Goal: Task Accomplishment & Management: Use online tool/utility

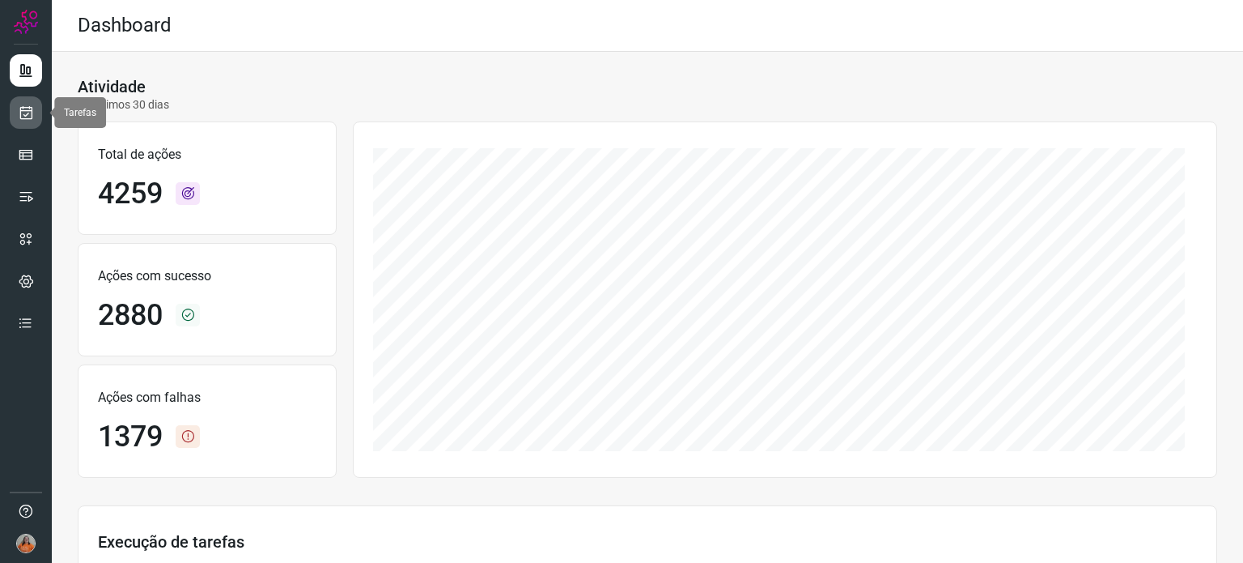
click at [27, 113] on icon at bounding box center [26, 112] width 17 height 16
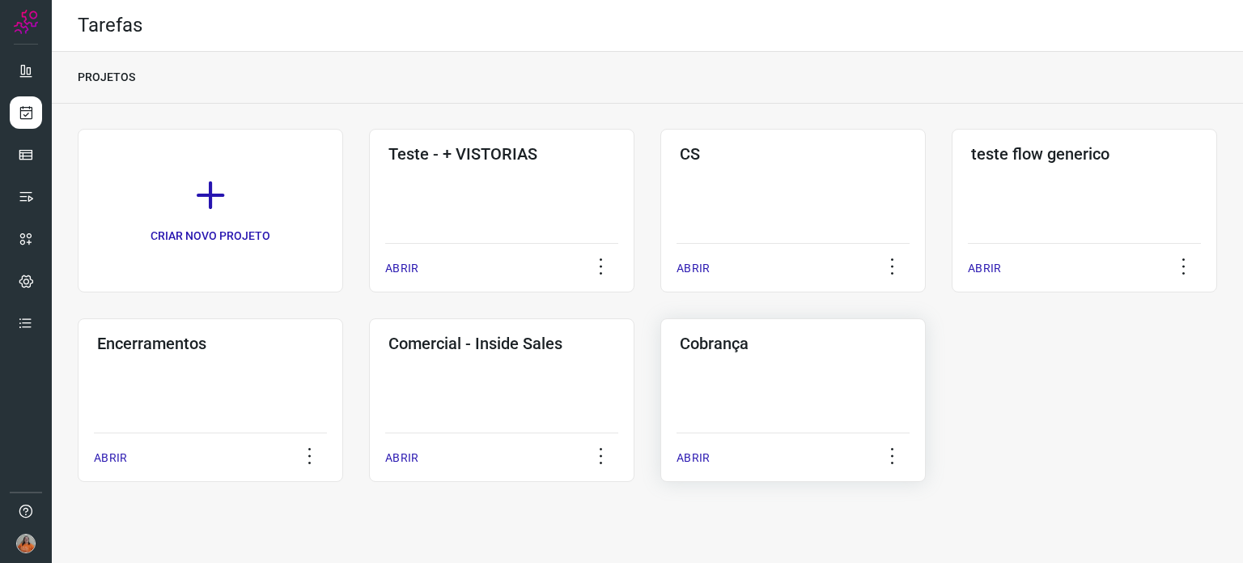
click at [805, 449] on div "ABRIR" at bounding box center [793, 452] width 233 height 40
click at [817, 367] on div "Cobrança ABRIR" at bounding box center [794, 400] width 266 height 164
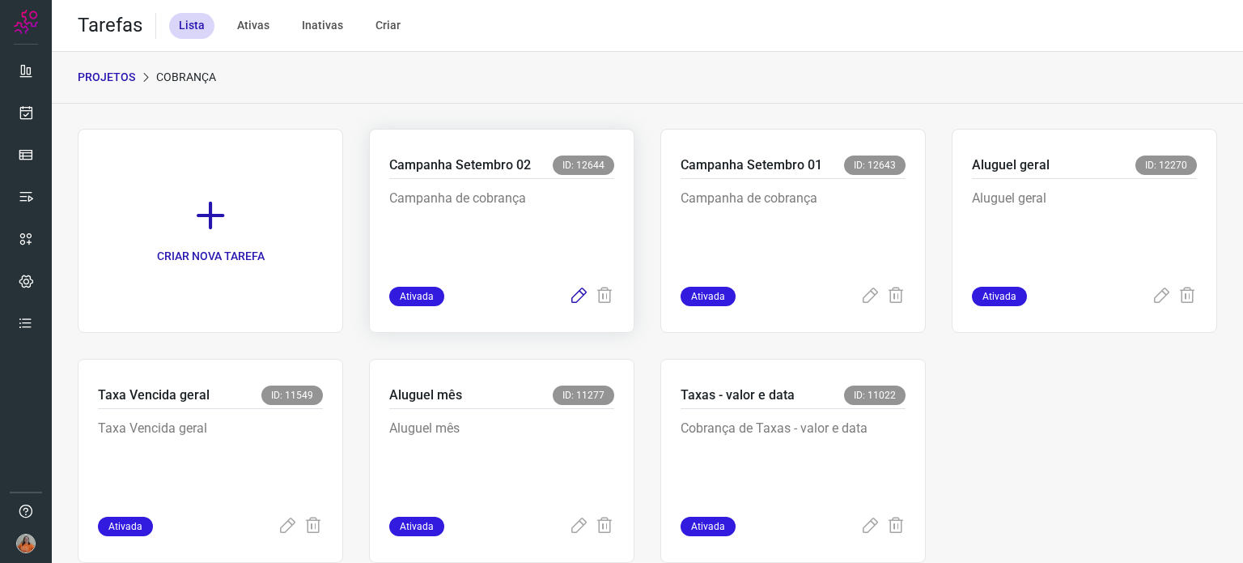
click at [569, 298] on icon at bounding box center [578, 296] width 19 height 19
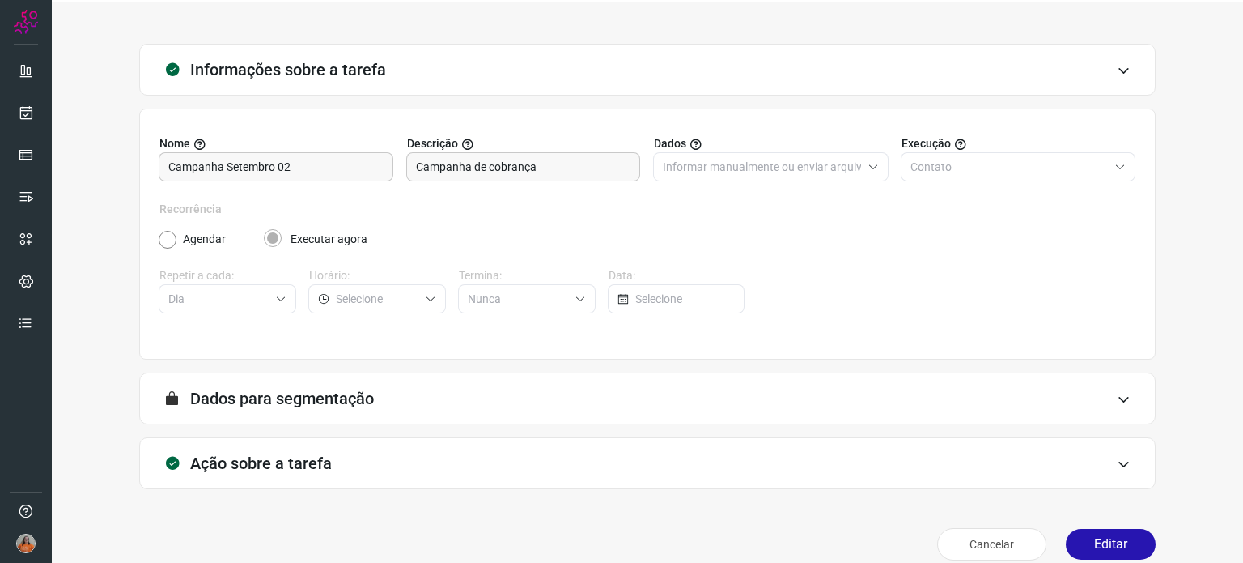
scroll to position [69, 0]
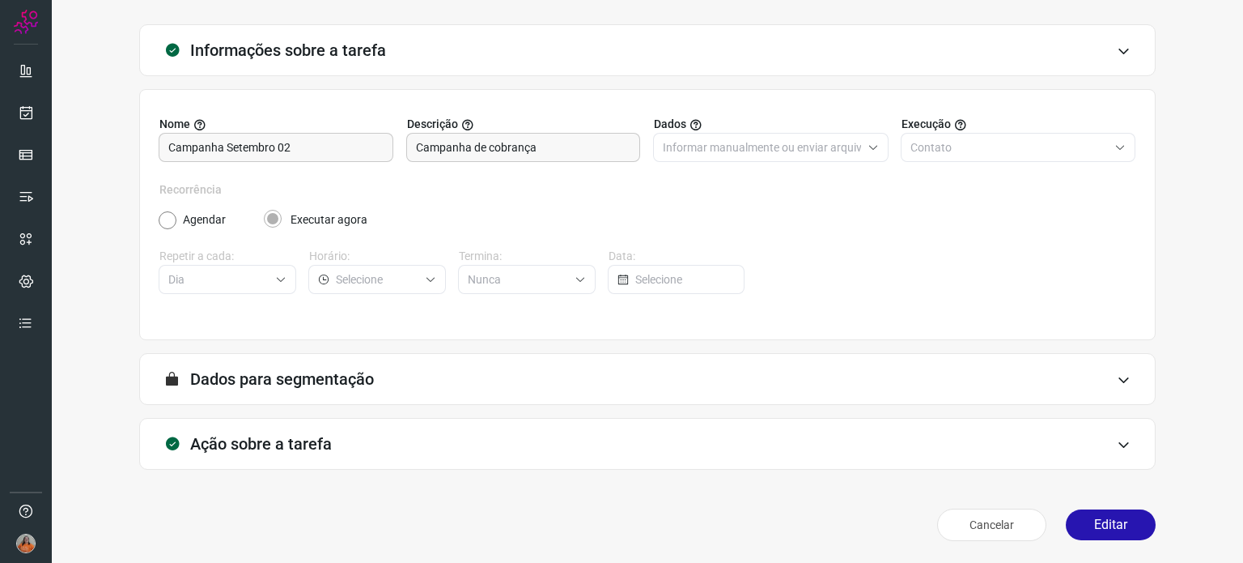
click at [482, 440] on div "Ação sobre a tarefa" at bounding box center [647, 444] width 1017 height 52
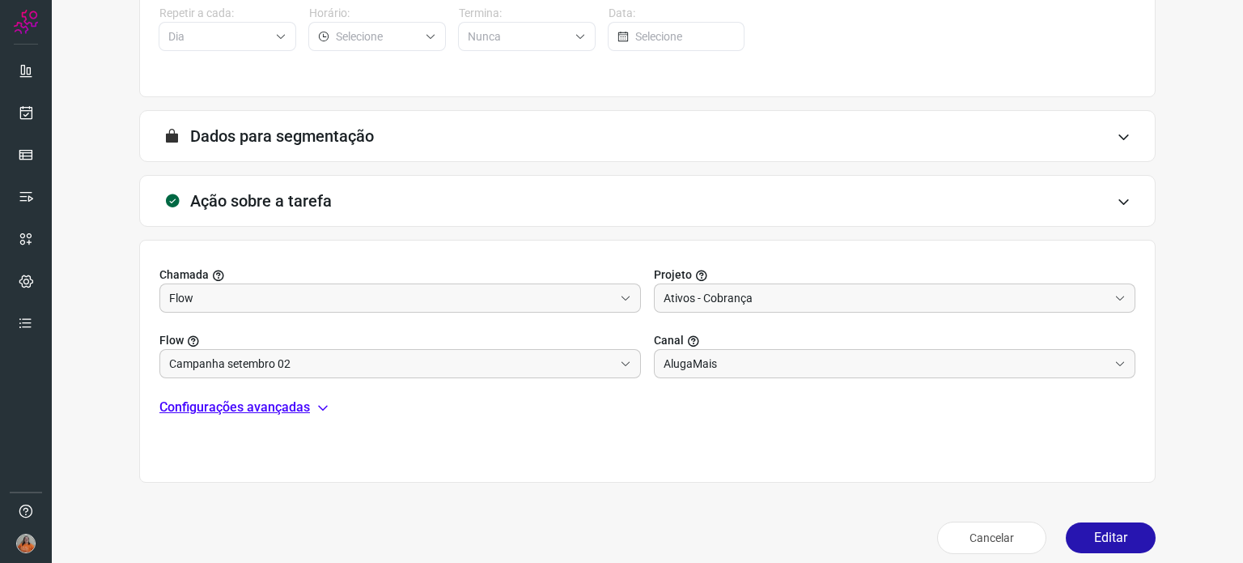
scroll to position [325, 0]
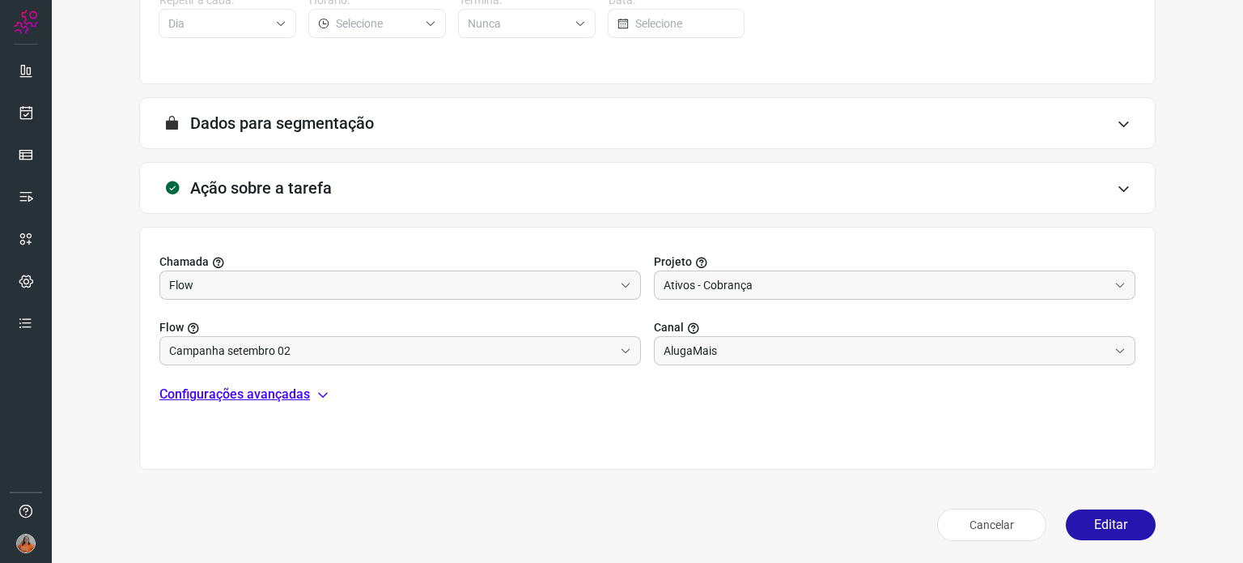
click at [300, 395] on p "Configurações avançadas" at bounding box center [234, 393] width 151 height 19
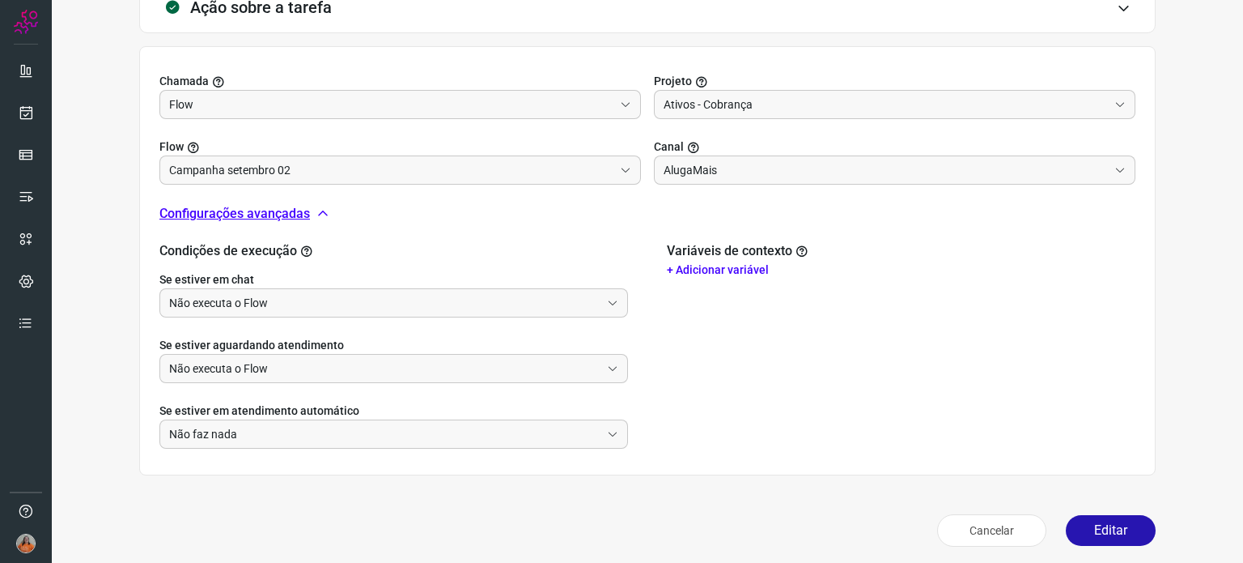
scroll to position [511, 0]
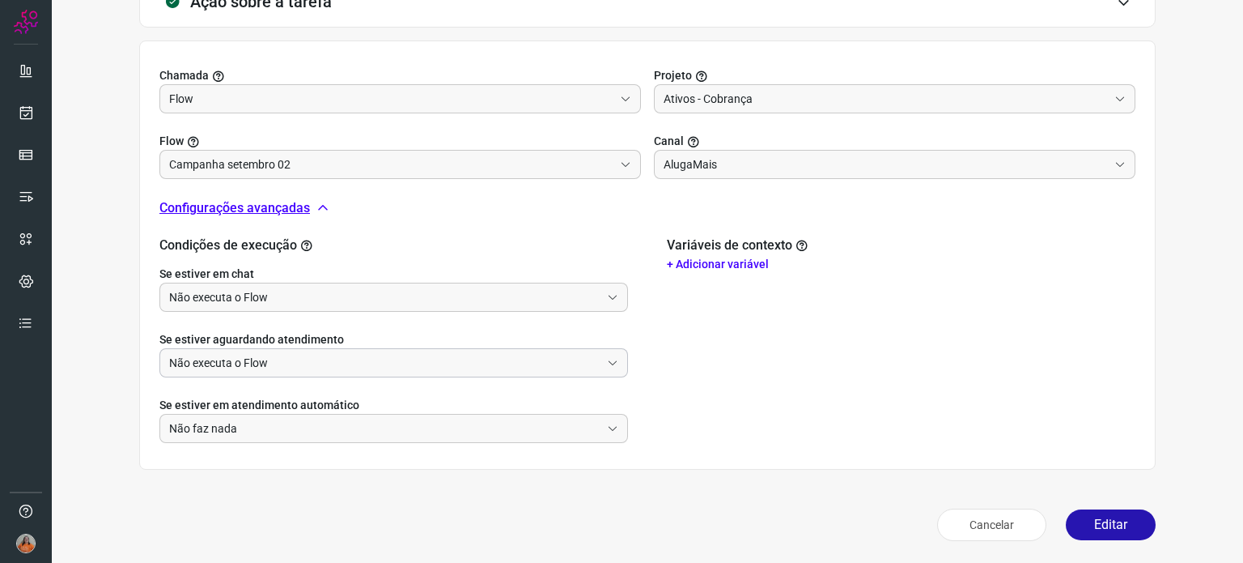
click at [418, 372] on input "Não executa o Flow" at bounding box center [384, 363] width 431 height 28
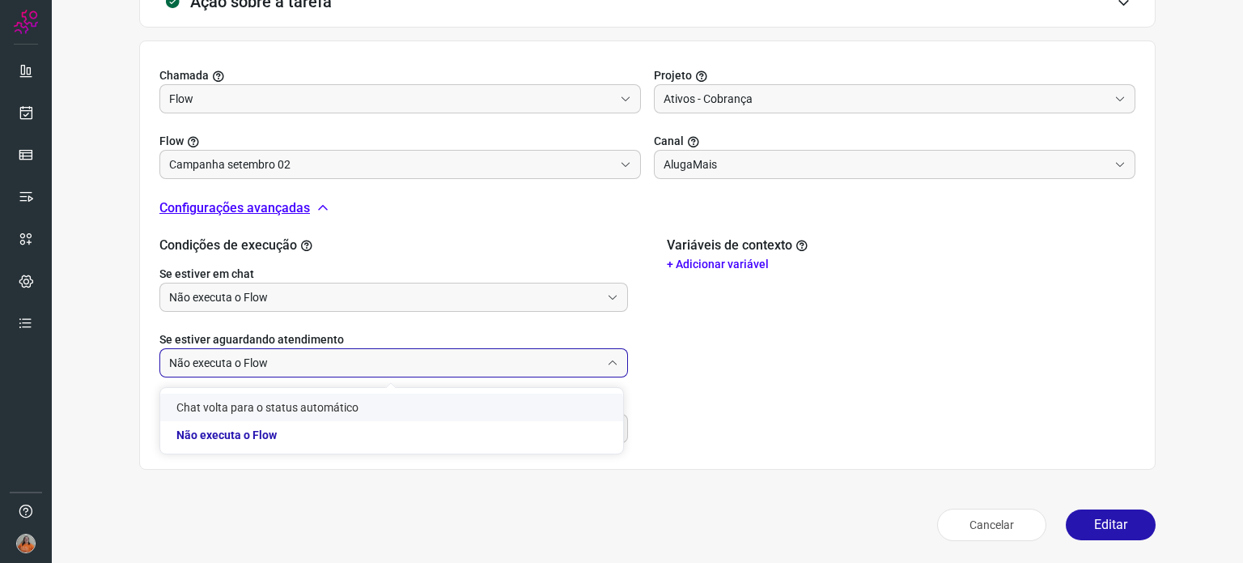
click at [285, 410] on li "Chat volta para o status automático" at bounding box center [391, 407] width 463 height 28
type input "Chat volta para o status automático"
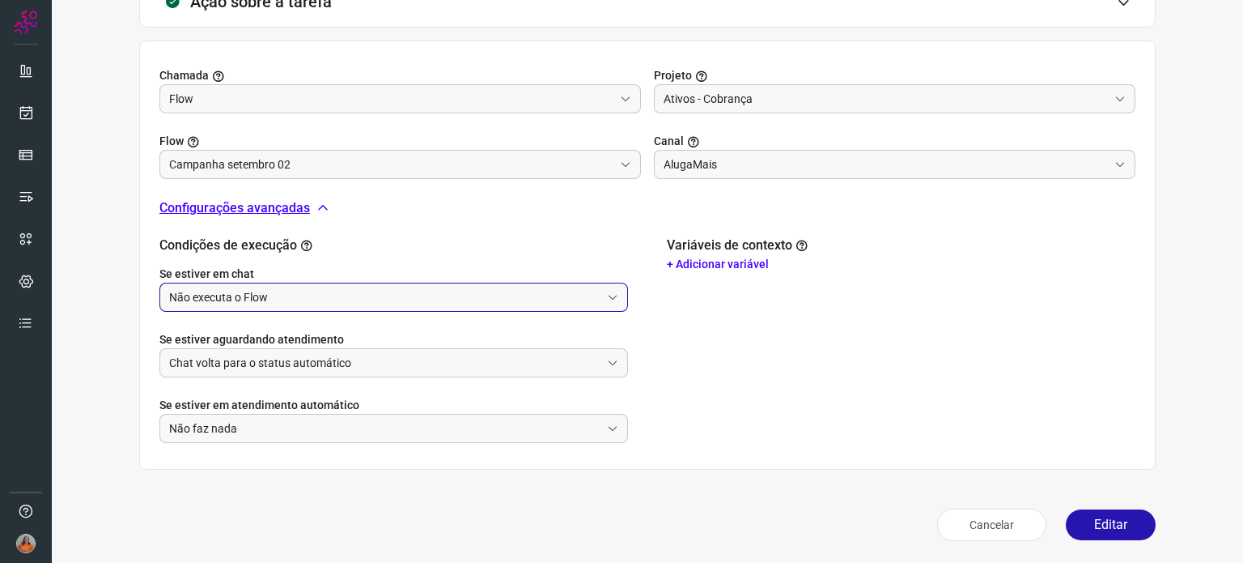
click at [335, 292] on input "Não executa o Flow" at bounding box center [384, 297] width 431 height 28
click at [128, 292] on div "Informações sobre a tarefa Nome Campanha [DATE] Descrição Campanha de cobrança …" at bounding box center [648, 64] width 1140 height 965
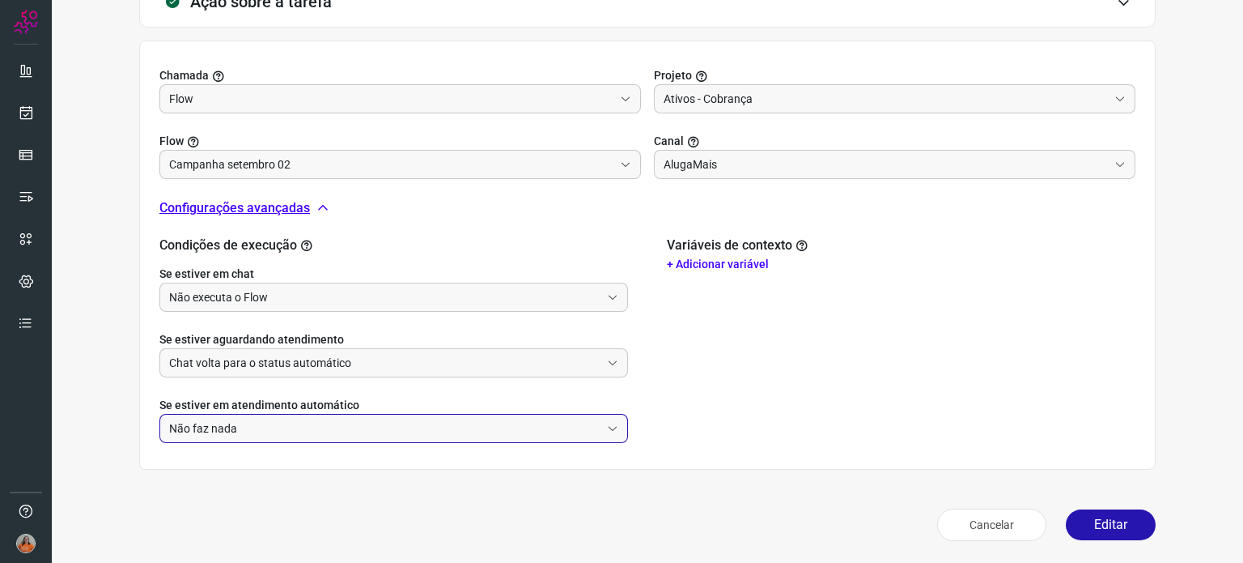
click at [351, 428] on input "Não faz nada" at bounding box center [384, 428] width 431 height 28
click at [340, 477] on li "Abortar Flow atual e iniciar Flow informado" at bounding box center [391, 472] width 463 height 28
type input "Abortar Flow atual e iniciar Flow informado"
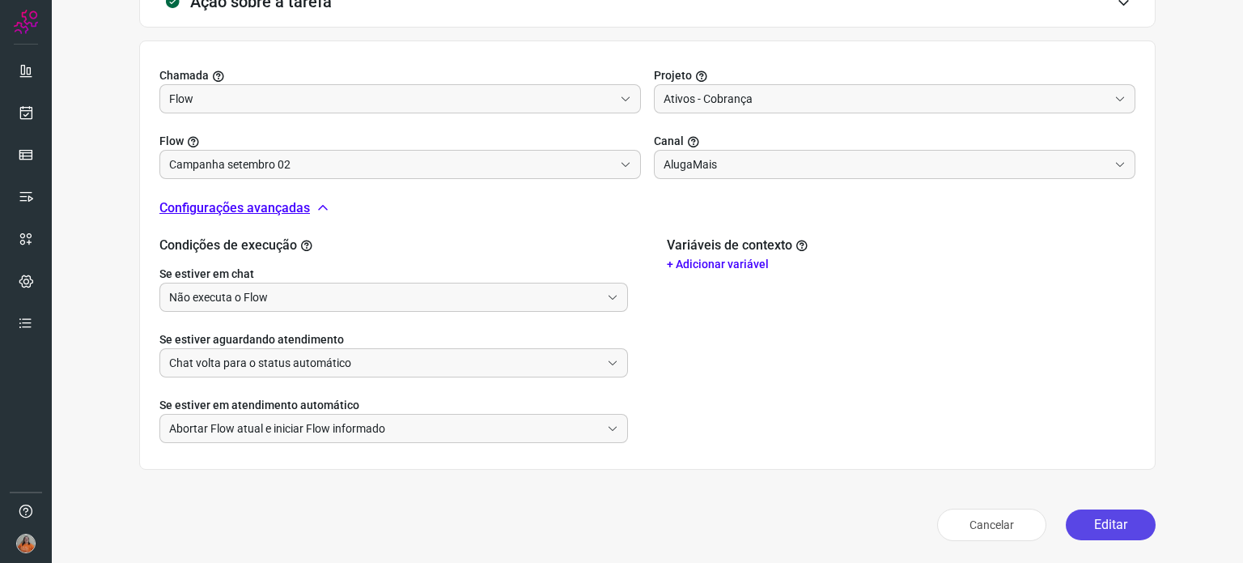
click at [1089, 525] on button "Editar" at bounding box center [1111, 524] width 90 height 31
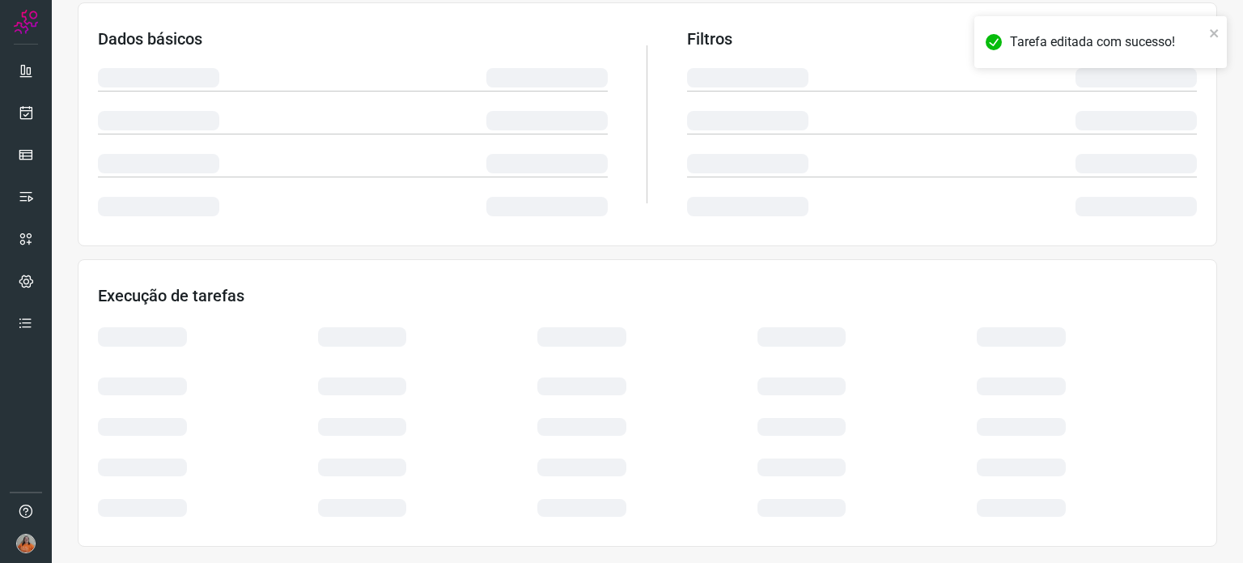
scroll to position [271, 0]
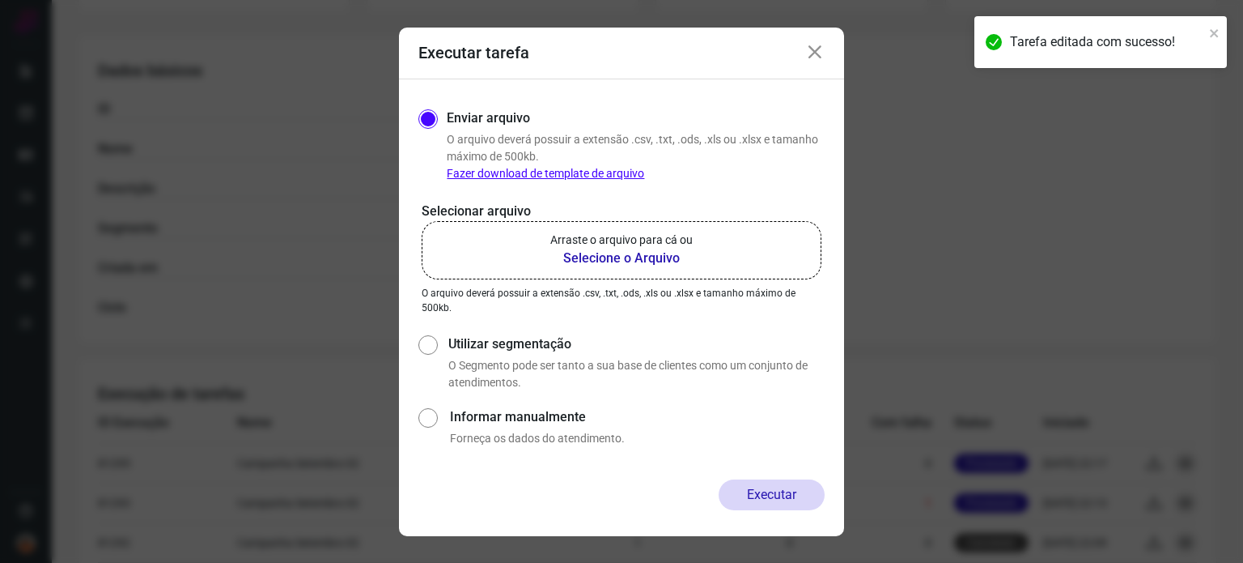
click at [614, 262] on b "Selecione o Arquivo" at bounding box center [621, 258] width 142 height 19
click at [0, 0] on input "Arraste o arquivo para cá ou Selecione o Arquivo" at bounding box center [0, 0] width 0 height 0
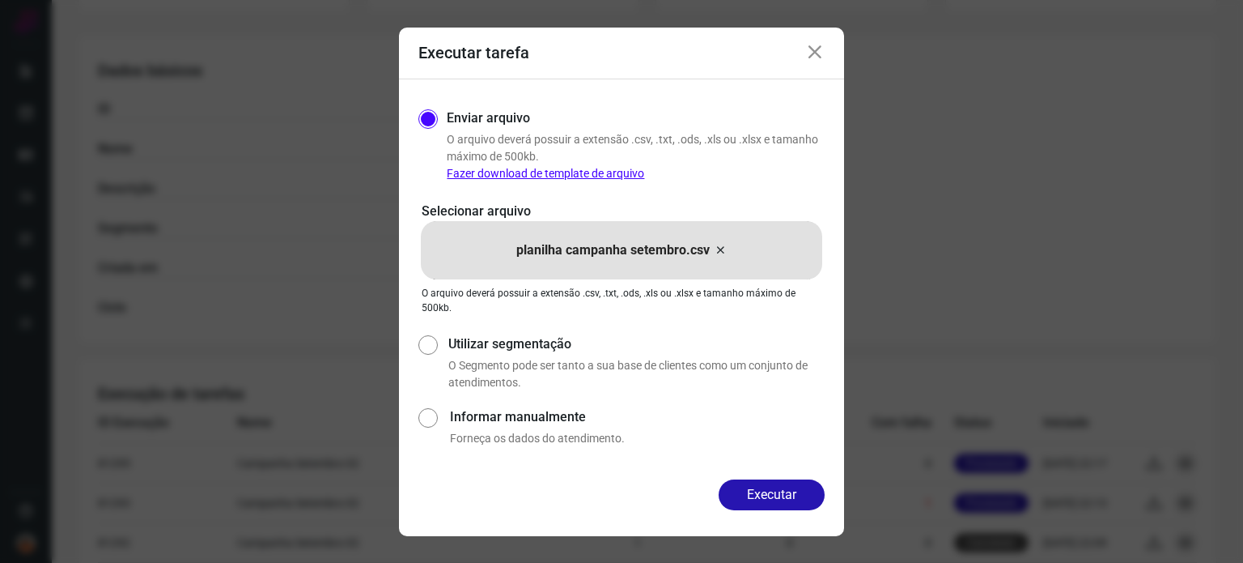
click at [816, 48] on icon at bounding box center [814, 52] width 19 height 19
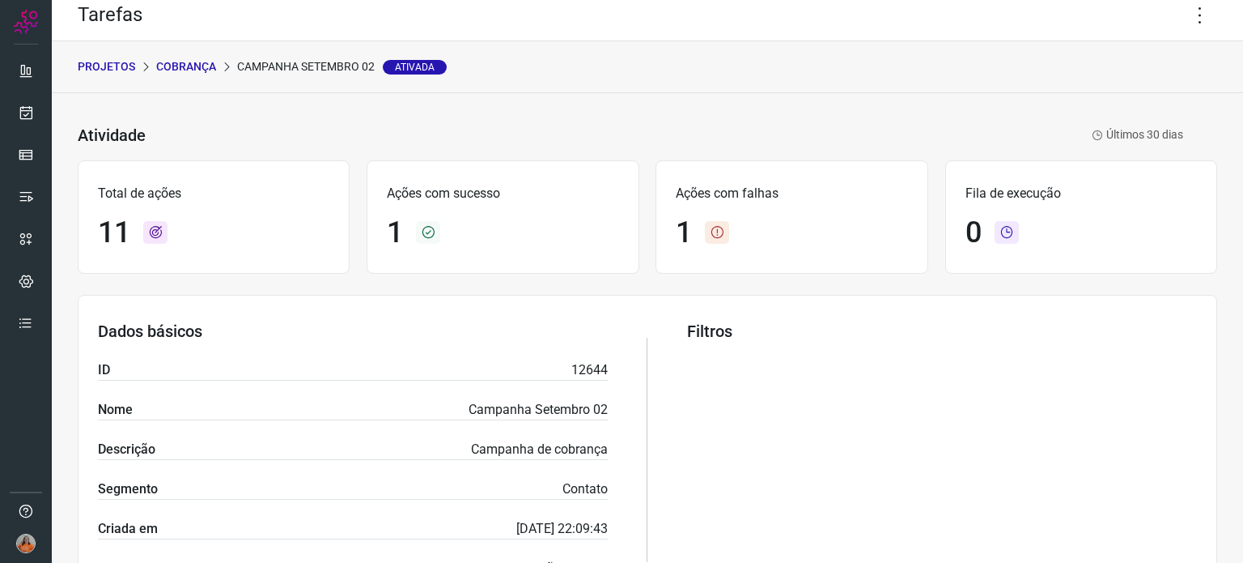
scroll to position [0, 0]
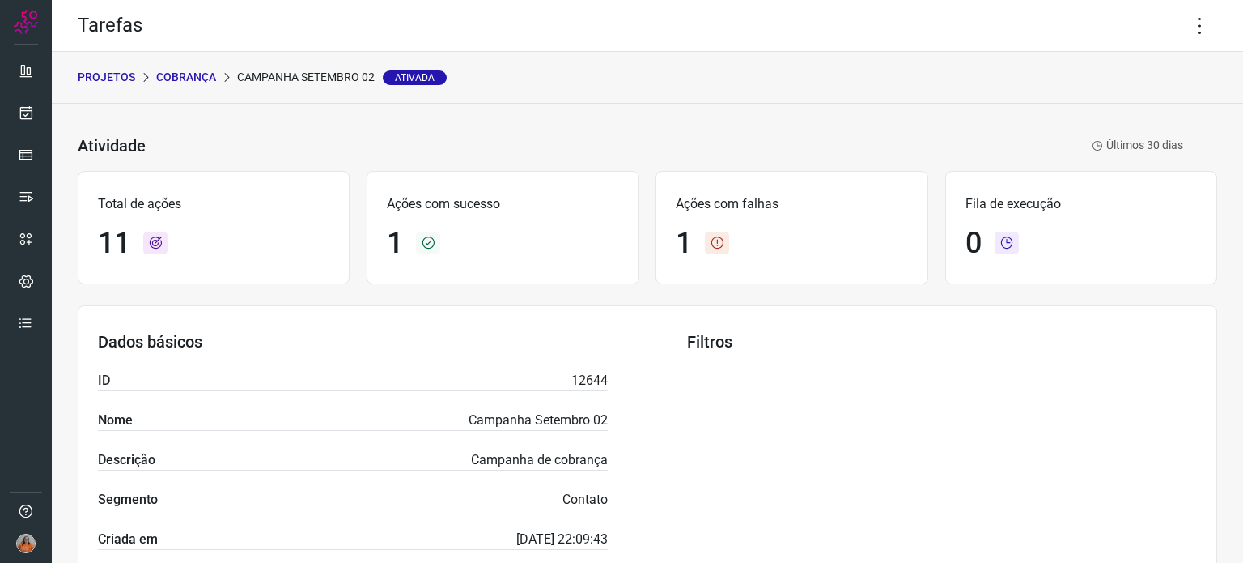
click at [178, 74] on p "Cobrança" at bounding box center [186, 77] width 60 height 17
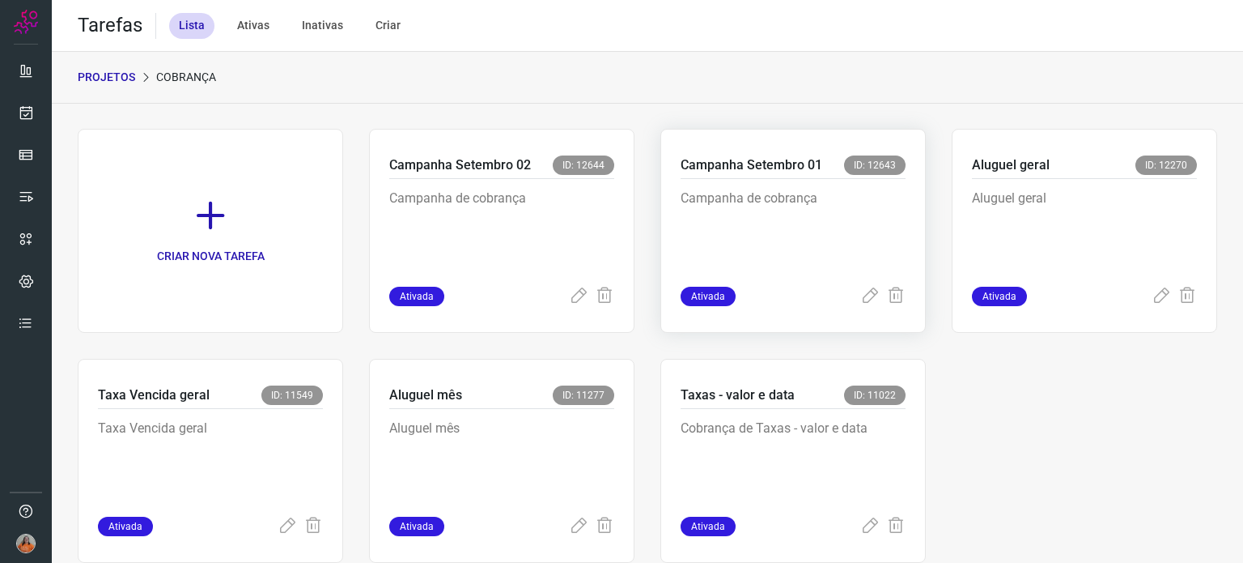
click at [792, 230] on p "Campanha de cobrança" at bounding box center [793, 229] width 225 height 81
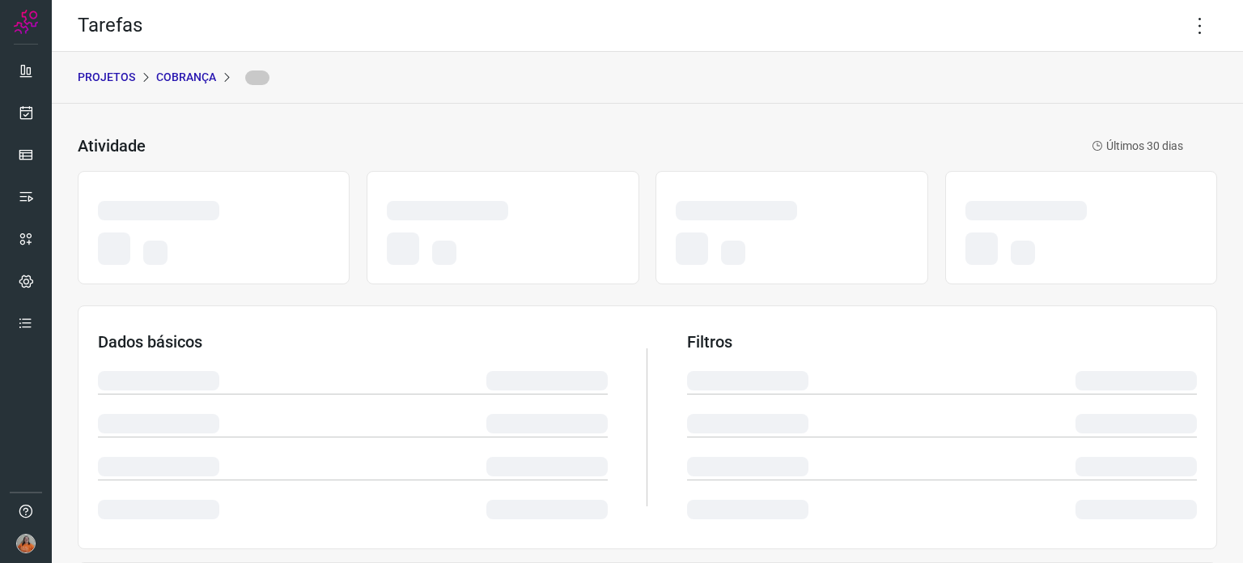
click at [792, 230] on div at bounding box center [792, 248] width 232 height 45
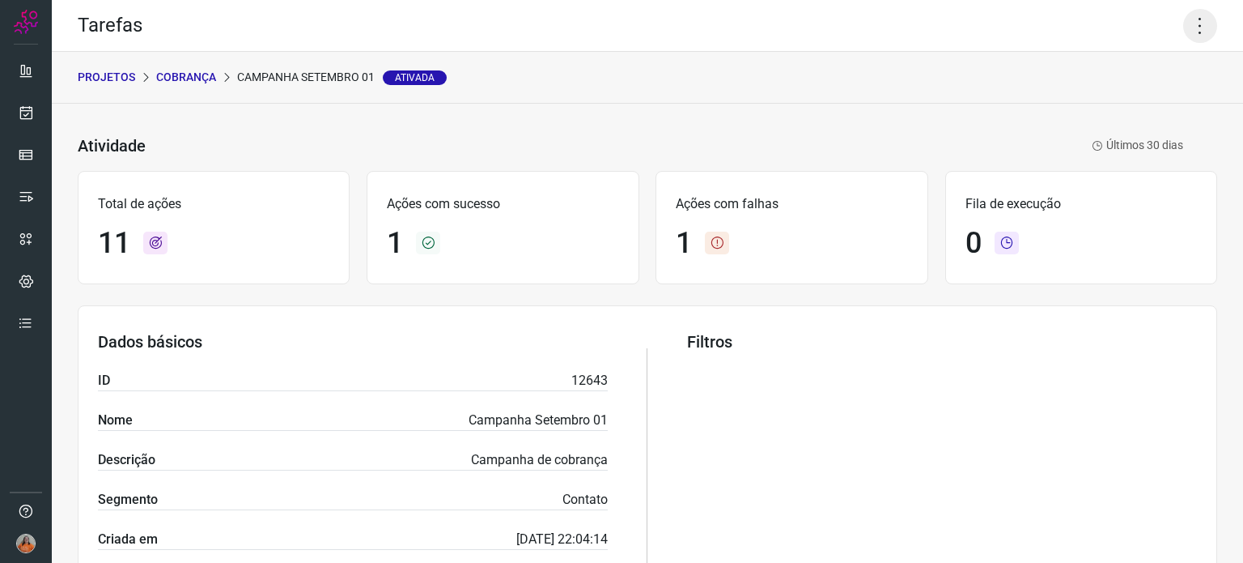
click at [1190, 24] on icon at bounding box center [1200, 26] width 34 height 34
click at [1154, 82] on li "Editar" at bounding box center [1130, 75] width 147 height 26
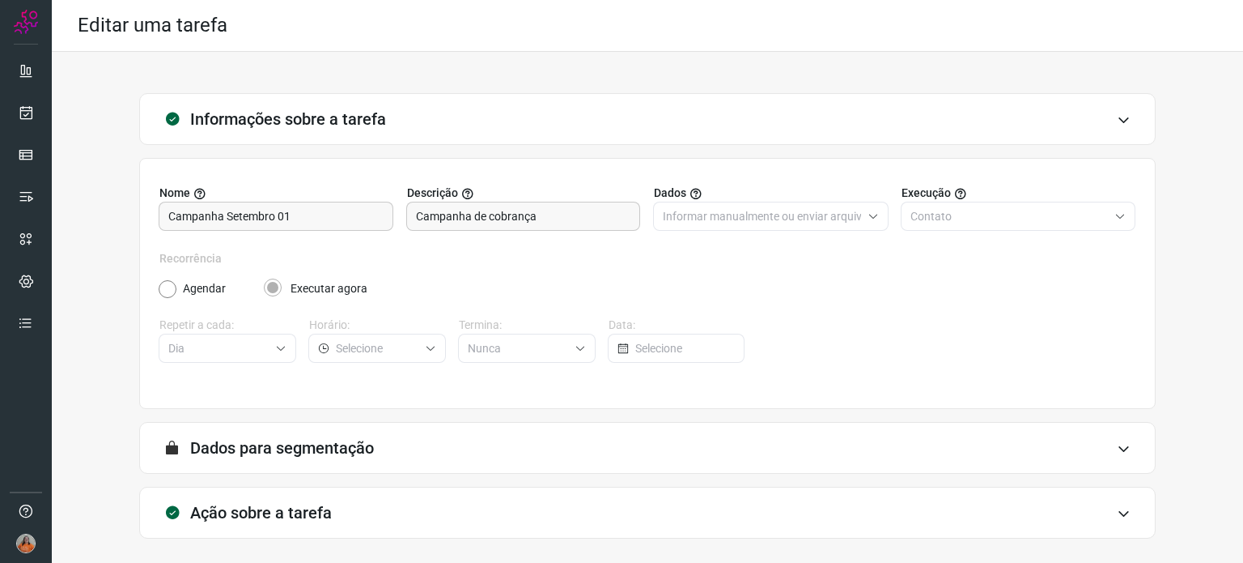
type input "Ativos - Cobrança"
type input "Campanha setembro 01"
type input "AlugaMais"
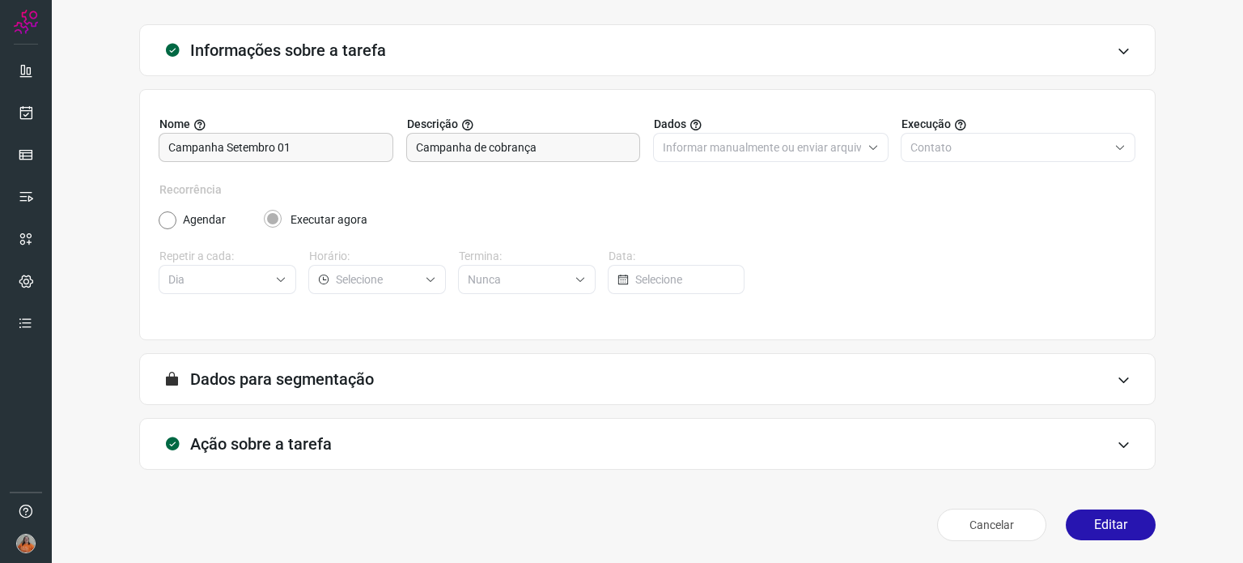
click at [416, 437] on div "Ação sobre a tarefa" at bounding box center [647, 444] width 1017 height 52
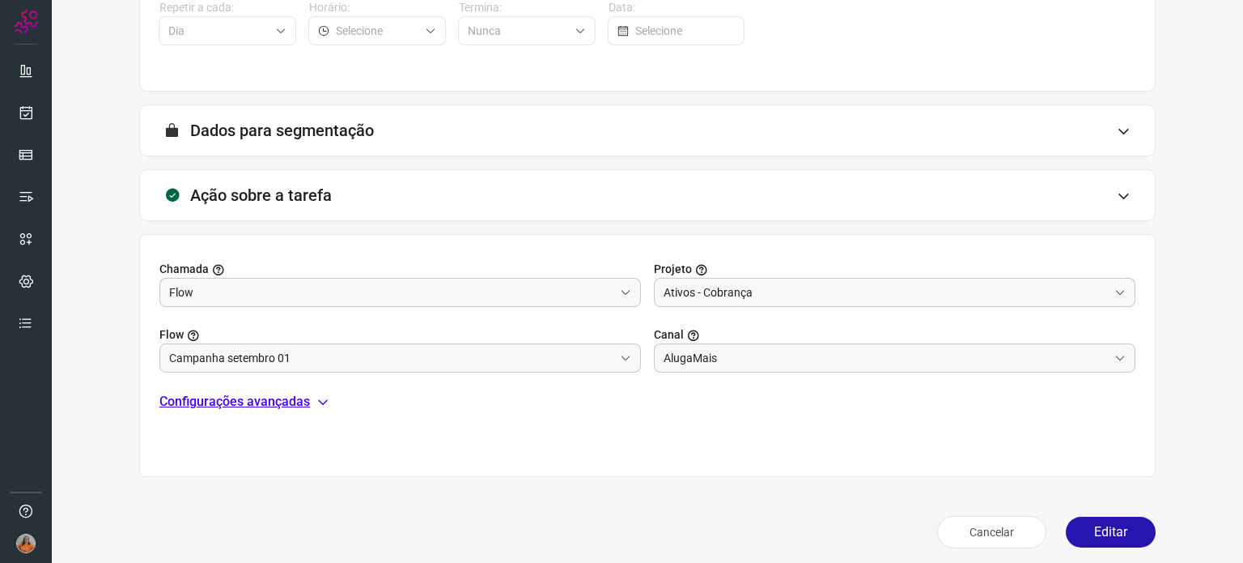
scroll to position [325, 0]
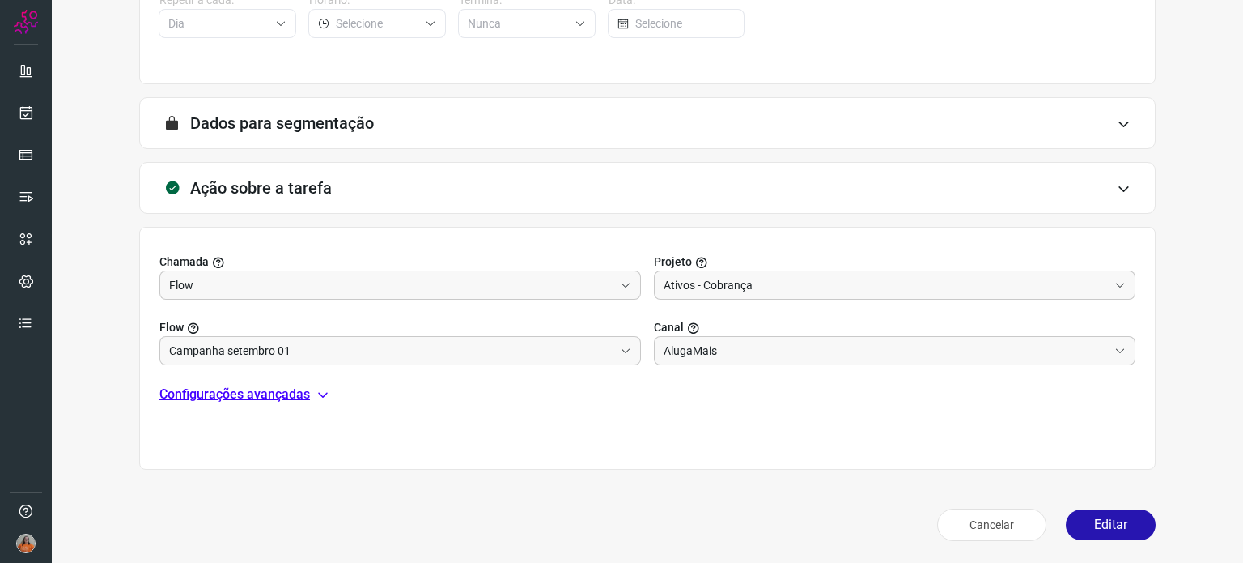
click at [282, 397] on p "Configurações avançadas" at bounding box center [234, 393] width 151 height 19
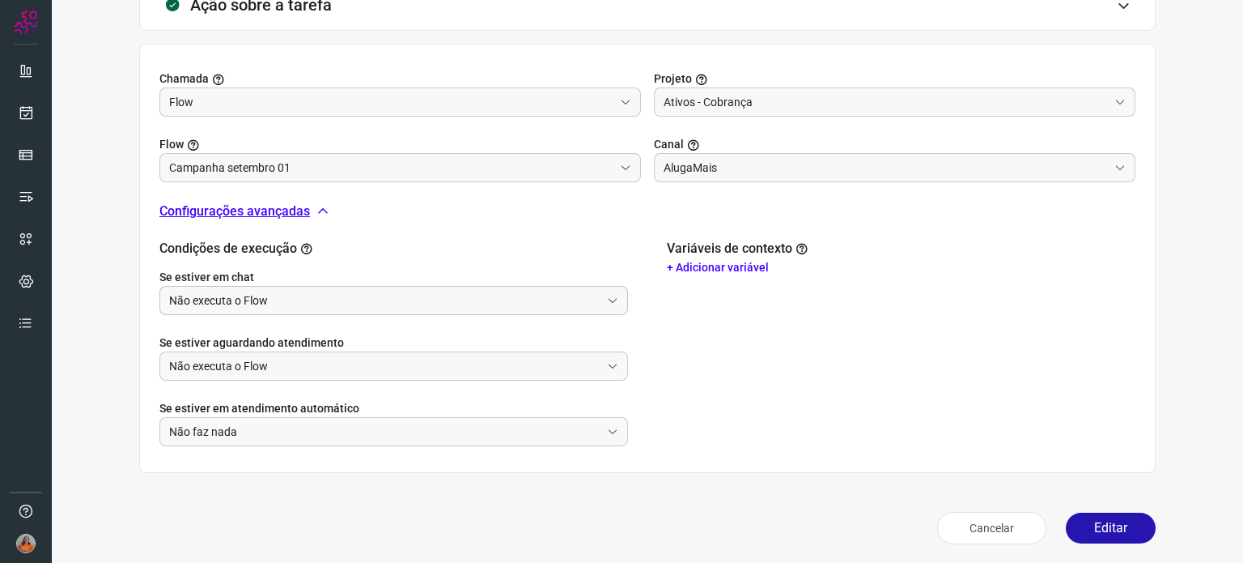
scroll to position [511, 0]
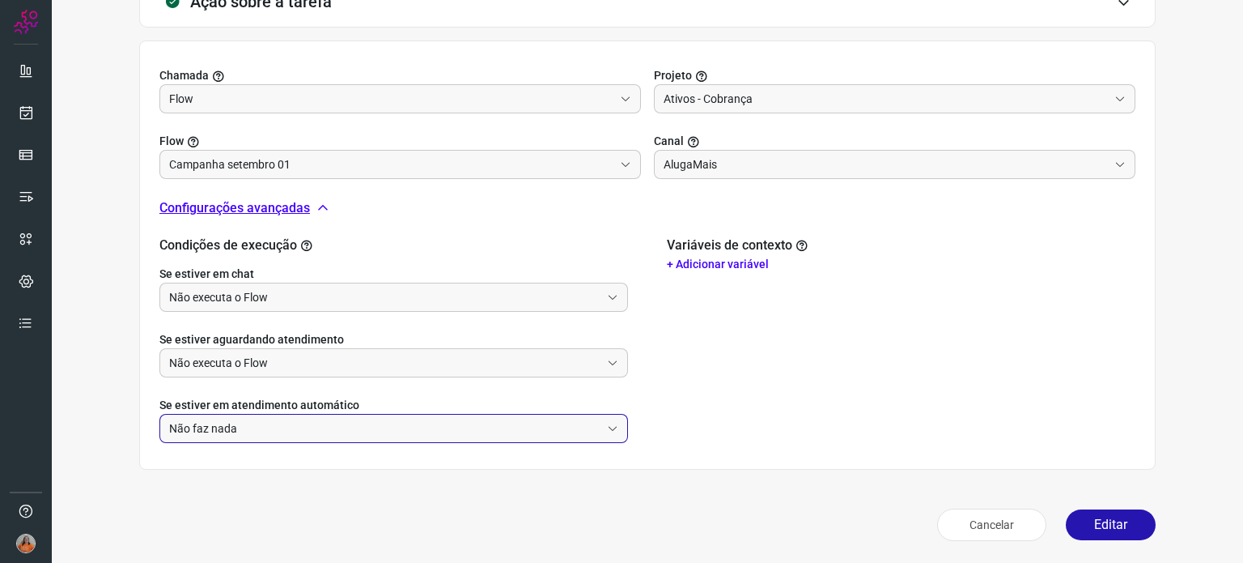
click at [275, 427] on input "Não faz nada" at bounding box center [384, 428] width 431 height 28
click at [261, 474] on li "Abortar Flow atual e iniciar Flow informado" at bounding box center [391, 472] width 463 height 28
type input "Abortar Flow atual e iniciar Flow informado"
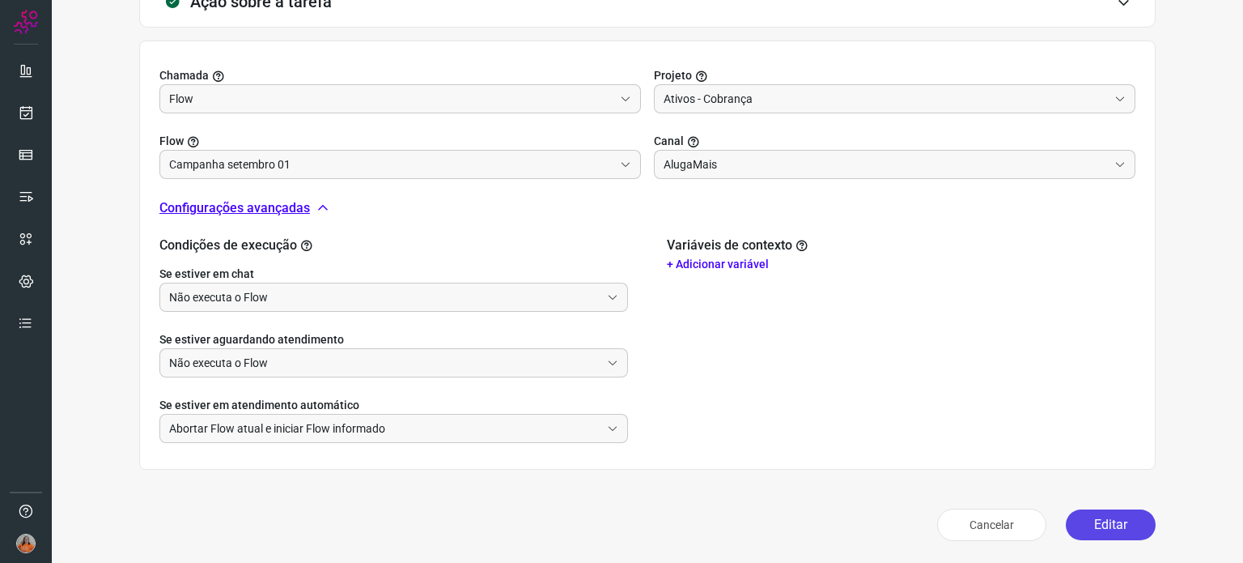
click at [1094, 525] on button "Editar" at bounding box center [1111, 524] width 90 height 31
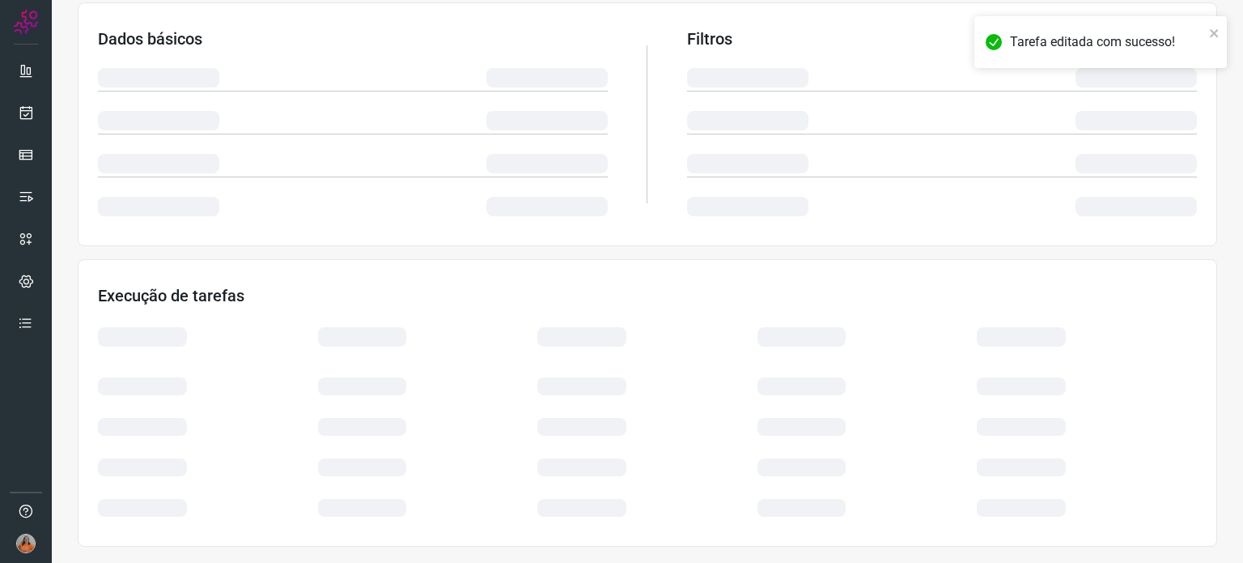
scroll to position [271, 0]
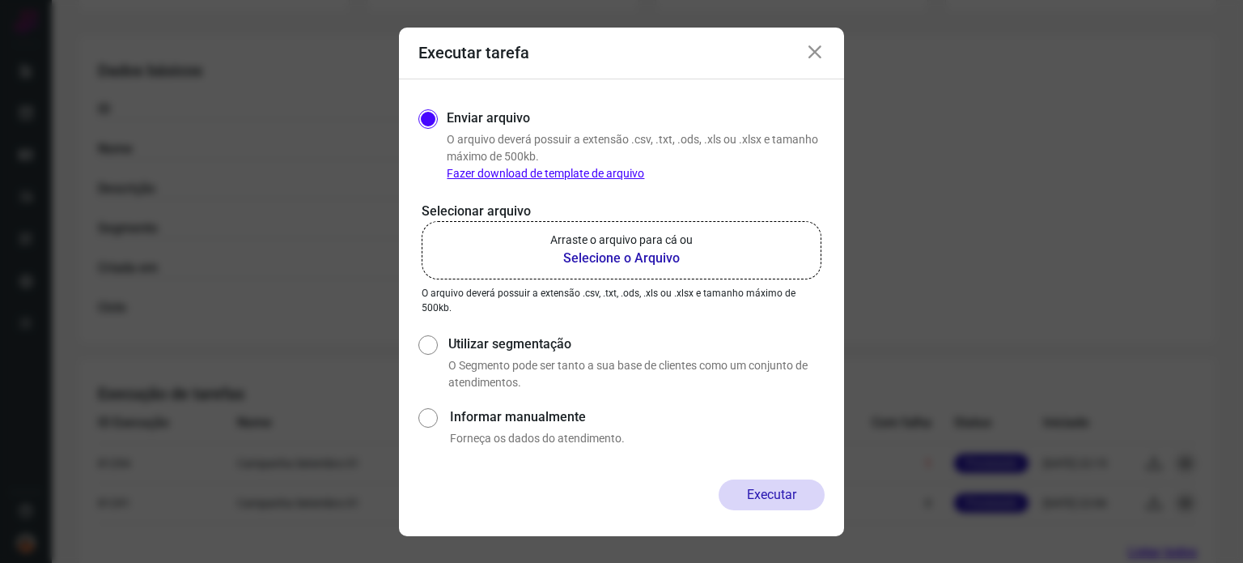
click at [644, 255] on b "Selecione o Arquivo" at bounding box center [621, 258] width 142 height 19
click at [0, 0] on input "Arraste o arquivo para cá ou Selecione o Arquivo" at bounding box center [0, 0] width 0 height 0
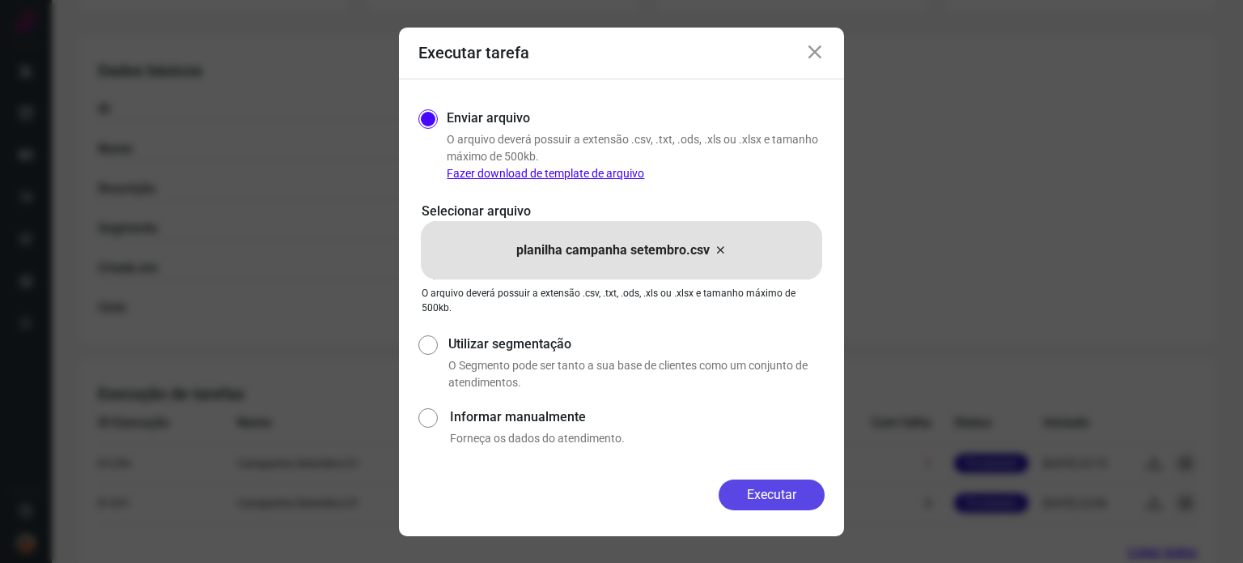
click at [751, 496] on button "Executar" at bounding box center [772, 494] width 106 height 31
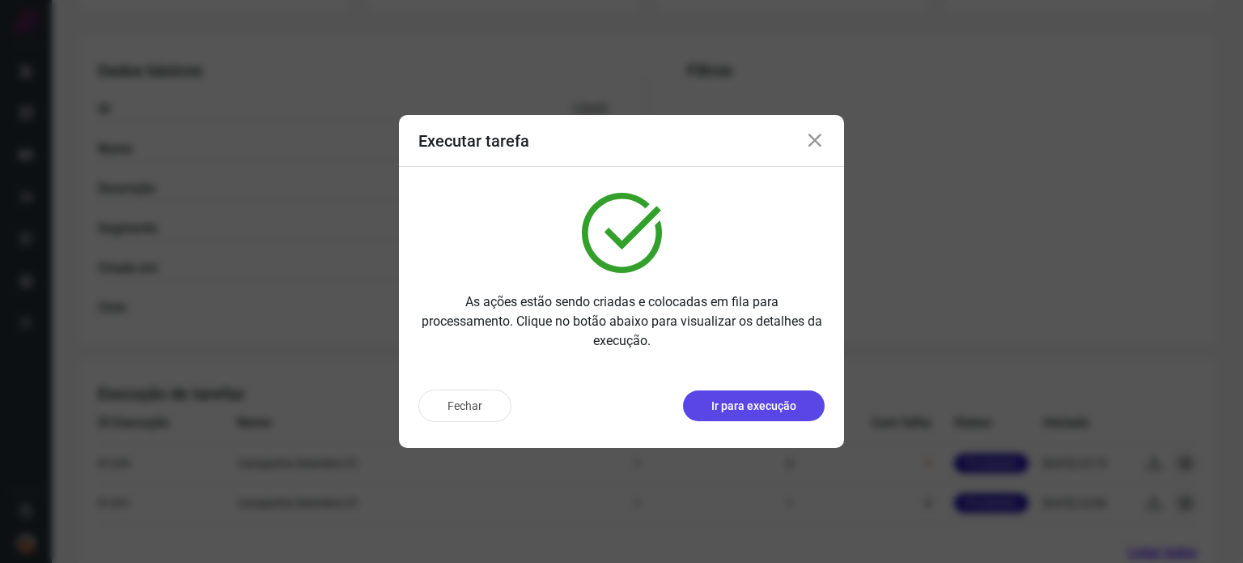
click at [803, 404] on button "Ir para execução" at bounding box center [754, 405] width 142 height 31
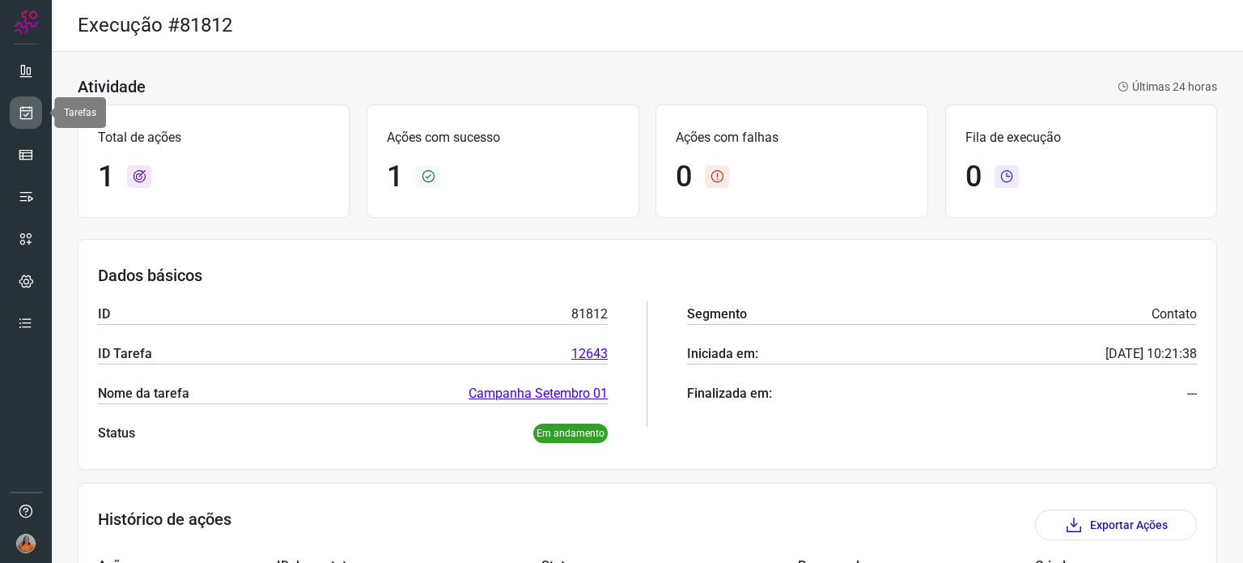
click at [29, 113] on icon at bounding box center [26, 112] width 17 height 16
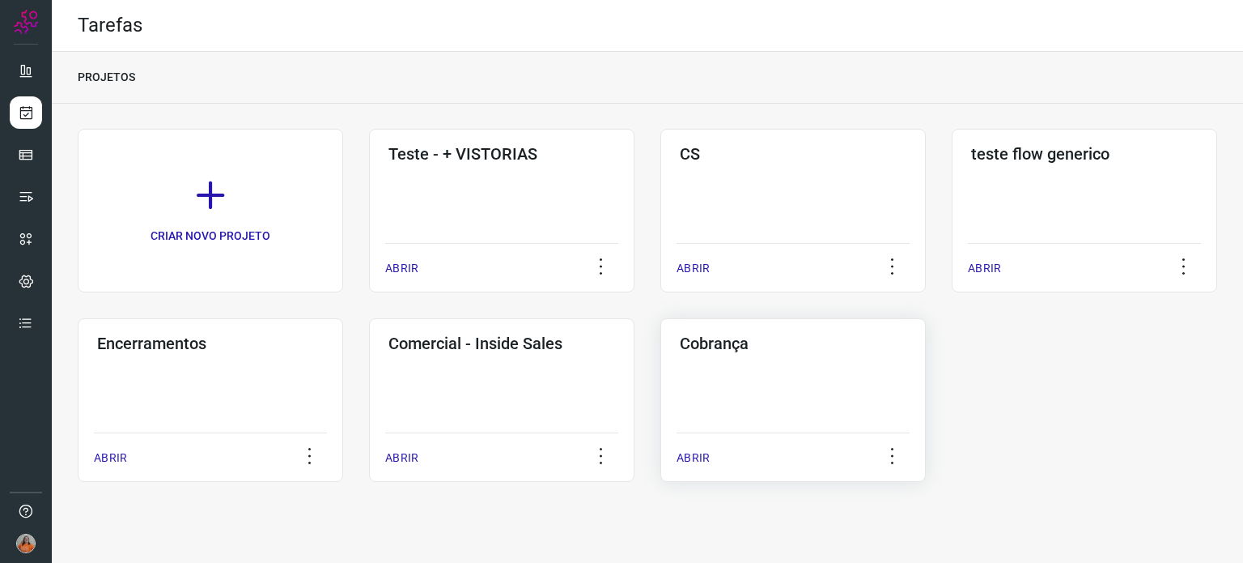
click at [770, 362] on div "Cobrança ABRIR" at bounding box center [794, 400] width 266 height 164
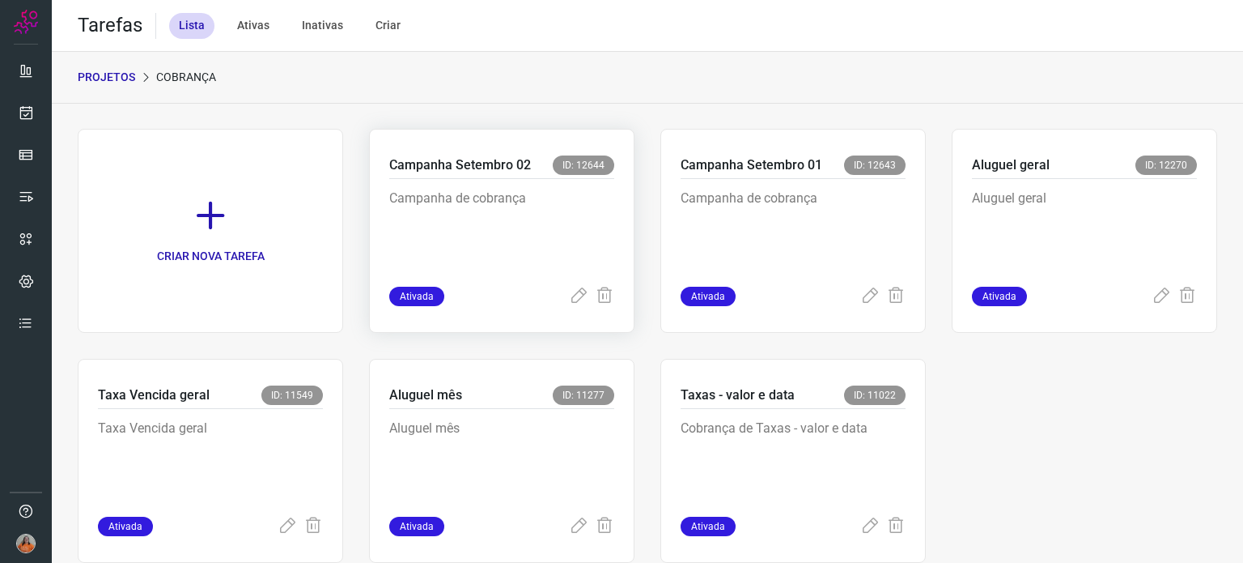
click at [525, 235] on p "Campanha de cobrança" at bounding box center [501, 229] width 225 height 81
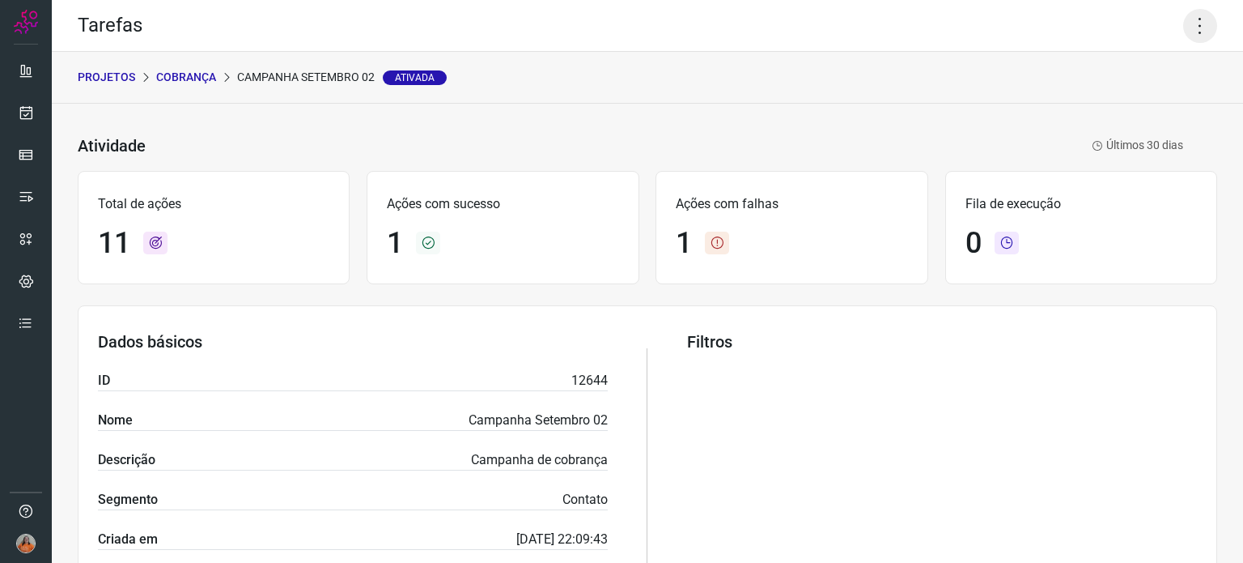
click at [1192, 22] on icon at bounding box center [1200, 26] width 34 height 34
click at [1124, 106] on li "Executar" at bounding box center [1130, 106] width 147 height 26
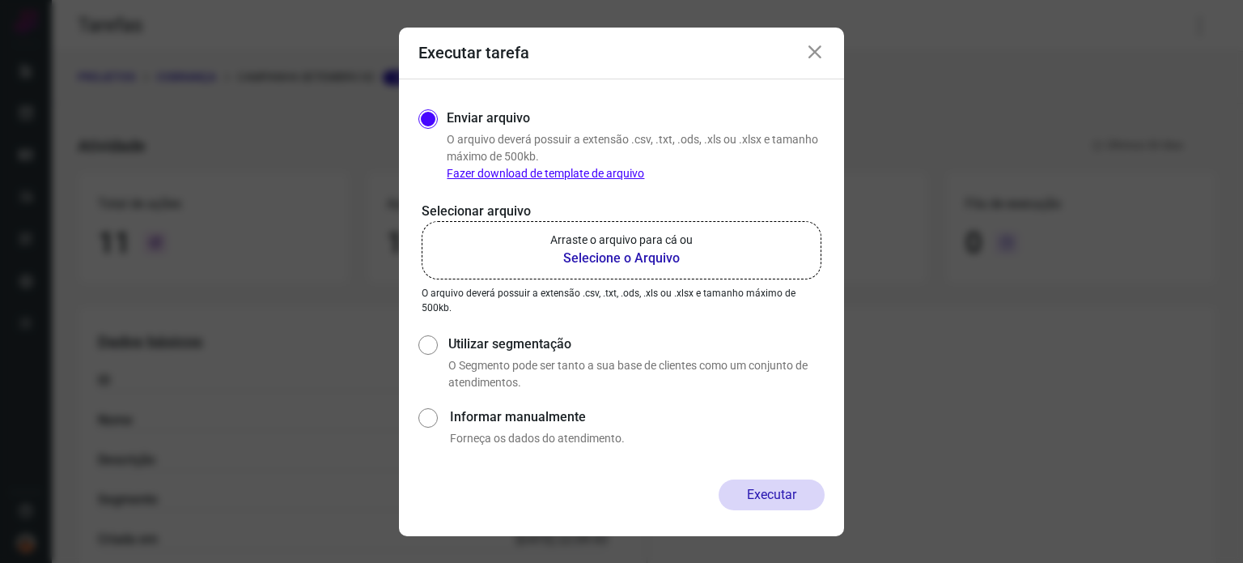
click at [664, 262] on b "Selecione o Arquivo" at bounding box center [621, 258] width 142 height 19
click at [0, 0] on input "Arraste o arquivo para cá ou Selecione o Arquivo" at bounding box center [0, 0] width 0 height 0
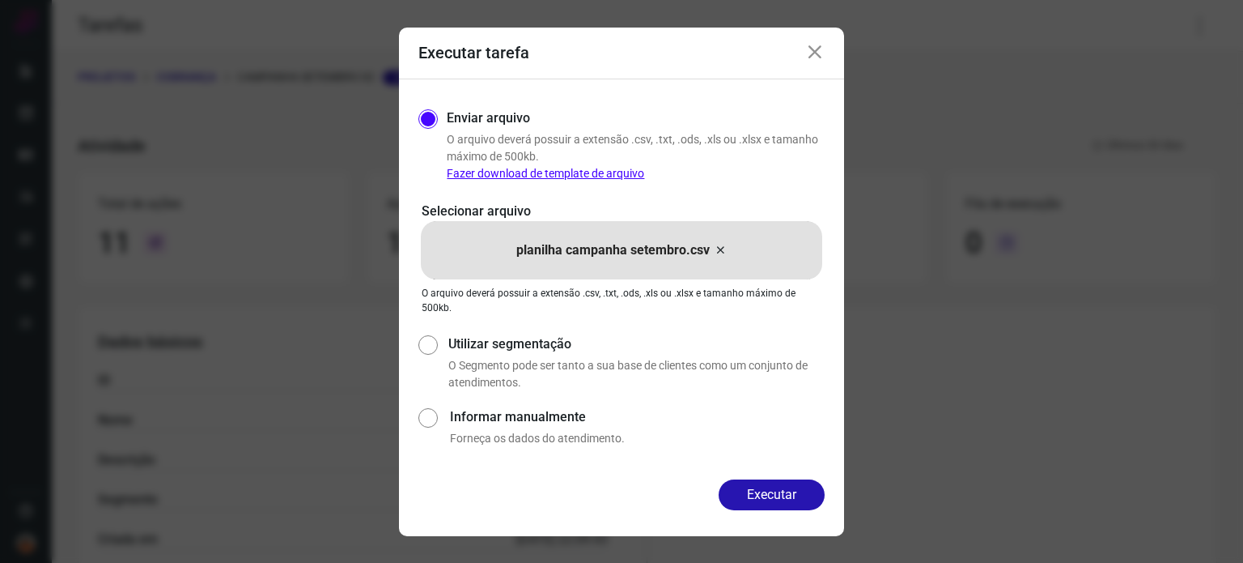
click at [810, 511] on div "Executar" at bounding box center [621, 507] width 445 height 57
click at [808, 495] on button "Executar" at bounding box center [772, 494] width 106 height 31
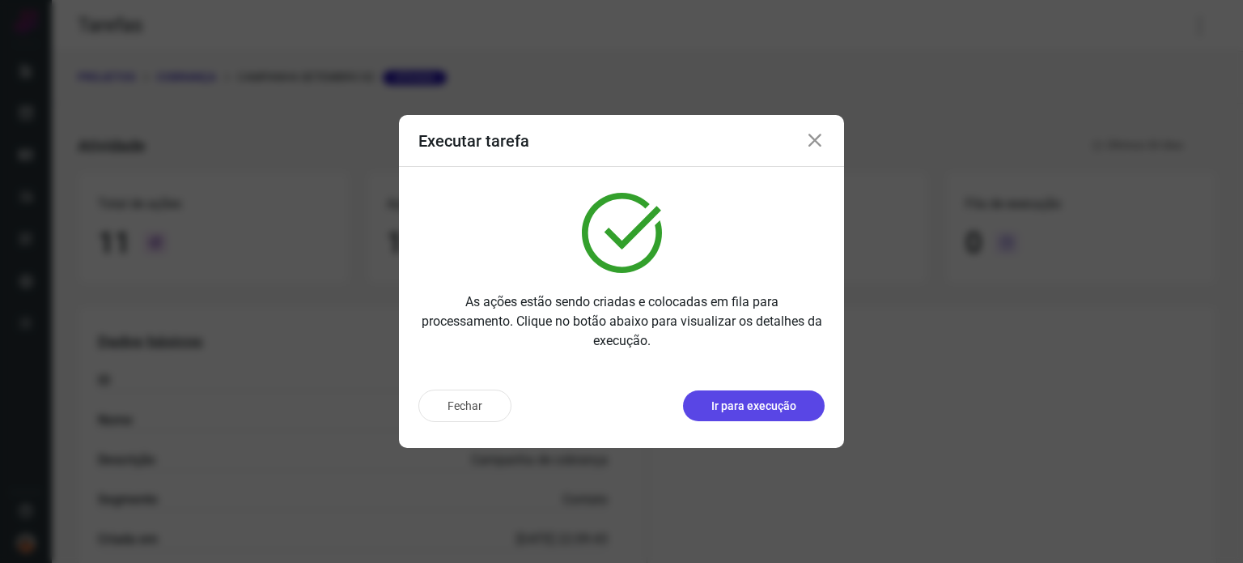
click at [804, 410] on button "Ir para execução" at bounding box center [754, 405] width 142 height 31
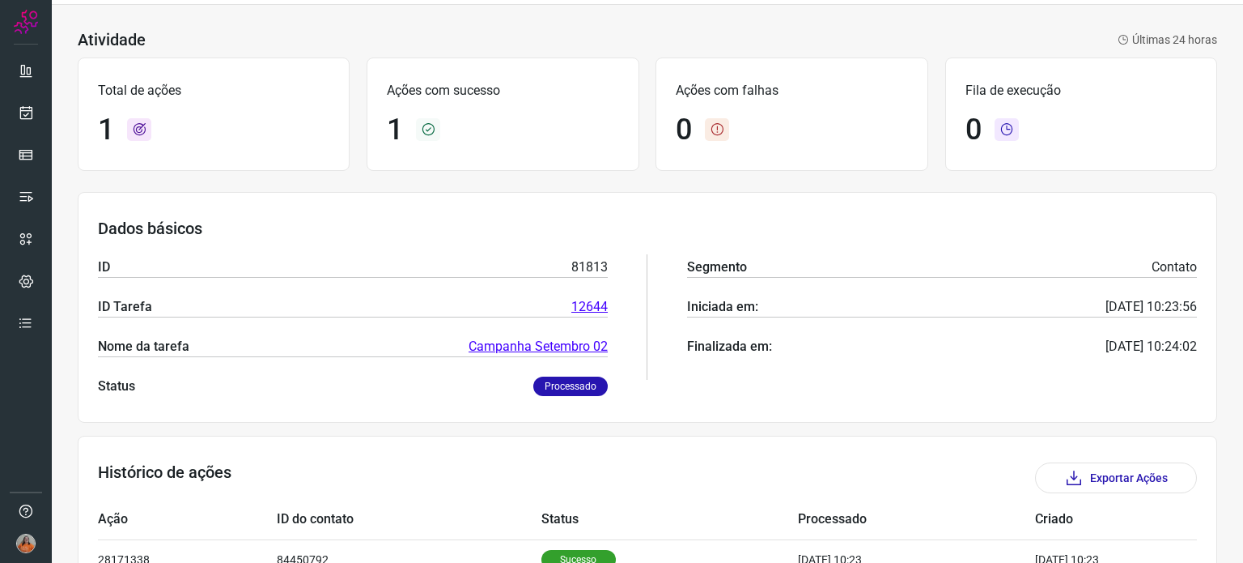
scroll to position [143, 0]
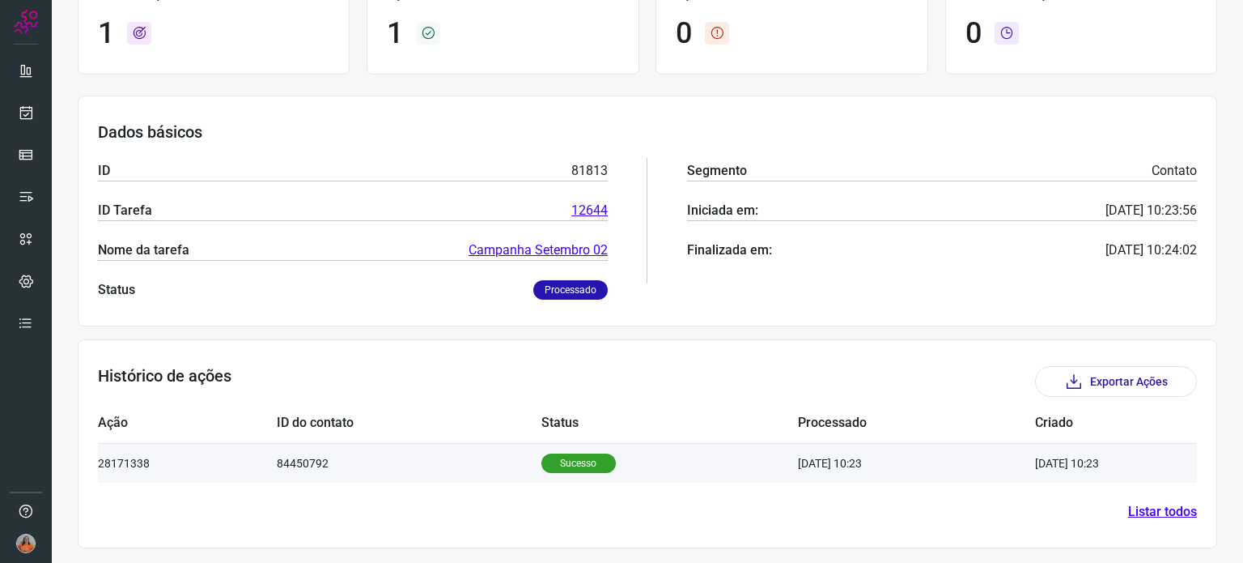
click at [686, 460] on td "Sucesso" at bounding box center [670, 463] width 257 height 40
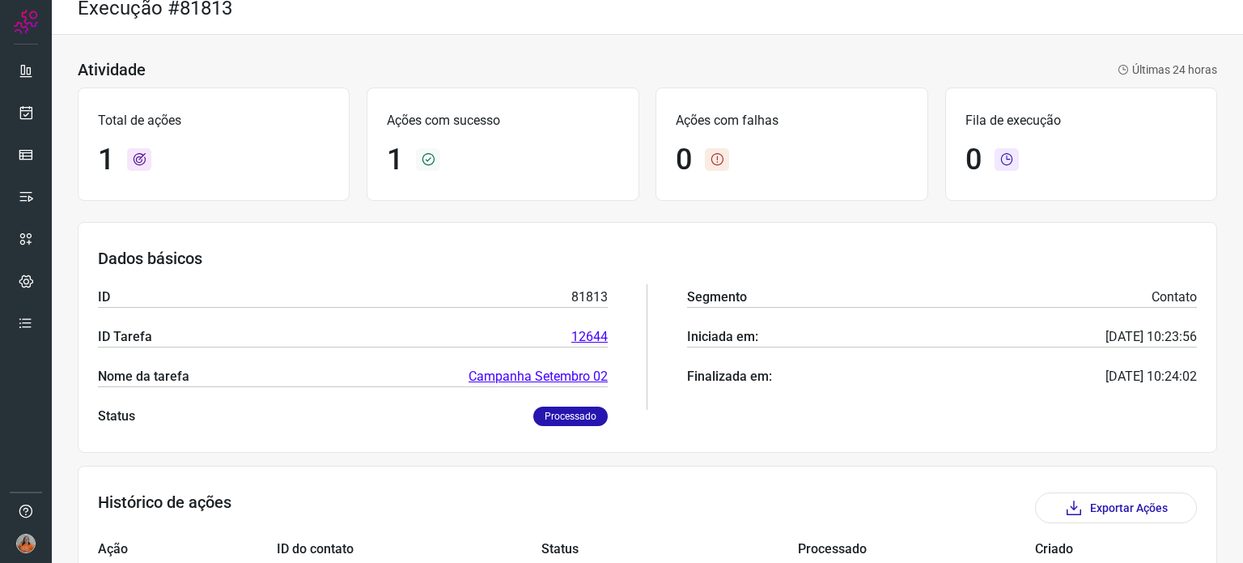
scroll to position [0, 0]
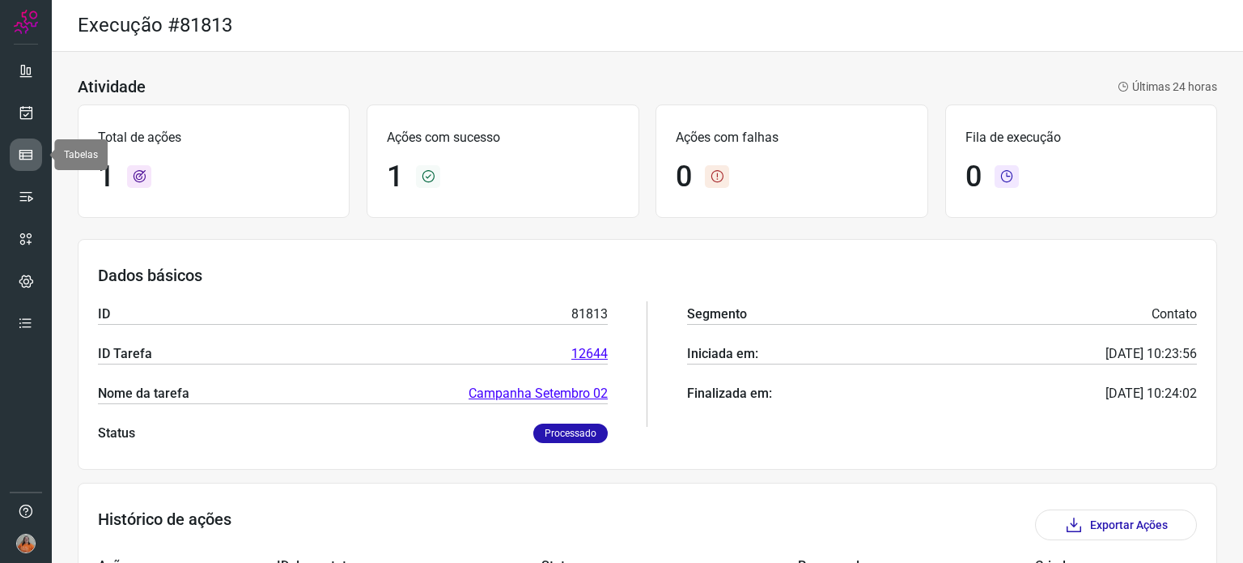
click at [26, 156] on icon at bounding box center [26, 155] width 16 height 16
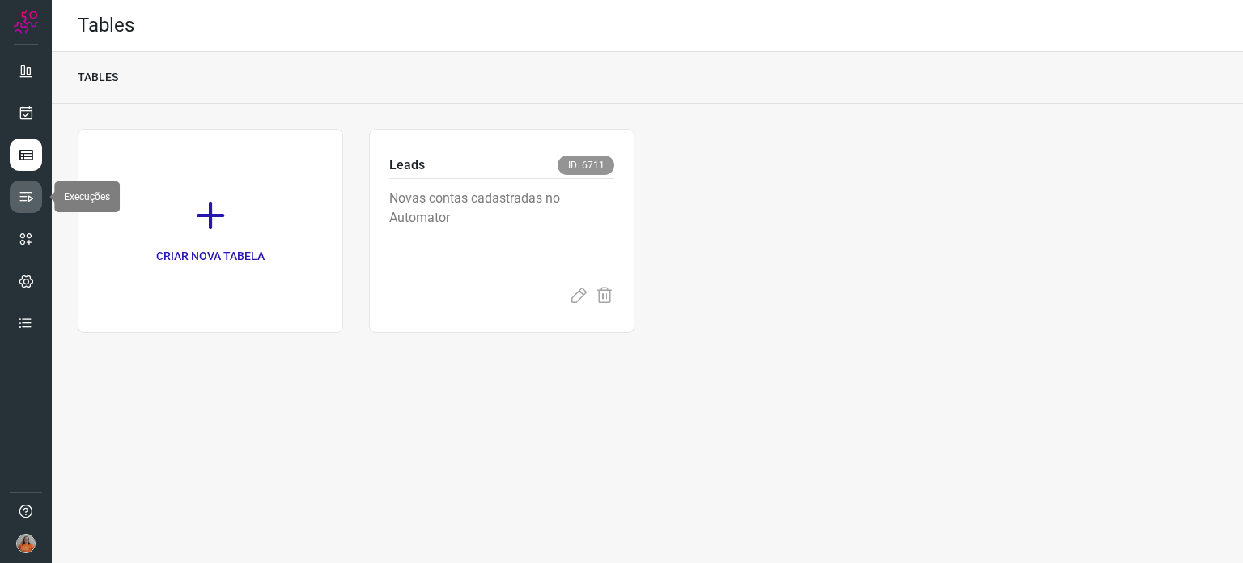
click at [29, 190] on icon at bounding box center [26, 197] width 16 height 16
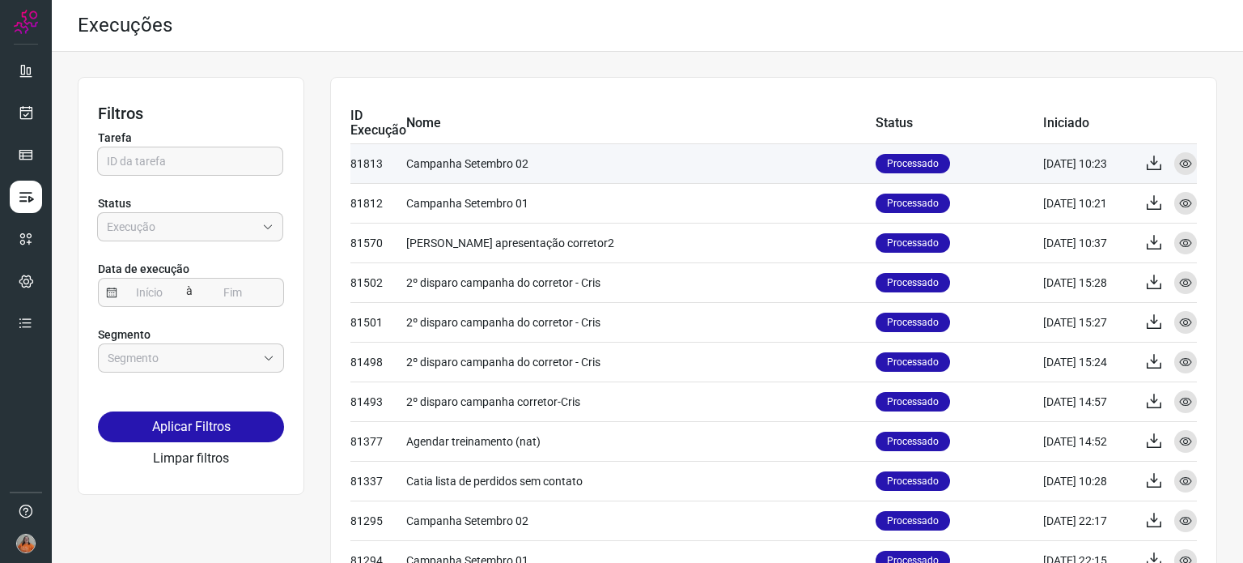
click at [670, 169] on td "Campanha Setembro 02" at bounding box center [640, 163] width 469 height 40
click at [1179, 164] on icon at bounding box center [1185, 163] width 13 height 13
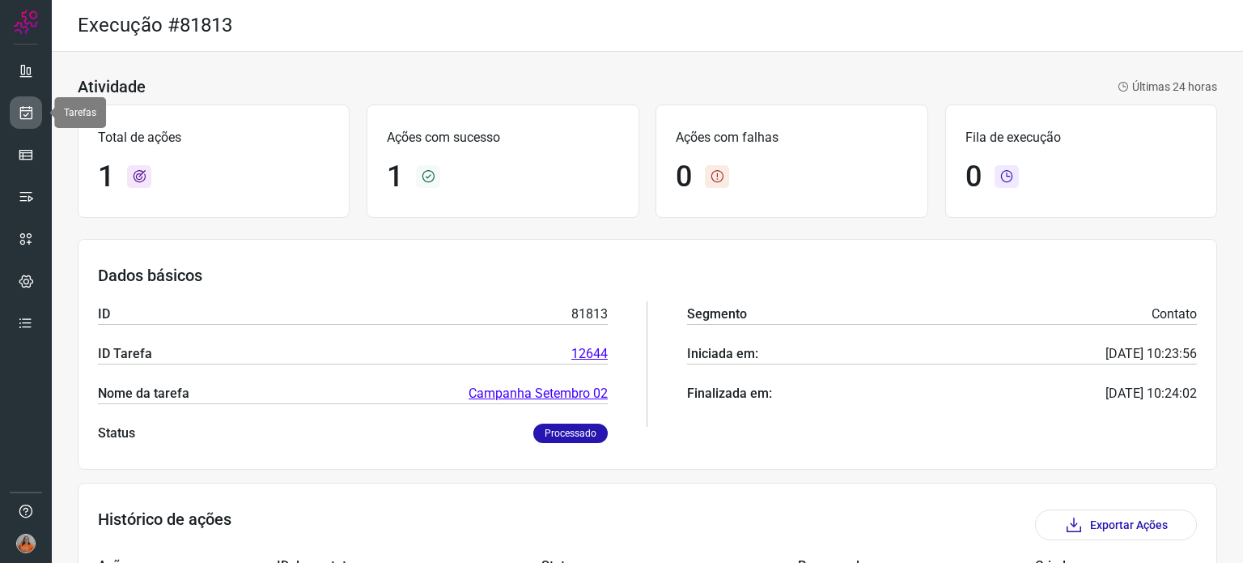
click at [28, 106] on icon at bounding box center [26, 112] width 17 height 16
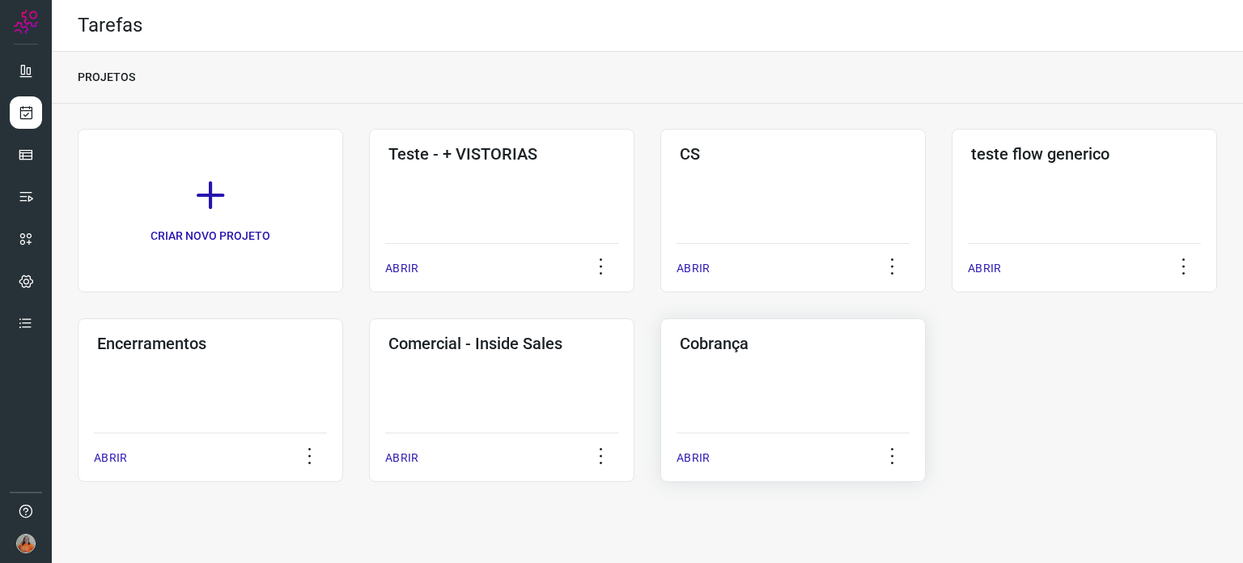
click at [773, 376] on div "Cobrança ABRIR" at bounding box center [794, 400] width 266 height 164
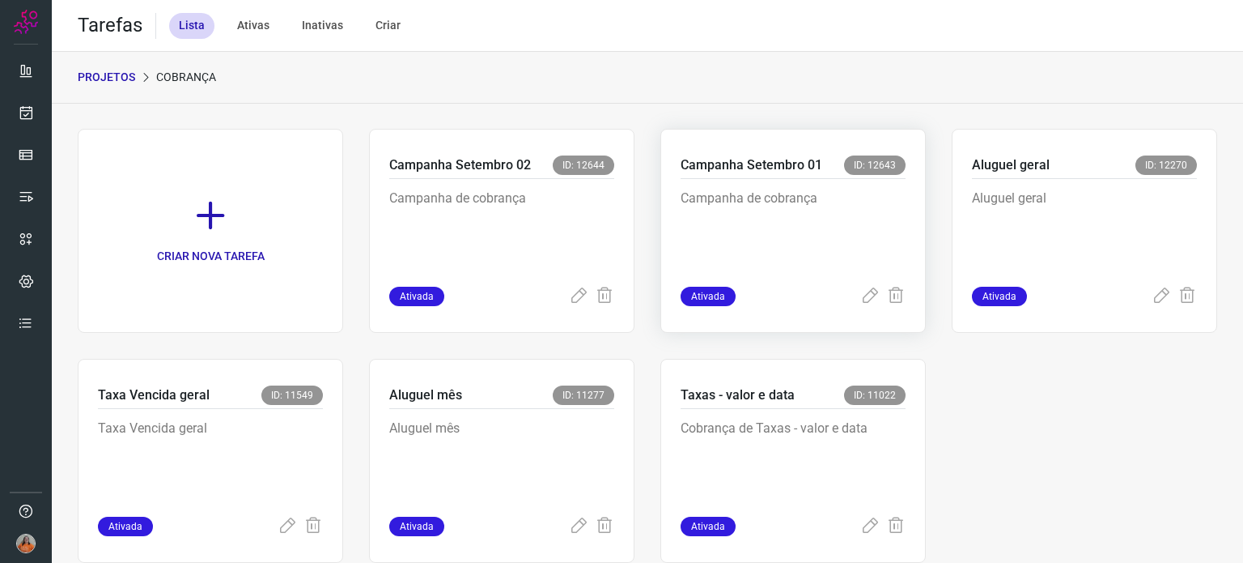
click at [780, 212] on p "Campanha de cobrança" at bounding box center [793, 229] width 225 height 81
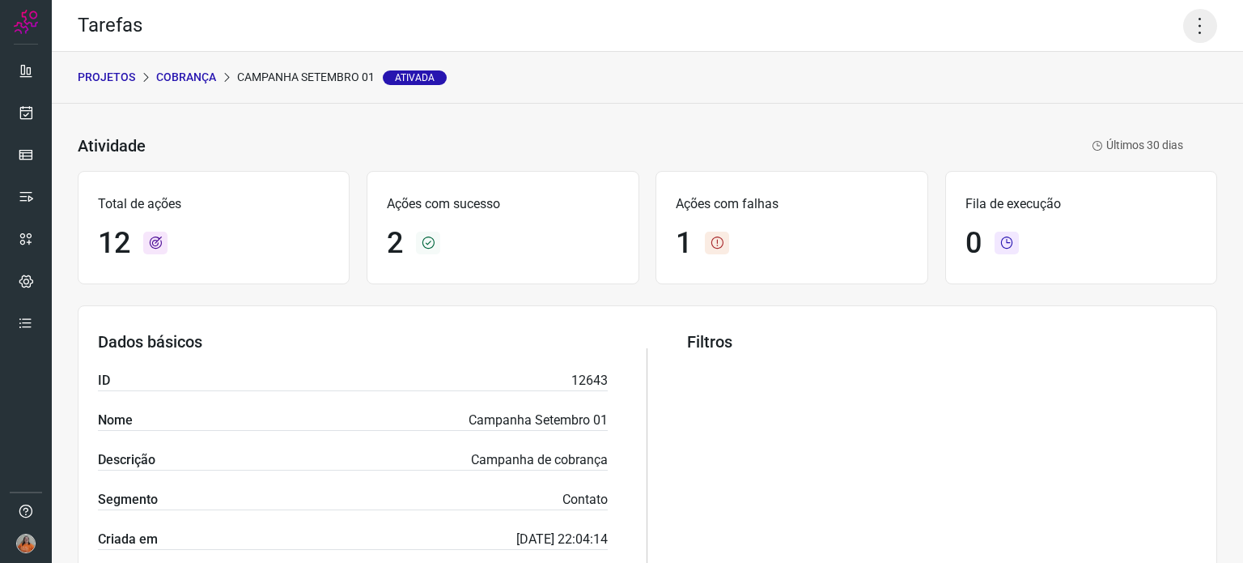
click at [1199, 32] on icon at bounding box center [1200, 26] width 34 height 34
click at [1159, 108] on li "Executar" at bounding box center [1130, 106] width 147 height 26
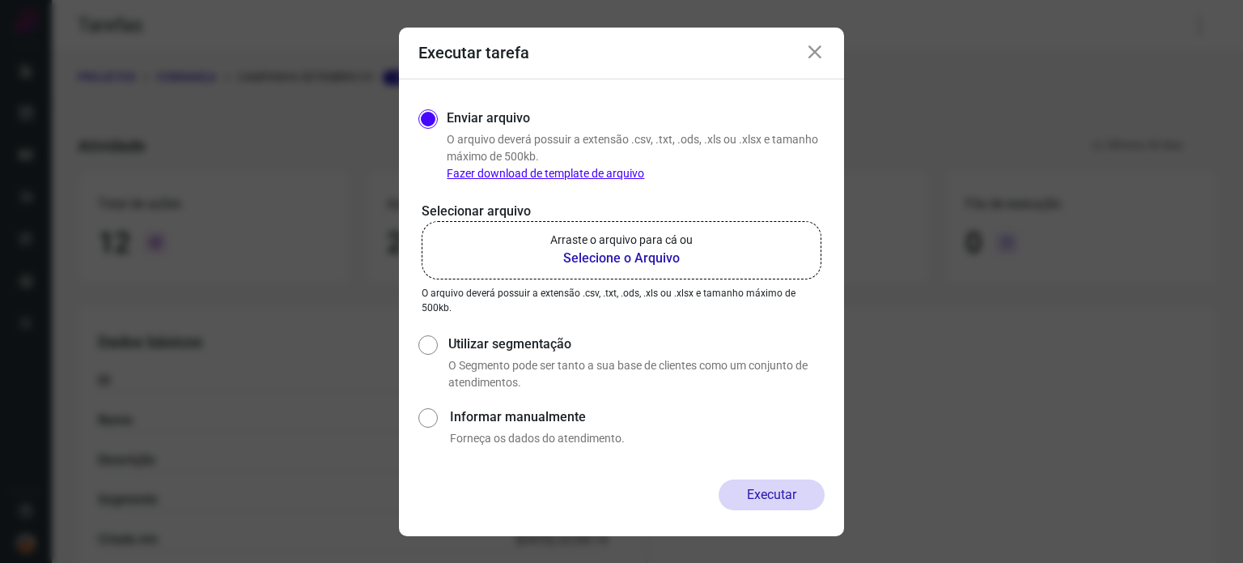
click at [635, 261] on b "Selecione o Arquivo" at bounding box center [621, 258] width 142 height 19
click at [0, 0] on input "Arraste o arquivo para cá ou Selecione o Arquivo" at bounding box center [0, 0] width 0 height 0
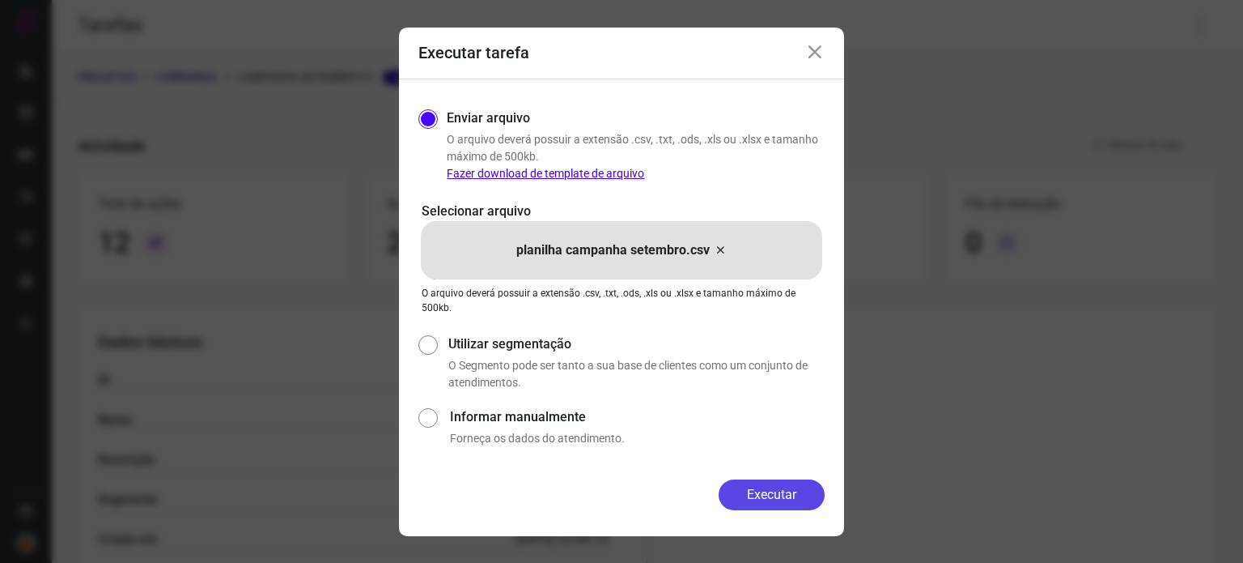
click at [761, 492] on button "Executar" at bounding box center [772, 494] width 106 height 31
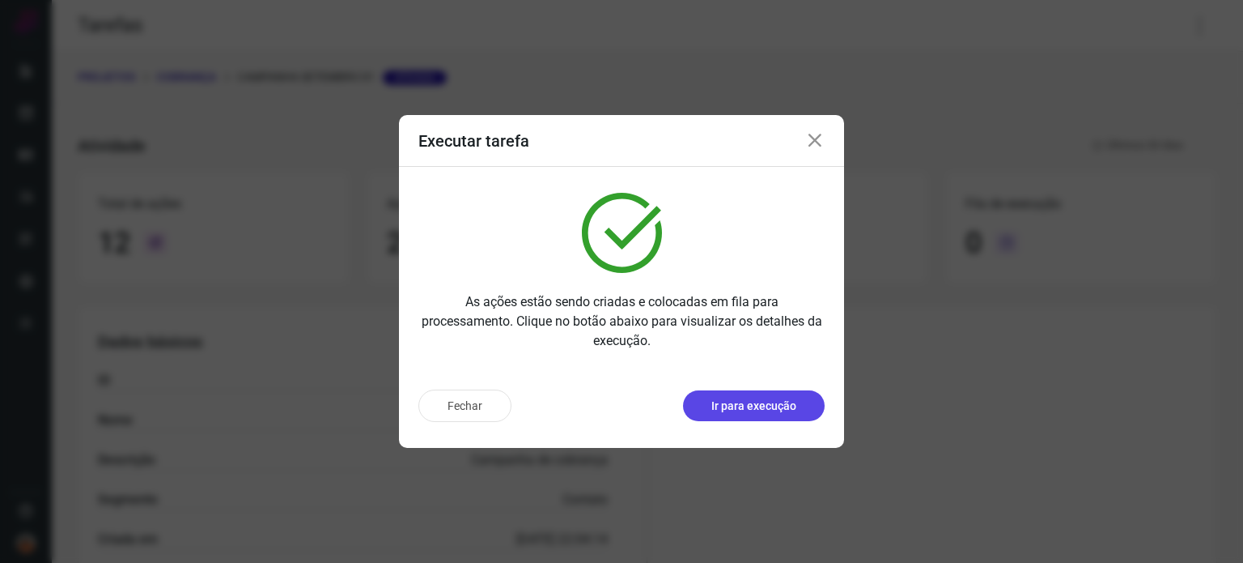
click at [760, 414] on button "Ir para execução" at bounding box center [754, 405] width 142 height 31
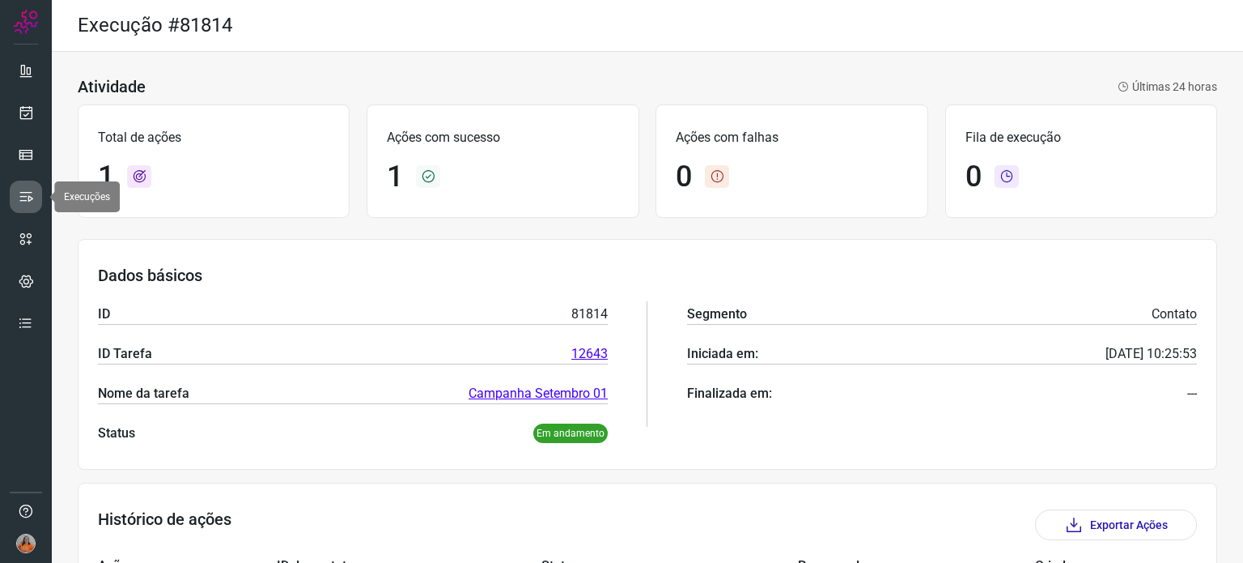
click at [25, 200] on icon at bounding box center [26, 197] width 16 height 16
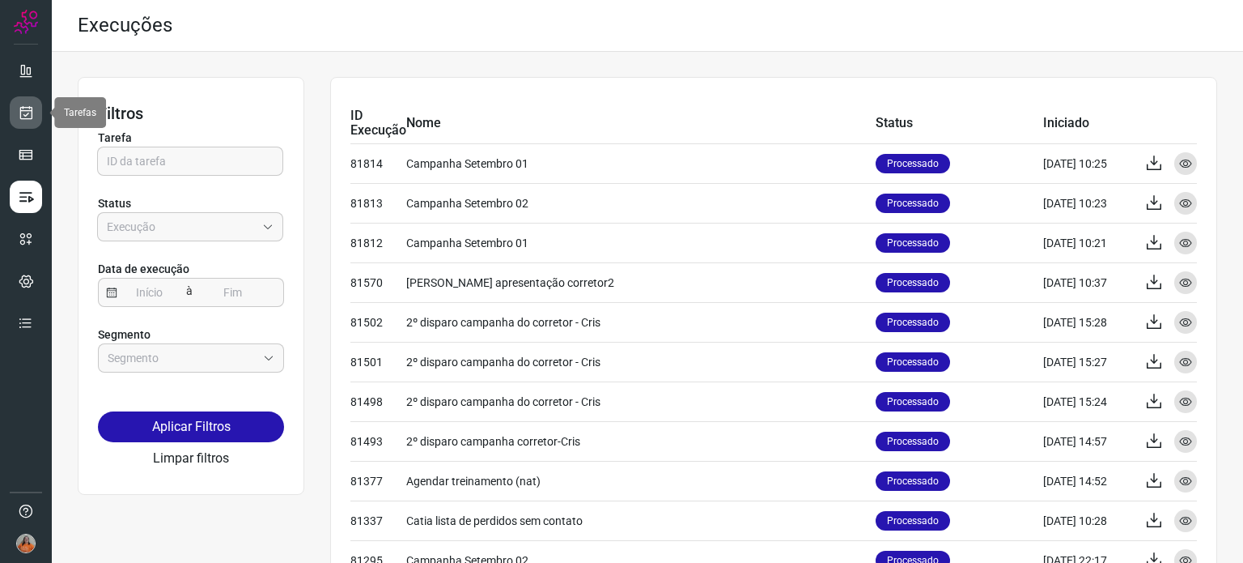
click at [30, 116] on icon at bounding box center [26, 112] width 17 height 16
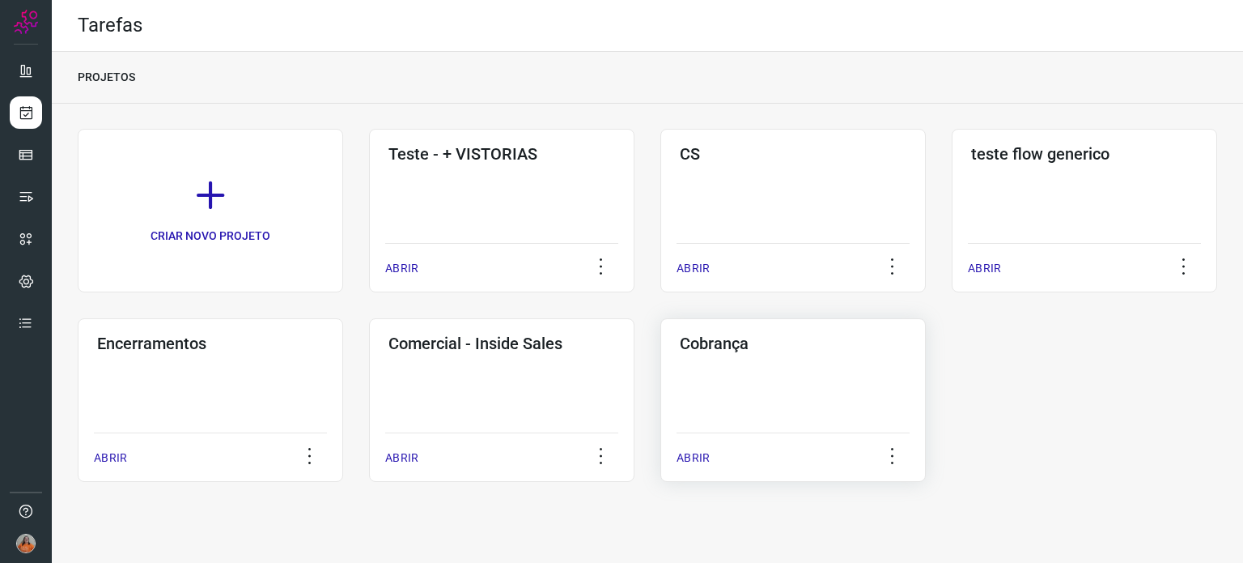
click at [833, 363] on div "Cobrança ABRIR" at bounding box center [794, 400] width 266 height 164
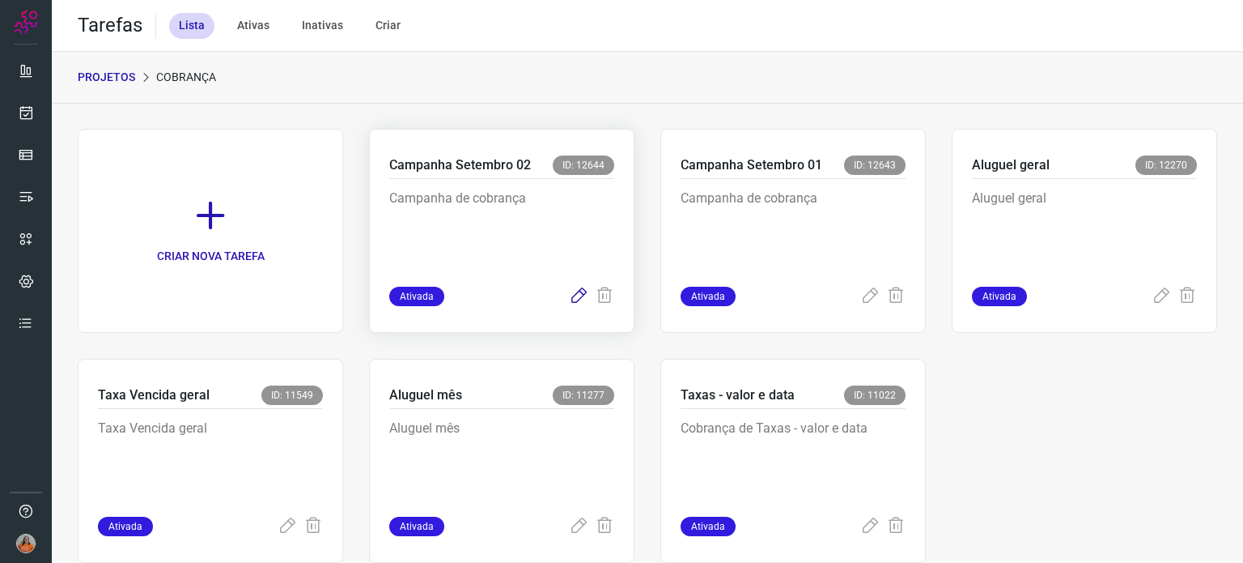
click at [574, 291] on icon at bounding box center [578, 296] width 19 height 19
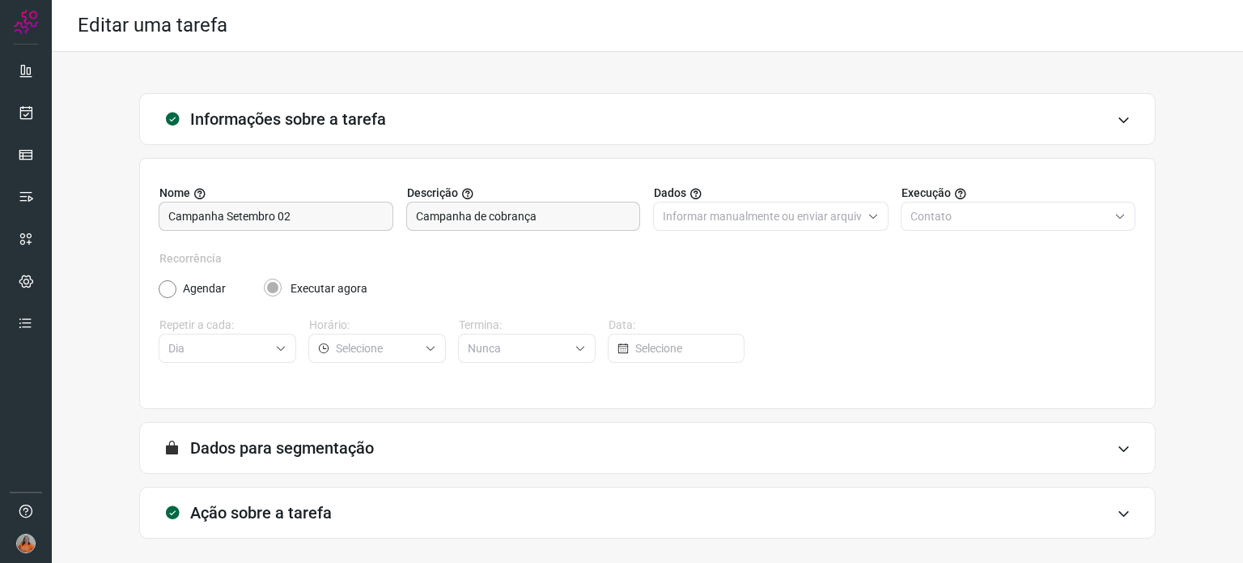
scroll to position [69, 0]
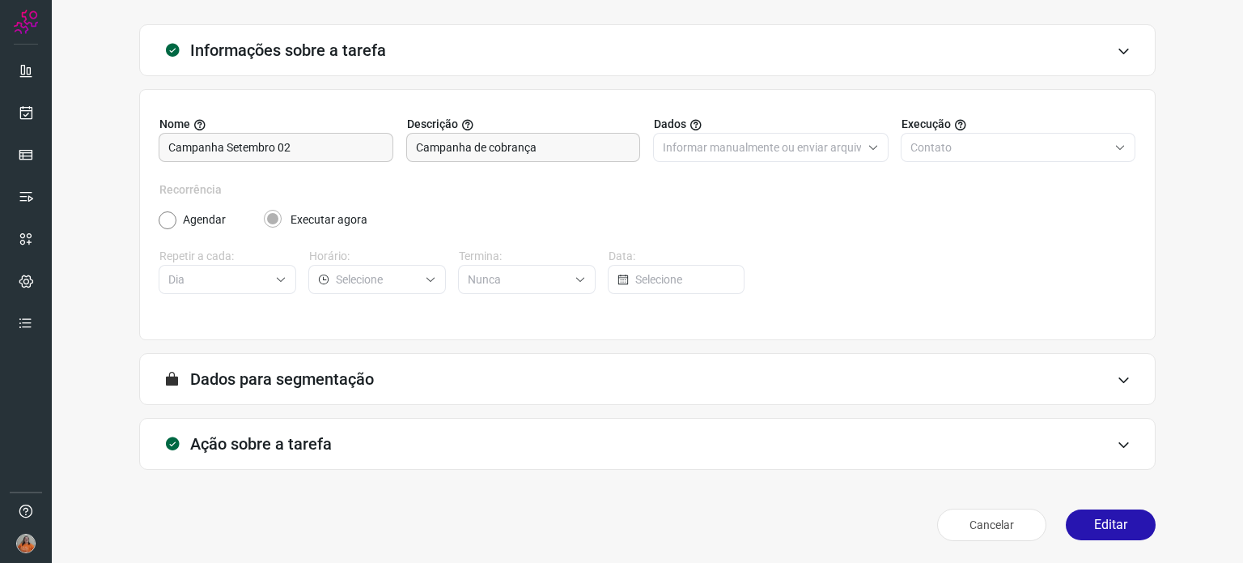
click at [508, 429] on div "Ação sobre a tarefa" at bounding box center [647, 444] width 1017 height 52
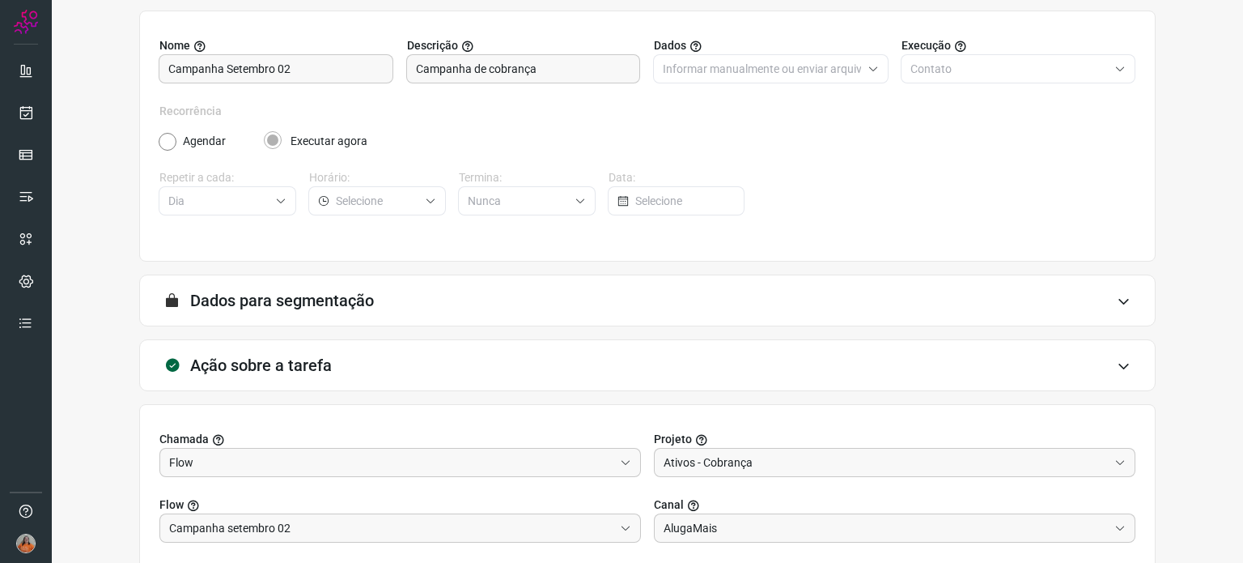
scroll to position [325, 0]
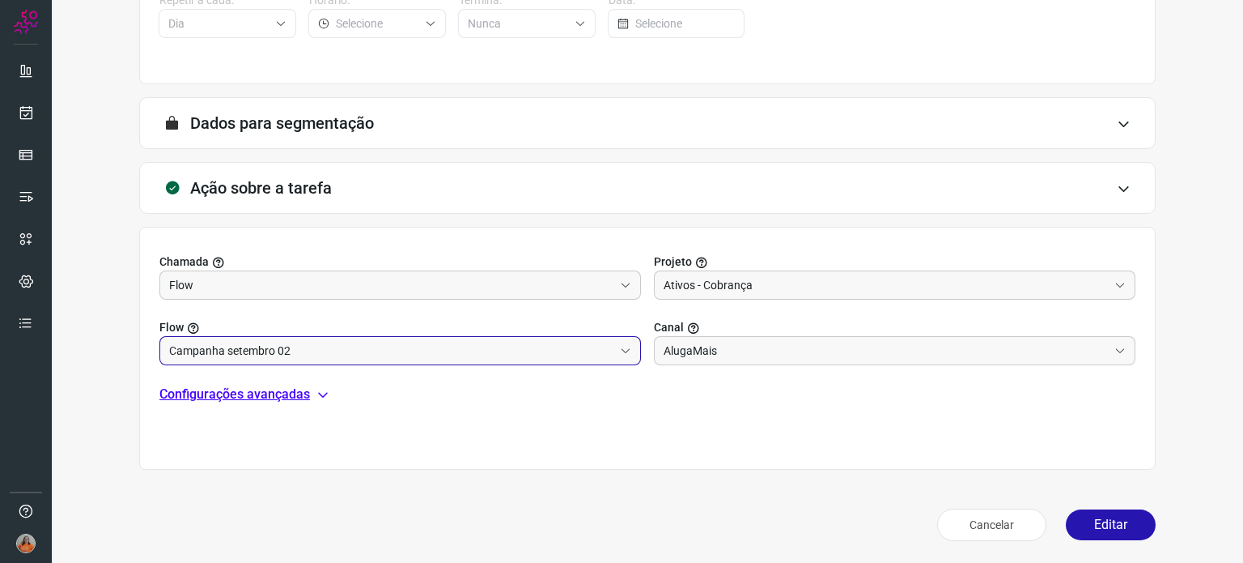
click at [560, 349] on input "Campanha setembro 02" at bounding box center [391, 351] width 444 height 28
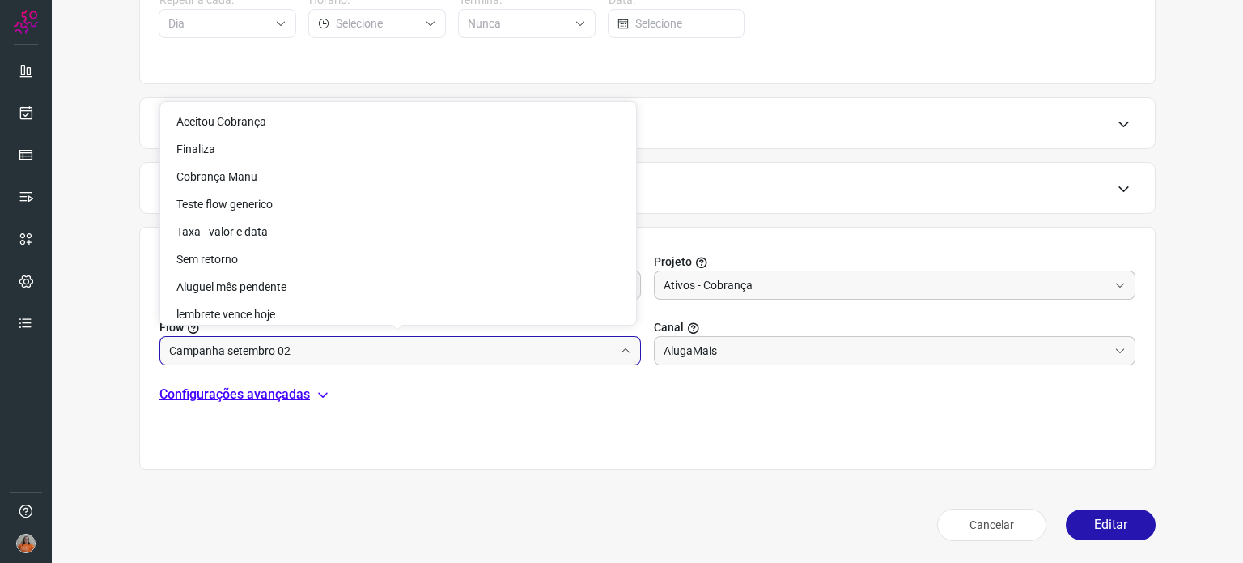
scroll to position [113, 0]
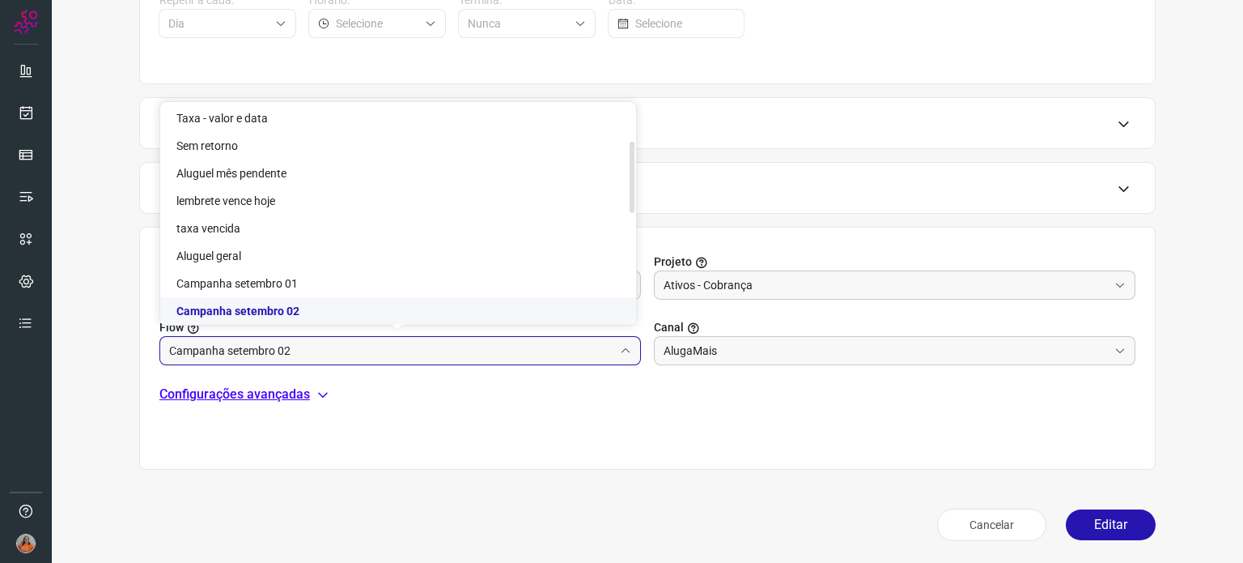
click at [379, 313] on li "Campanha setembro 02" at bounding box center [398, 311] width 476 height 28
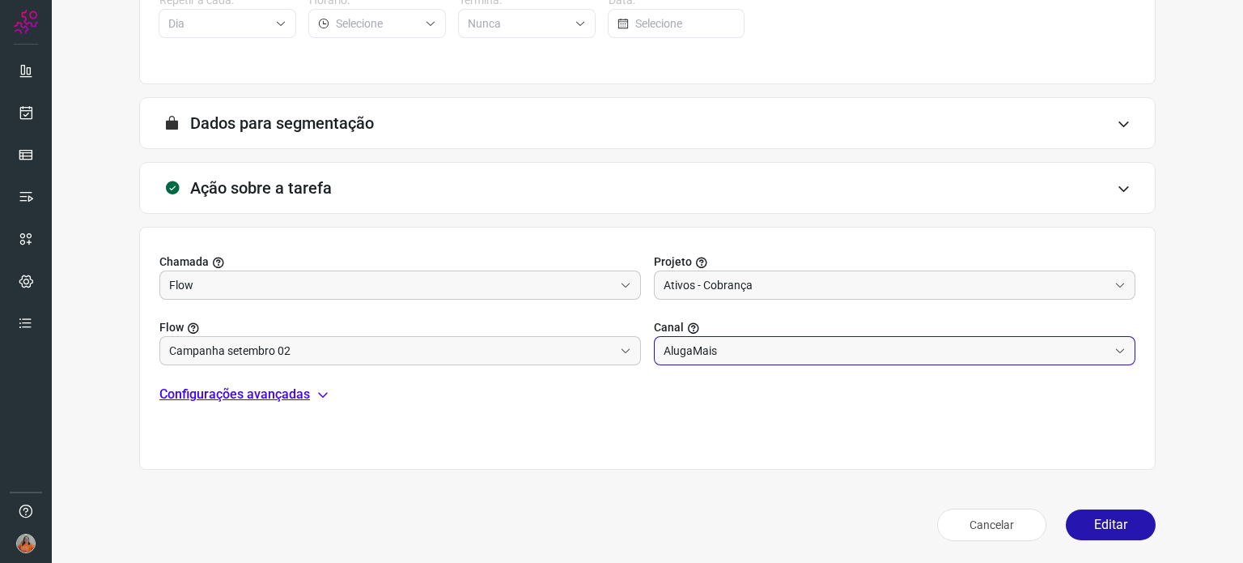
click at [805, 352] on input "AlugaMais" at bounding box center [886, 351] width 444 height 28
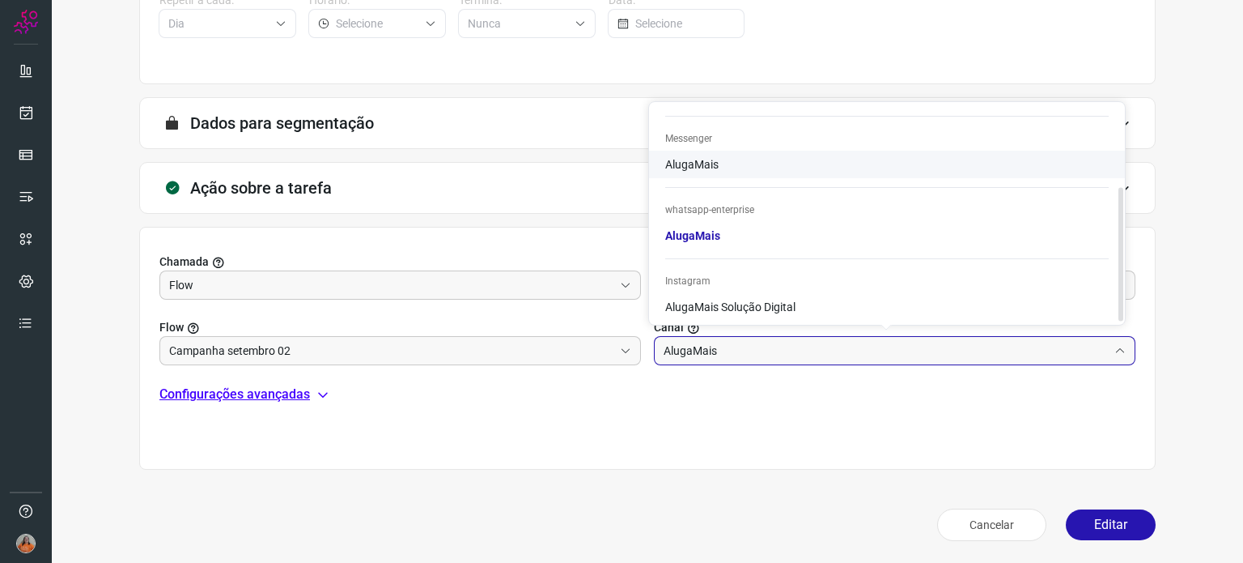
scroll to position [136, 0]
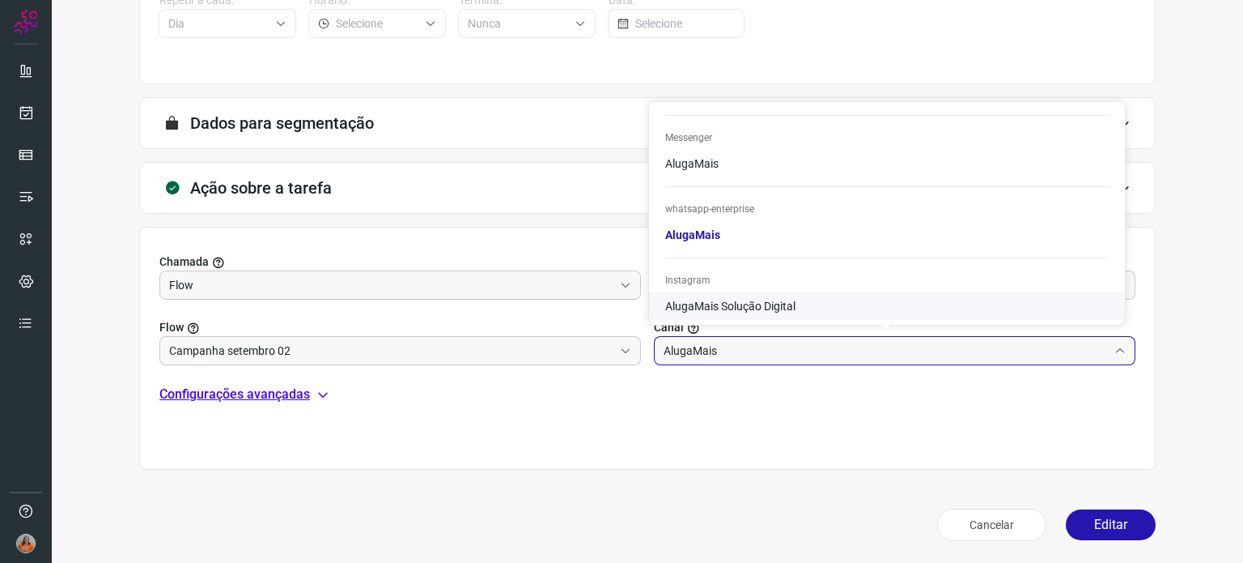
click at [803, 352] on input "AlugaMais" at bounding box center [886, 351] width 444 height 28
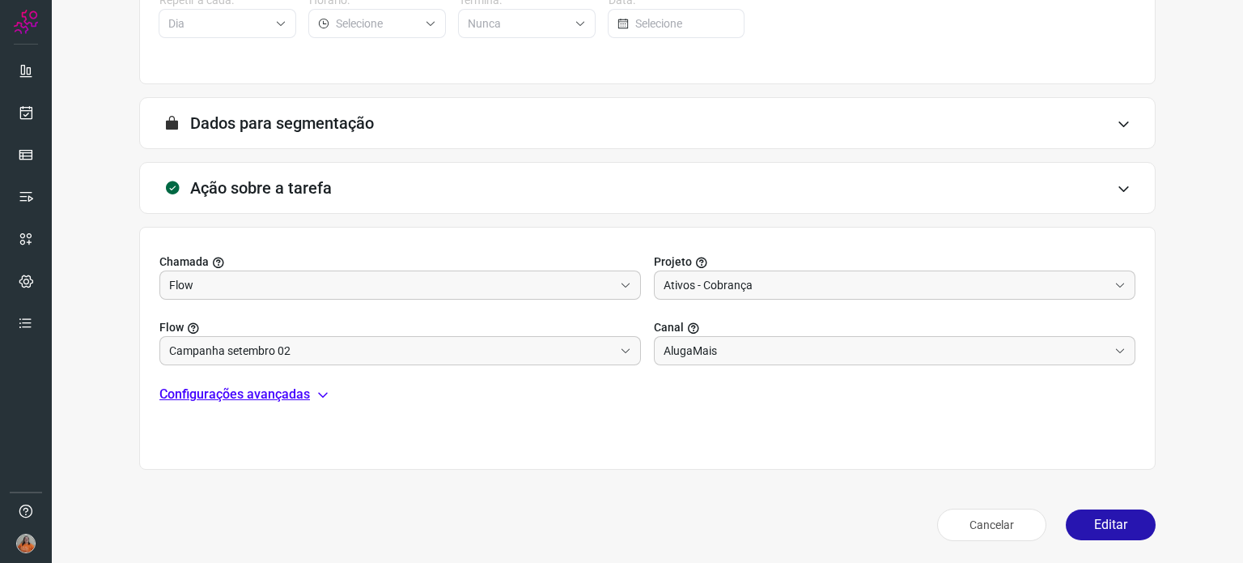
click at [319, 393] on icon at bounding box center [323, 394] width 13 height 13
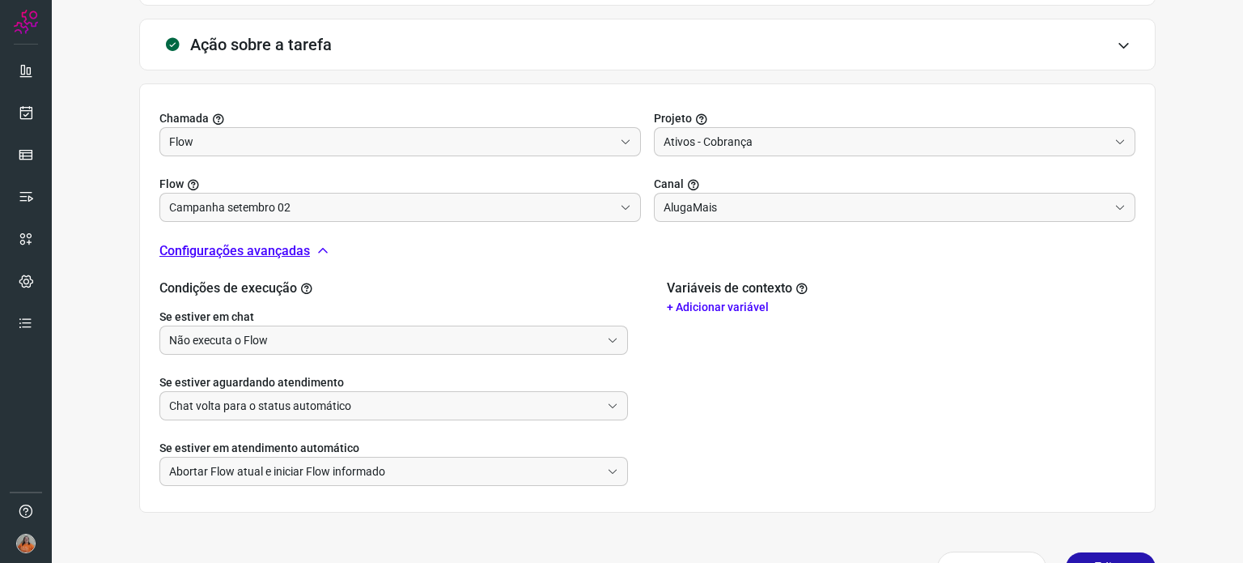
scroll to position [486, 0]
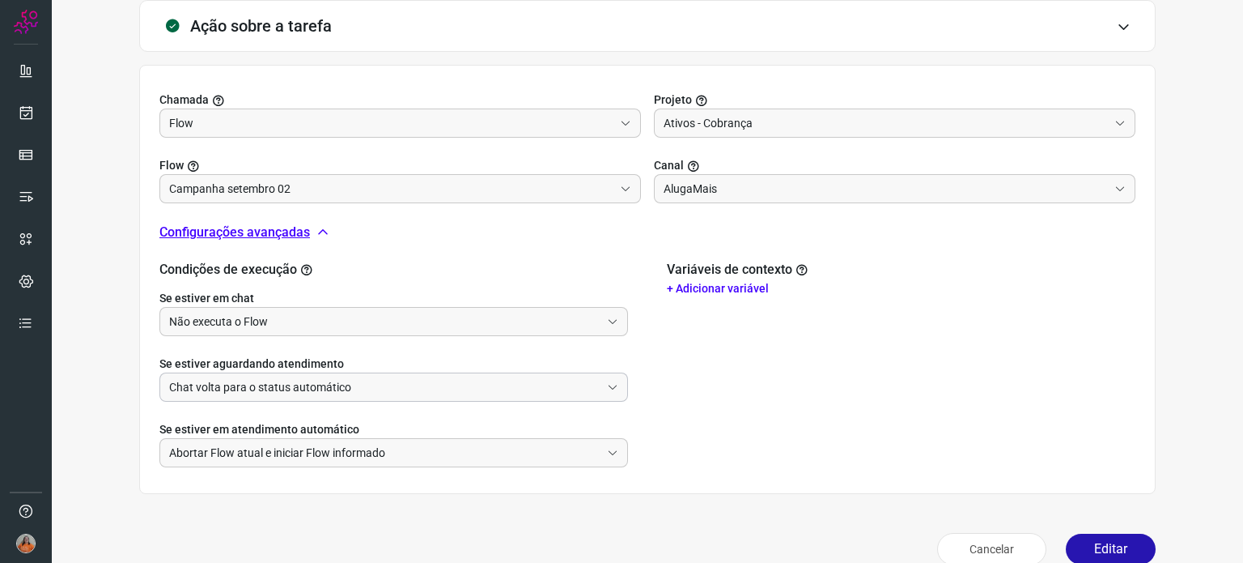
click at [320, 391] on input "Chat volta para o status automático" at bounding box center [384, 387] width 431 height 28
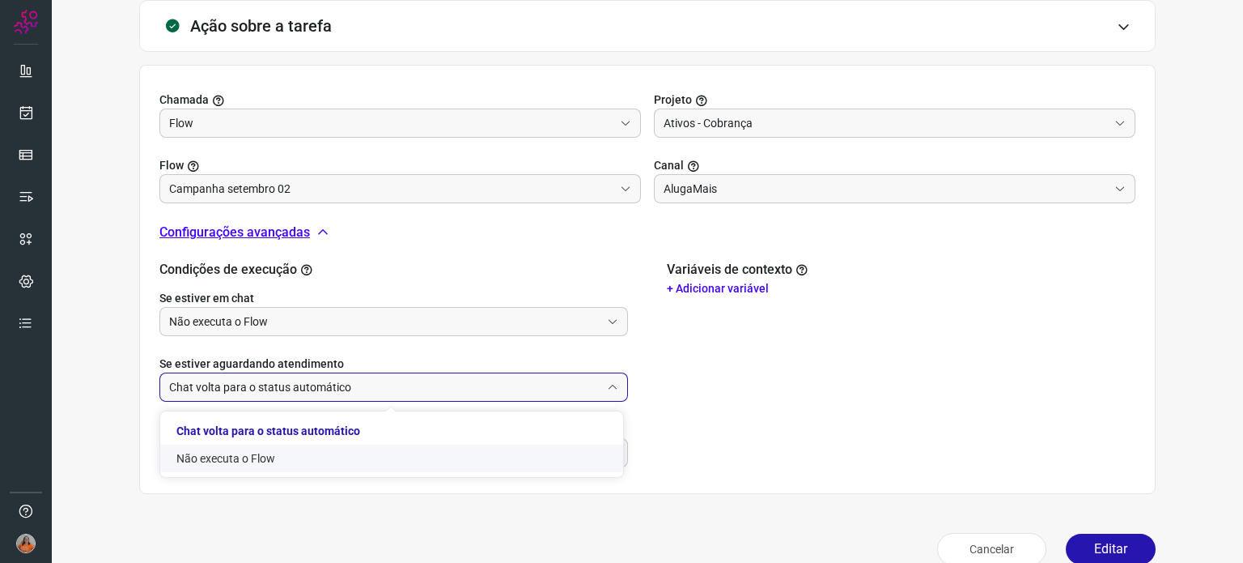
click at [281, 461] on li "Não executa o Flow" at bounding box center [391, 458] width 463 height 28
type input "Não executa o Flow"
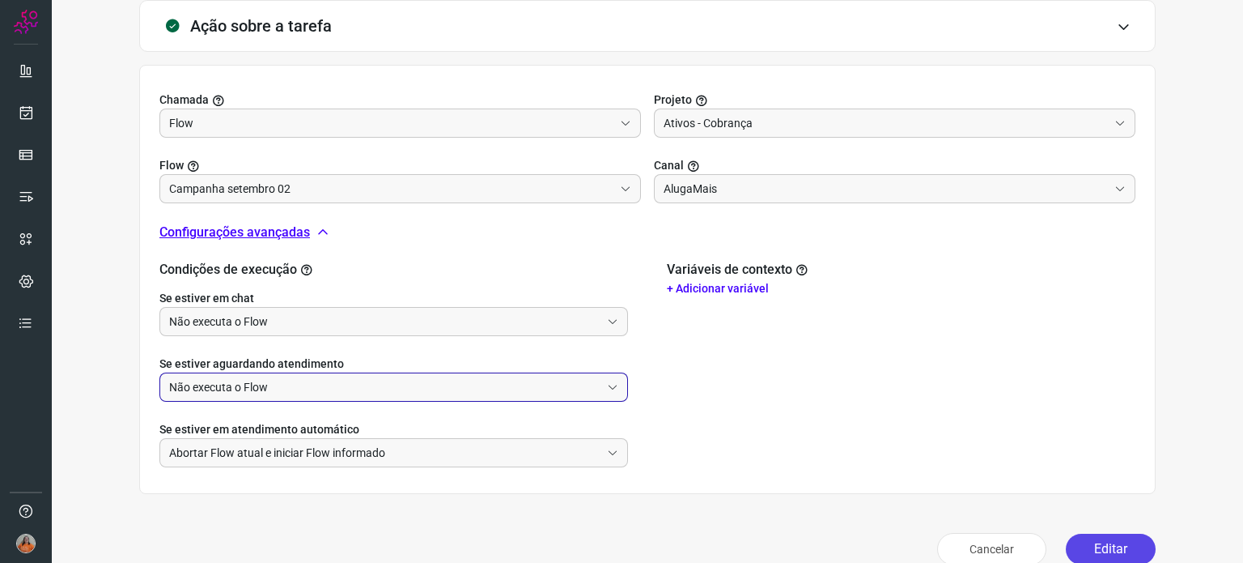
click at [1094, 551] on button "Editar" at bounding box center [1111, 548] width 90 height 31
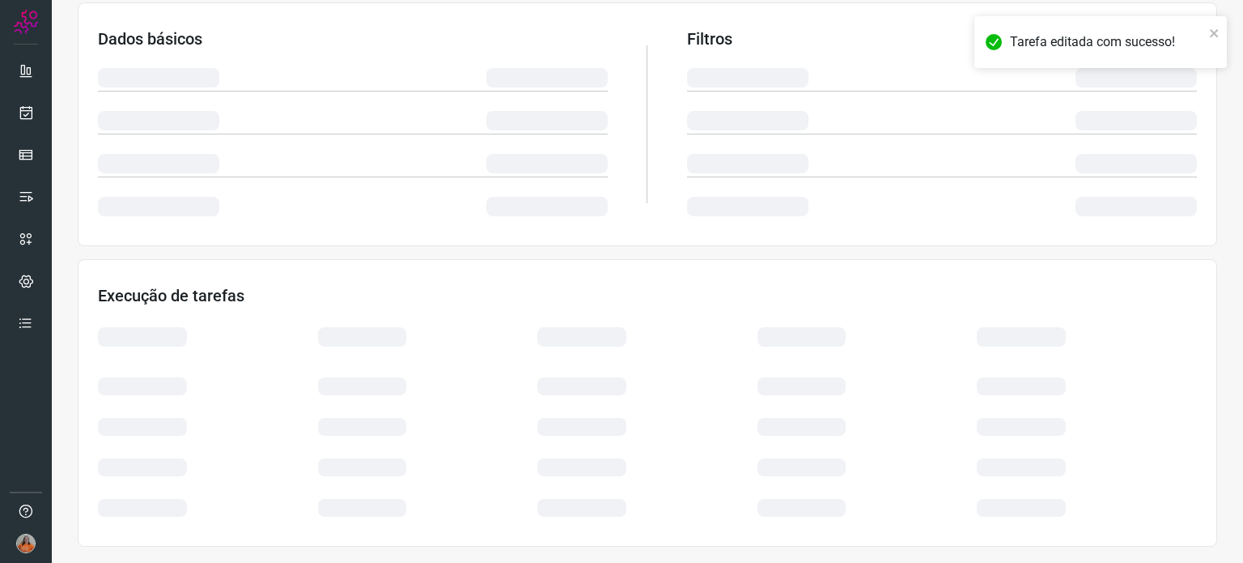
scroll to position [271, 0]
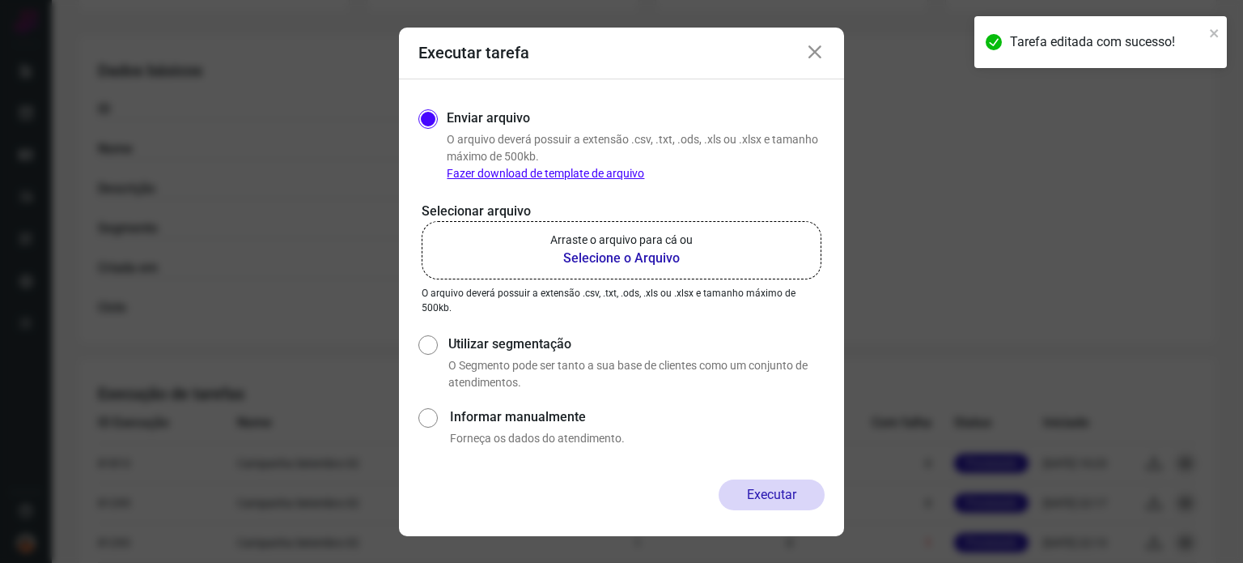
click at [615, 262] on b "Selecione o Arquivo" at bounding box center [621, 258] width 142 height 19
click at [0, 0] on input "Arraste o arquivo para cá ou Selecione o Arquivo" at bounding box center [0, 0] width 0 height 0
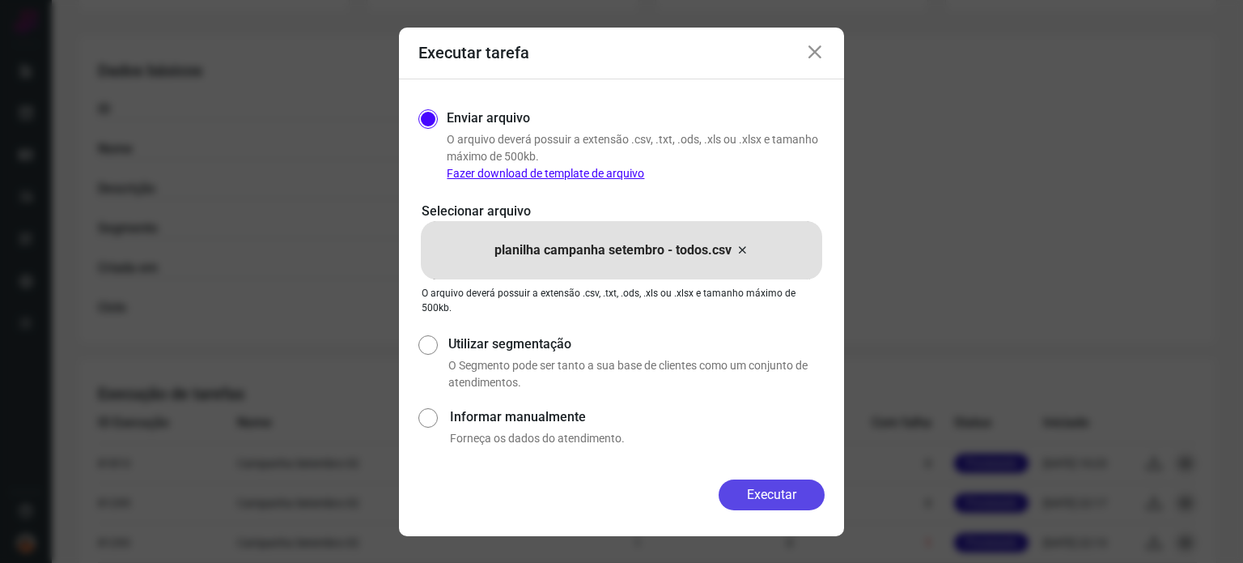
click at [774, 502] on button "Executar" at bounding box center [772, 494] width 106 height 31
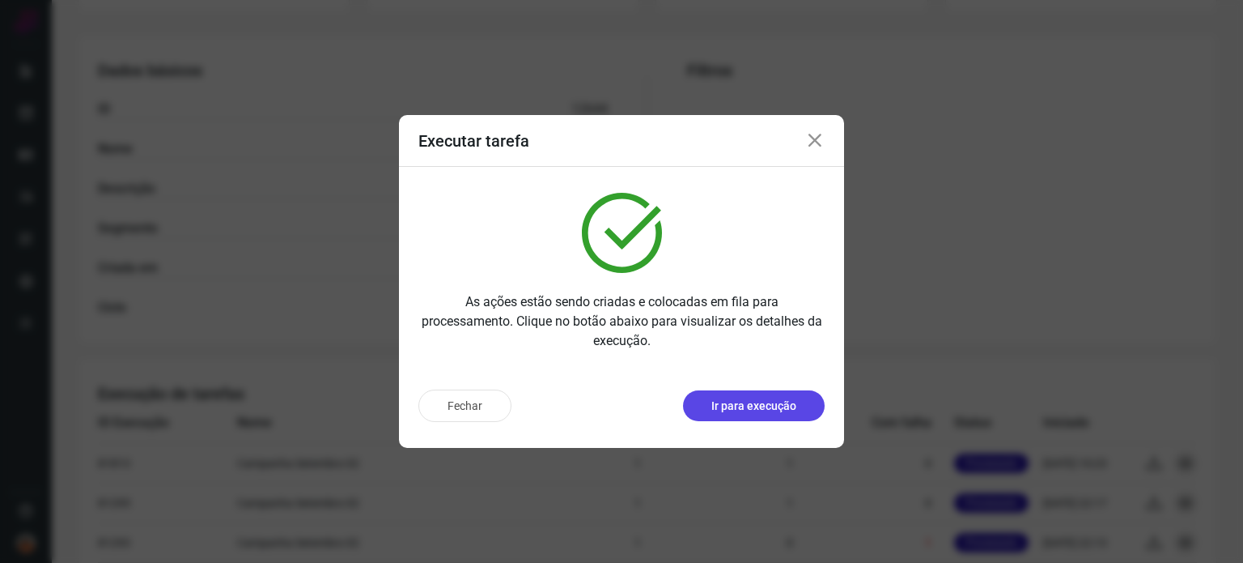
click at [771, 397] on p "Ir para execução" at bounding box center [754, 405] width 85 height 17
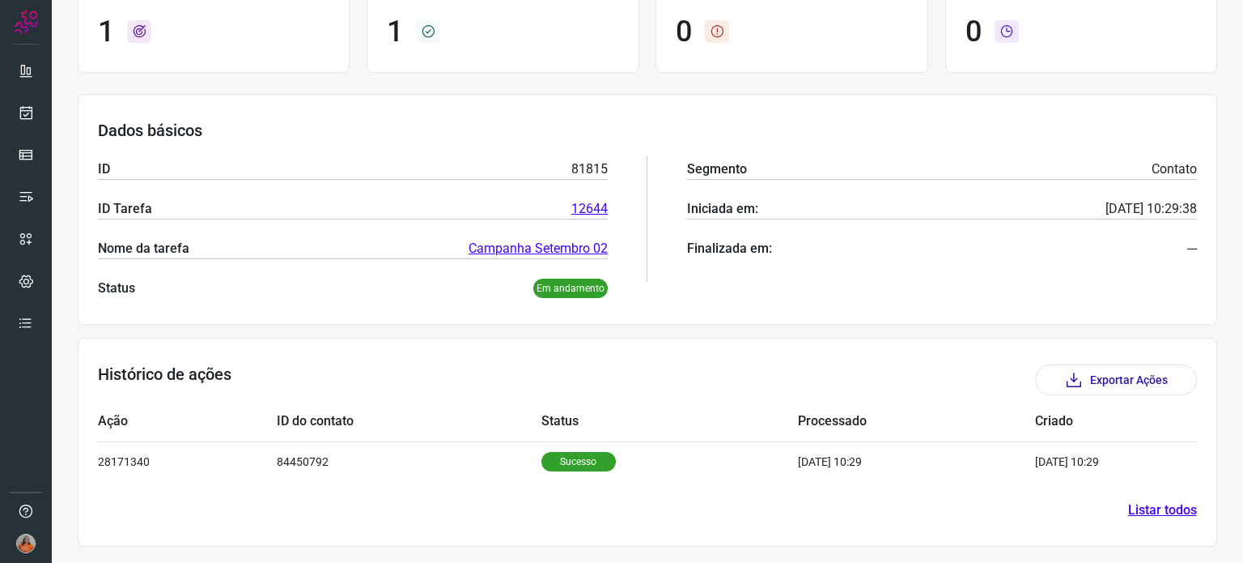
scroll to position [143, 0]
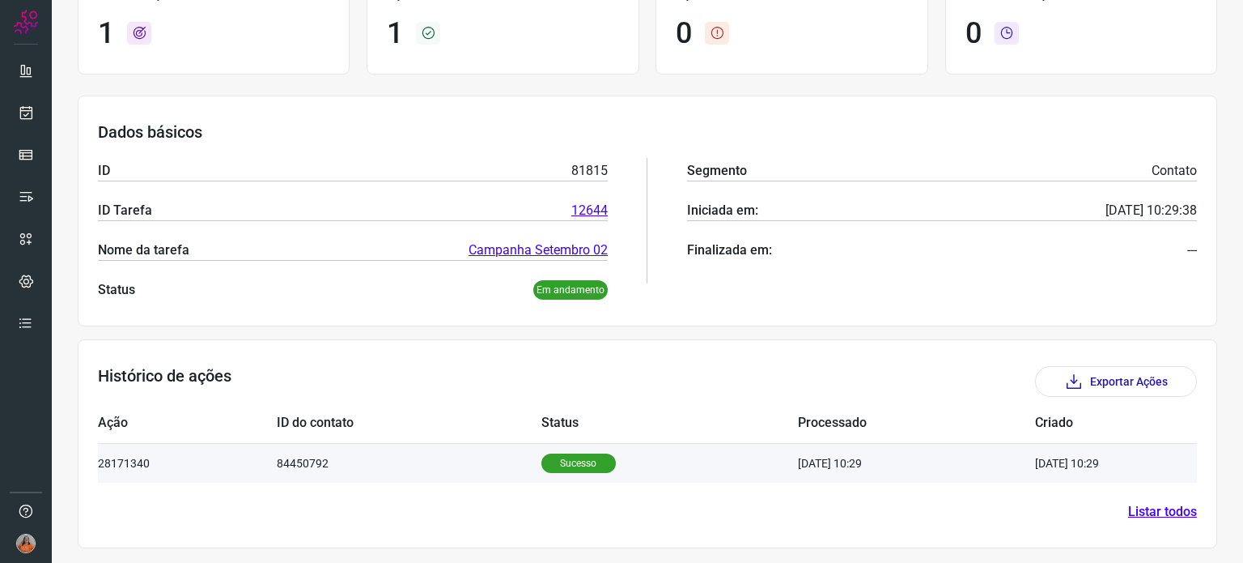
click at [651, 465] on td "Sucesso" at bounding box center [670, 463] width 257 height 40
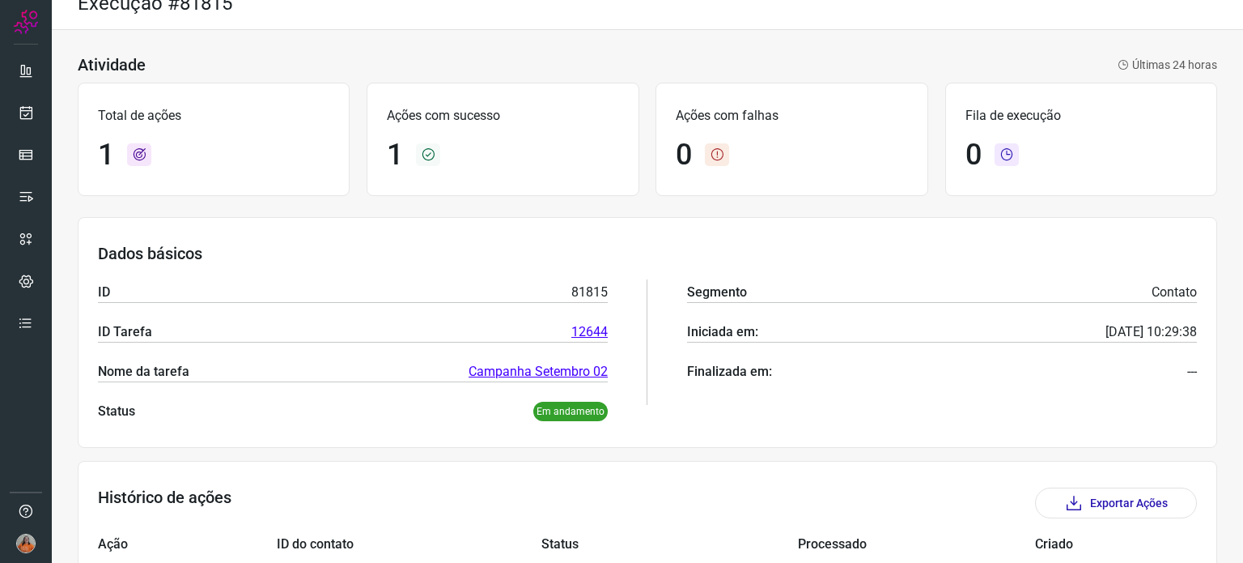
scroll to position [0, 0]
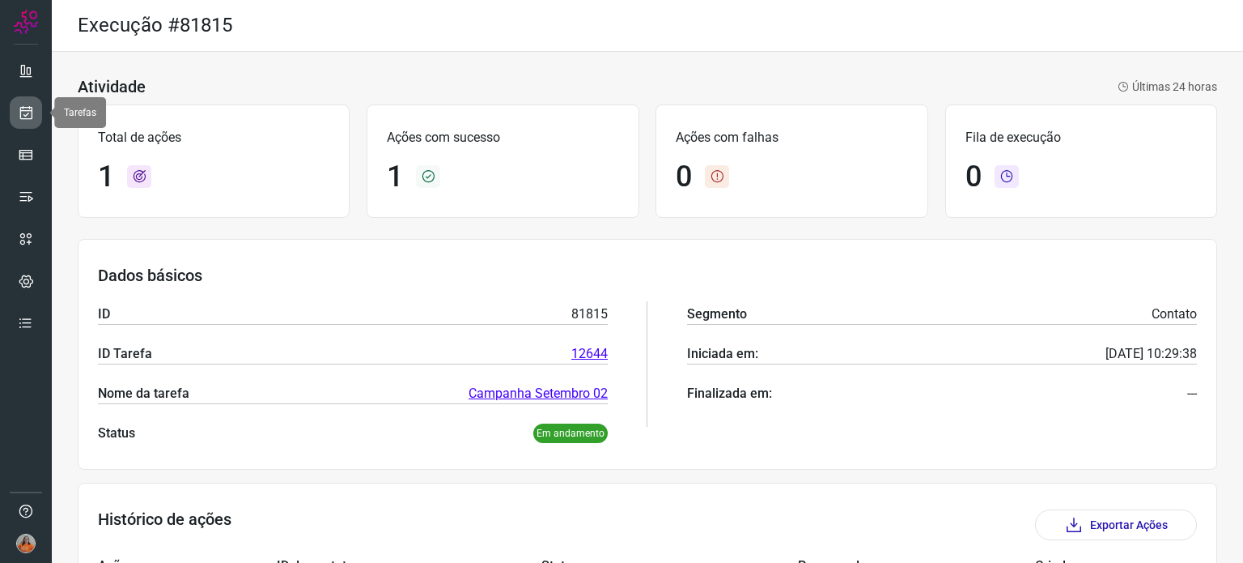
click at [27, 119] on icon at bounding box center [26, 112] width 17 height 16
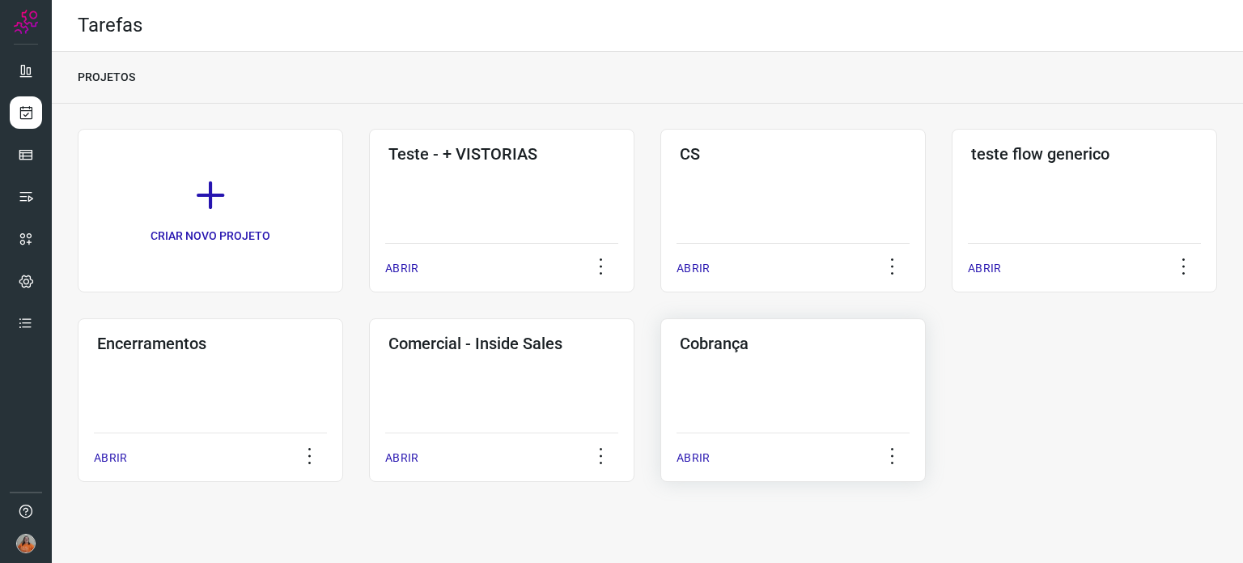
click at [848, 398] on div "Cobrança ABRIR" at bounding box center [794, 400] width 266 height 164
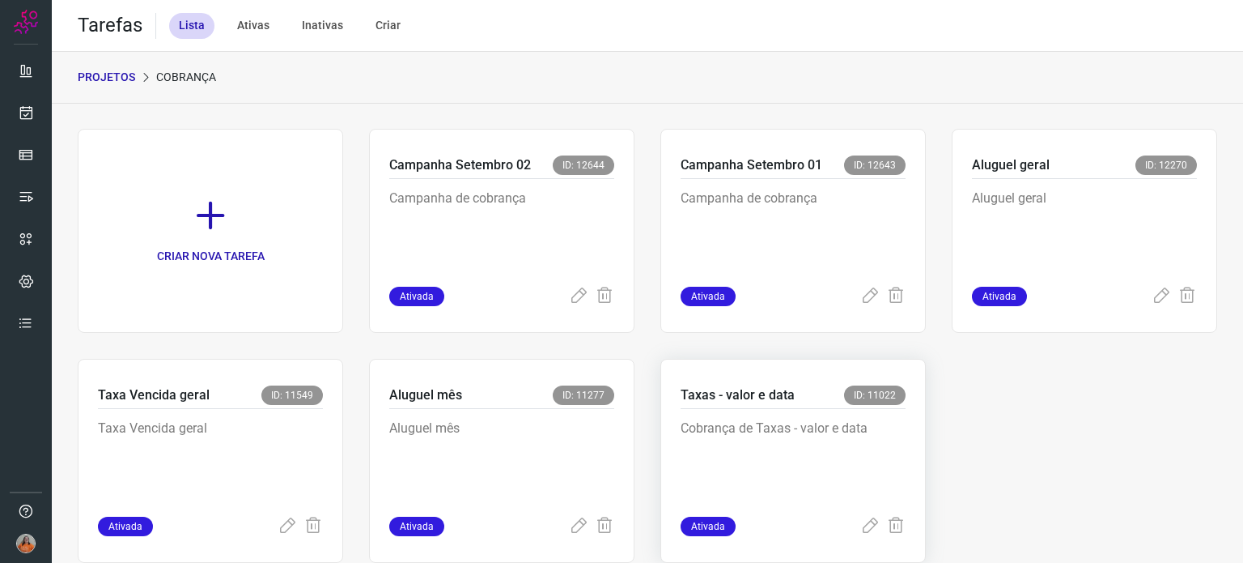
scroll to position [40, 0]
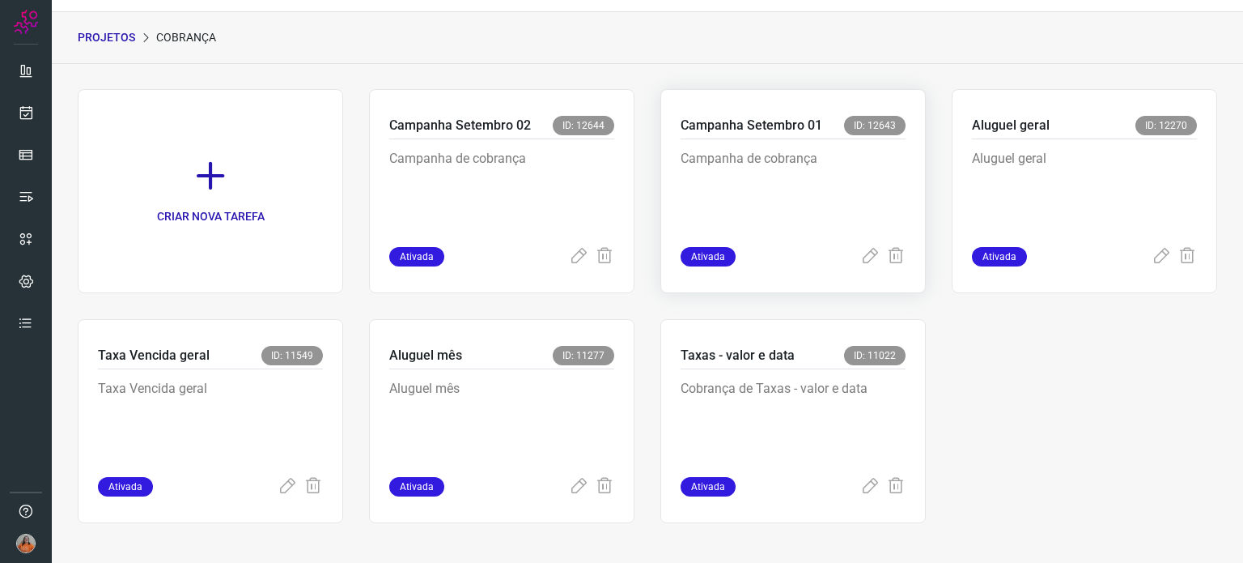
click at [758, 207] on p "Campanha de cobrança" at bounding box center [793, 189] width 225 height 81
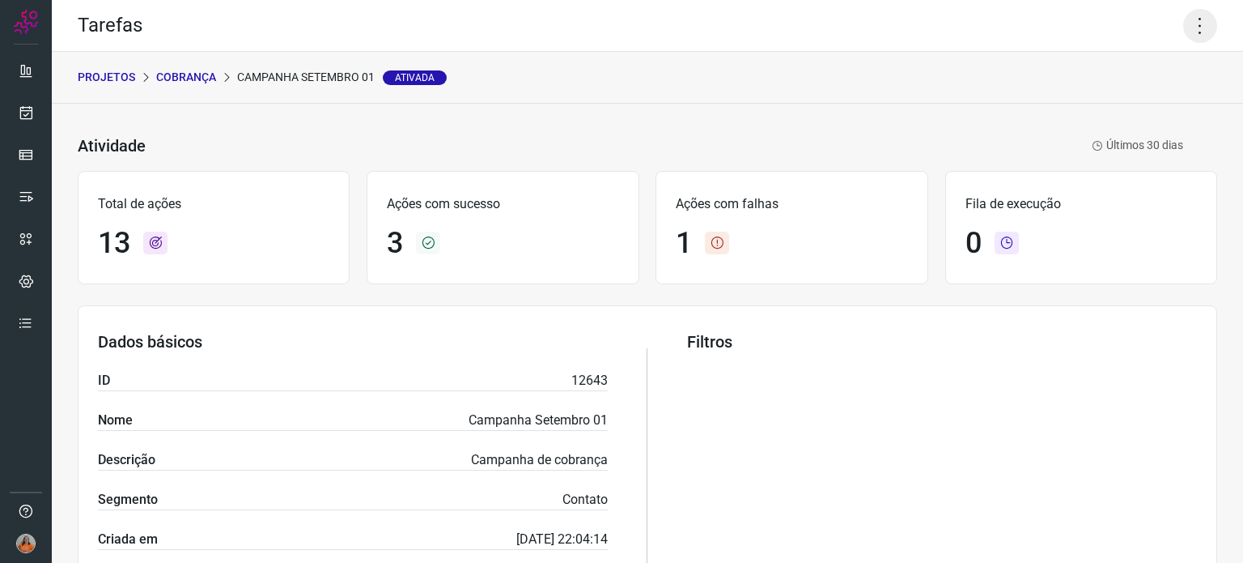
click at [1185, 24] on icon at bounding box center [1200, 26] width 34 height 34
click at [1129, 84] on li "Editar" at bounding box center [1130, 75] width 147 height 26
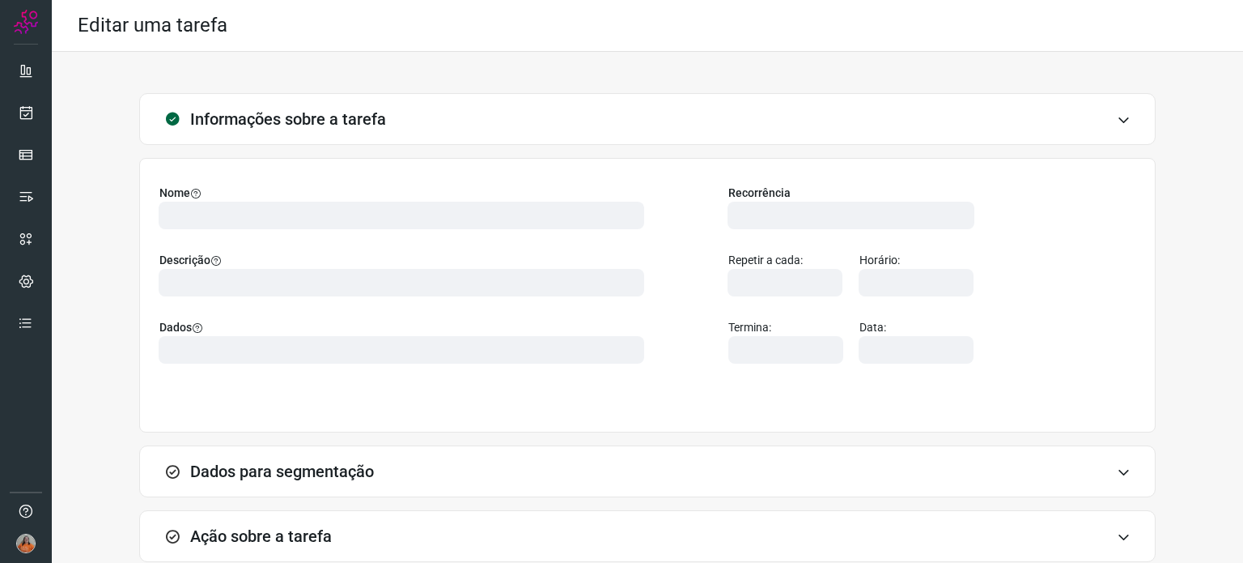
type input "566344"
type input "456389"
type input "301c9e4e-def7-4d99-8d20-6bff0fe5b281"
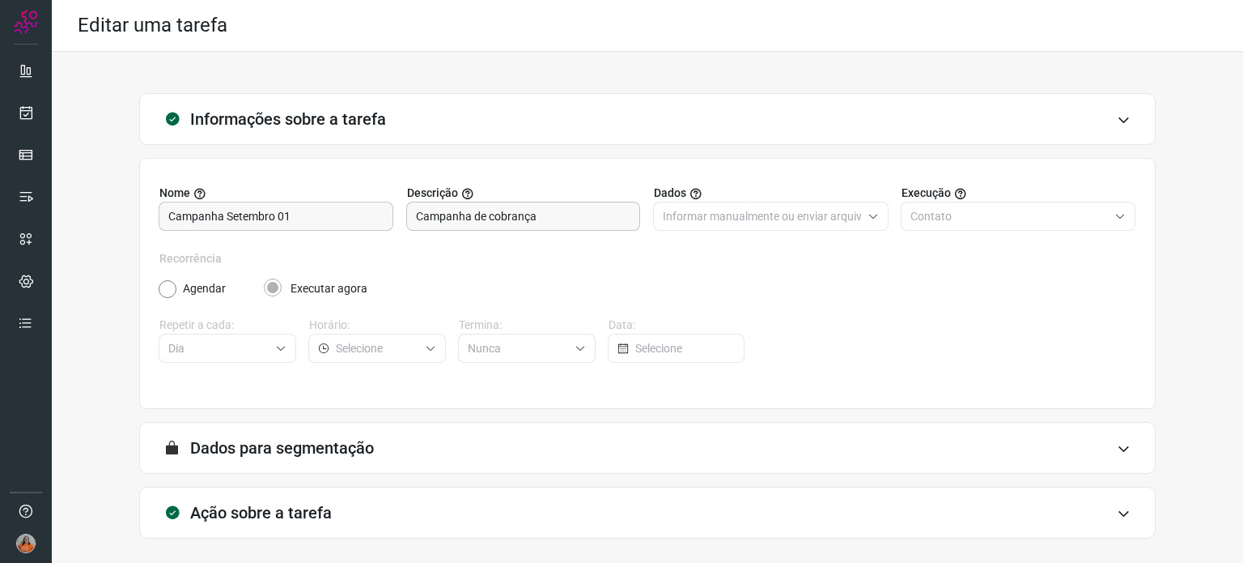
type input "Campanha setembro 01"
type input "Ativos - Cobrança"
type input "AlugaMais"
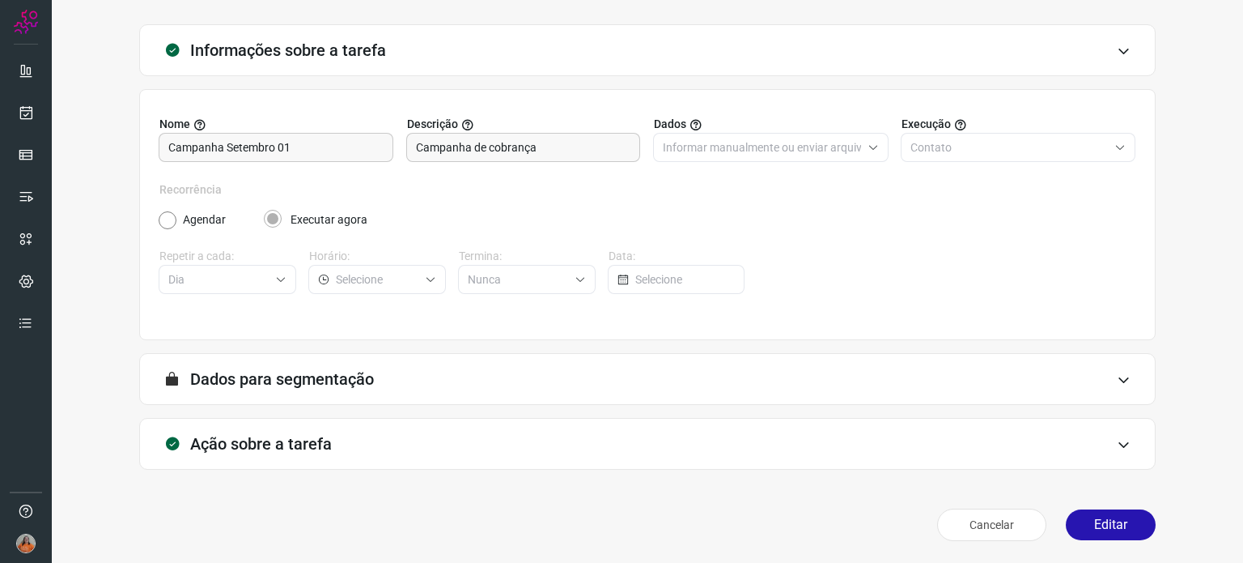
click at [385, 439] on div "Ação sobre a tarefa" at bounding box center [647, 444] width 1017 height 52
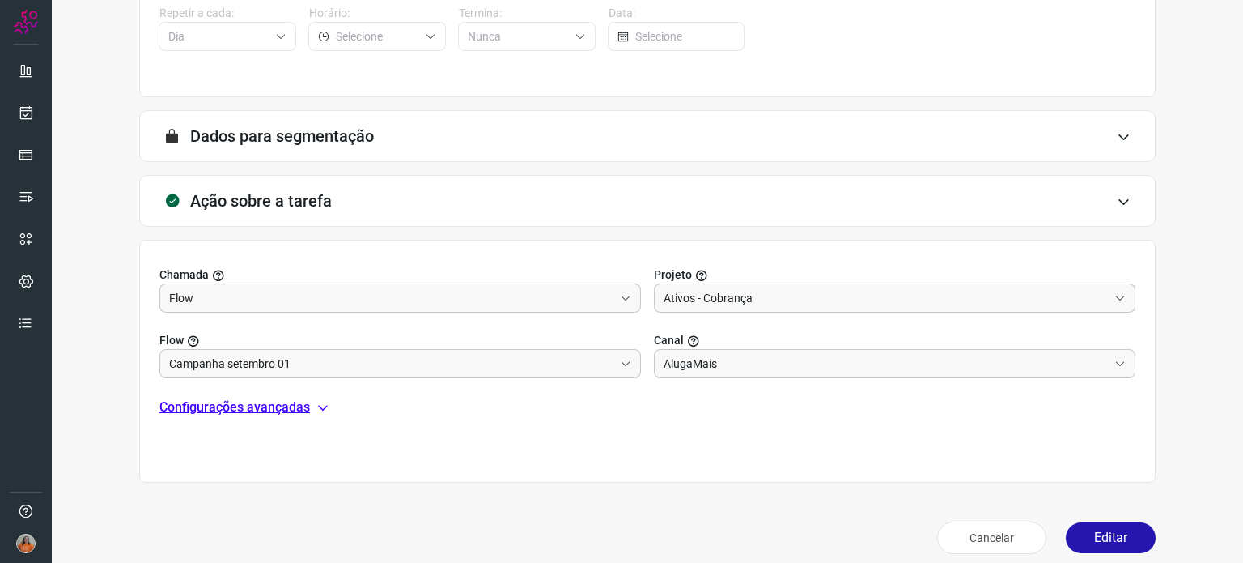
scroll to position [325, 0]
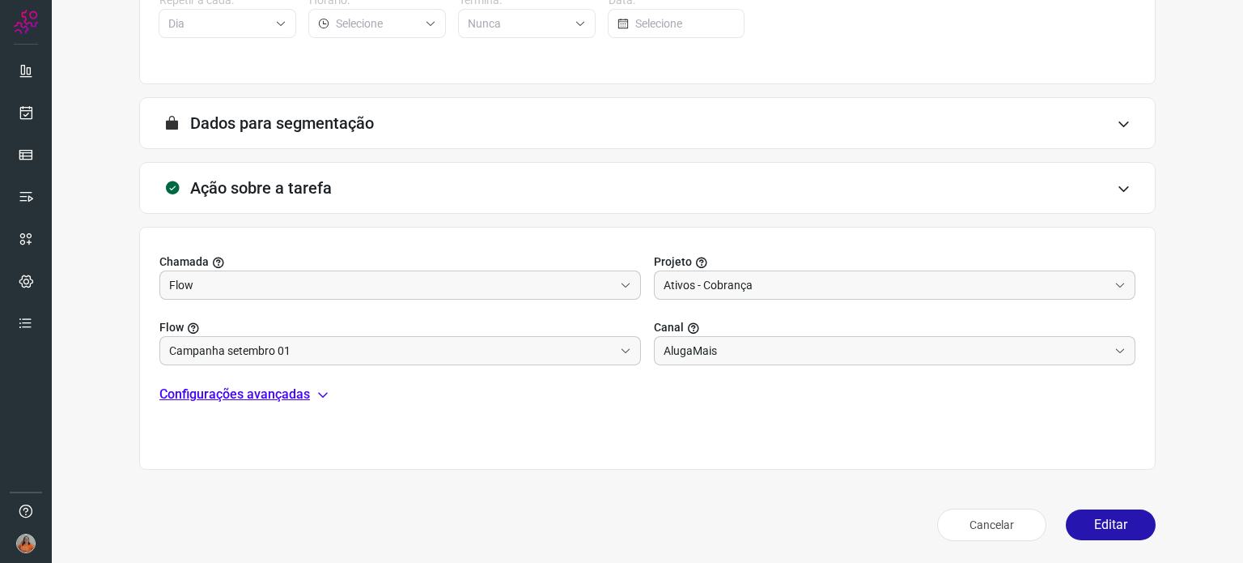
click at [301, 391] on p "Configurações avançadas" at bounding box center [234, 393] width 151 height 19
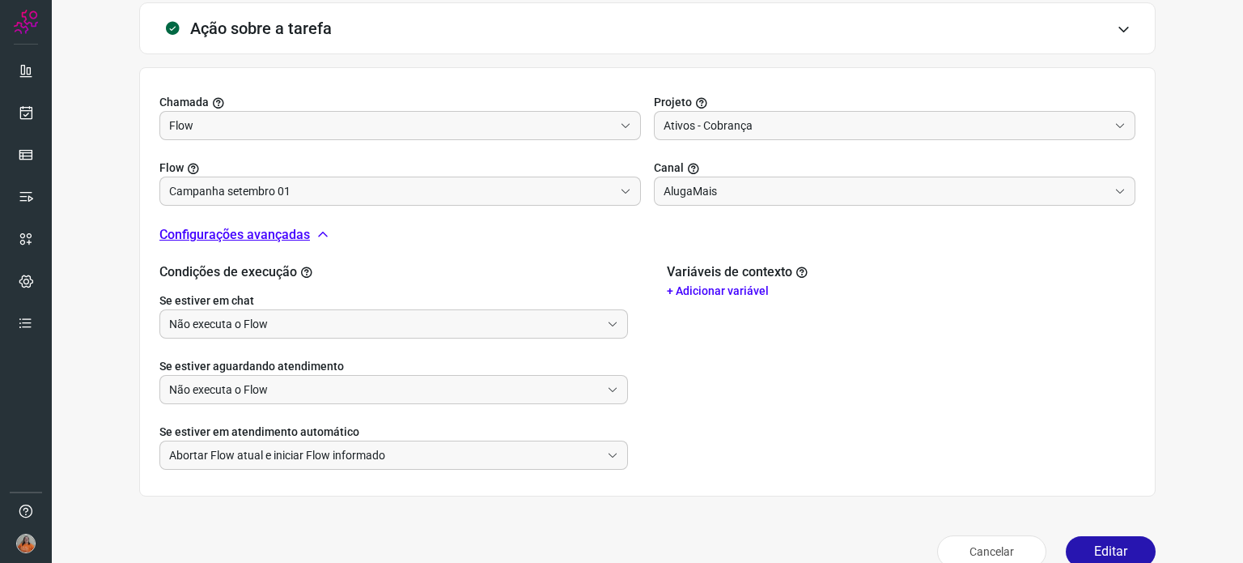
scroll to position [486, 0]
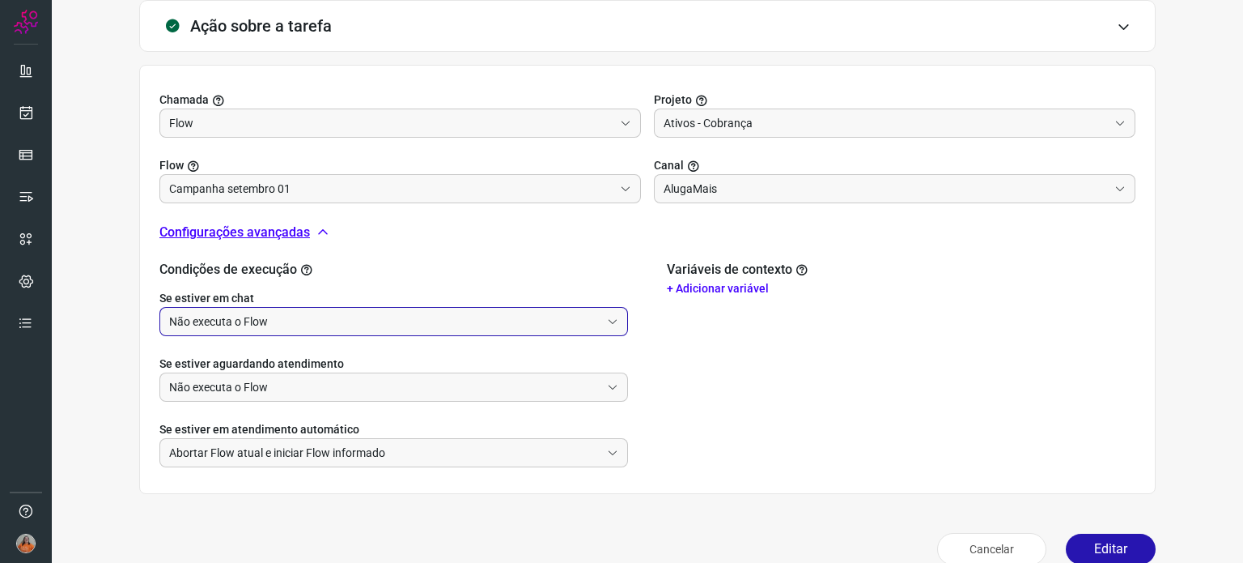
click at [327, 312] on input "Não executa o Flow" at bounding box center [384, 322] width 431 height 28
click at [279, 394] on li "Não executa o Flow" at bounding box center [391, 393] width 463 height 28
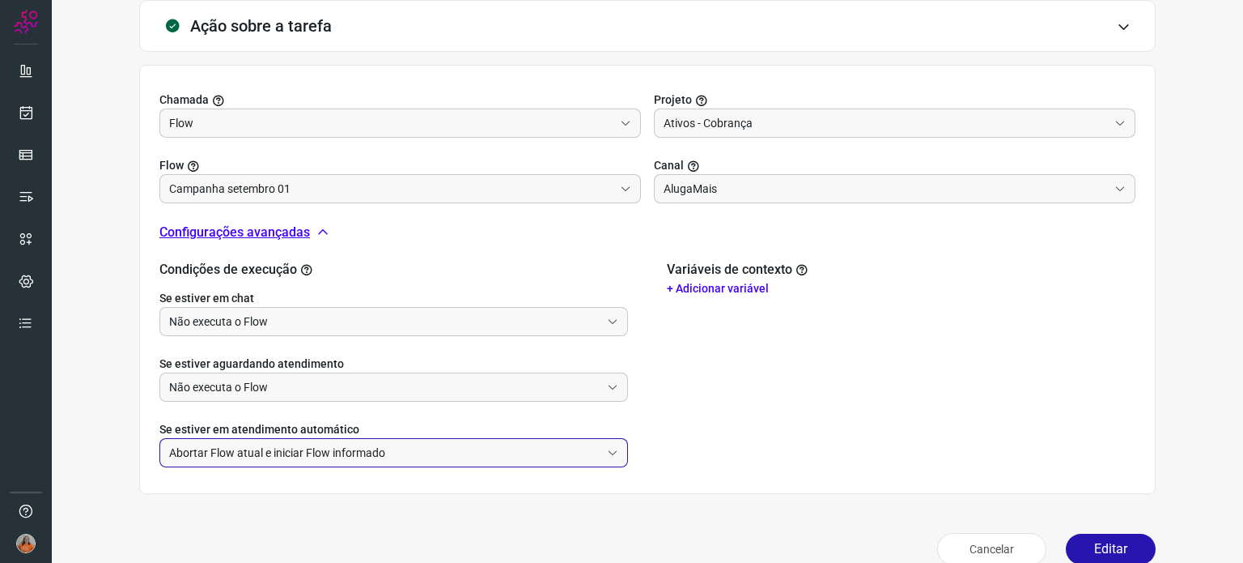
click at [274, 450] on input "Abortar Flow atual e iniciar Flow informado" at bounding box center [384, 453] width 431 height 28
click at [245, 521] on li "Não faz nada" at bounding box center [391, 524] width 463 height 28
type input "Não faz nada"
click at [1094, 543] on button "Editar" at bounding box center [1111, 548] width 90 height 31
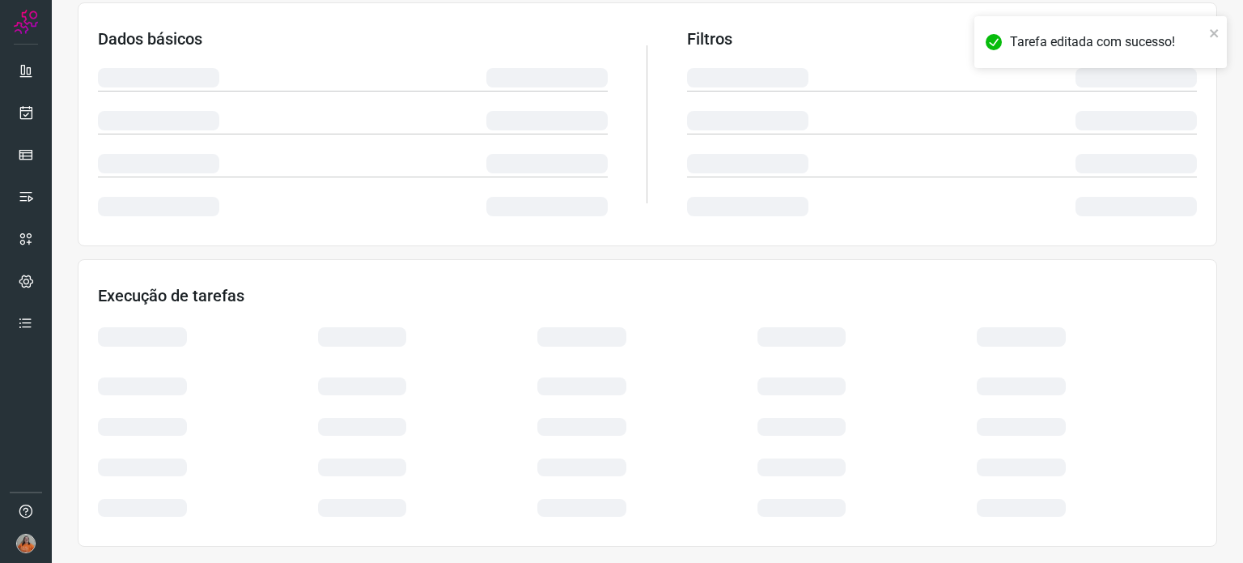
scroll to position [271, 0]
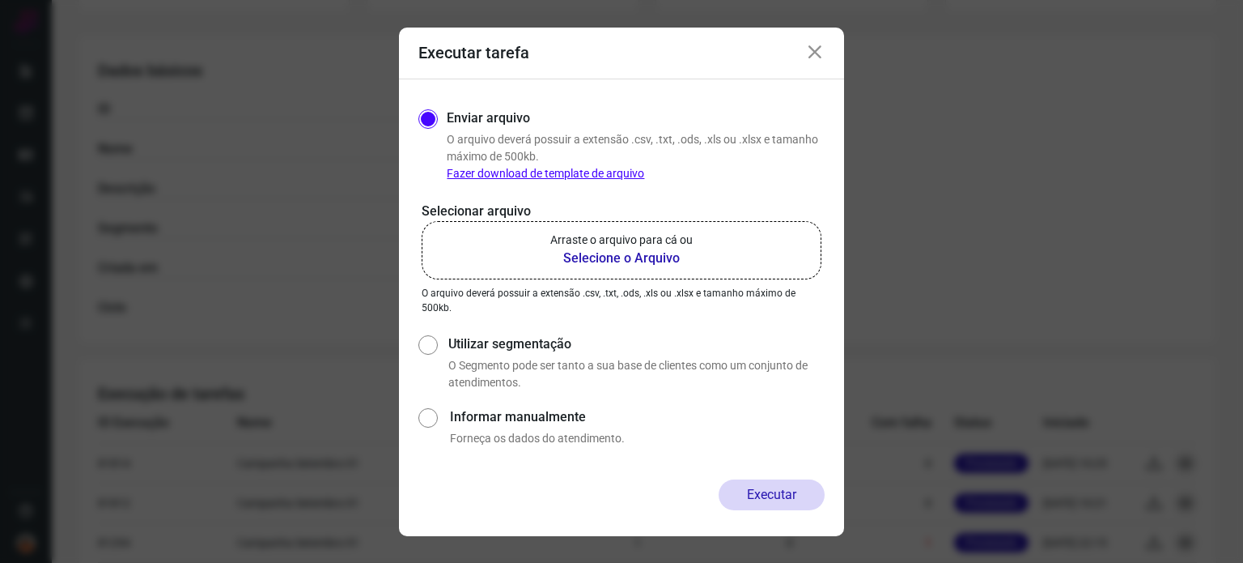
click at [641, 257] on b "Selecione o Arquivo" at bounding box center [621, 258] width 142 height 19
click at [0, 0] on input "Arraste o arquivo para cá ou Selecione o Arquivo" at bounding box center [0, 0] width 0 height 0
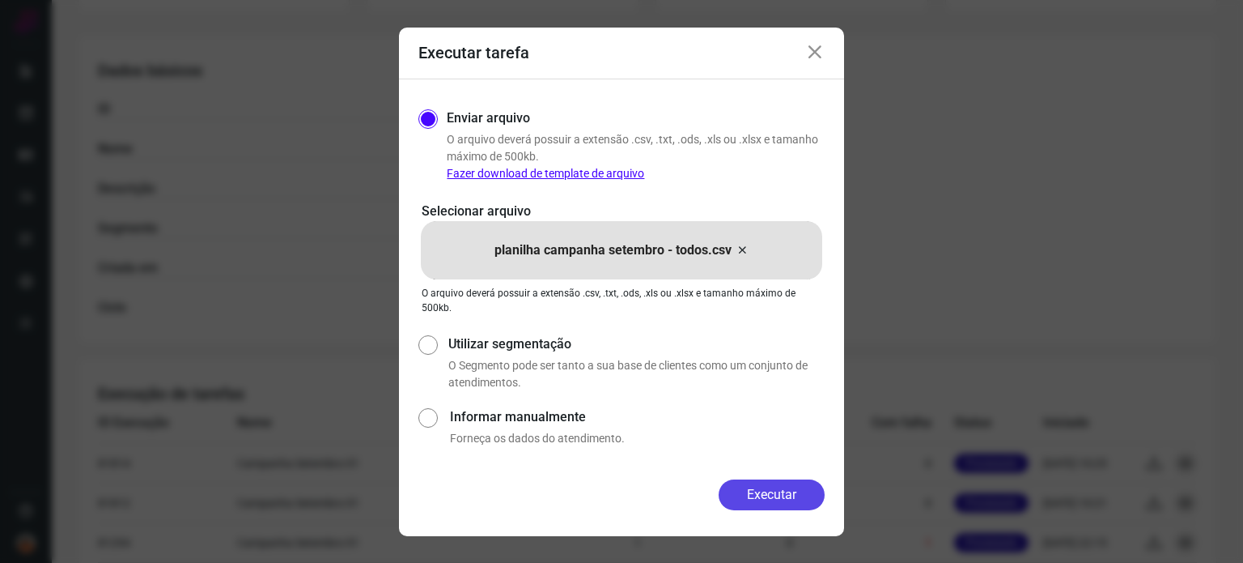
click at [775, 495] on button "Executar" at bounding box center [772, 494] width 106 height 31
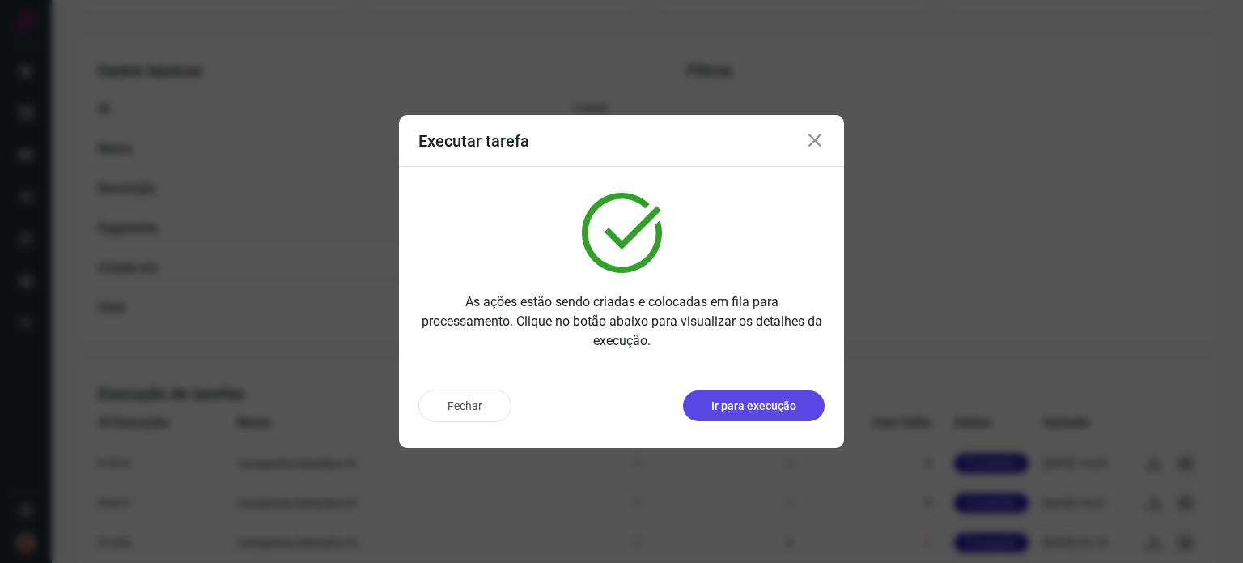
click at [764, 408] on p "Ir para execução" at bounding box center [754, 405] width 85 height 17
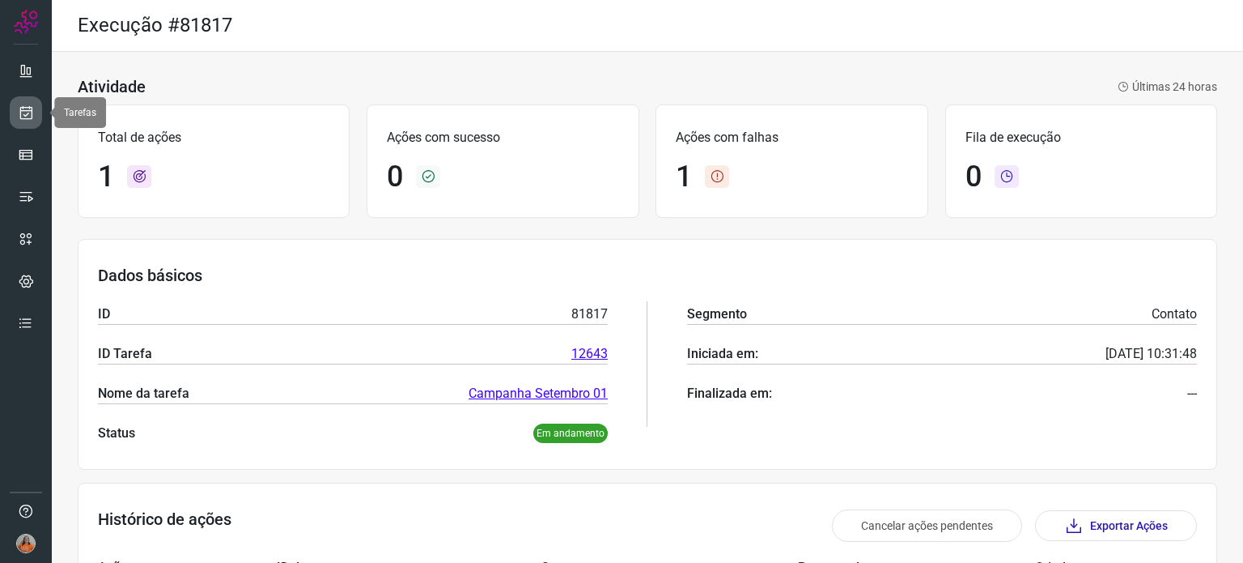
click at [22, 115] on icon at bounding box center [26, 112] width 17 height 16
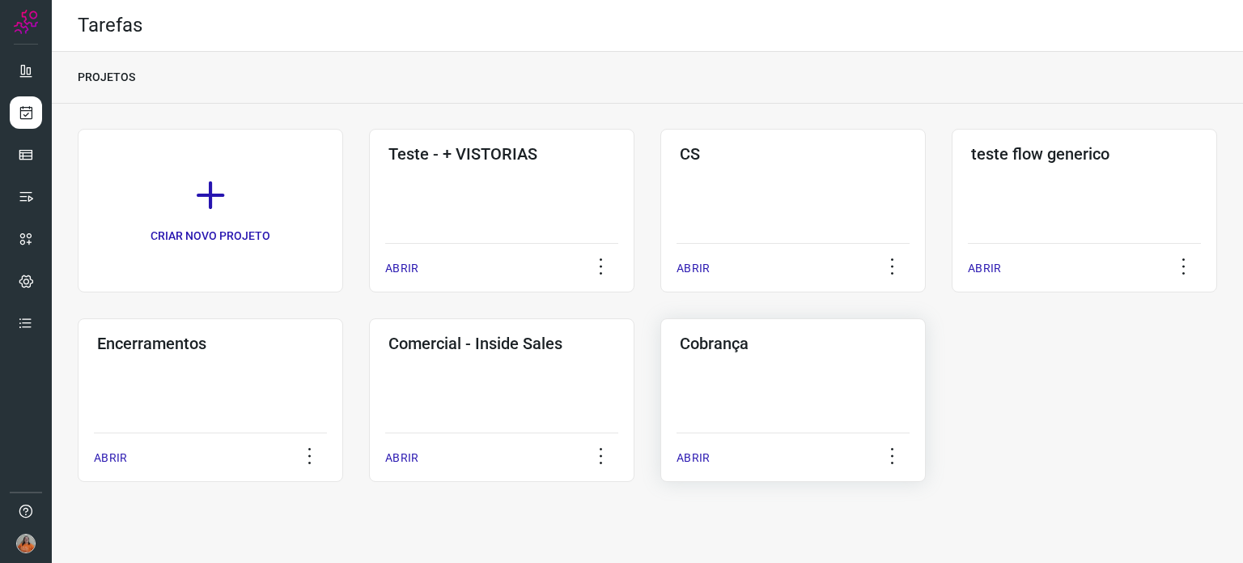
click at [774, 401] on div "Cobrança ABRIR" at bounding box center [794, 400] width 266 height 164
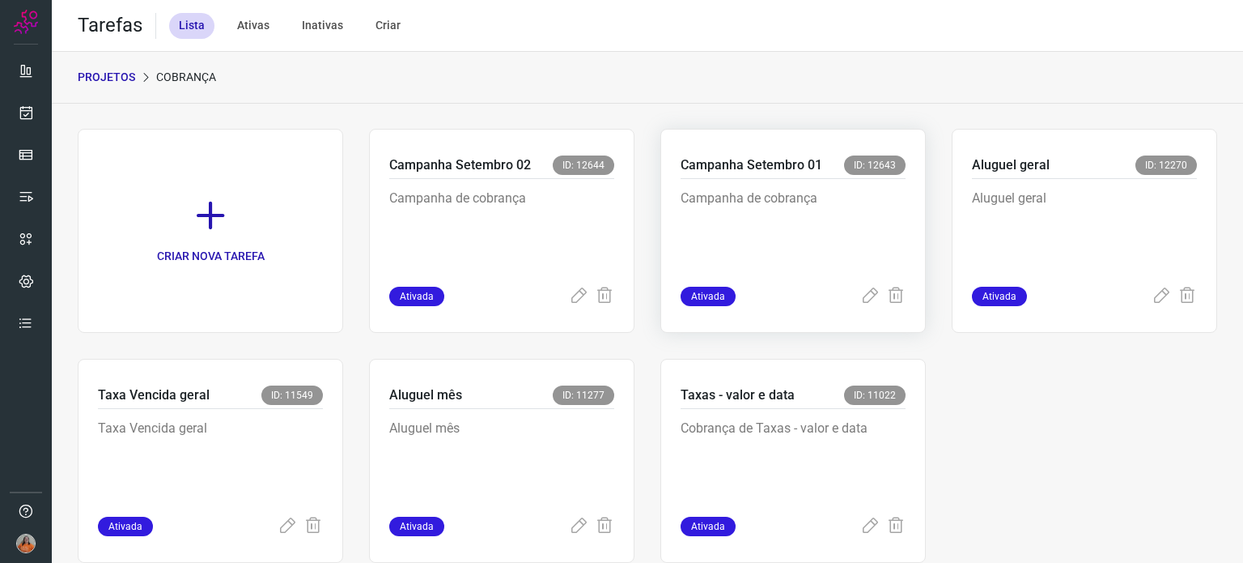
click at [801, 232] on p "Campanha de cobrança" at bounding box center [793, 229] width 225 height 81
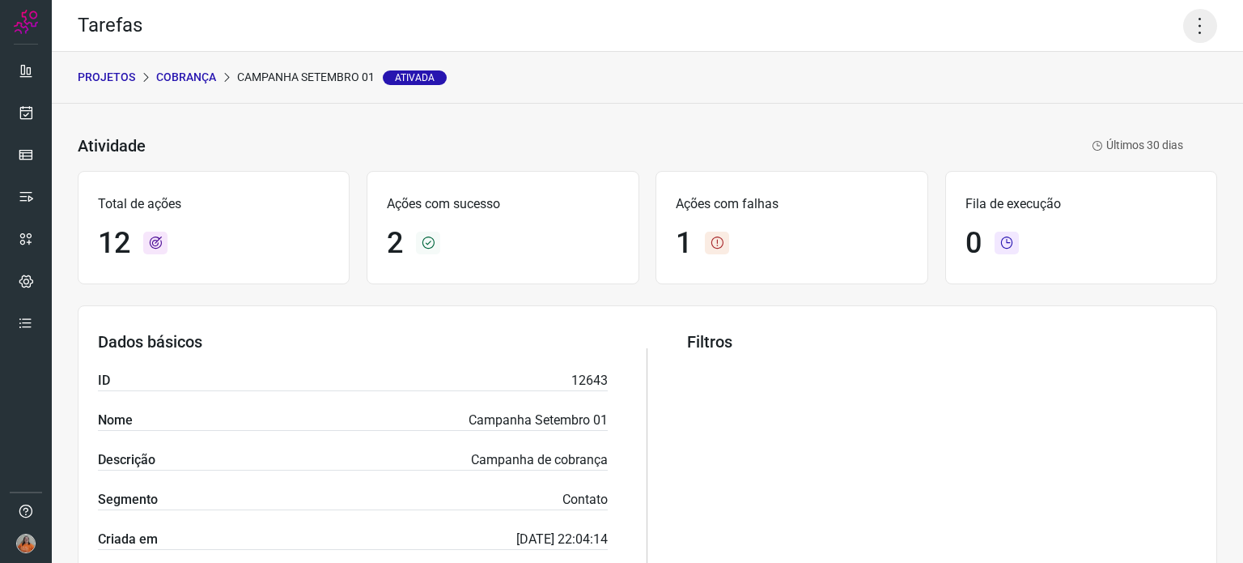
click at [1190, 34] on icon at bounding box center [1200, 26] width 34 height 34
click at [1122, 80] on li "Editar" at bounding box center [1130, 75] width 147 height 26
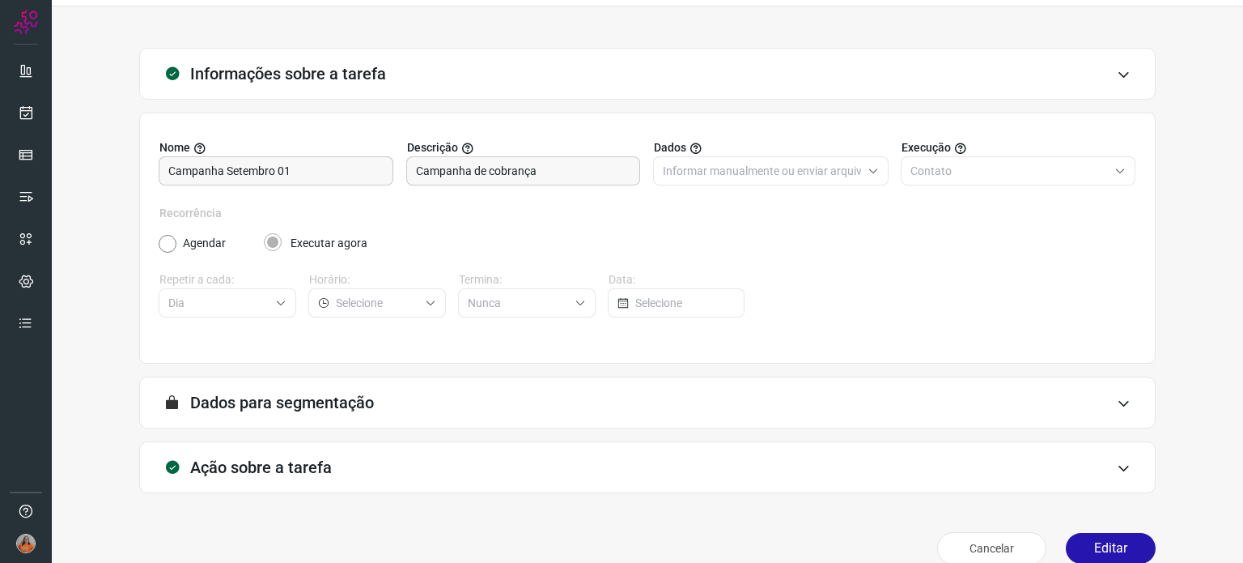
scroll to position [69, 0]
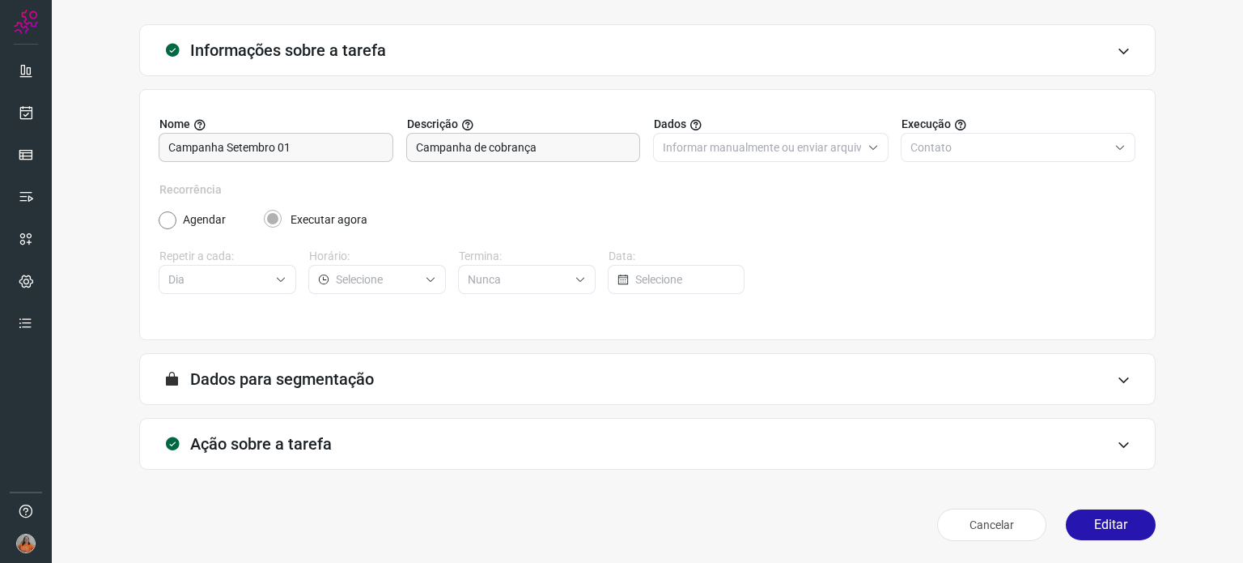
type input "Campanha setembro 01"
type input "Ativos - Cobrança"
type input "AlugaMais"
click at [355, 446] on div "Ação sobre a tarefa" at bounding box center [647, 444] width 1017 height 52
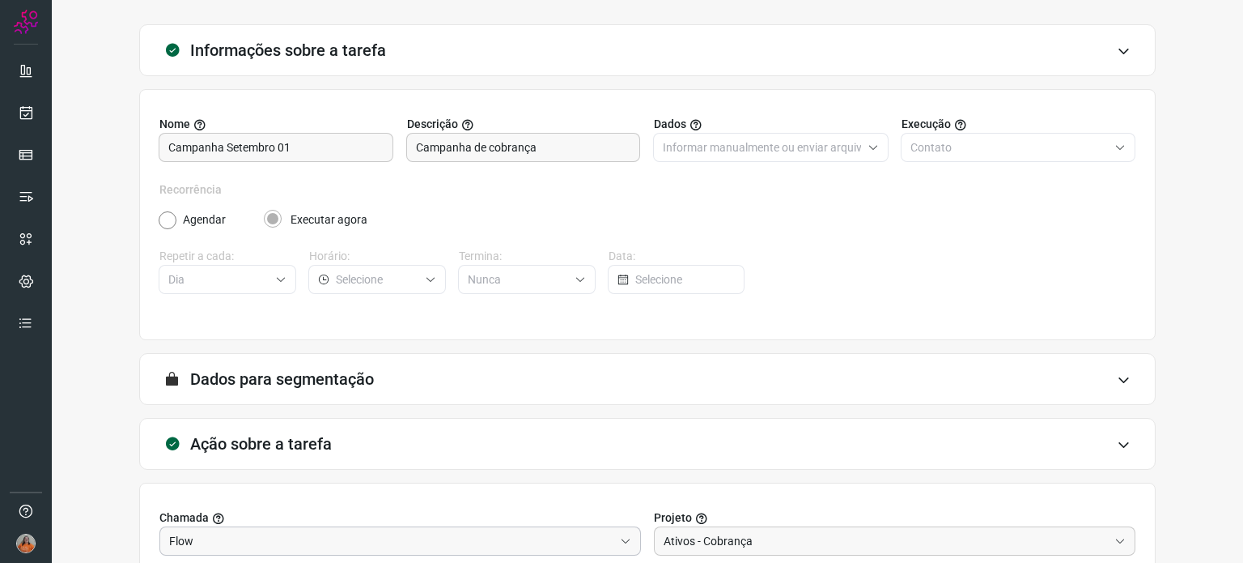
scroll to position [325, 0]
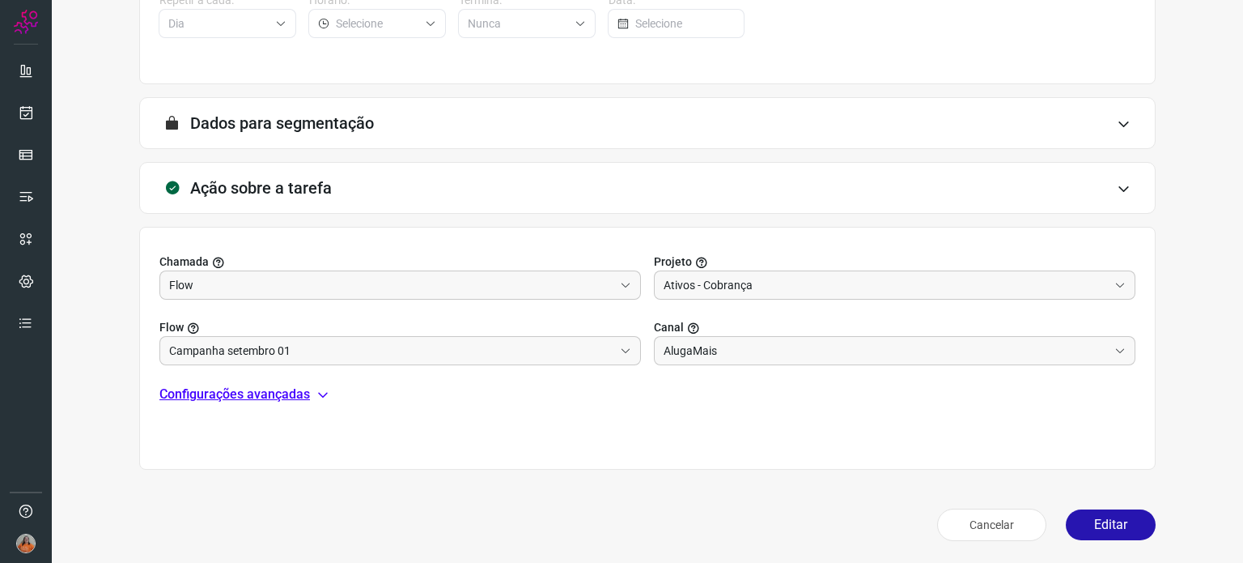
click at [295, 397] on p "Configurações avançadas" at bounding box center [234, 393] width 151 height 19
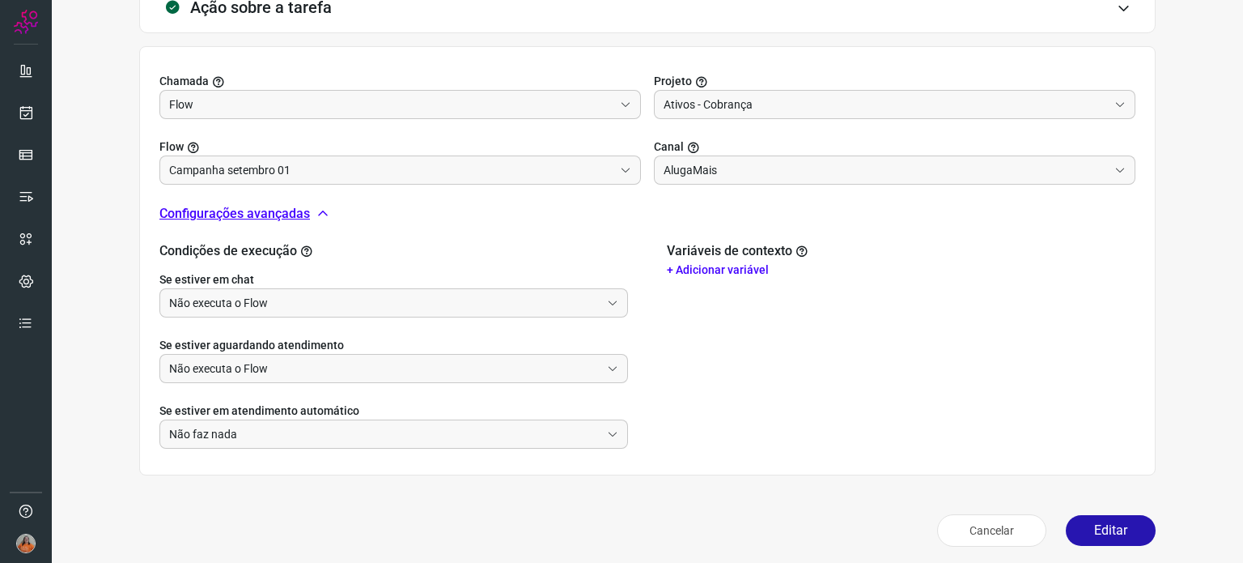
scroll to position [511, 0]
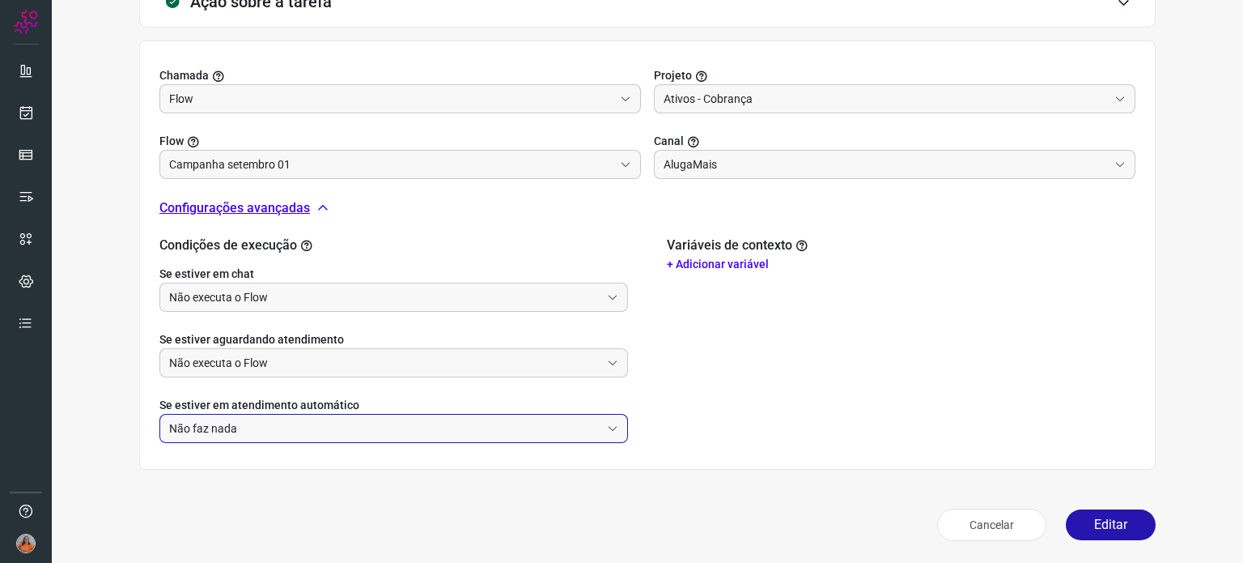
click at [304, 427] on input "Não faz nada" at bounding box center [384, 428] width 431 height 28
click at [291, 474] on li "Abortar Flow atual e iniciar Flow informado" at bounding box center [391, 472] width 463 height 28
type input "Abortar Flow atual e iniciar Flow informado"
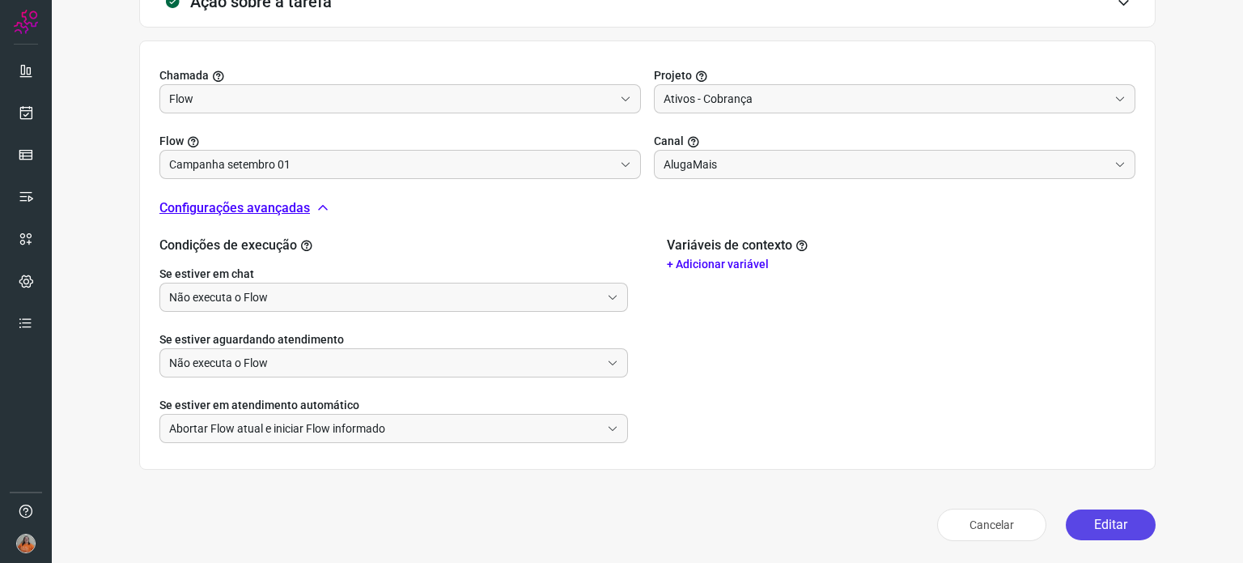
click at [1085, 520] on button "Editar" at bounding box center [1111, 524] width 90 height 31
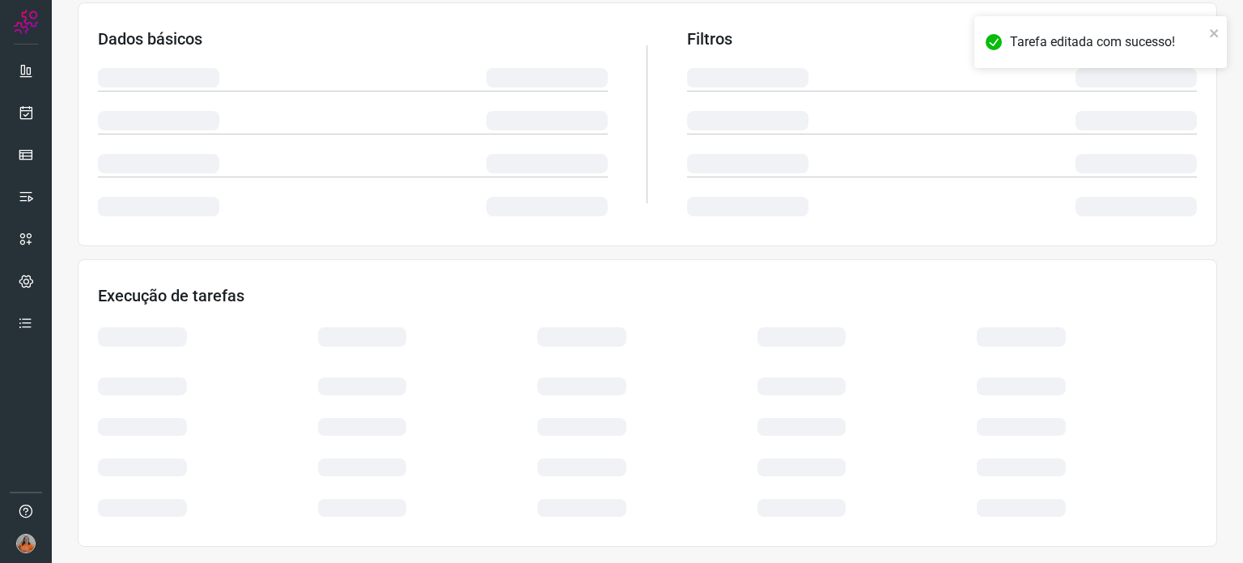
scroll to position [271, 0]
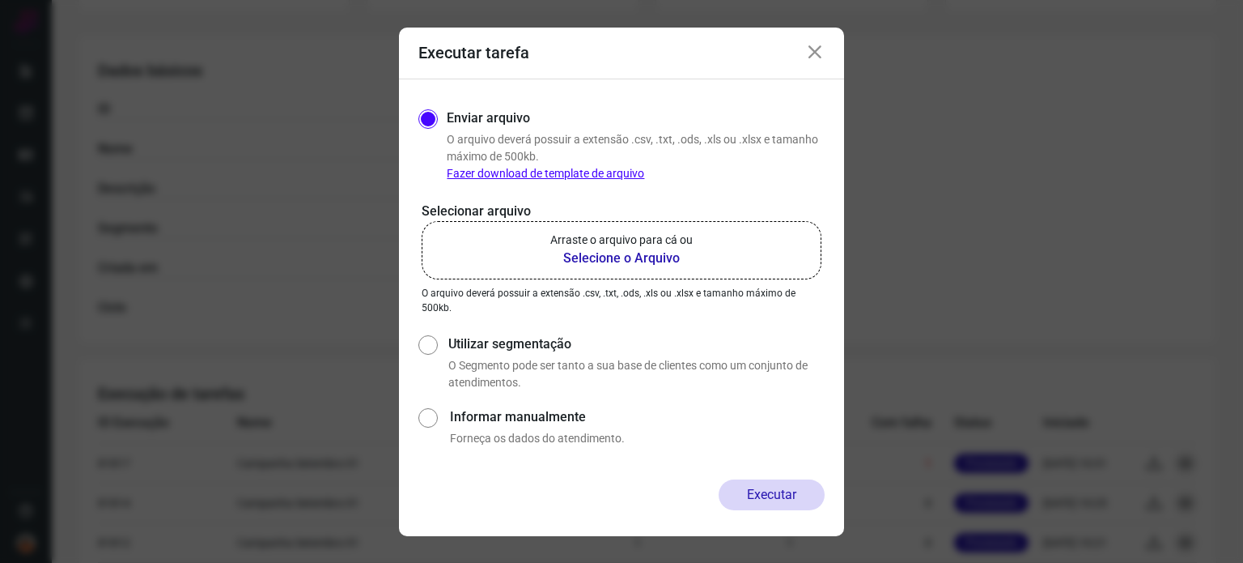
click at [813, 50] on icon at bounding box center [814, 52] width 19 height 19
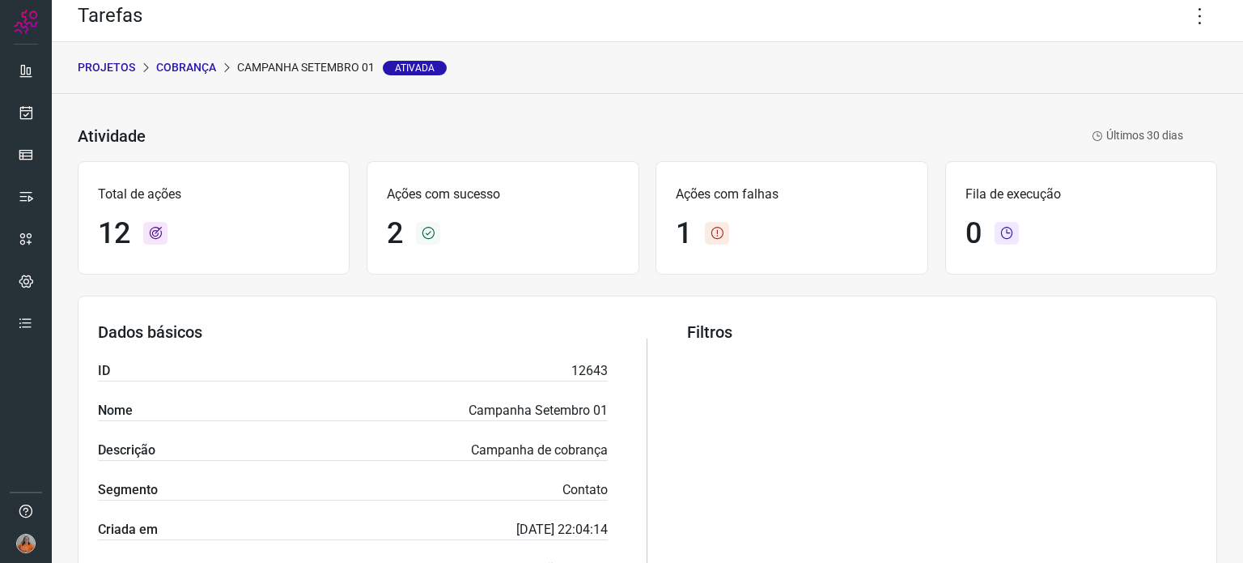
scroll to position [0, 0]
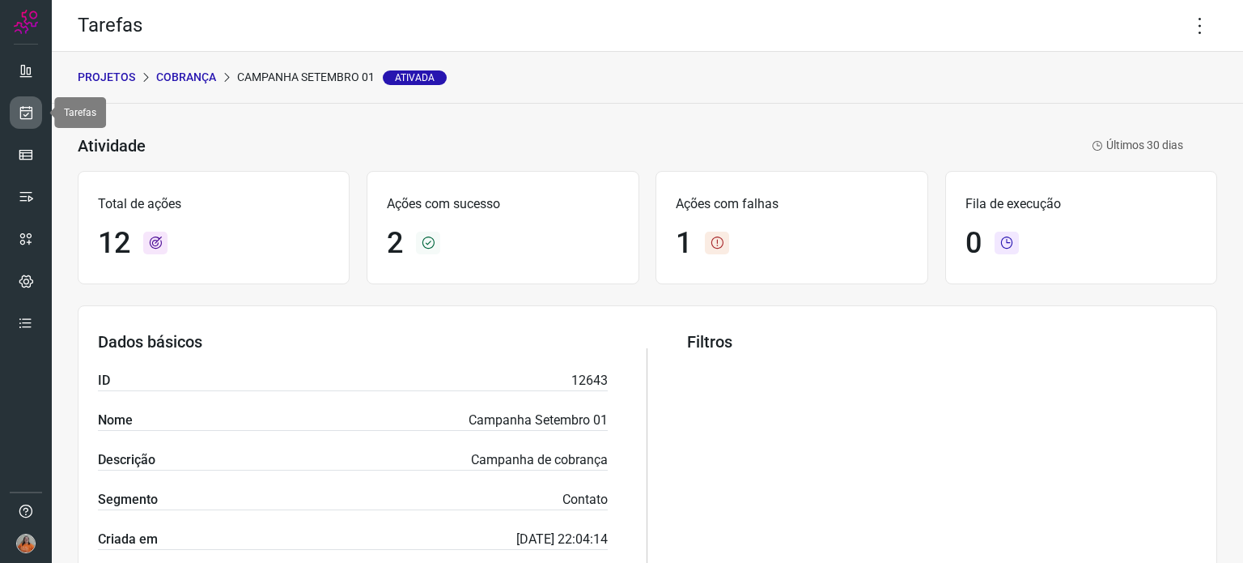
click at [26, 107] on icon at bounding box center [26, 112] width 17 height 16
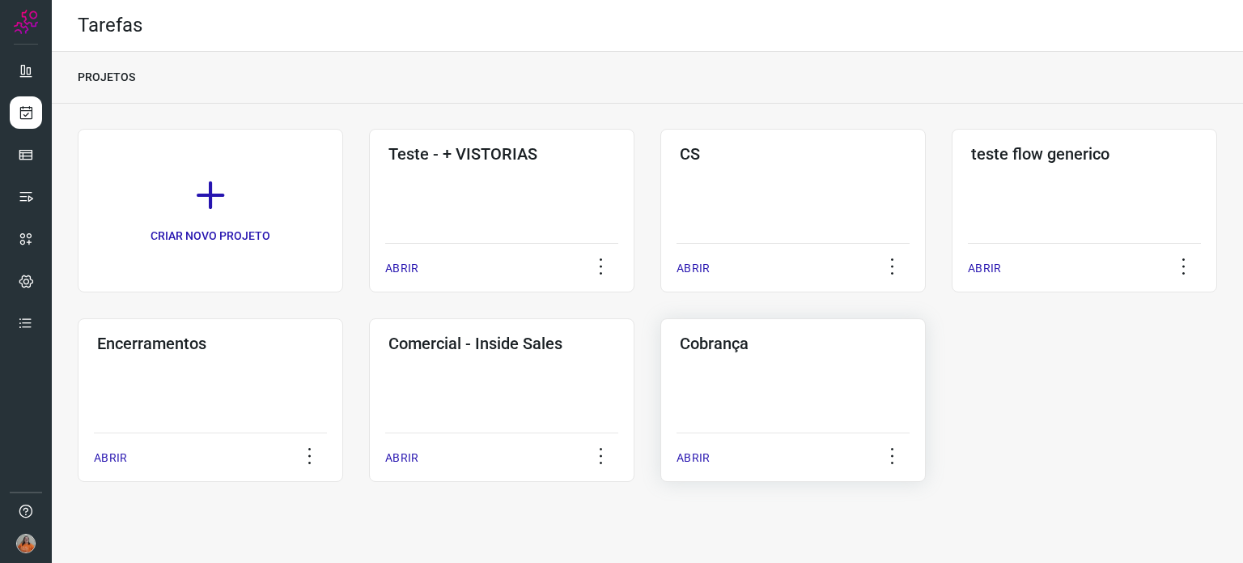
click at [765, 357] on div "Cobrança ABRIR" at bounding box center [794, 400] width 266 height 164
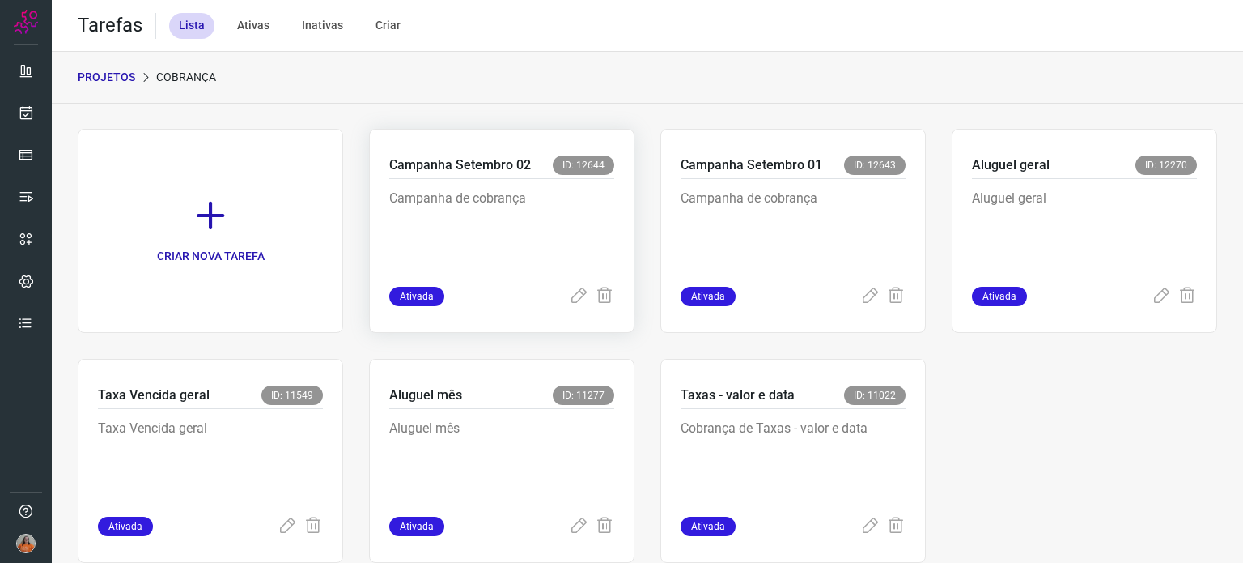
click at [525, 217] on p "Campanha de cobrança" at bounding box center [501, 229] width 225 height 81
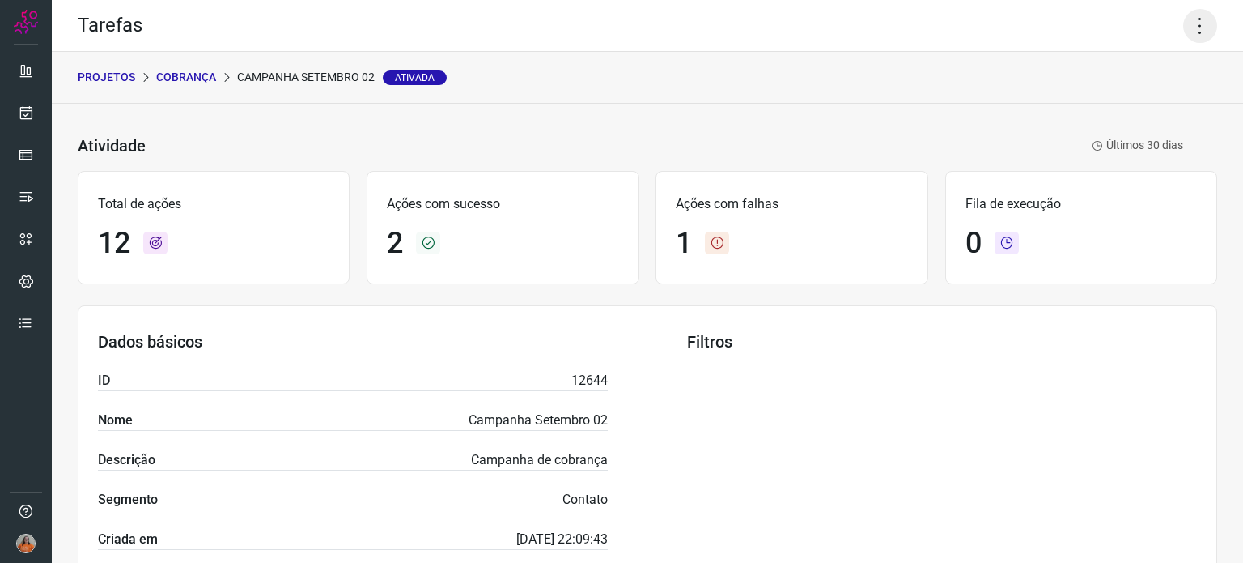
click at [1188, 28] on icon at bounding box center [1200, 26] width 34 height 34
click at [1113, 70] on li "Editar" at bounding box center [1130, 75] width 147 height 26
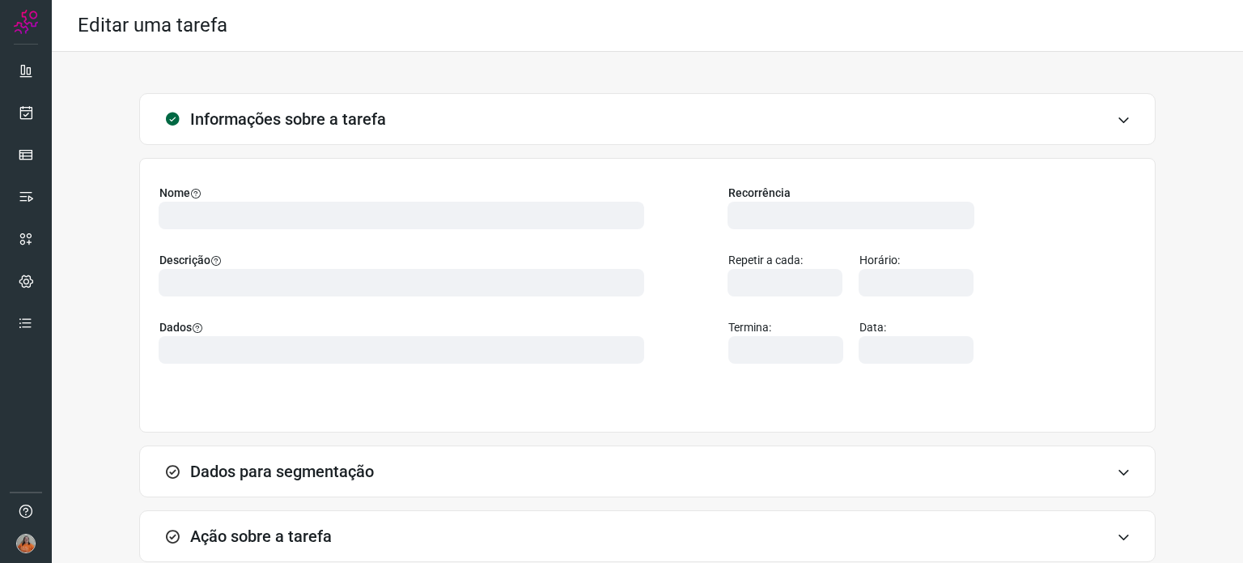
type input "566344"
type input "456391"
type input "301c9e4e-def7-4d99-8d20-6bff0fe5b281"
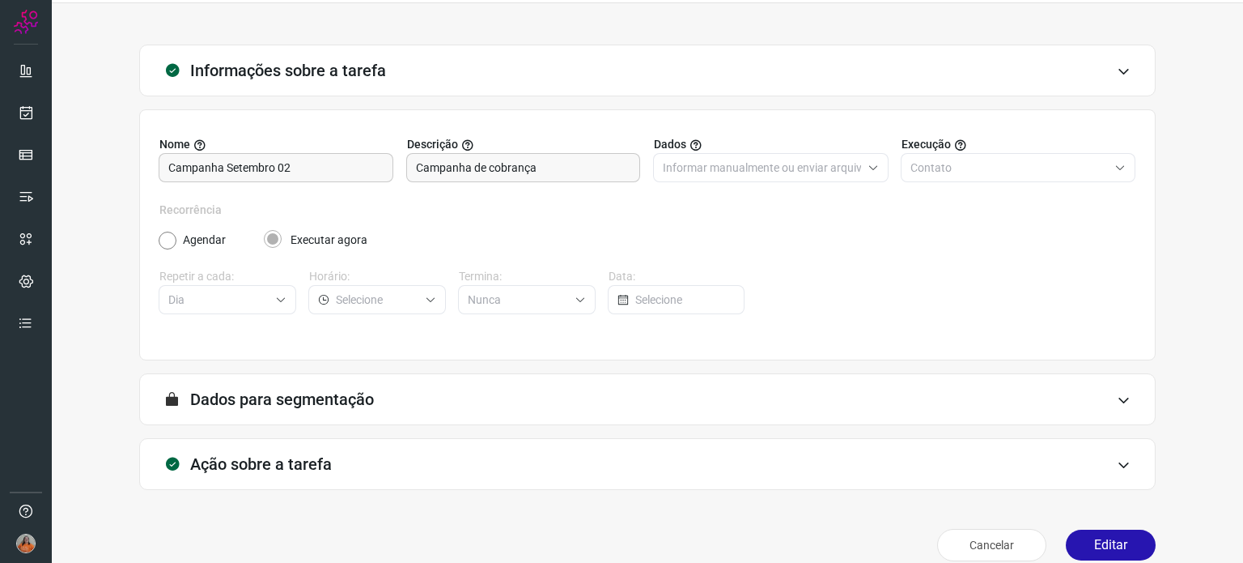
scroll to position [69, 0]
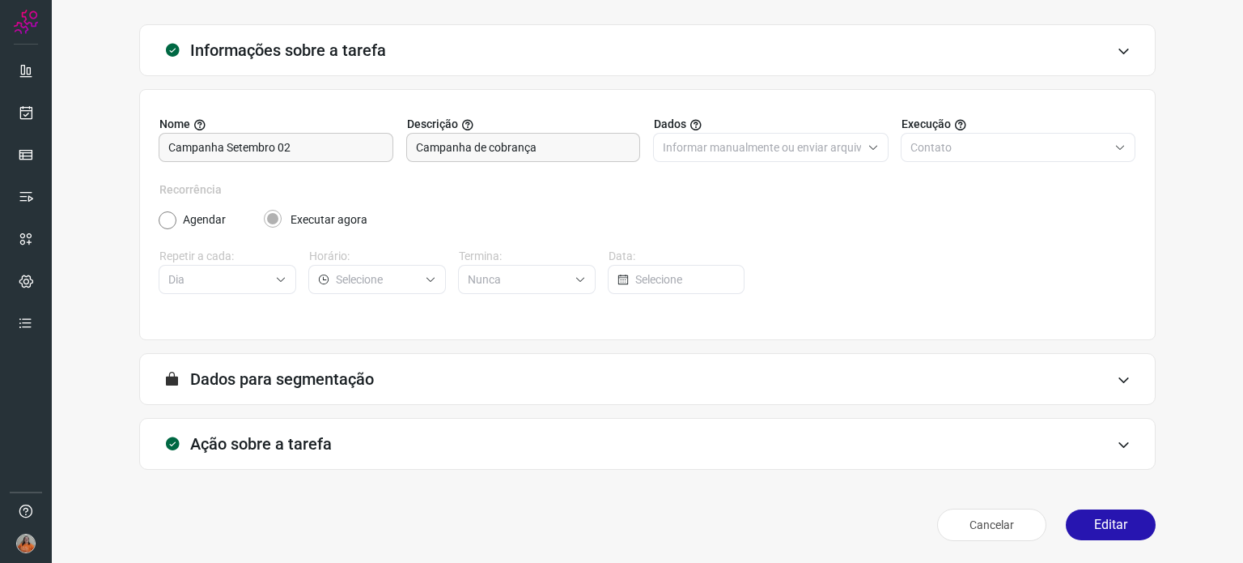
type input "Ativos - Cobrança"
type input "AlugaMais"
type input "Campanha setembro 02"
click at [443, 433] on div "Ação sobre a tarefa" at bounding box center [647, 444] width 1017 height 52
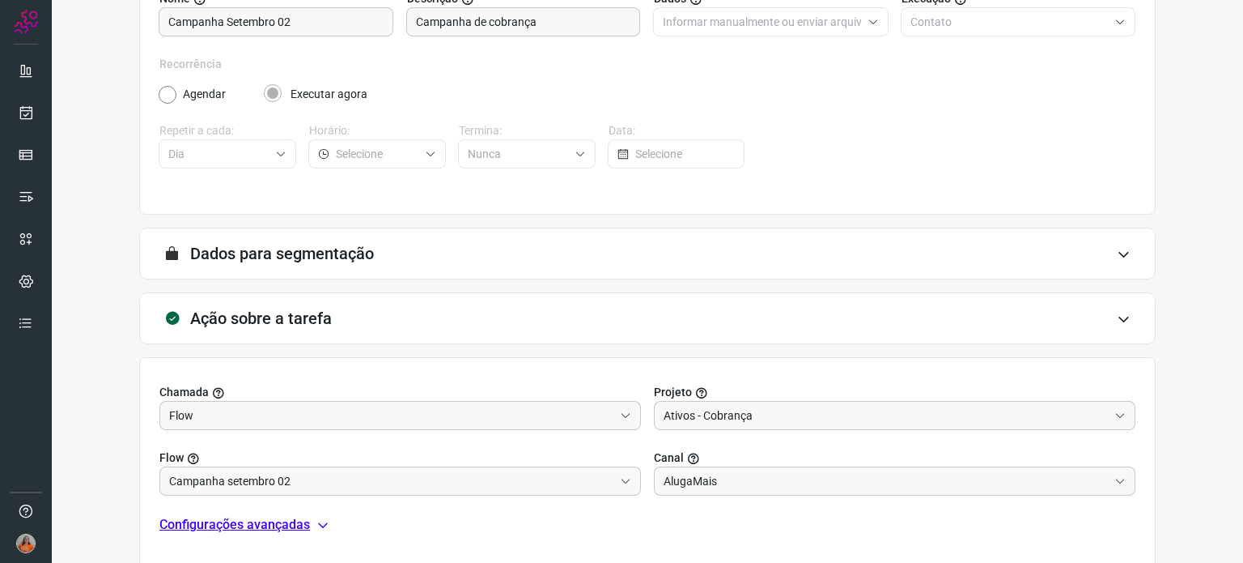
scroll to position [325, 0]
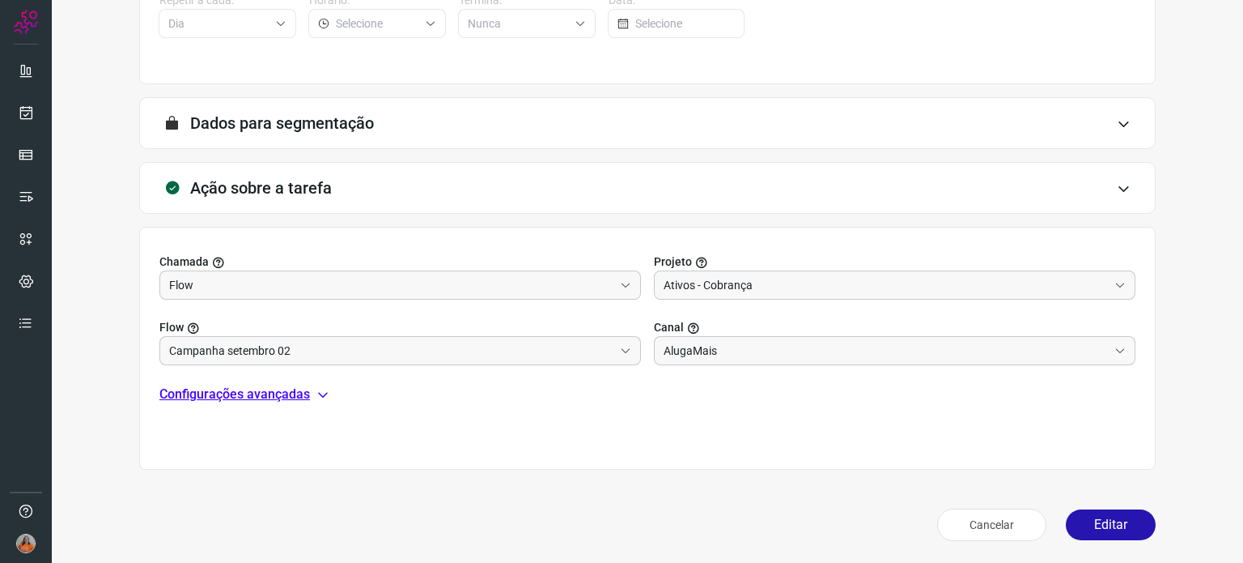
click at [273, 398] on p "Configurações avançadas" at bounding box center [234, 393] width 151 height 19
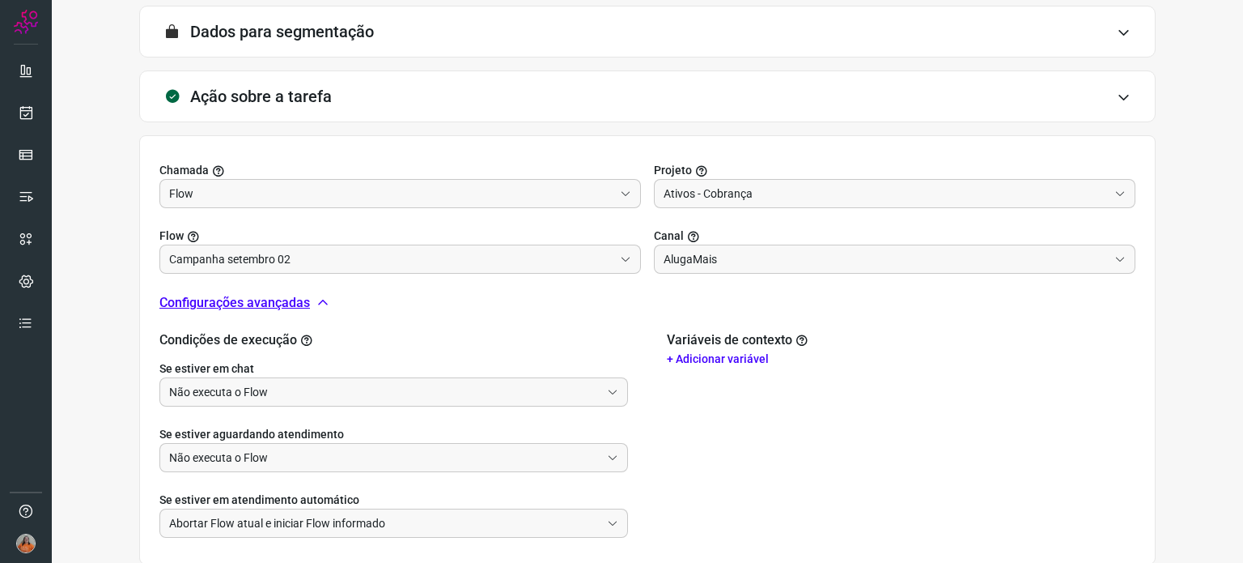
scroll to position [511, 0]
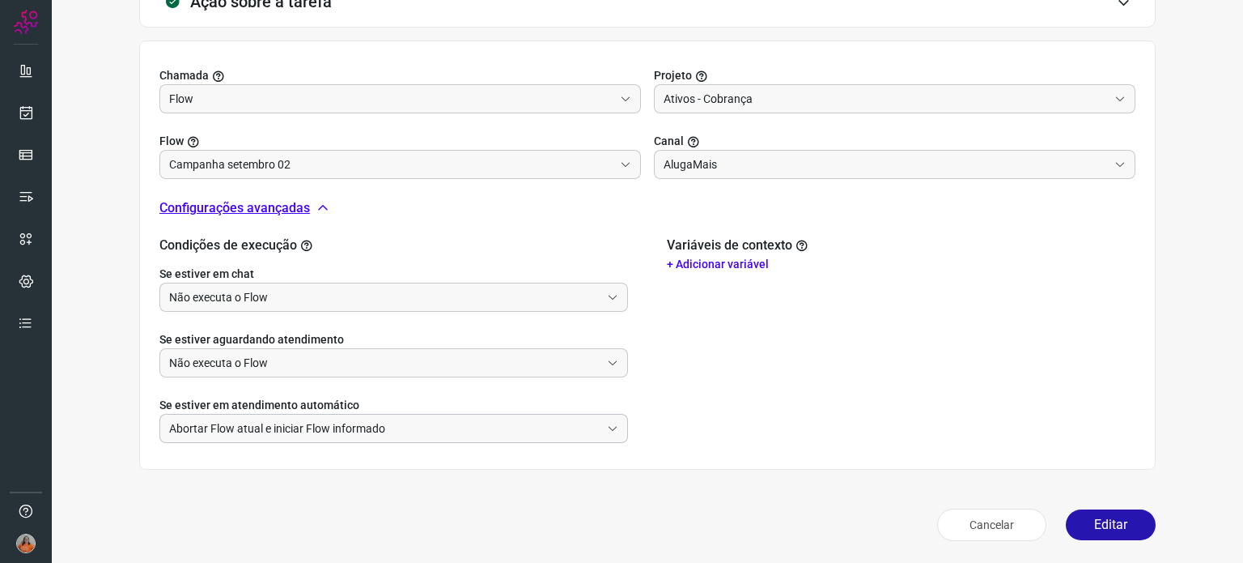
click at [322, 428] on input "Abortar Flow atual e iniciar Flow informado" at bounding box center [384, 428] width 431 height 28
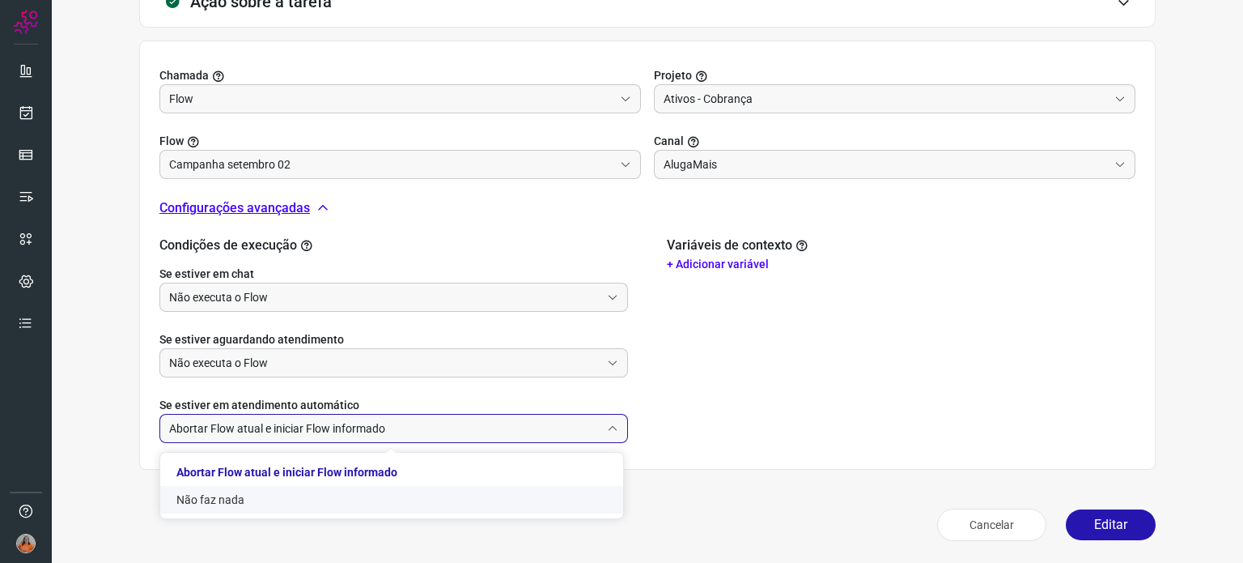
click at [266, 499] on li "Não faz nada" at bounding box center [391, 500] width 463 height 28
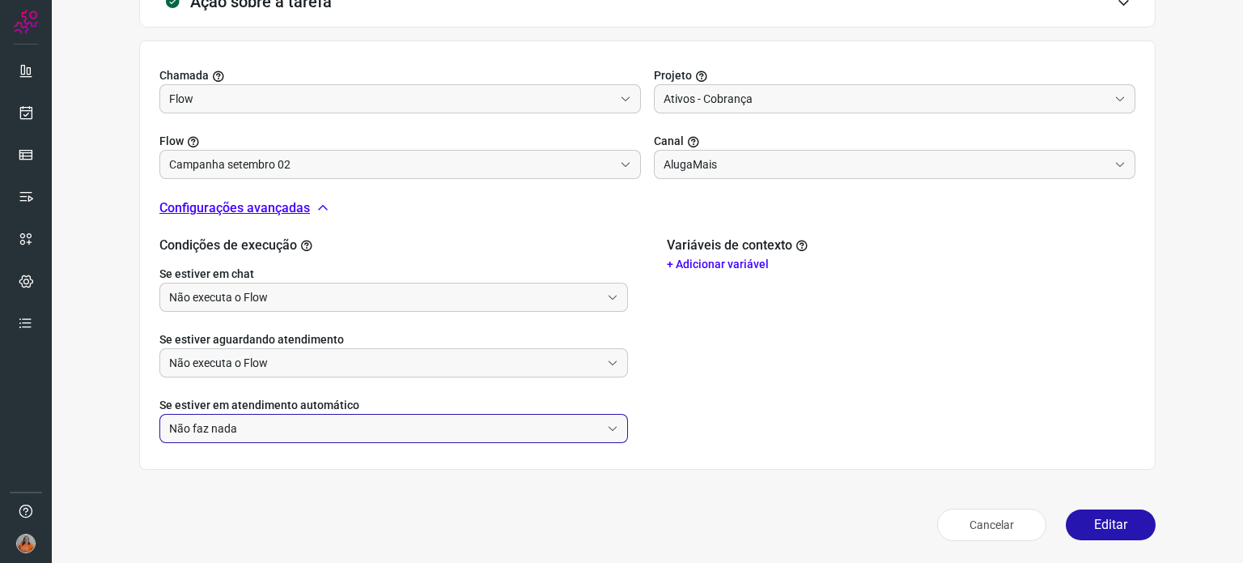
click at [494, 435] on input "Não faz nada" at bounding box center [384, 428] width 431 height 28
click at [416, 471] on li "Abortar Flow atual e iniciar Flow informado" at bounding box center [391, 472] width 463 height 28
type input "Abortar Flow atual e iniciar Flow informado"
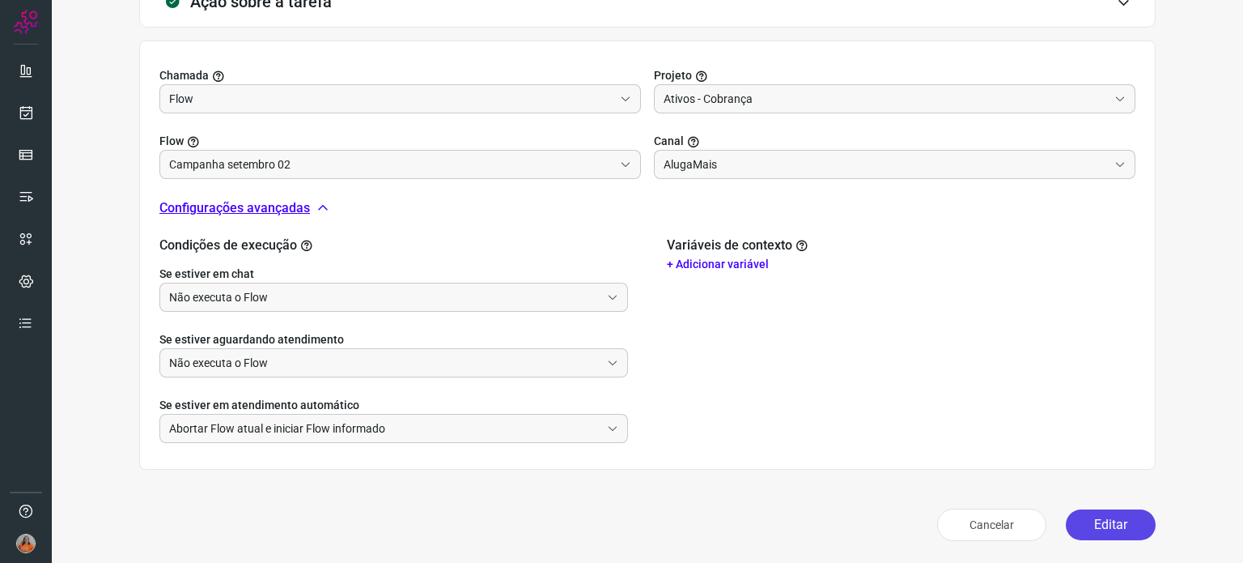
click at [1101, 523] on button "Editar" at bounding box center [1111, 524] width 90 height 31
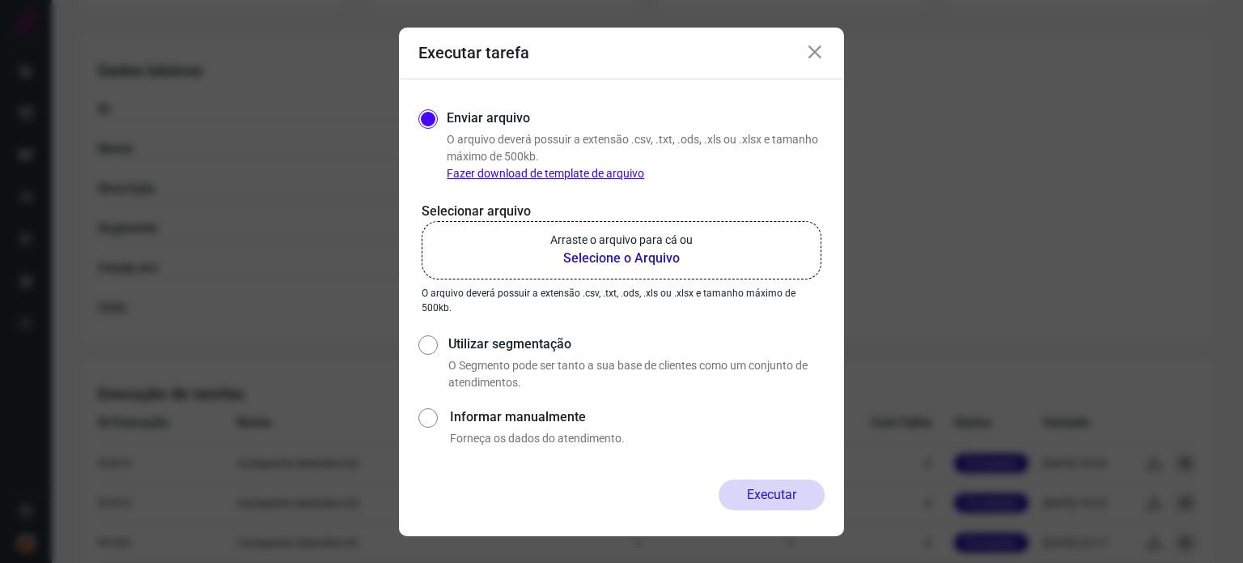
click at [656, 260] on b "Selecione o Arquivo" at bounding box center [621, 258] width 142 height 19
click at [0, 0] on input "Arraste o arquivo para cá ou Selecione o Arquivo" at bounding box center [0, 0] width 0 height 0
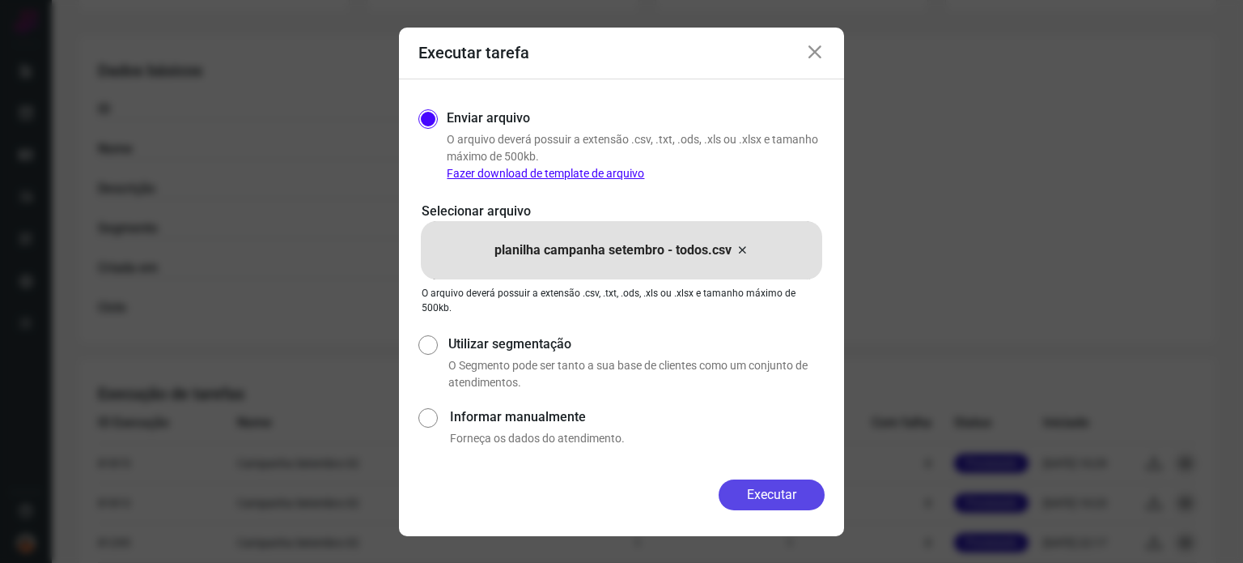
click at [797, 489] on button "Executar" at bounding box center [772, 494] width 106 height 31
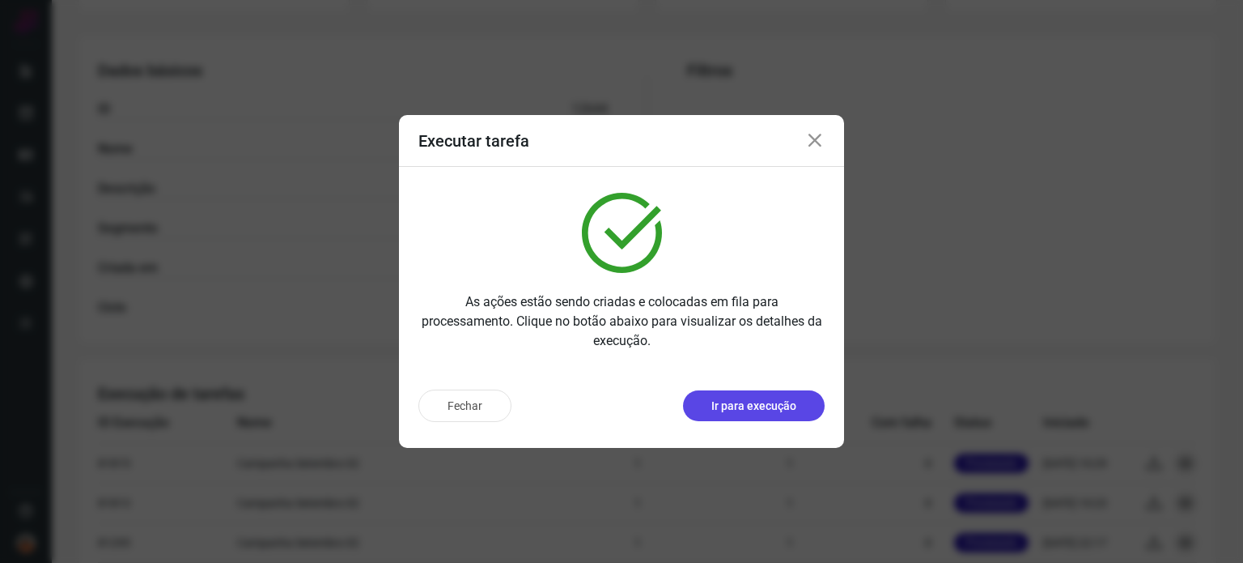
click at [785, 410] on p "Ir para execução" at bounding box center [754, 405] width 85 height 17
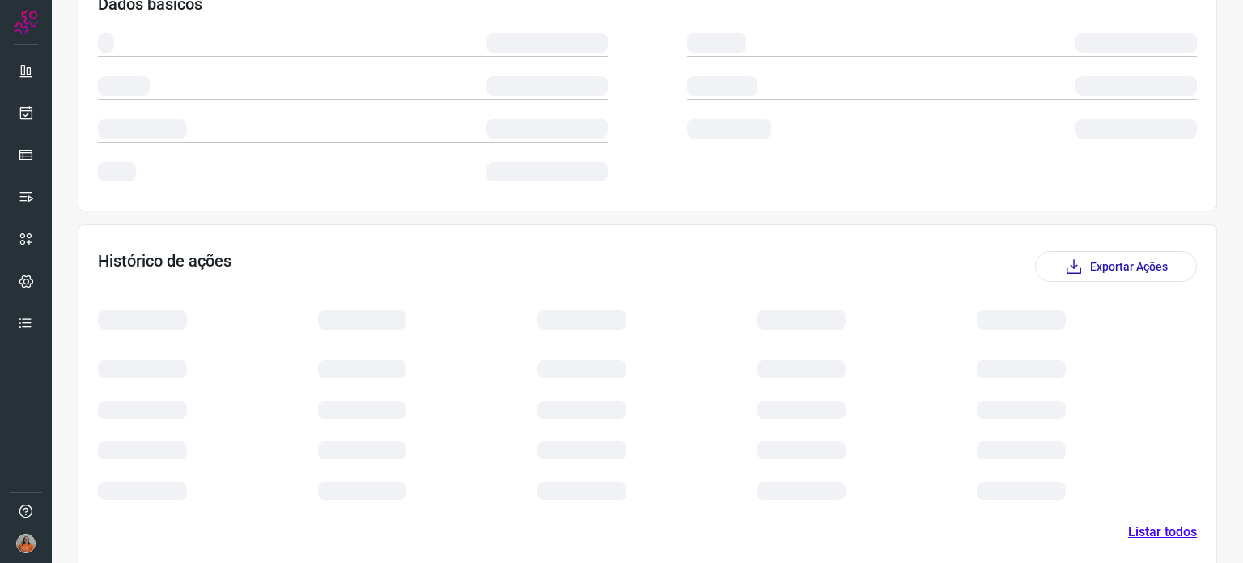
scroll to position [143, 0]
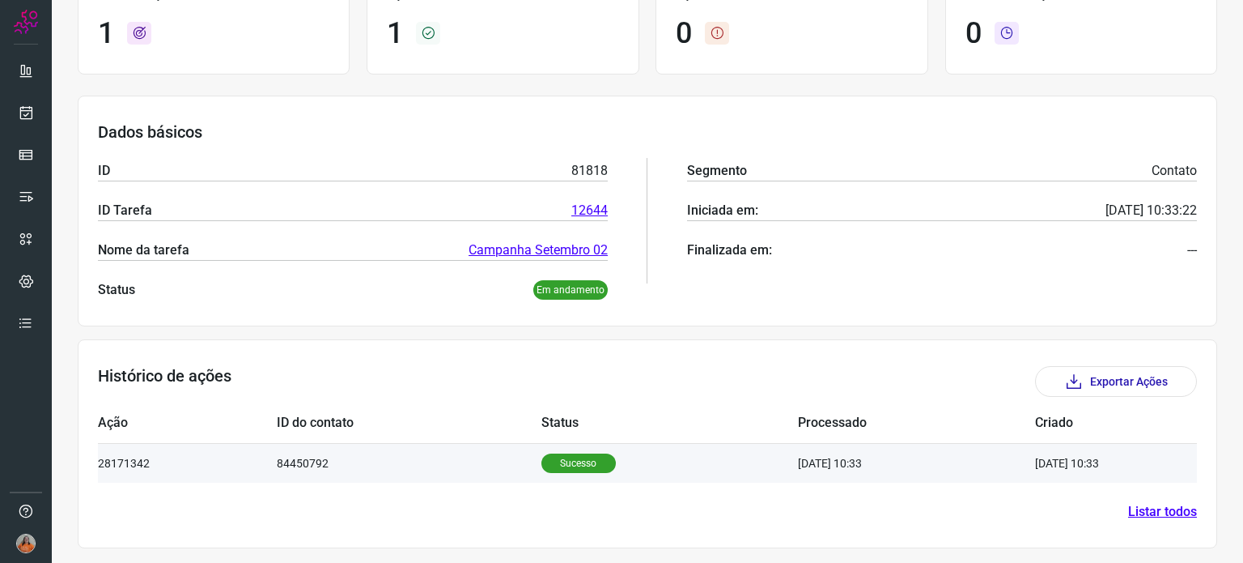
click at [699, 457] on td "Sucesso" at bounding box center [670, 463] width 257 height 40
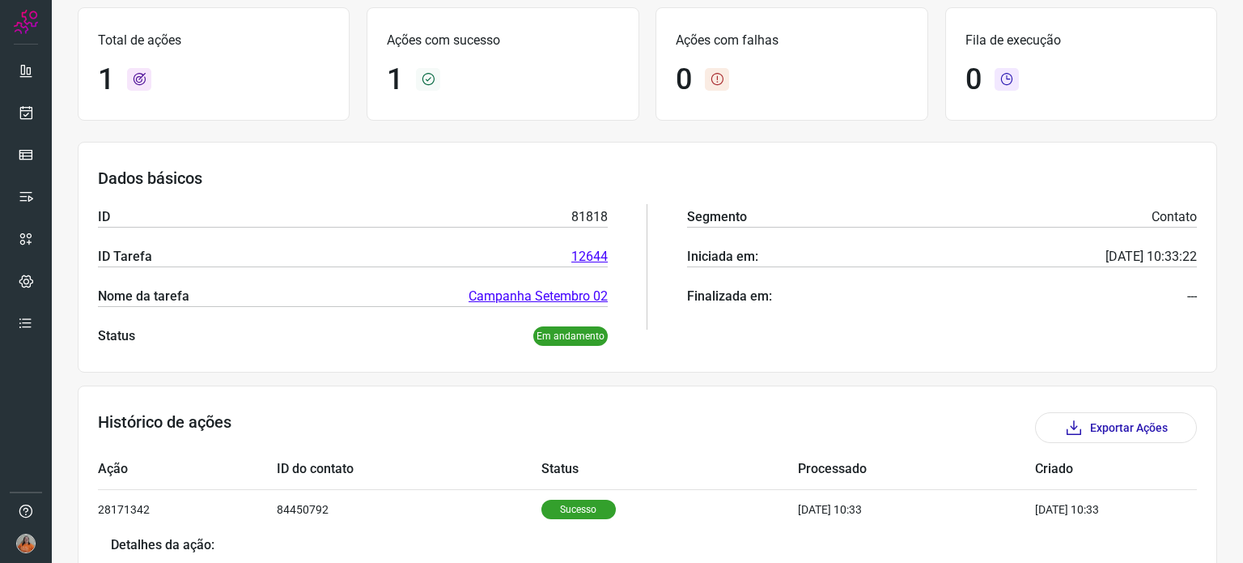
scroll to position [0, 0]
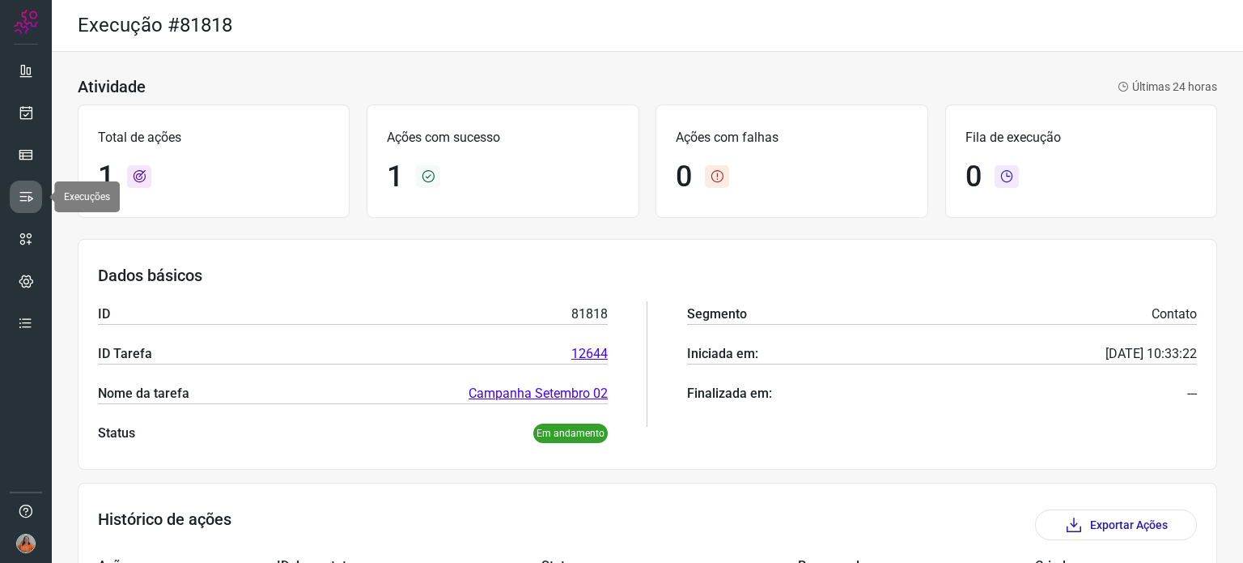
click at [29, 187] on link at bounding box center [26, 197] width 32 height 32
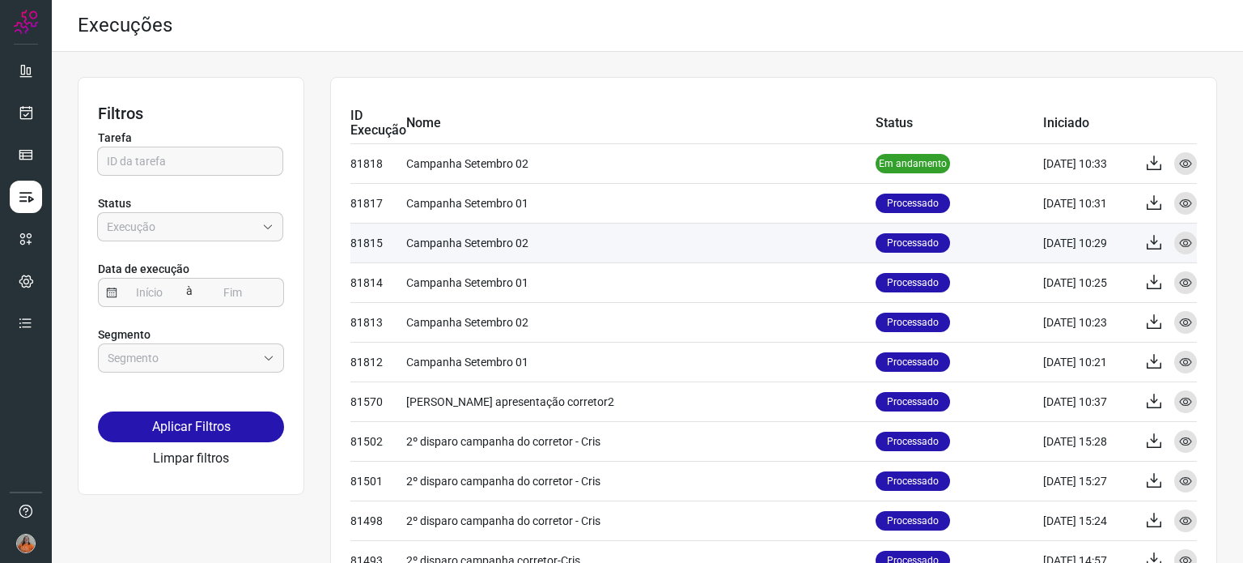
click at [691, 248] on td "Campanha Setembro 02" at bounding box center [640, 243] width 469 height 40
click at [1179, 245] on icon at bounding box center [1185, 242] width 13 height 13
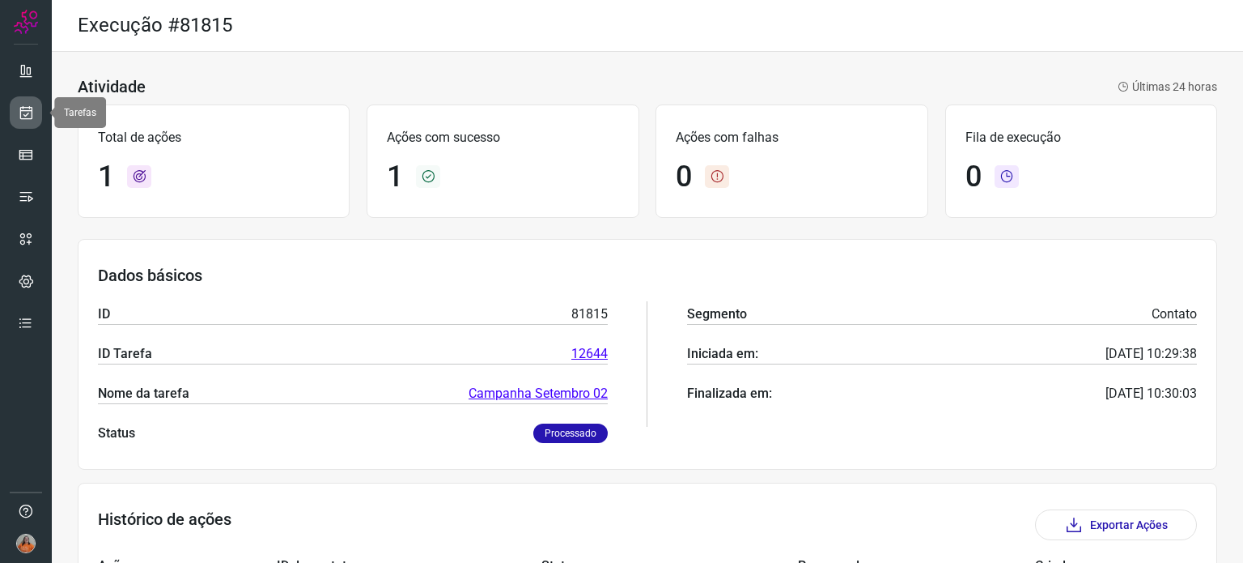
click at [23, 110] on icon at bounding box center [26, 112] width 17 height 16
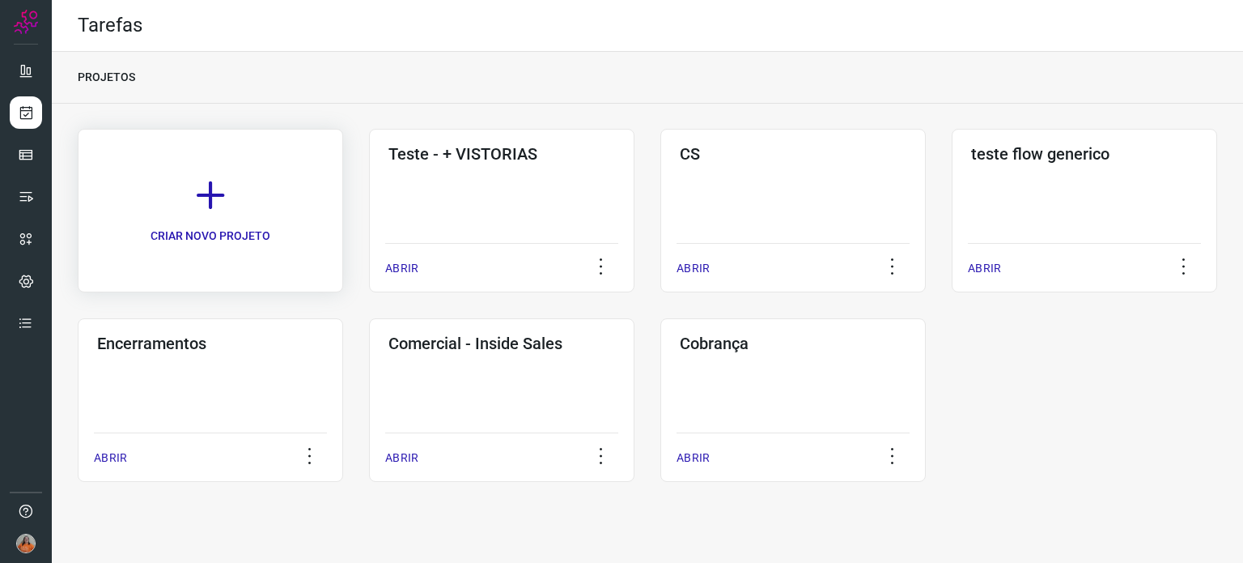
click at [220, 189] on icon at bounding box center [211, 195] width 36 height 36
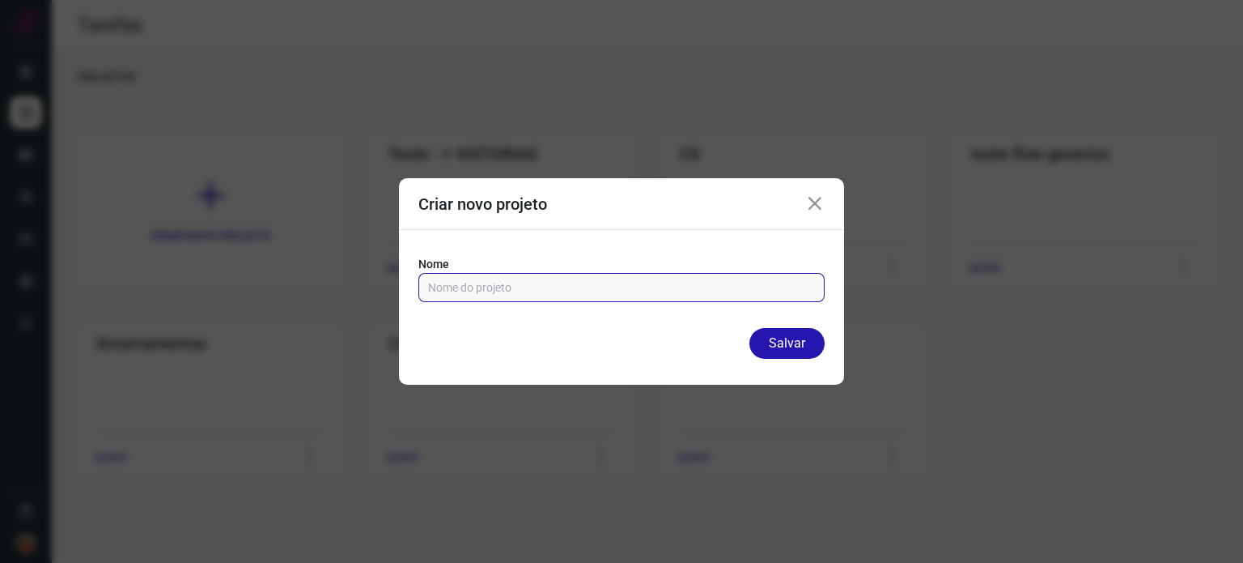
click at [734, 285] on input "text" at bounding box center [621, 288] width 387 height 28
click at [801, 207] on div "Criar novo projeto" at bounding box center [621, 204] width 445 height 52
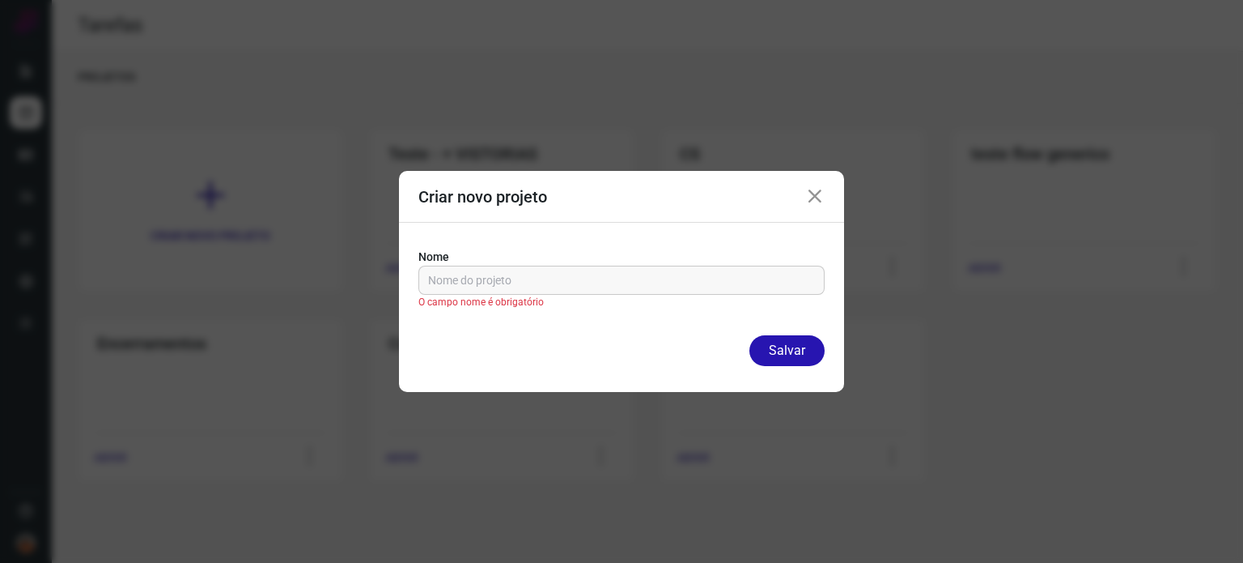
click at [817, 200] on icon at bounding box center [814, 196] width 19 height 19
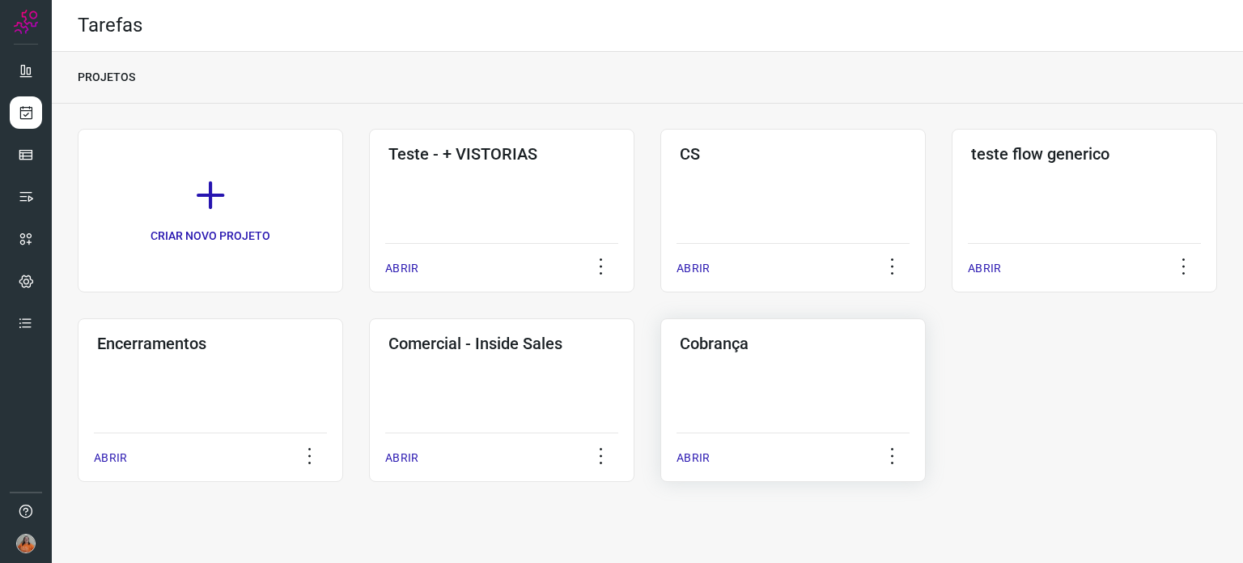
click at [792, 410] on div "Cobrança ABRIR" at bounding box center [794, 400] width 266 height 164
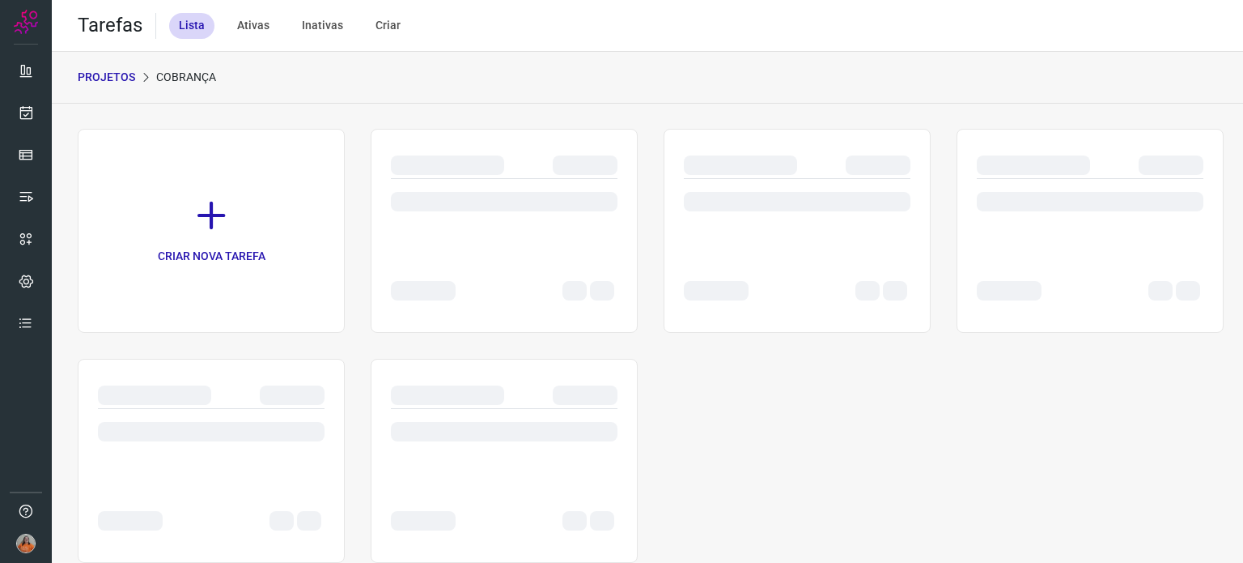
click at [792, 410] on div "CRIAR NOVA TAREFA" at bounding box center [648, 346] width 1140 height 434
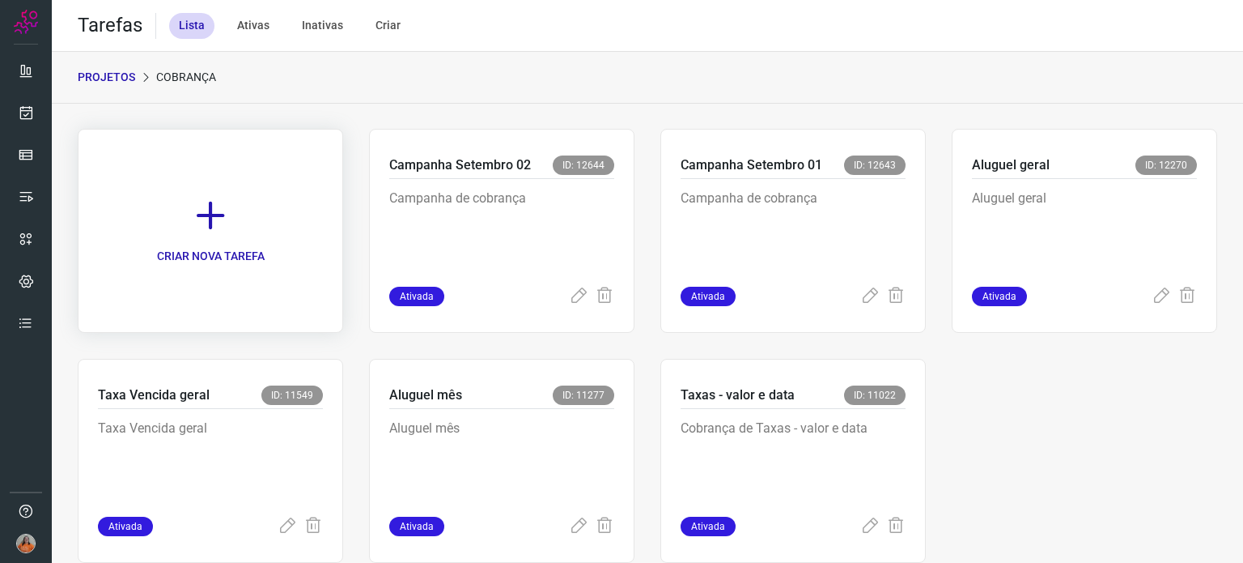
click at [236, 211] on link "CRIAR NOVA TAREFA" at bounding box center [211, 231] width 266 height 204
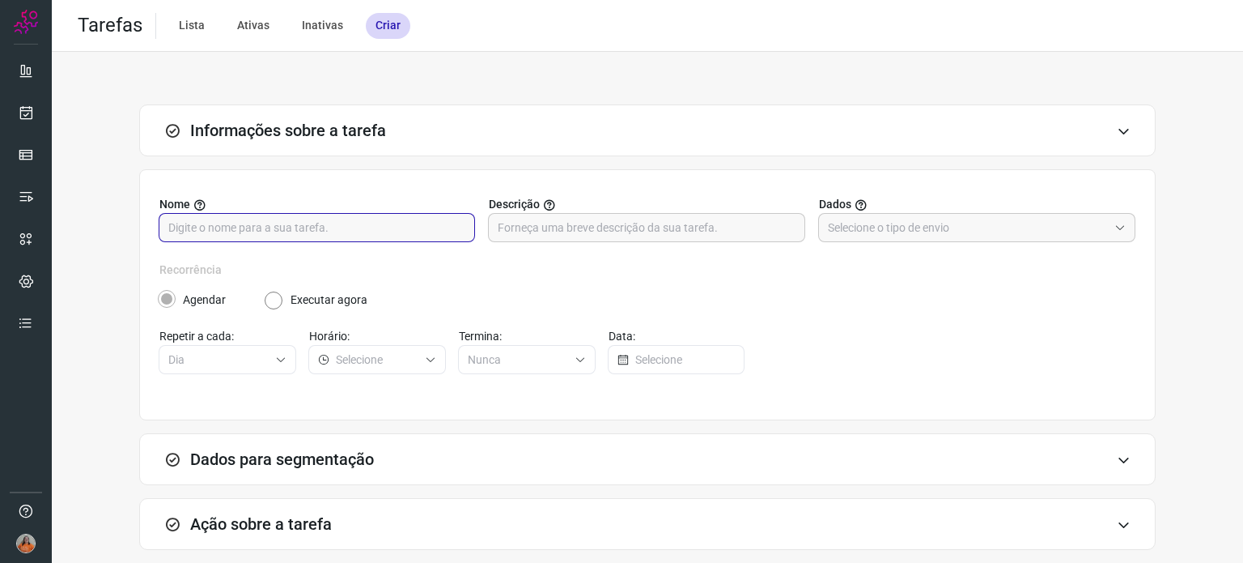
click at [240, 234] on input "text" at bounding box center [316, 228] width 297 height 28
type input "Campanha Setembro 00"
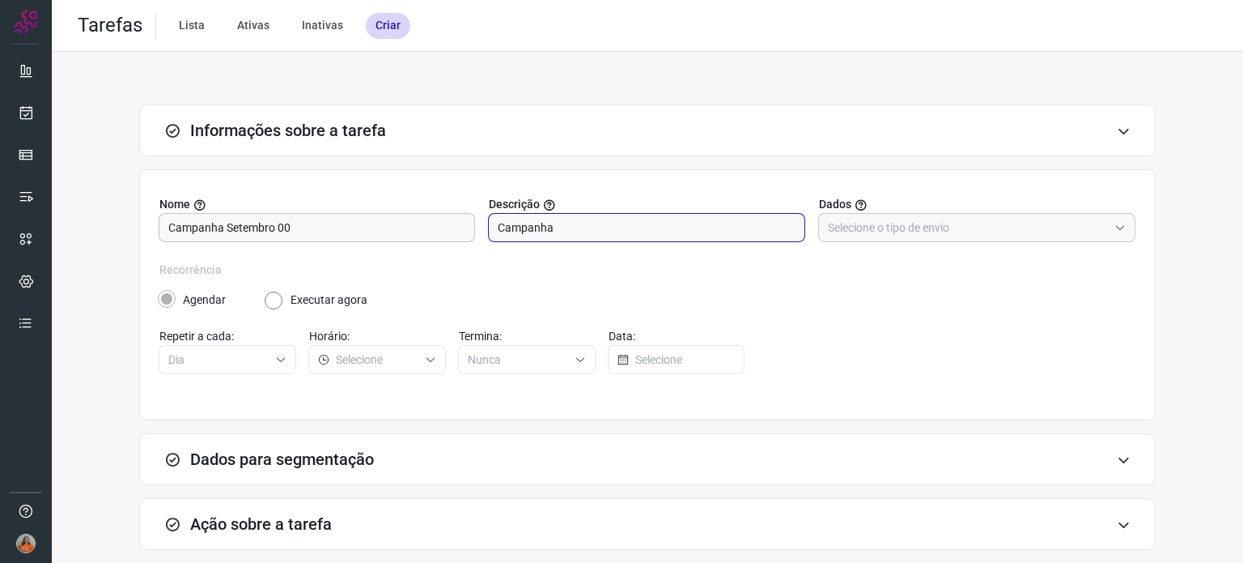
type input "Campanha"
click at [970, 232] on input "text" at bounding box center [968, 228] width 280 height 28
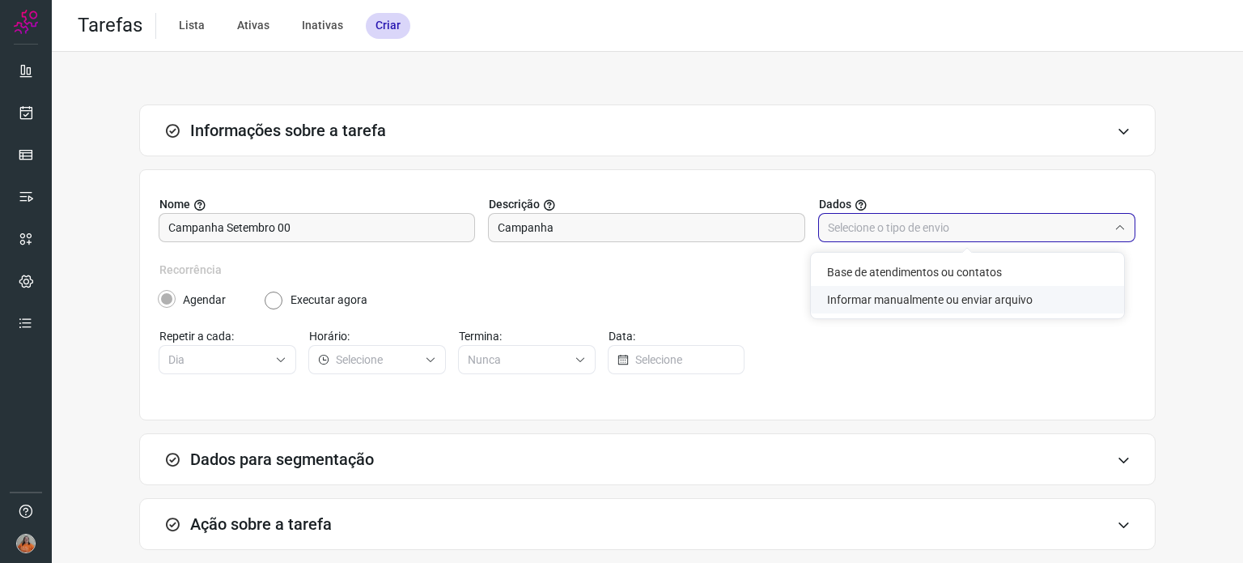
click at [945, 298] on li "Informar manualmente ou enviar arquivo" at bounding box center [967, 300] width 313 height 28
type input "Informar manualmente ou enviar arquivo"
radio input "false"
radio input "true"
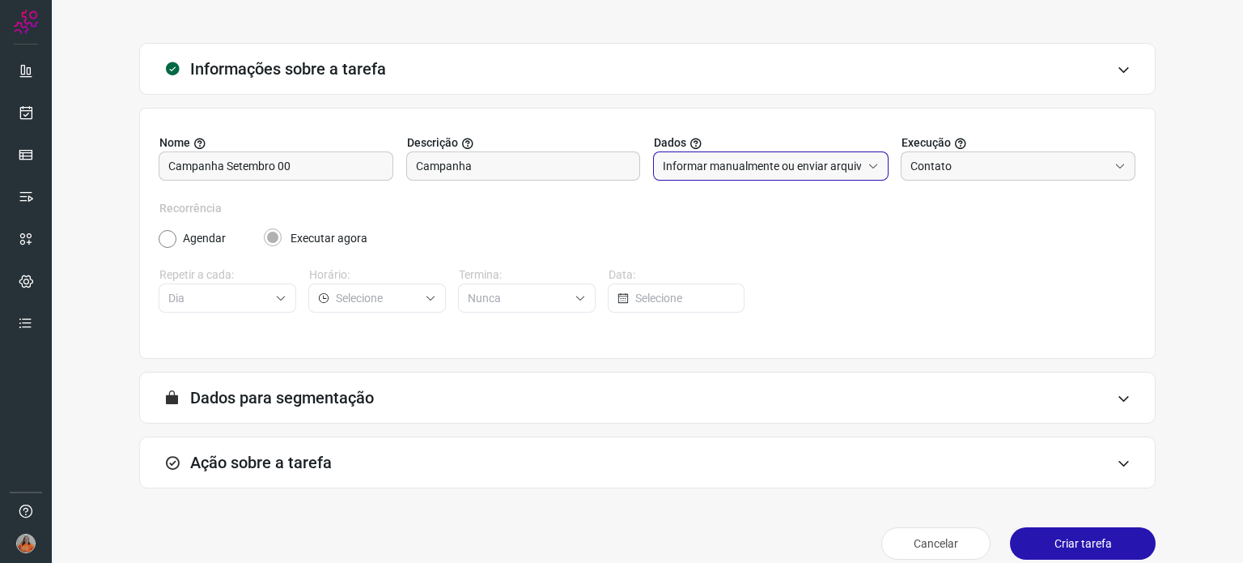
scroll to position [80, 0]
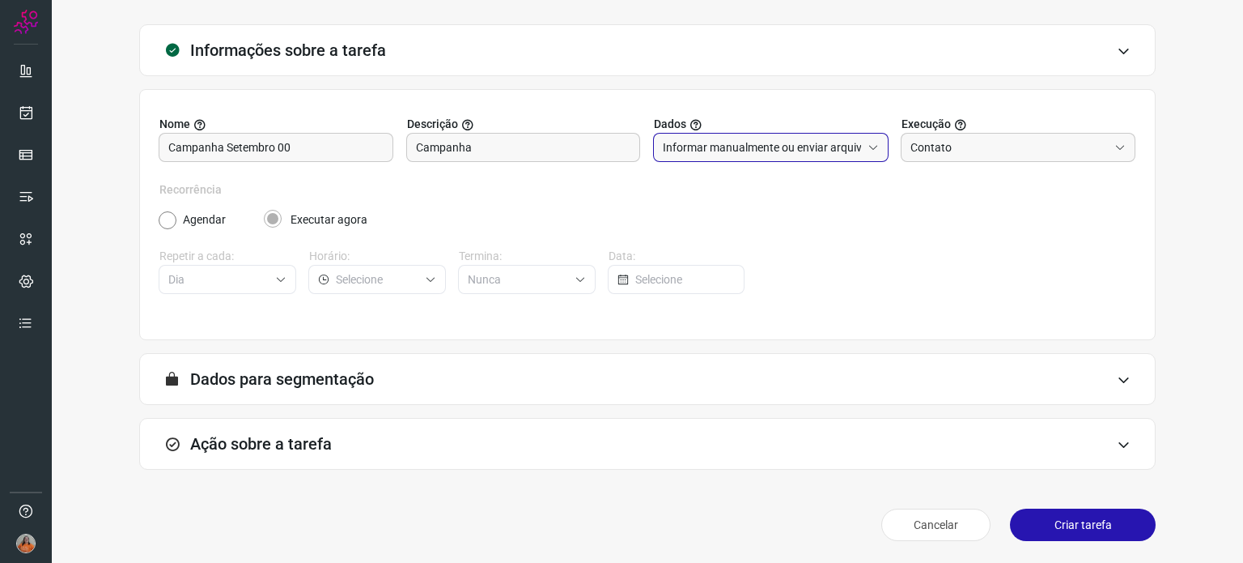
click at [300, 366] on div "A segmentação de dados está desabilitada porque a opção de envio manual foi sel…" at bounding box center [647, 379] width 1017 height 52
click at [851, 381] on div "A segmentação de dados está desabilitada porque a opção de envio manual foi sel…" at bounding box center [647, 379] width 1017 height 52
click at [338, 450] on div "Ação sobre a tarefa" at bounding box center [647, 444] width 1017 height 52
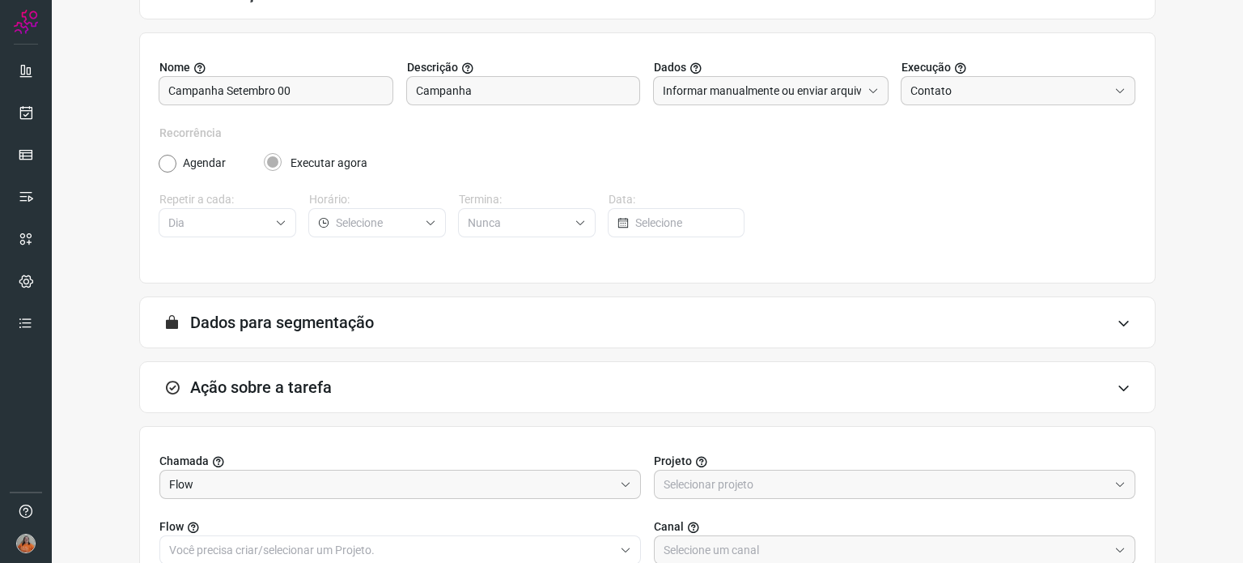
scroll to position [323, 0]
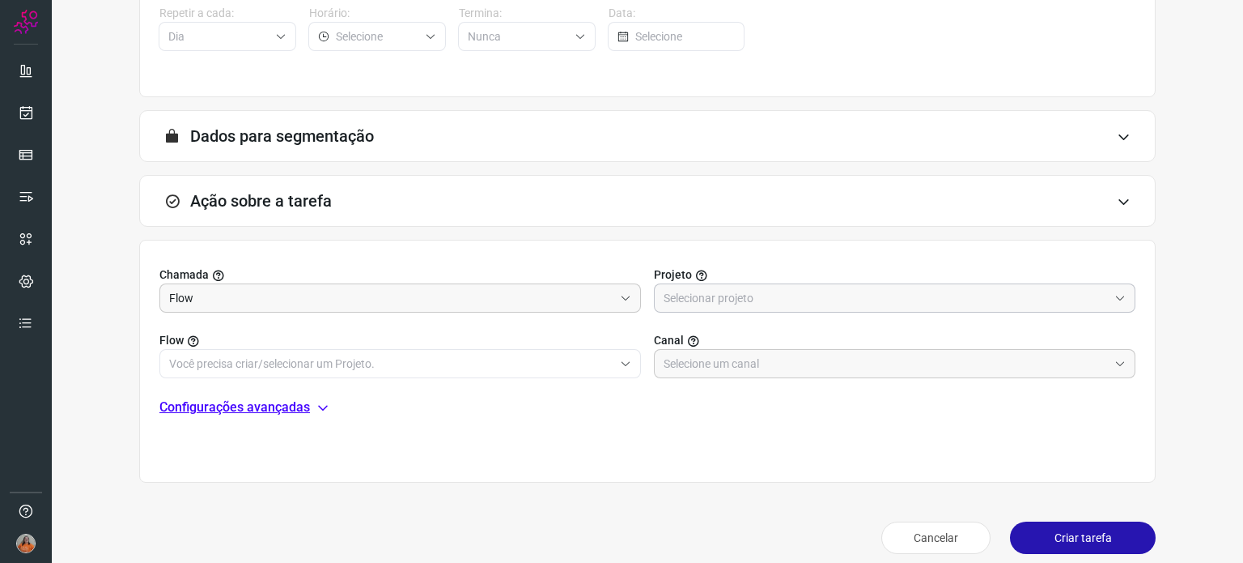
click at [883, 295] on input "text" at bounding box center [886, 298] width 444 height 28
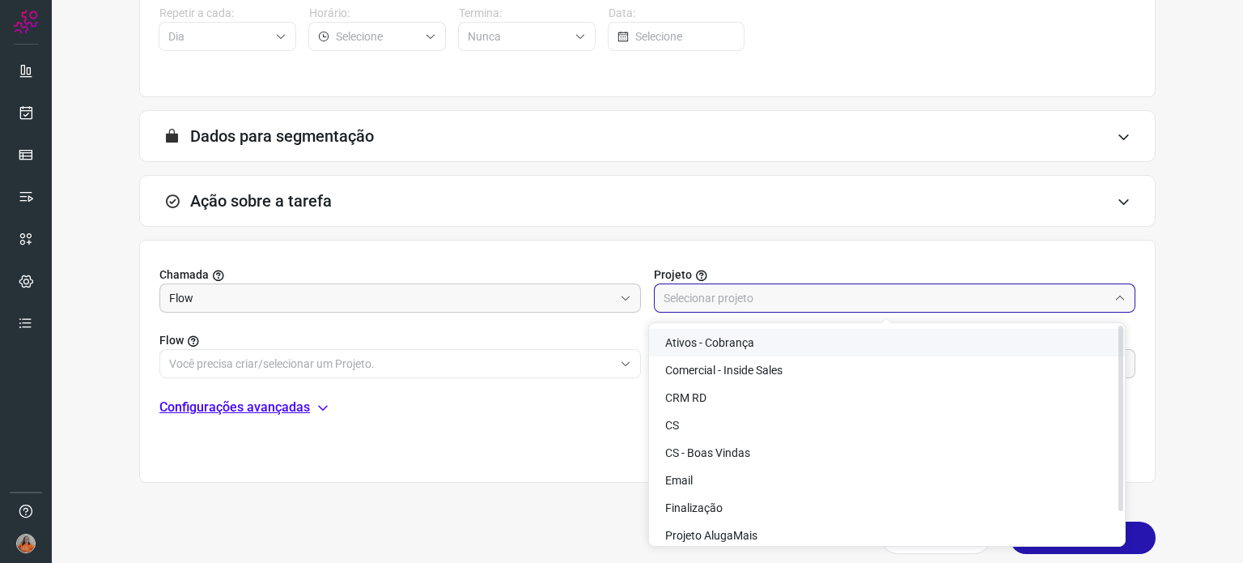
click at [796, 340] on li "Ativos - Cobrança" at bounding box center [887, 343] width 476 height 28
type input "Ativos - Cobrança"
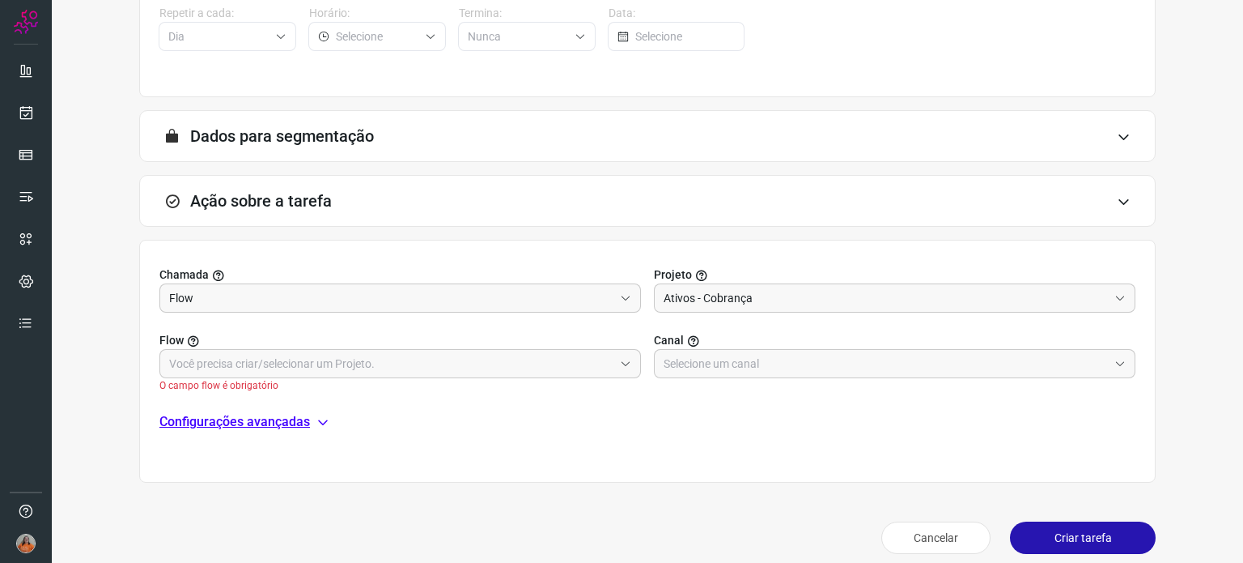
click at [796, 340] on body "Tarefas Lista Ativas Inativas Criar Informações sobre a tarefa Nome Campanha Se…" at bounding box center [621, 281] width 1243 height 563
click at [311, 363] on input "text" at bounding box center [391, 364] width 444 height 28
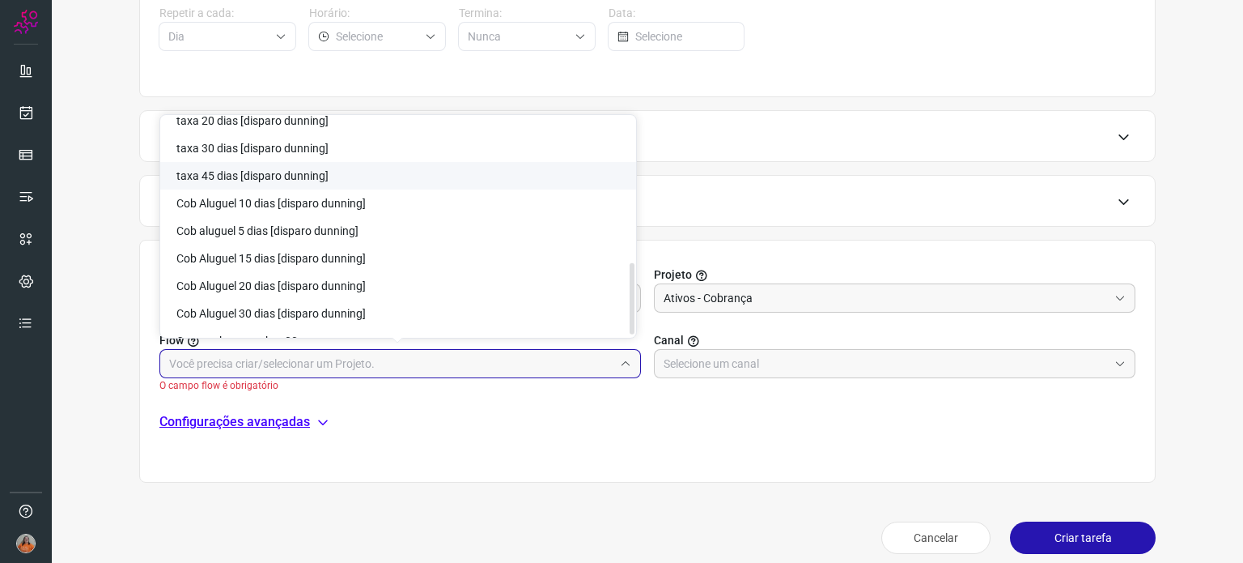
scroll to position [448, 0]
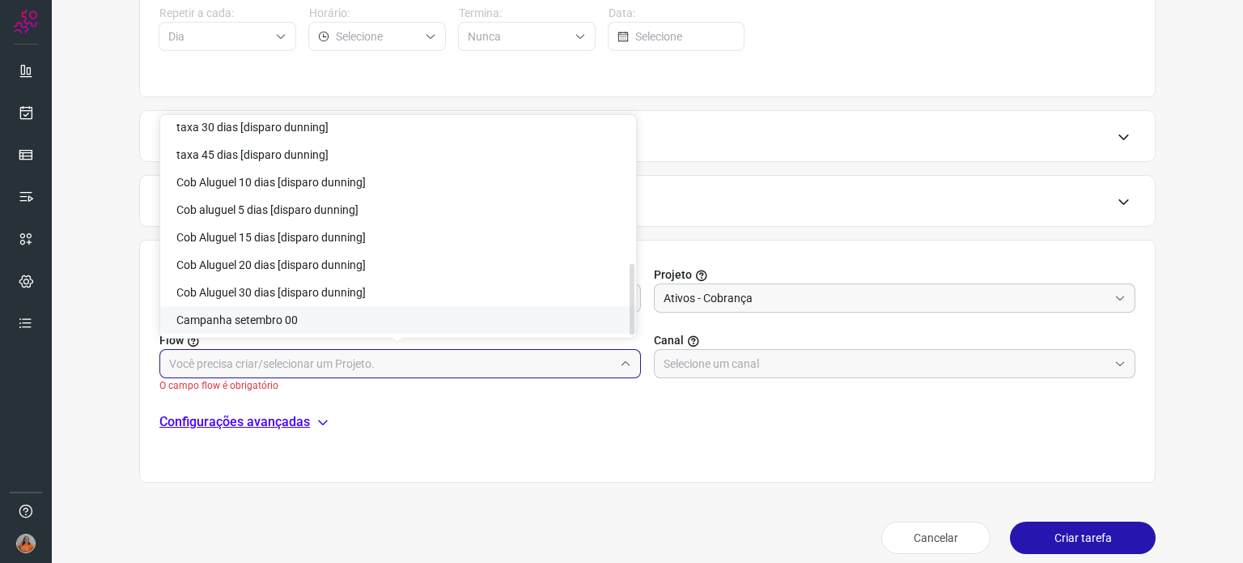
click at [275, 322] on span "Campanha setembro 00" at bounding box center [236, 319] width 121 height 13
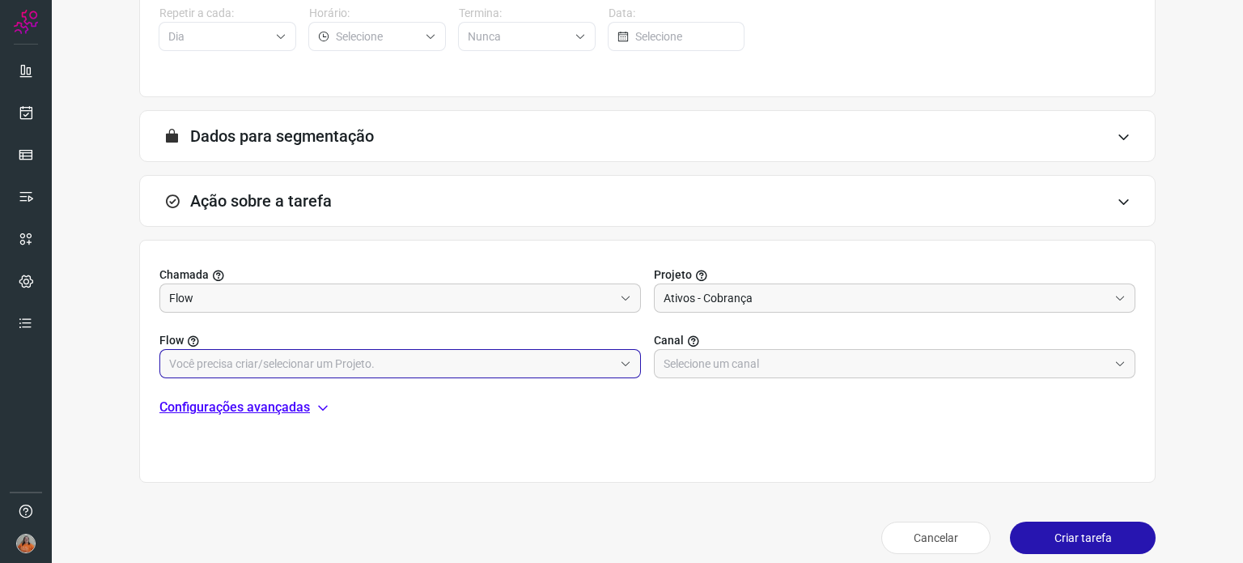
type input "Campanha setembro 00"
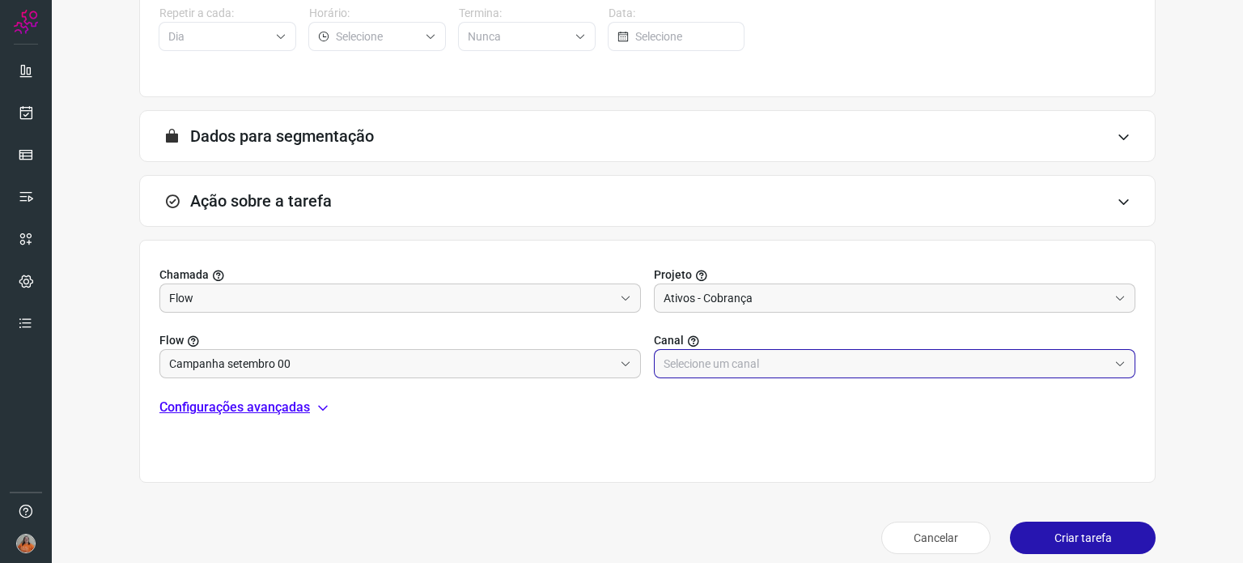
click at [758, 365] on input "text" at bounding box center [886, 364] width 444 height 28
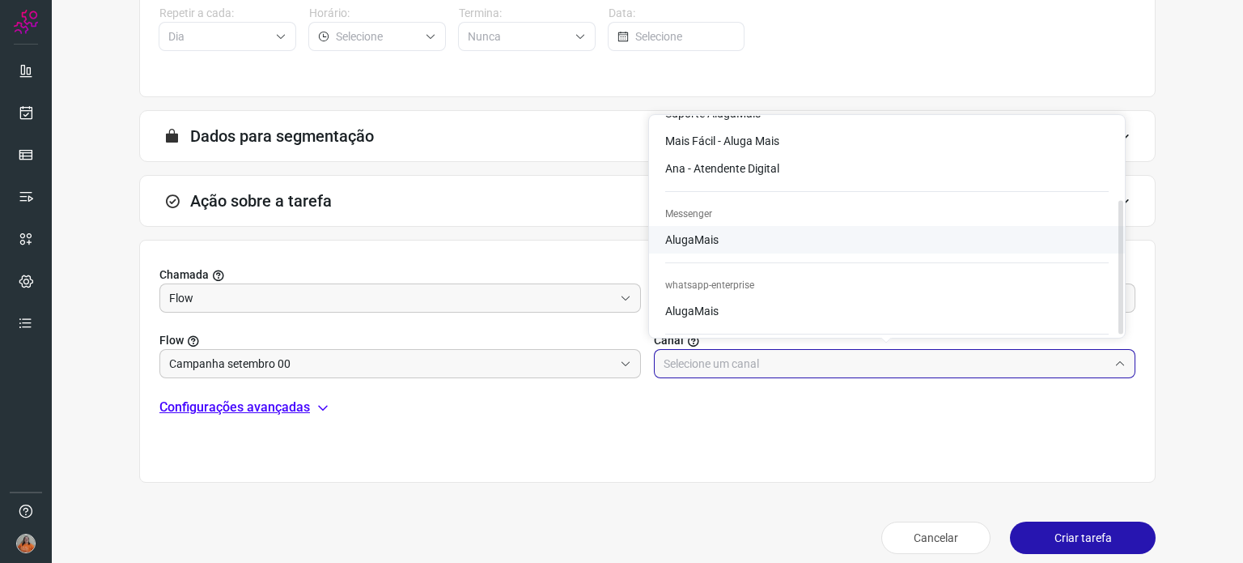
scroll to position [136, 0]
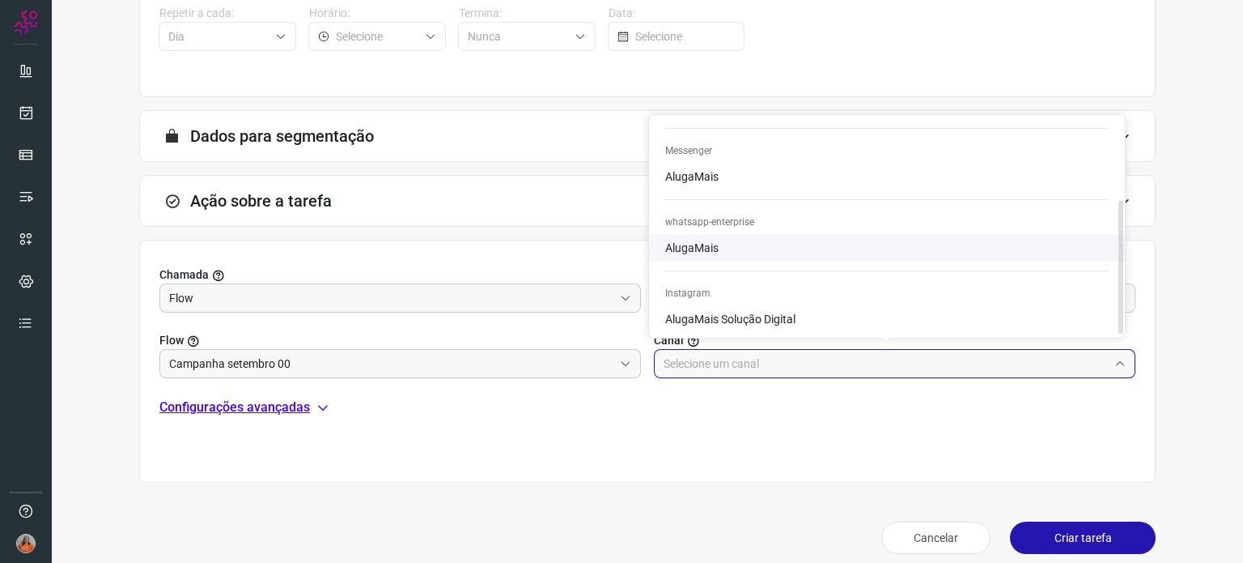
click at [788, 91] on li "AlugaMais" at bounding box center [887, 78] width 476 height 28
type input "AlugaMais"
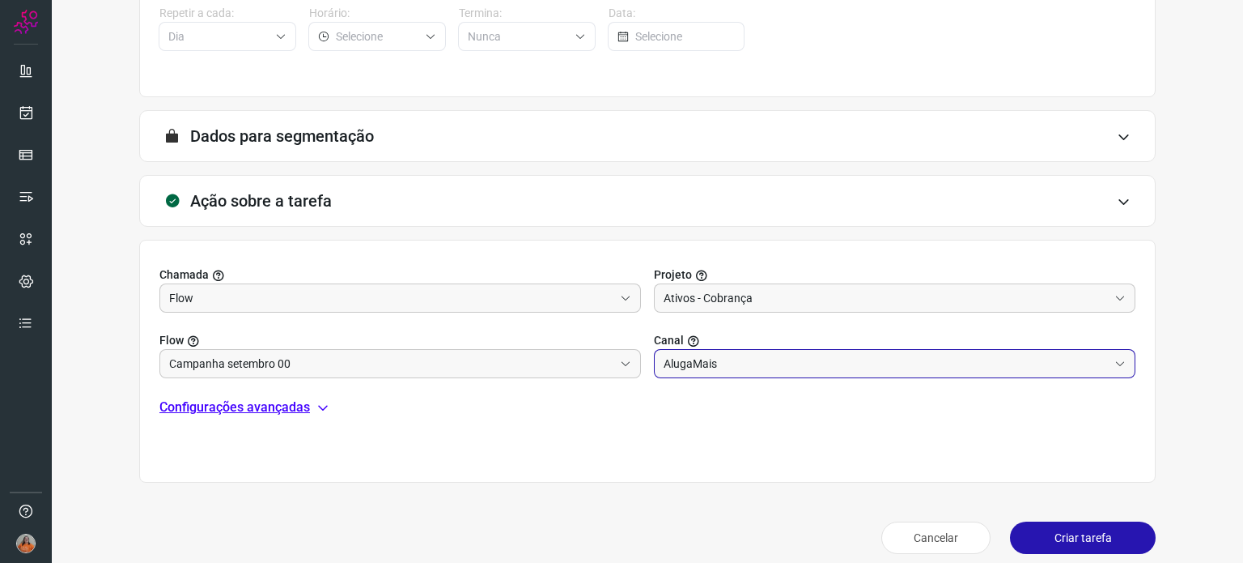
scroll to position [336, 0]
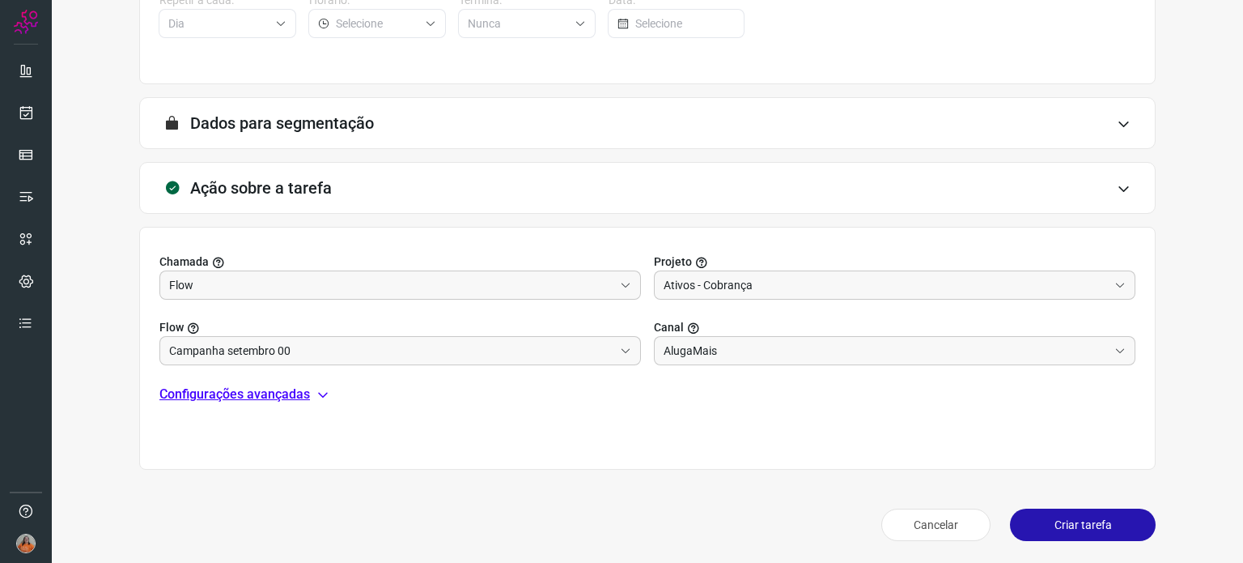
click at [327, 390] on icon at bounding box center [323, 394] width 13 height 13
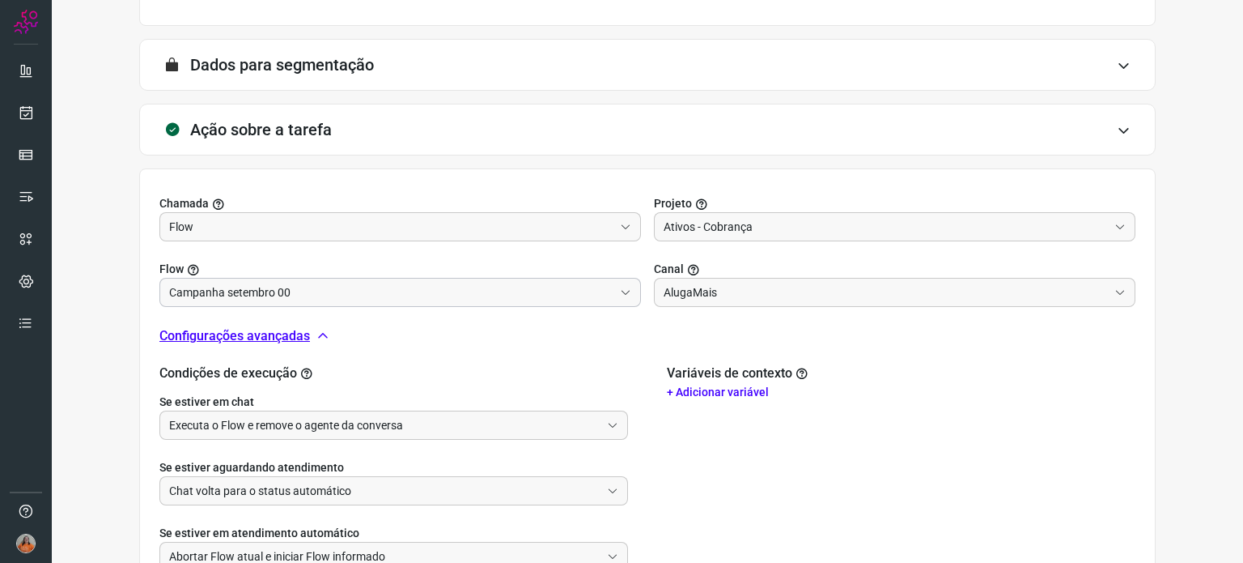
scroll to position [522, 0]
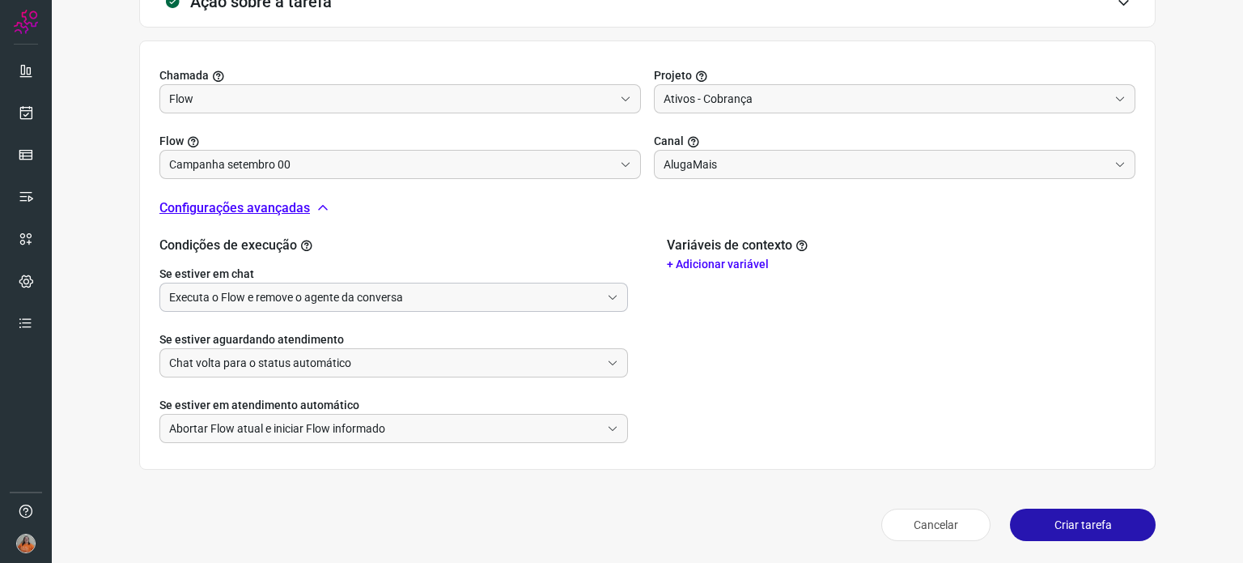
click at [406, 300] on input "Executa o Flow e remove o agente da conversa" at bounding box center [384, 297] width 431 height 28
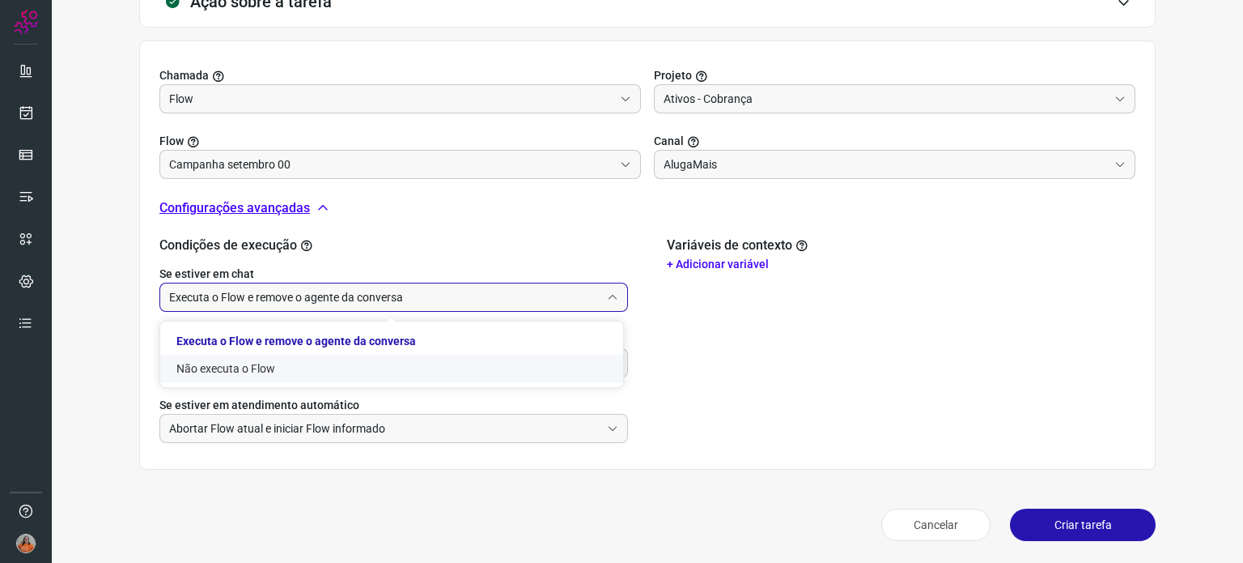
click at [288, 362] on li "Não executa o Flow" at bounding box center [391, 369] width 463 height 28
type input "Não executa o Flow"
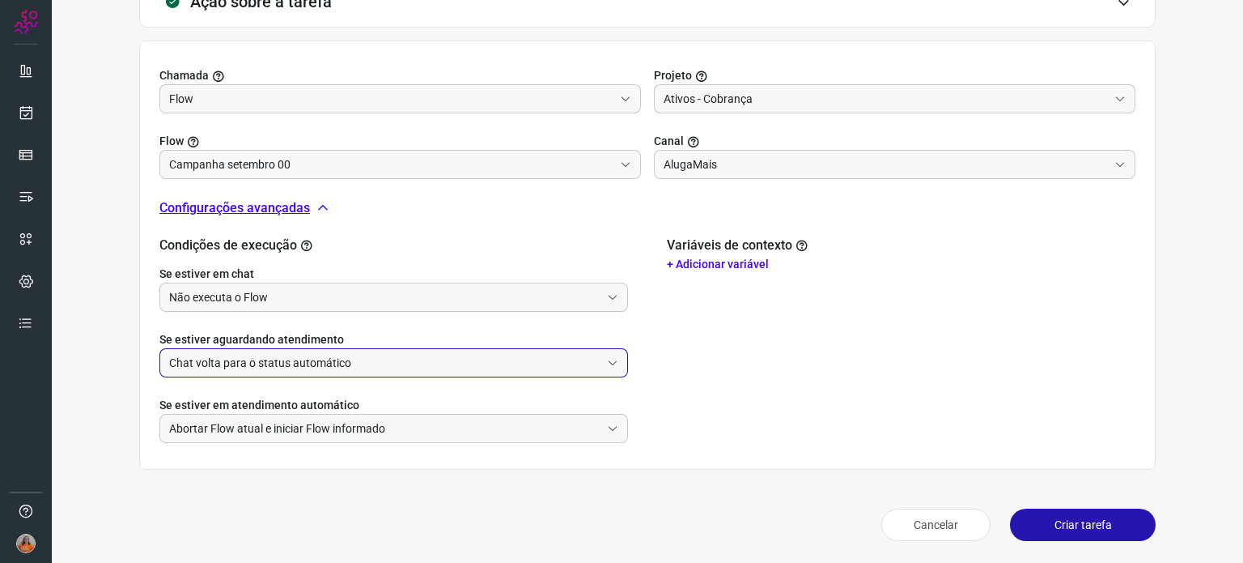
click at [288, 362] on input "Chat volta para o status automático" at bounding box center [384, 363] width 431 height 28
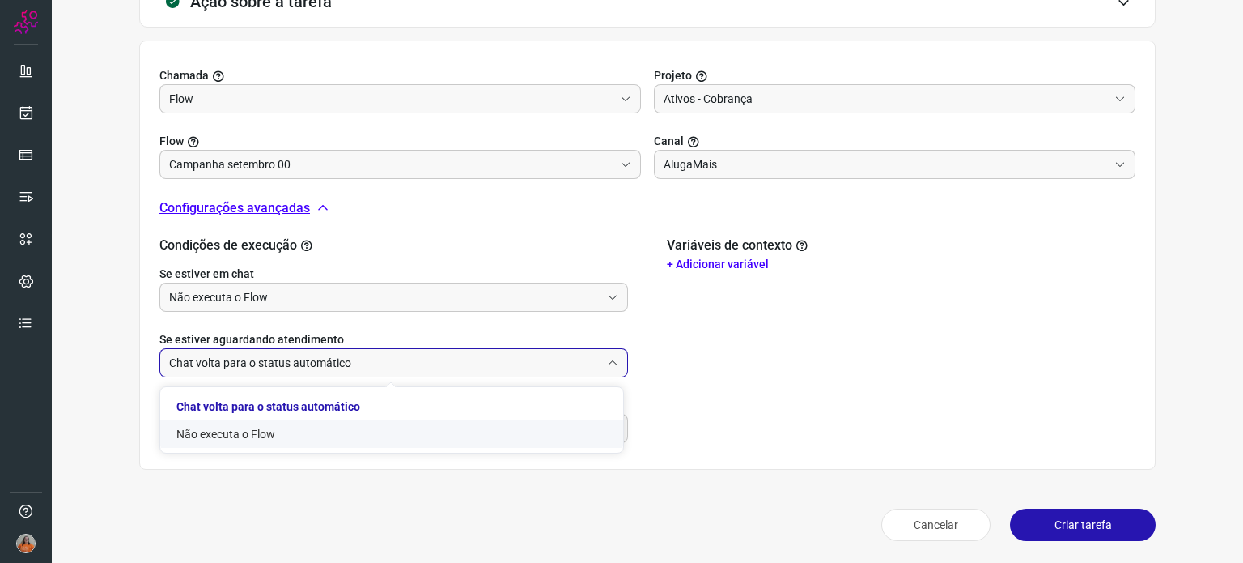
click at [244, 433] on li "Não executa o Flow" at bounding box center [391, 434] width 463 height 28
type input "Não executa o Flow"
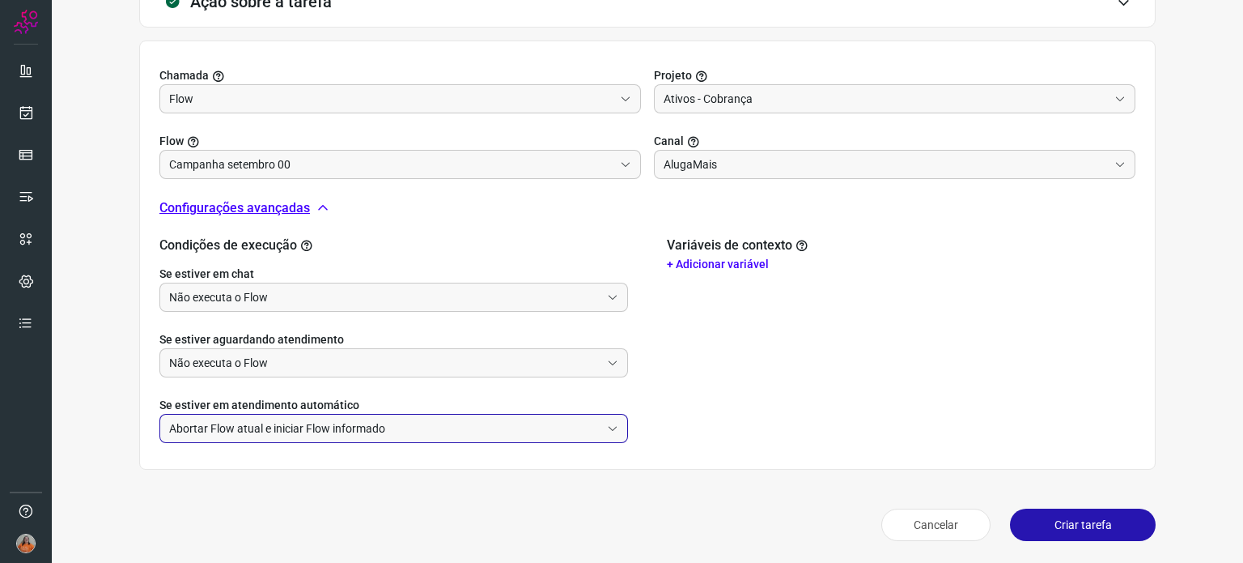
click at [414, 417] on input "Abortar Flow atual e iniciar Flow informado" at bounding box center [384, 428] width 431 height 28
click at [275, 466] on li "Abortar Flow atual e iniciar Flow informado" at bounding box center [391, 472] width 463 height 28
click at [720, 260] on p "+ Adicionar variável" at bounding box center [901, 264] width 469 height 17
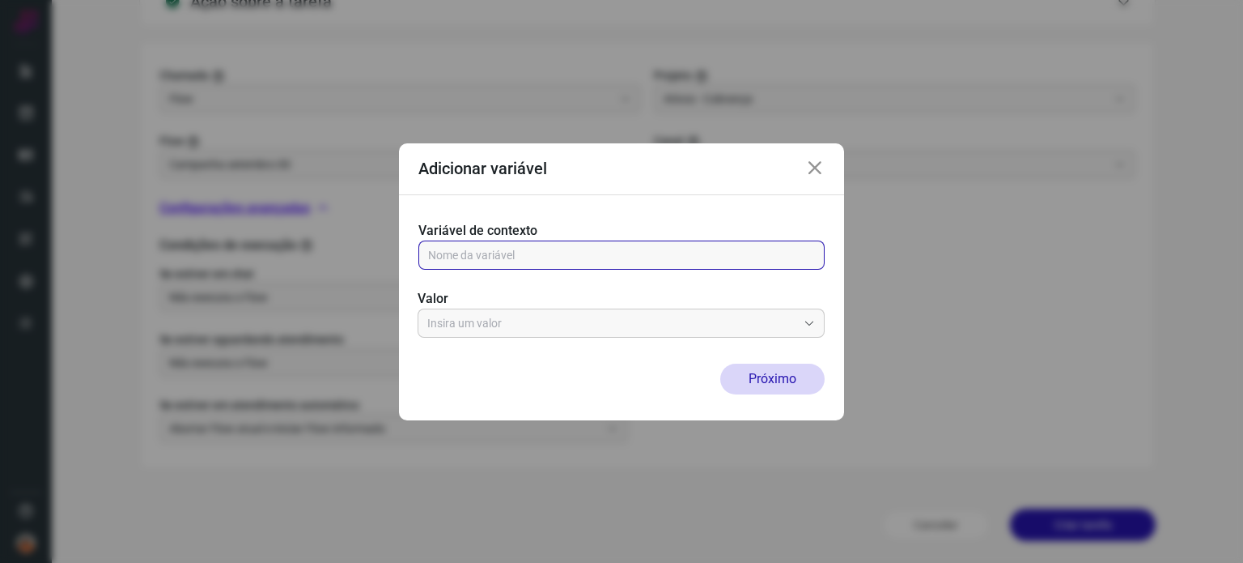
click at [720, 260] on input "text" at bounding box center [621, 255] width 387 height 28
type input "{{1}}"
click at [667, 322] on input "text" at bounding box center [612, 323] width 370 height 28
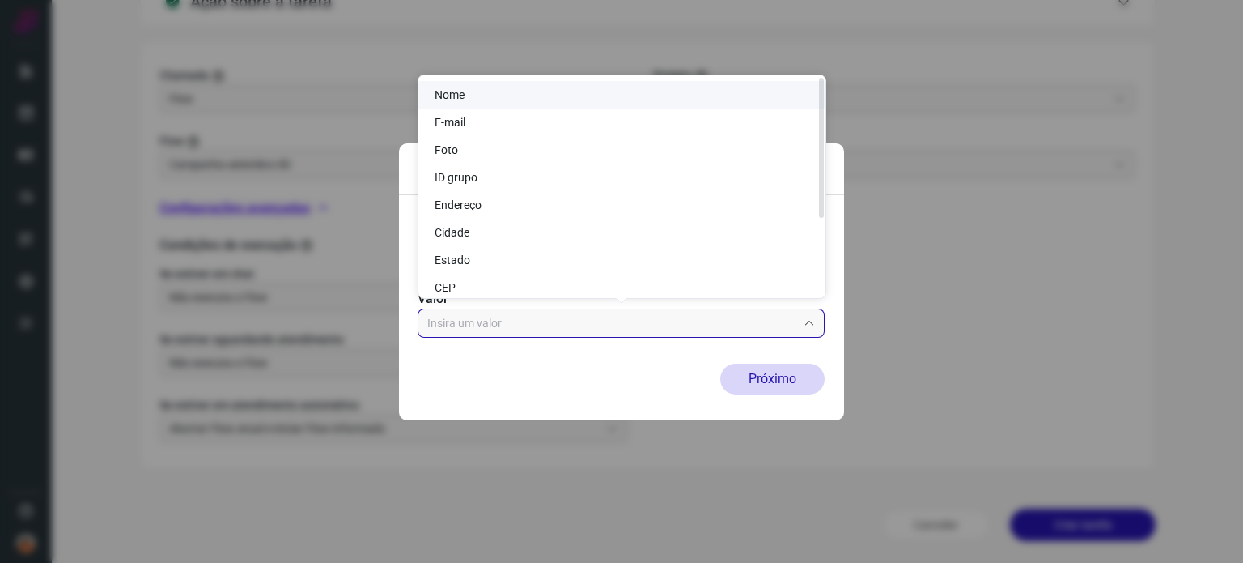
click at [522, 91] on li "Nome" at bounding box center [621, 95] width 407 height 28
type input "Nome"
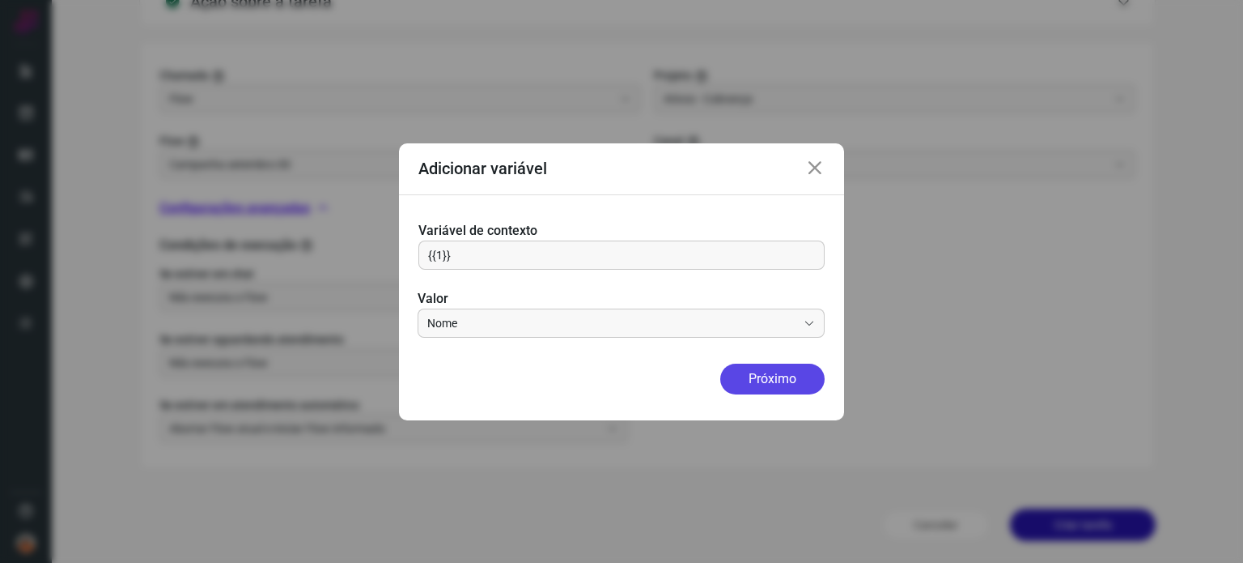
click at [785, 381] on button "Próximo" at bounding box center [772, 378] width 104 height 31
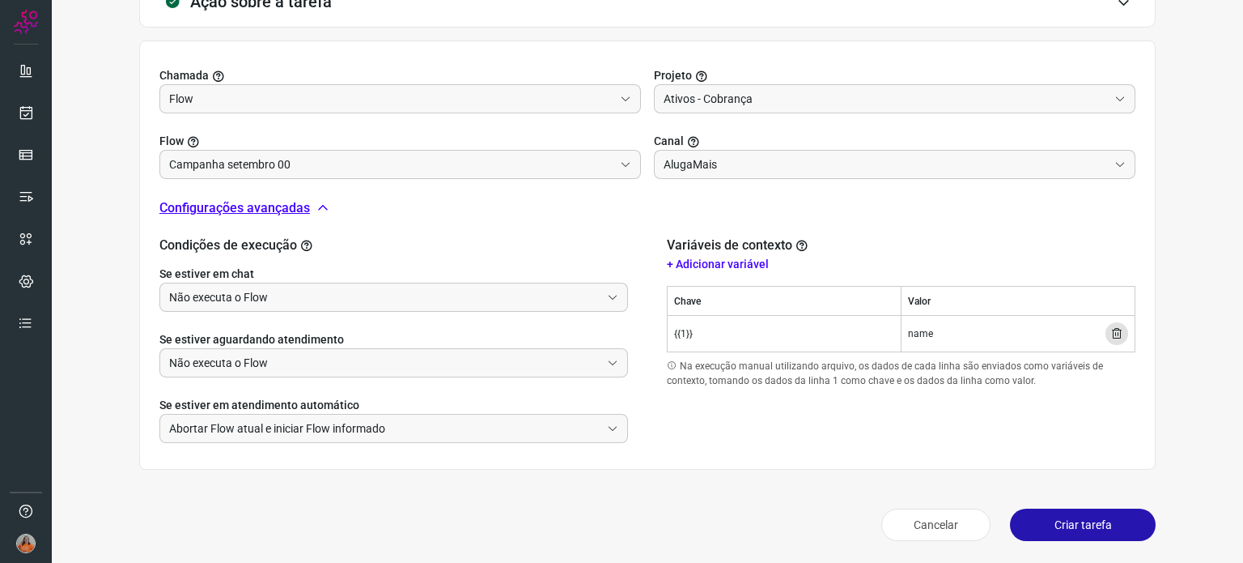
click at [1056, 517] on button "Criar tarefa" at bounding box center [1083, 524] width 146 height 32
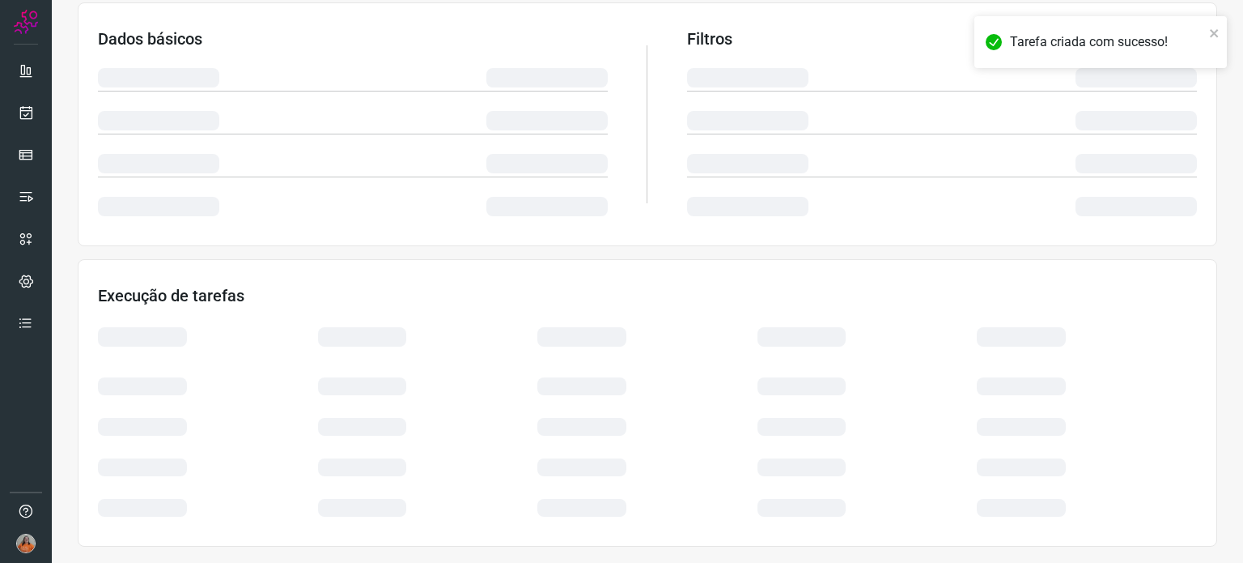
scroll to position [271, 0]
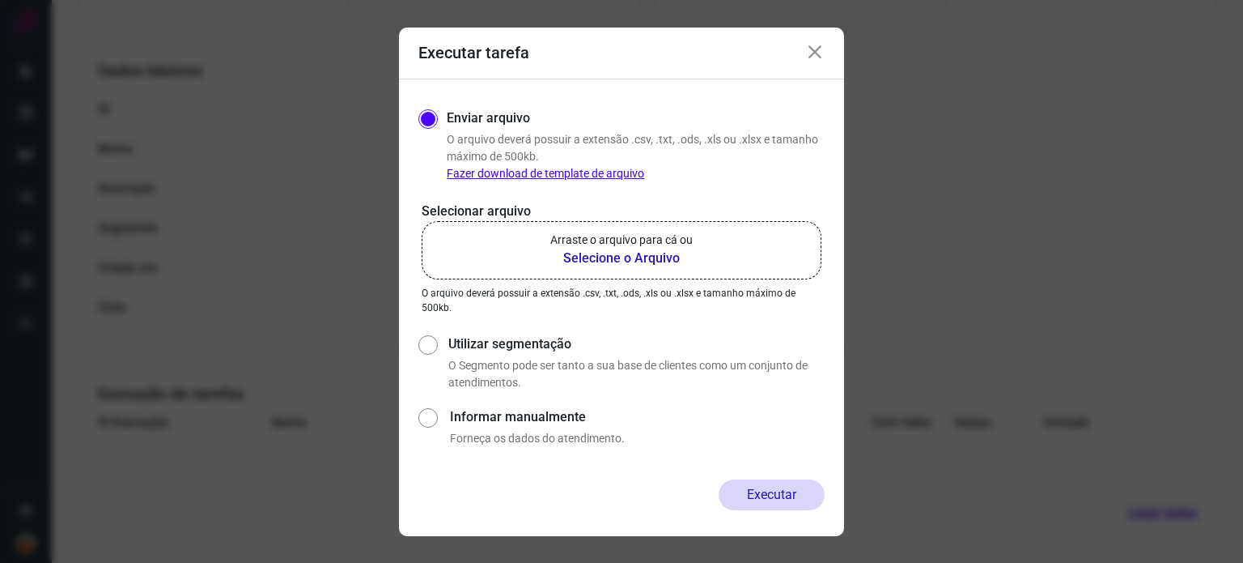
click at [664, 260] on b "Selecione o Arquivo" at bounding box center [621, 258] width 142 height 19
click at [0, 0] on input "Arraste o arquivo para cá ou Selecione o Arquivo" at bounding box center [0, 0] width 0 height 0
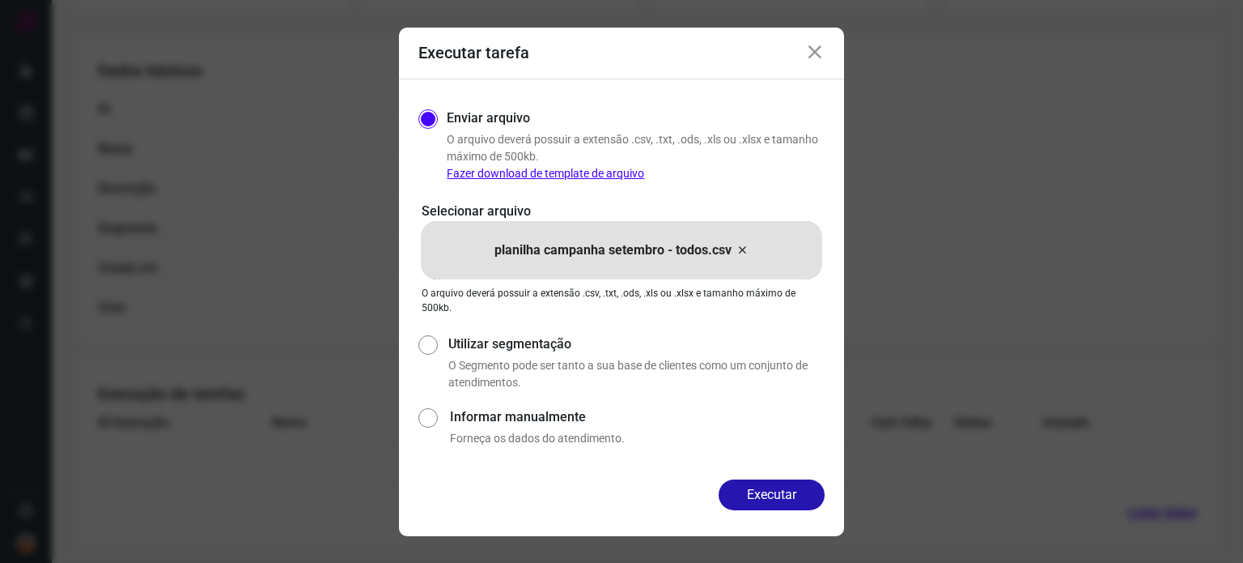
click at [433, 417] on input "Informar manualmente" at bounding box center [427, 425] width 19 height 43
radio input "true"
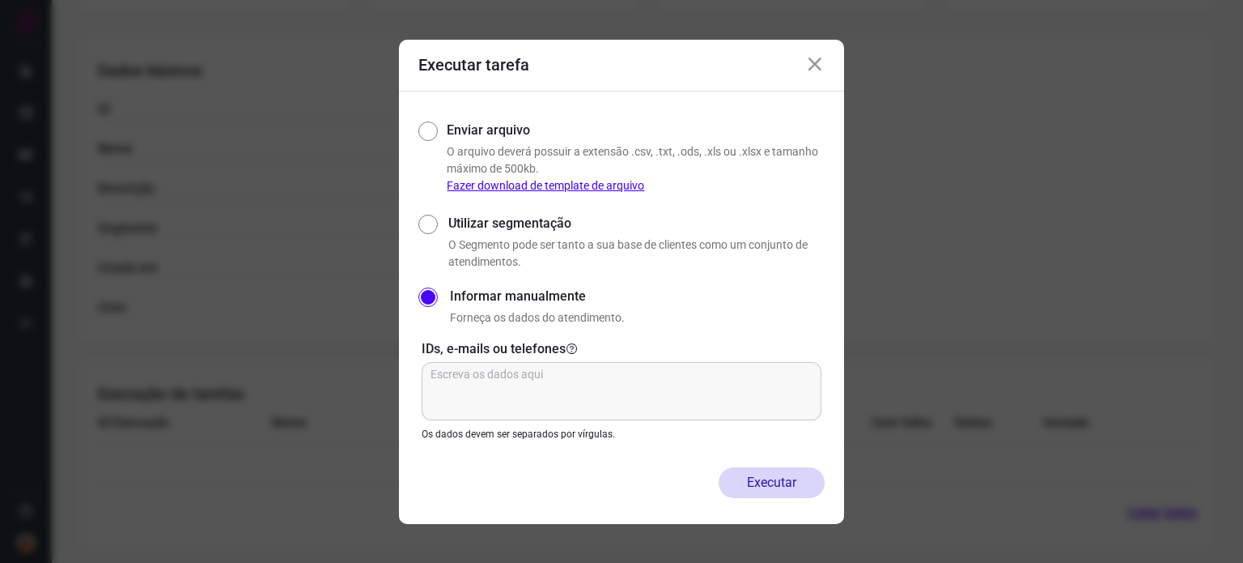
click at [423, 296] on input "Informar manualmente" at bounding box center [427, 304] width 19 height 43
click at [430, 136] on input "Enviar arquivo" at bounding box center [425, 155] width 15 height 77
radio input "true"
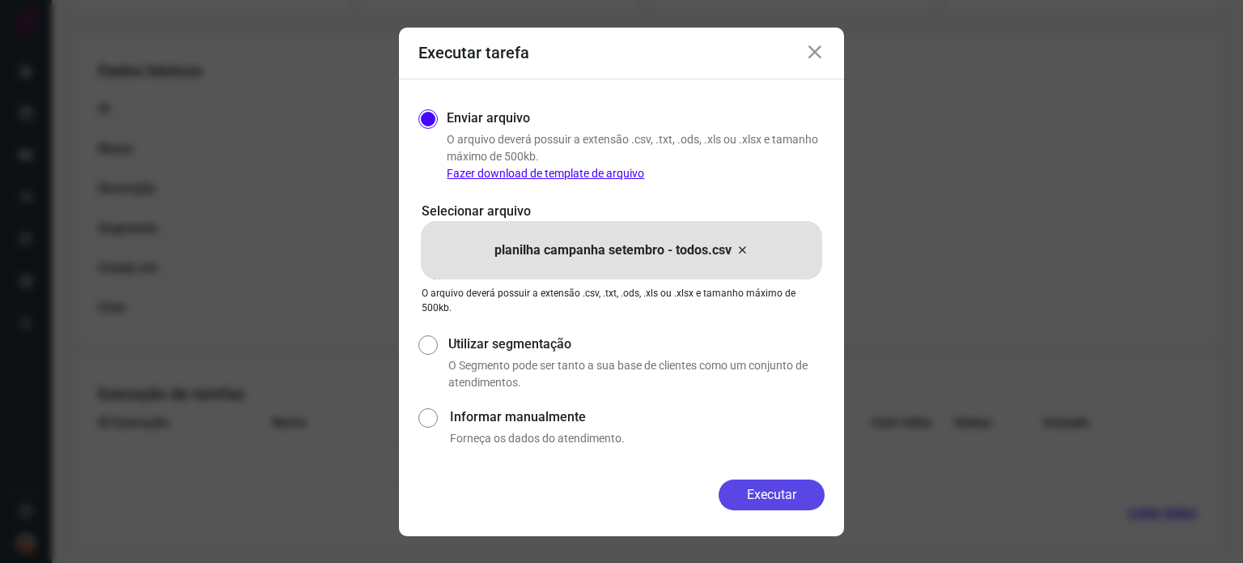
click at [787, 486] on button "Executar" at bounding box center [772, 494] width 106 height 31
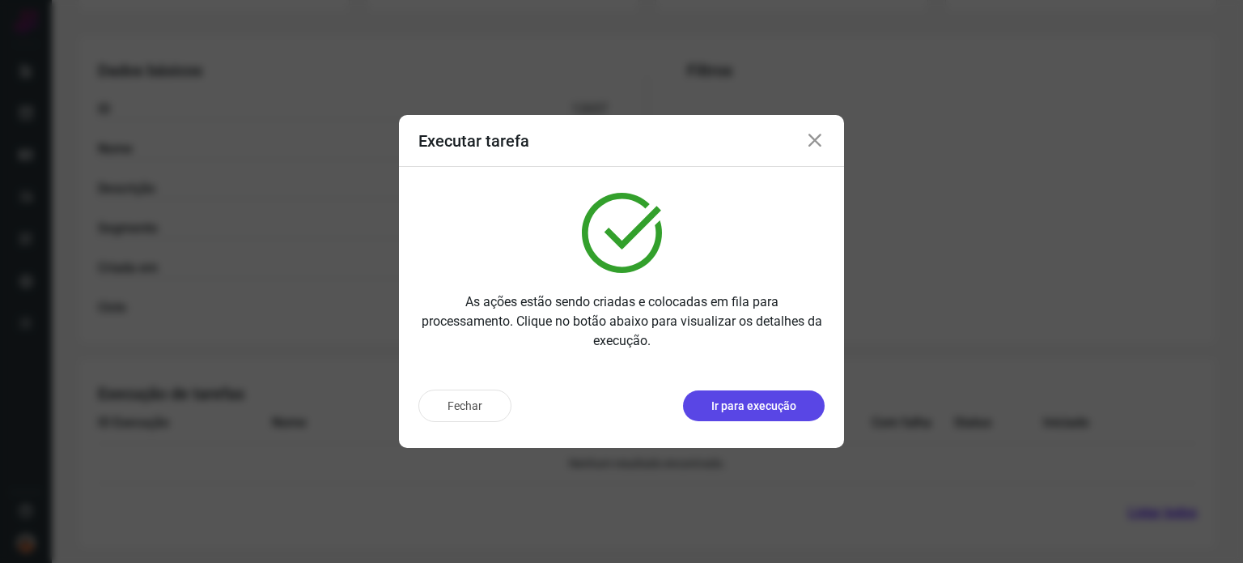
click at [787, 405] on p "Ir para execução" at bounding box center [754, 405] width 85 height 17
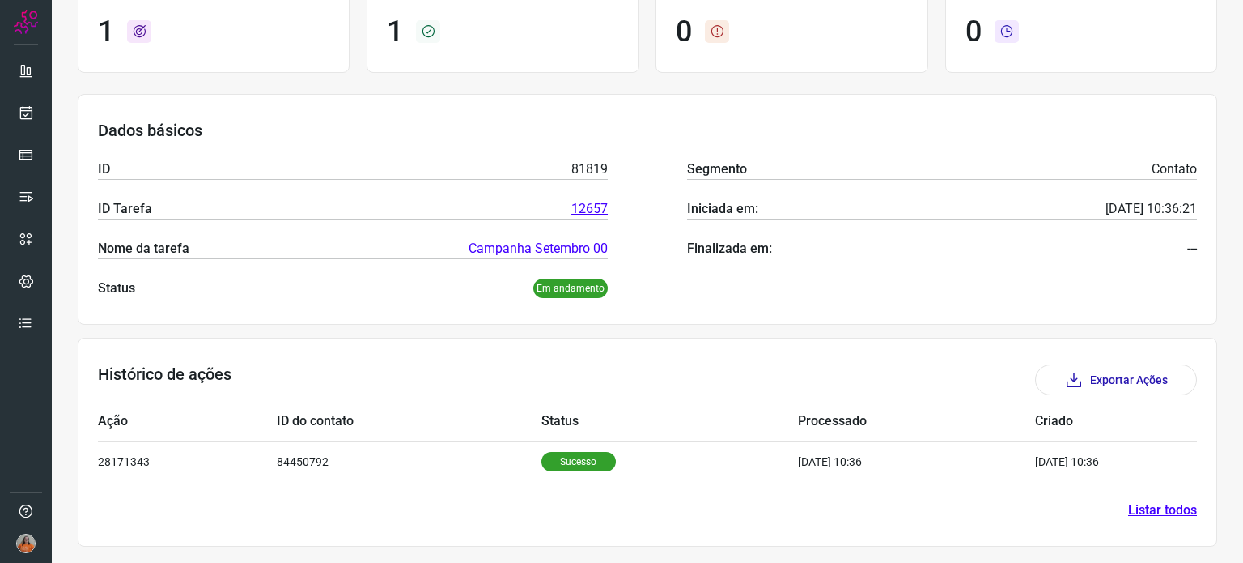
scroll to position [143, 0]
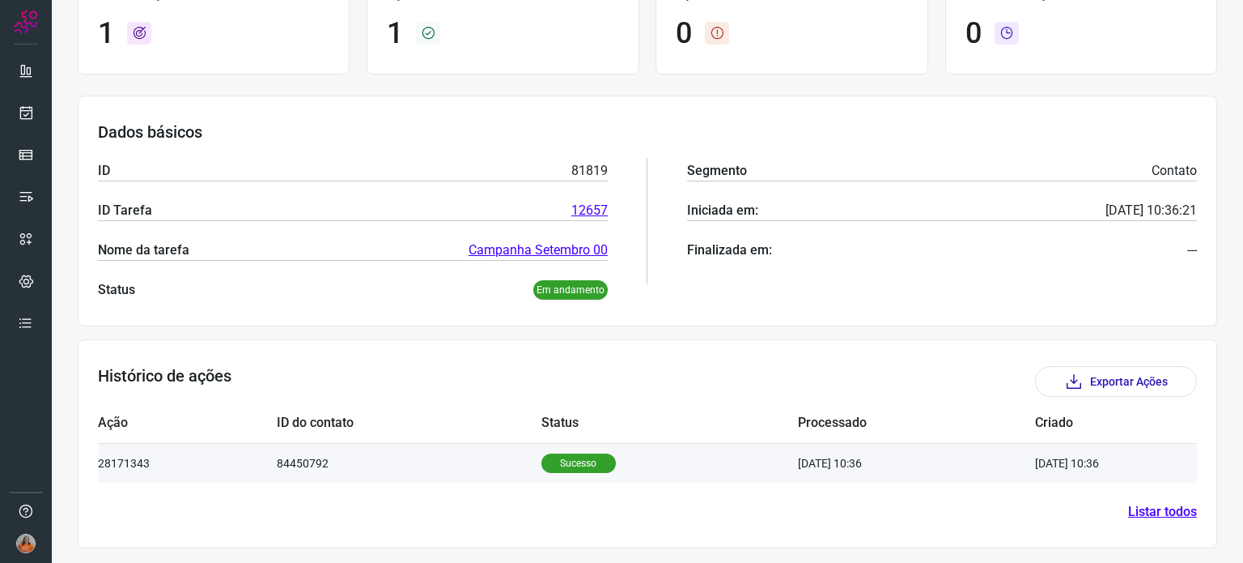
click at [707, 469] on td "Sucesso" at bounding box center [670, 463] width 257 height 40
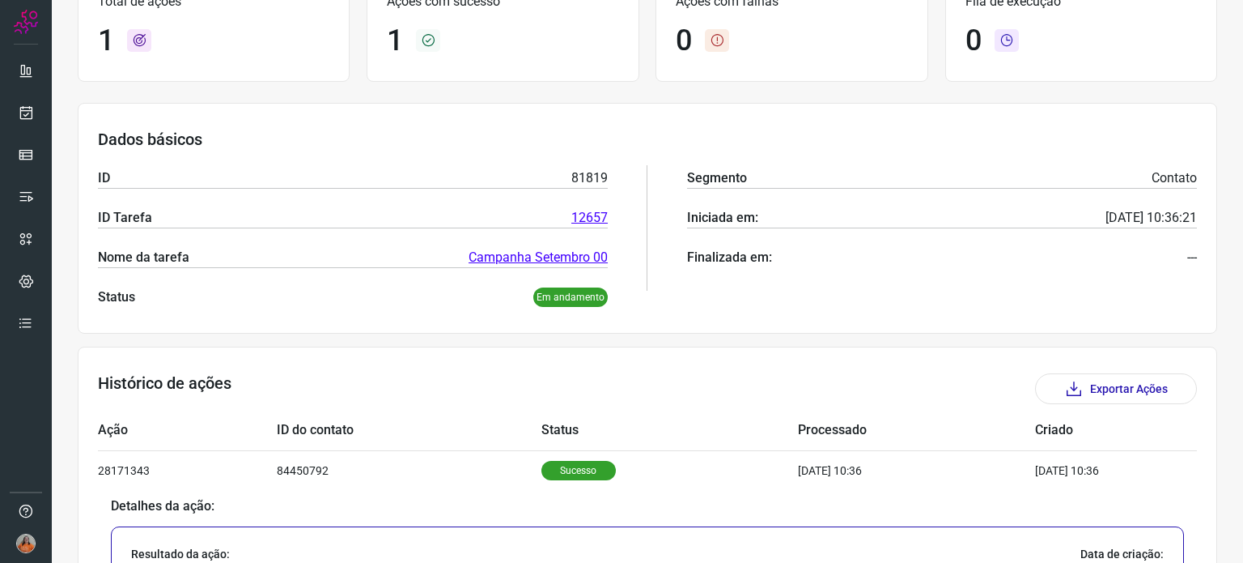
scroll to position [0, 0]
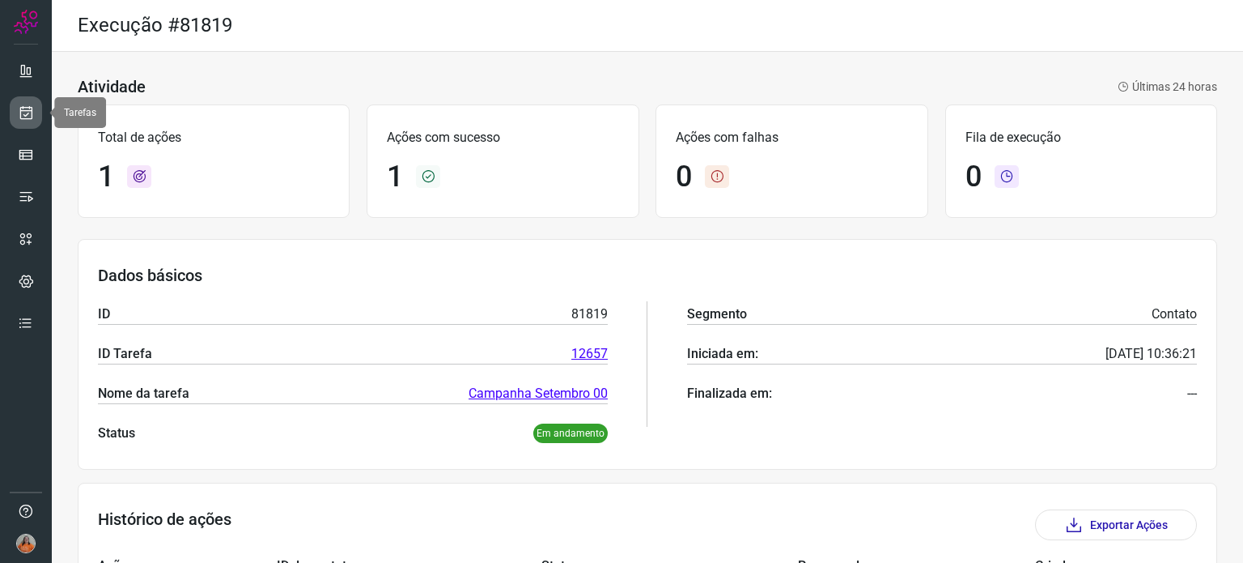
click at [27, 114] on icon at bounding box center [26, 112] width 17 height 16
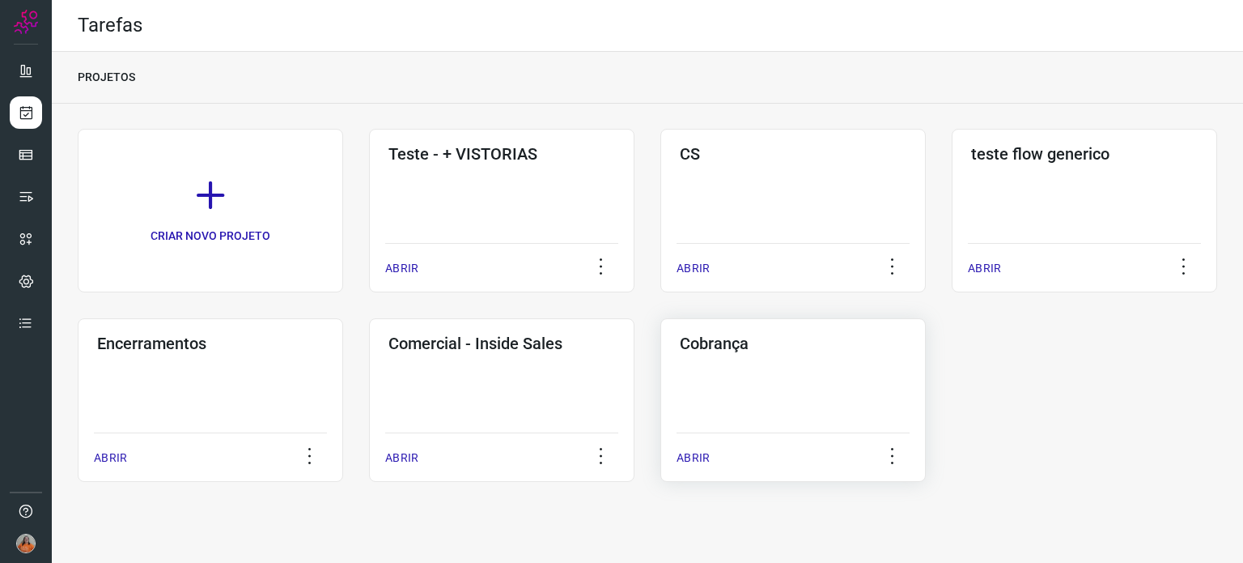
click at [800, 415] on div "Cobrança ABRIR" at bounding box center [794, 400] width 266 height 164
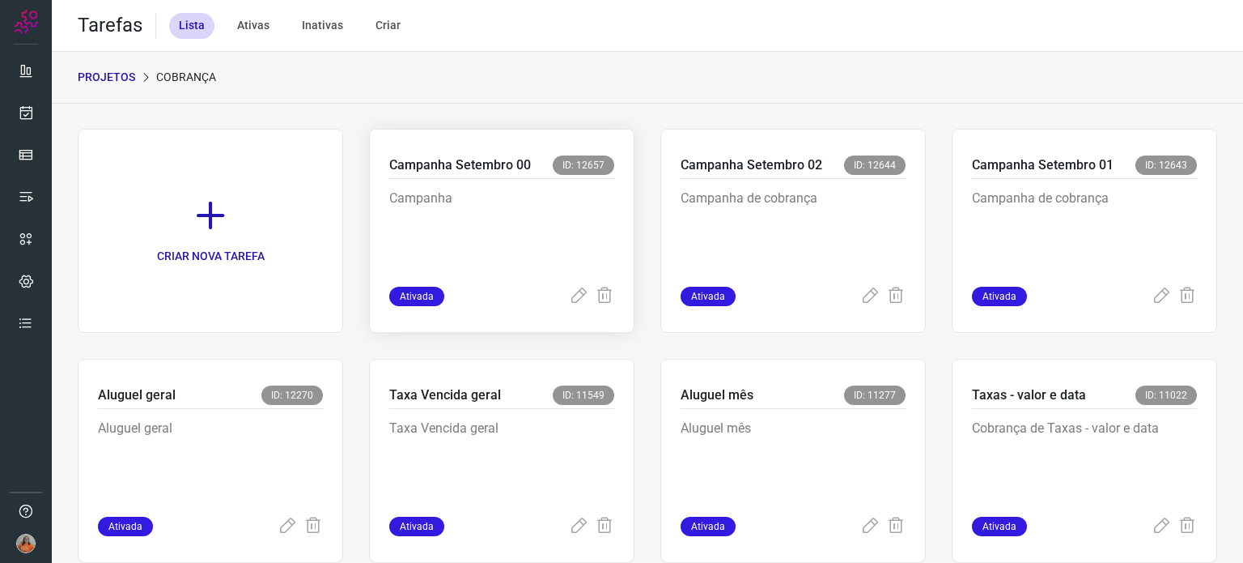
click at [567, 216] on p "Campanha" at bounding box center [501, 229] width 225 height 81
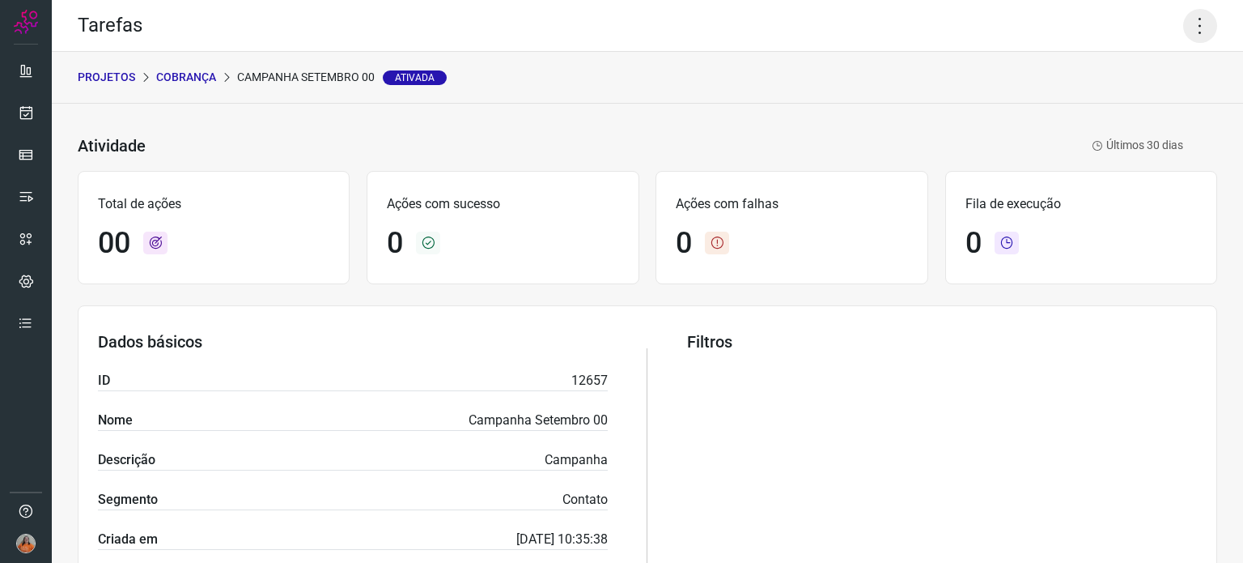
click at [1189, 29] on icon at bounding box center [1200, 26] width 34 height 34
click at [1131, 113] on li "Executar" at bounding box center [1130, 106] width 147 height 26
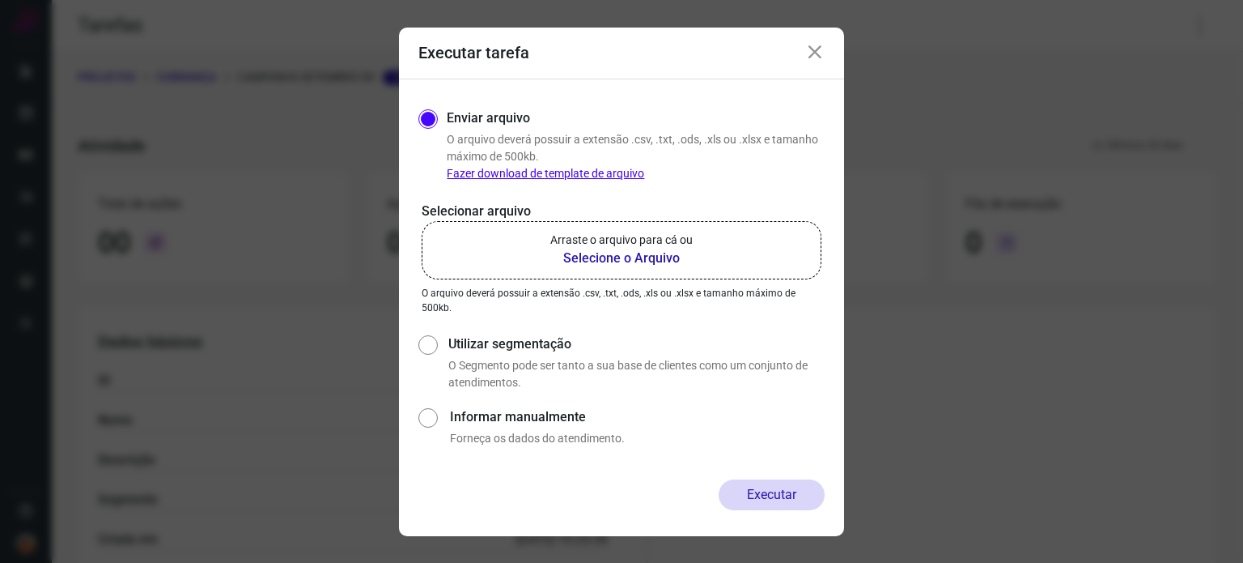
click at [620, 261] on b "Selecione o Arquivo" at bounding box center [621, 258] width 142 height 19
click at [0, 0] on input "Arraste o arquivo para cá ou Selecione o Arquivo" at bounding box center [0, 0] width 0 height 0
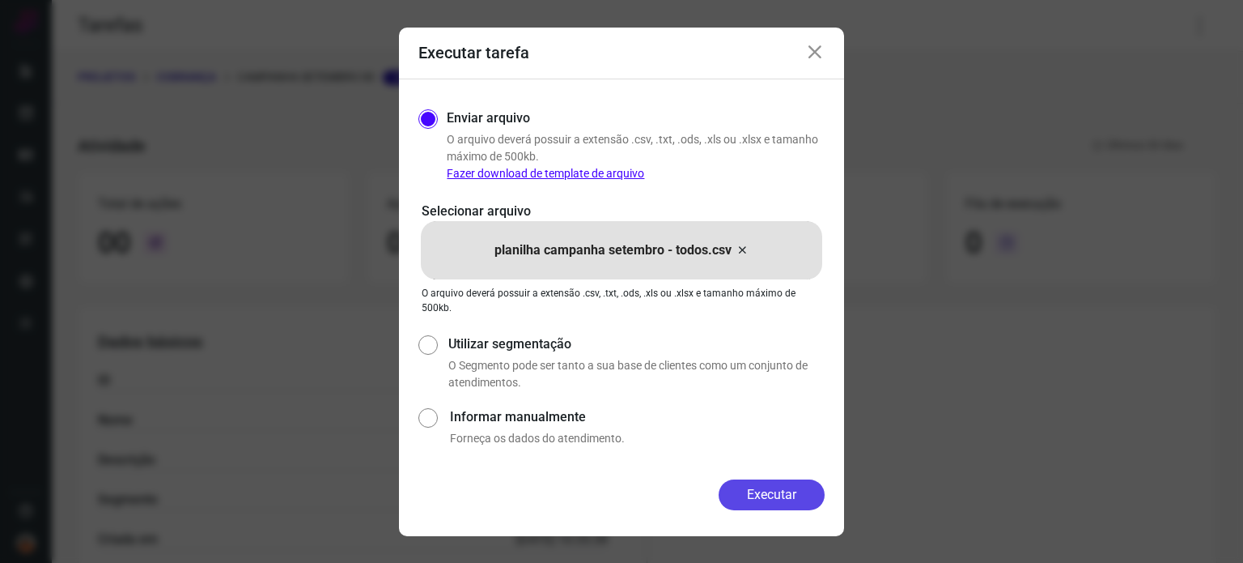
click at [788, 495] on button "Executar" at bounding box center [772, 494] width 106 height 31
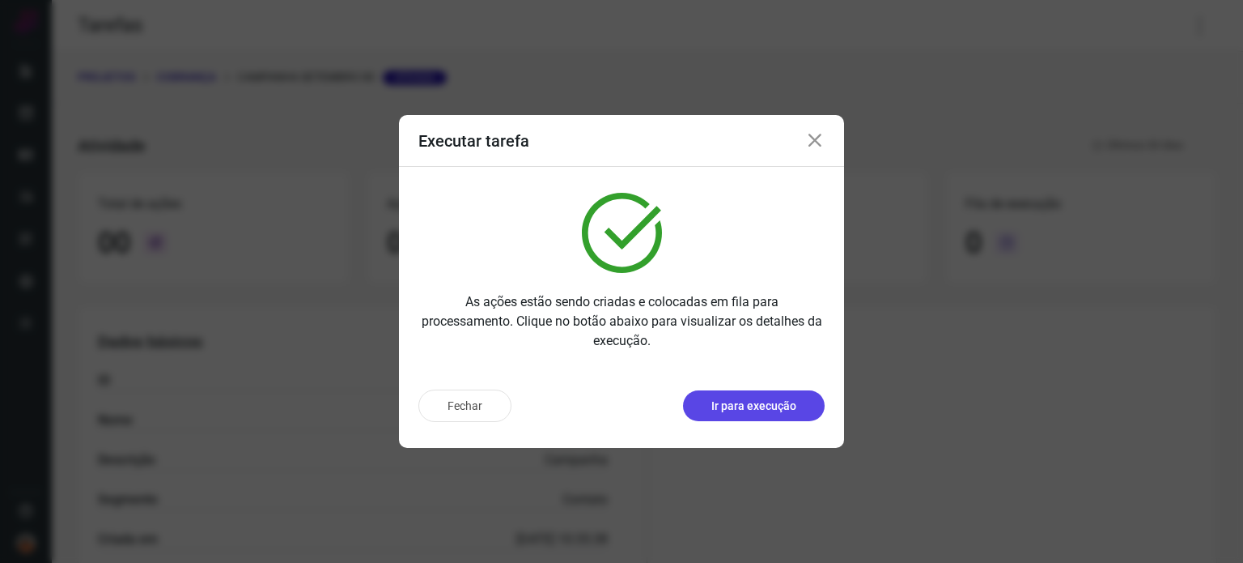
click at [741, 405] on p "Ir para execução" at bounding box center [754, 405] width 85 height 17
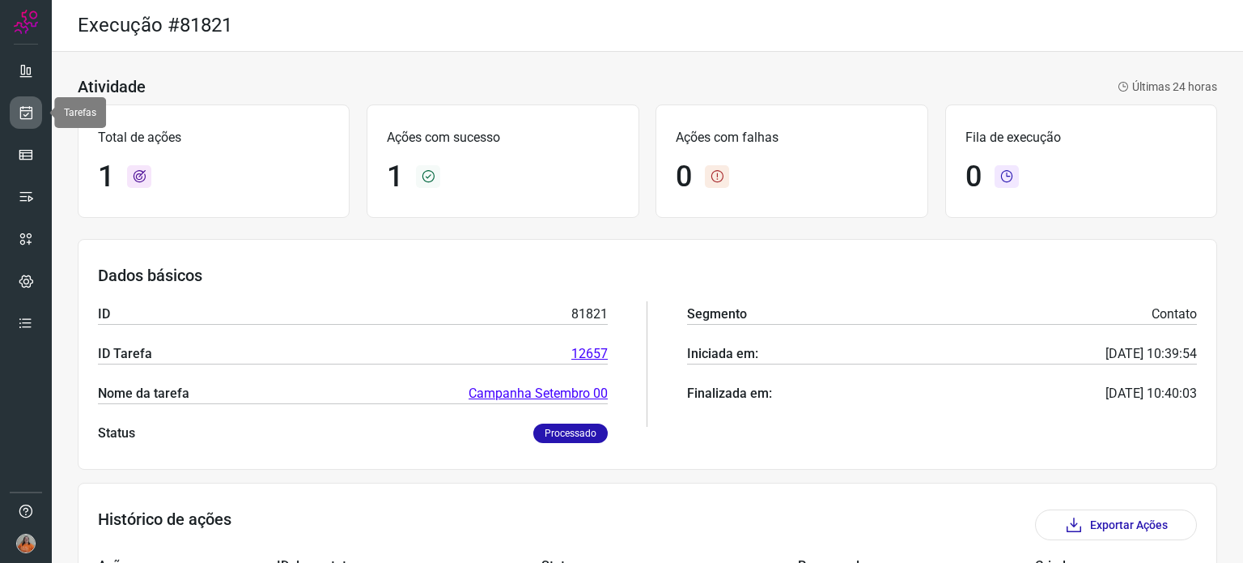
click at [24, 113] on icon at bounding box center [26, 112] width 17 height 16
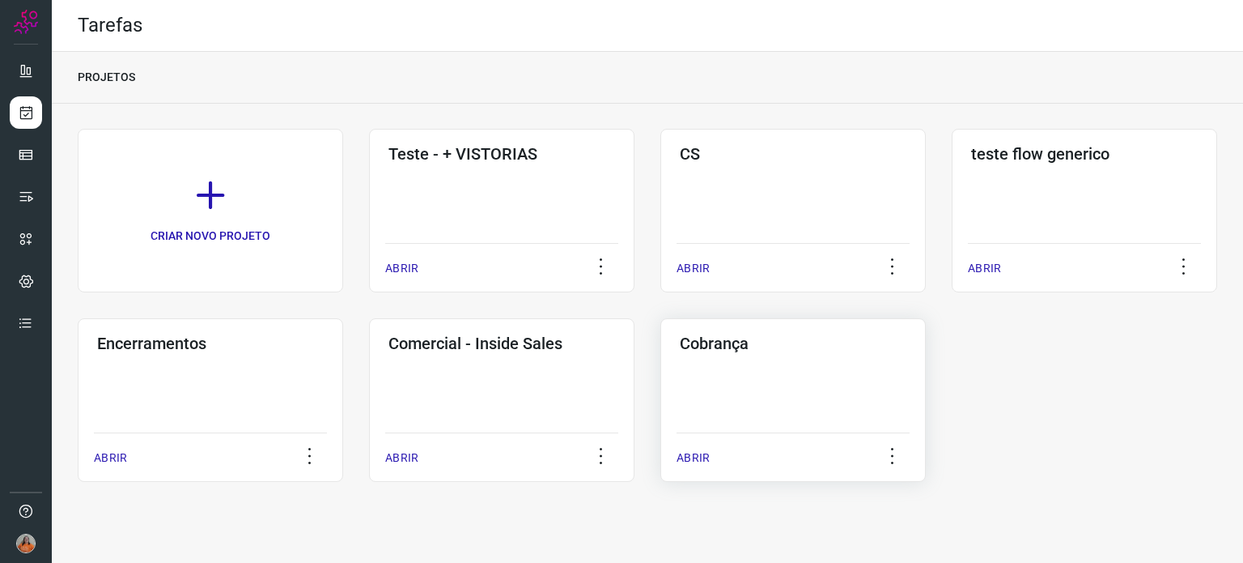
click at [790, 401] on div "Cobrança ABRIR" at bounding box center [794, 400] width 266 height 164
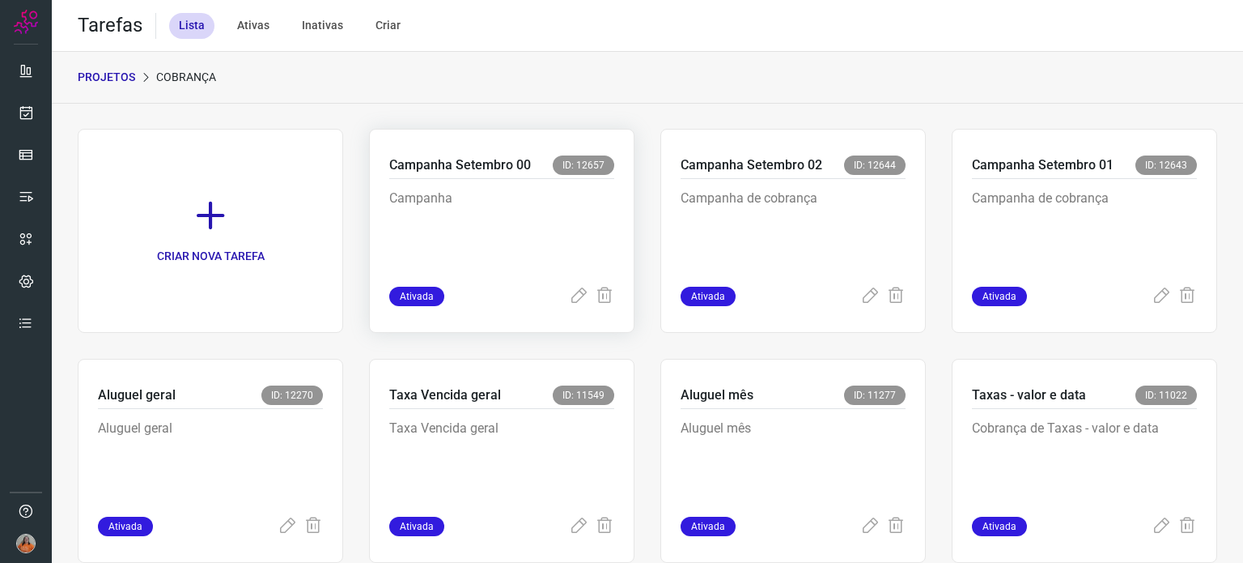
click at [528, 229] on p "Campanha" at bounding box center [501, 229] width 225 height 81
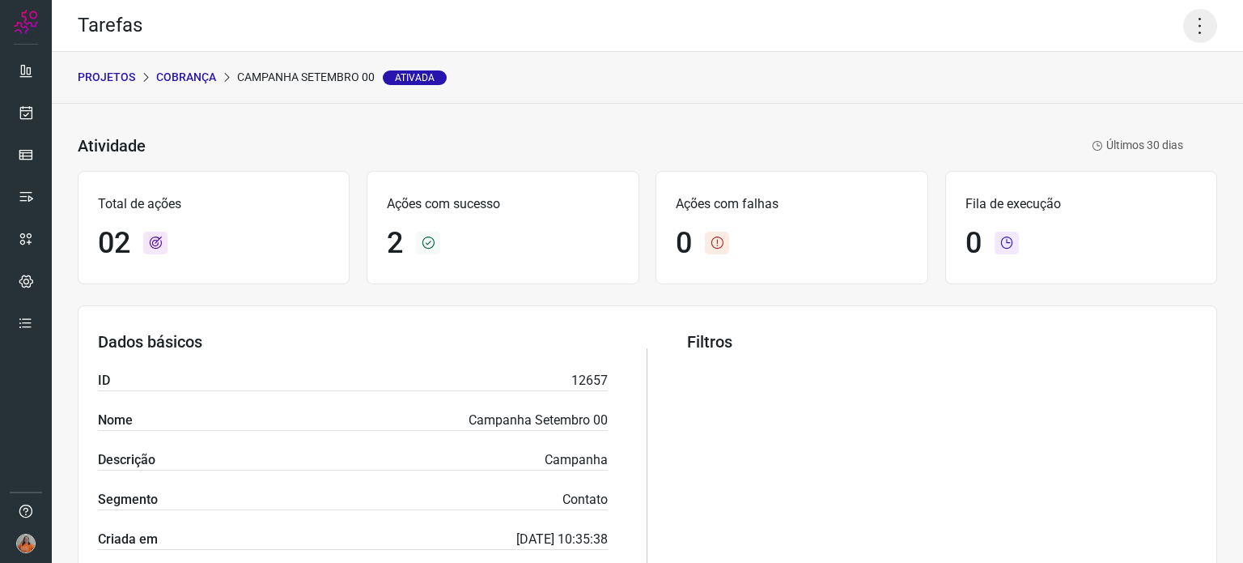
click at [1184, 20] on icon at bounding box center [1200, 26] width 34 height 34
click at [1124, 74] on li "Editar" at bounding box center [1130, 75] width 147 height 26
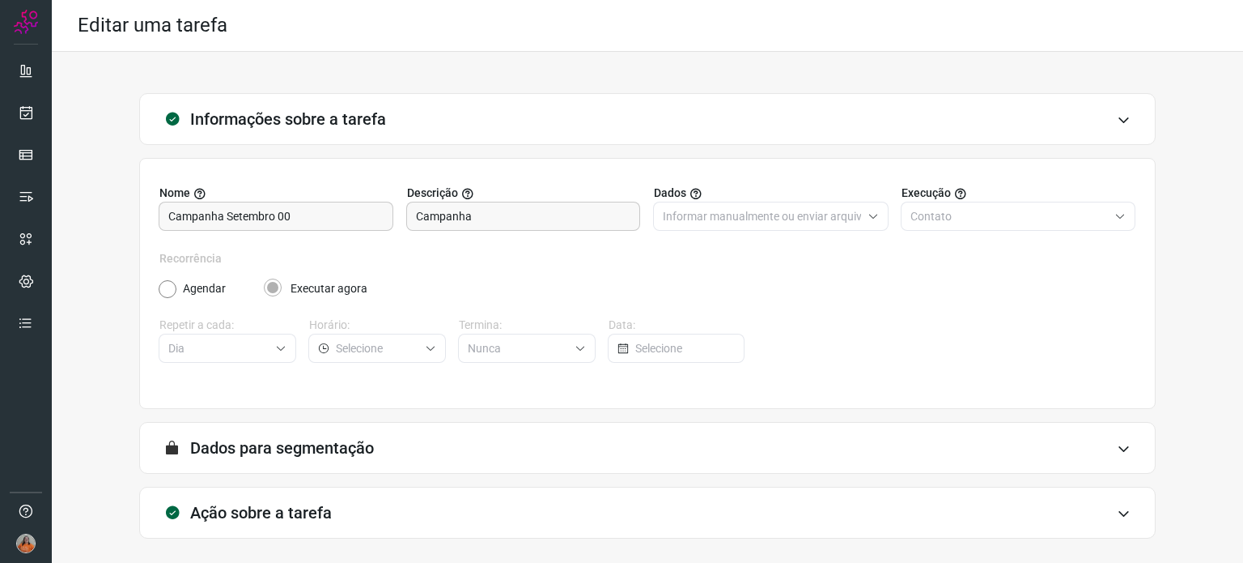
scroll to position [69, 0]
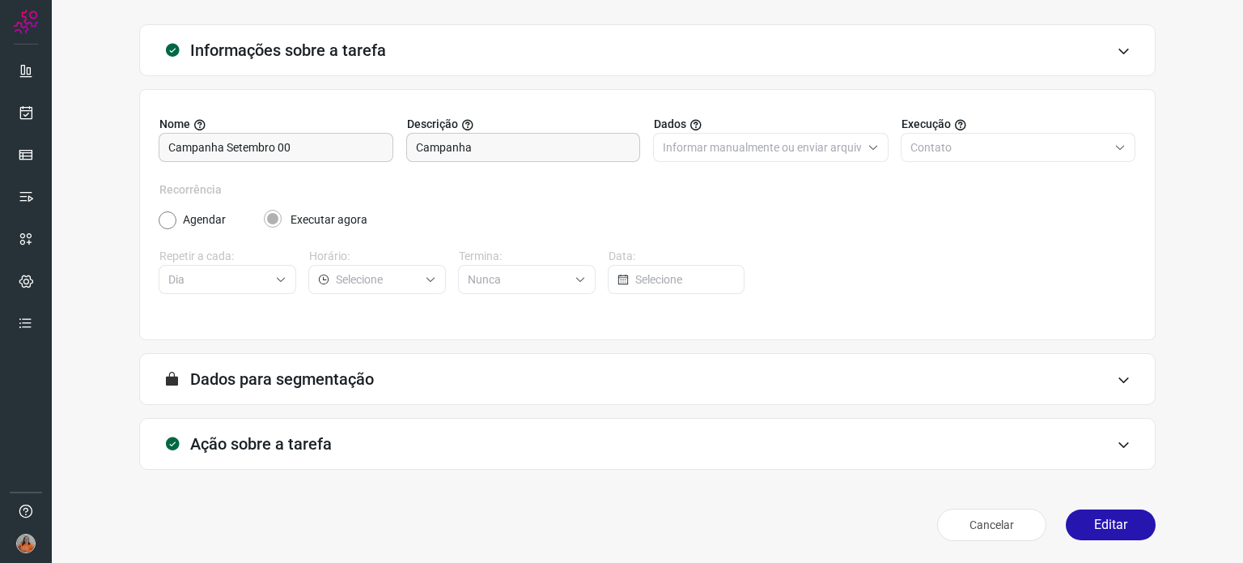
type input "AlugaMais"
click at [1119, 439] on div "Ação sobre a tarefa" at bounding box center [647, 444] width 1017 height 52
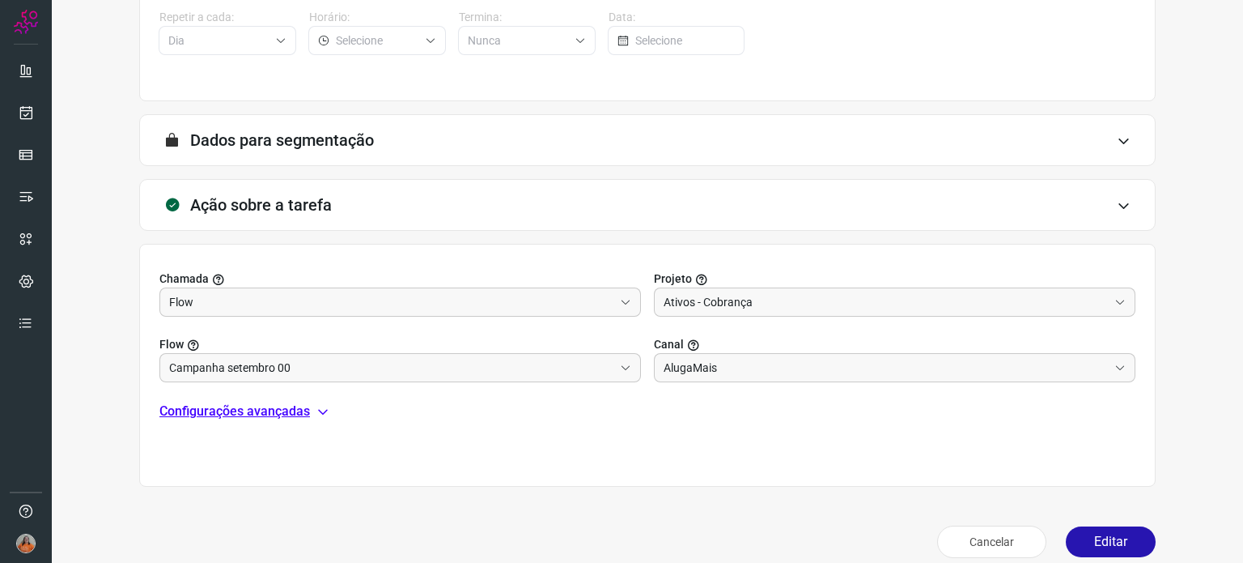
scroll to position [325, 0]
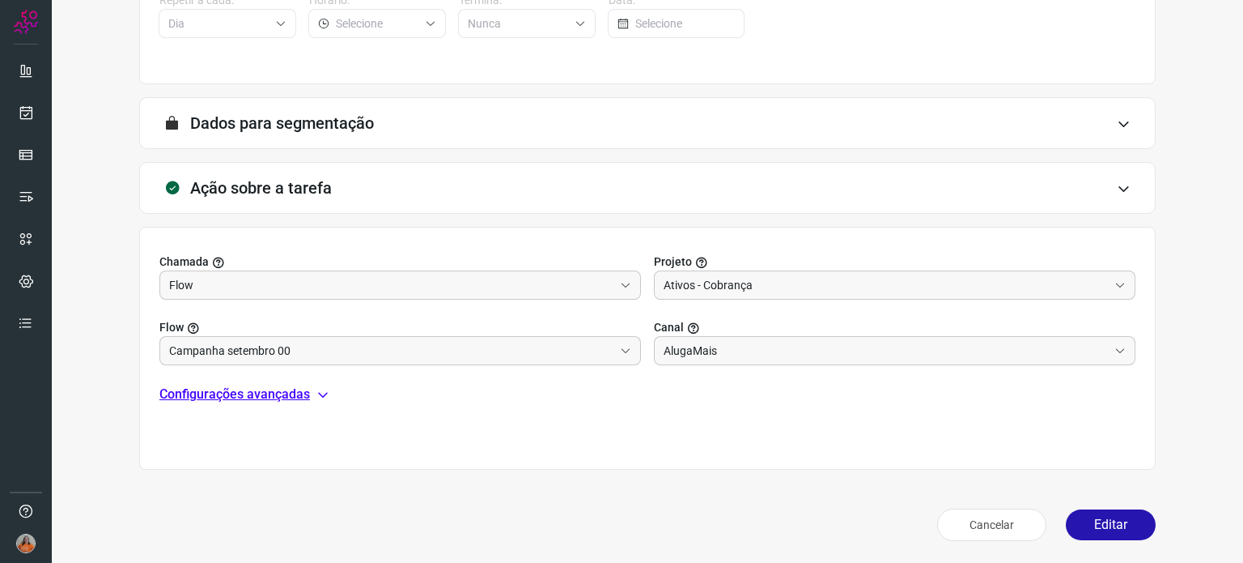
click at [329, 394] on div "Configurações avançadas" at bounding box center [647, 393] width 976 height 19
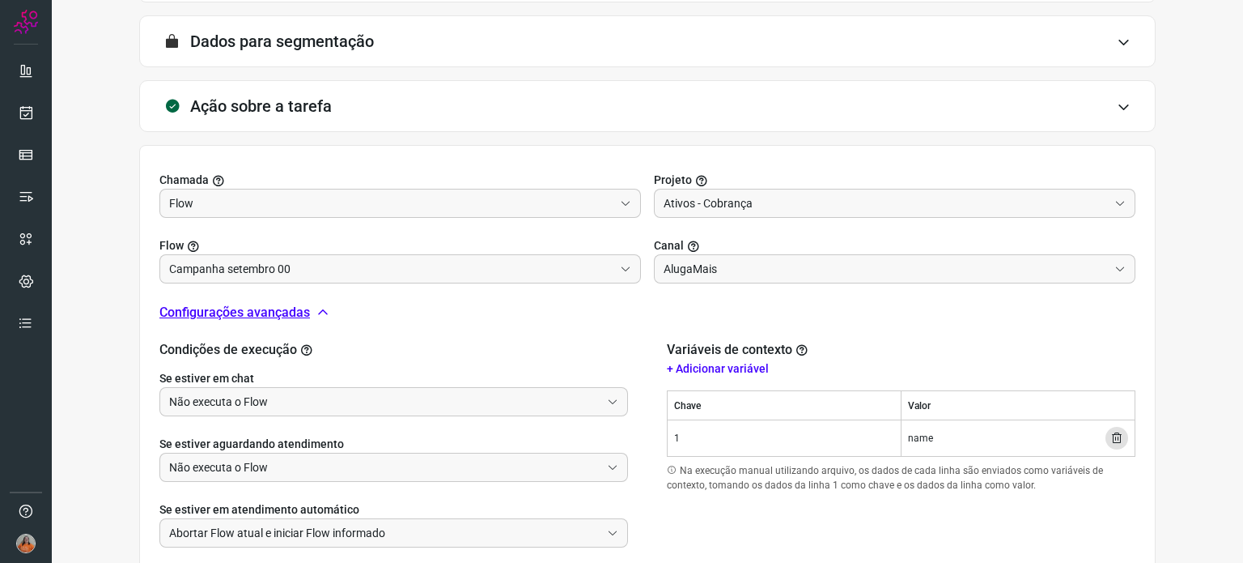
scroll to position [511, 0]
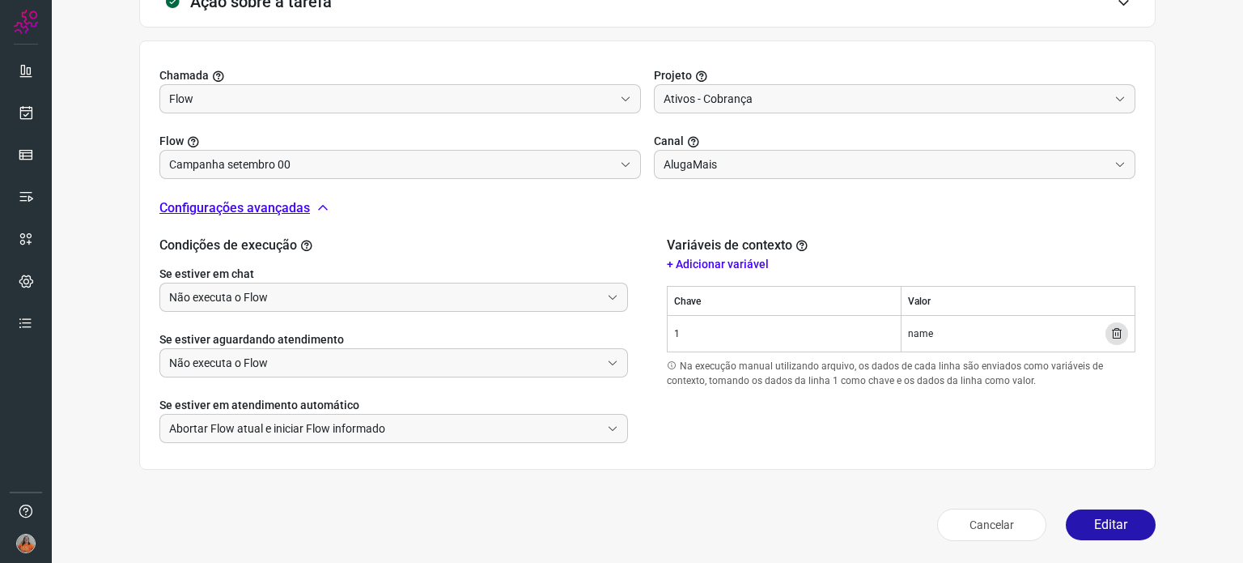
click at [678, 334] on td "1" at bounding box center [785, 334] width 234 height 36
click at [673, 334] on td "1" at bounding box center [785, 334] width 234 height 36
click at [688, 262] on p "+ Adicionar variável" at bounding box center [901, 264] width 469 height 17
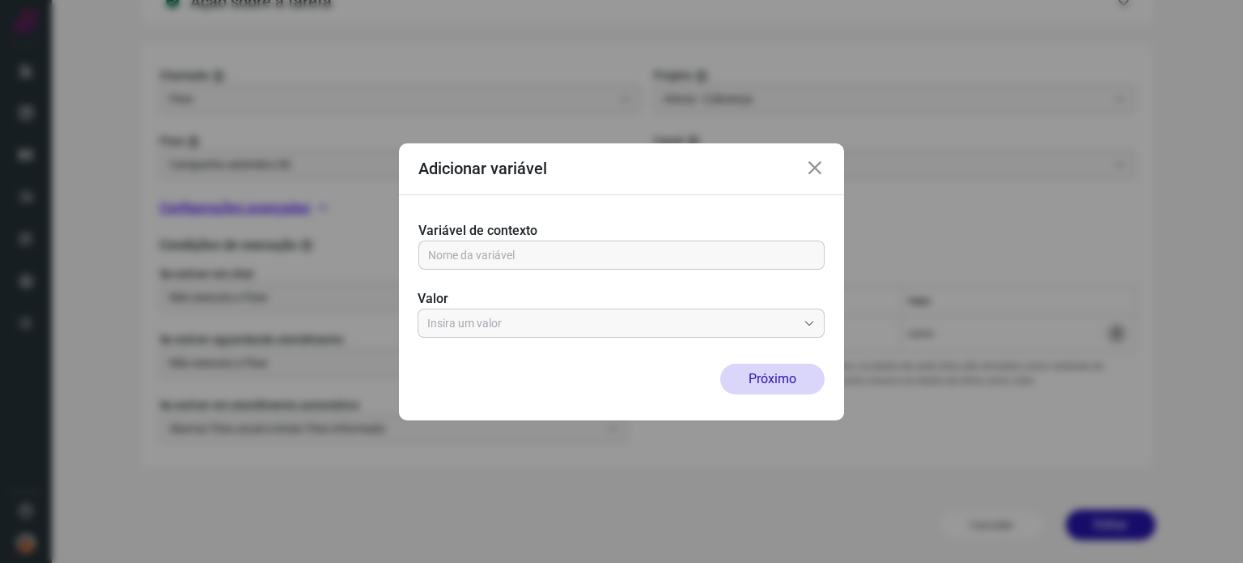
click at [822, 168] on icon at bounding box center [814, 168] width 19 height 19
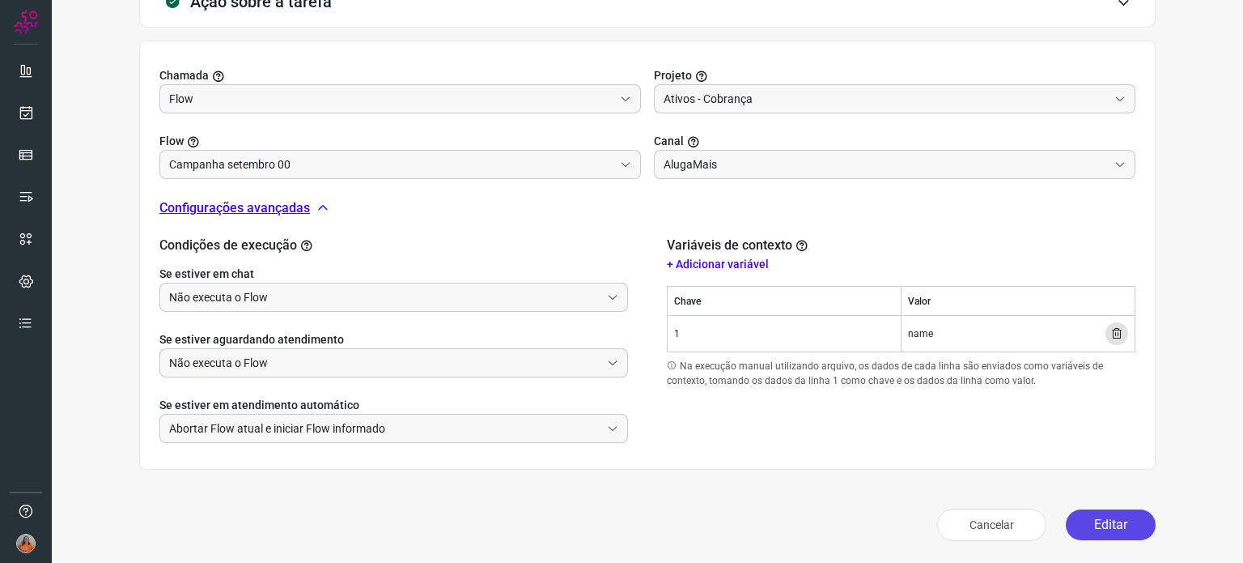
click at [1090, 532] on button "Editar" at bounding box center [1111, 524] width 90 height 31
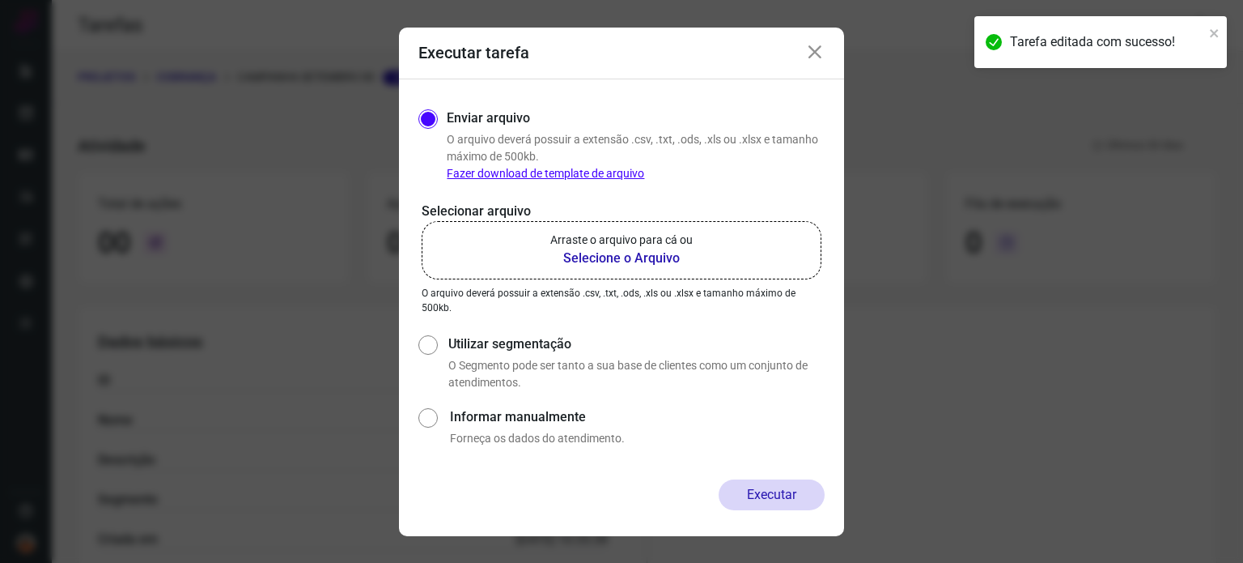
click at [666, 256] on b "Selecione o Arquivo" at bounding box center [621, 258] width 142 height 19
click at [0, 0] on input "Arraste o arquivo para cá ou Selecione o Arquivo" at bounding box center [0, 0] width 0 height 0
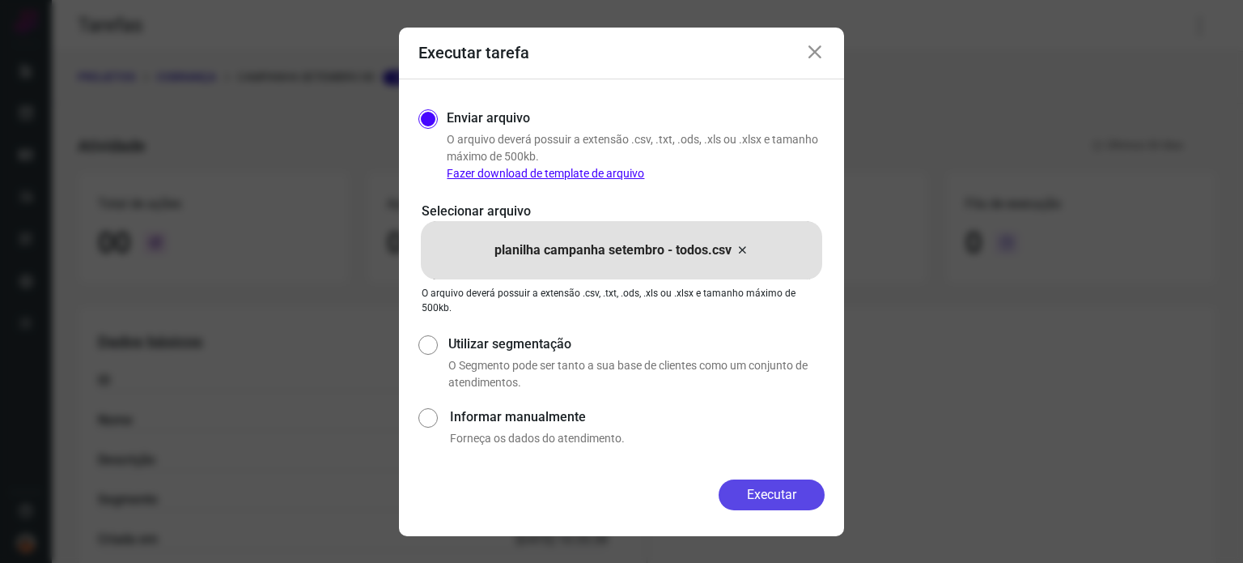
click at [790, 498] on button "Executar" at bounding box center [772, 494] width 106 height 31
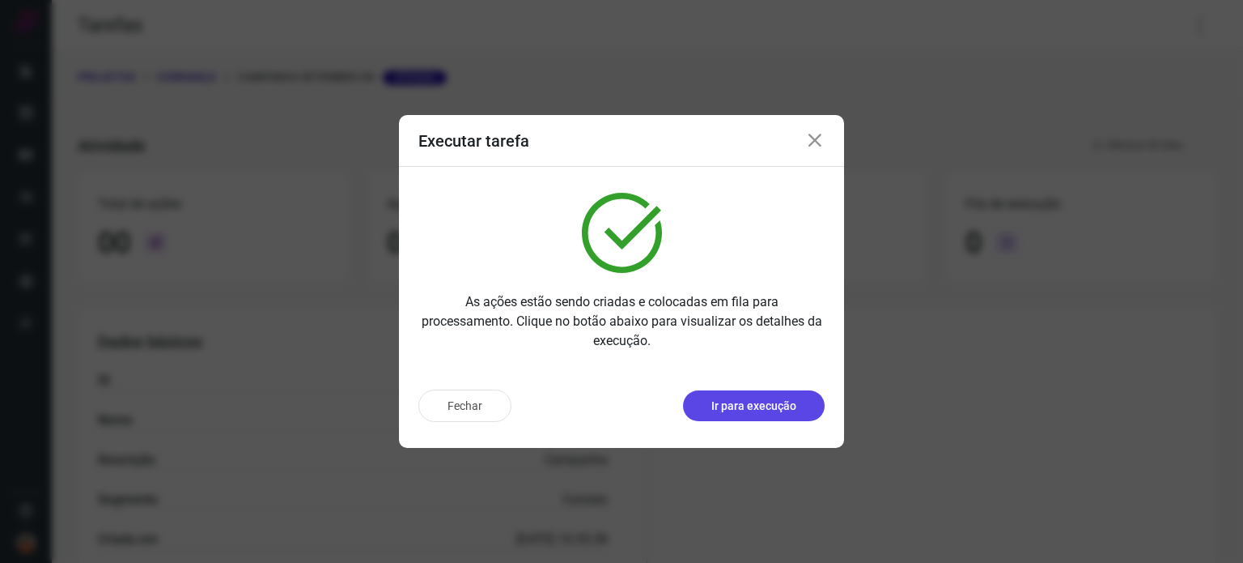
click at [787, 404] on p "Ir para execução" at bounding box center [754, 405] width 85 height 17
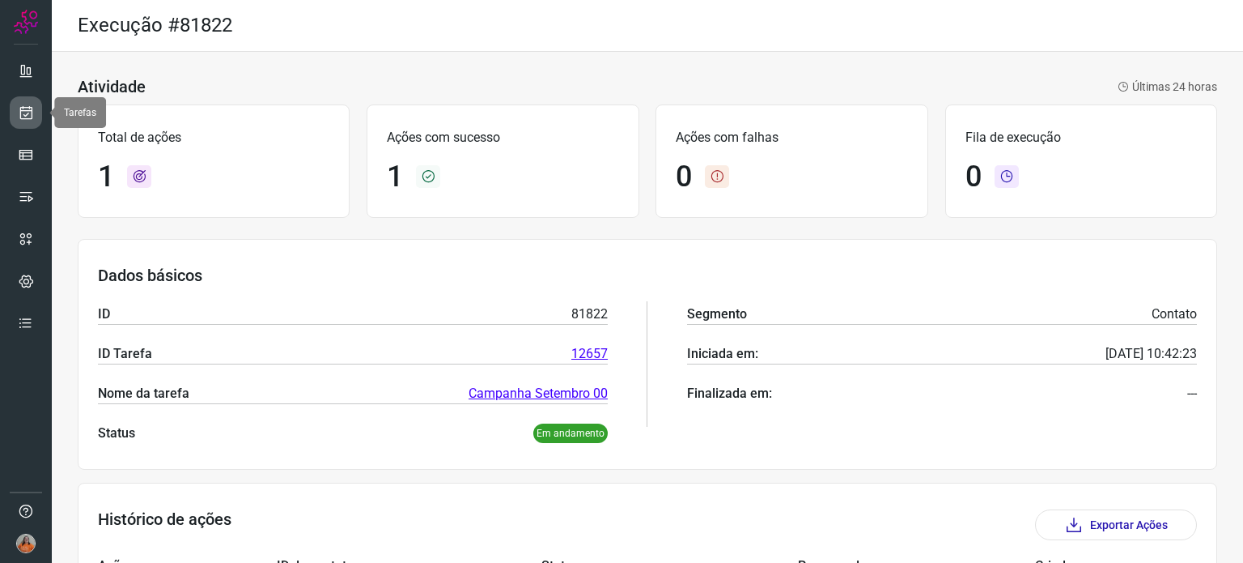
click at [32, 109] on icon at bounding box center [26, 112] width 17 height 16
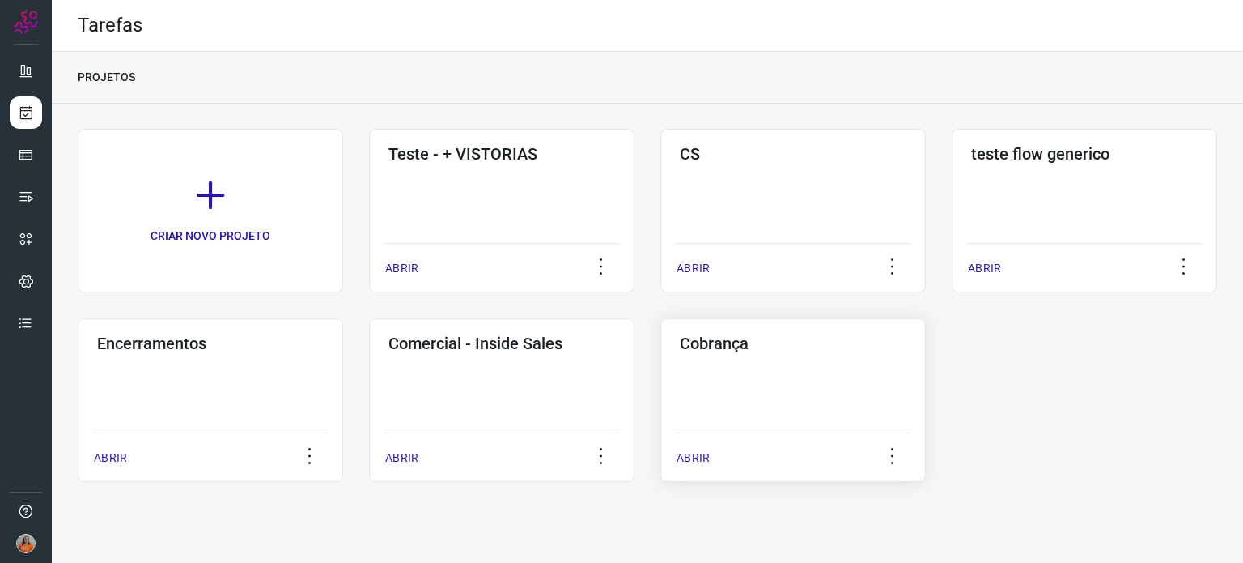
click at [843, 394] on div "Cobrança ABRIR" at bounding box center [794, 400] width 266 height 164
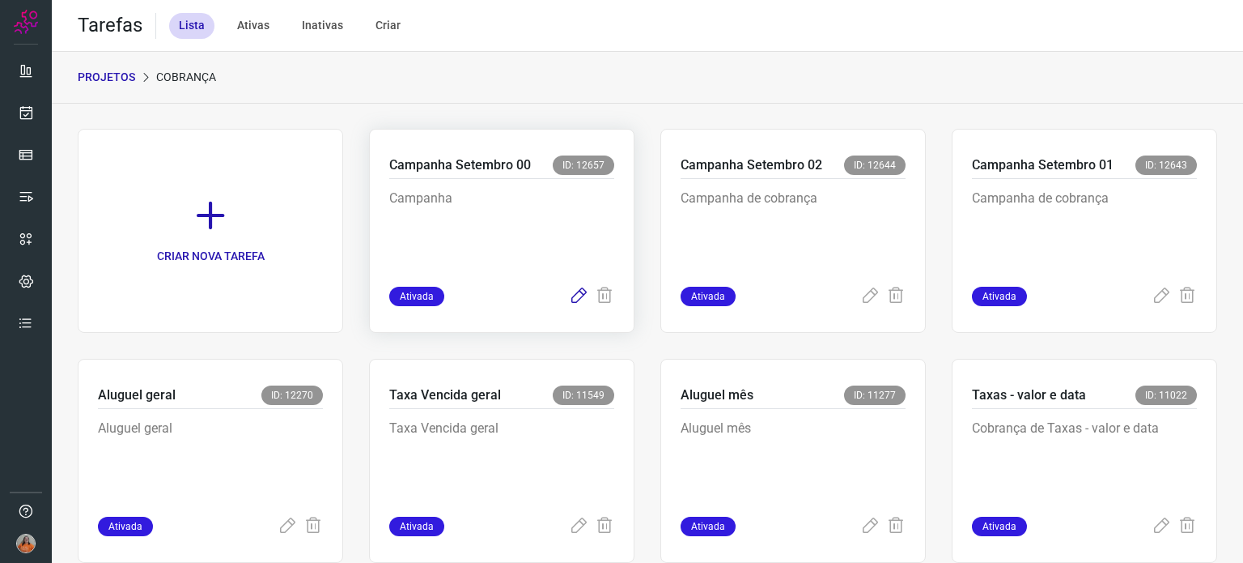
click at [569, 296] on icon at bounding box center [578, 296] width 19 height 19
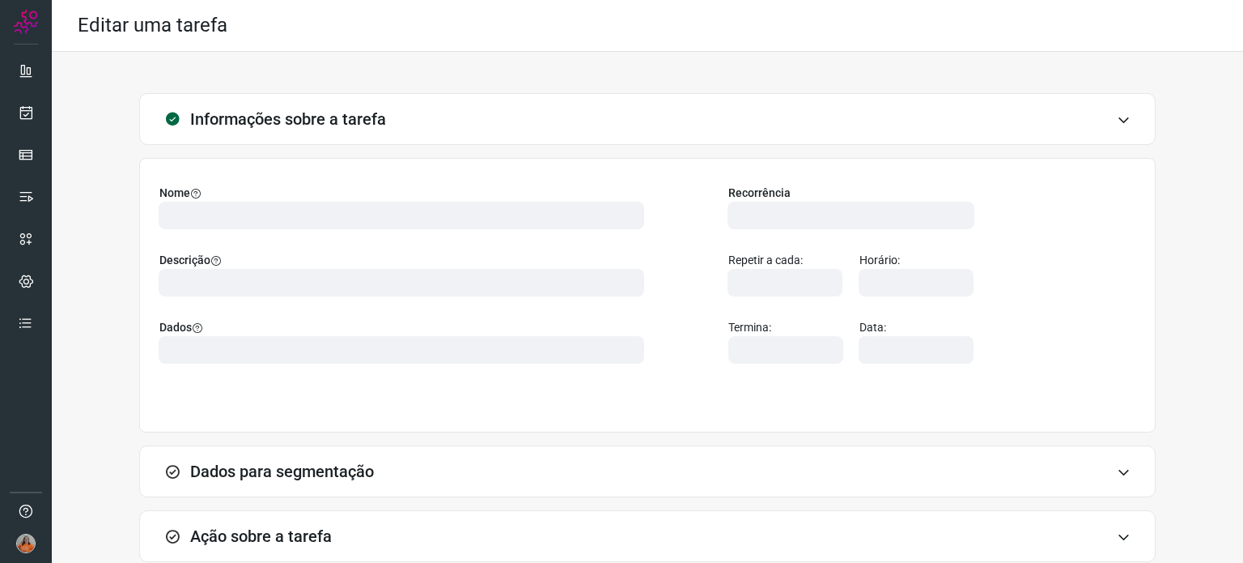
type input "566344"
type input "457028"
type input "301c9e4e-def7-4d99-8d20-6bff0fe5b281"
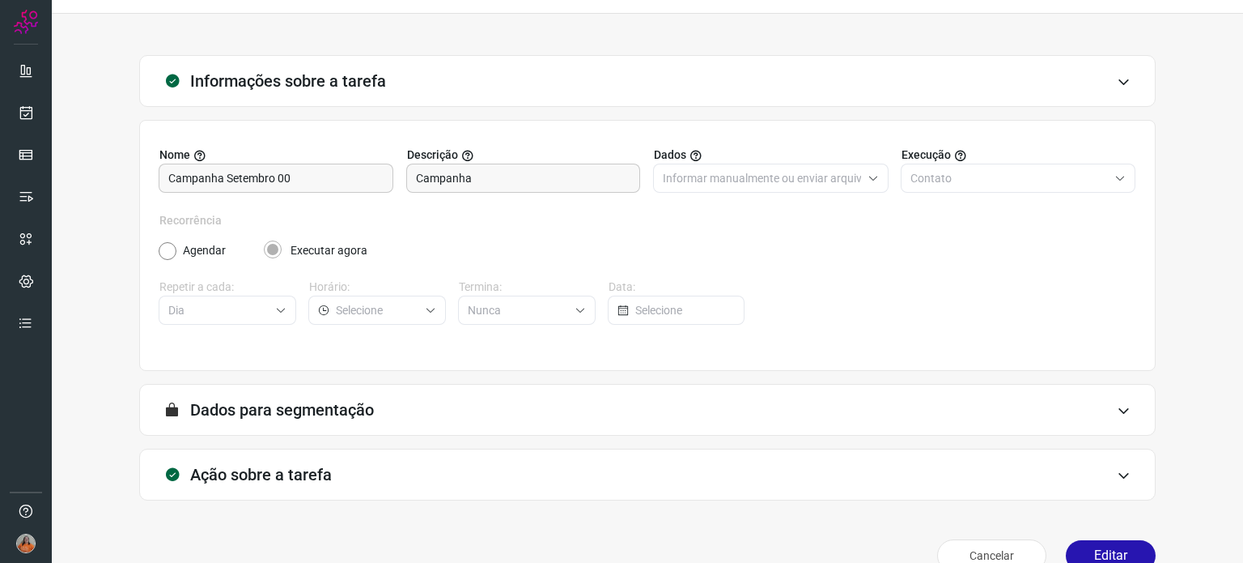
scroll to position [69, 0]
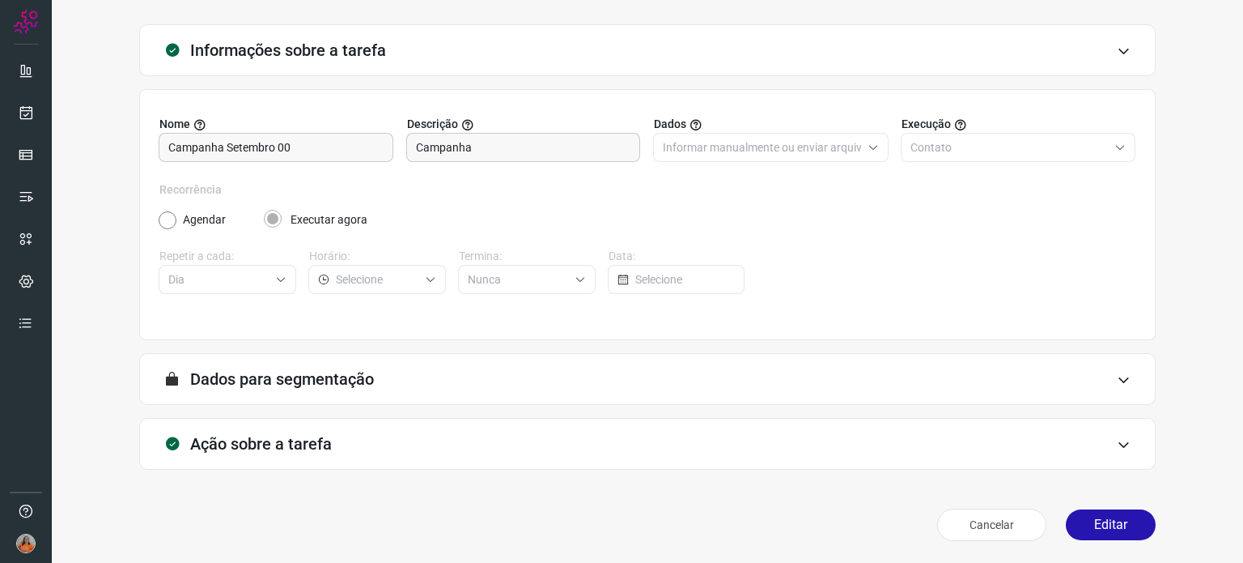
type input "Ativos - Cobrança"
type input "Campanha setembro 00"
type input "AlugaMais"
click at [941, 441] on div "Ação sobre a tarefa" at bounding box center [647, 444] width 1017 height 52
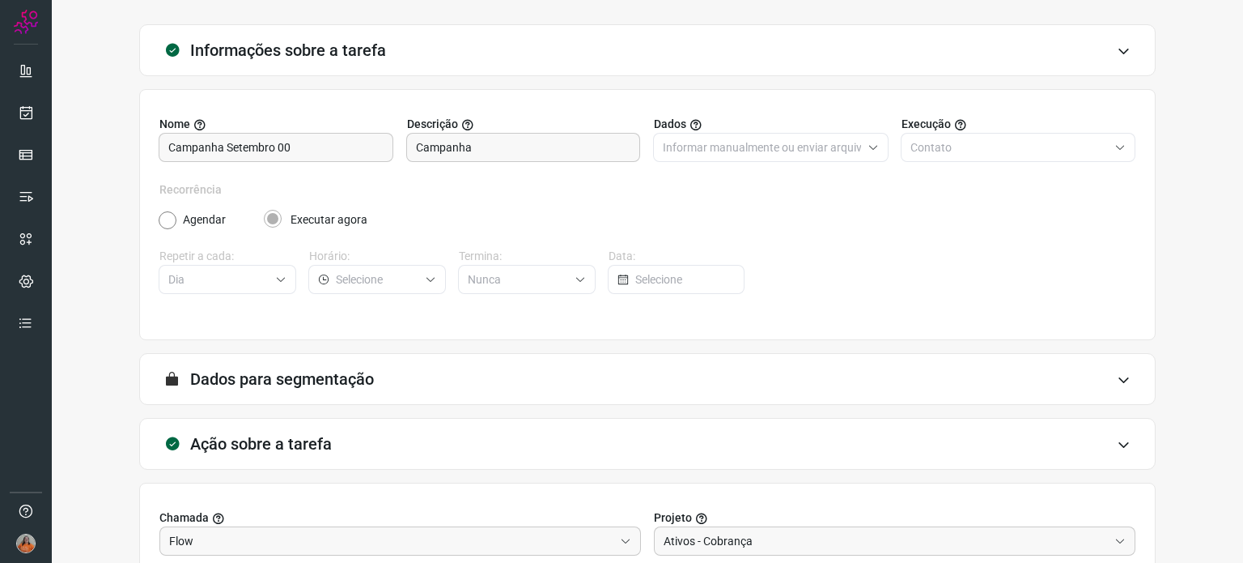
scroll to position [325, 0]
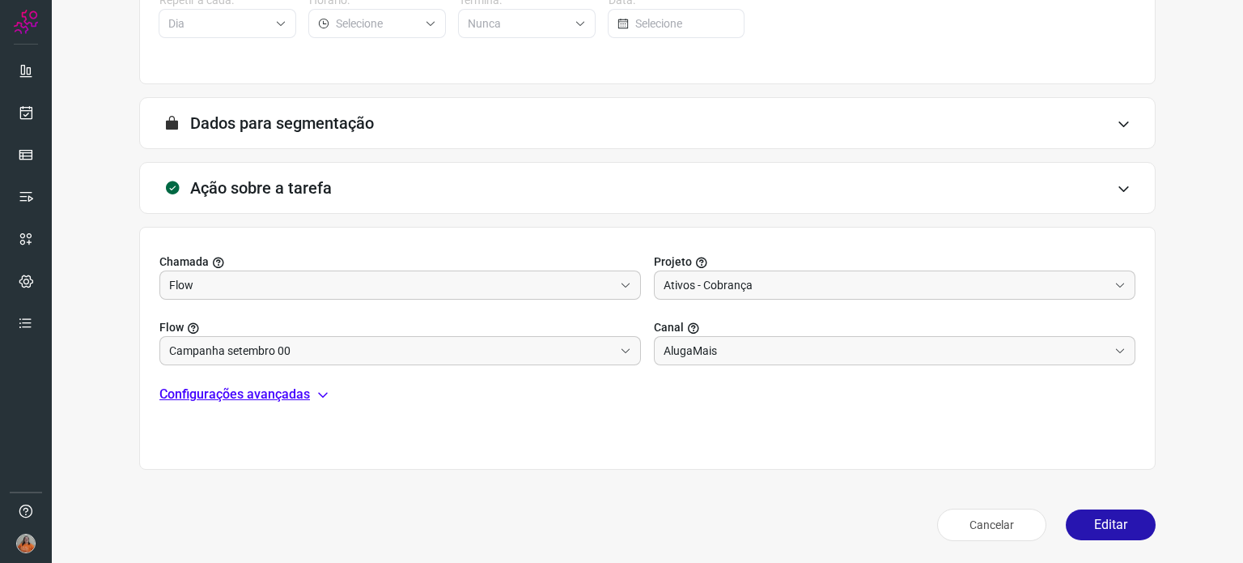
click at [270, 389] on p "Configurações avançadas" at bounding box center [234, 393] width 151 height 19
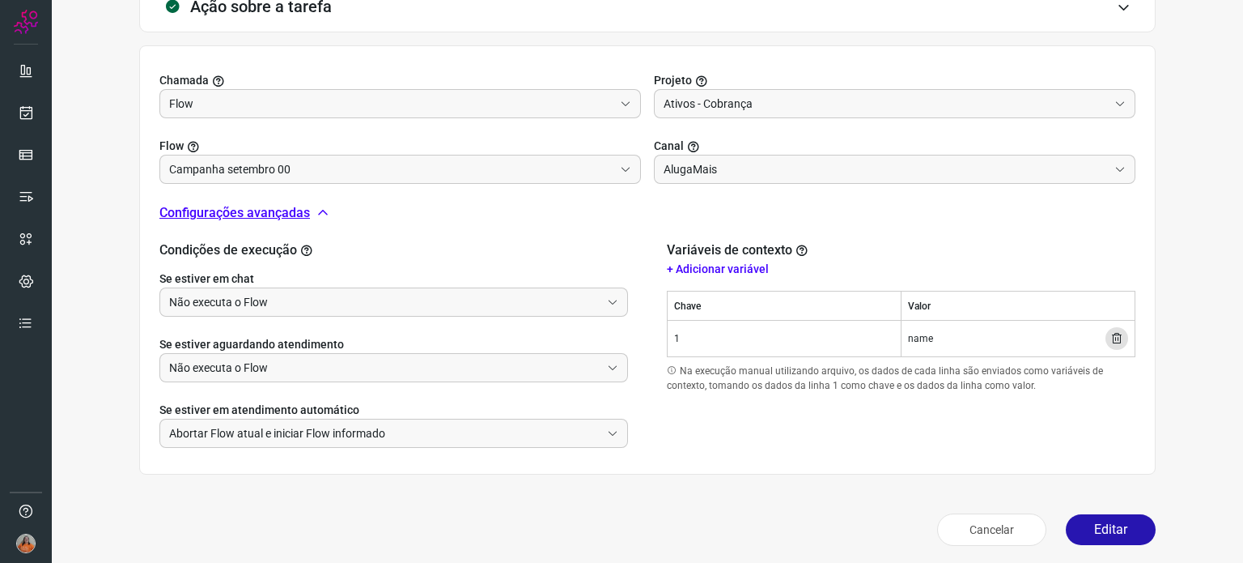
scroll to position [511, 0]
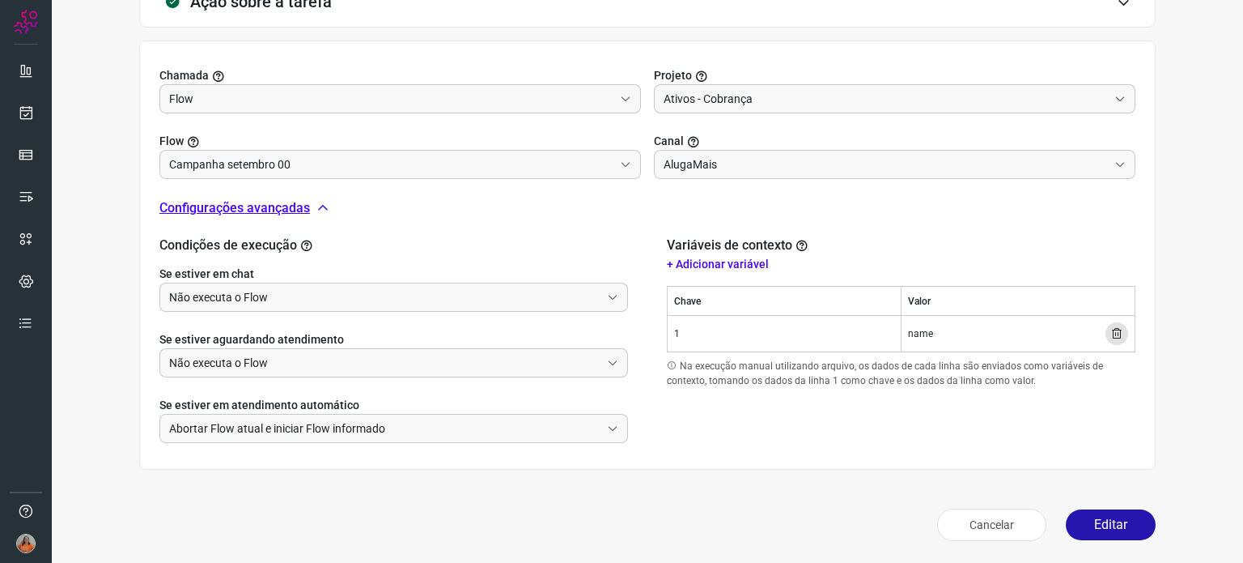
click at [1111, 333] on icon at bounding box center [1117, 333] width 13 height 13
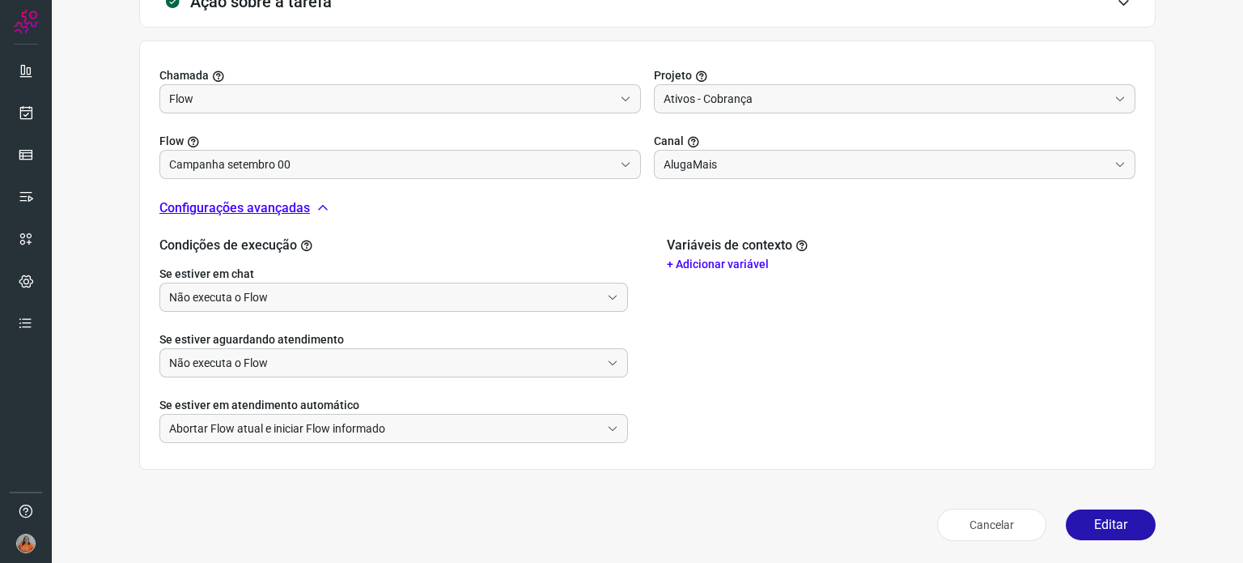
click at [708, 261] on p "+ Adicionar variável" at bounding box center [901, 264] width 469 height 17
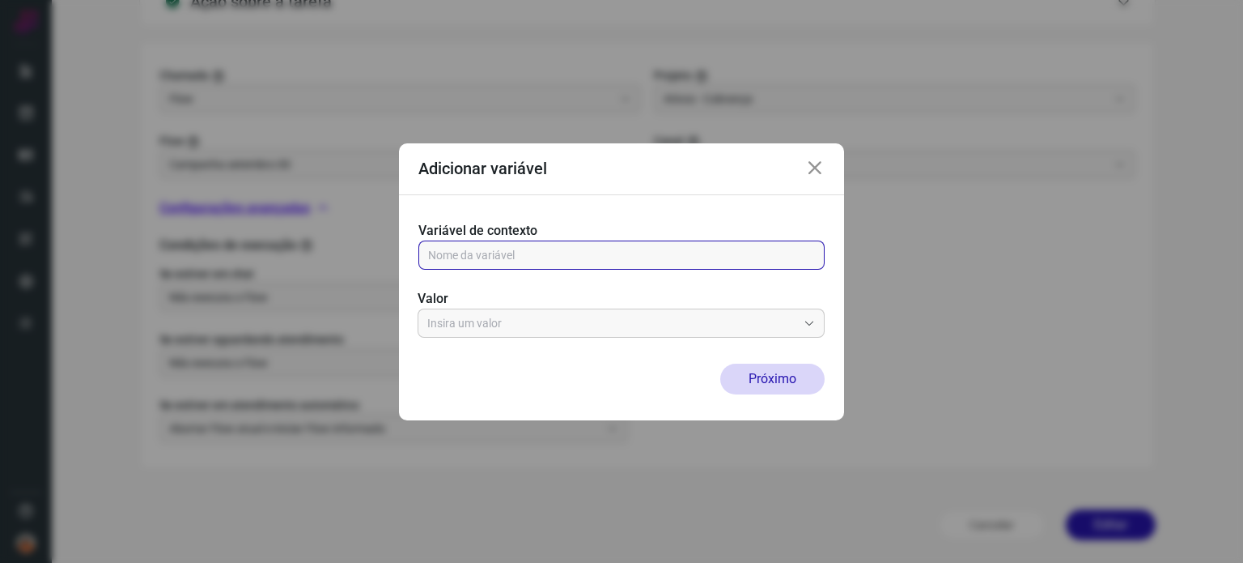
click at [716, 257] on input "text" at bounding box center [621, 255] width 387 height 28
type input "param_a"
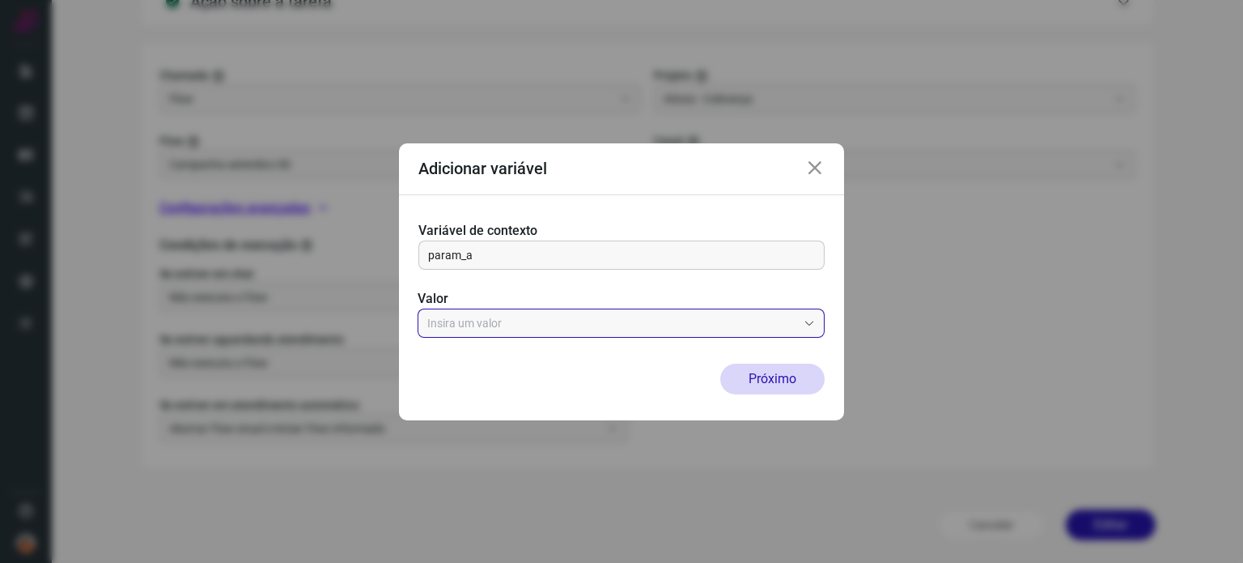
click at [632, 324] on input "text" at bounding box center [612, 323] width 370 height 28
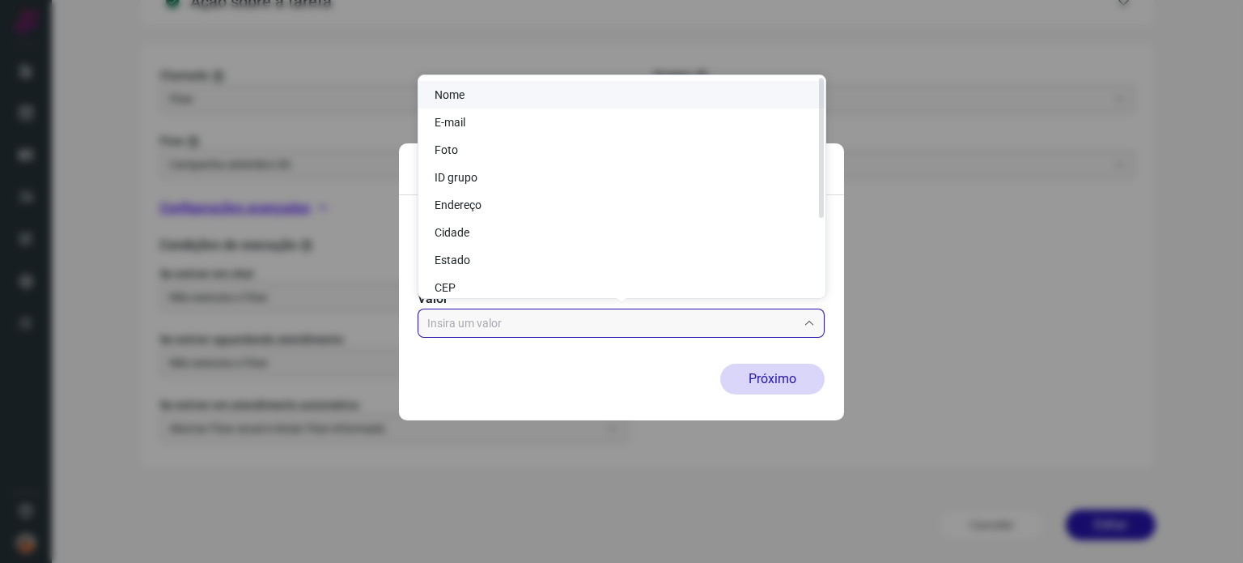
click at [508, 91] on li "Nome" at bounding box center [621, 95] width 407 height 28
type input "Nome"
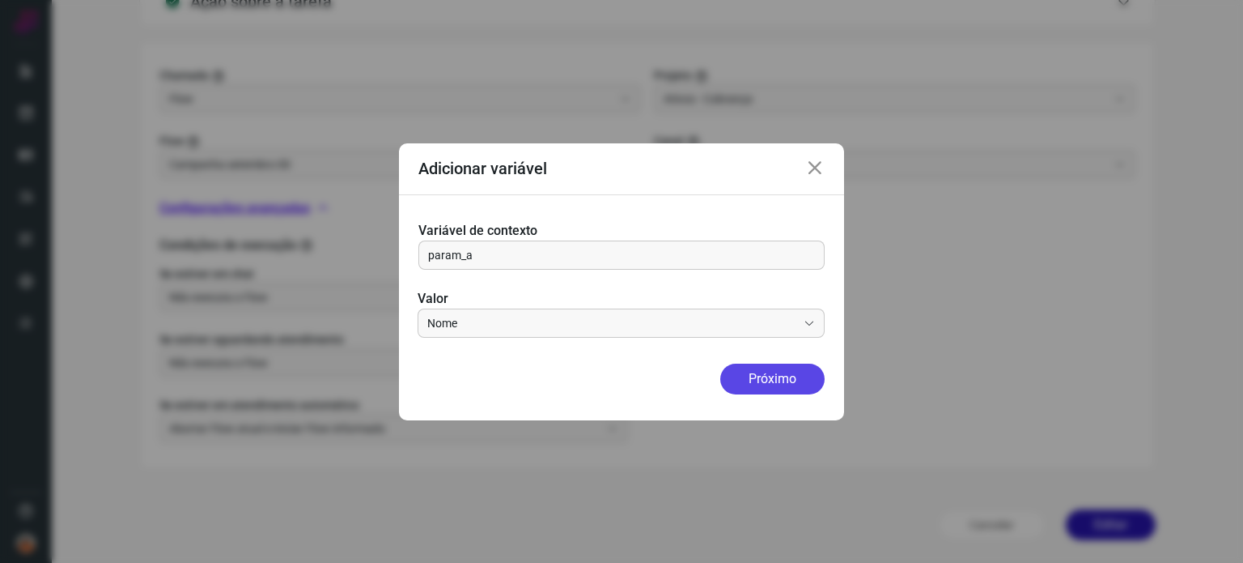
click at [785, 380] on button "Próximo" at bounding box center [772, 378] width 104 height 31
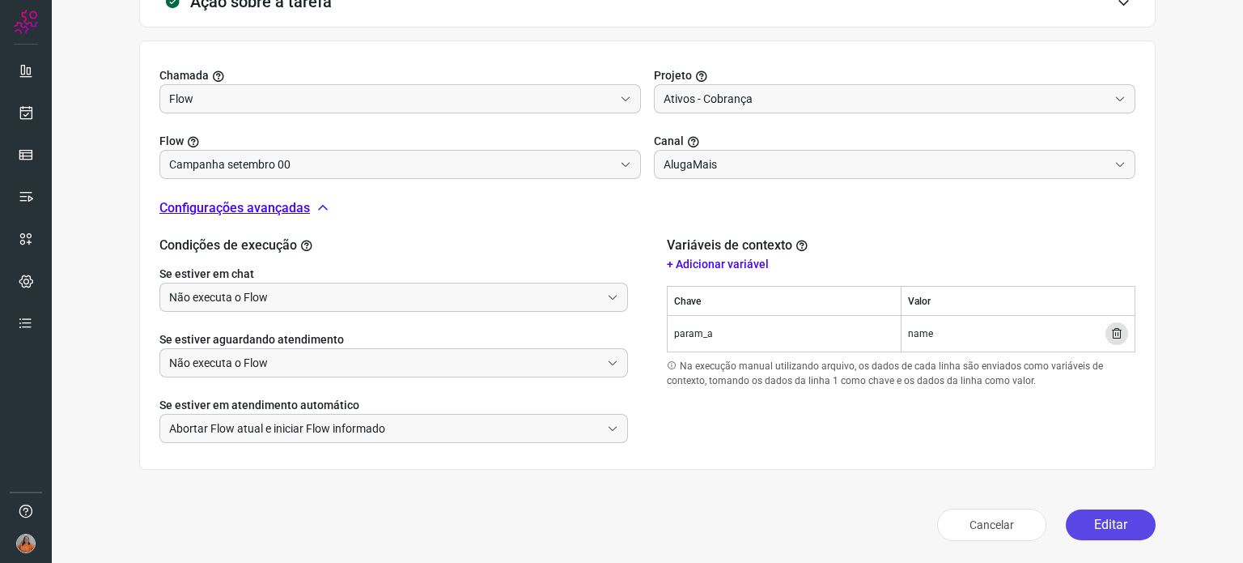
click at [1103, 524] on button "Editar" at bounding box center [1111, 524] width 90 height 31
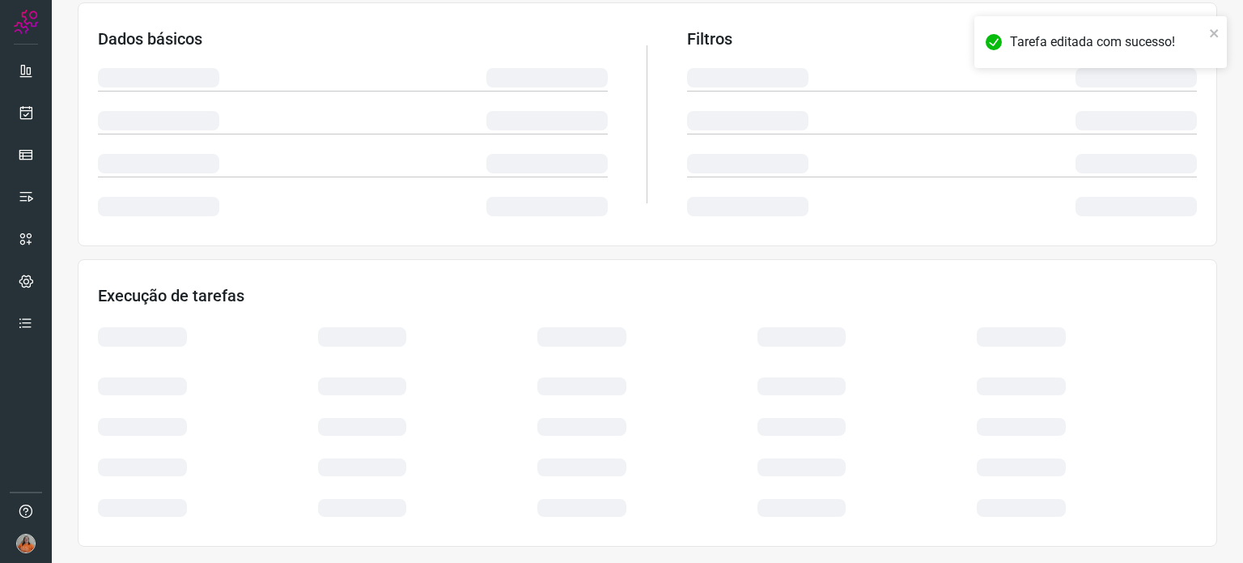
scroll to position [271, 0]
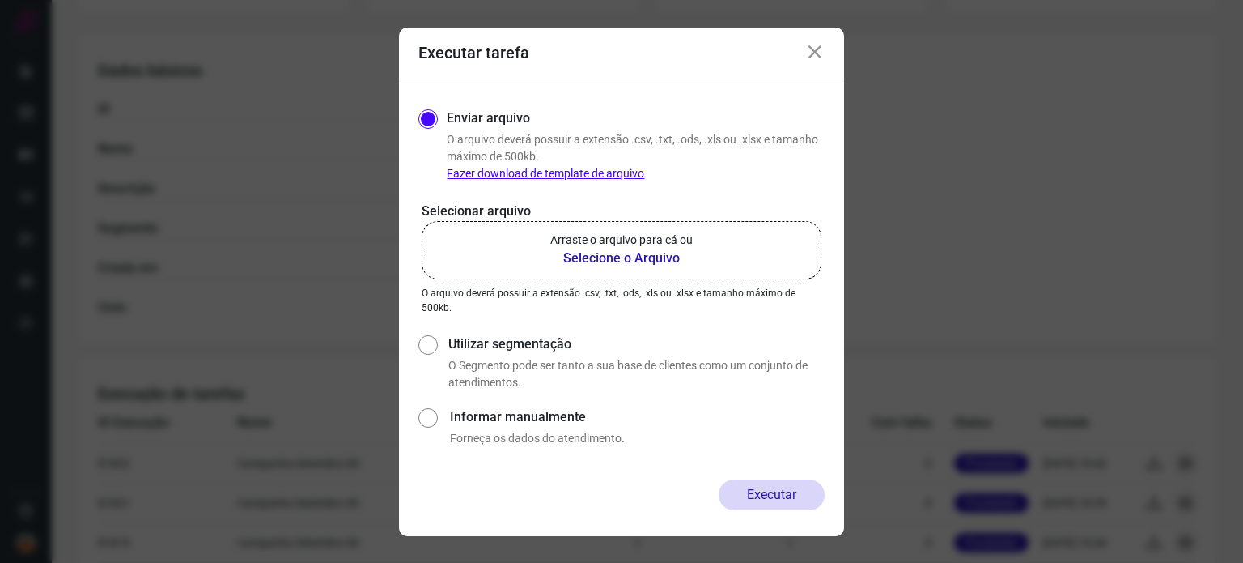
click at [641, 258] on b "Selecione o Arquivo" at bounding box center [621, 258] width 142 height 19
click at [0, 0] on input "Arraste o arquivo para cá ou Selecione o Arquivo" at bounding box center [0, 0] width 0 height 0
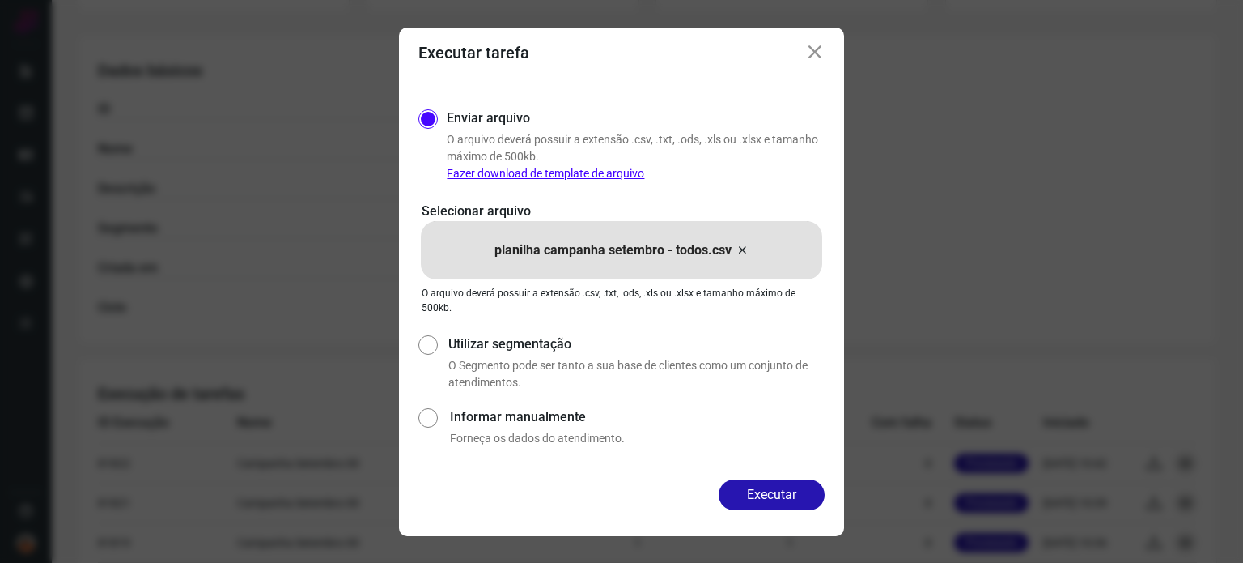
click at [640, 254] on p "planilha campanha setembro - todos.csv" at bounding box center [613, 249] width 237 height 19
click at [0, 0] on input "planilha campanha setembro - todos.csv" at bounding box center [0, 0] width 0 height 0
click at [767, 493] on button "Executar" at bounding box center [772, 494] width 106 height 31
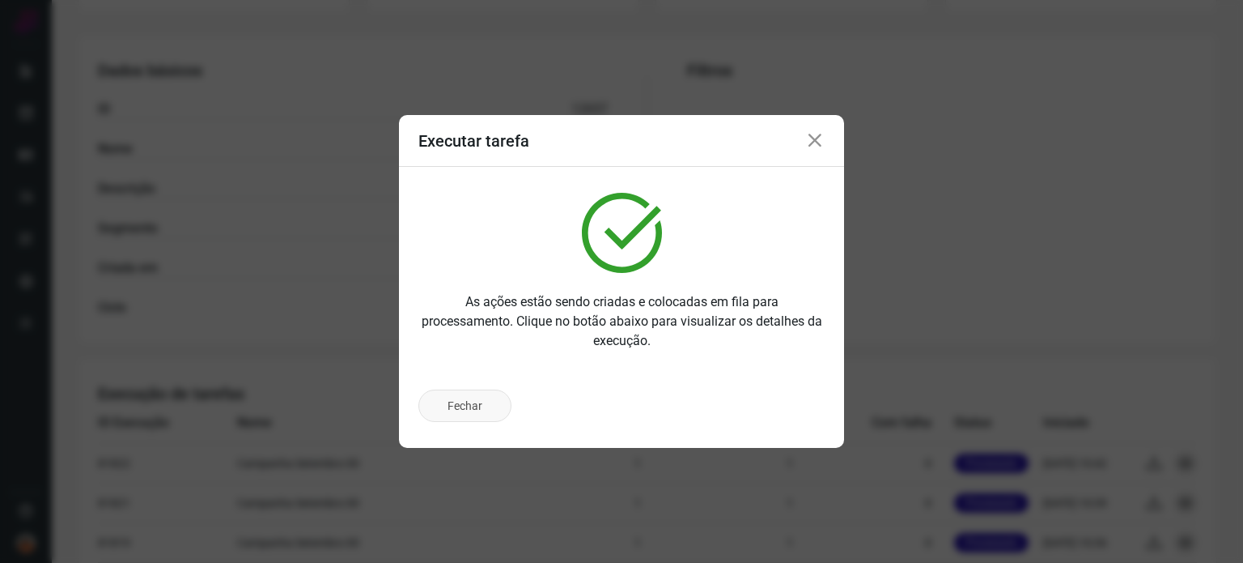
click at [478, 404] on button "Fechar" at bounding box center [464, 405] width 93 height 32
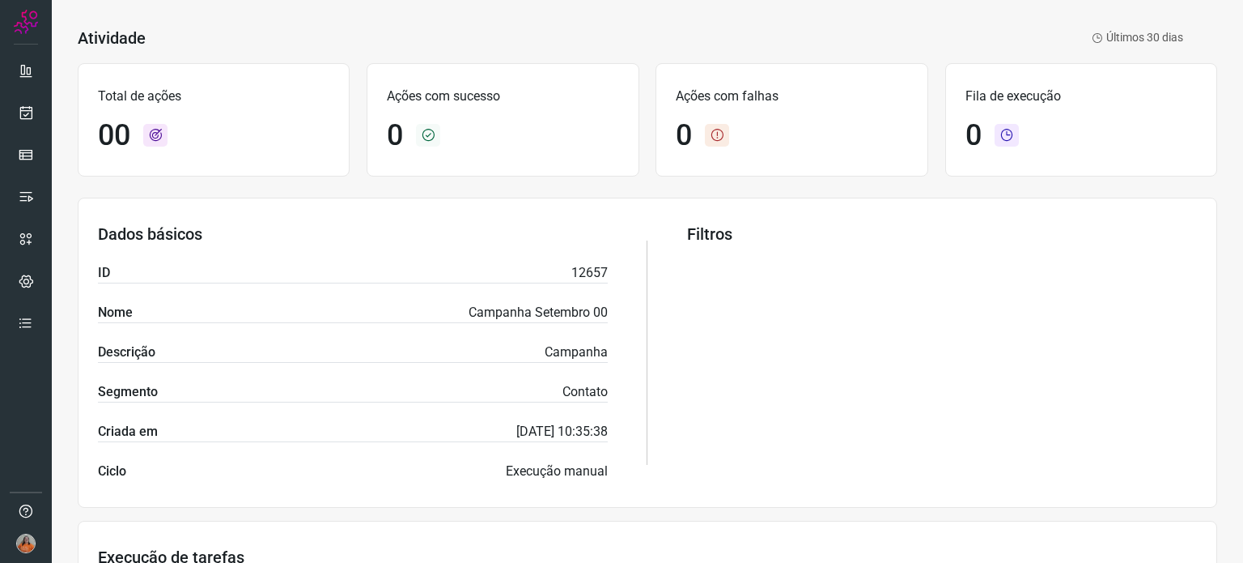
scroll to position [0, 0]
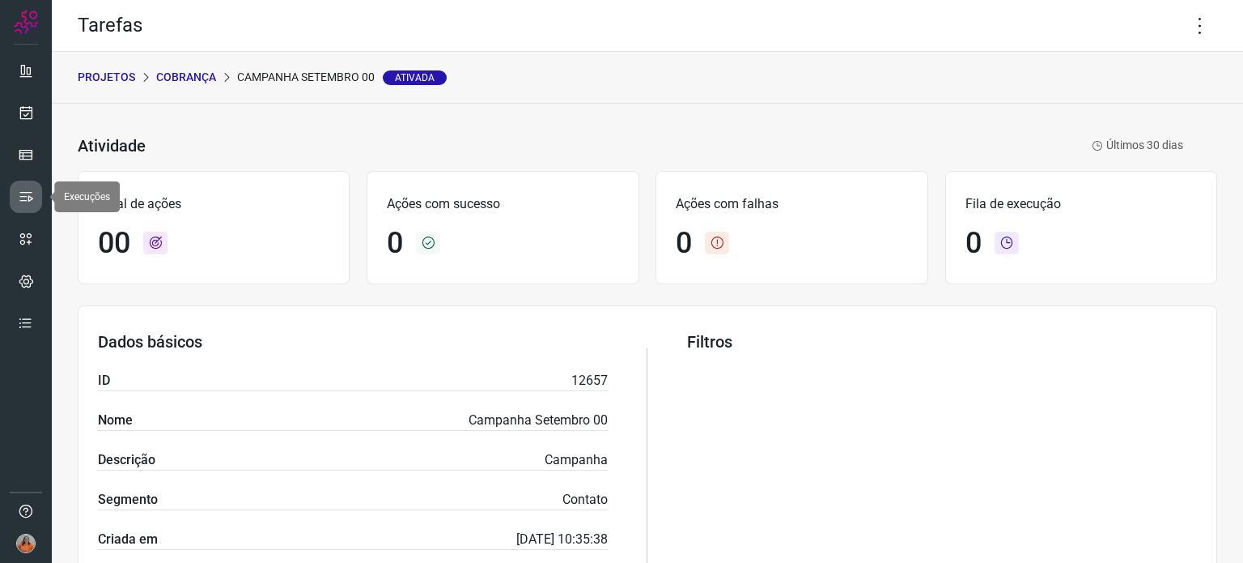
click at [33, 196] on icon at bounding box center [26, 197] width 16 height 16
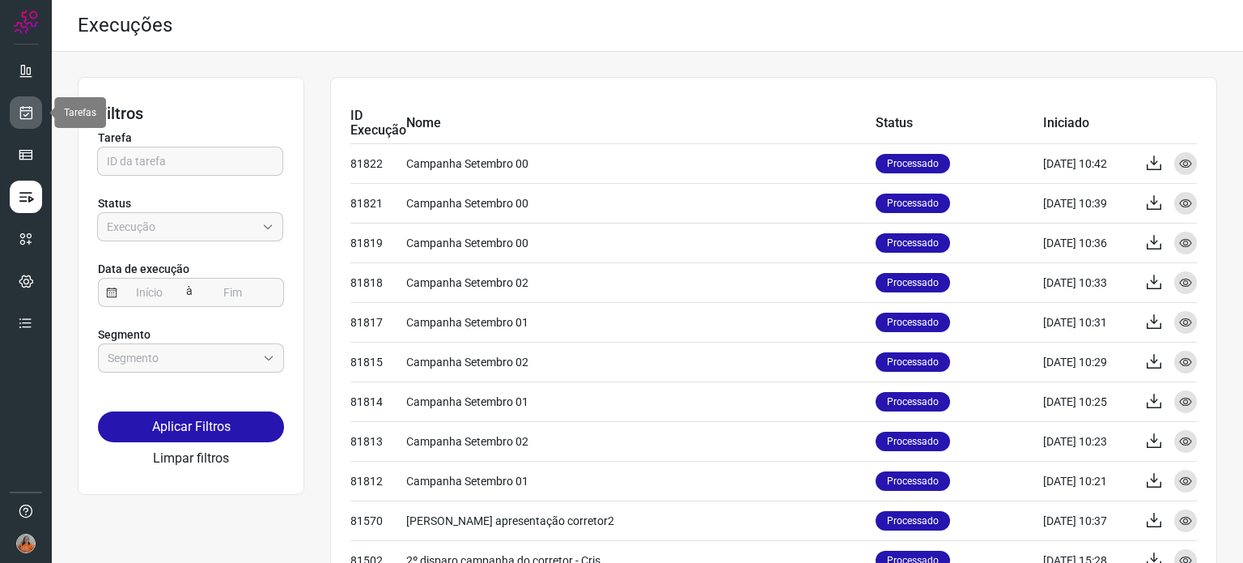
click at [19, 113] on icon at bounding box center [26, 112] width 17 height 16
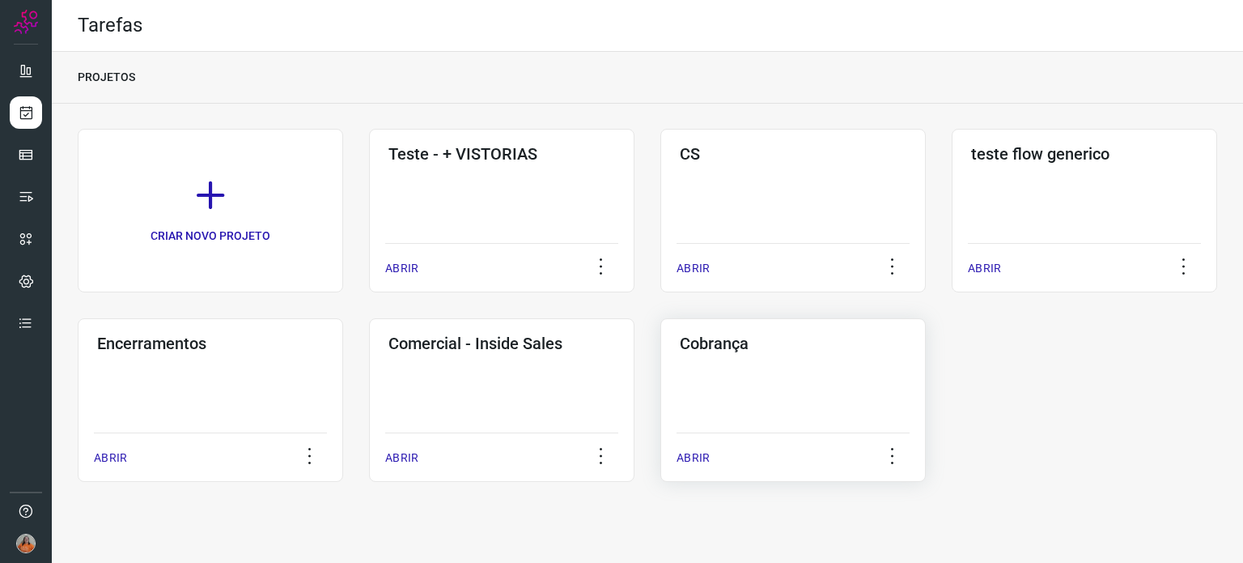
click at [869, 366] on div "Cobrança ABRIR" at bounding box center [794, 400] width 266 height 164
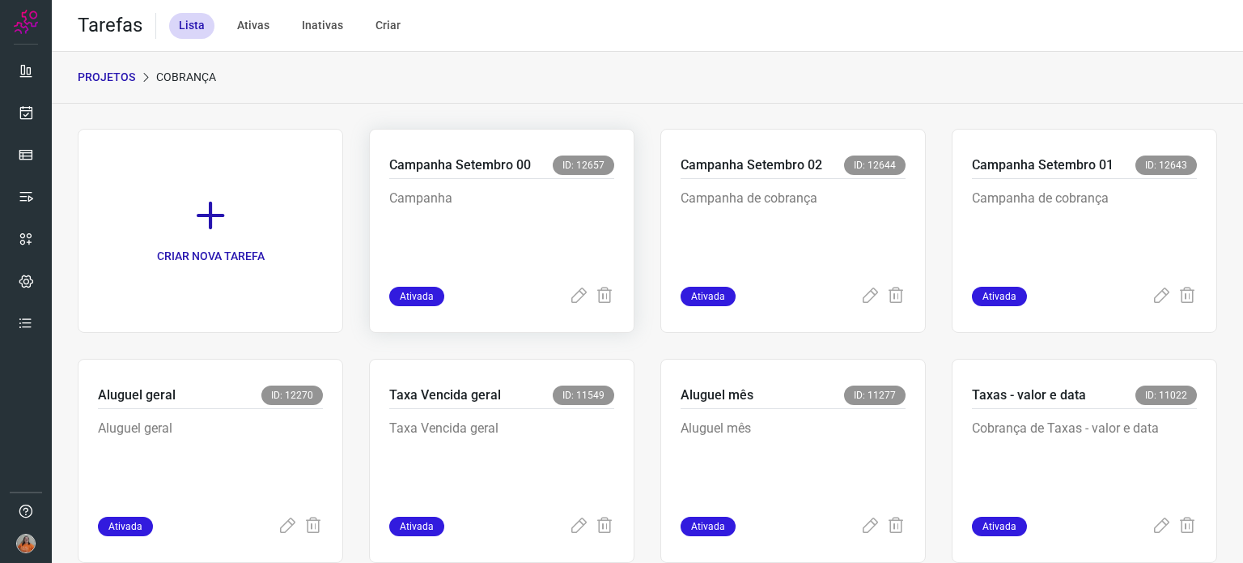
click at [565, 239] on p "Campanha" at bounding box center [501, 229] width 225 height 81
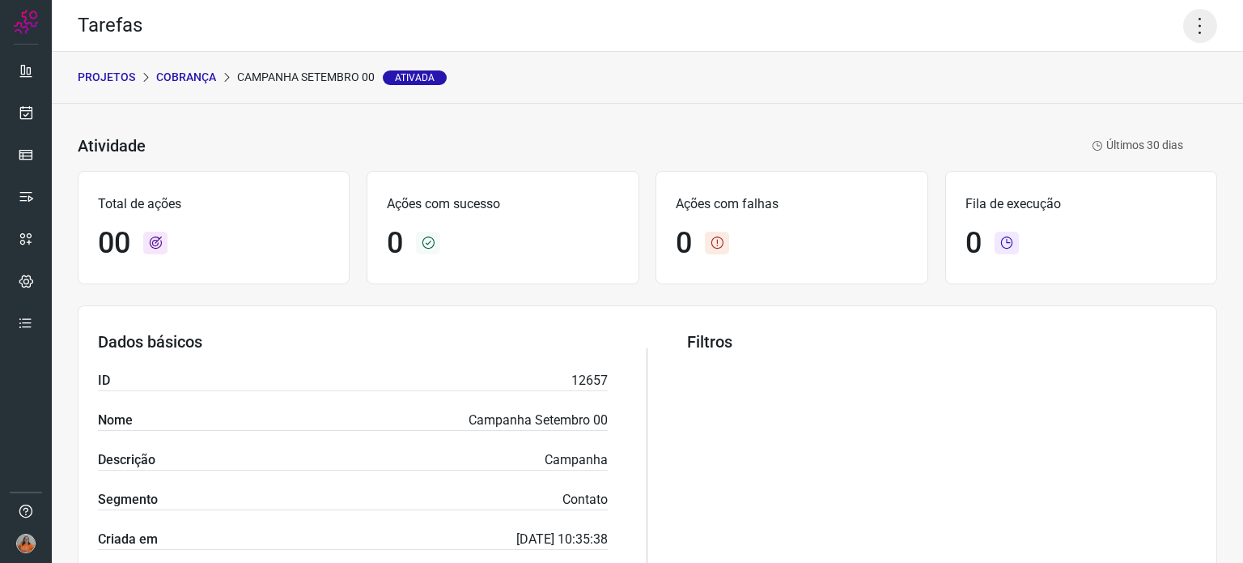
click at [1187, 25] on icon at bounding box center [1200, 26] width 34 height 34
click at [1138, 109] on li "Executar" at bounding box center [1130, 106] width 147 height 26
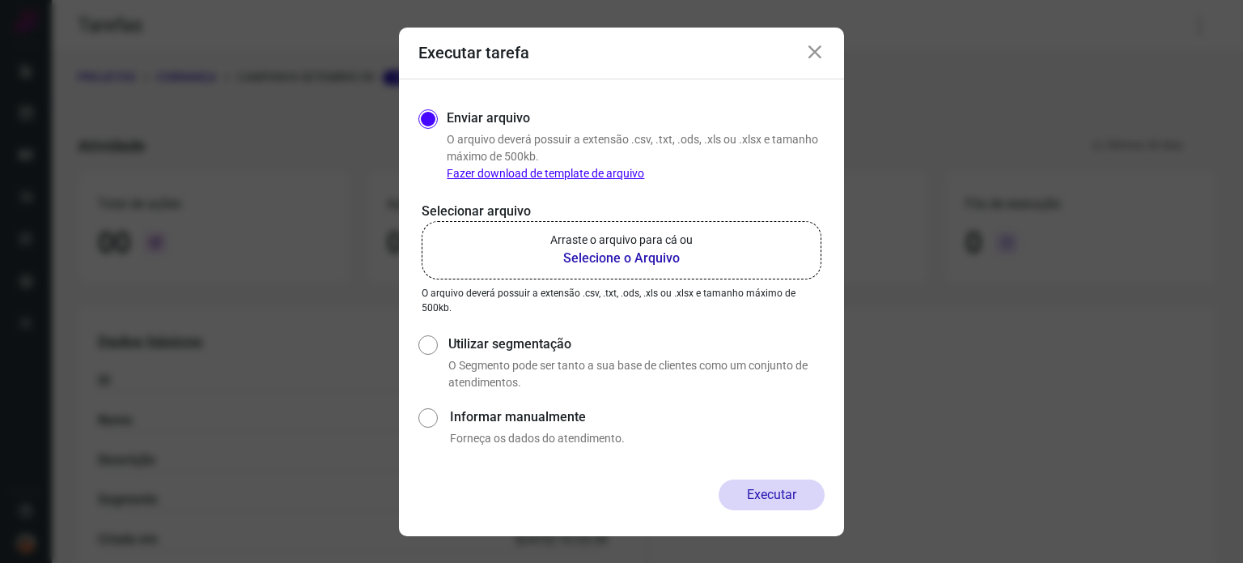
click at [604, 255] on b "Selecione o Arquivo" at bounding box center [621, 258] width 142 height 19
click at [0, 0] on input "Arraste o arquivo para cá ou Selecione o Arquivo" at bounding box center [0, 0] width 0 height 0
click at [618, 265] on b "Selecione o Arquivo" at bounding box center [621, 258] width 142 height 19
click at [0, 0] on input "Arraste o arquivo para cá ou Selecione o Arquivo" at bounding box center [0, 0] width 0 height 0
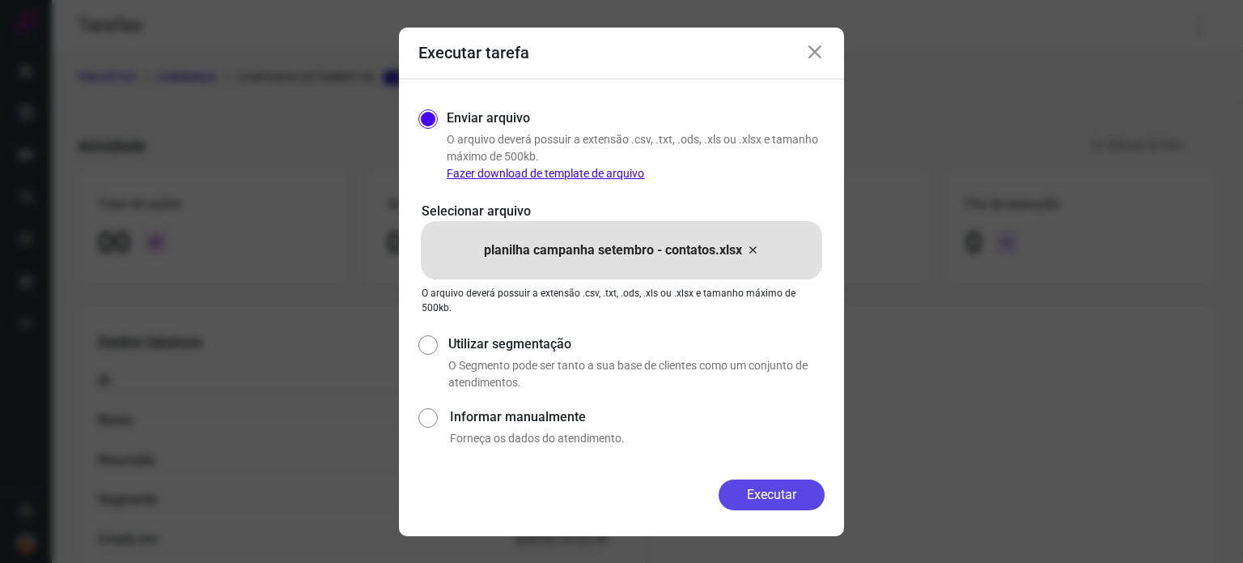
click at [786, 489] on button "Executar" at bounding box center [772, 494] width 106 height 31
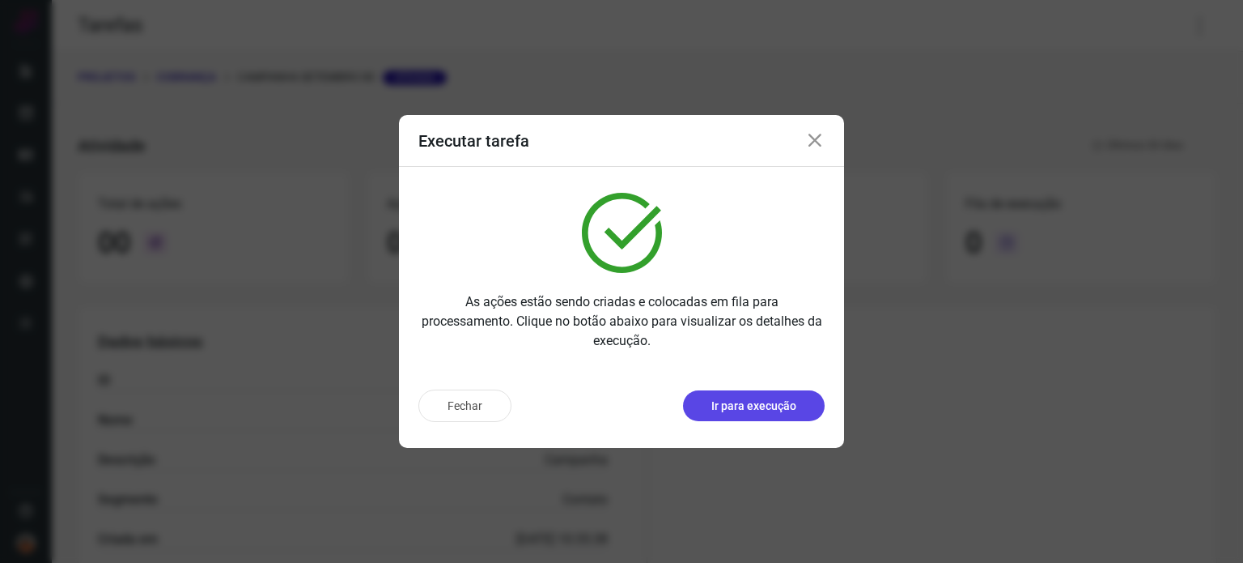
click at [771, 404] on p "Ir para execução" at bounding box center [754, 405] width 85 height 17
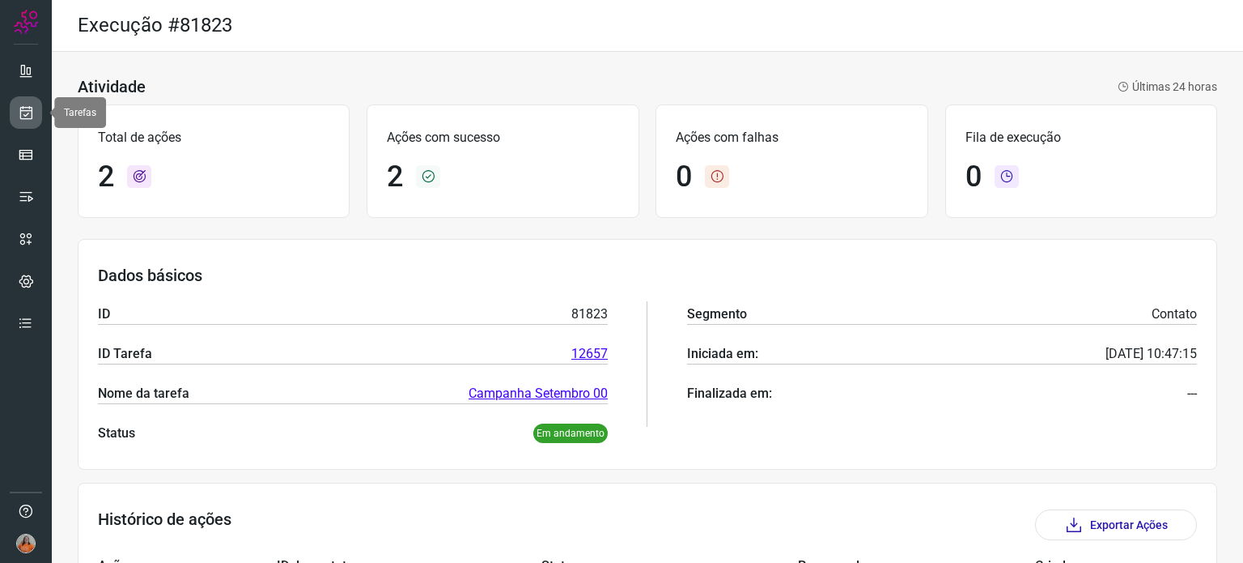
click at [37, 111] on link at bounding box center [26, 112] width 32 height 32
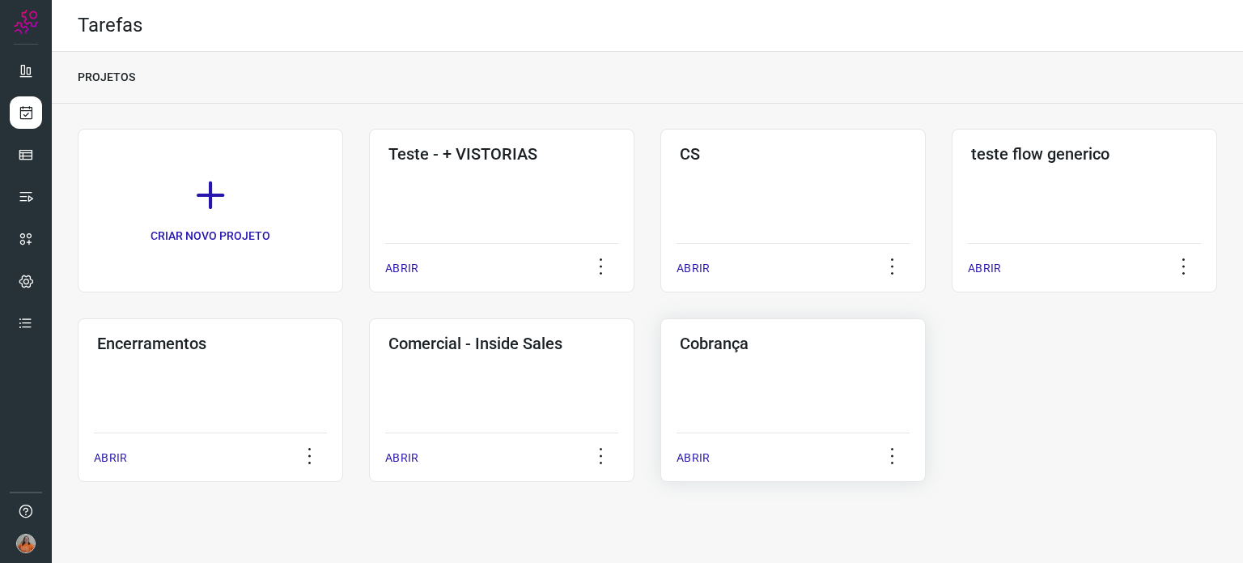
click at [815, 398] on div "Cobrança ABRIR" at bounding box center [794, 400] width 266 height 164
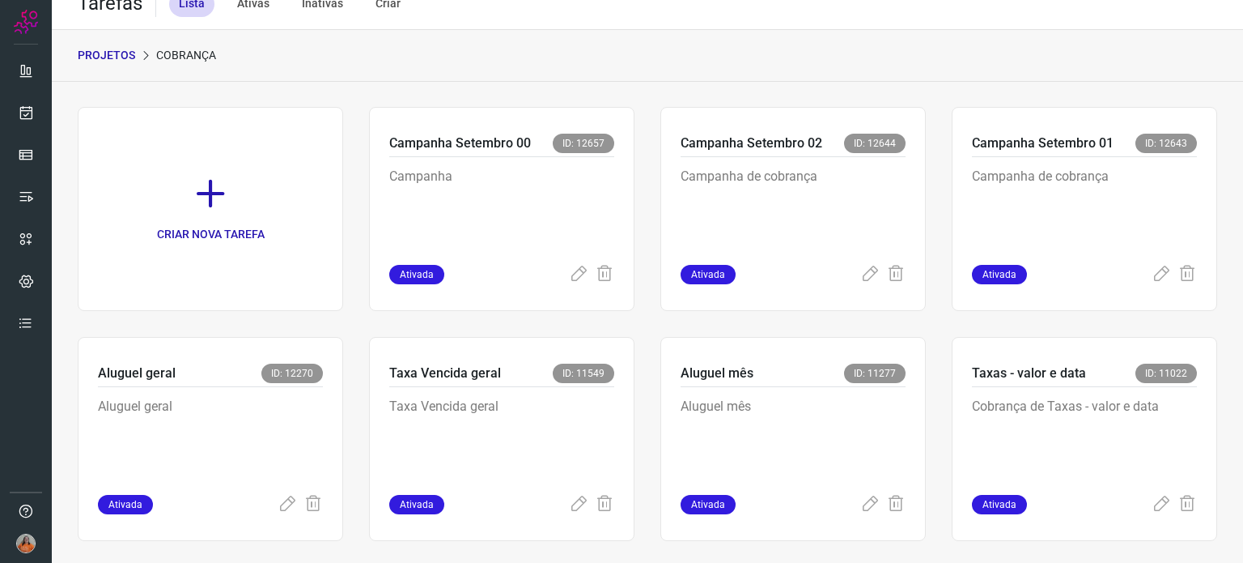
scroll to position [40, 0]
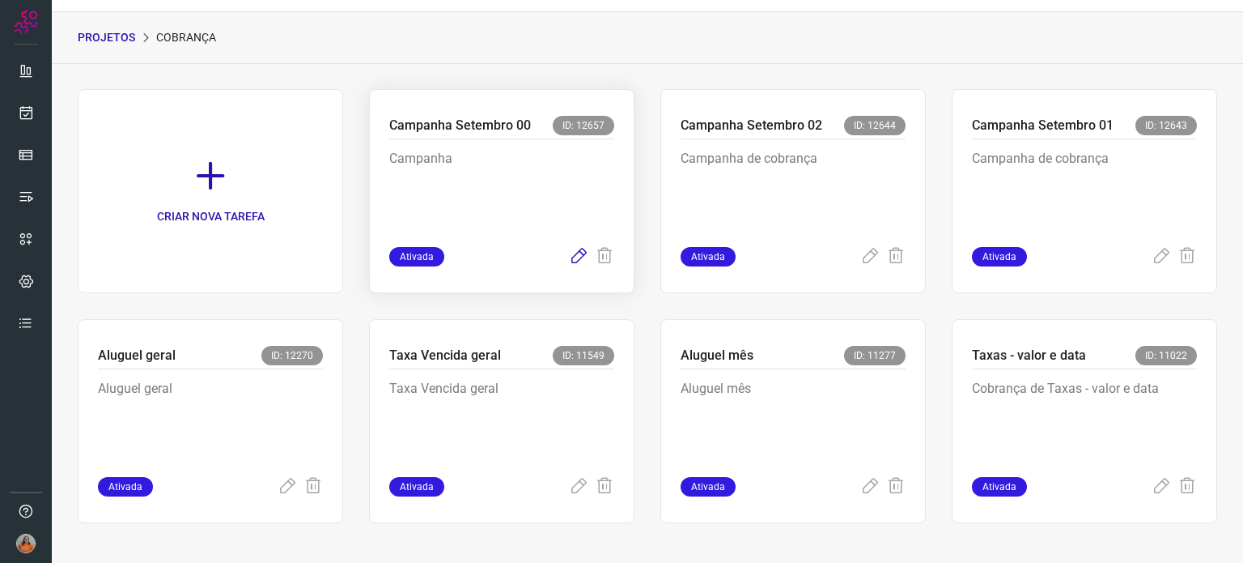
click at [573, 255] on icon at bounding box center [578, 256] width 19 height 19
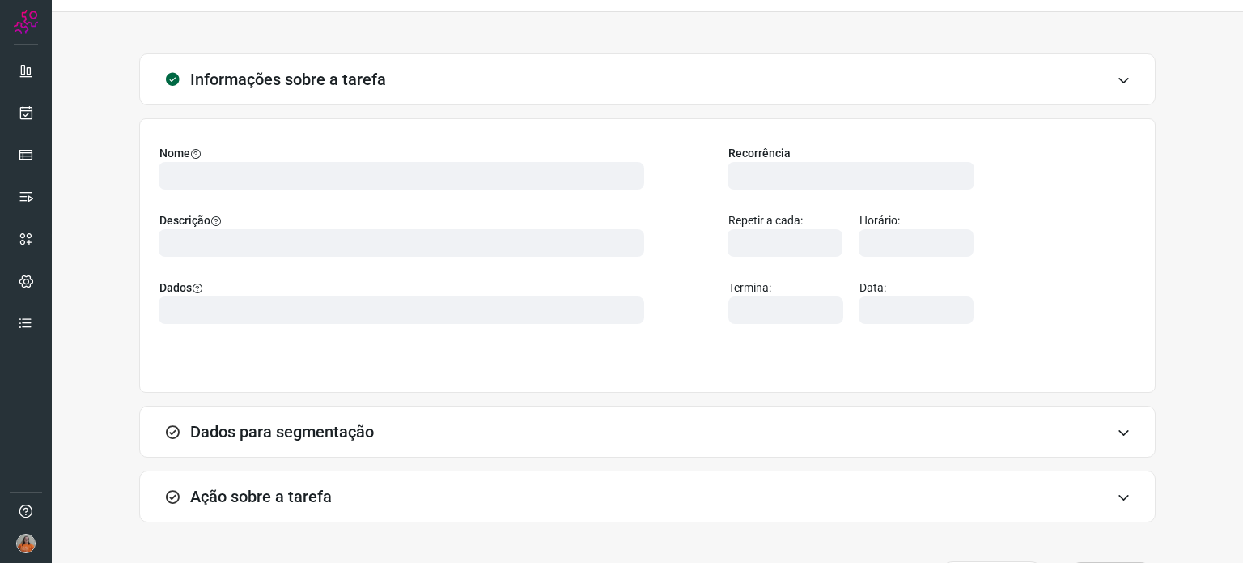
type input "566344"
type input "457028"
type input "301c9e4e-def7-4d99-8d20-6bff0fe5b281"
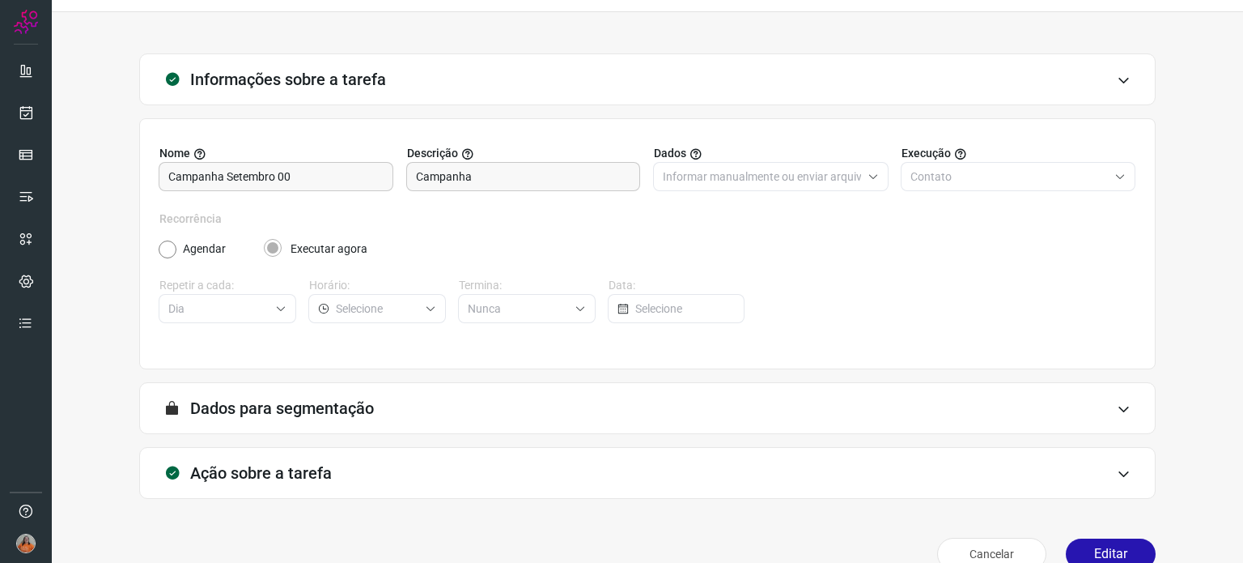
scroll to position [69, 0]
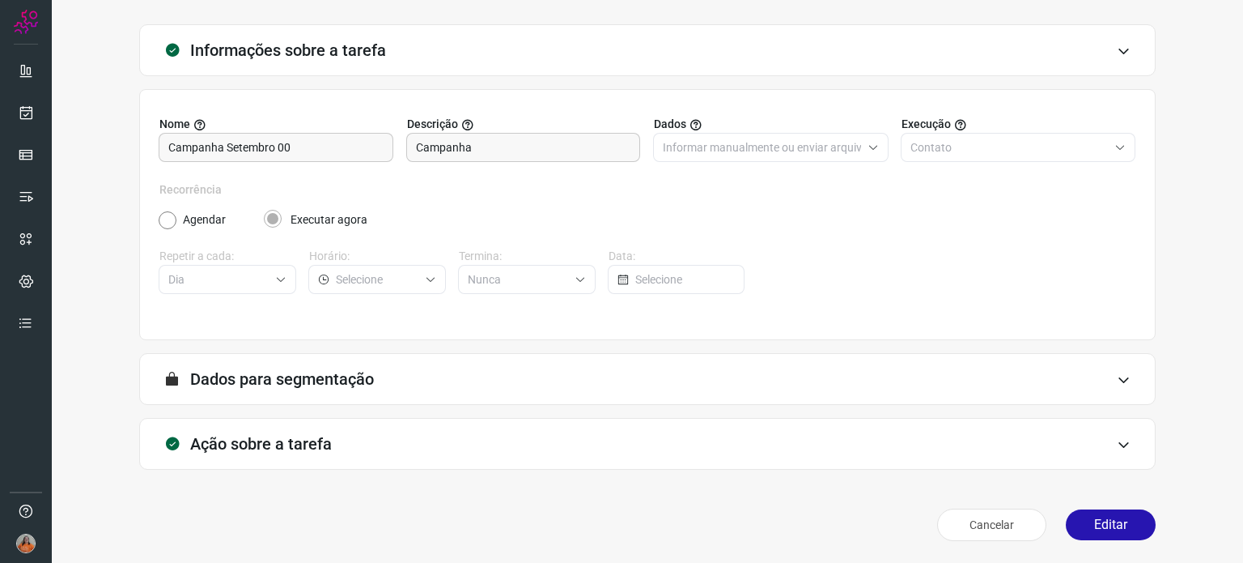
type input "Ativos - Cobrança"
type input "Campanha setembro 00"
type input "AlugaMais"
click at [1117, 442] on icon at bounding box center [1124, 444] width 14 height 13
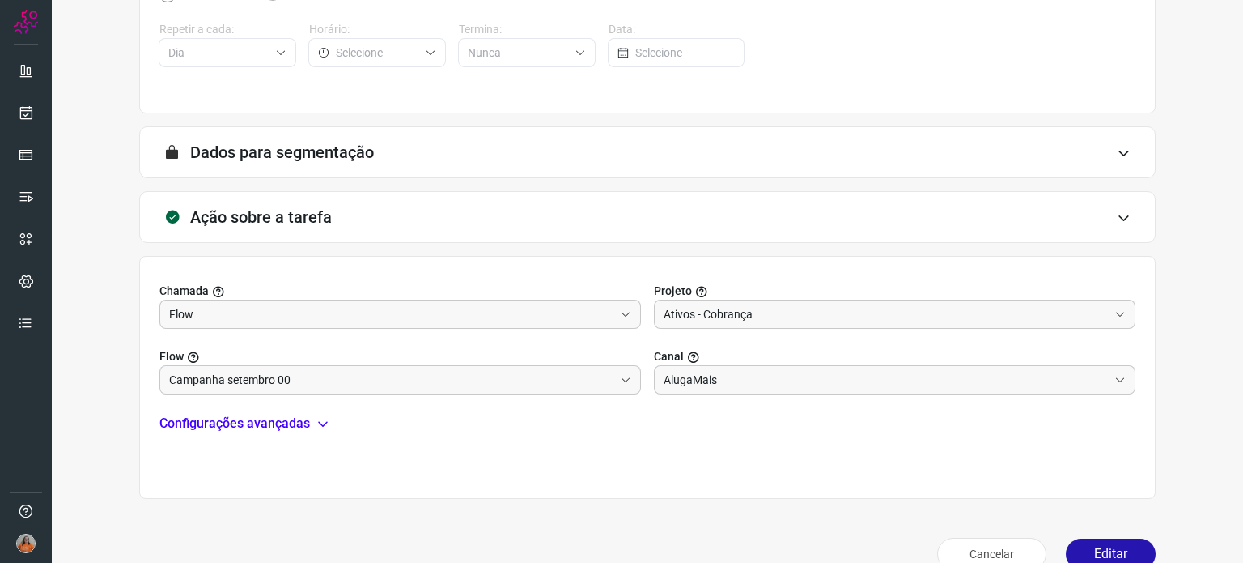
scroll to position [312, 0]
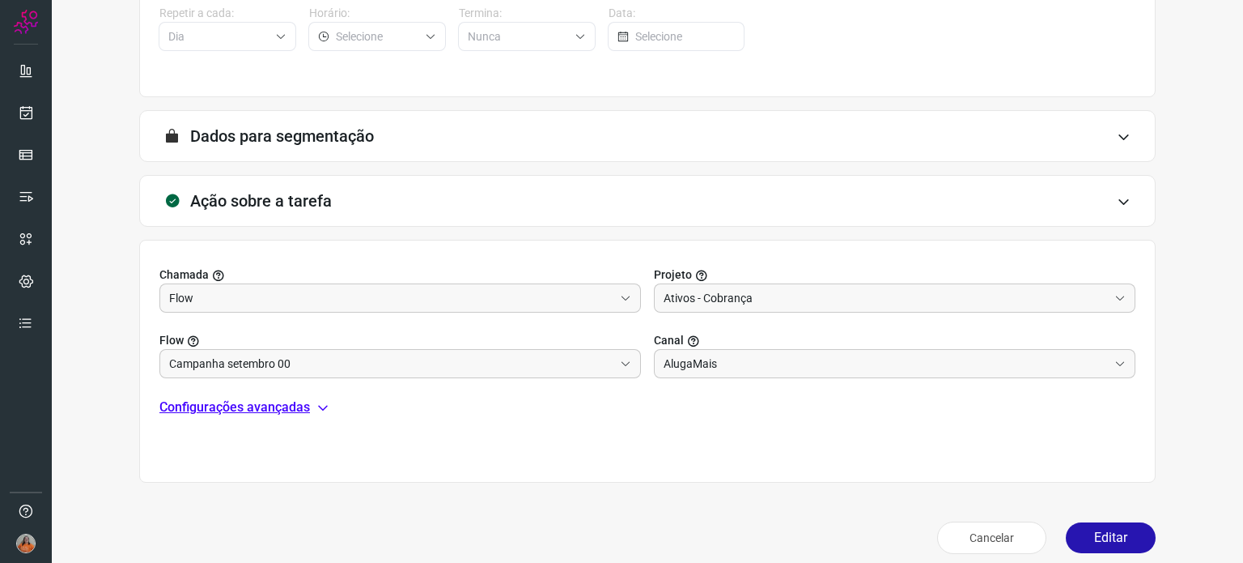
click at [324, 406] on icon at bounding box center [323, 407] width 13 height 13
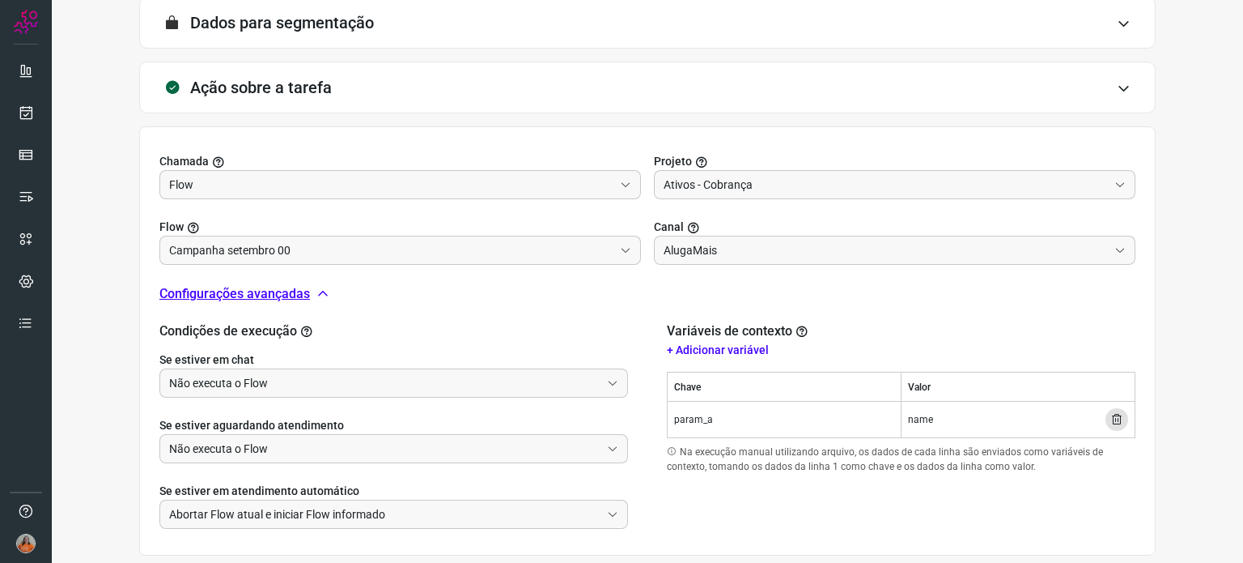
scroll to position [511, 0]
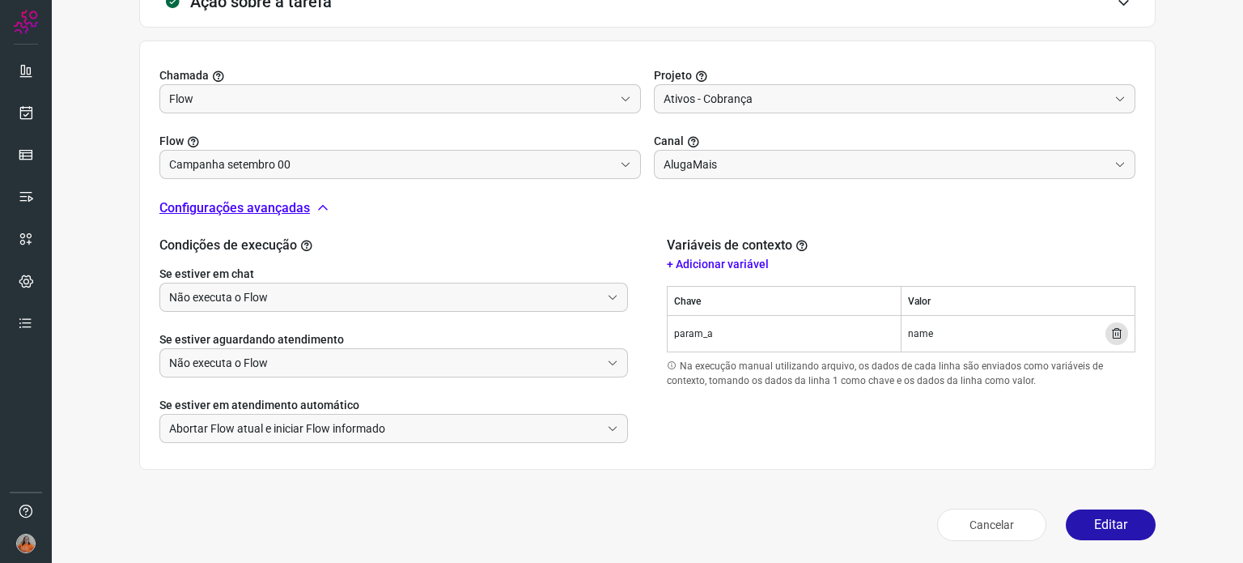
click at [1111, 331] on icon at bounding box center [1117, 333] width 13 height 13
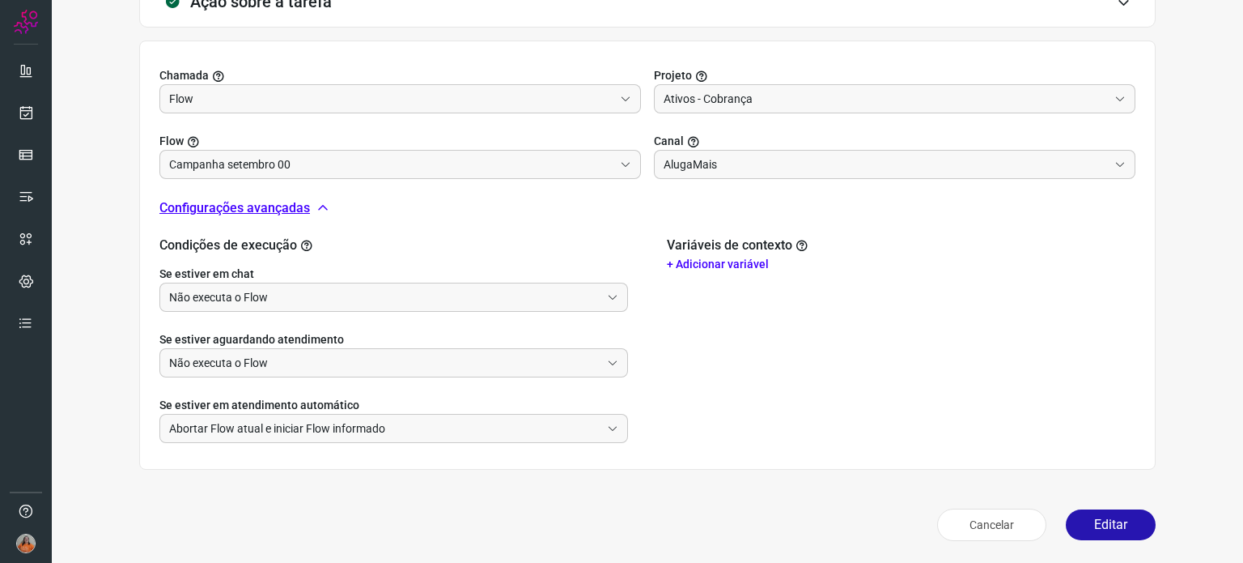
click at [748, 266] on p "+ Adicionar variável" at bounding box center [901, 264] width 469 height 17
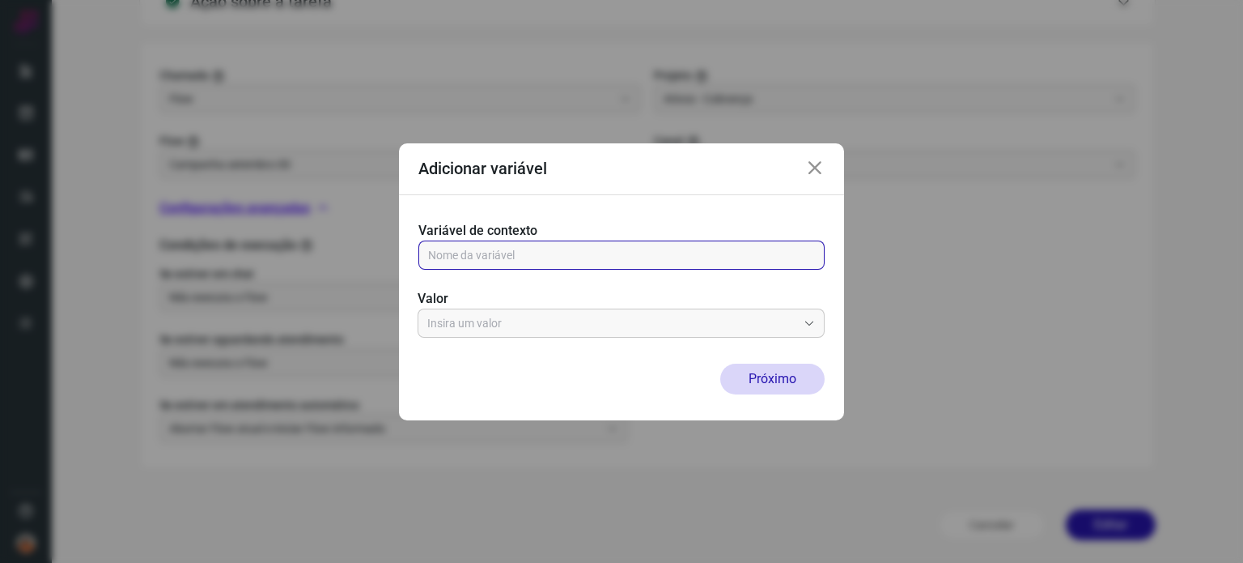
click at [706, 258] on input "text" at bounding box center [621, 255] width 387 height 28
type input "1"
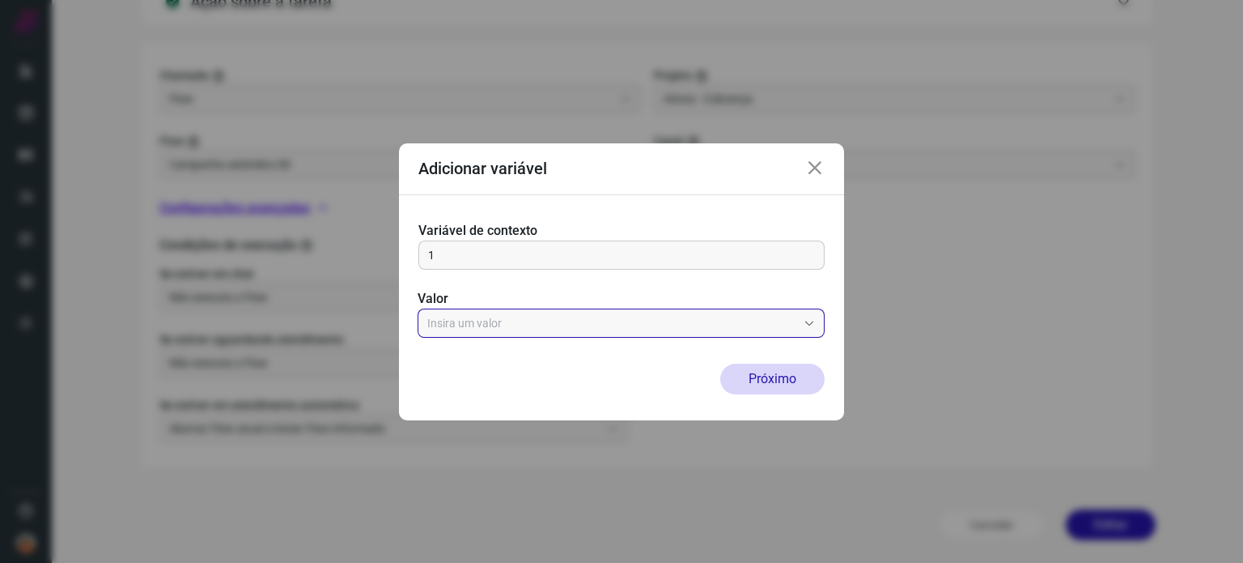
click at [602, 320] on input "text" at bounding box center [612, 323] width 370 height 28
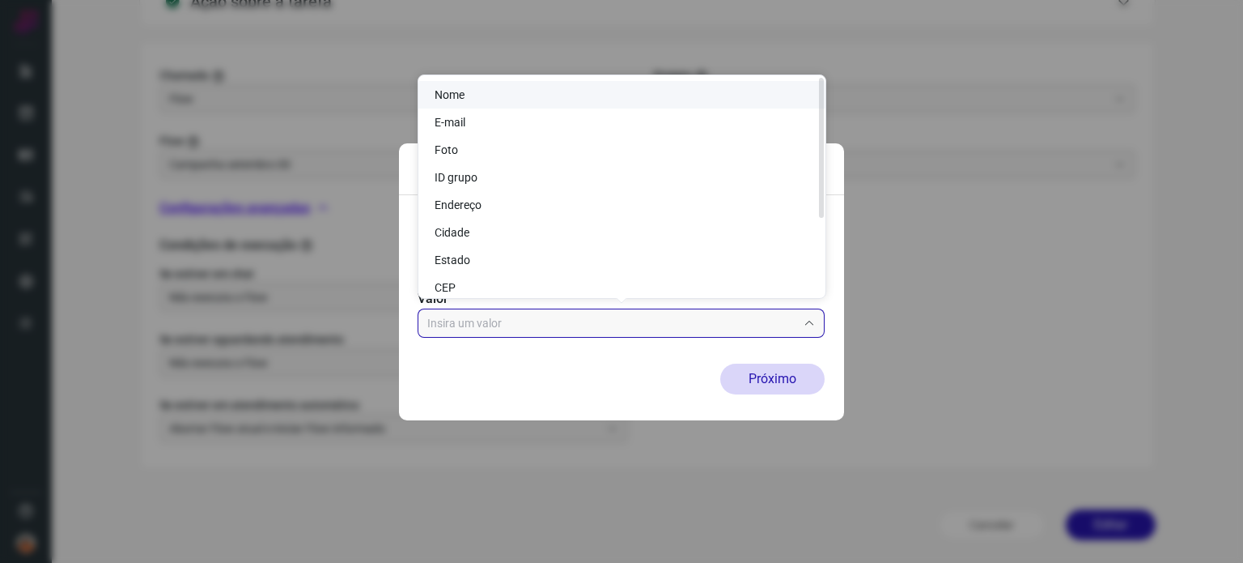
click at [513, 95] on li "Nome" at bounding box center [621, 95] width 407 height 28
type input "Nome"
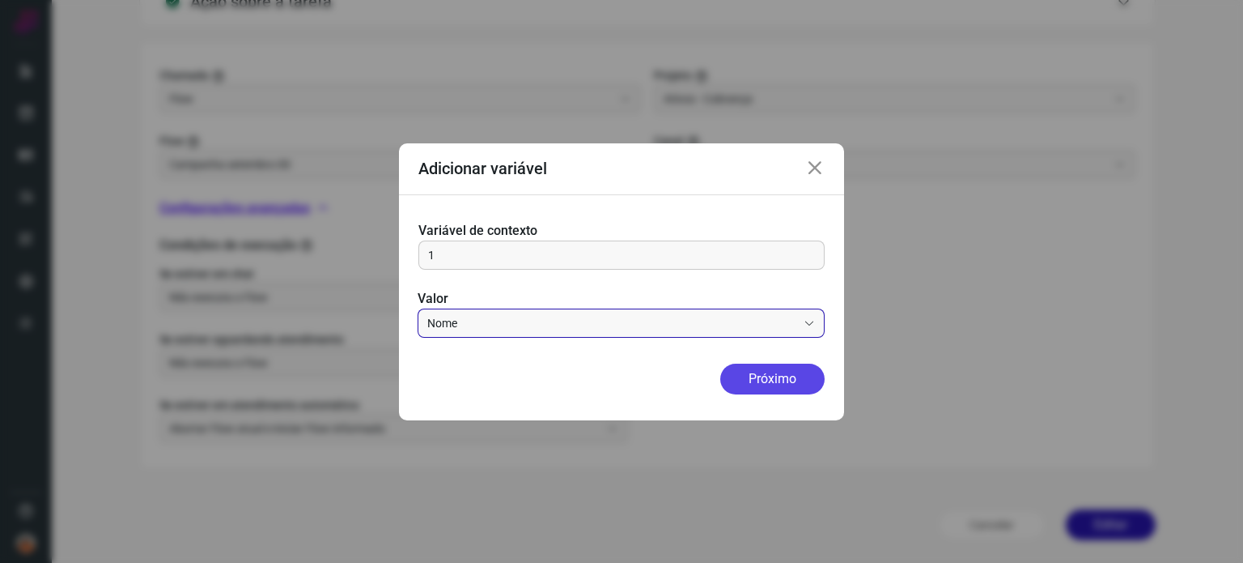
click at [780, 380] on button "Próximo" at bounding box center [772, 378] width 104 height 31
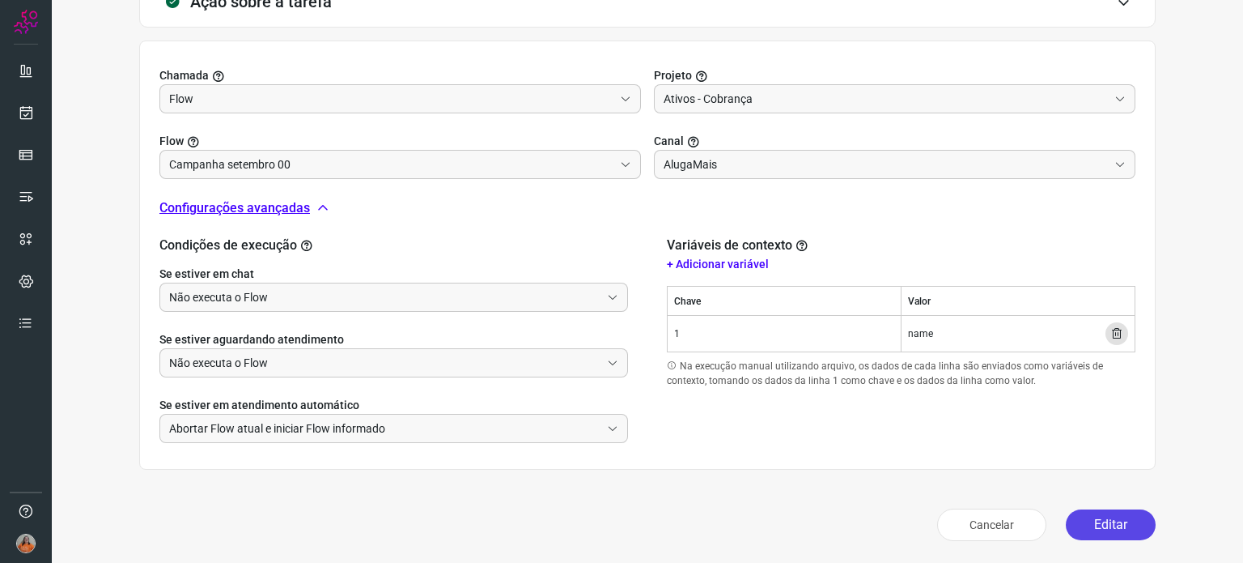
click at [1112, 531] on button "Editar" at bounding box center [1111, 524] width 90 height 31
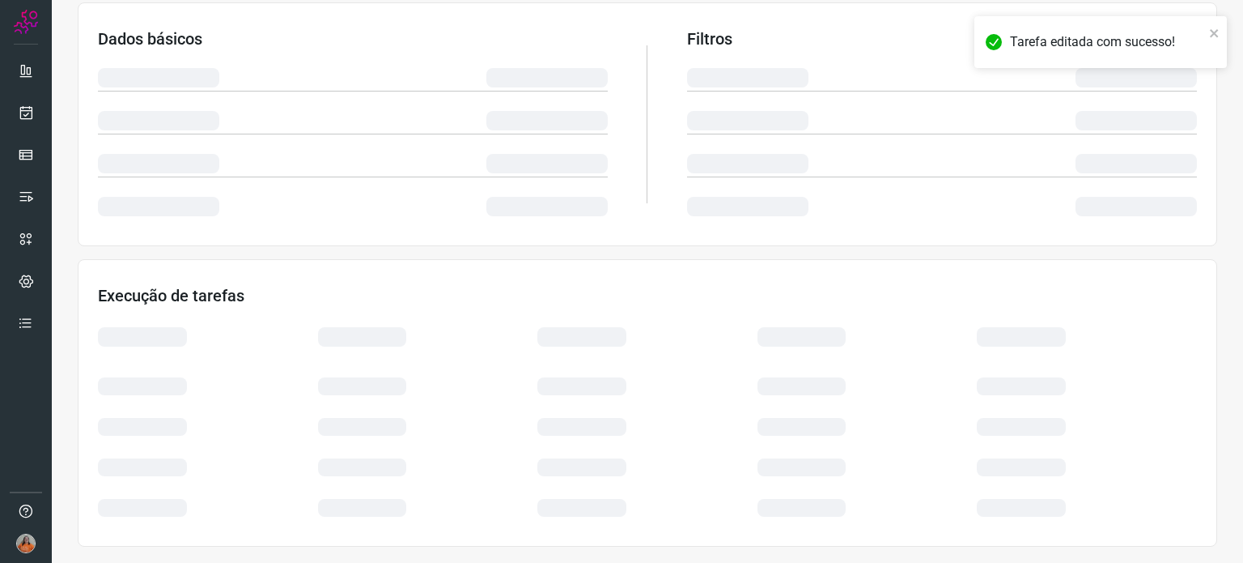
scroll to position [271, 0]
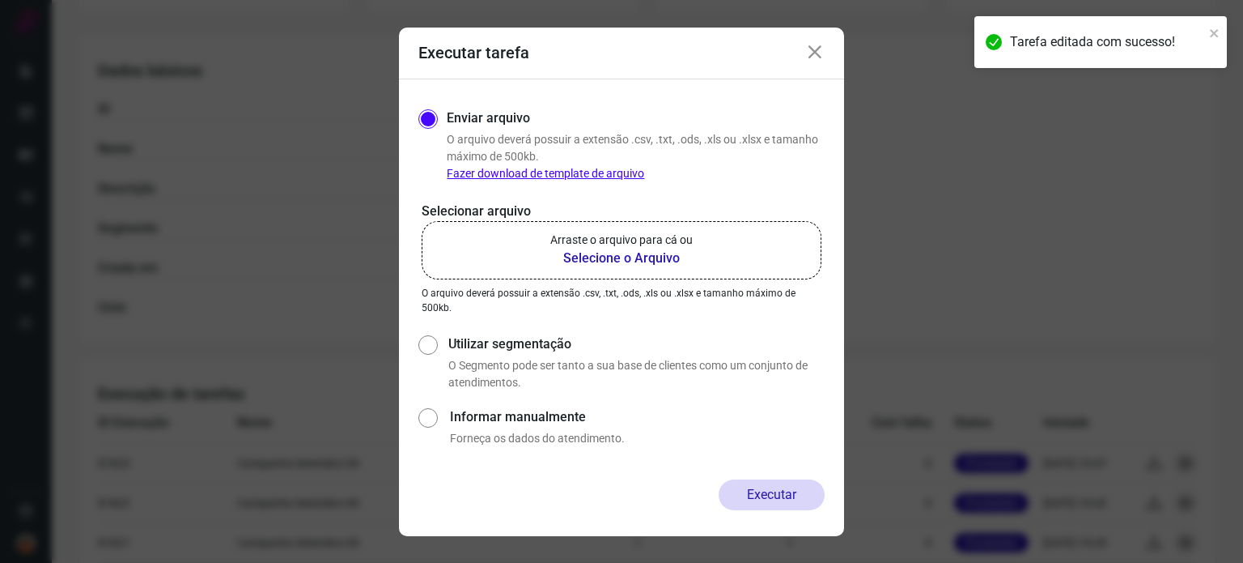
click at [600, 263] on b "Selecione o Arquivo" at bounding box center [621, 258] width 142 height 19
click at [0, 0] on input "Arraste o arquivo para cá ou Selecione o Arquivo" at bounding box center [0, 0] width 0 height 0
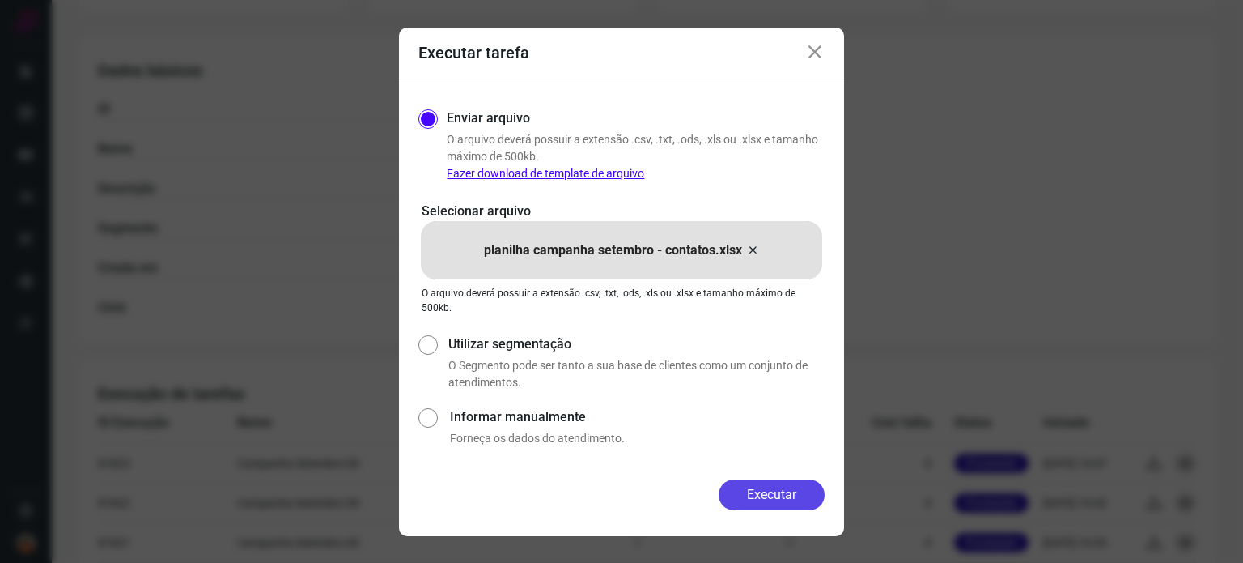
click at [764, 494] on button "Executar" at bounding box center [772, 494] width 106 height 31
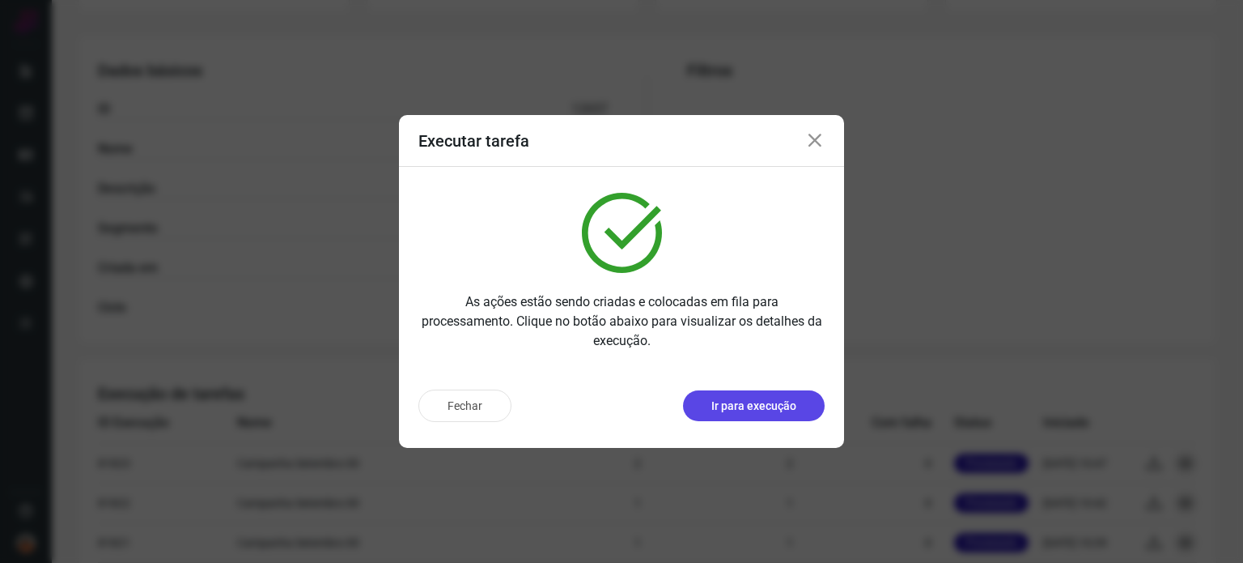
click at [755, 401] on p "Ir para execução" at bounding box center [754, 405] width 85 height 17
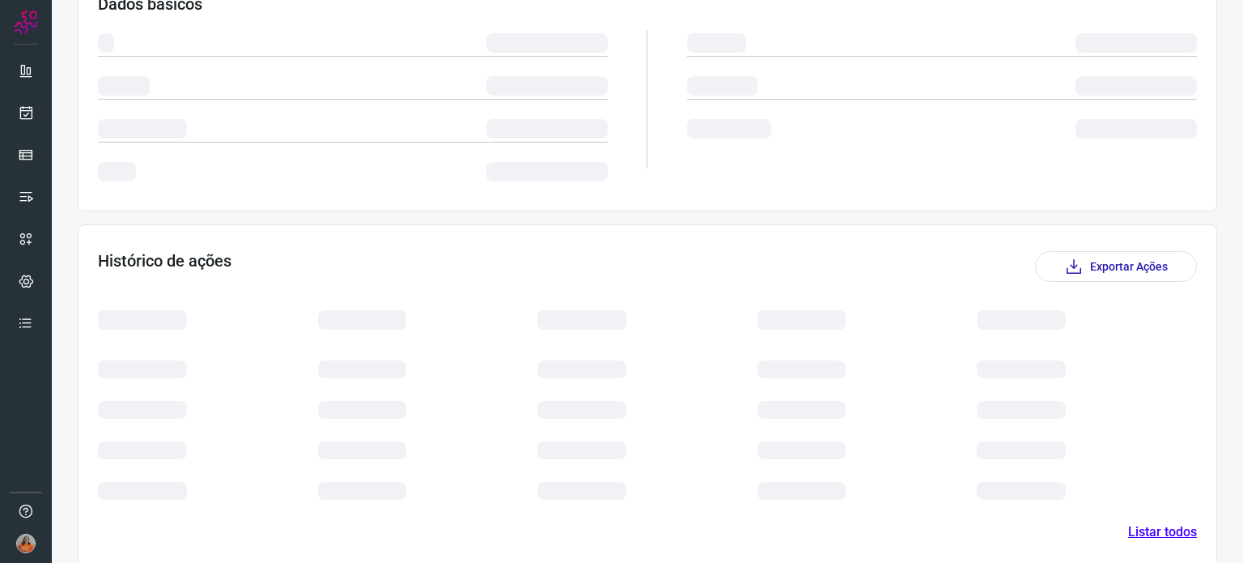
scroll to position [183, 0]
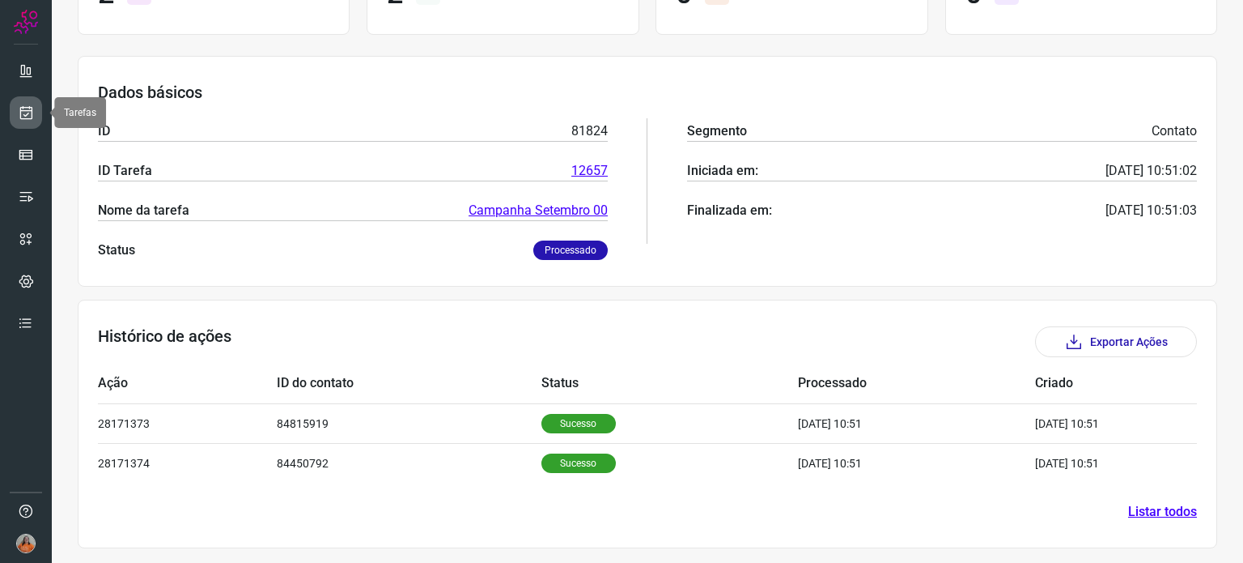
click at [38, 109] on link at bounding box center [26, 112] width 32 height 32
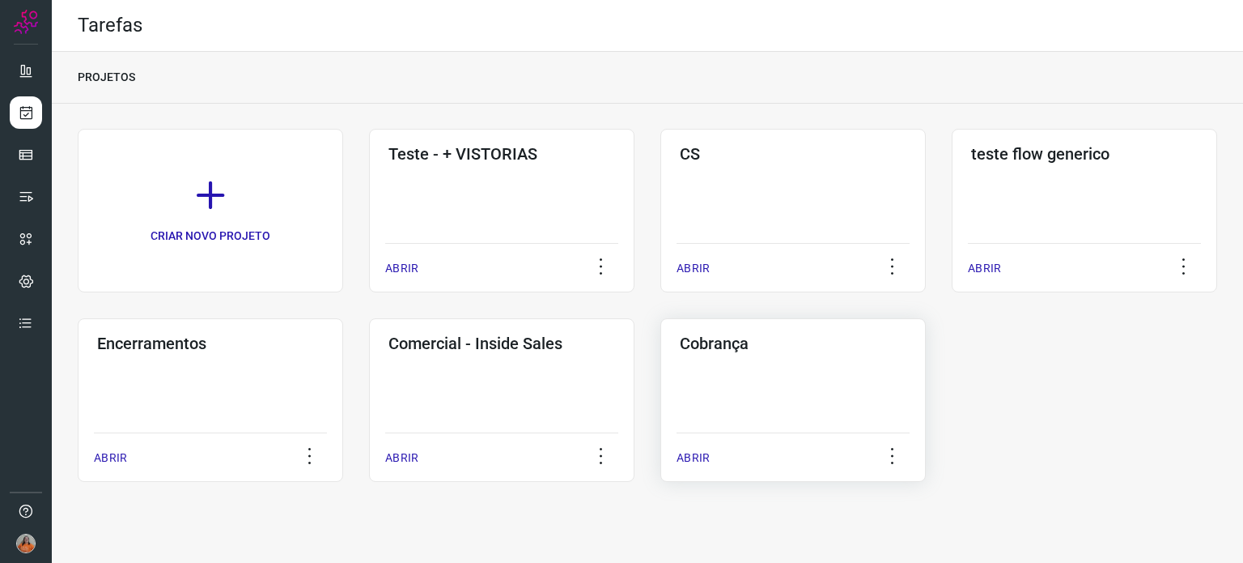
click at [767, 391] on div "Cobrança ABRIR" at bounding box center [794, 400] width 266 height 164
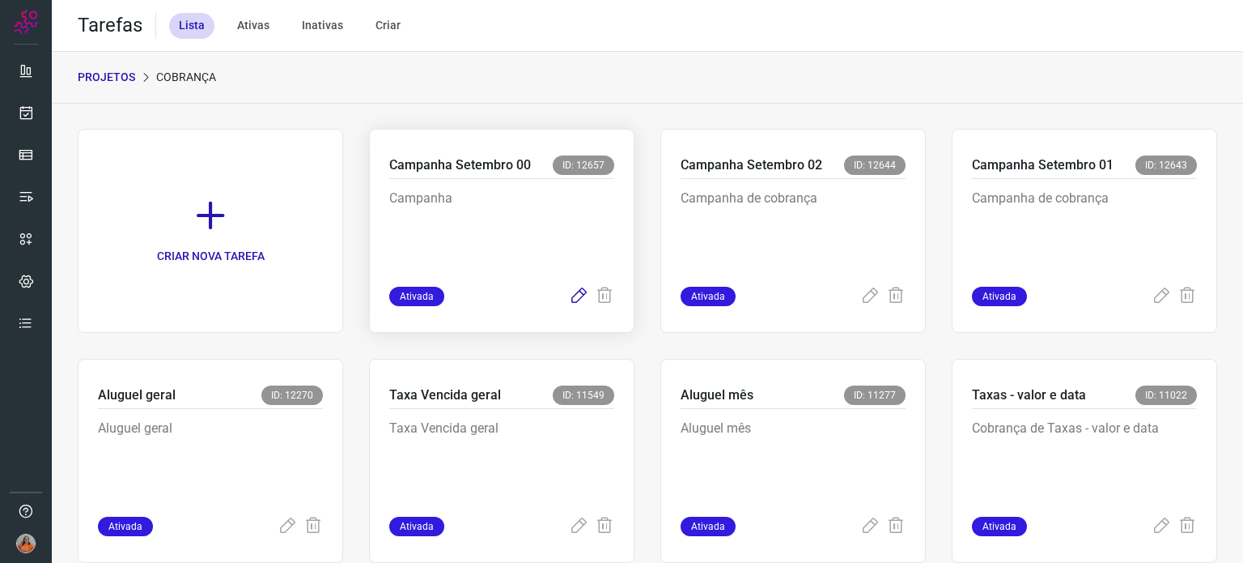
click at [576, 295] on icon at bounding box center [578, 296] width 19 height 19
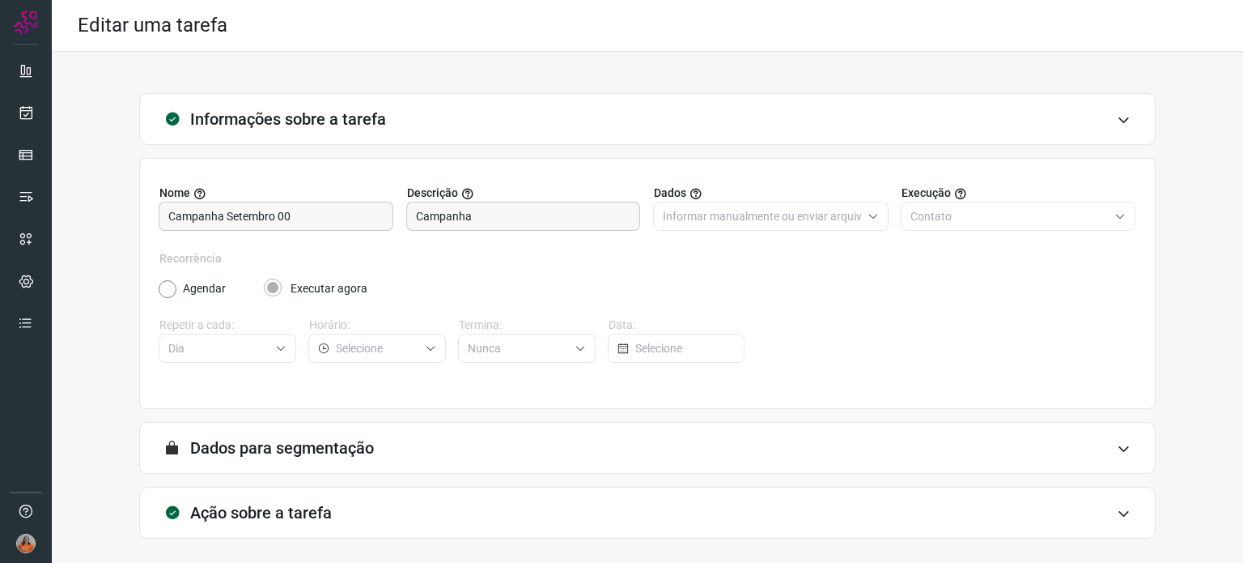
scroll to position [69, 0]
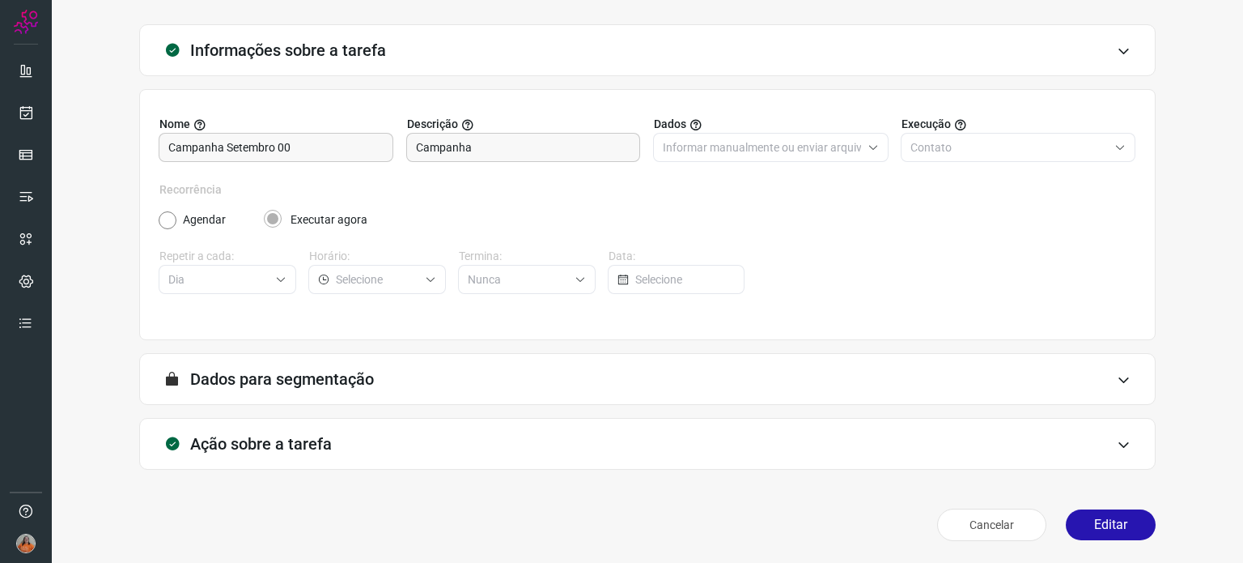
click at [434, 453] on div "Ação sobre a tarefa" at bounding box center [647, 444] width 1017 height 52
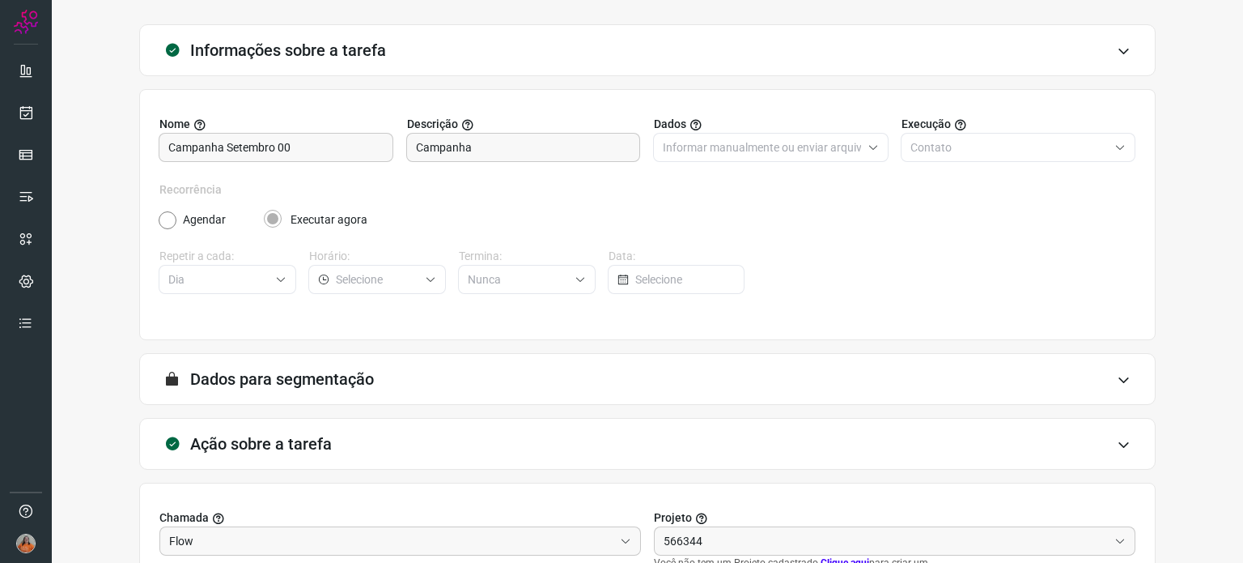
type input "AlugaMais"
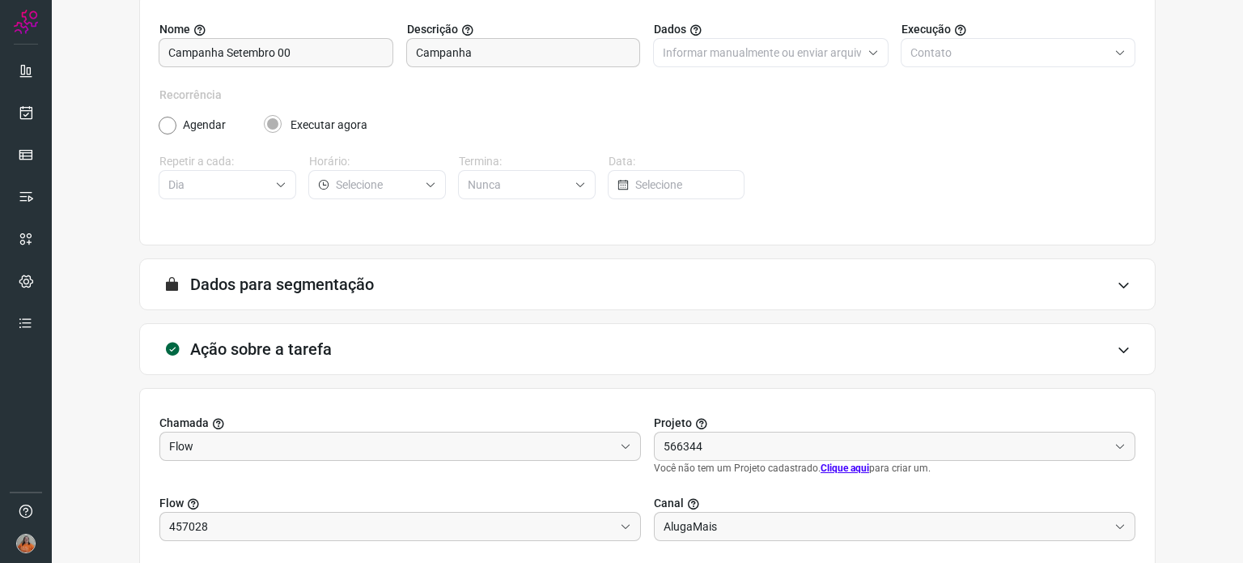
scroll to position [325, 0]
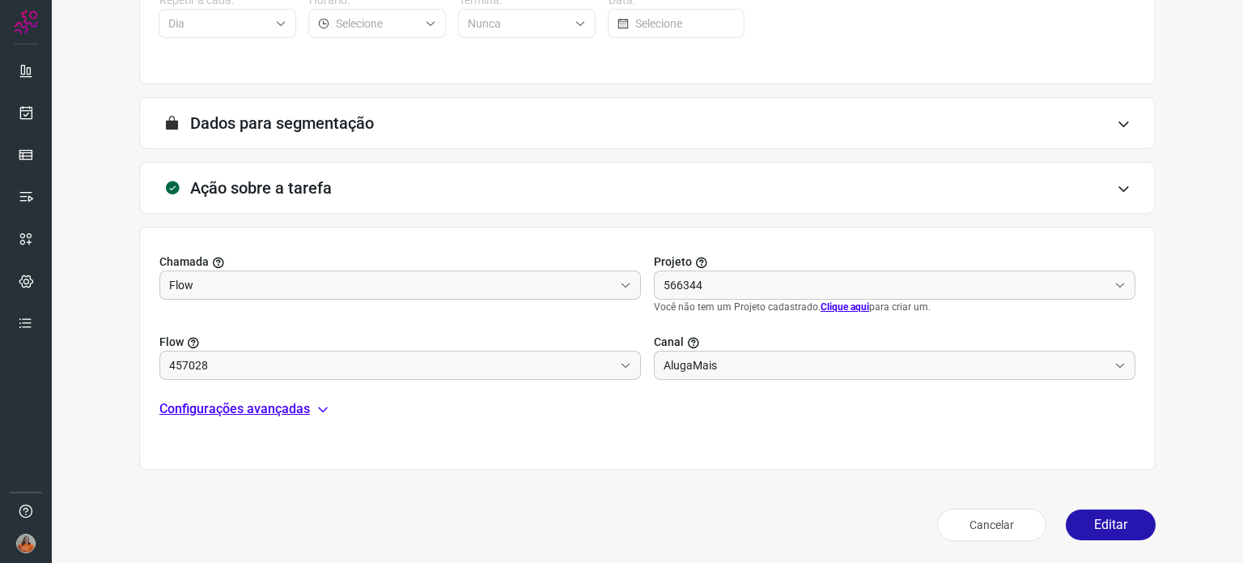
type input "Ativos - Cobrança"
type input "Campanha setembro 00"
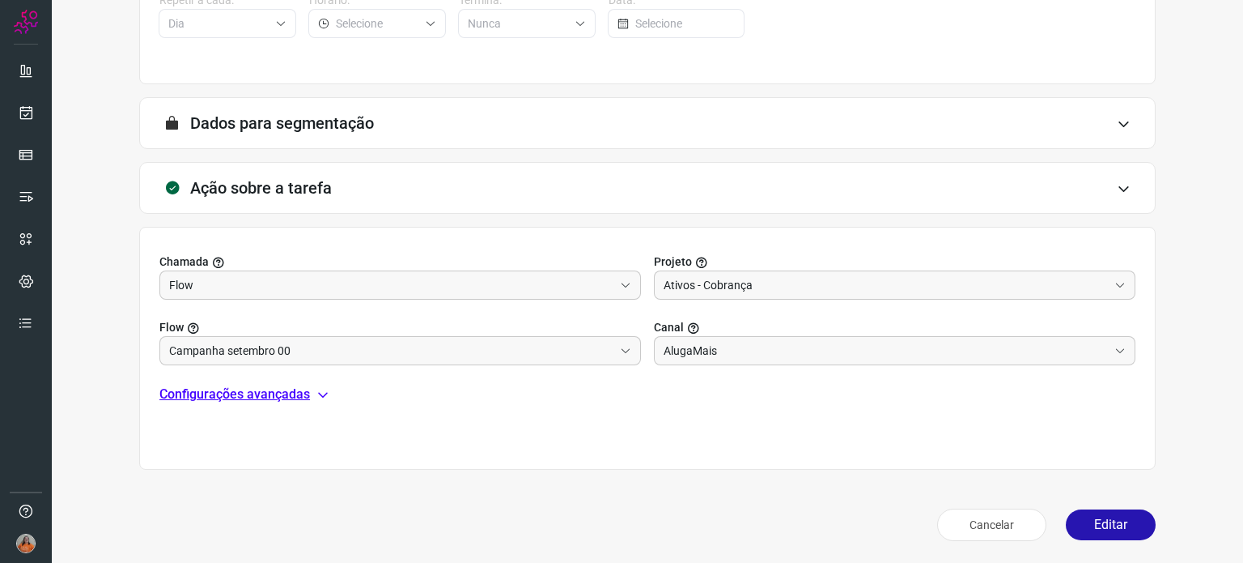
click at [278, 401] on p "Configurações avançadas" at bounding box center [234, 393] width 151 height 19
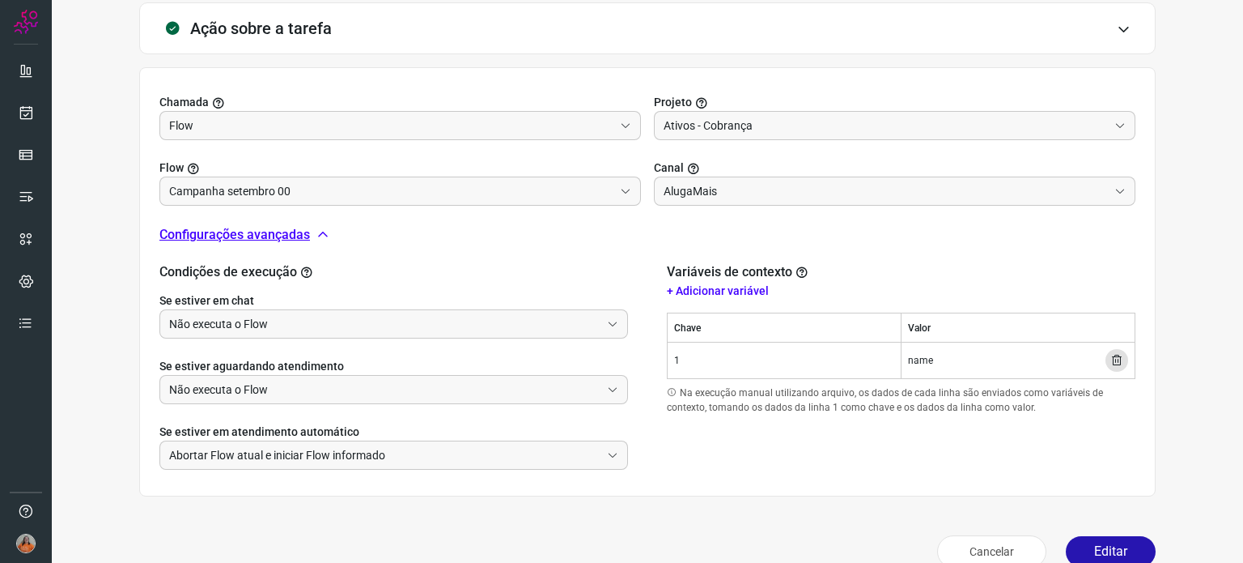
scroll to position [486, 0]
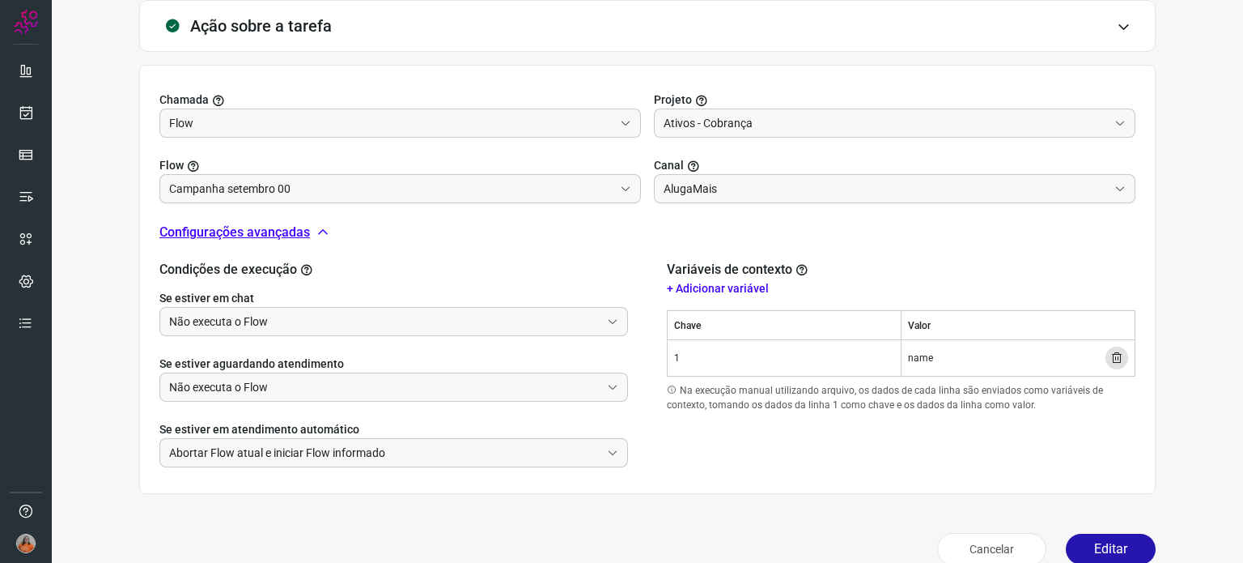
click at [1111, 359] on icon at bounding box center [1117, 357] width 13 height 13
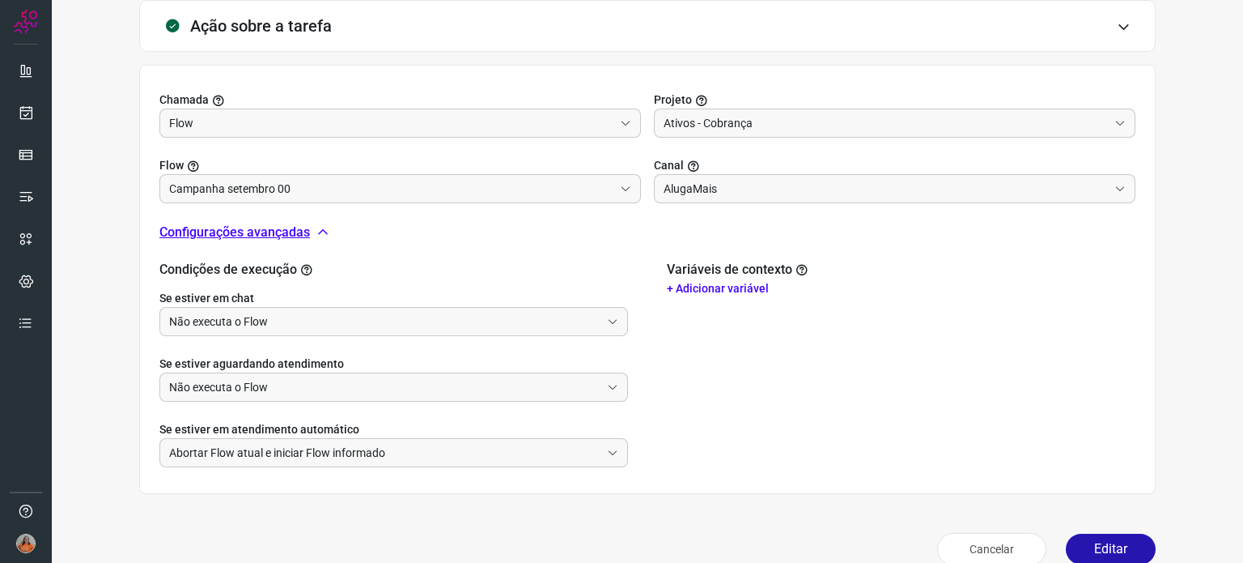
click at [729, 287] on p "+ Adicionar variável" at bounding box center [901, 288] width 469 height 17
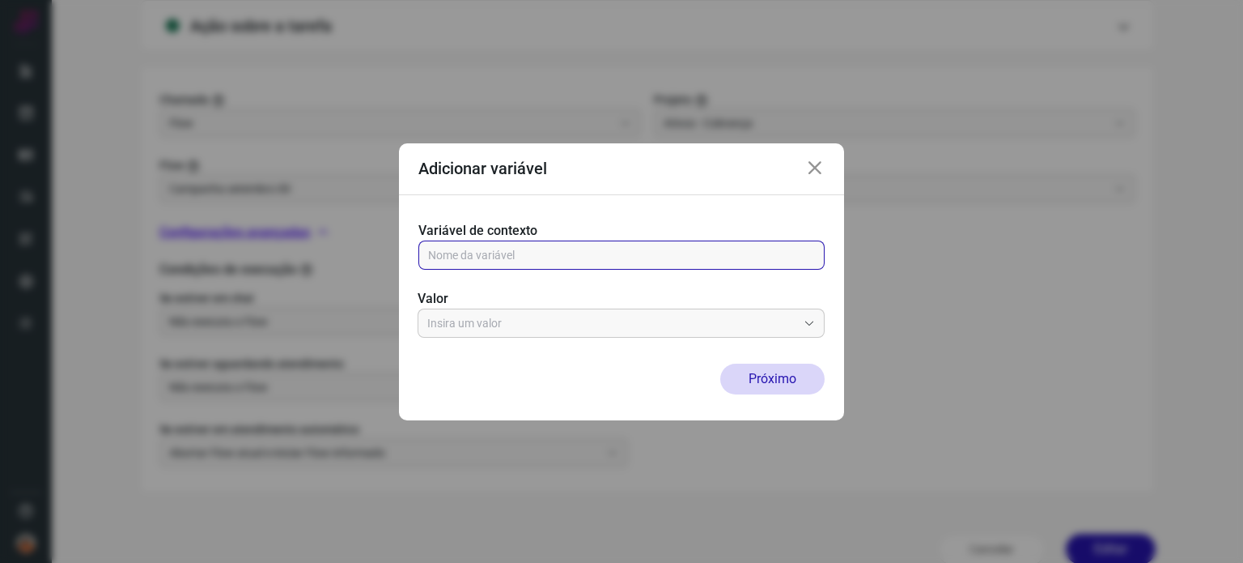
click at [550, 246] on input "text" at bounding box center [621, 255] width 387 height 28
type input "{{1}}"
click at [571, 320] on input "text" at bounding box center [612, 323] width 370 height 28
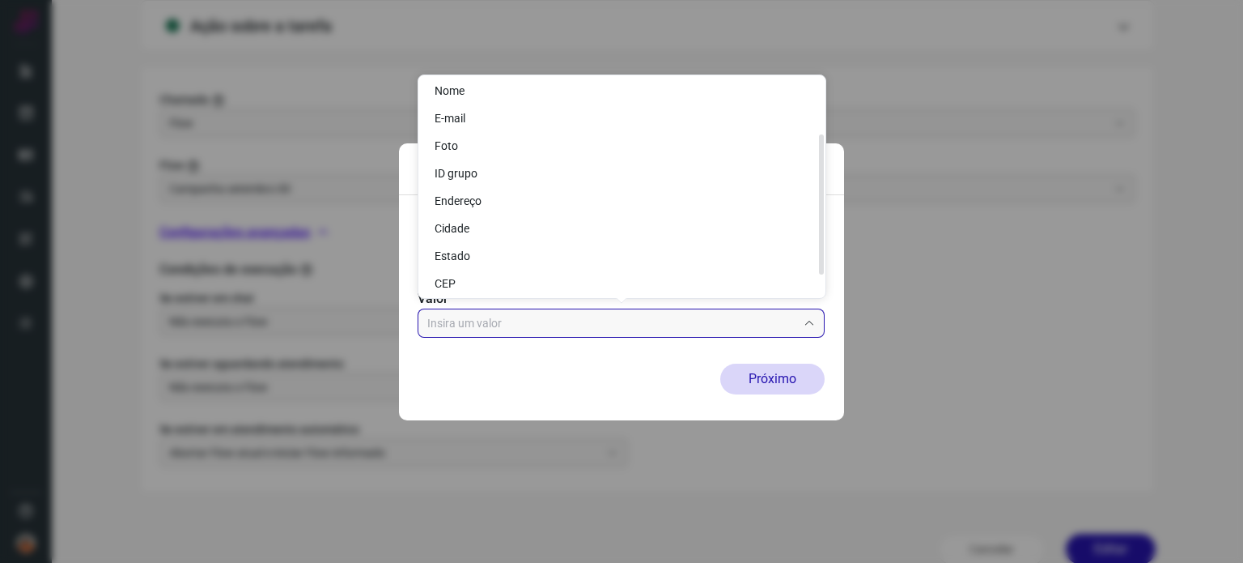
scroll to position [0, 0]
click at [486, 96] on li "Nome" at bounding box center [621, 95] width 407 height 28
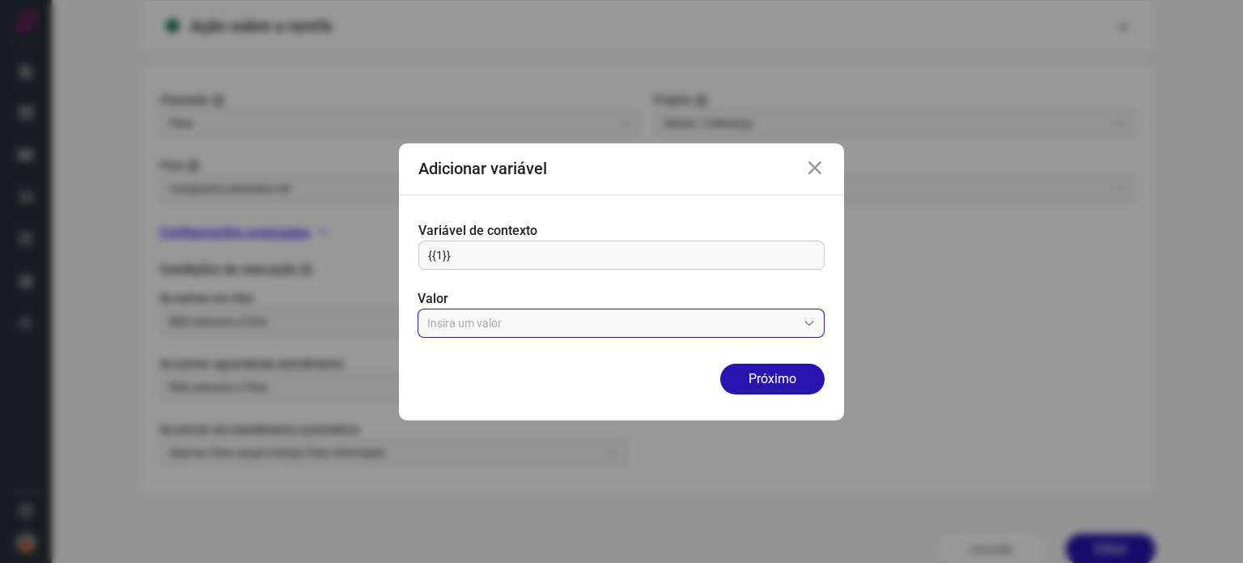
type input "Nome"
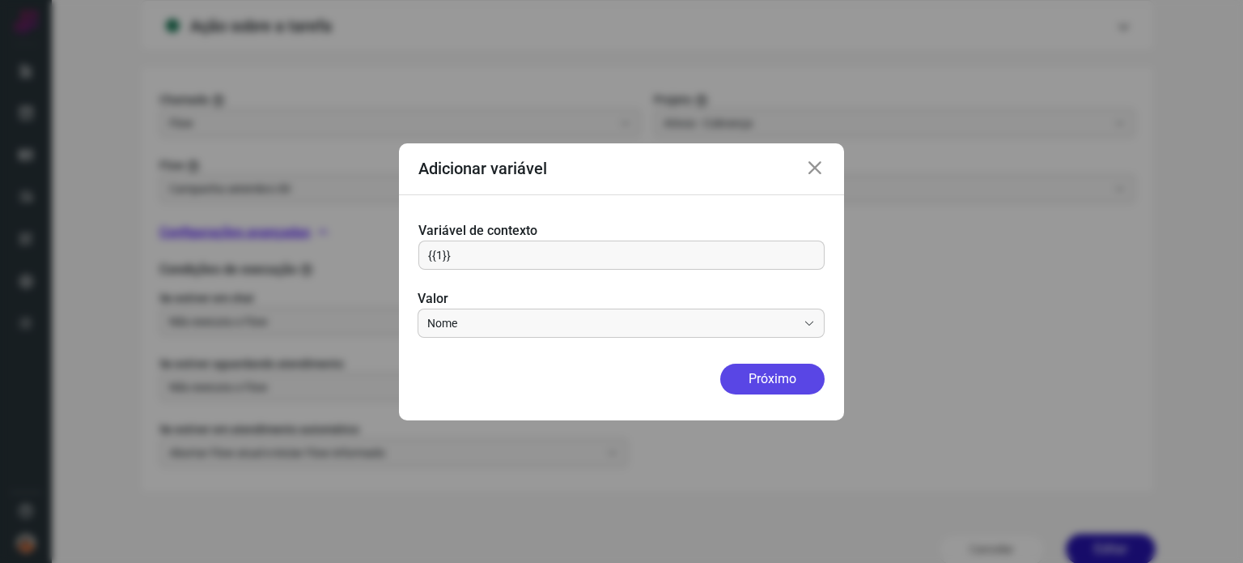
click at [775, 371] on button "Próximo" at bounding box center [772, 378] width 104 height 31
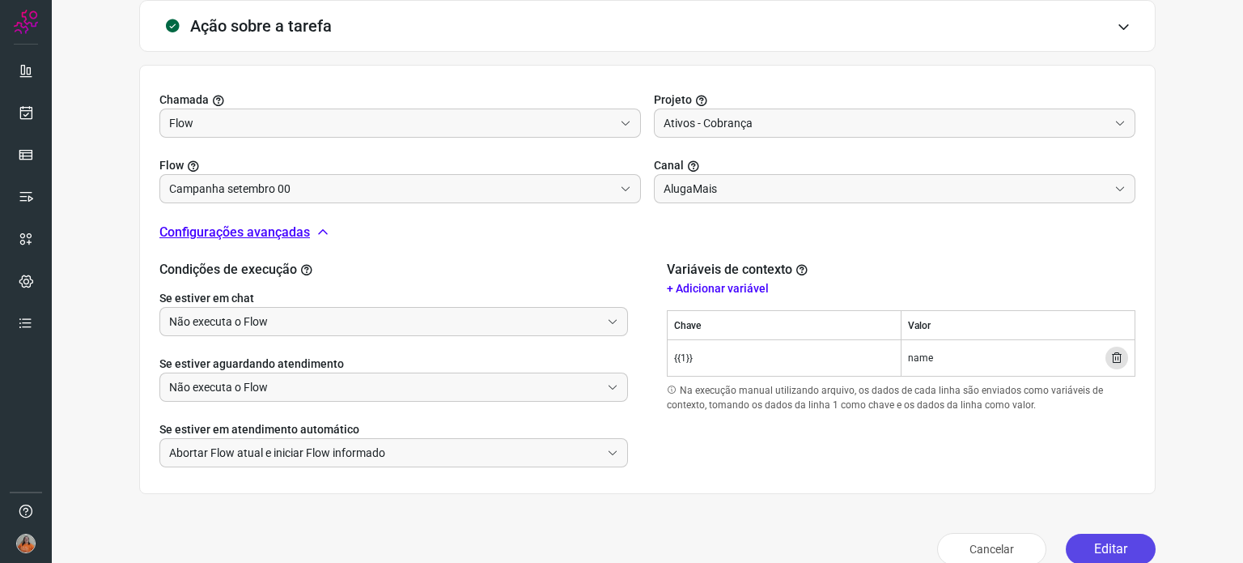
click at [1105, 551] on button "Editar" at bounding box center [1111, 548] width 90 height 31
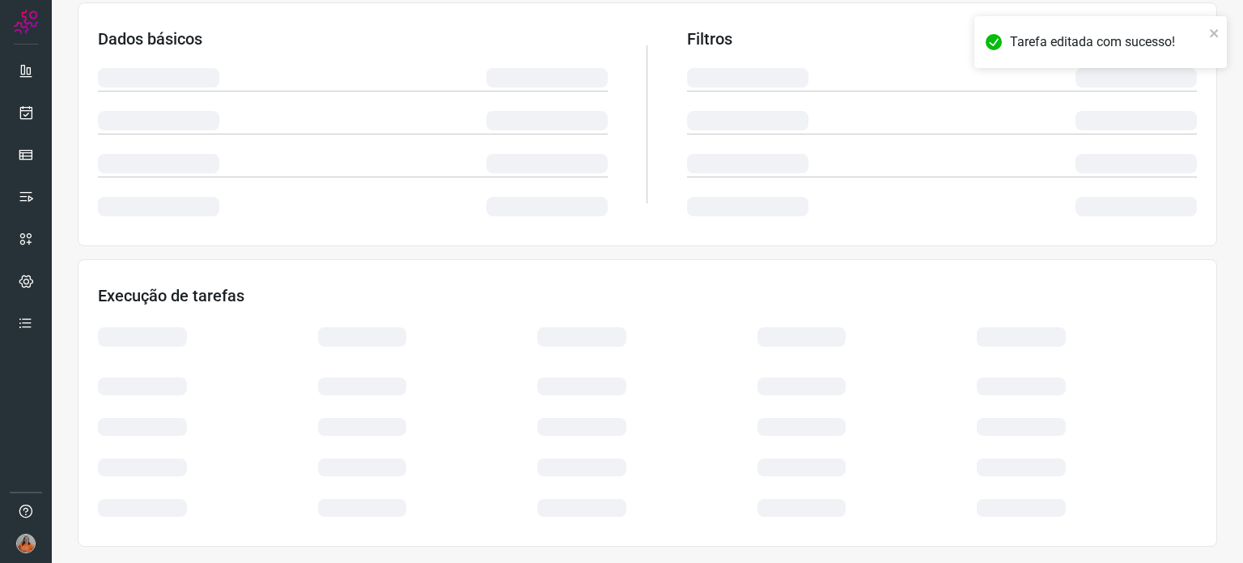
scroll to position [271, 0]
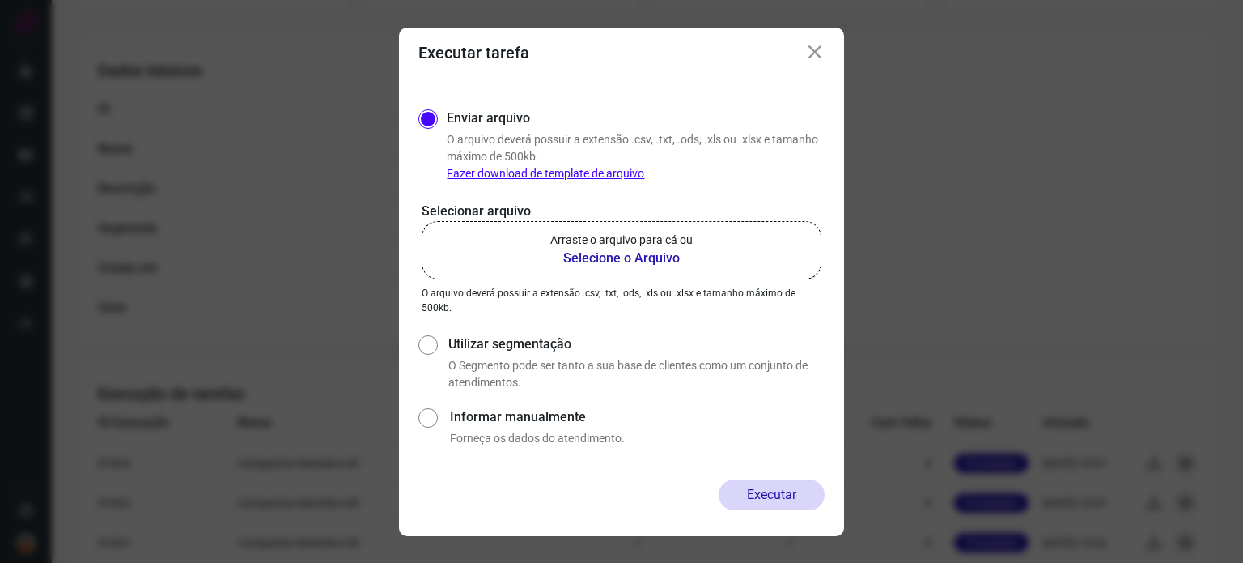
click at [652, 253] on b "Selecione o Arquivo" at bounding box center [621, 258] width 142 height 19
click at [0, 0] on input "Arraste o arquivo para cá ou Selecione o Arquivo" at bounding box center [0, 0] width 0 height 0
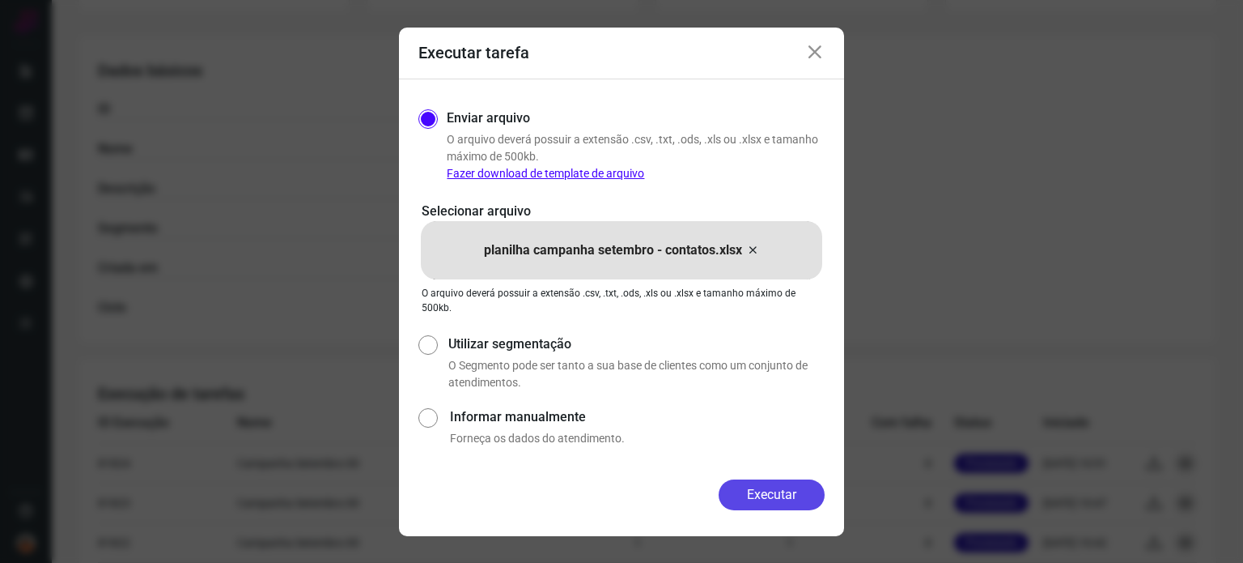
click at [783, 491] on button "Executar" at bounding box center [772, 494] width 106 height 31
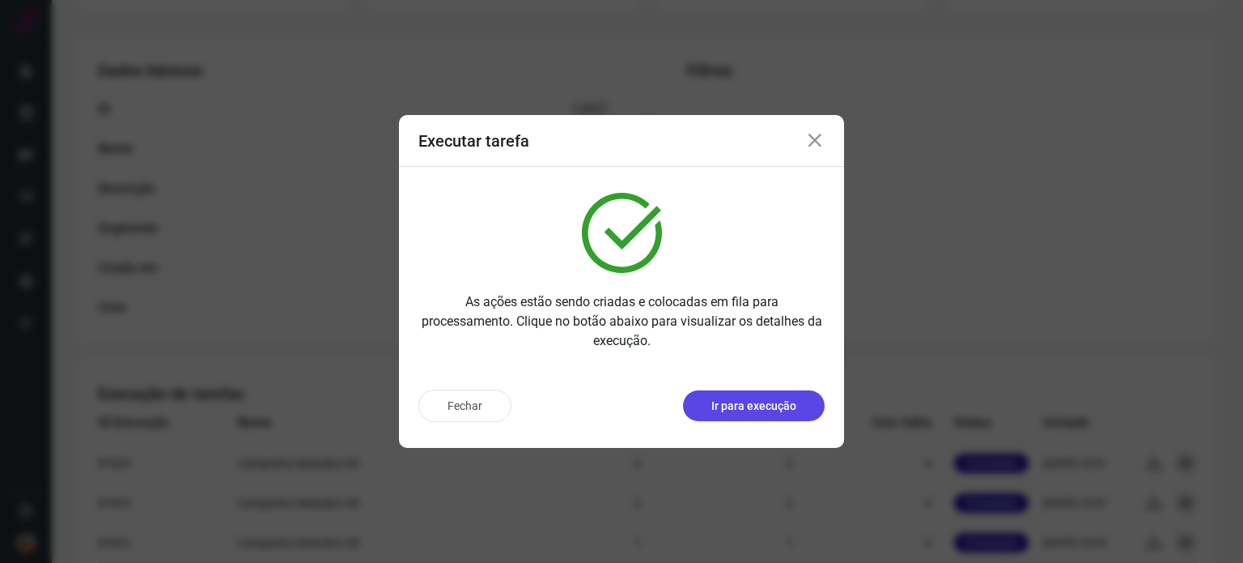
click at [777, 410] on p "Ir para execução" at bounding box center [754, 405] width 85 height 17
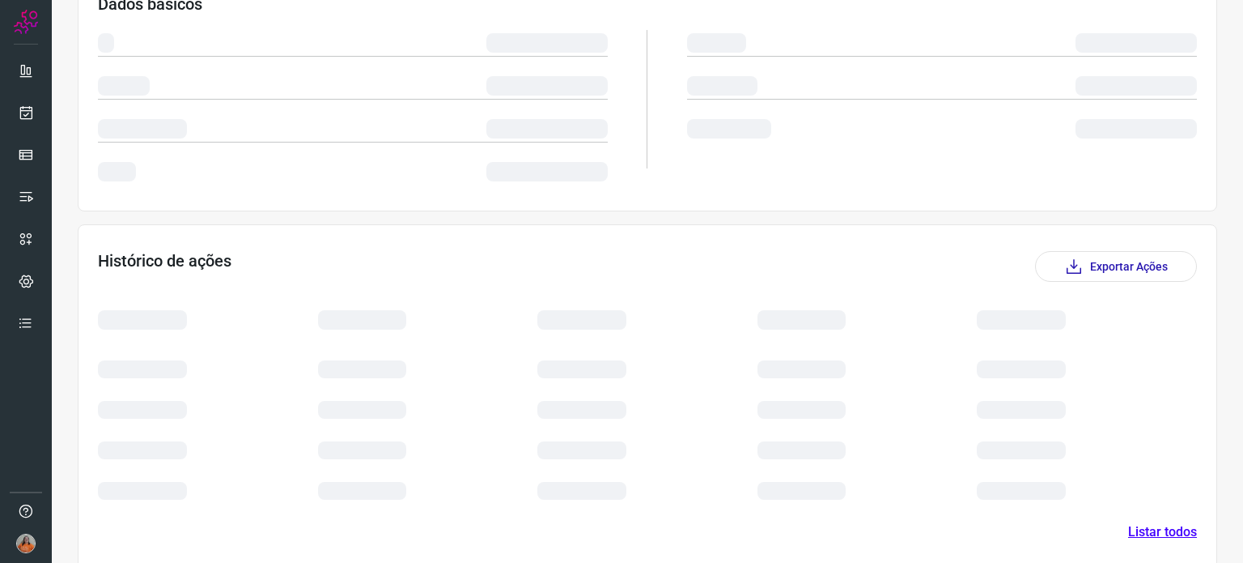
scroll to position [183, 0]
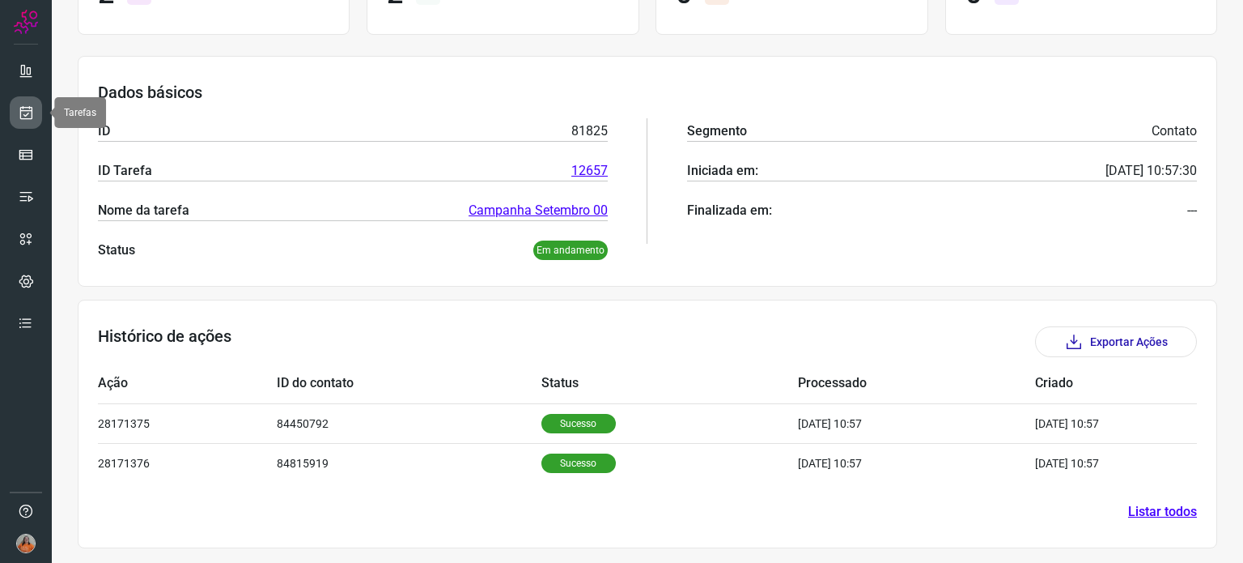
click at [29, 116] on icon at bounding box center [26, 112] width 17 height 16
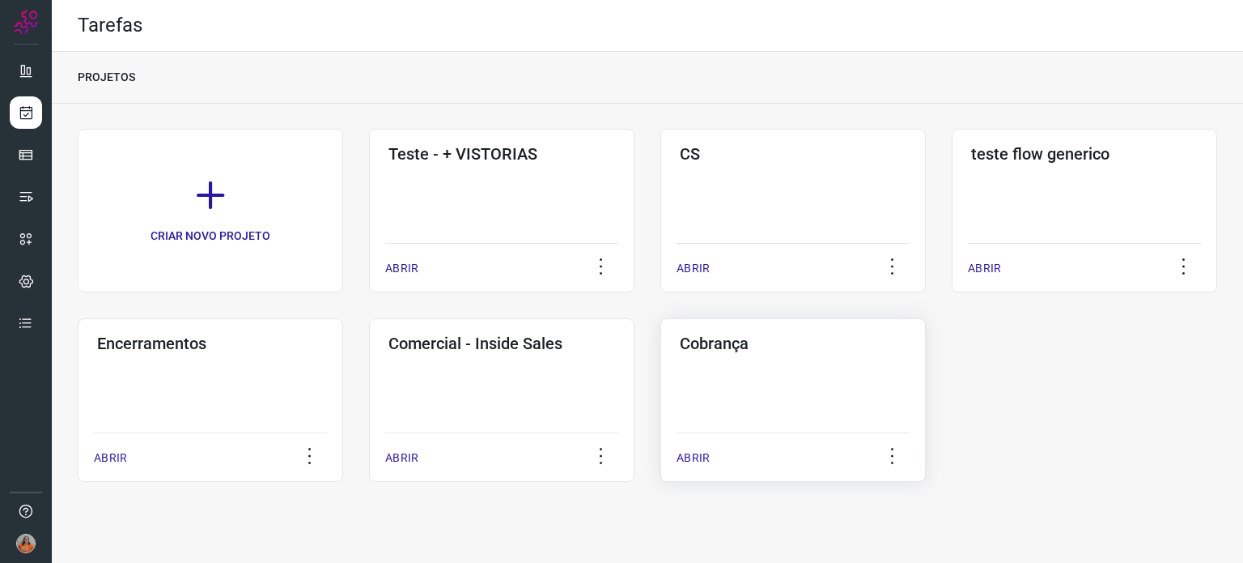
click at [768, 390] on div "Cobrança ABRIR" at bounding box center [794, 400] width 266 height 164
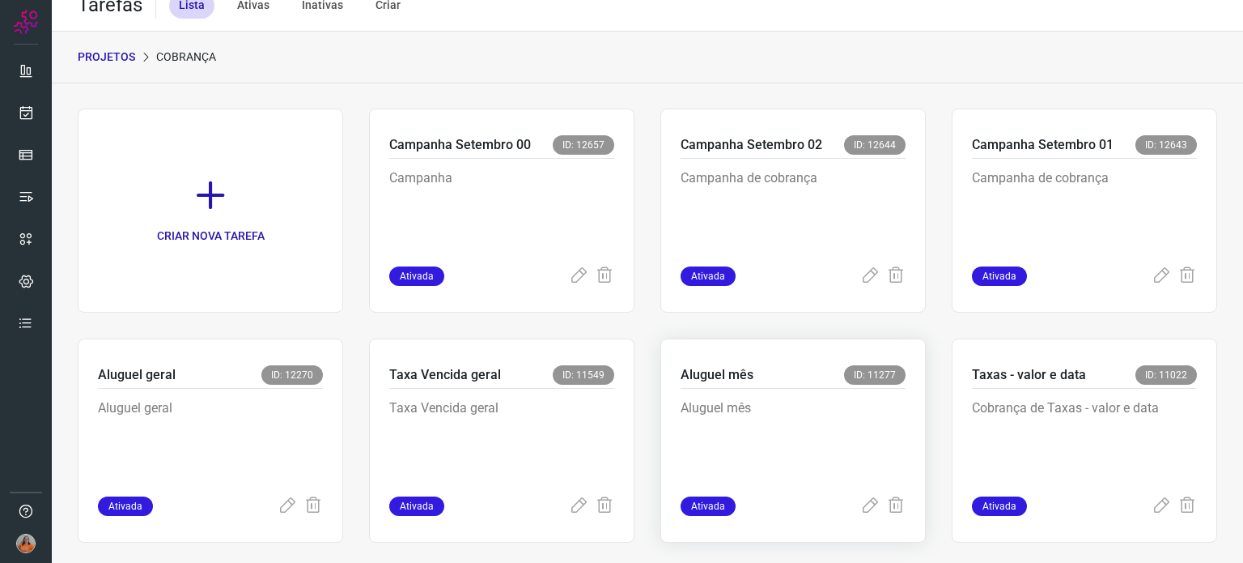
scroll to position [40, 0]
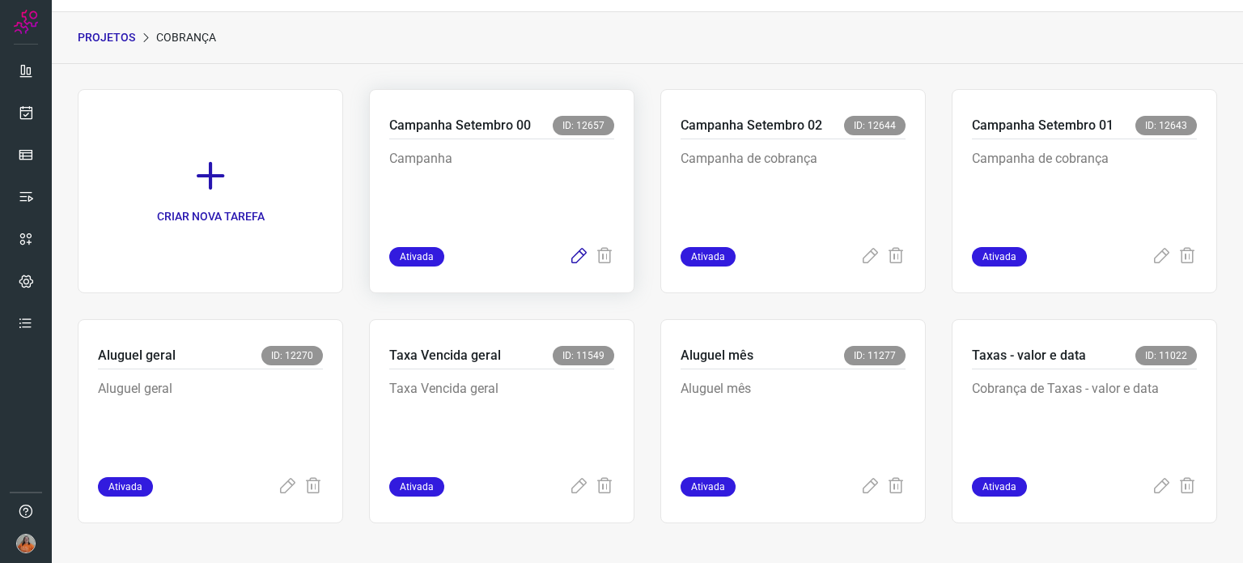
click at [576, 255] on icon at bounding box center [578, 256] width 19 height 19
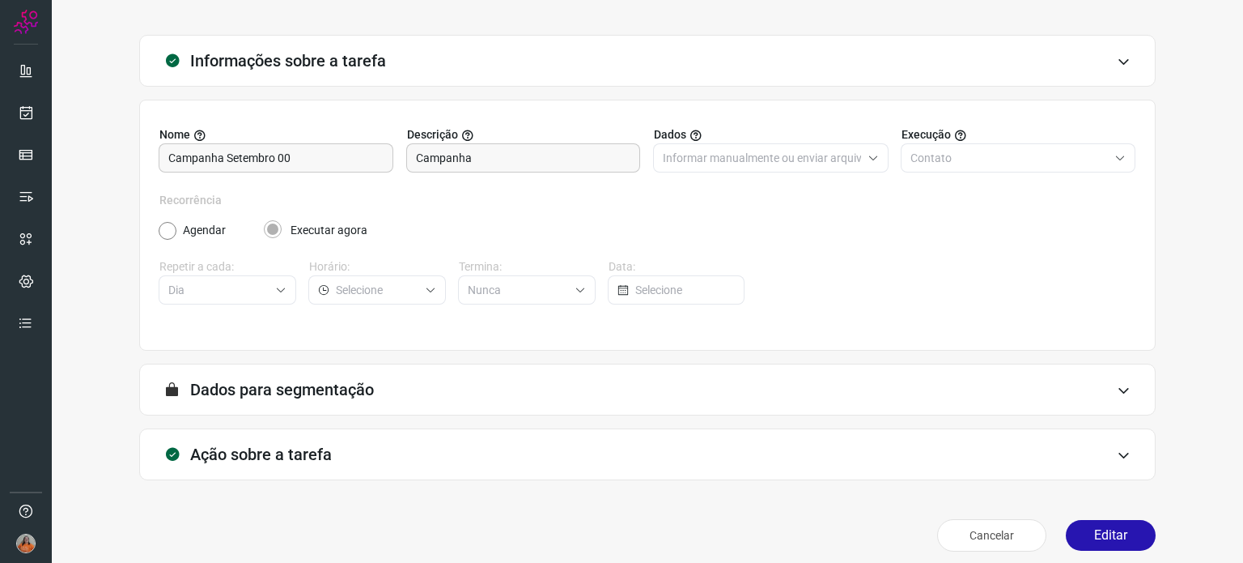
scroll to position [69, 0]
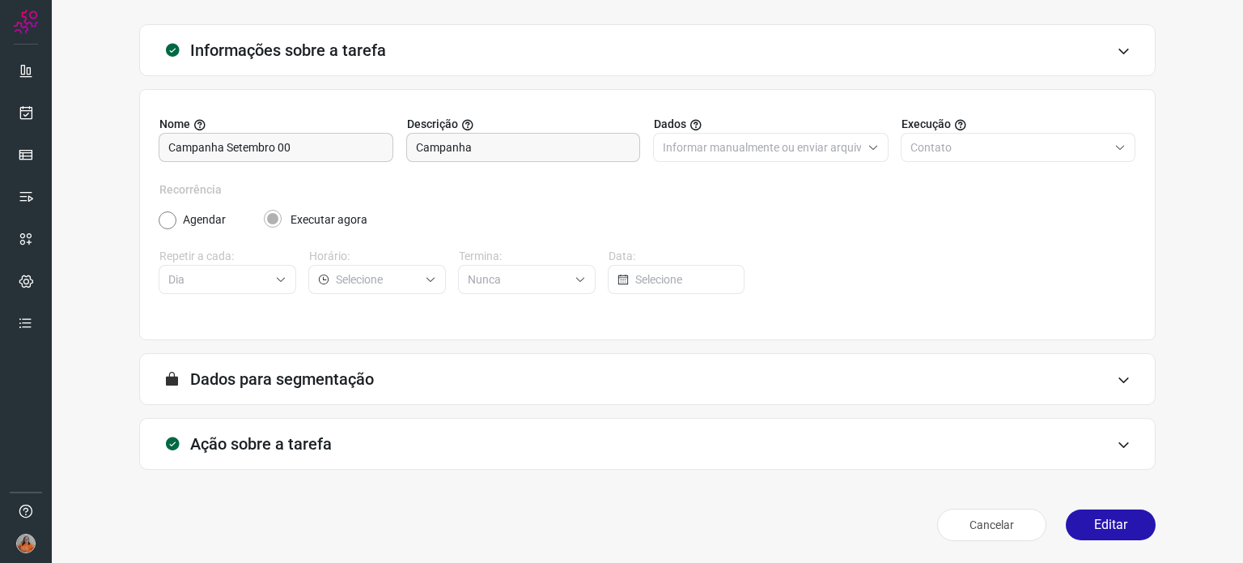
click at [750, 449] on div "Ação sobre a tarefa" at bounding box center [647, 444] width 1017 height 52
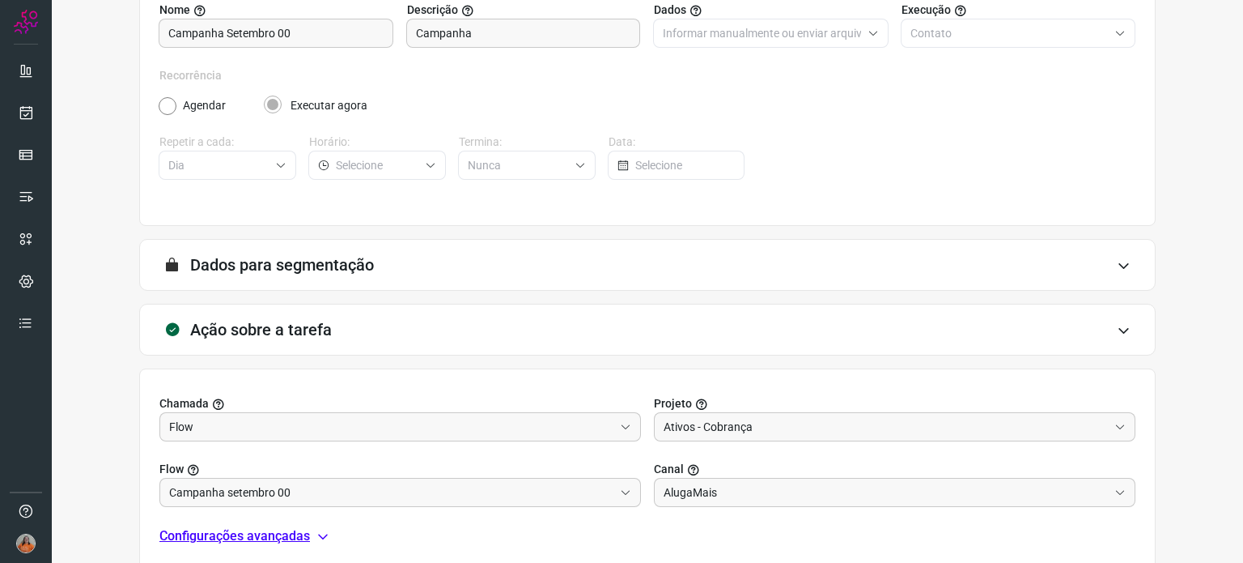
scroll to position [325, 0]
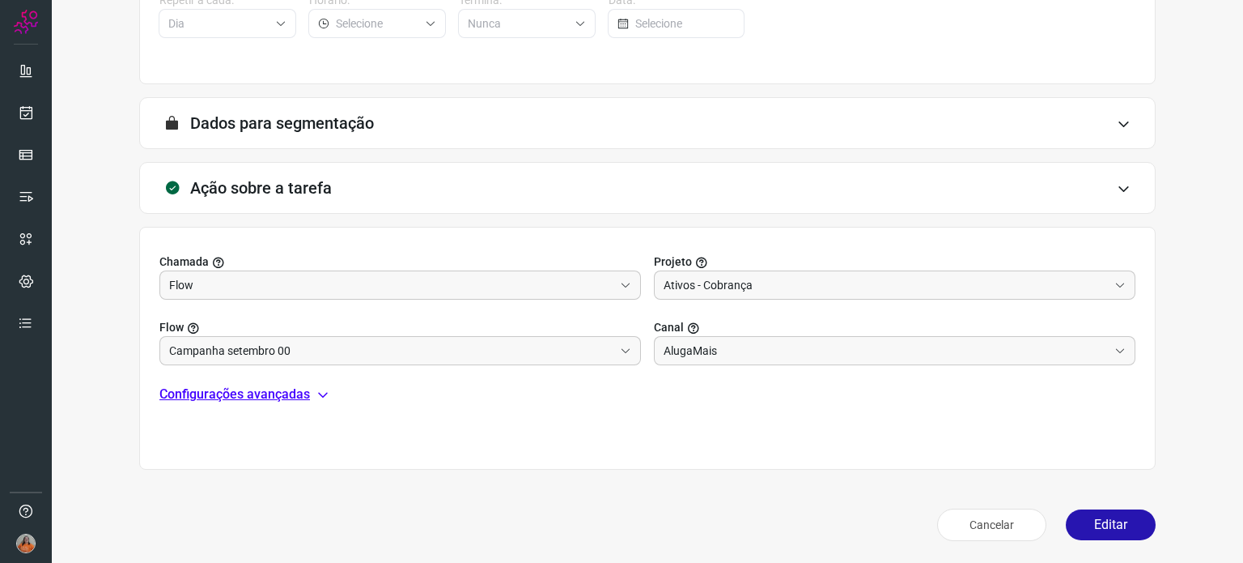
click at [259, 396] on p "Configurações avançadas" at bounding box center [234, 393] width 151 height 19
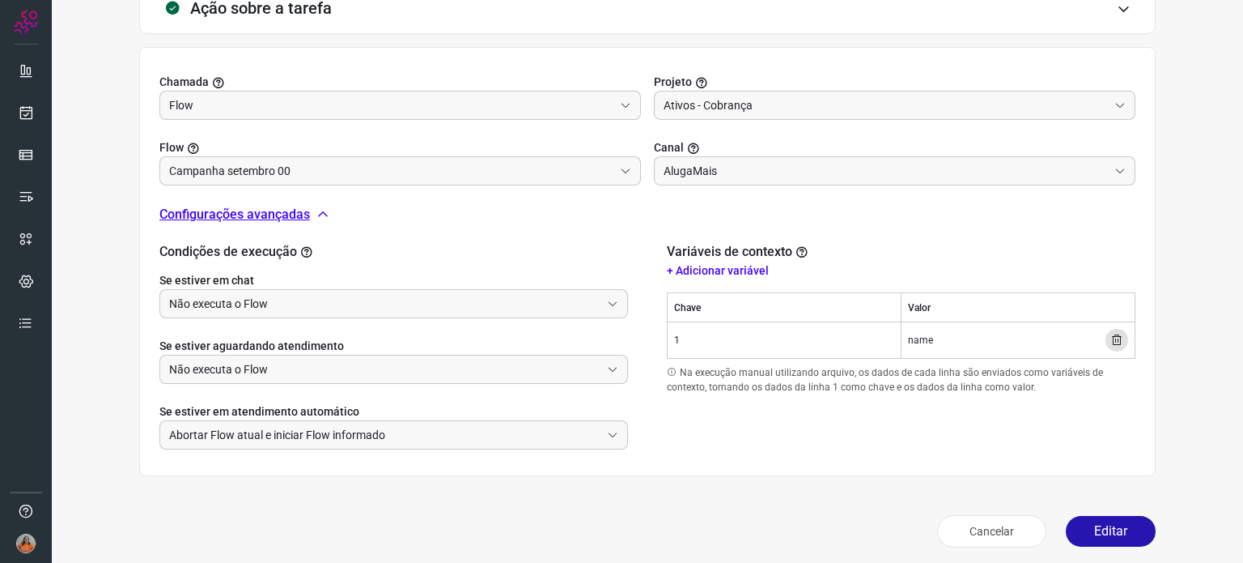
scroll to position [511, 0]
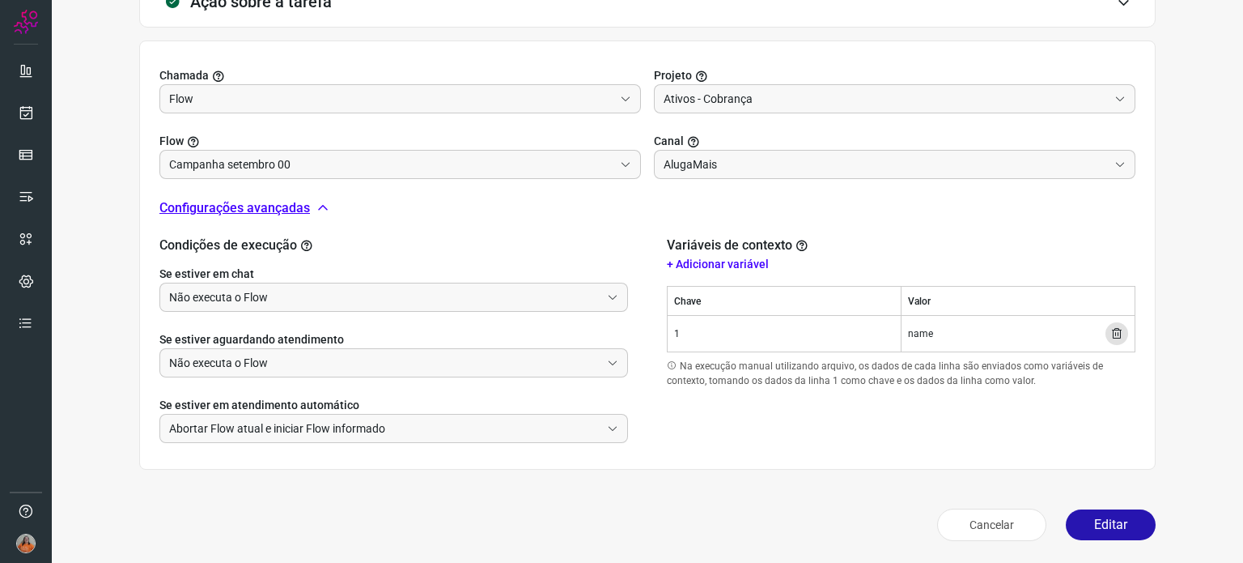
click at [1111, 332] on icon at bounding box center [1117, 333] width 13 height 13
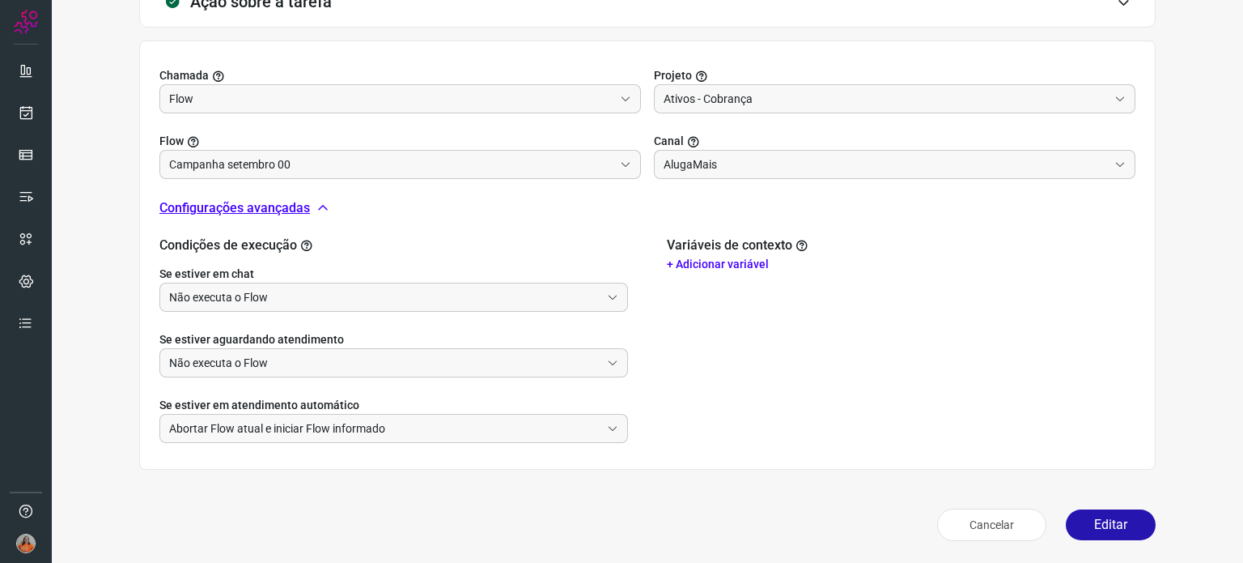
click at [750, 258] on p "+ Adicionar variável" at bounding box center [901, 264] width 469 height 17
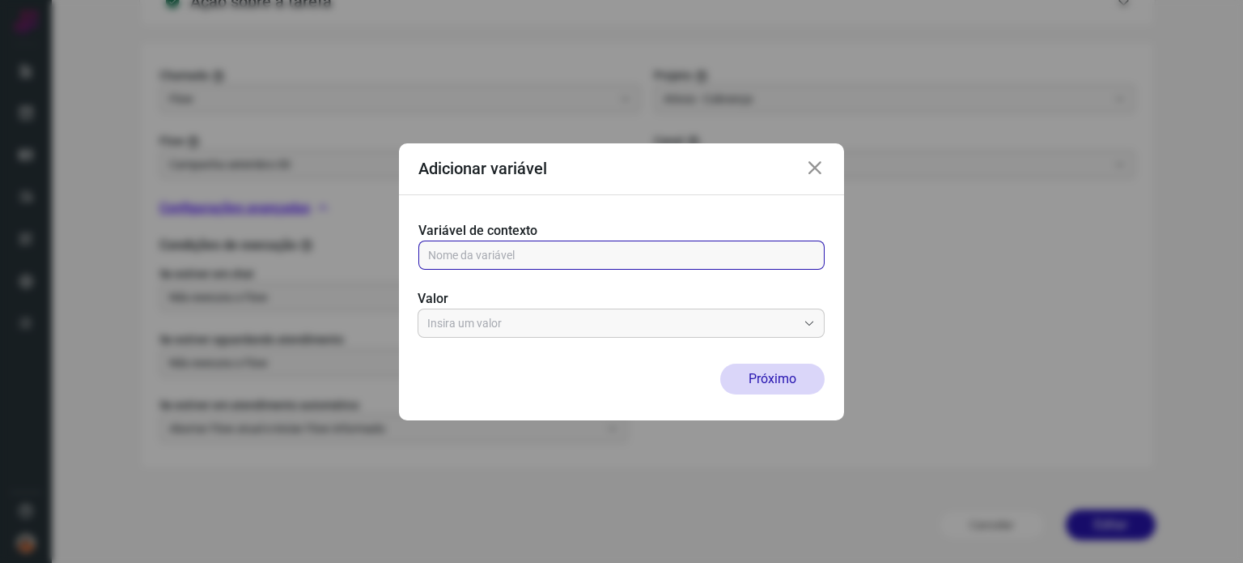
click at [747, 258] on input "text" at bounding box center [621, 255] width 387 height 28
type input "1"
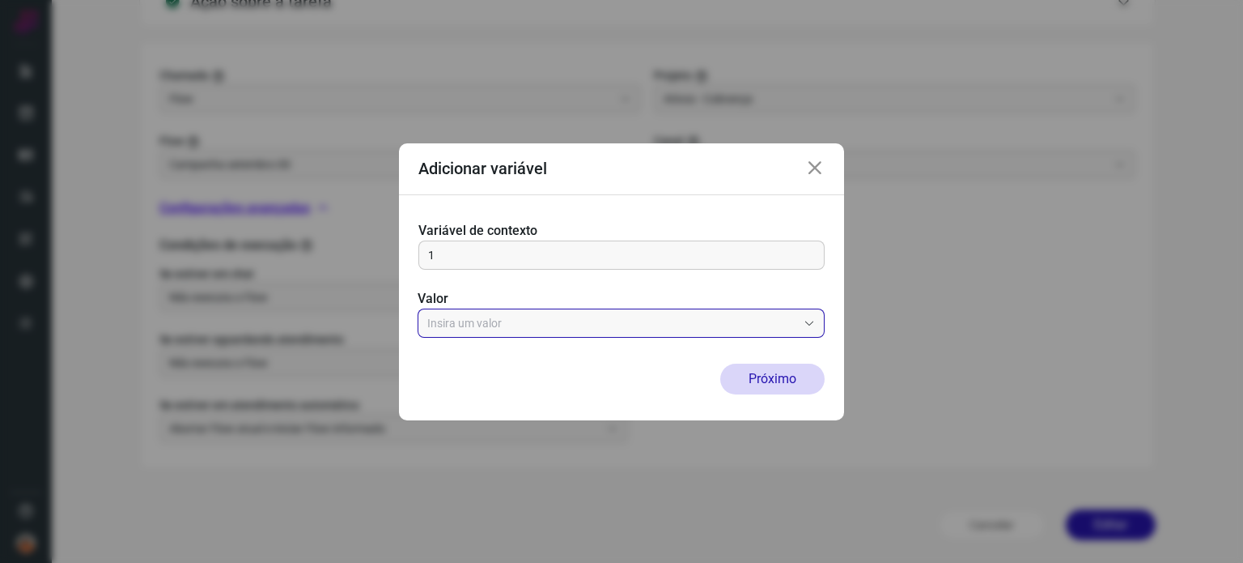
click at [673, 321] on input "text" at bounding box center [612, 323] width 370 height 28
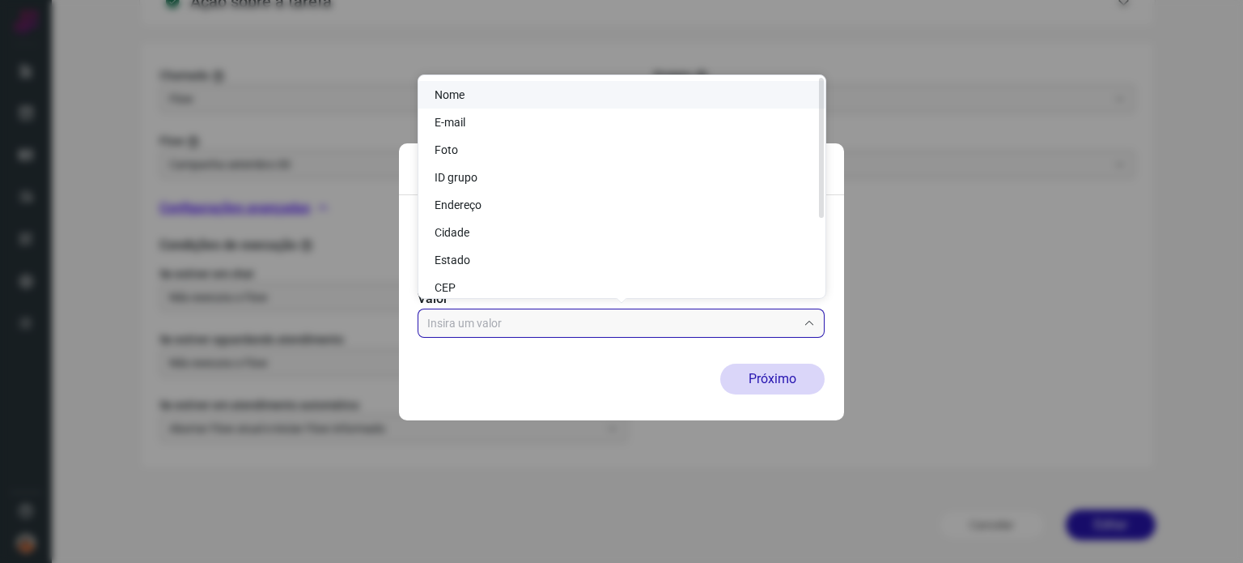
click at [478, 93] on li "Nome" at bounding box center [621, 95] width 407 height 28
type input "Nome"
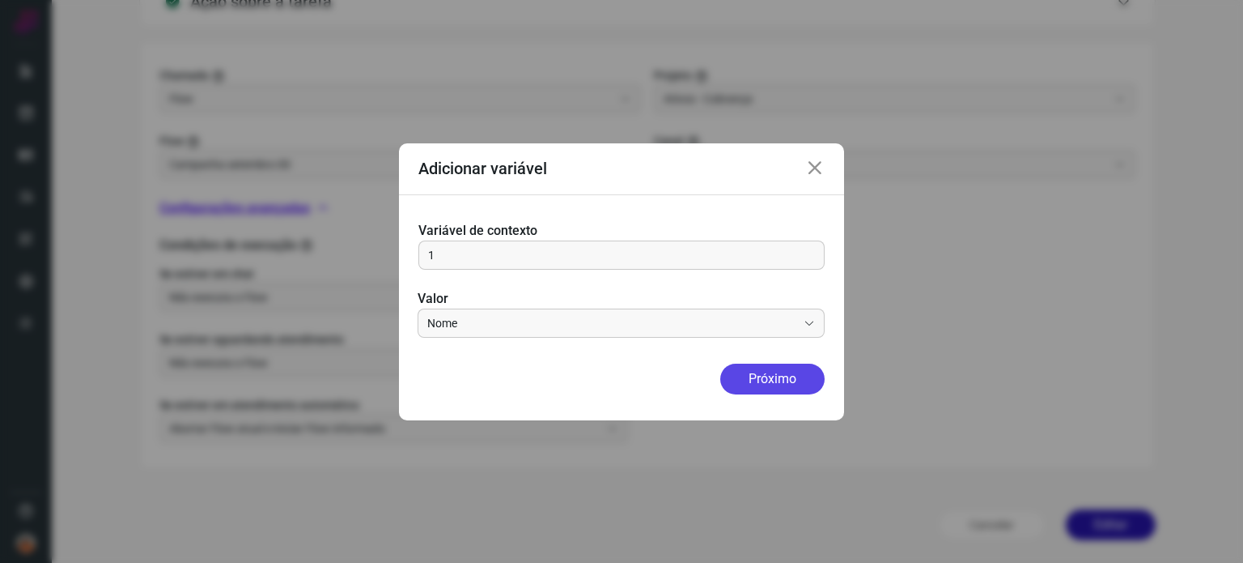
click at [803, 388] on button "Próximo" at bounding box center [772, 378] width 104 height 31
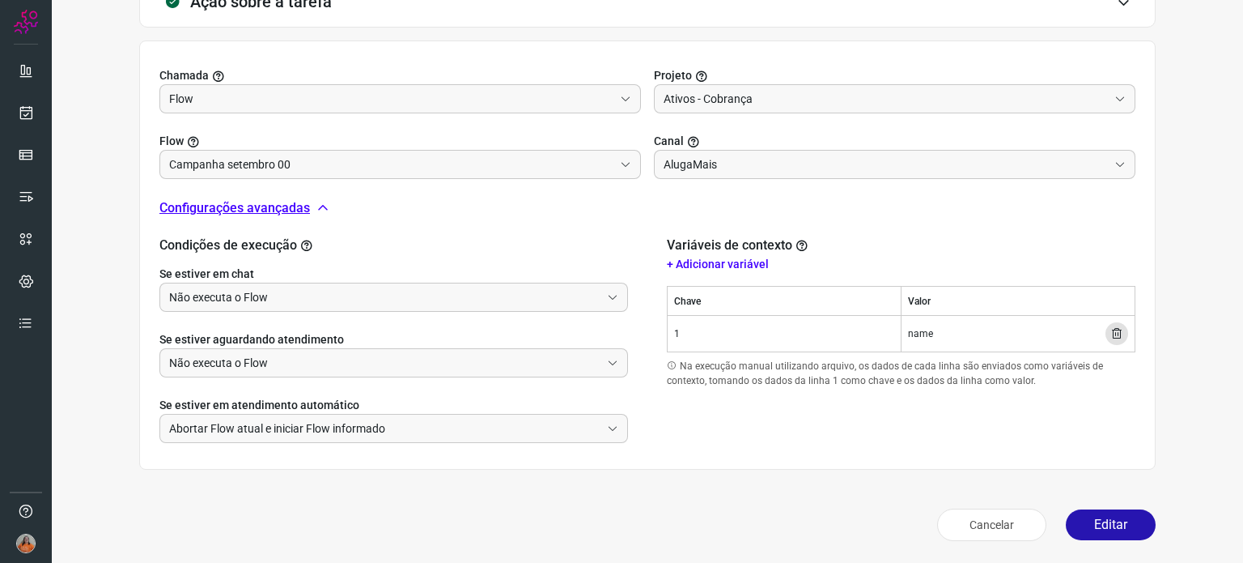
click at [727, 264] on p "+ Adicionar variável" at bounding box center [901, 264] width 469 height 17
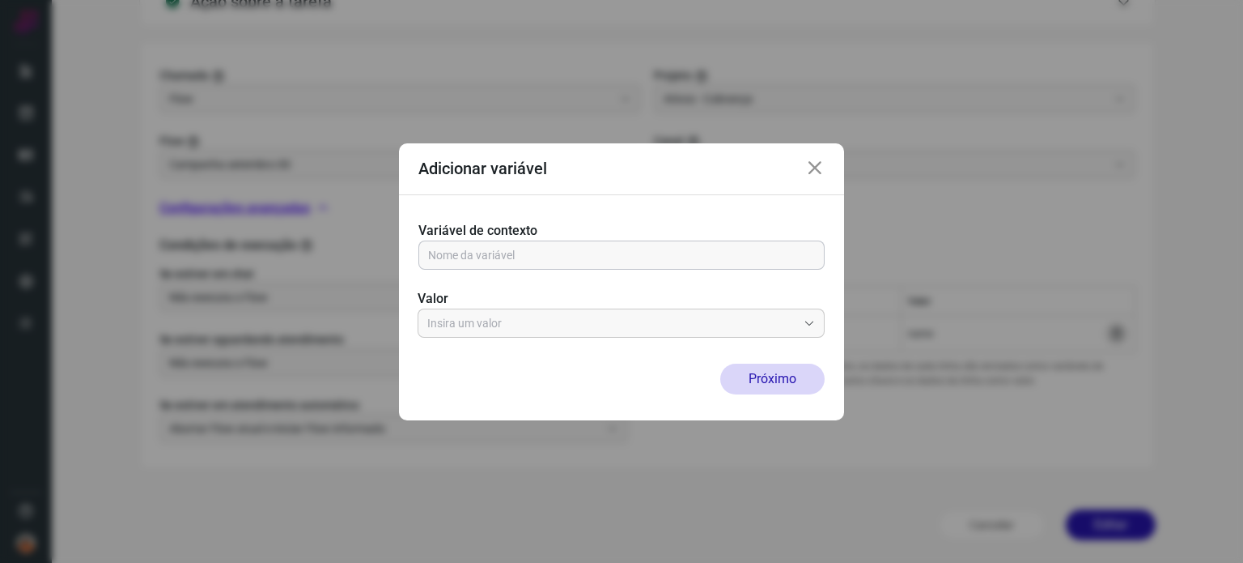
click at [598, 252] on input "text" at bounding box center [621, 255] width 387 height 28
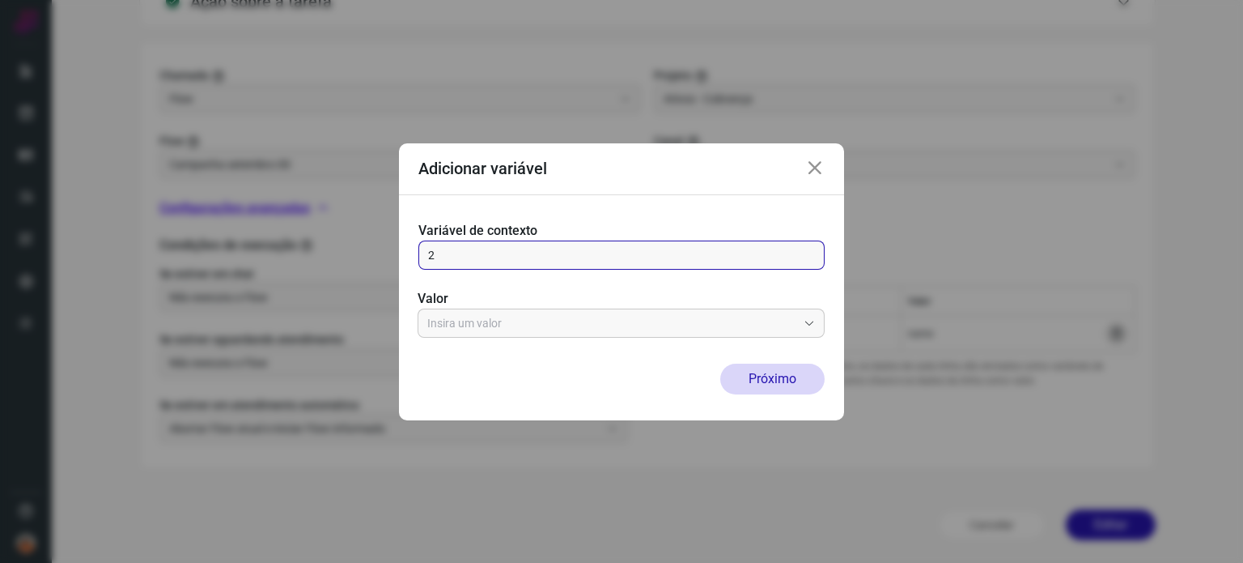
type input "2"
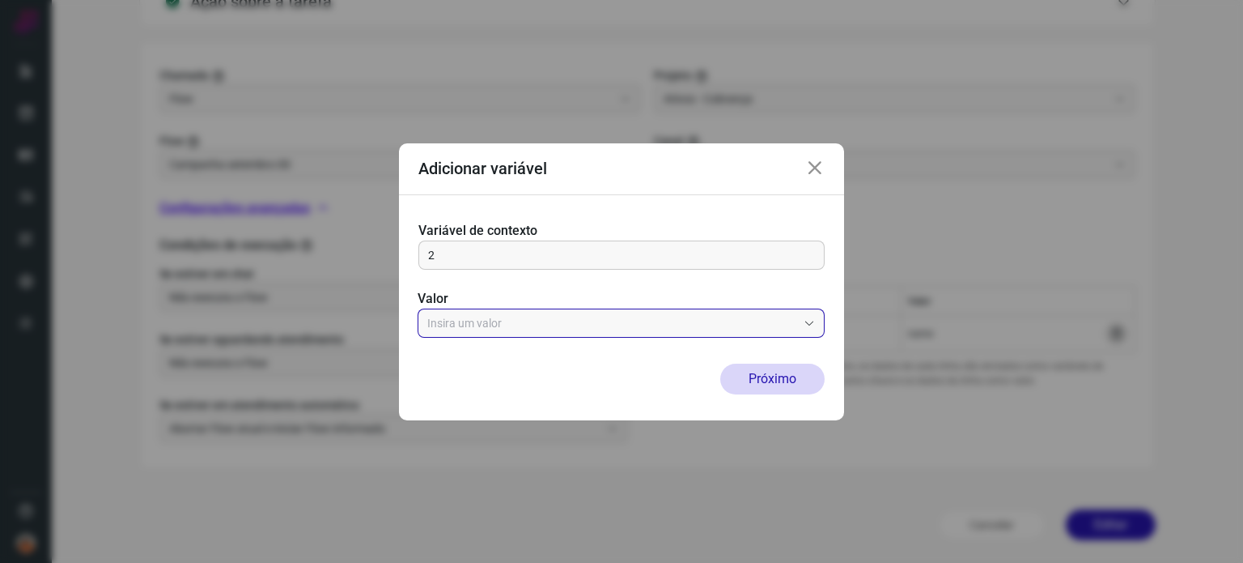
click at [630, 333] on input "text" at bounding box center [612, 323] width 370 height 28
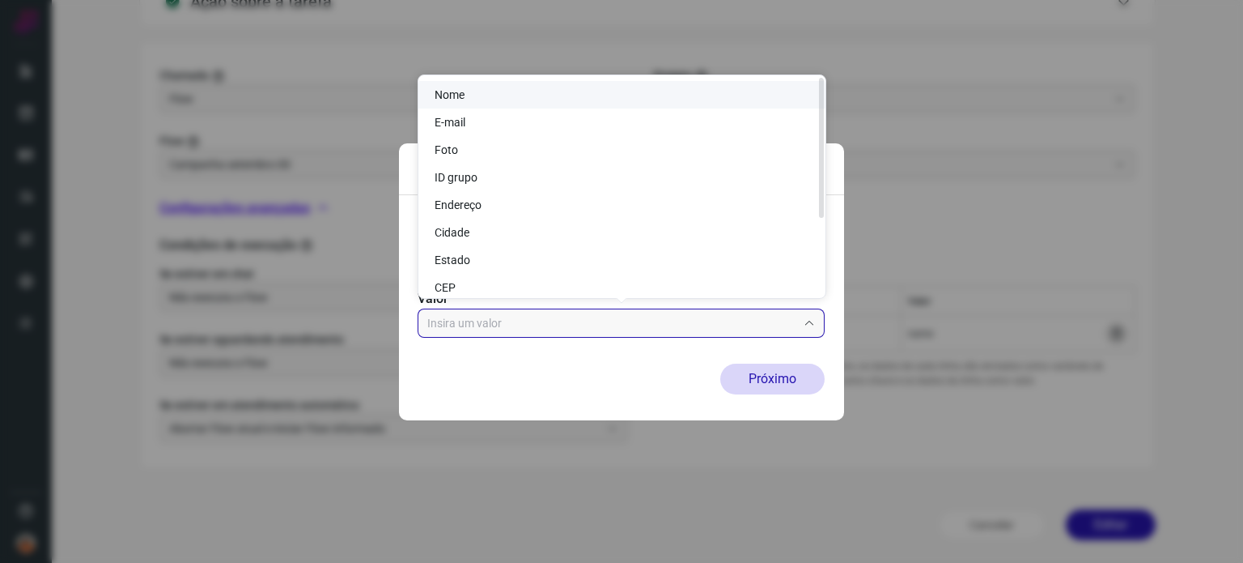
click at [559, 96] on li "Nome" at bounding box center [621, 95] width 407 height 28
type input "Nome"
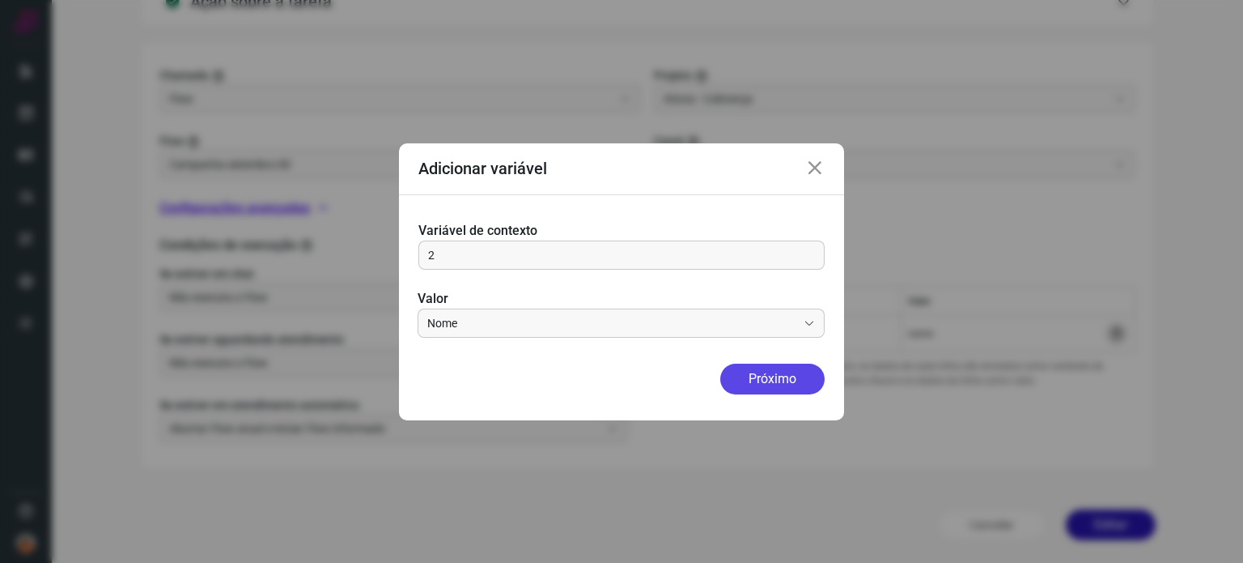
click at [799, 378] on button "Próximo" at bounding box center [772, 378] width 104 height 31
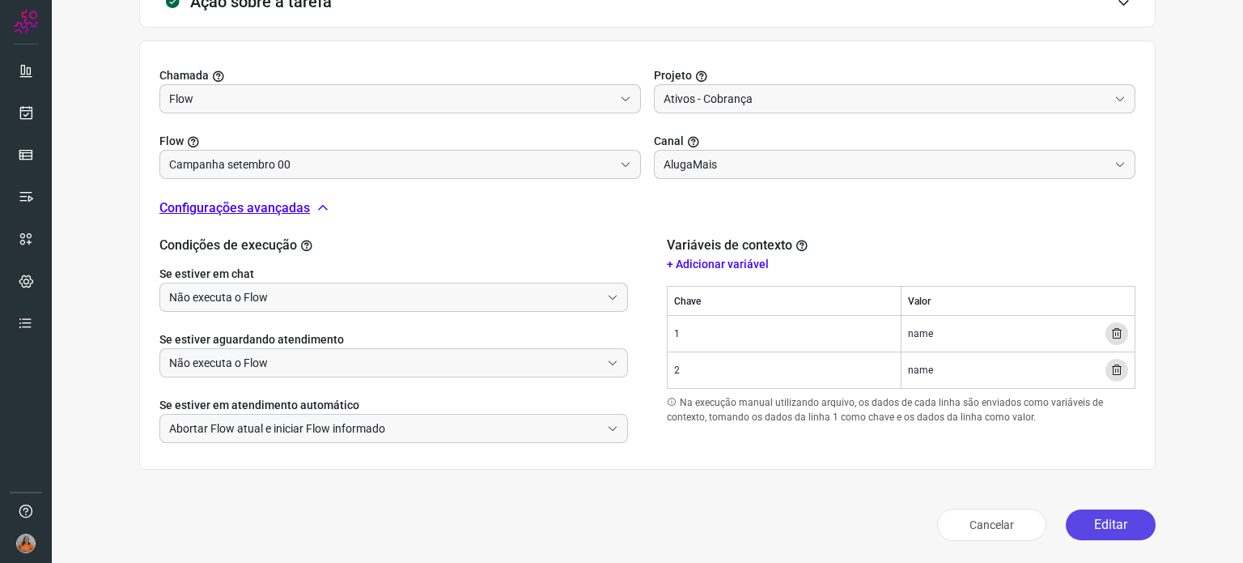
click at [1107, 529] on button "Editar" at bounding box center [1111, 524] width 90 height 31
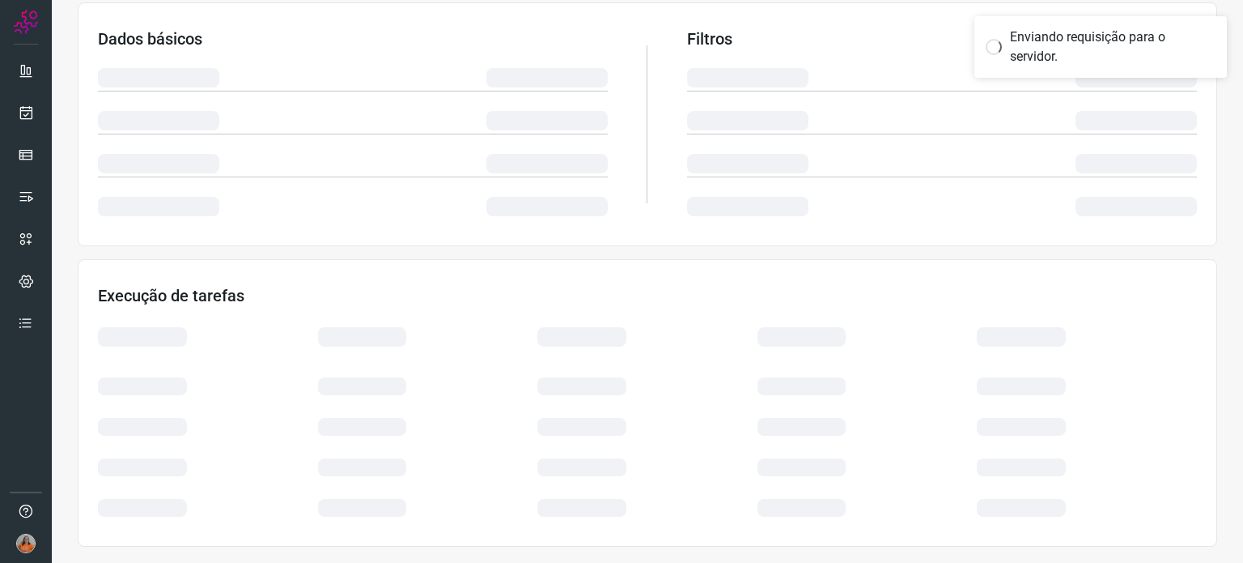
scroll to position [271, 0]
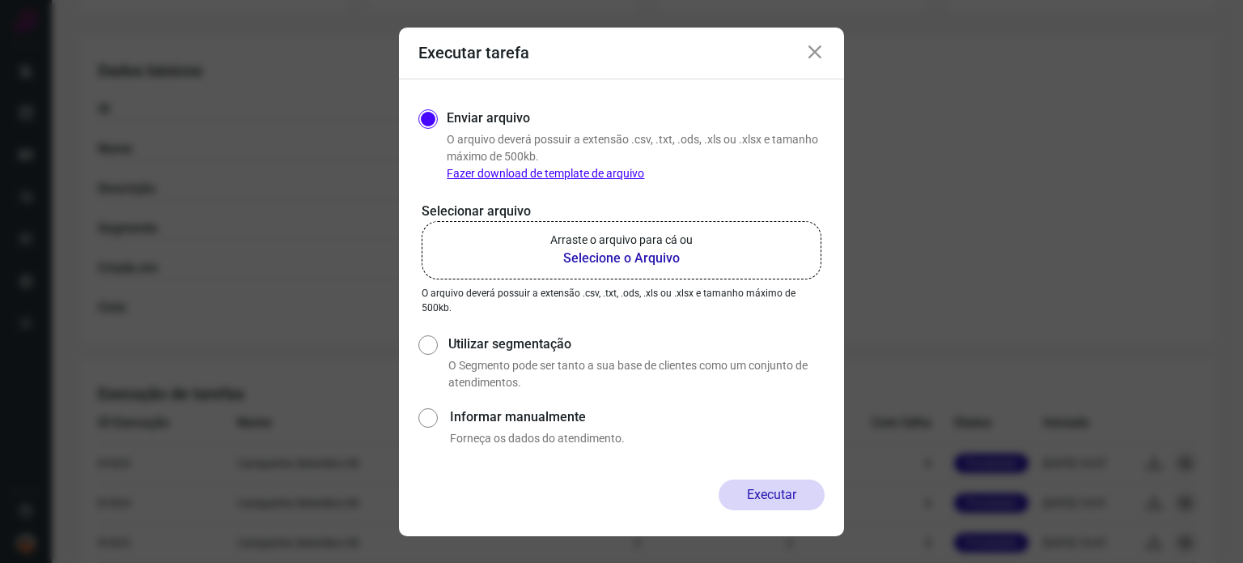
click at [637, 257] on b "Selecione o Arquivo" at bounding box center [621, 258] width 142 height 19
click at [0, 0] on input "Arraste o arquivo para cá ou Selecione o Arquivo" at bounding box center [0, 0] width 0 height 0
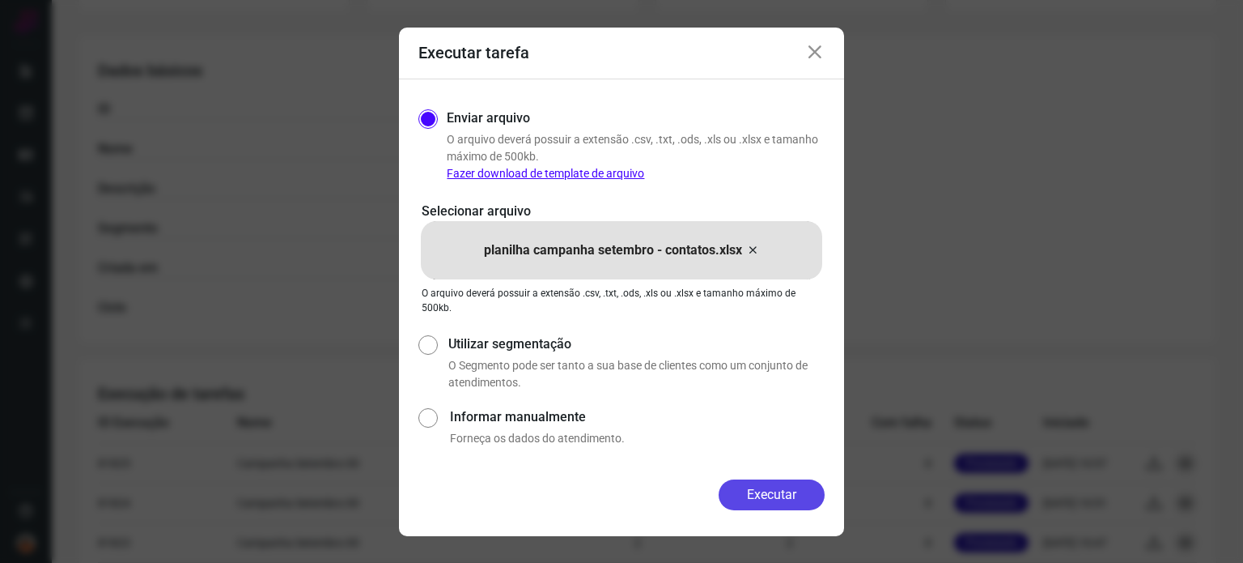
click at [800, 498] on button "Executar" at bounding box center [772, 494] width 106 height 31
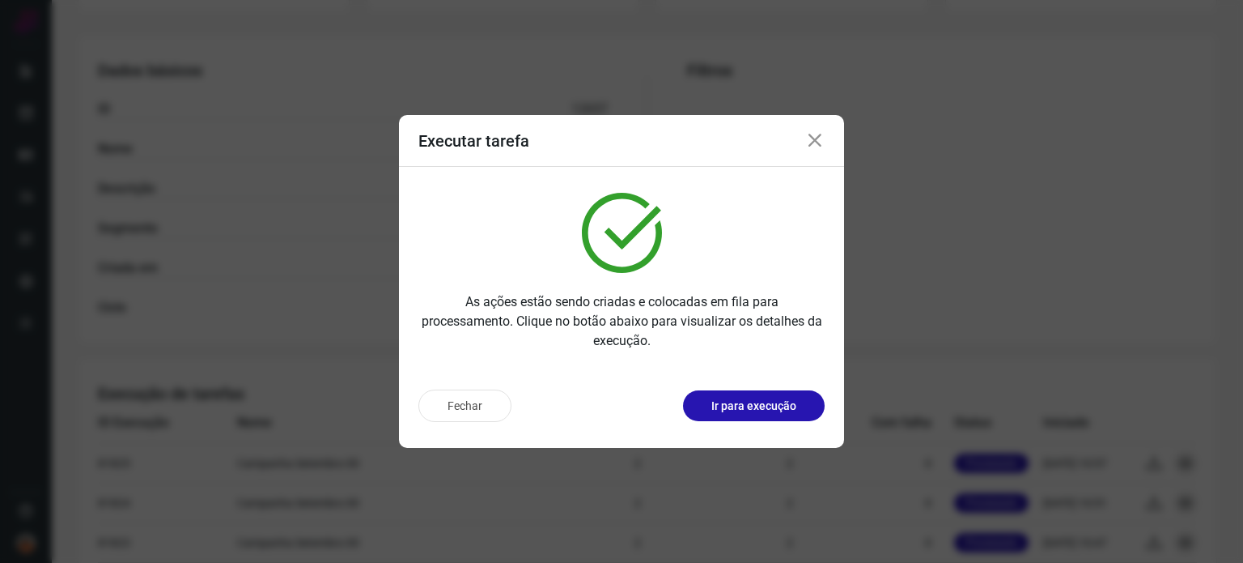
click at [811, 138] on icon at bounding box center [814, 140] width 19 height 19
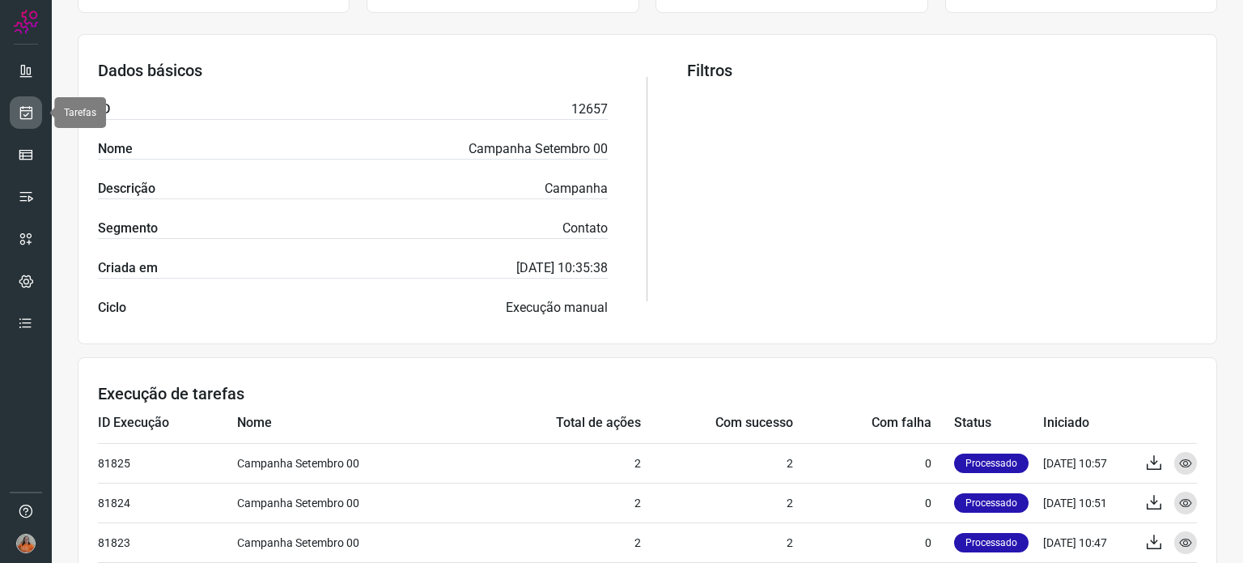
click at [26, 119] on icon at bounding box center [26, 112] width 17 height 16
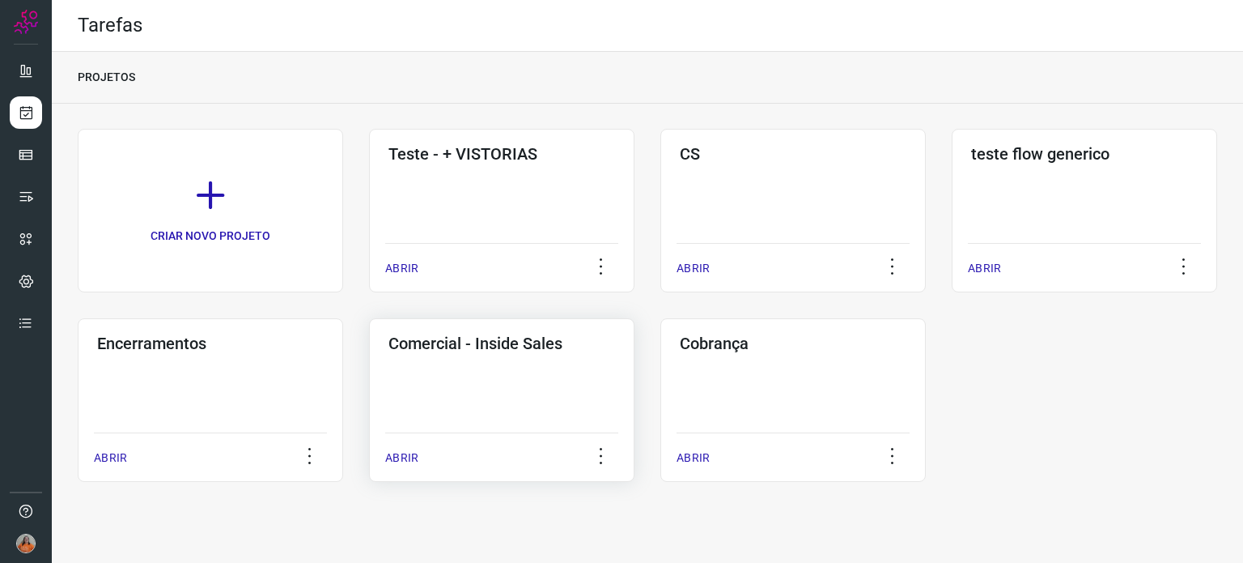
click at [661, 389] on div "Comercial - Inside Sales ABRIR" at bounding box center [794, 400] width 266 height 164
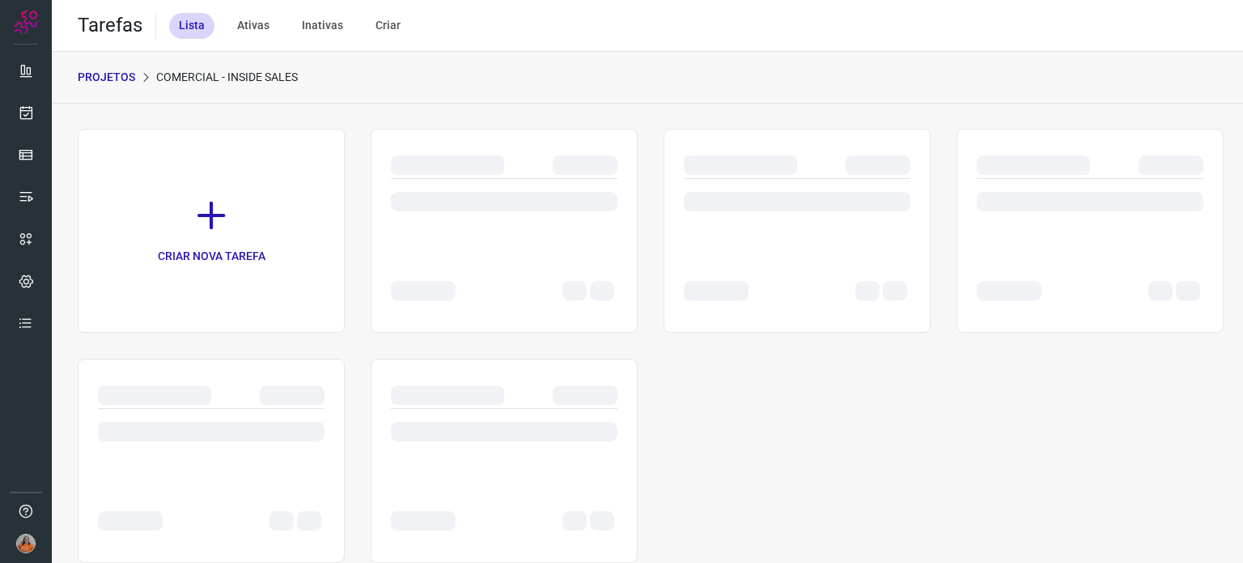
click at [547, 389] on div at bounding box center [504, 394] width 227 height 19
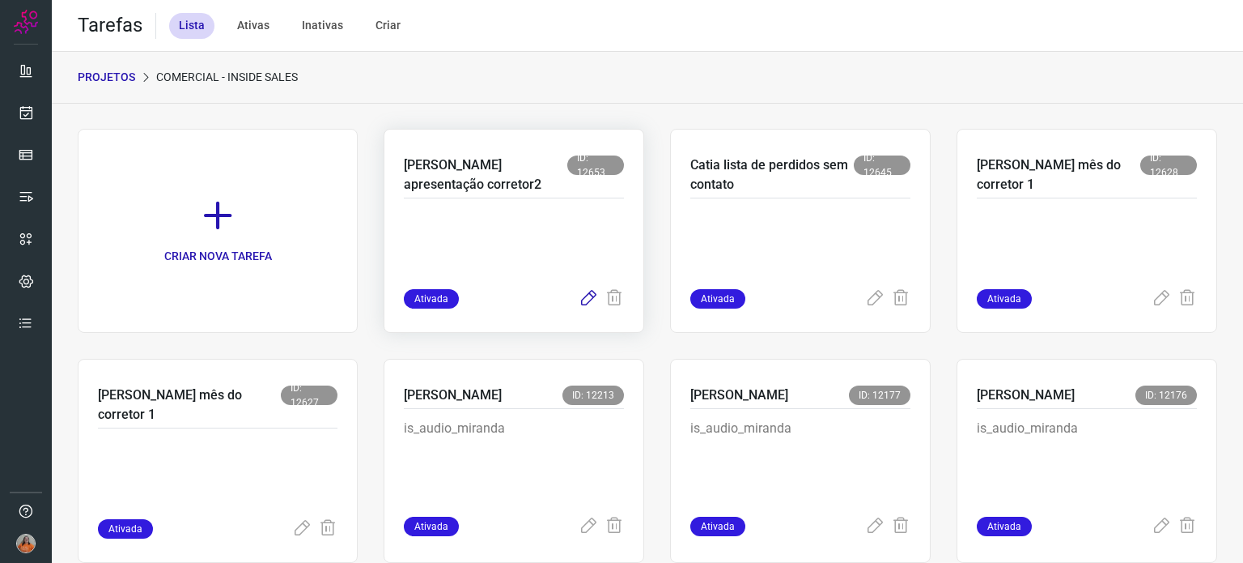
click at [579, 304] on icon at bounding box center [588, 298] width 19 height 19
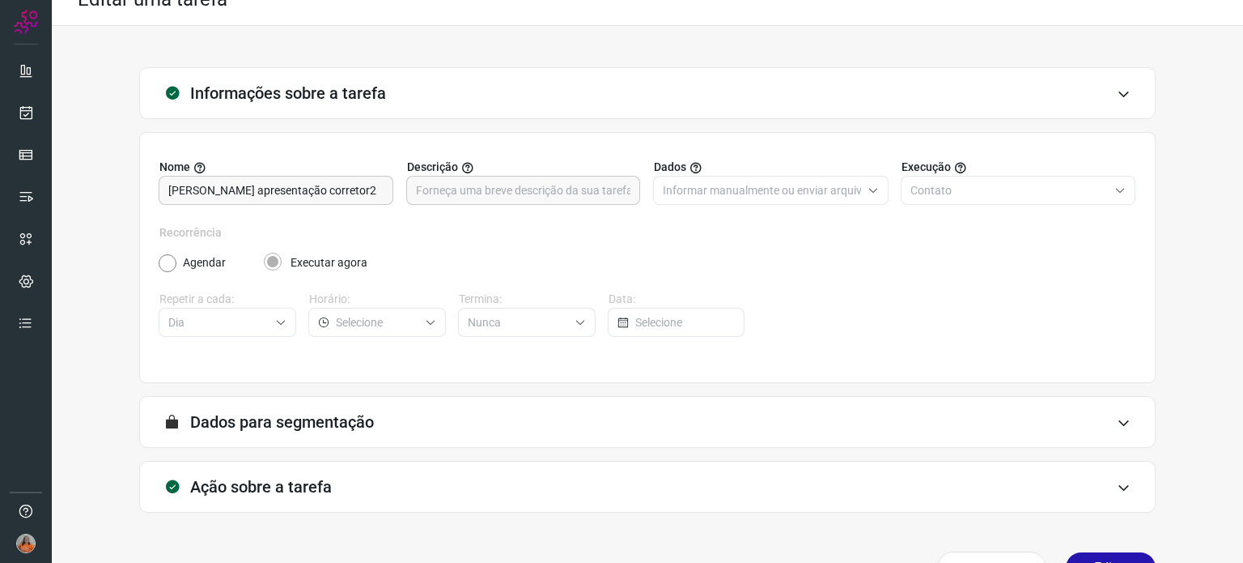
scroll to position [69, 0]
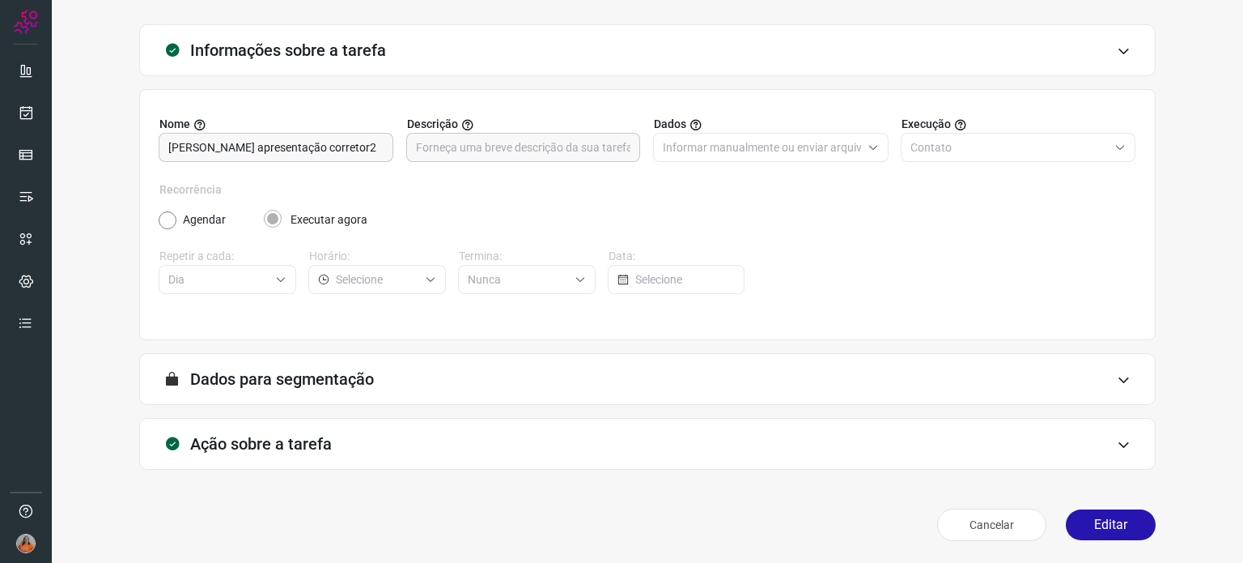
click at [1049, 424] on div "Ação sobre a tarefa" at bounding box center [647, 444] width 1017 height 52
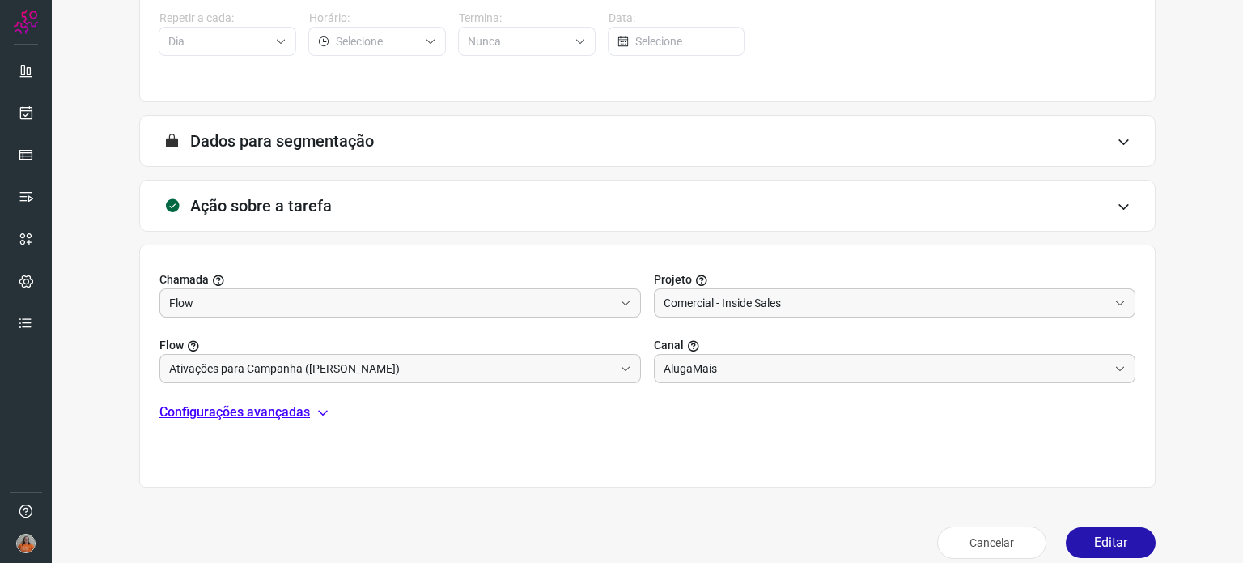
scroll to position [325, 0]
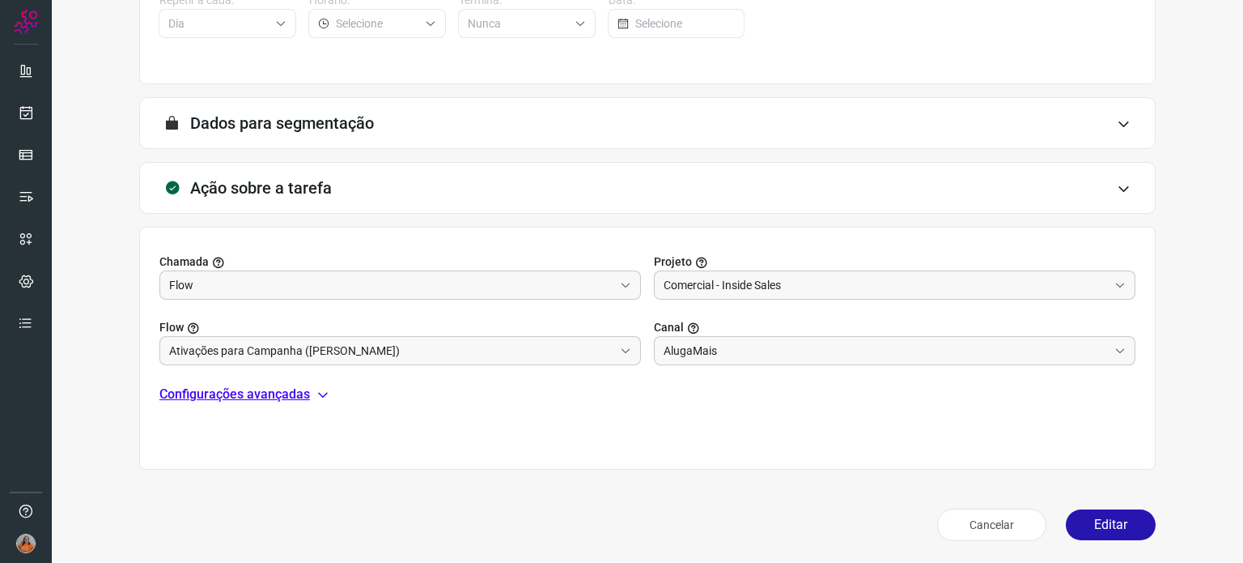
click at [321, 391] on icon at bounding box center [323, 394] width 13 height 13
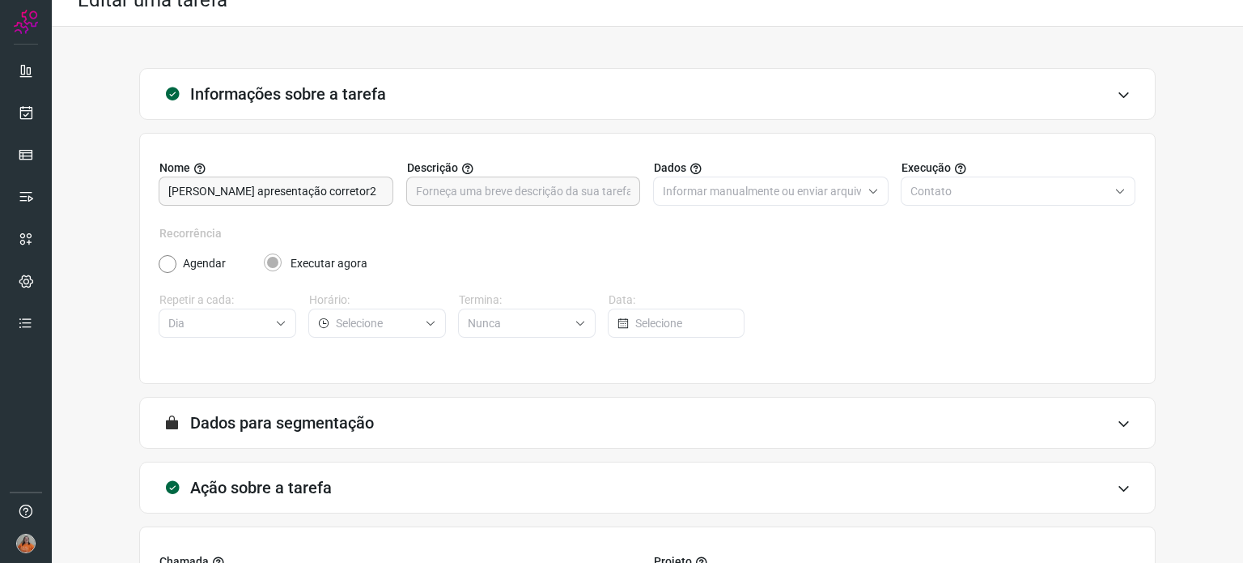
scroll to position [0, 0]
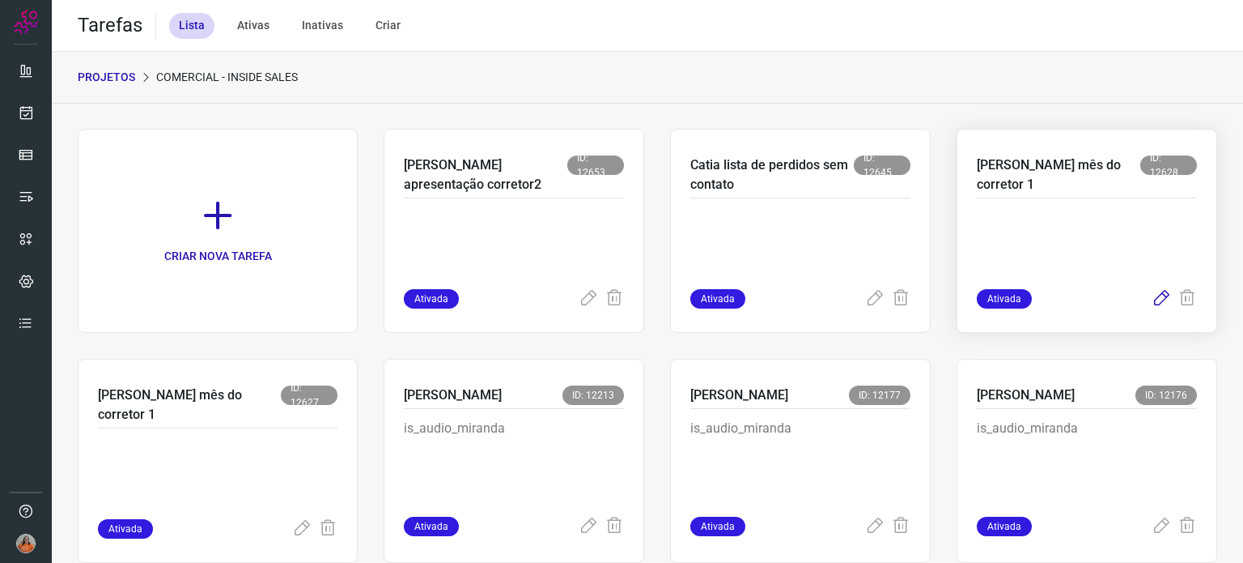
click at [1152, 300] on icon at bounding box center [1161, 298] width 19 height 19
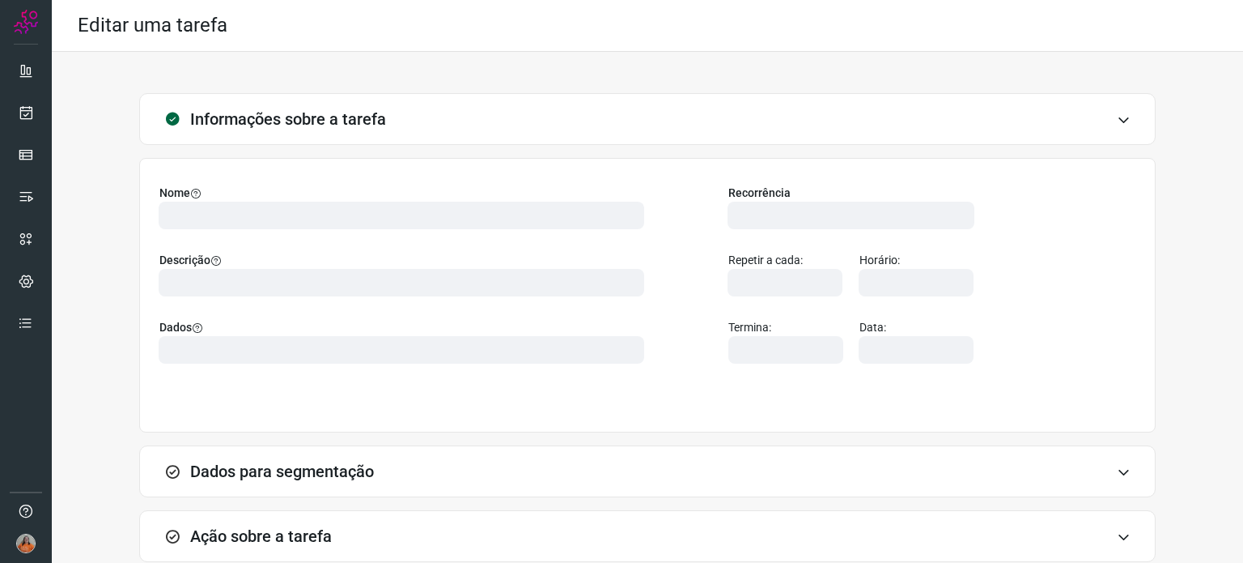
type input "567177"
type input "414559"
type input "301c9e4e-def7-4d99-8d20-6bff0fe5b281"
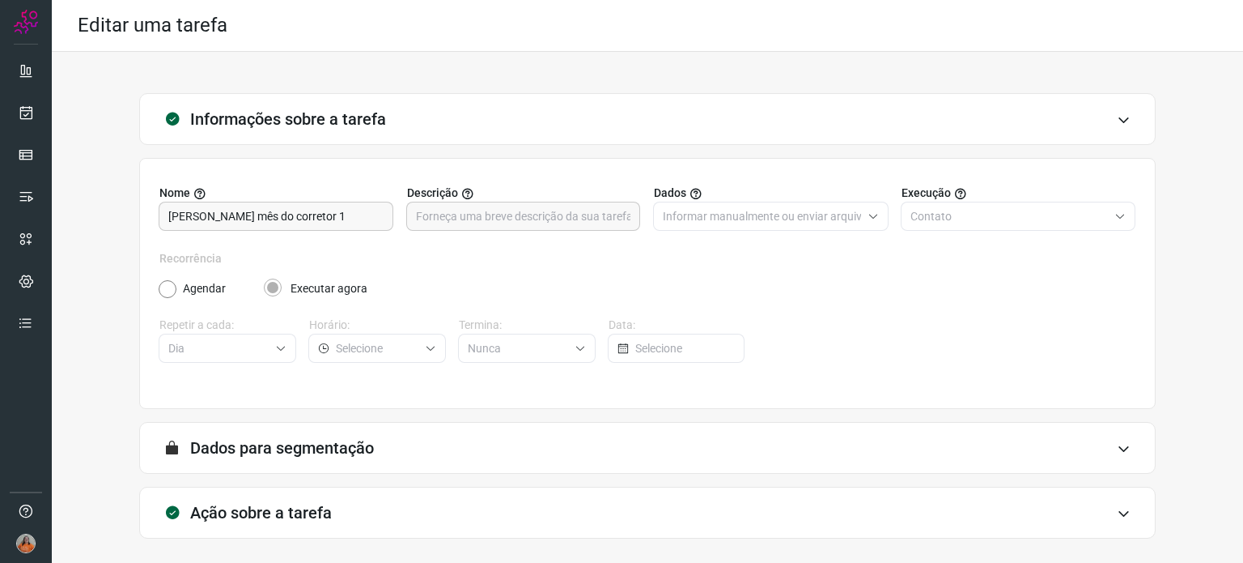
scroll to position [69, 0]
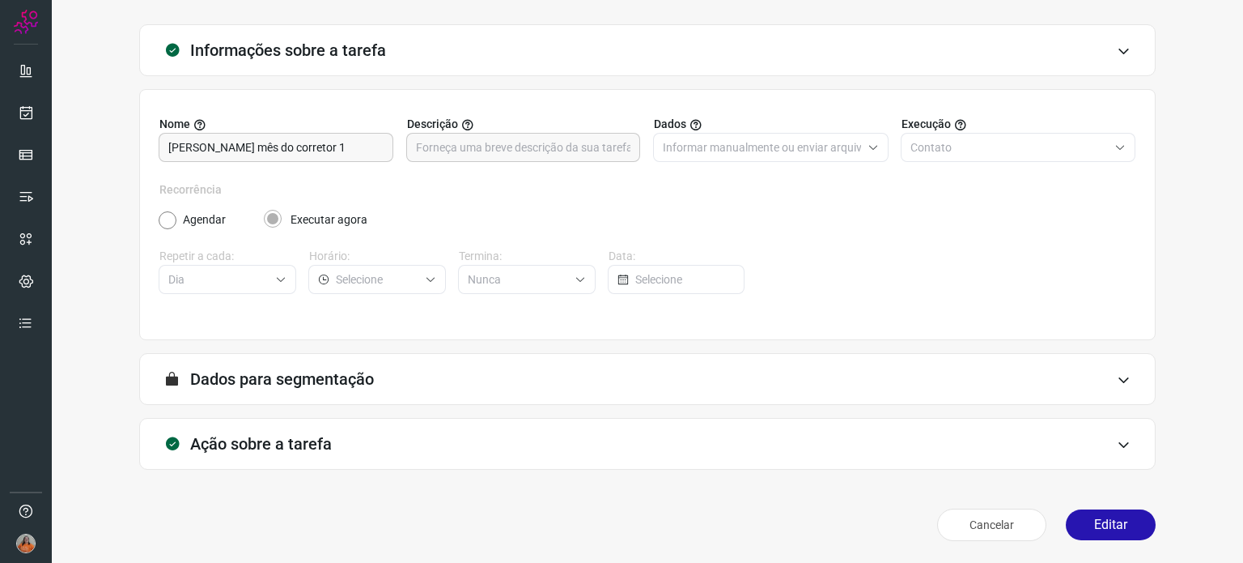
type input "Comercial - Inside Sales"
type input "Ativações para Campanha ([PERSON_NAME])"
click at [567, 452] on div "Ação sobre a tarefa" at bounding box center [647, 444] width 1017 height 52
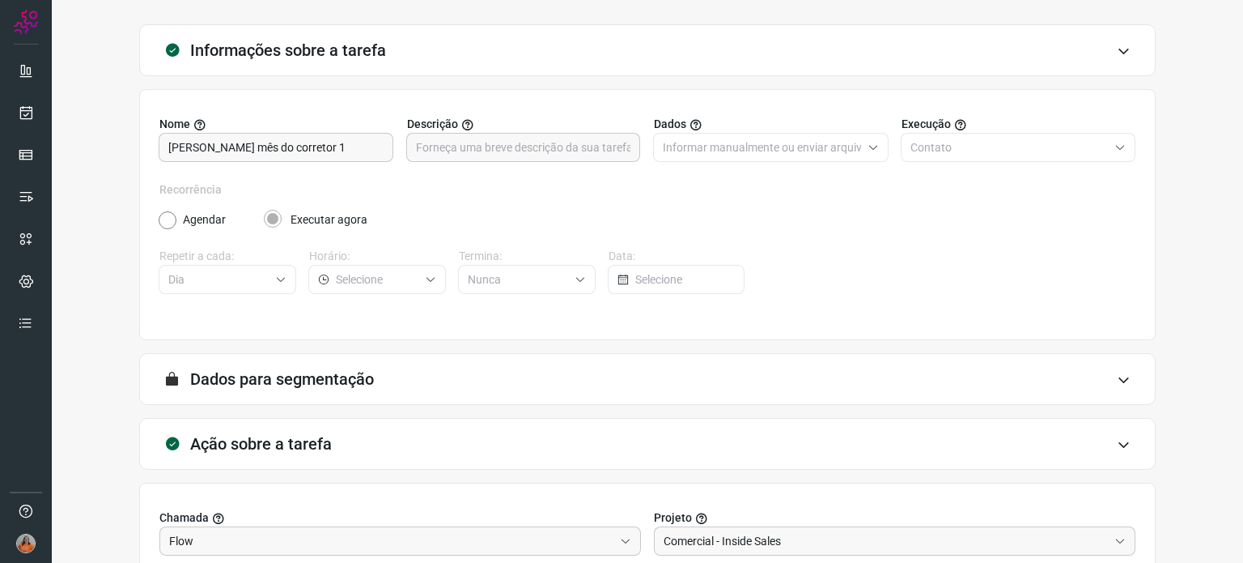
type input "AlugaMais"
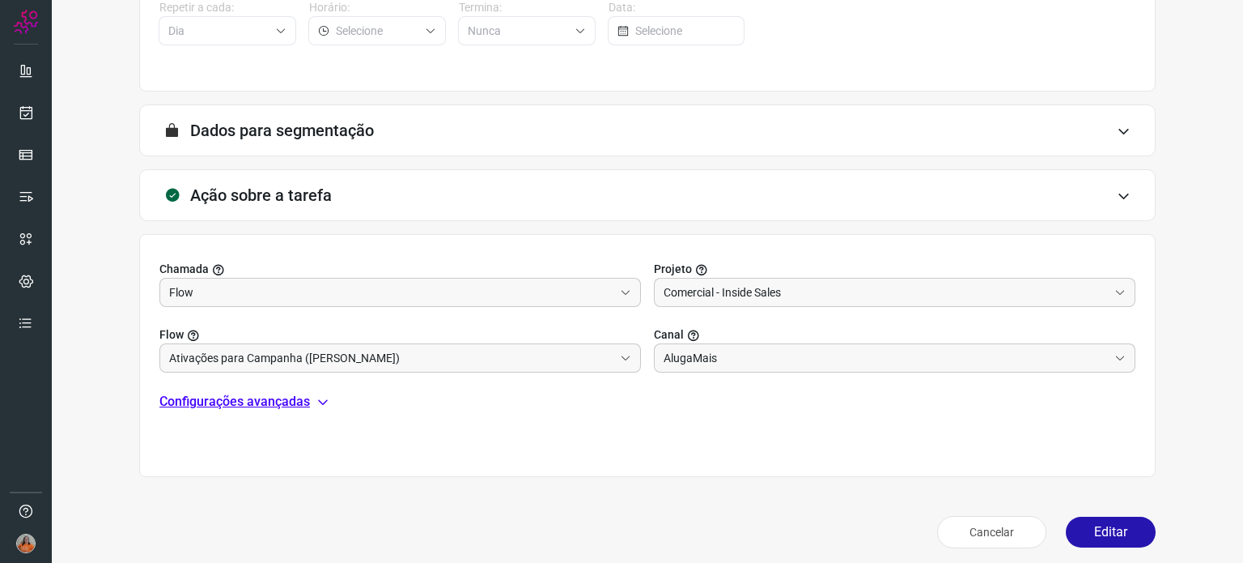
scroll to position [325, 0]
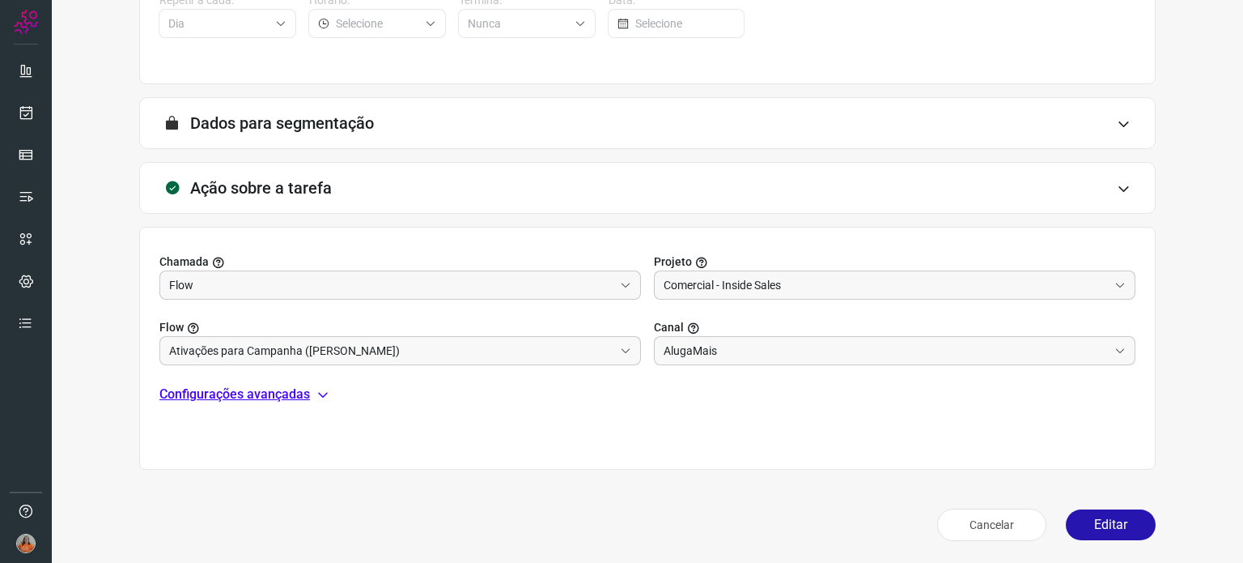
click at [283, 397] on p "Configurações avançadas" at bounding box center [234, 393] width 151 height 19
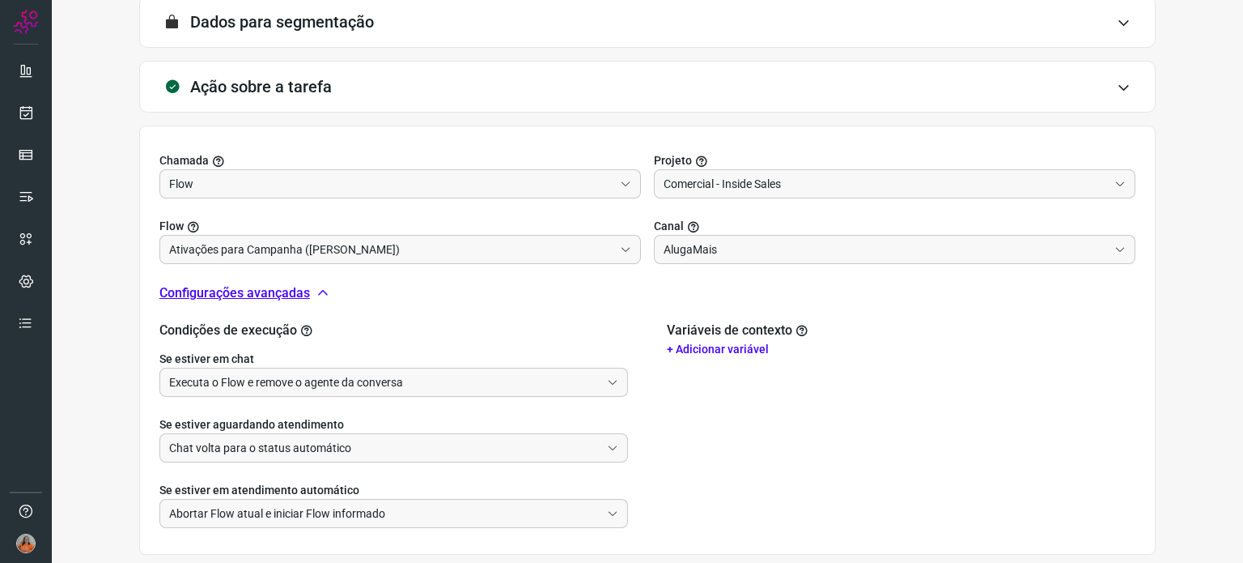
scroll to position [486, 0]
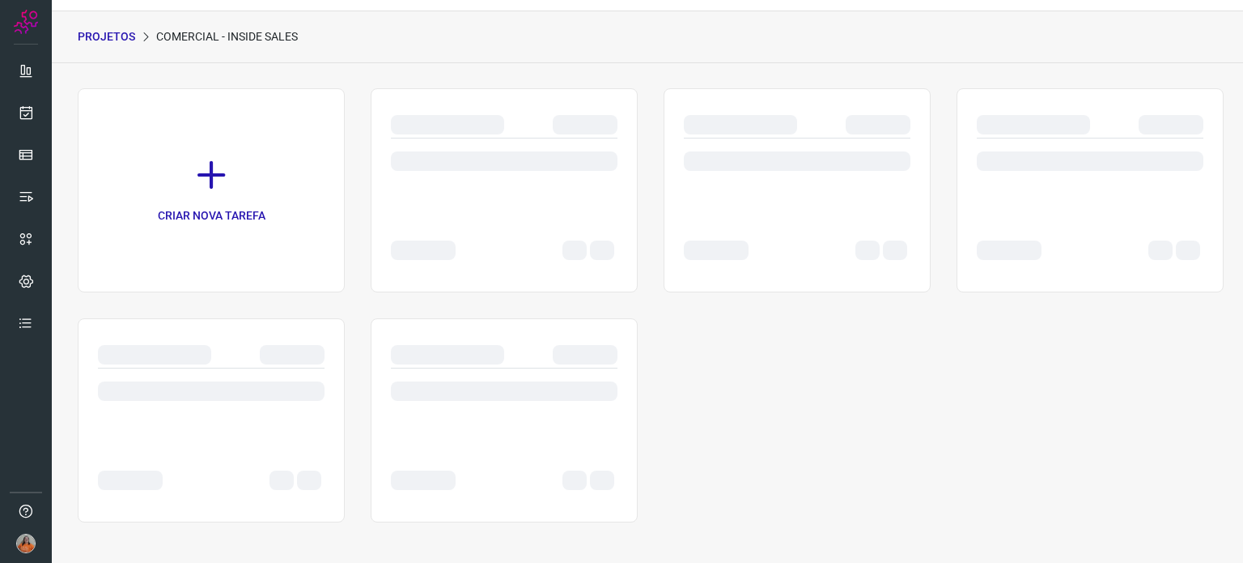
scroll to position [40, 0]
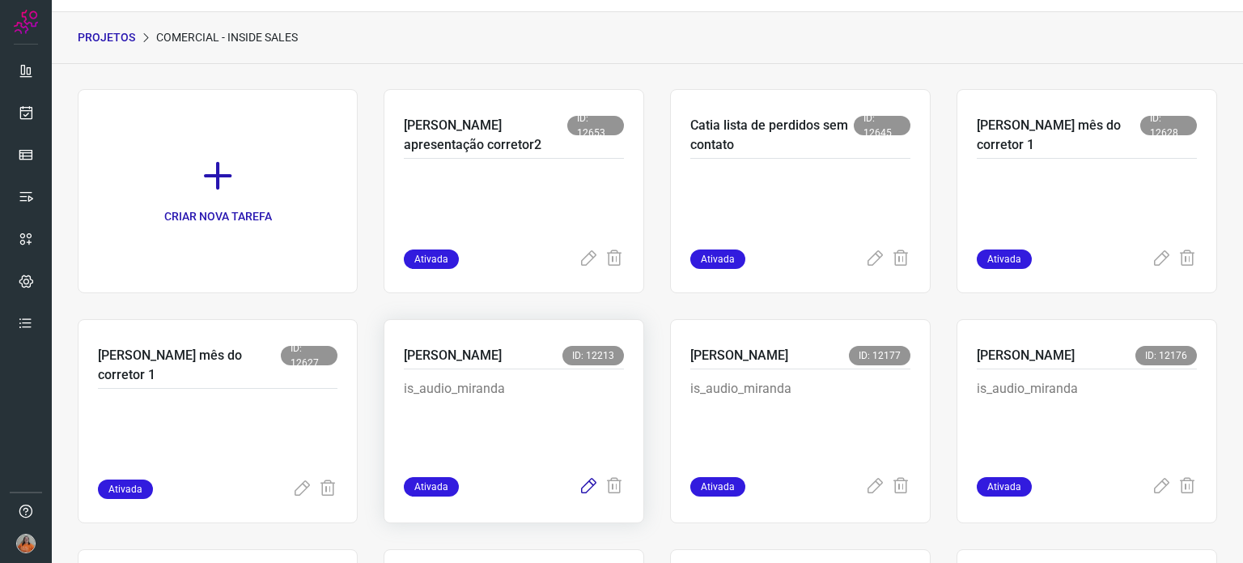
click at [580, 489] on icon at bounding box center [588, 486] width 19 height 19
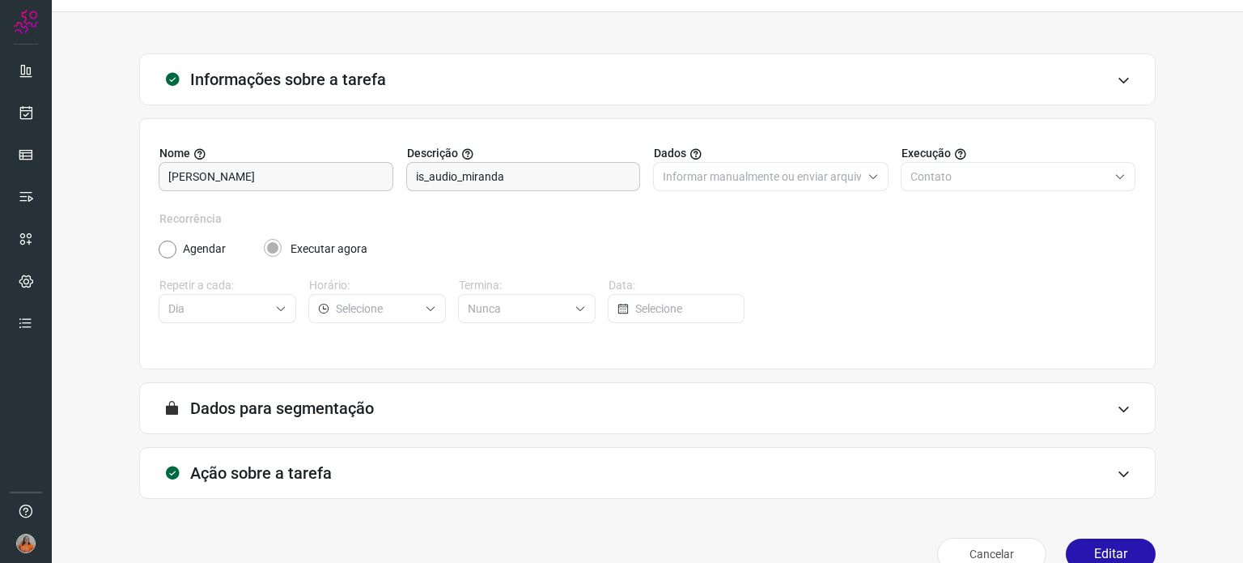
scroll to position [69, 0]
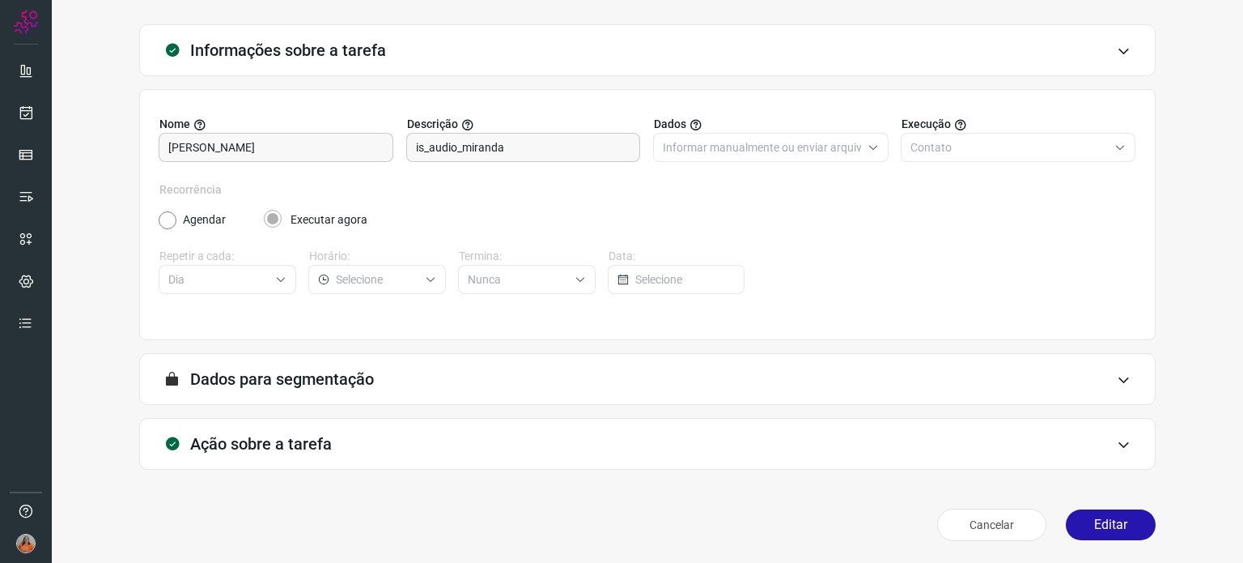
type input "Ativações para Campanha ([PERSON_NAME])"
type input "AlugaMais"
type input "Comercial - Inside Sales"
click at [390, 465] on div "Ação sobre a tarefa" at bounding box center [647, 444] width 1017 height 52
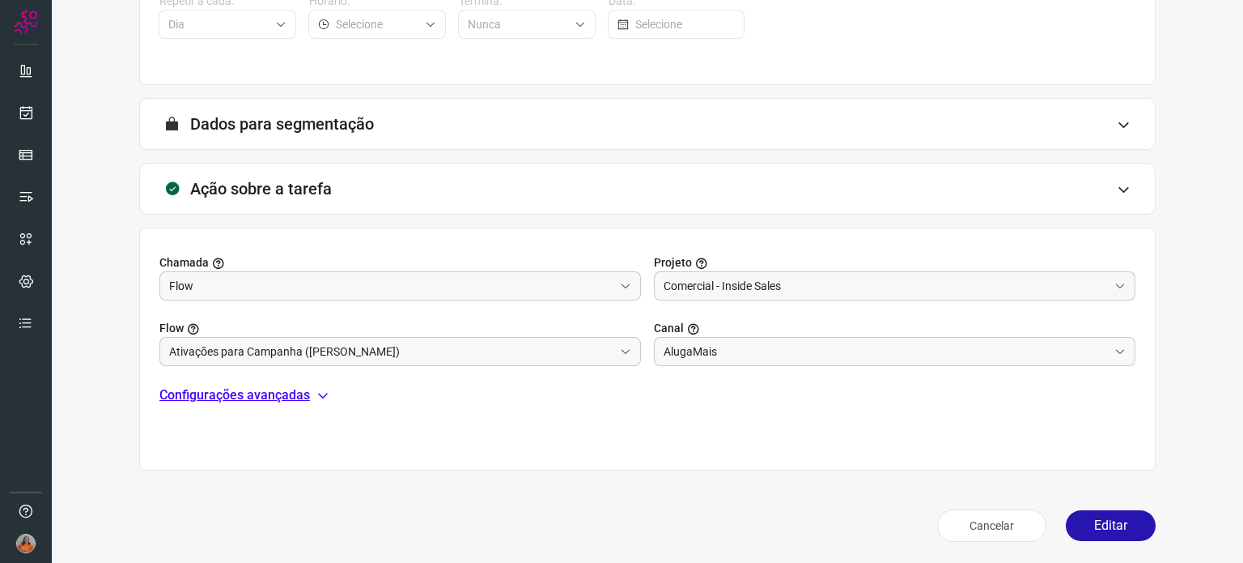
scroll to position [325, 0]
click at [307, 397] on p "Configurações avançadas" at bounding box center [234, 393] width 151 height 19
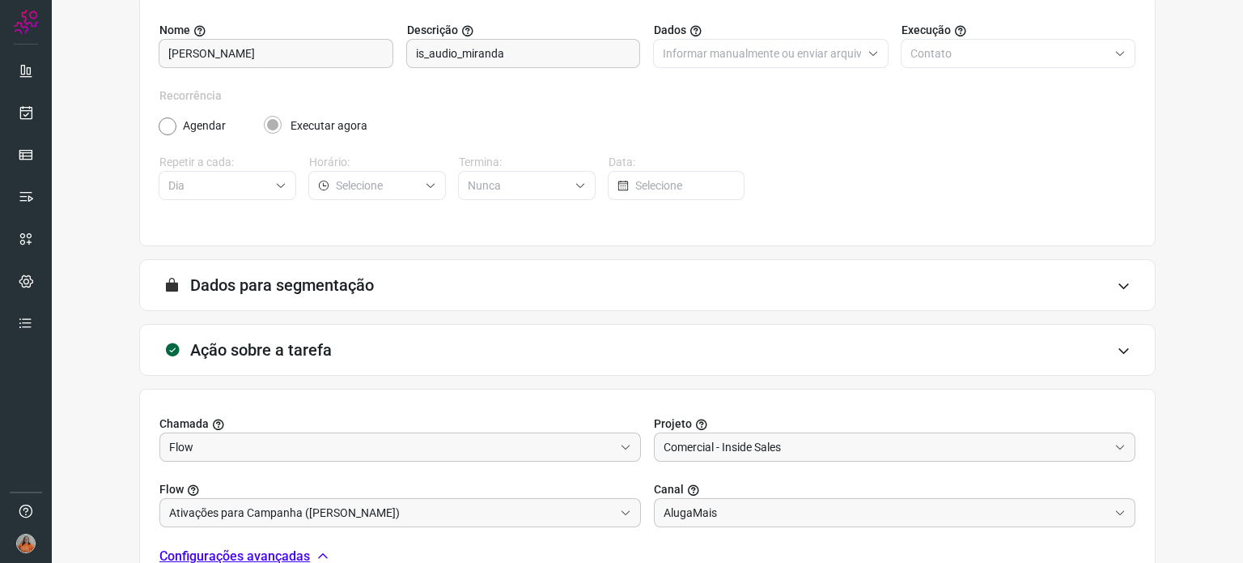
scroll to position [0, 0]
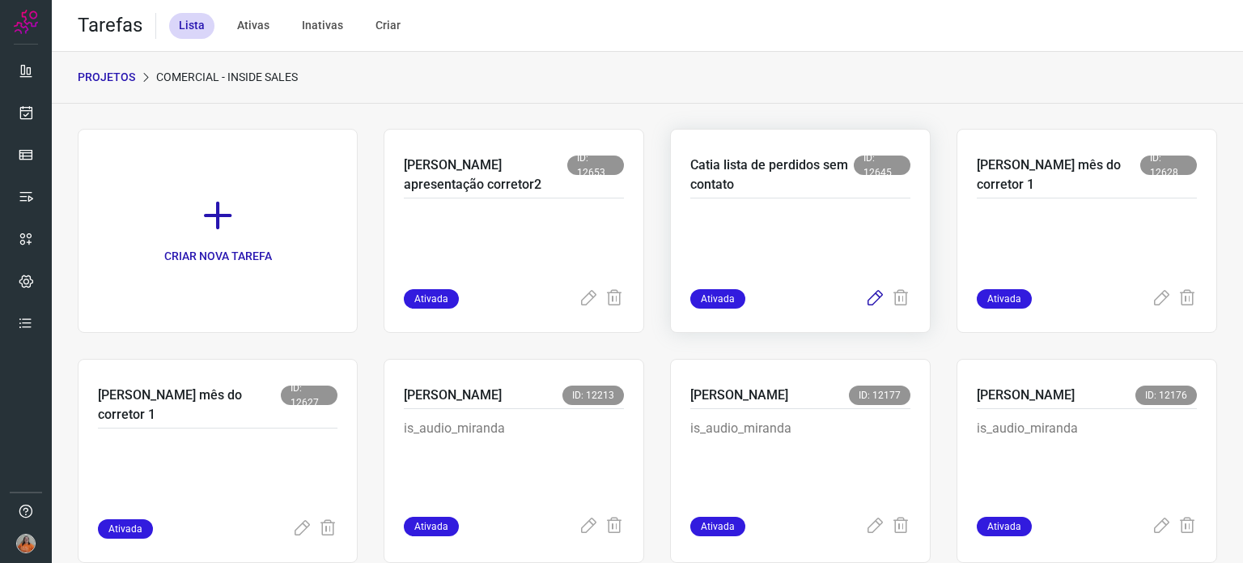
click at [871, 296] on icon at bounding box center [874, 298] width 19 height 19
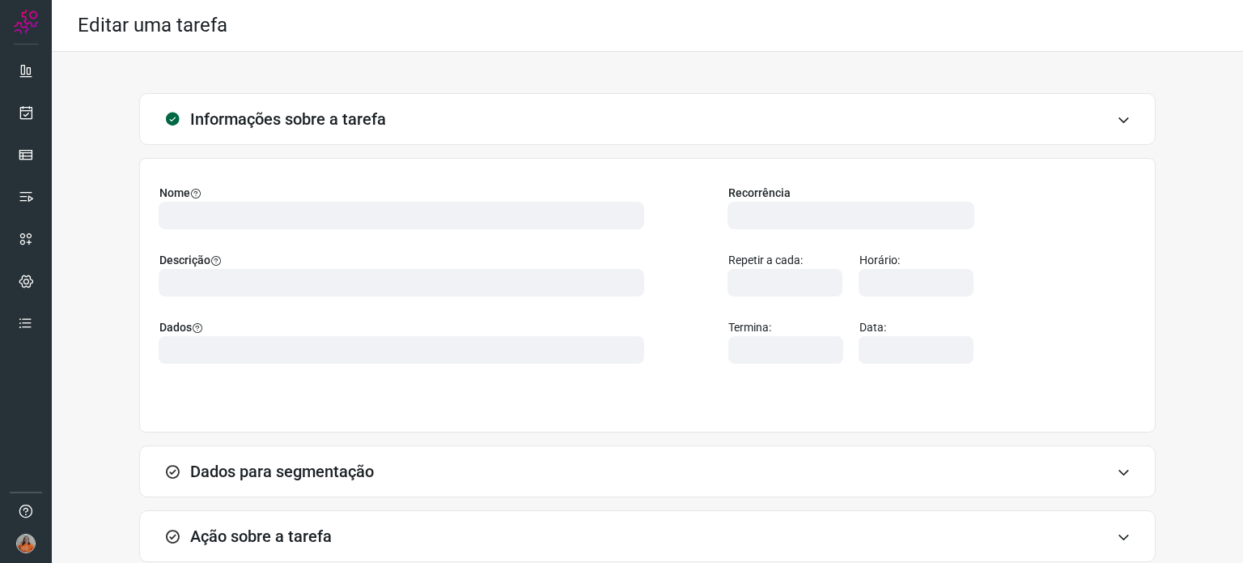
type input "567177"
type input "414644"
type input "301c9e4e-def7-4d99-8d20-6bff0fe5b281"
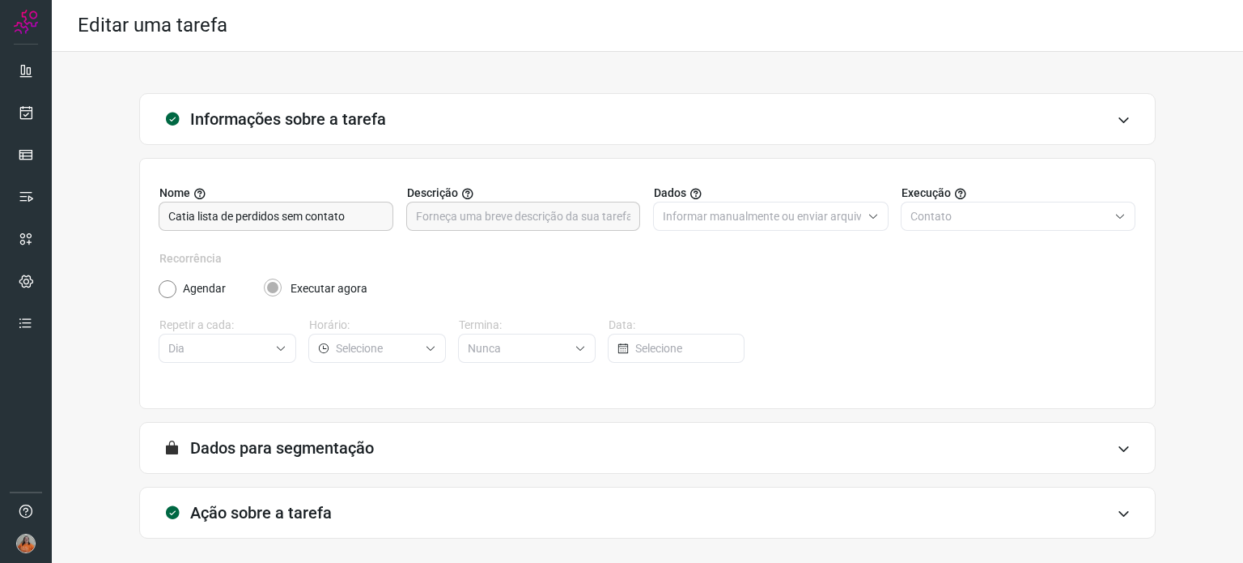
scroll to position [69, 0]
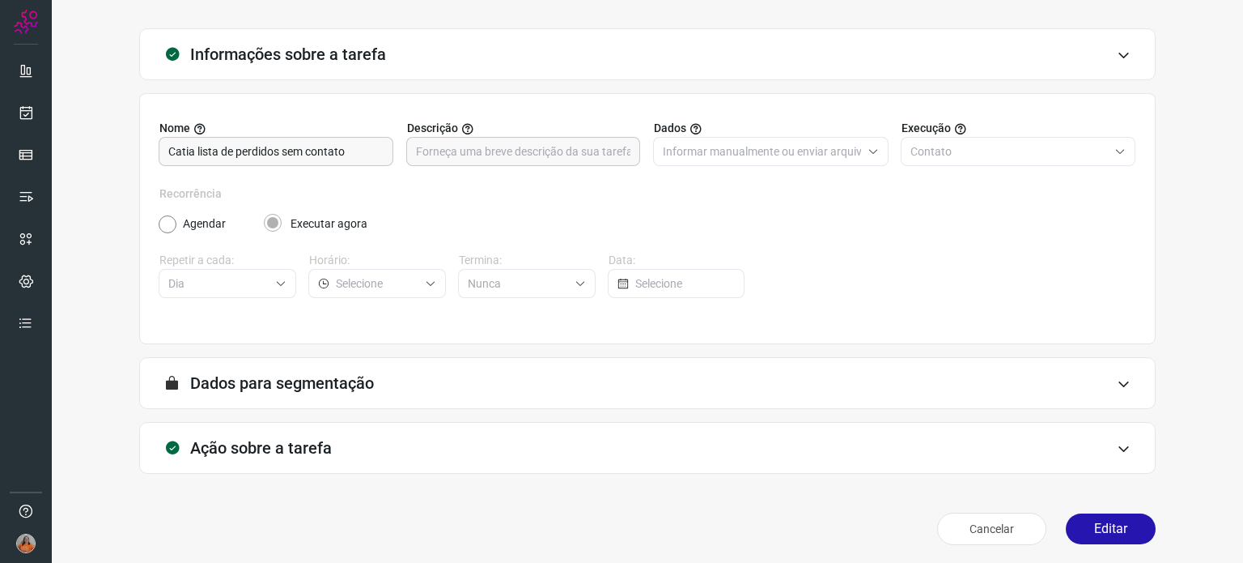
type input "Ativações para Campanha (Catia)"
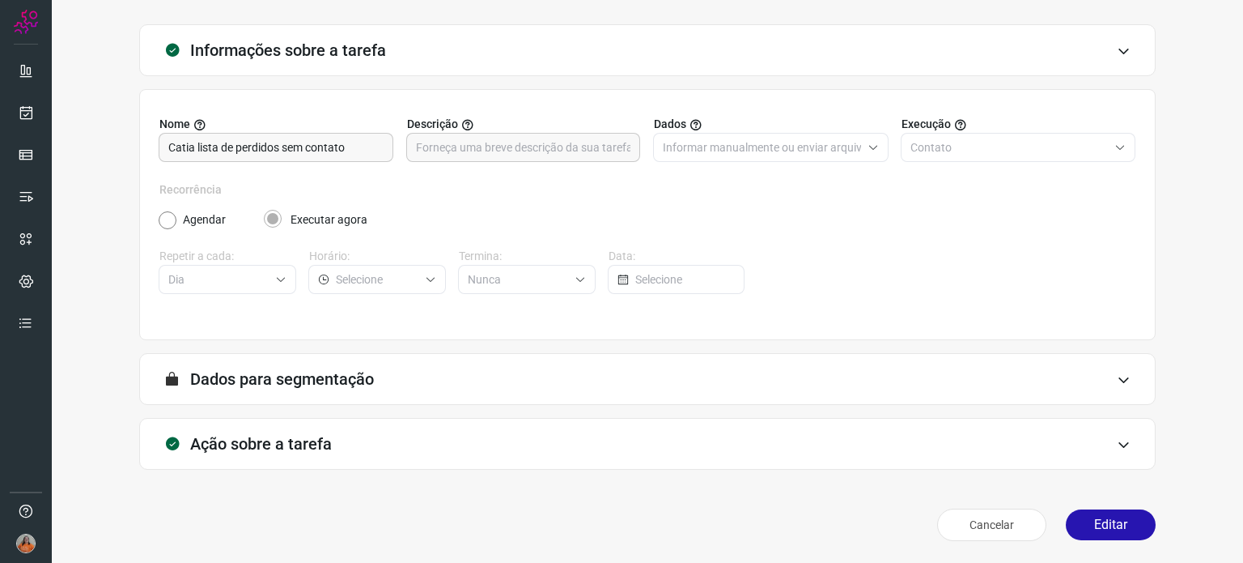
type input "AlugaMais"
type input "Comercial - Inside Sales"
click at [644, 440] on div "Ação sobre a tarefa" at bounding box center [647, 444] width 1017 height 52
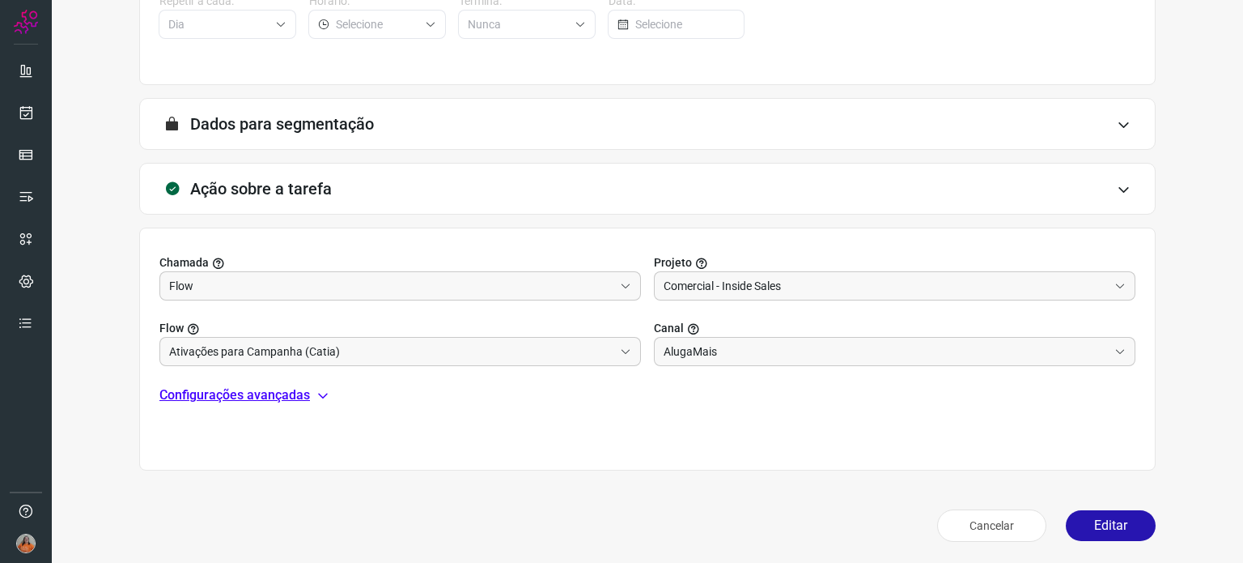
scroll to position [325, 0]
click at [254, 397] on p "Configurações avançadas" at bounding box center [234, 393] width 151 height 19
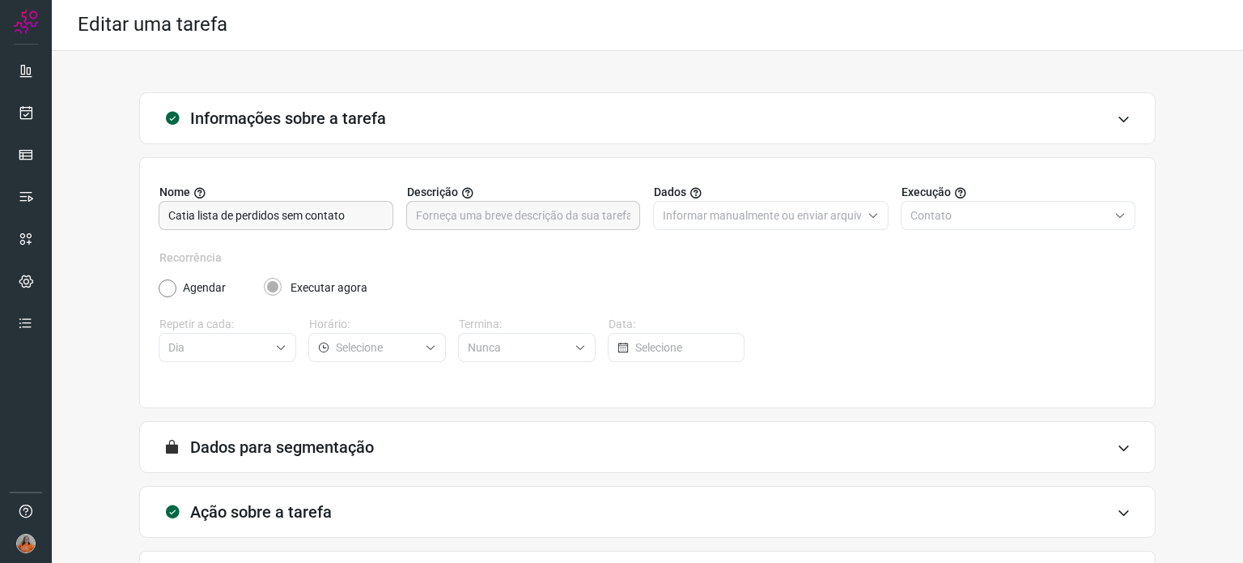
scroll to position [0, 0]
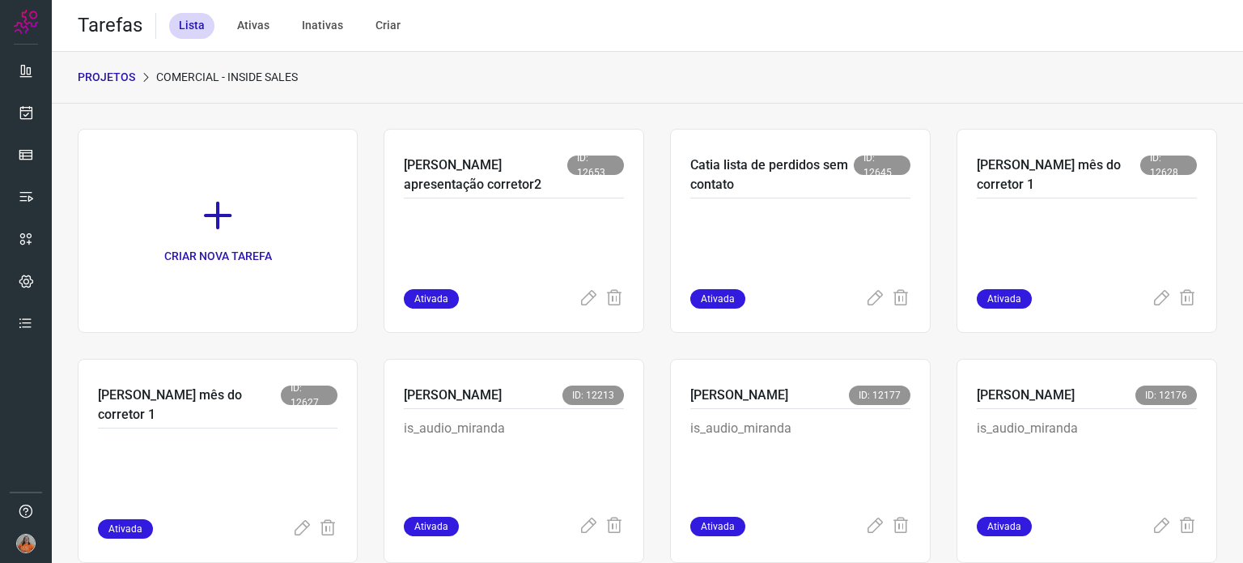
click at [113, 80] on p "PROJETOS" at bounding box center [106, 77] width 57 height 17
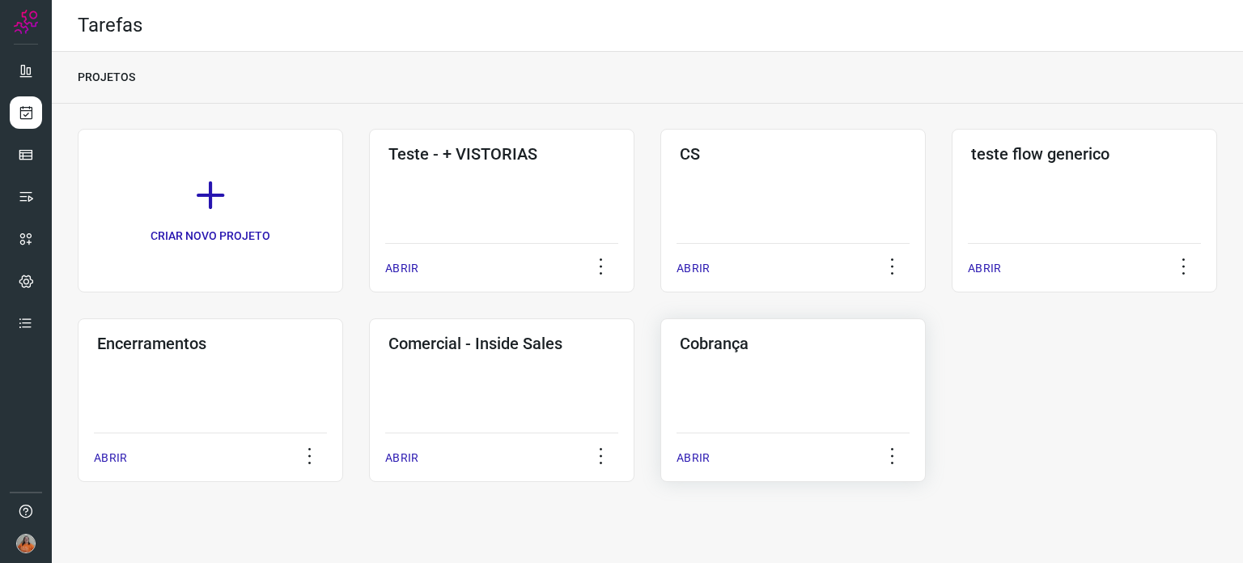
click at [854, 384] on div "Cobrança ABRIR" at bounding box center [794, 400] width 266 height 164
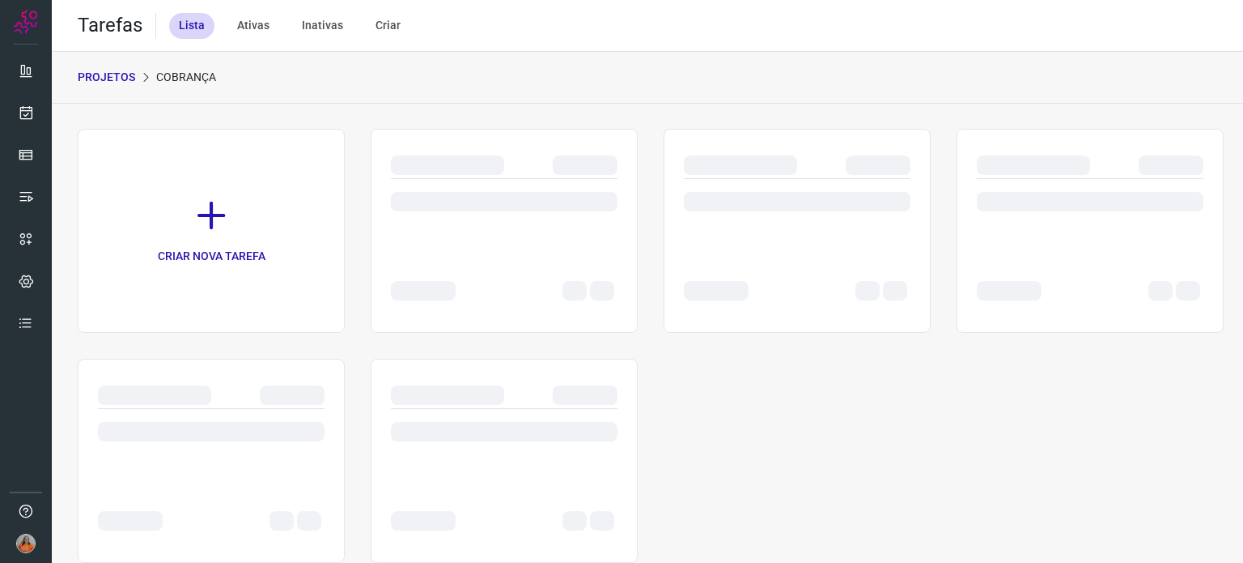
click at [854, 384] on div "CRIAR NOVA TAREFA" at bounding box center [648, 346] width 1140 height 434
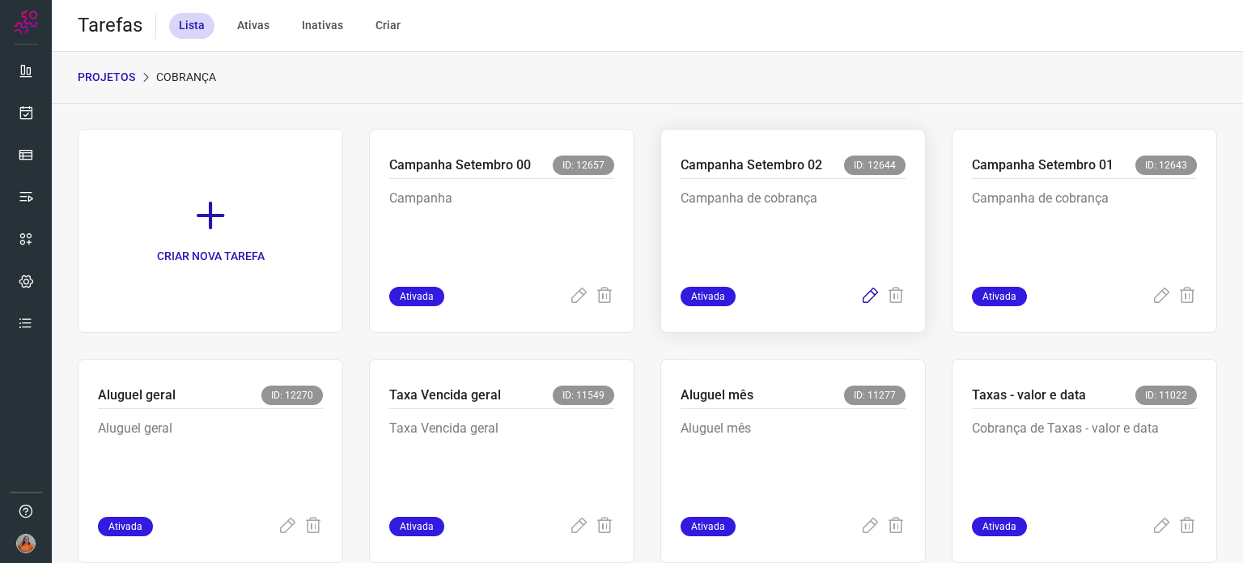
click at [860, 296] on icon at bounding box center [869, 296] width 19 height 19
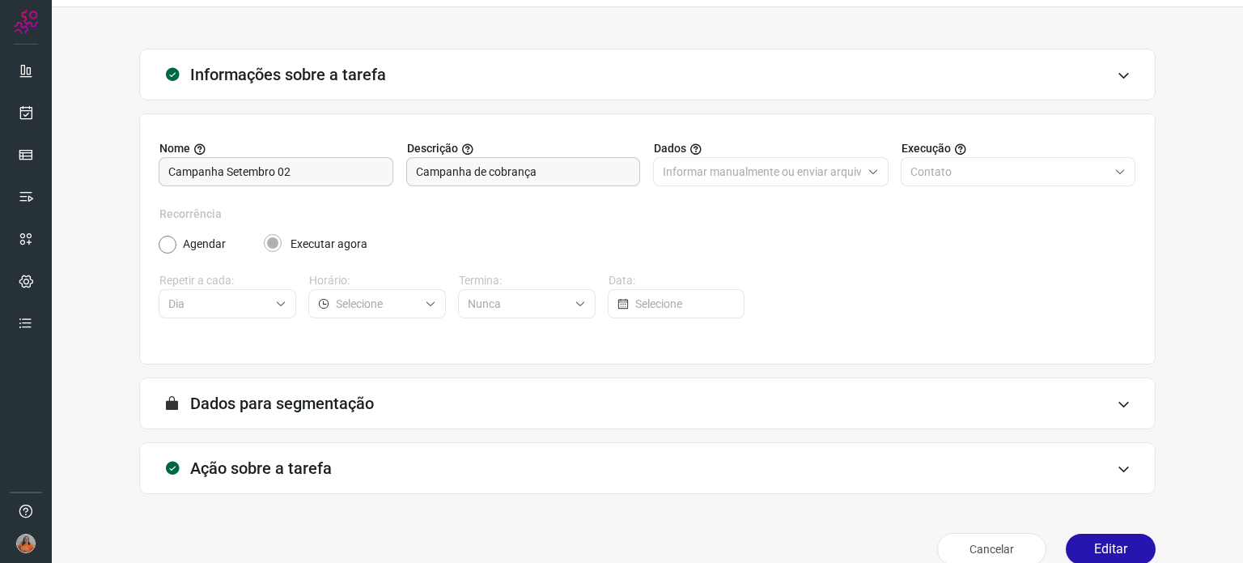
scroll to position [69, 0]
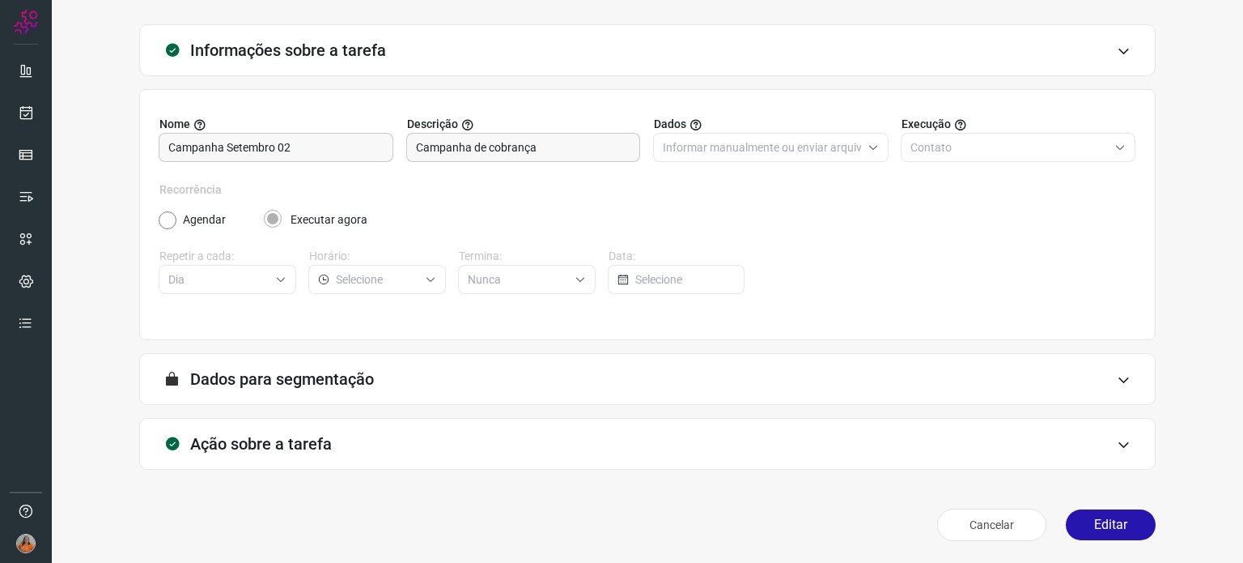
click at [383, 433] on div "Ação sobre a tarefa" at bounding box center [647, 444] width 1017 height 52
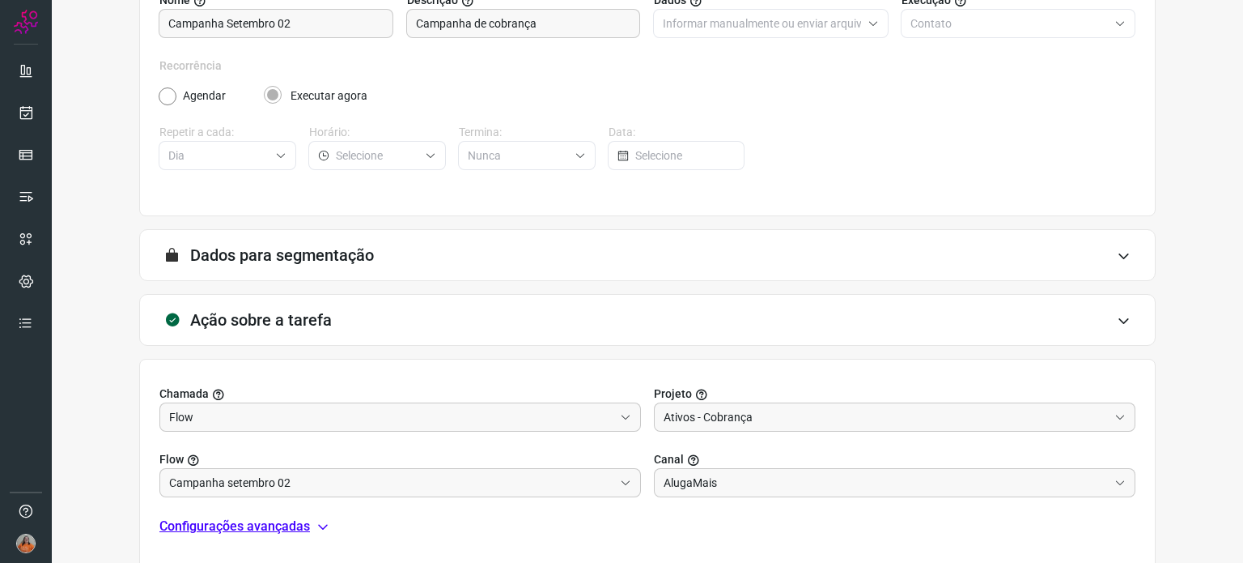
scroll to position [325, 0]
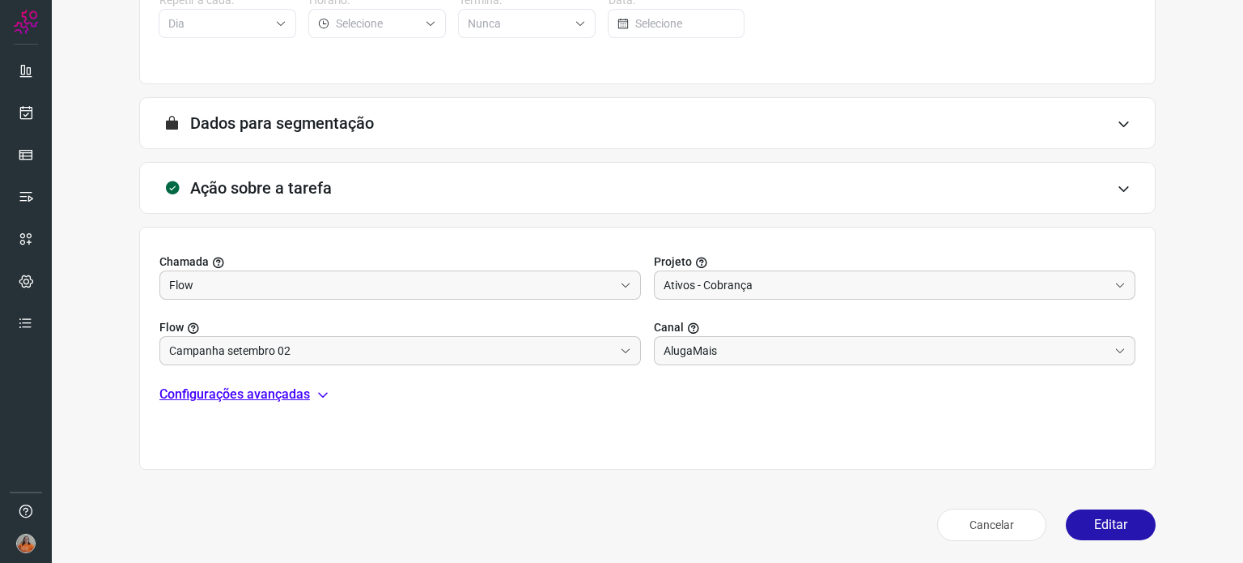
click at [262, 398] on p "Configurações avançadas" at bounding box center [234, 393] width 151 height 19
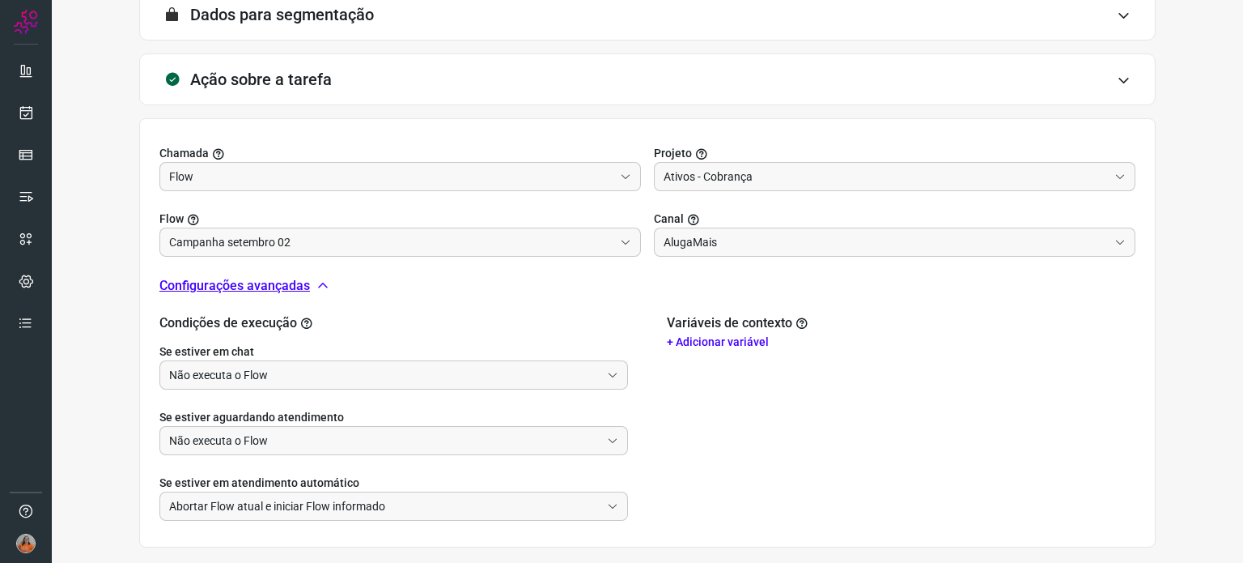
scroll to position [511, 0]
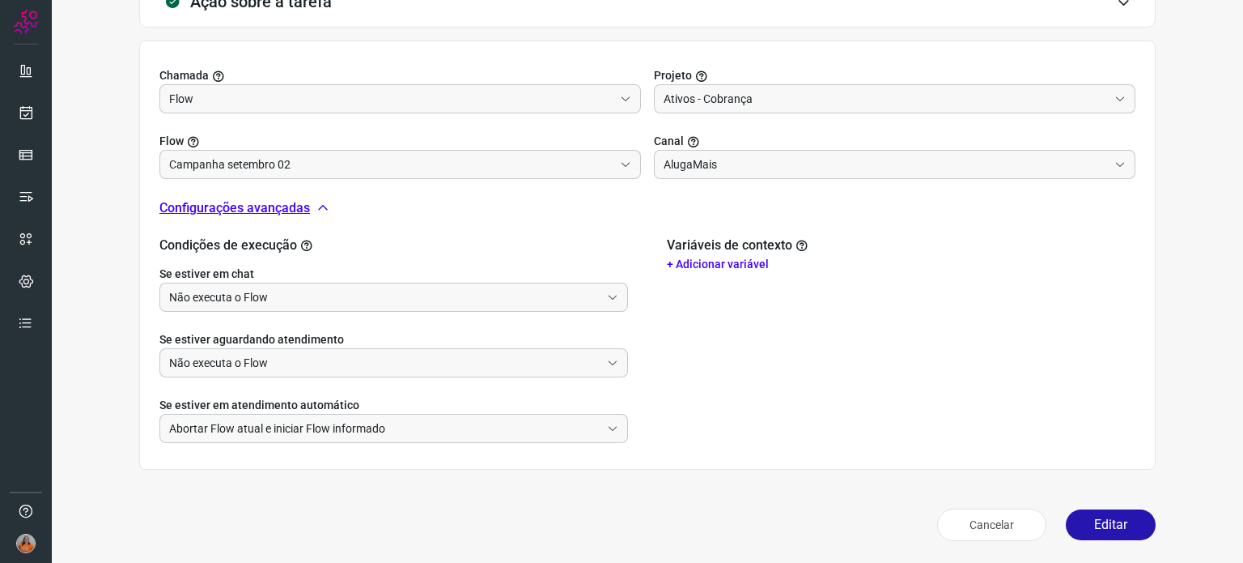
click at [729, 262] on p "+ Adicionar variável" at bounding box center [901, 264] width 469 height 17
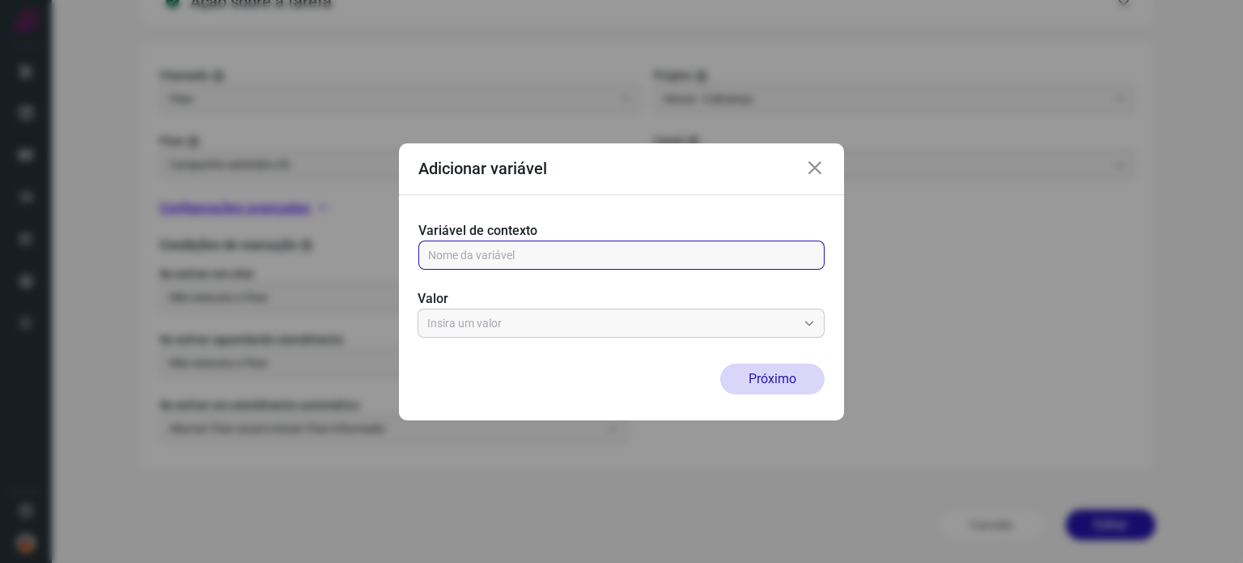
click at [644, 255] on input "text" at bounding box center [621, 255] width 387 height 28
type input "param_a"
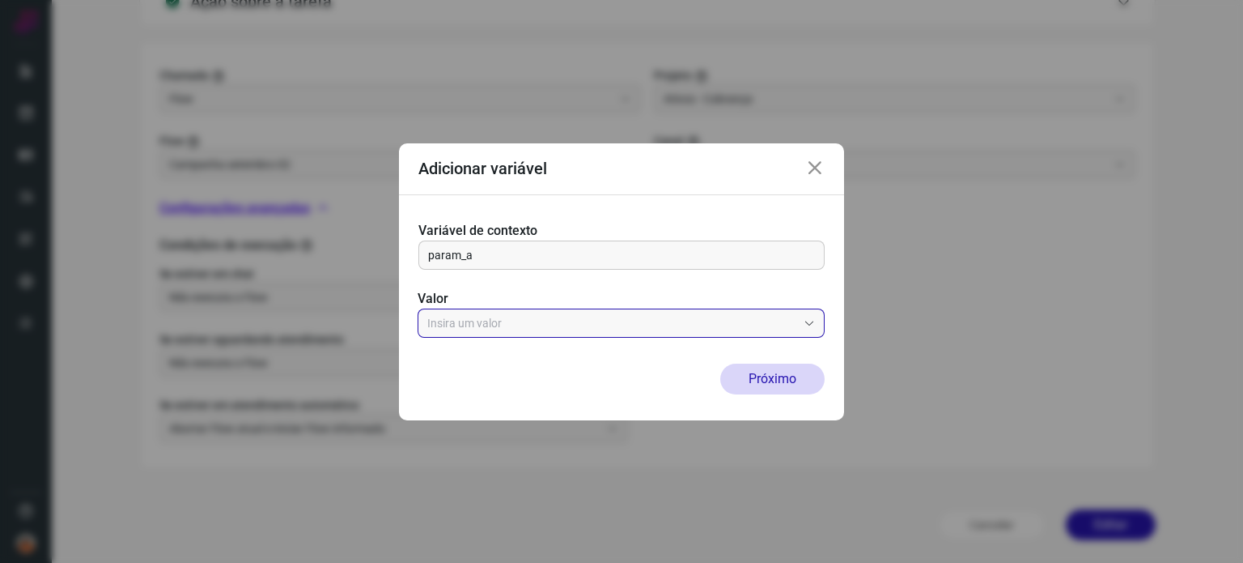
click at [599, 319] on input "text" at bounding box center [612, 323] width 370 height 28
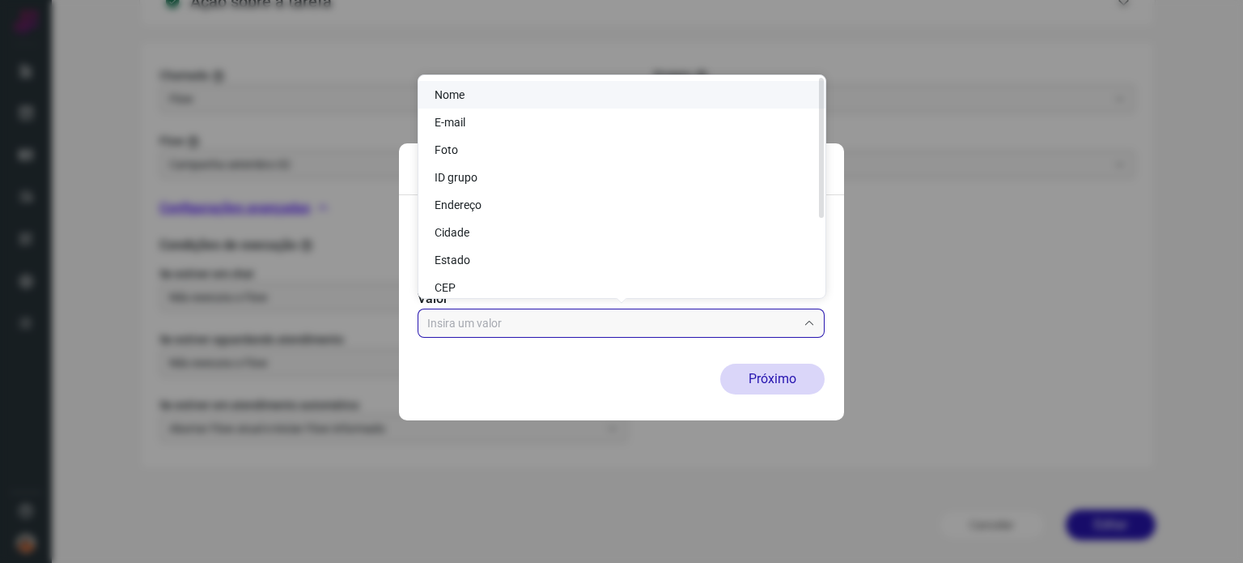
click at [520, 87] on li "Nome" at bounding box center [621, 95] width 407 height 28
type input "Nome"
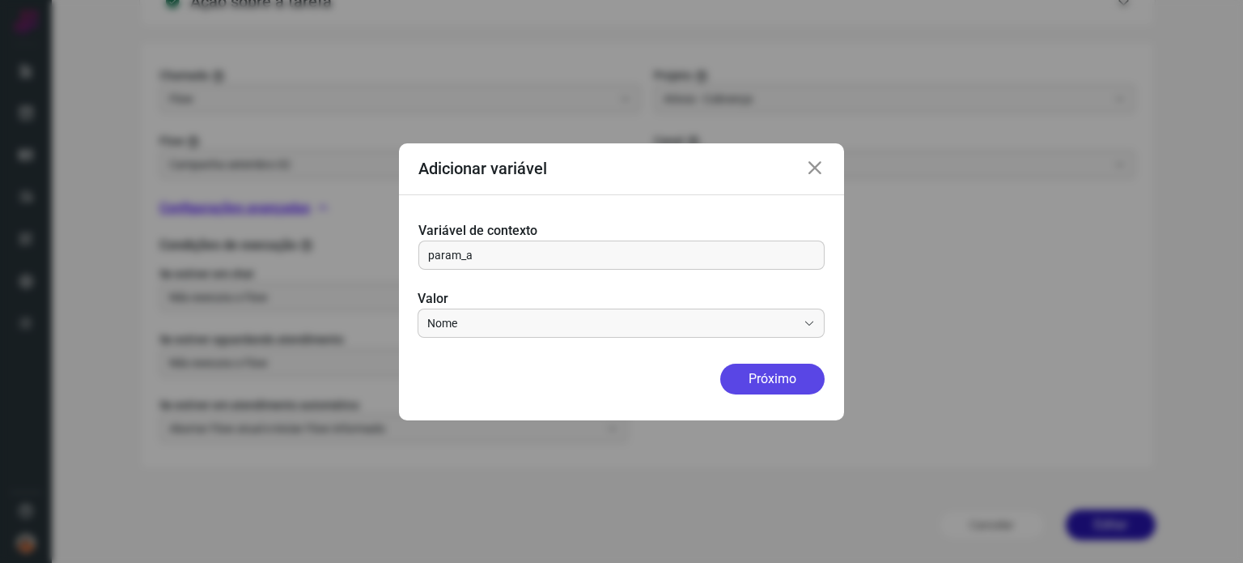
click at [782, 386] on button "Próximo" at bounding box center [772, 378] width 104 height 31
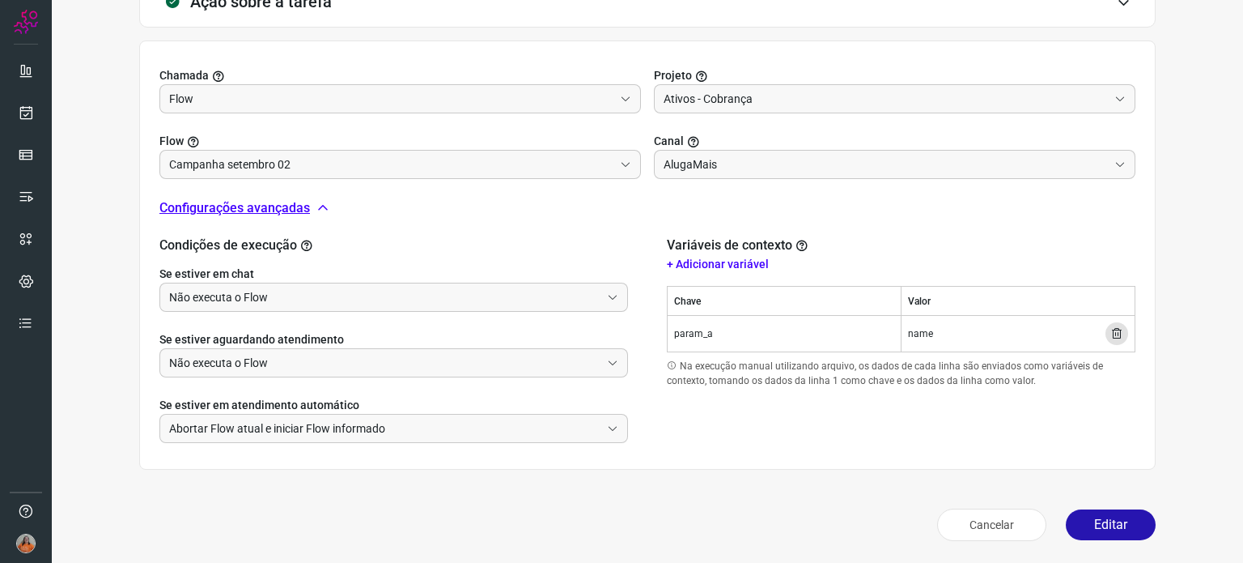
click at [704, 268] on p "+ Adicionar variável" at bounding box center [901, 264] width 469 height 17
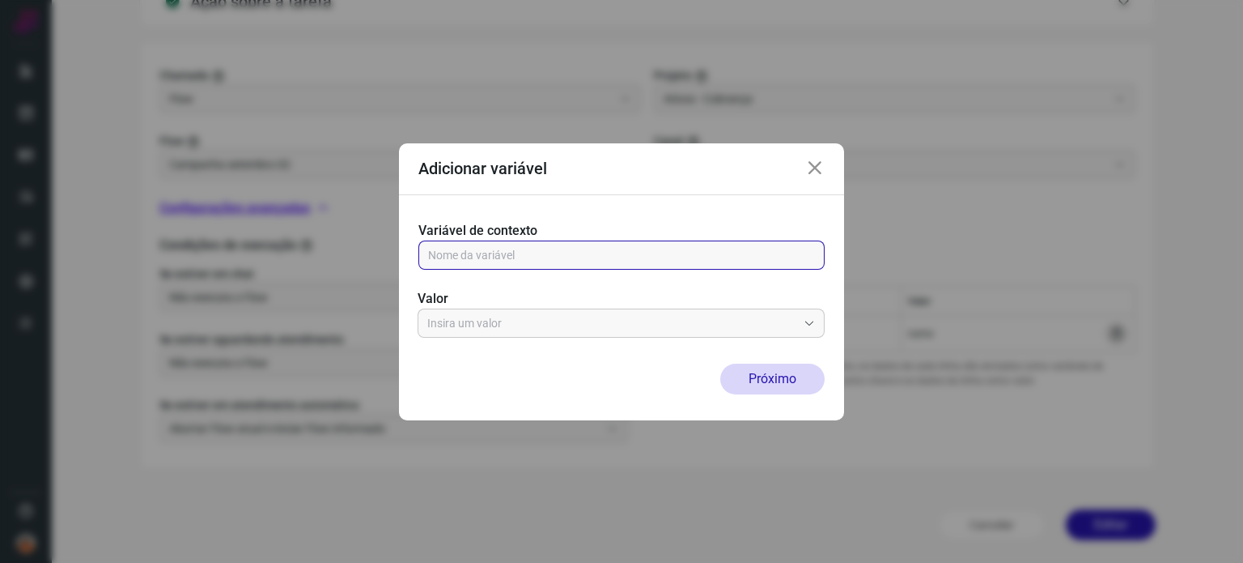
click at [559, 255] on input "text" at bounding box center [621, 255] width 387 height 28
type input "param_b"
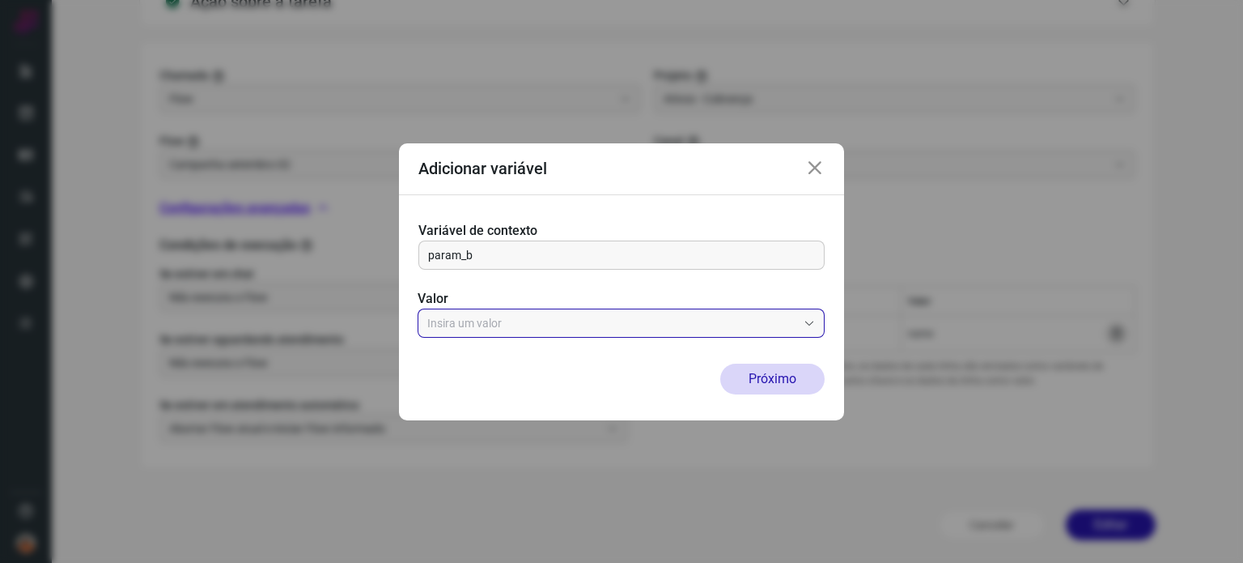
click at [528, 330] on input "text" at bounding box center [612, 323] width 370 height 28
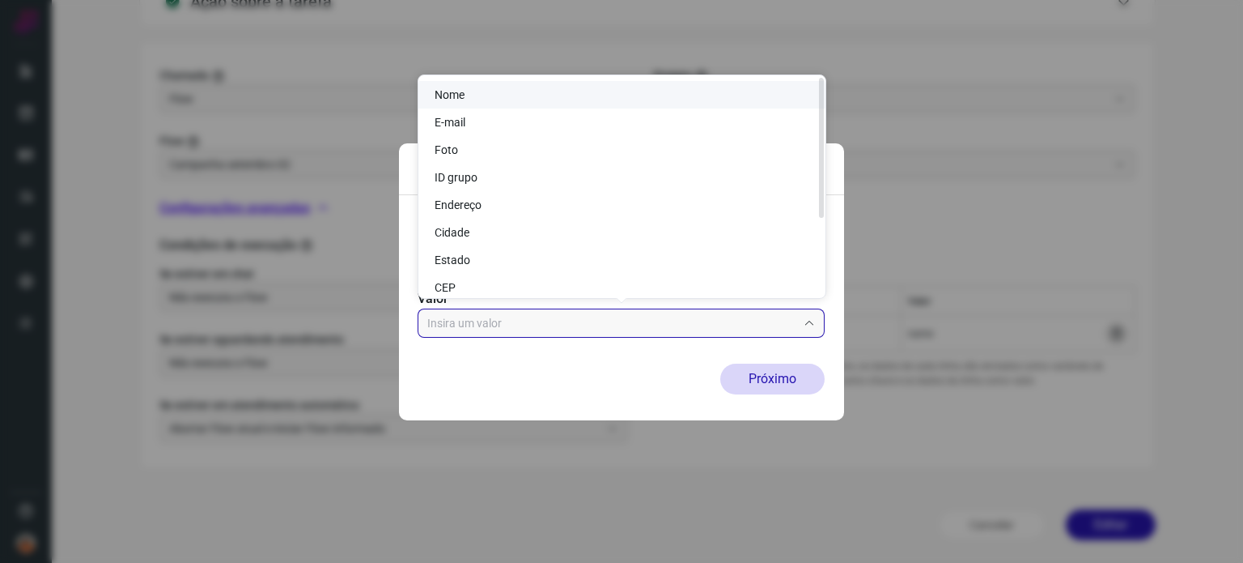
click at [478, 91] on li "Nome" at bounding box center [621, 95] width 407 height 28
type input "Nome"
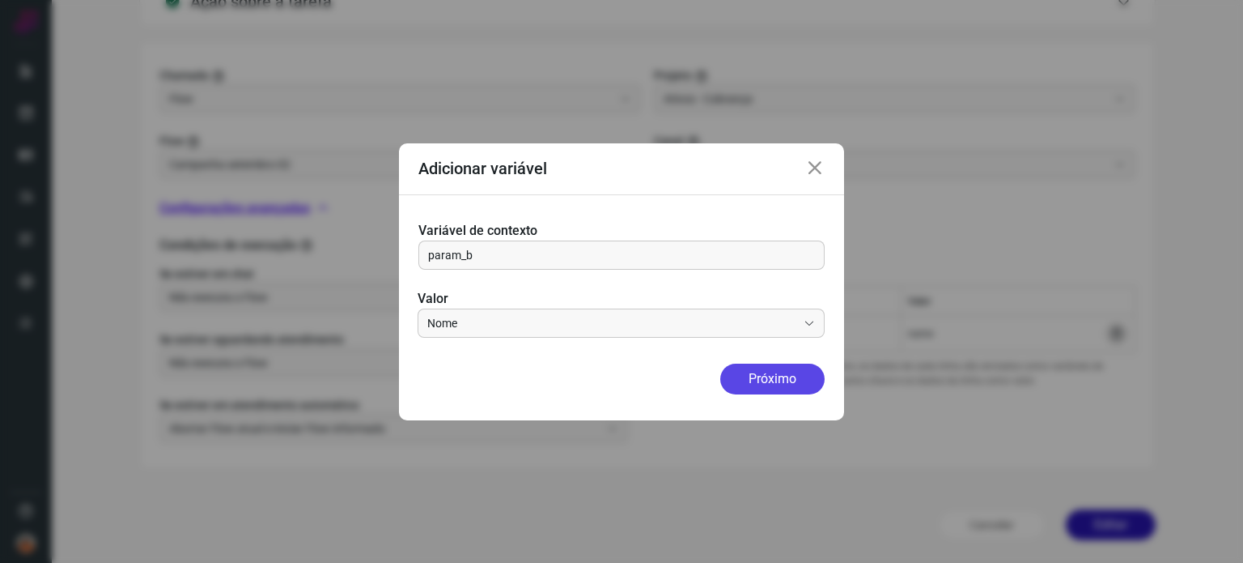
click at [764, 377] on button "Próximo" at bounding box center [772, 378] width 104 height 31
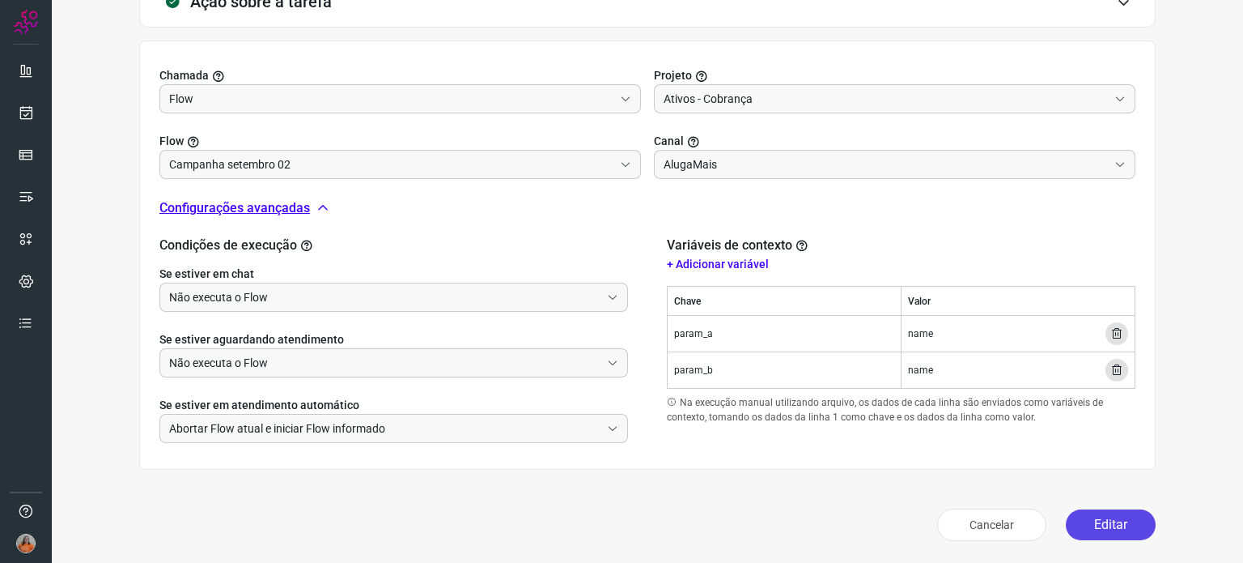
click at [1105, 530] on button "Editar" at bounding box center [1111, 524] width 90 height 31
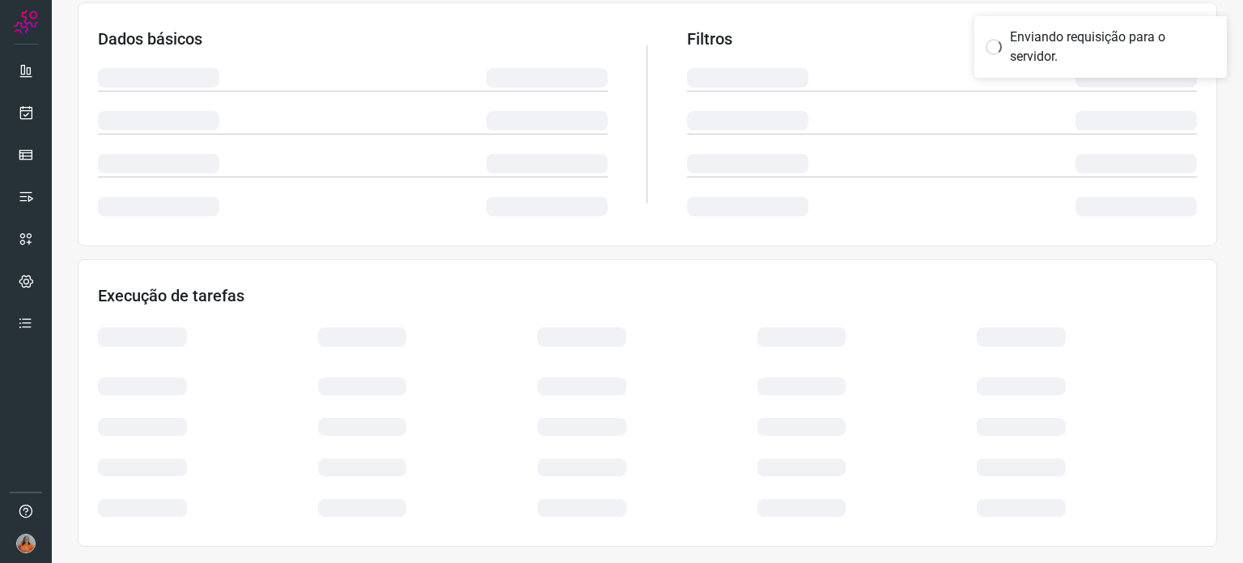
scroll to position [271, 0]
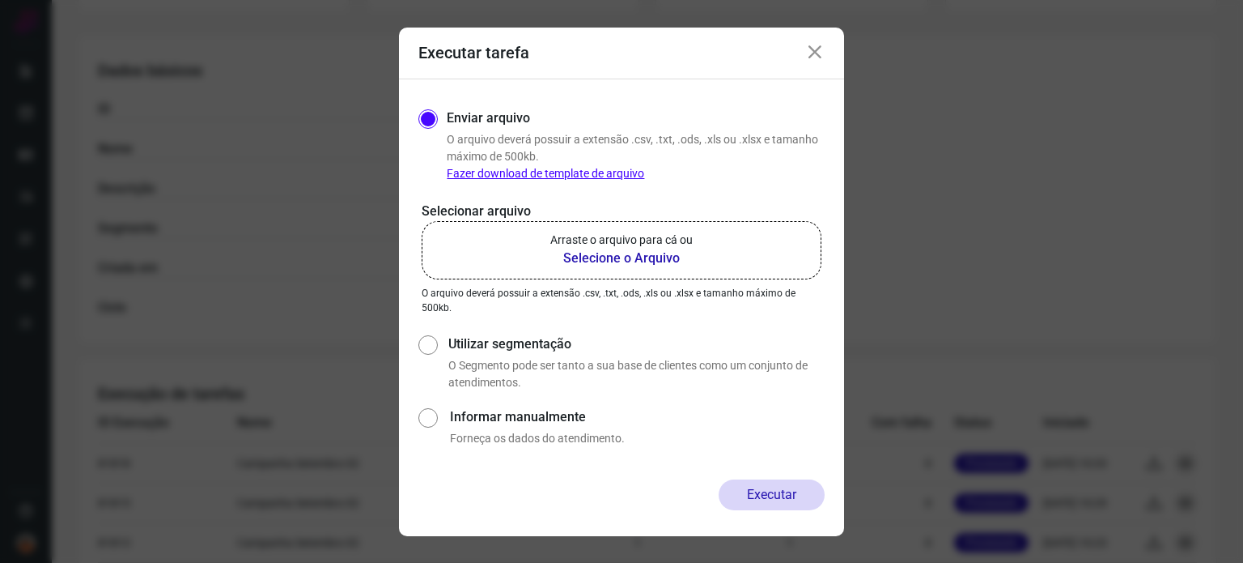
click at [603, 262] on b "Selecione o Arquivo" at bounding box center [621, 258] width 142 height 19
click at [0, 0] on input "Arraste o arquivo para cá ou Selecione o Arquivo" at bounding box center [0, 0] width 0 height 0
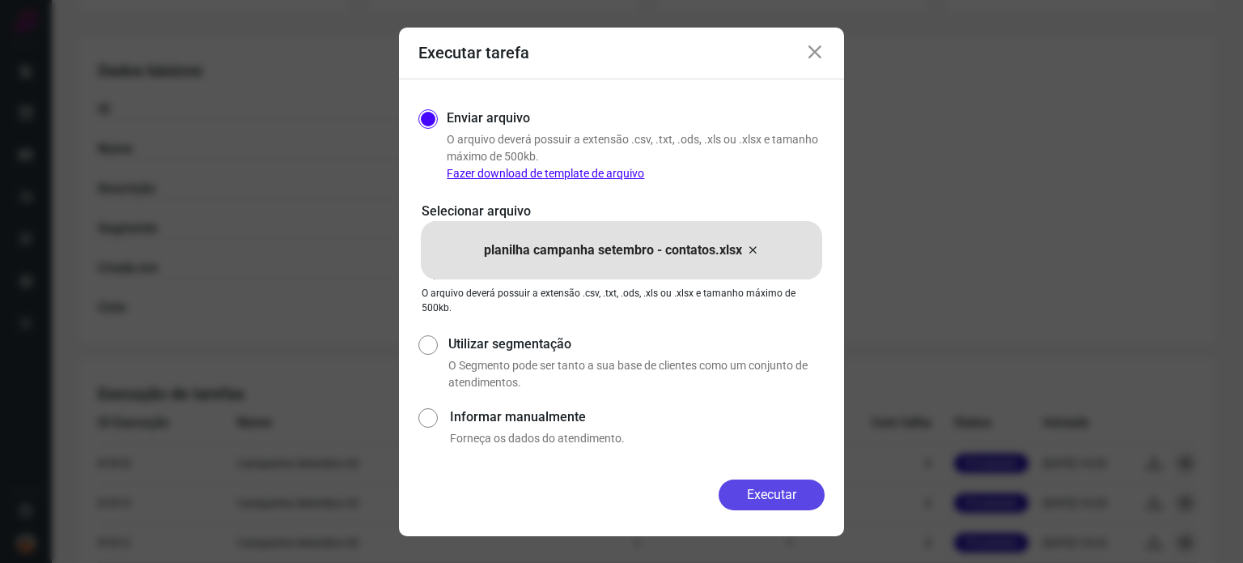
click at [751, 499] on button "Executar" at bounding box center [772, 494] width 106 height 31
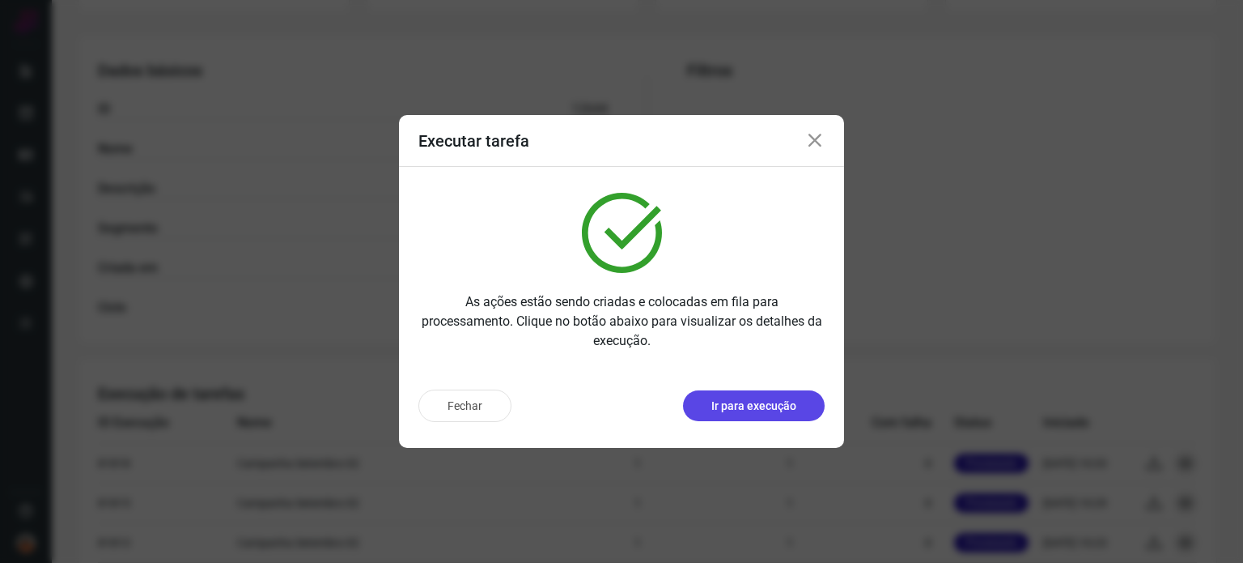
click at [750, 408] on p "Ir para execução" at bounding box center [754, 405] width 85 height 17
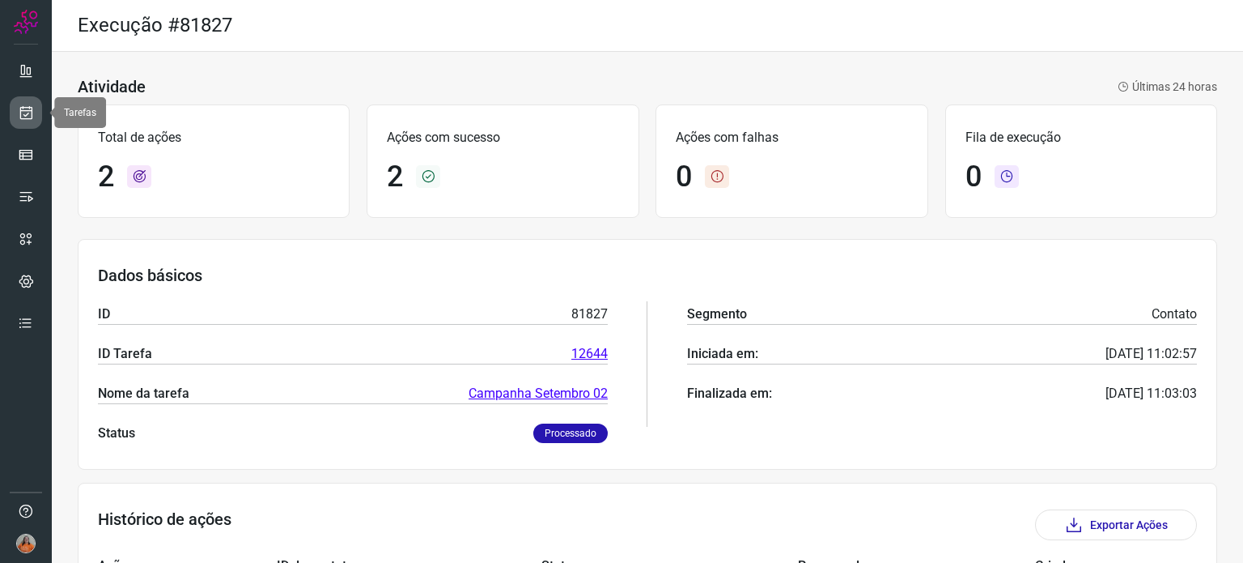
click at [32, 120] on icon at bounding box center [26, 112] width 17 height 16
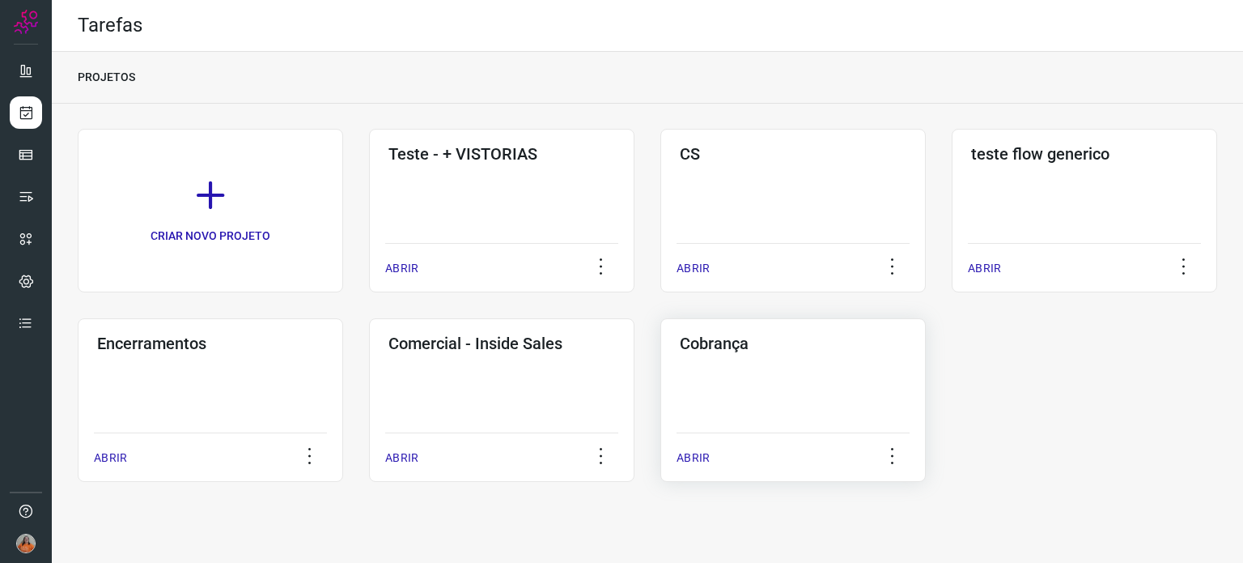
click at [800, 388] on div "Cobrança ABRIR" at bounding box center [794, 400] width 266 height 164
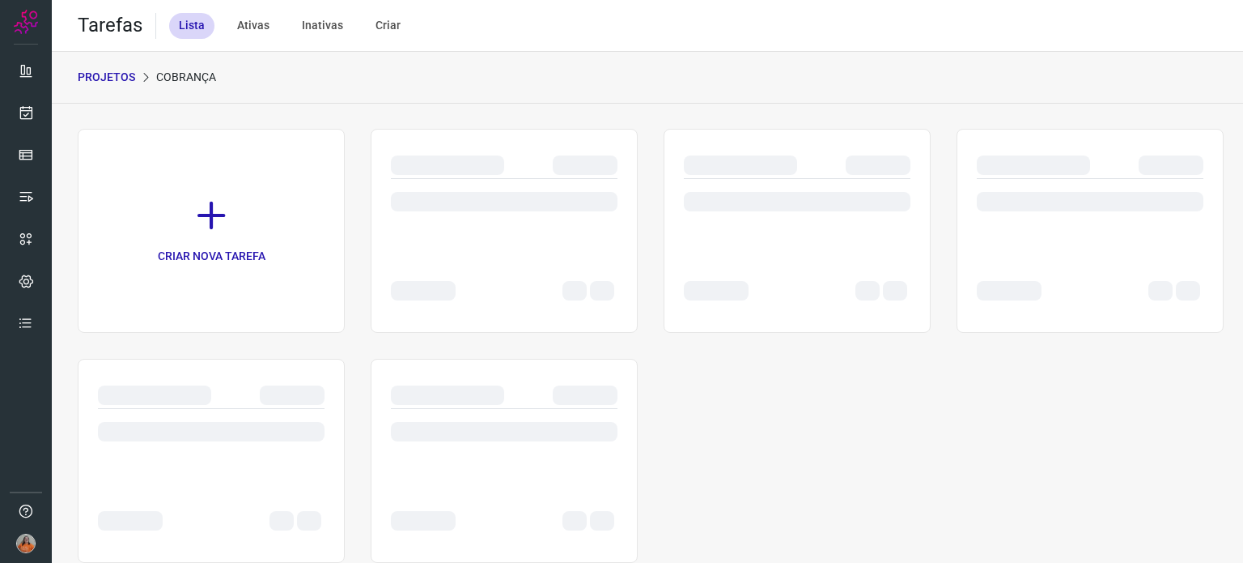
click at [800, 388] on div "CRIAR NOVA TAREFA" at bounding box center [648, 346] width 1140 height 434
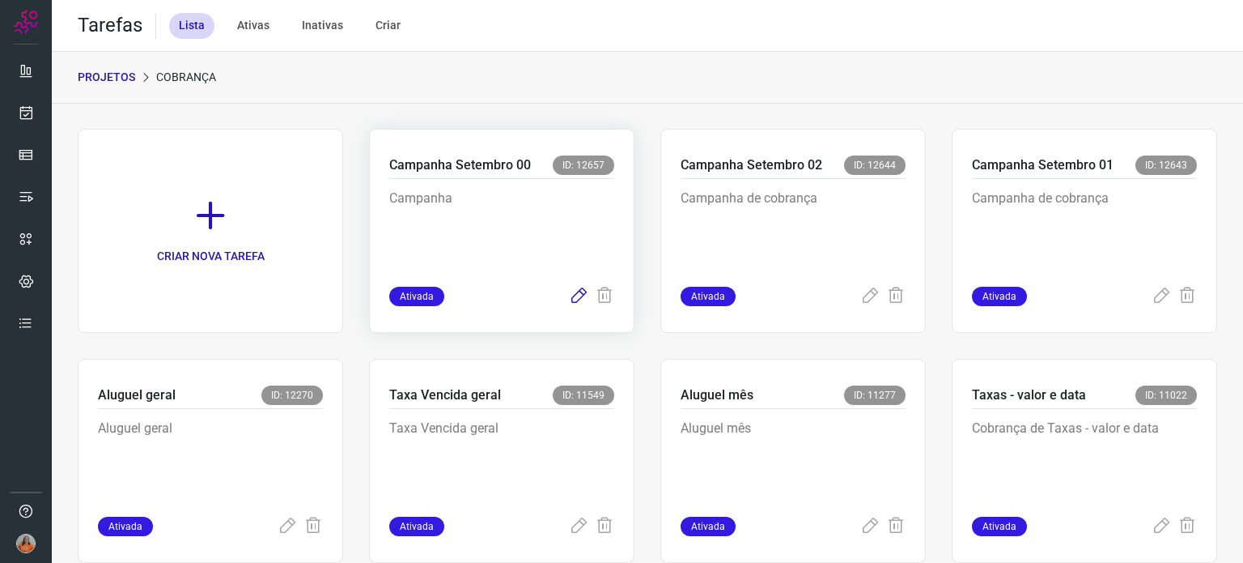
click at [571, 301] on icon at bounding box center [578, 296] width 19 height 19
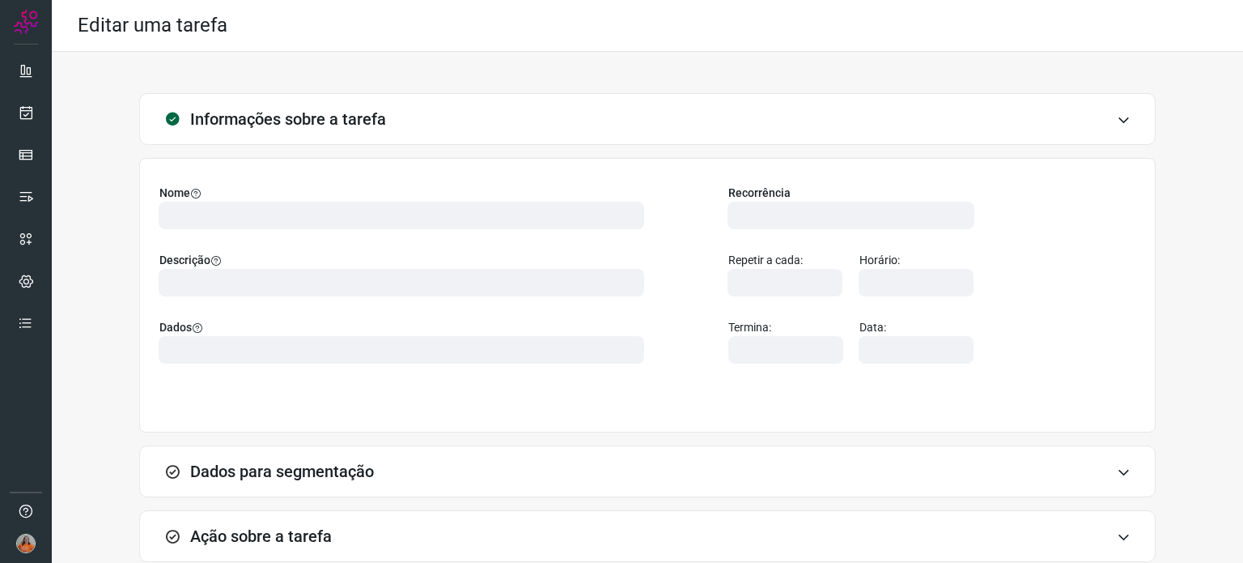
type input "566344"
type input "457028"
type input "301c9e4e-def7-4d99-8d20-6bff0fe5b281"
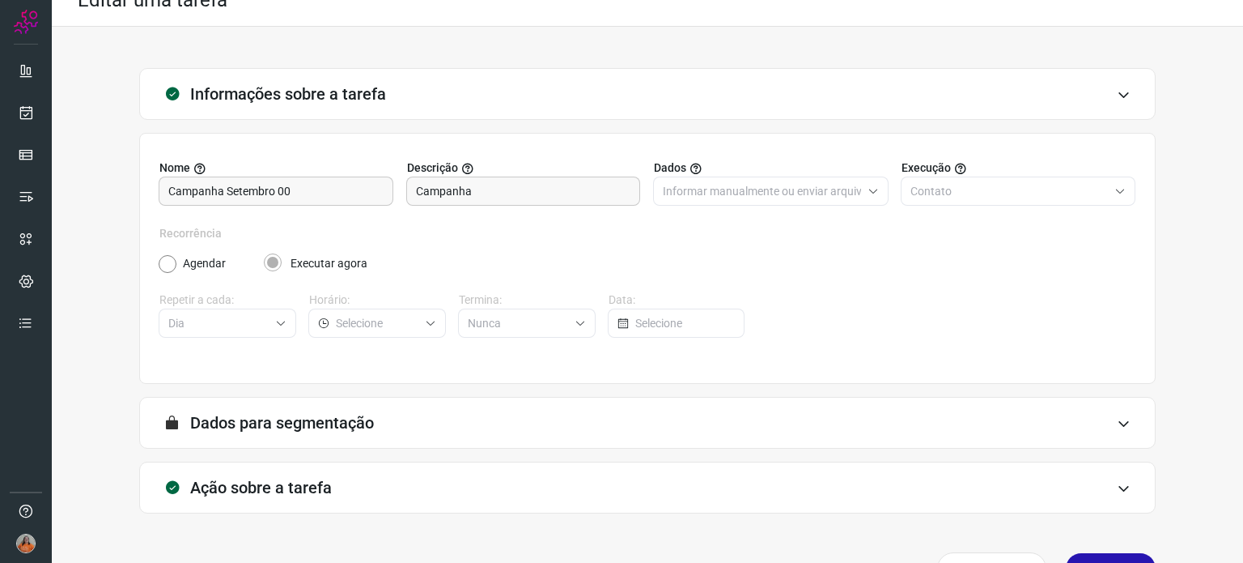
scroll to position [69, 0]
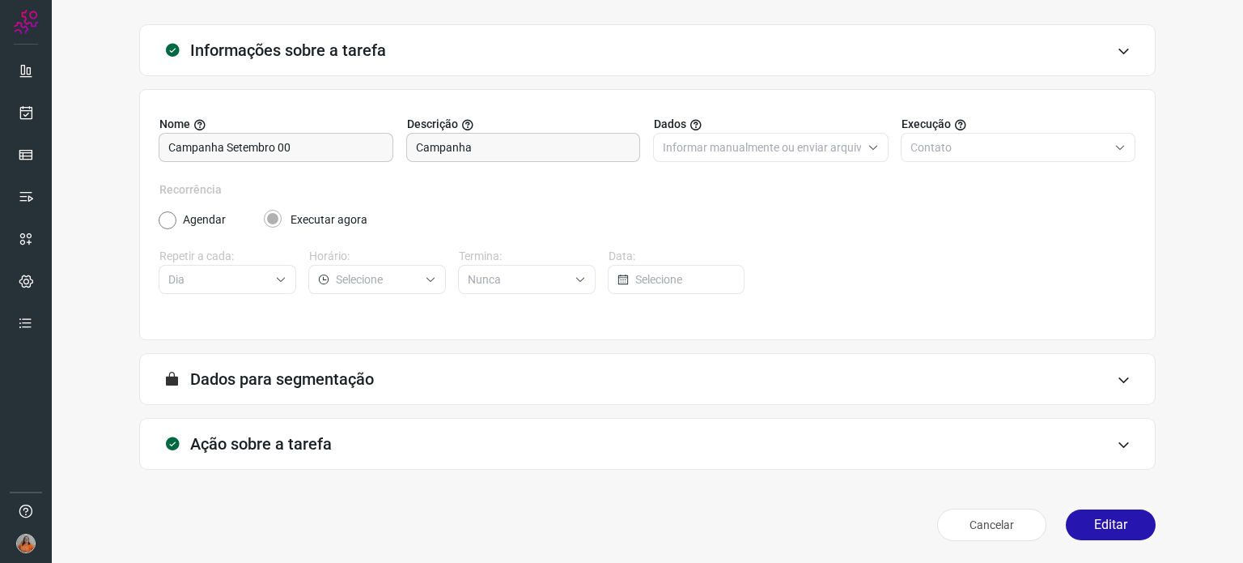
type input "Ativos - Cobrança"
type input "Campanha setembro 00"
click at [552, 448] on div "Ação sobre a tarefa" at bounding box center [647, 444] width 1017 height 52
type input "AlugaMais"
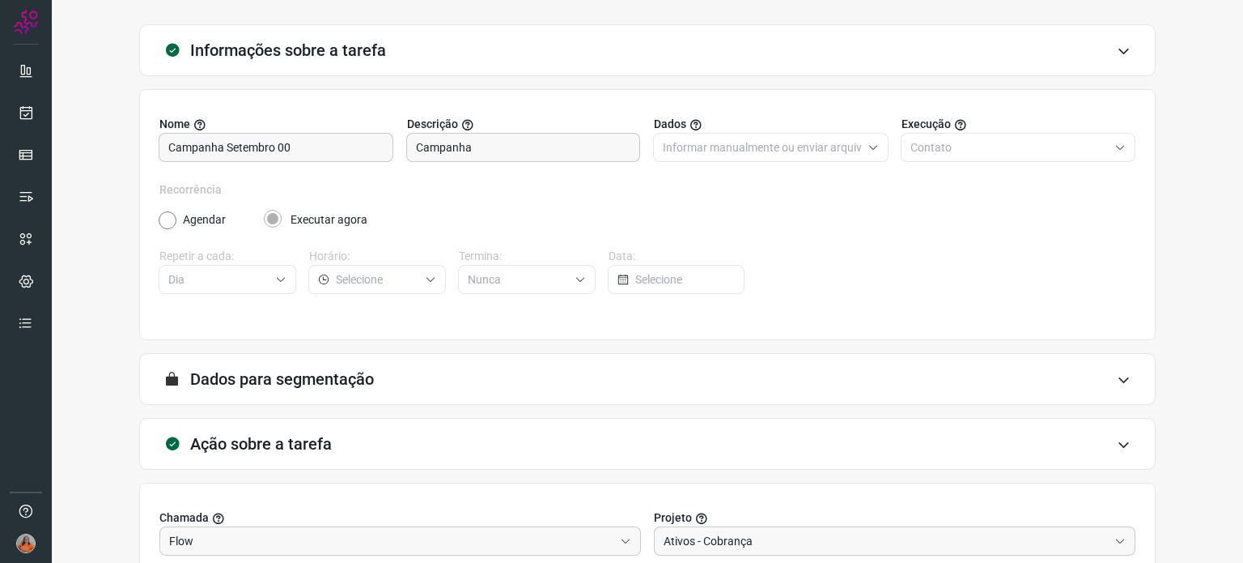
scroll to position [325, 0]
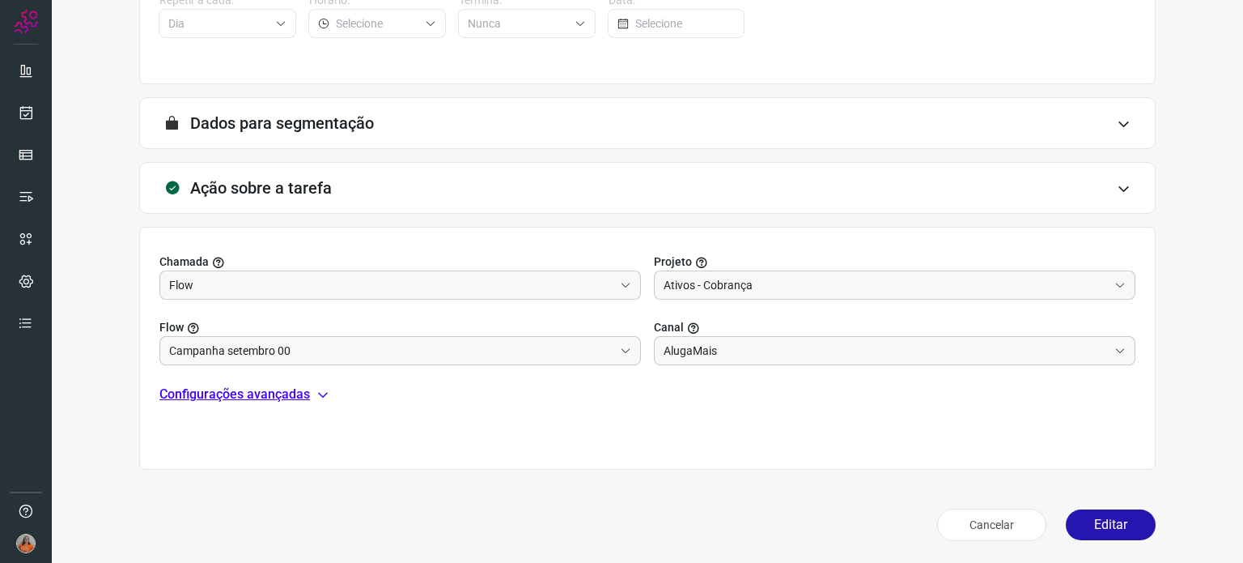
click at [291, 391] on p "Configurações avançadas" at bounding box center [234, 393] width 151 height 19
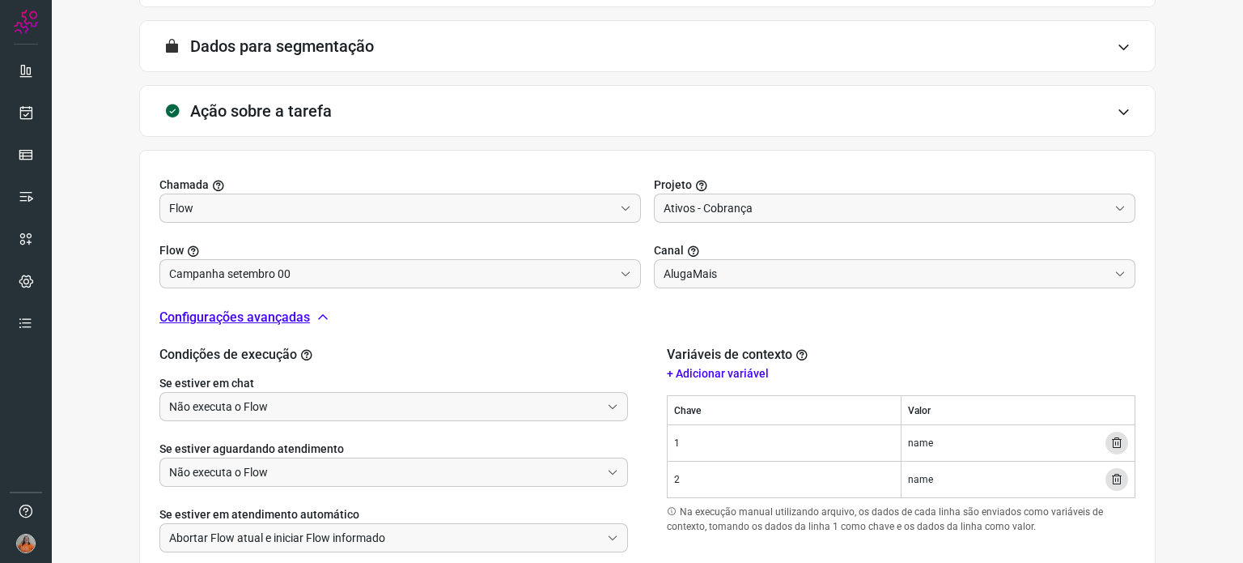
scroll to position [511, 0]
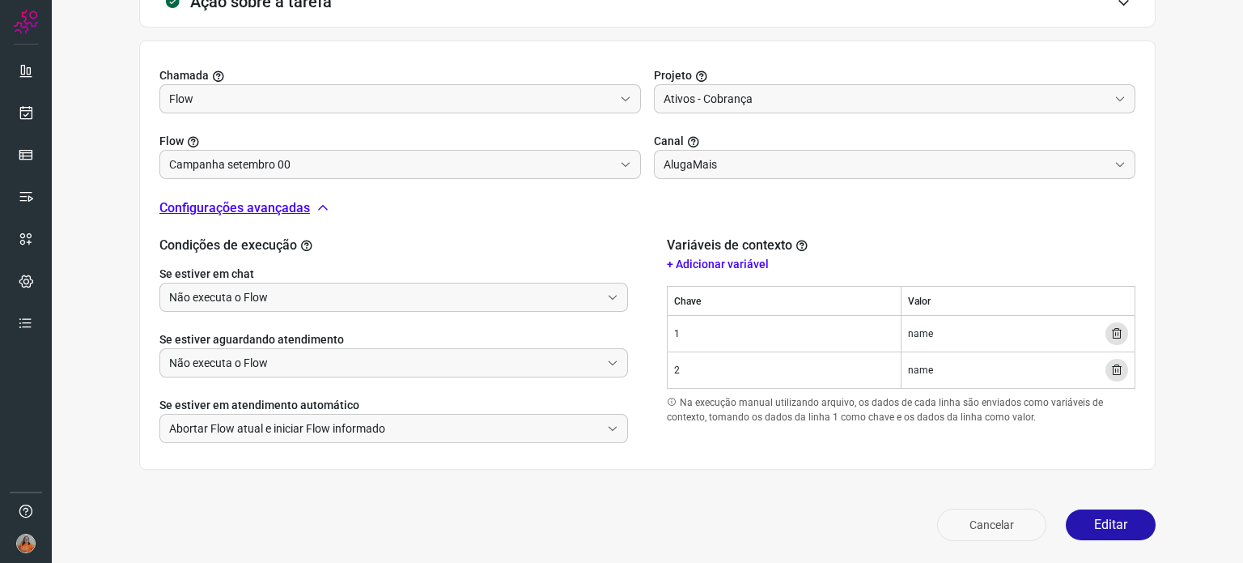
click at [962, 525] on button "Cancelar" at bounding box center [991, 524] width 109 height 32
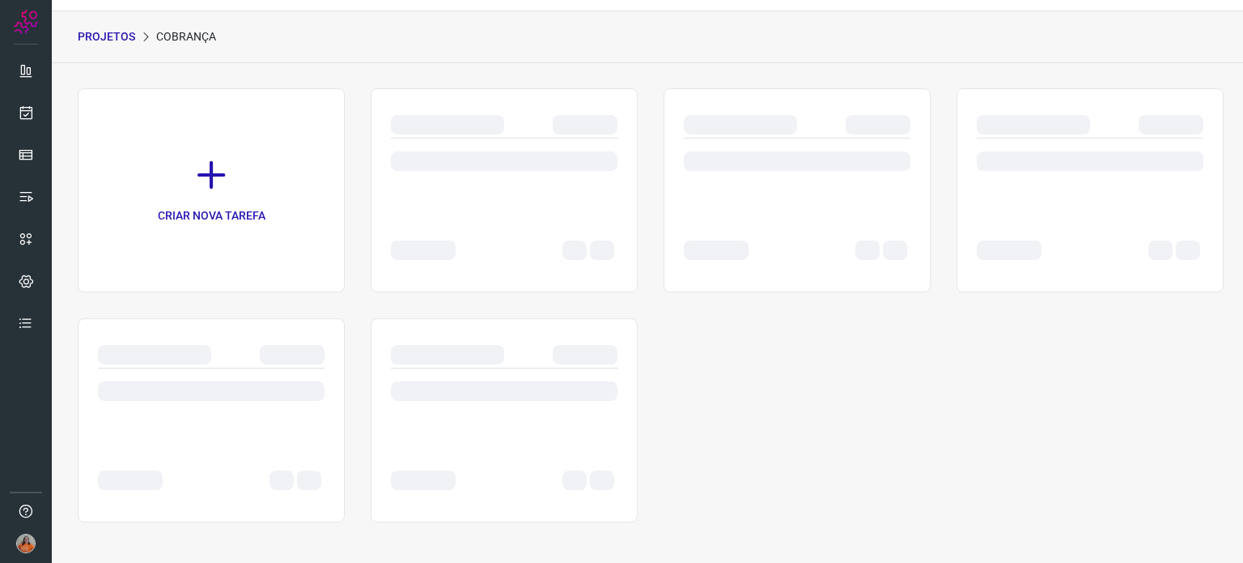
scroll to position [40, 0]
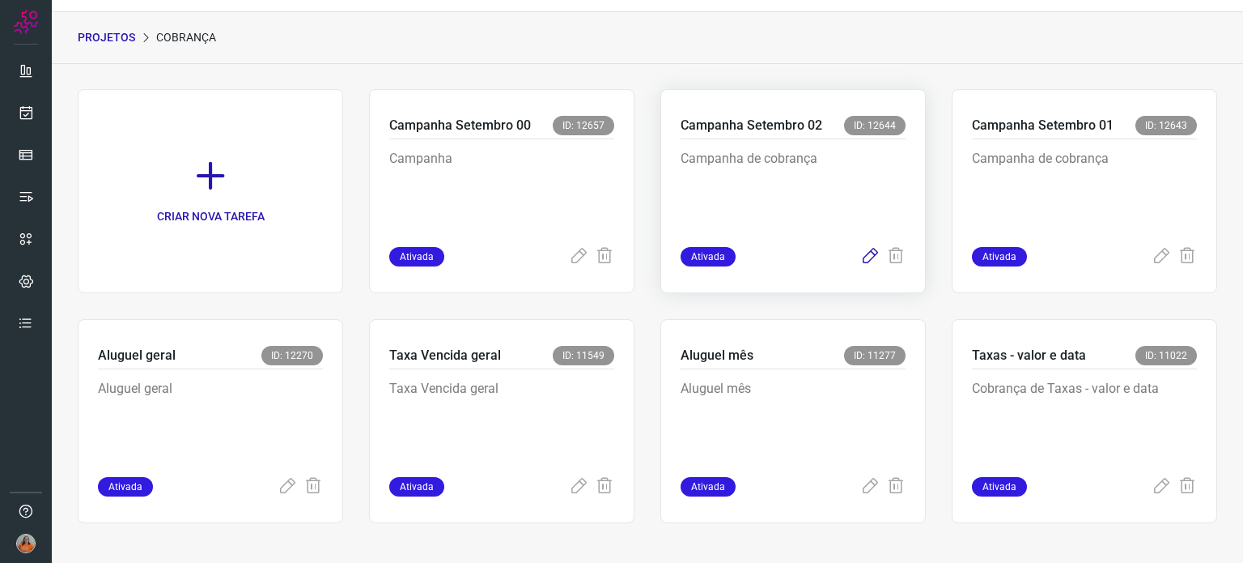
click at [860, 259] on icon at bounding box center [869, 256] width 19 height 19
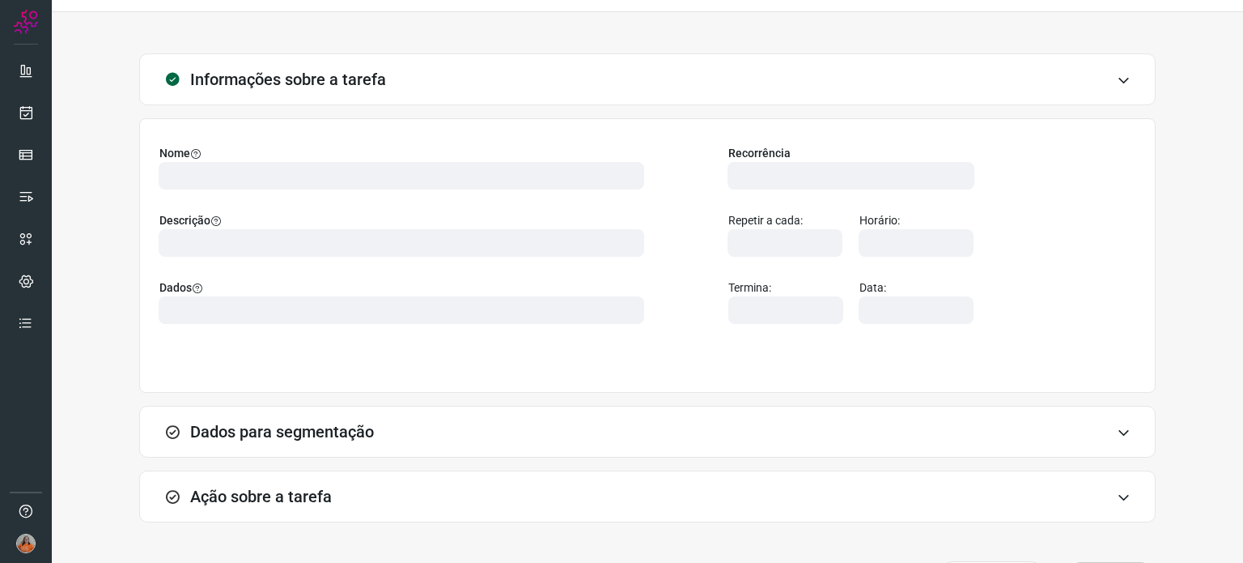
type input "566344"
type input "456391"
type input "301c9e4e-def7-4d99-8d20-6bff0fe5b281"
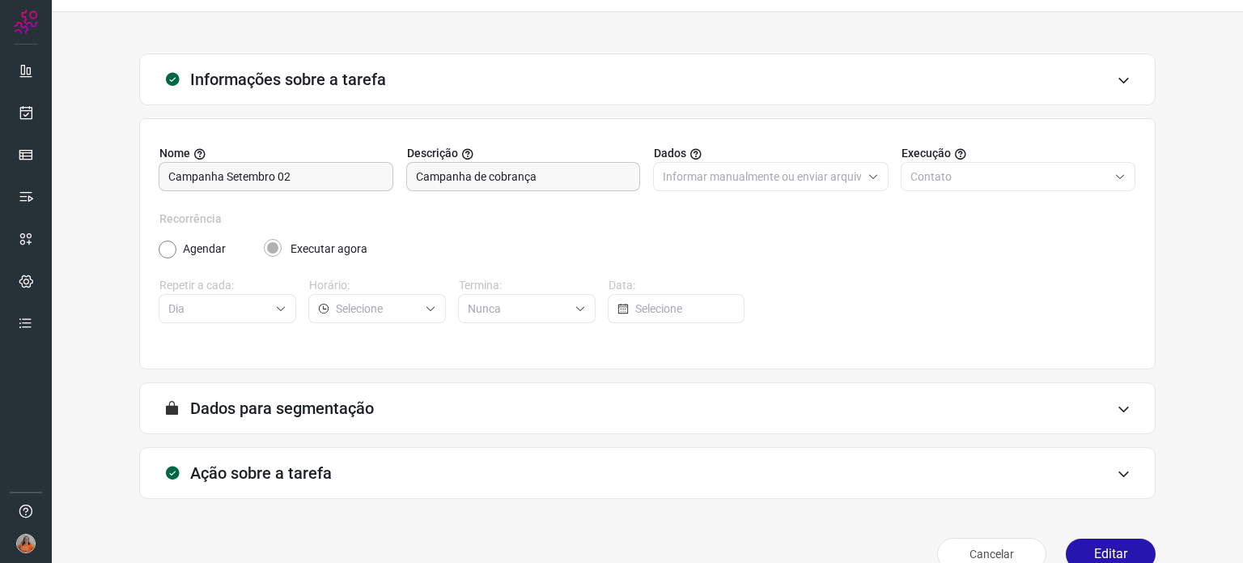
type input "Campanha setembro 02"
type input "AlugaMais"
click at [547, 469] on div "Ação sobre a tarefa" at bounding box center [647, 473] width 1017 height 52
type input "Ativos - Cobrança"
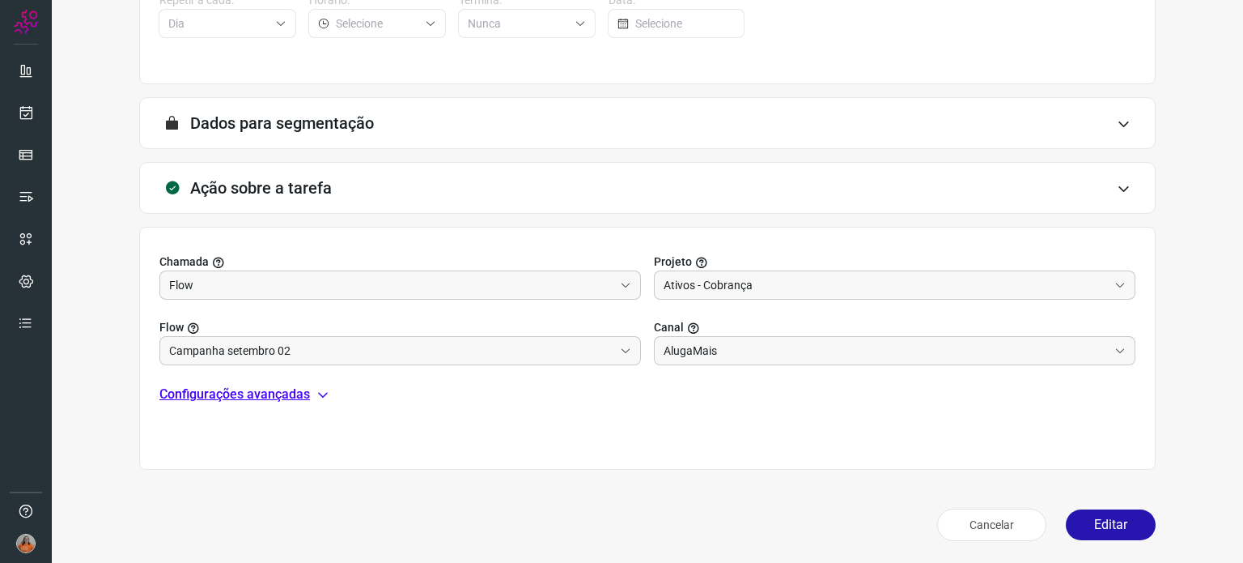
click at [317, 397] on icon at bounding box center [323, 394] width 13 height 13
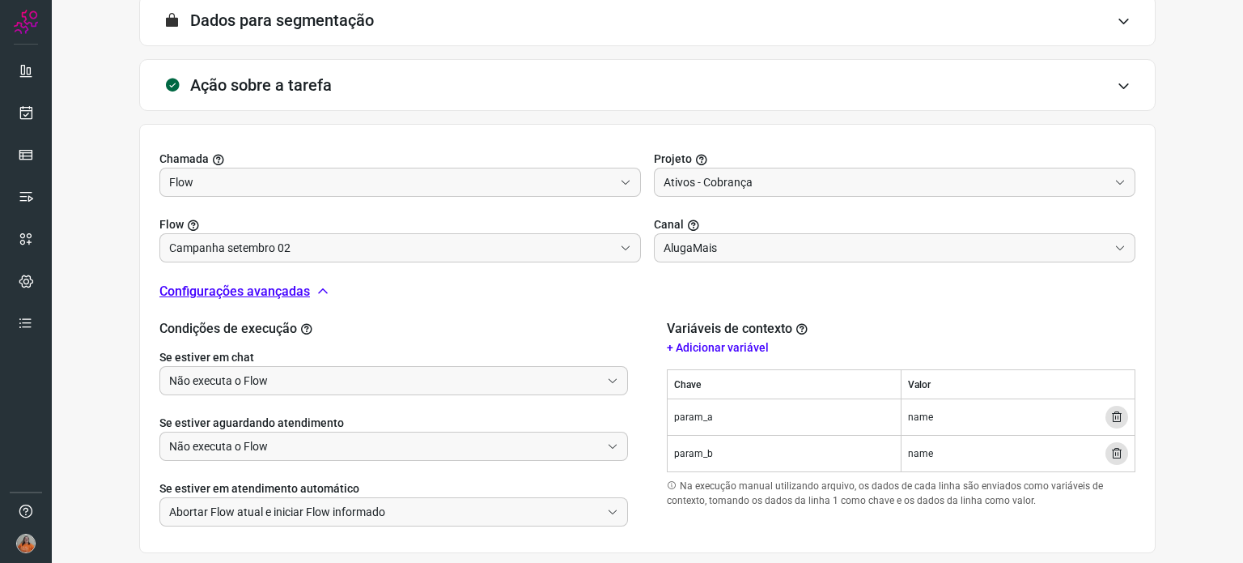
scroll to position [511, 0]
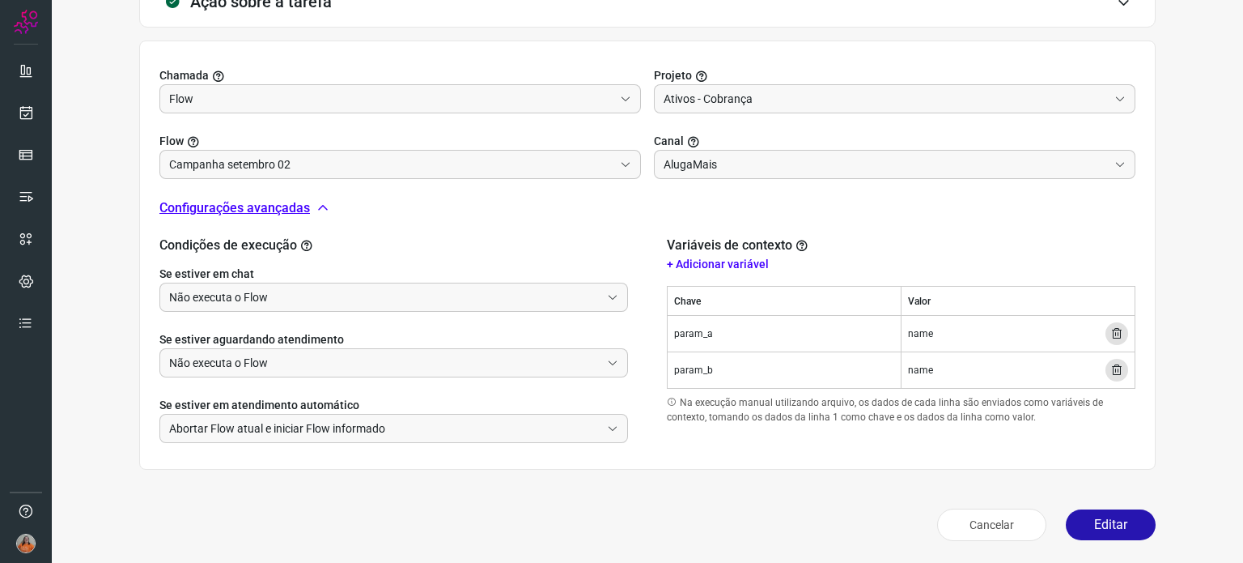
click at [1111, 334] on icon at bounding box center [1117, 333] width 13 height 13
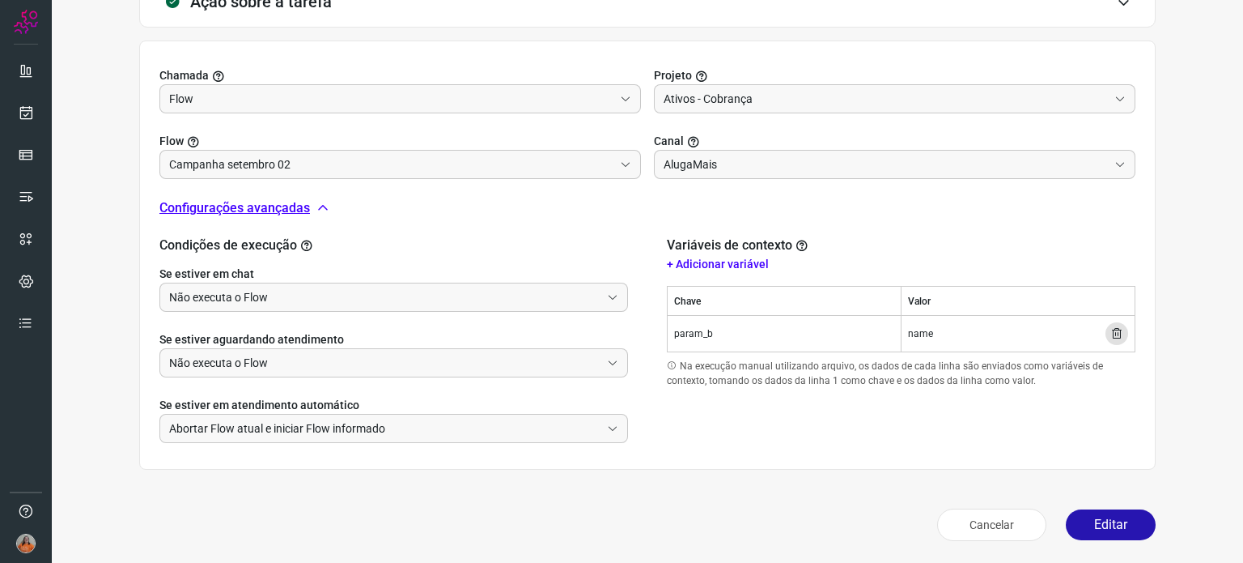
click at [1111, 334] on icon at bounding box center [1117, 333] width 13 height 13
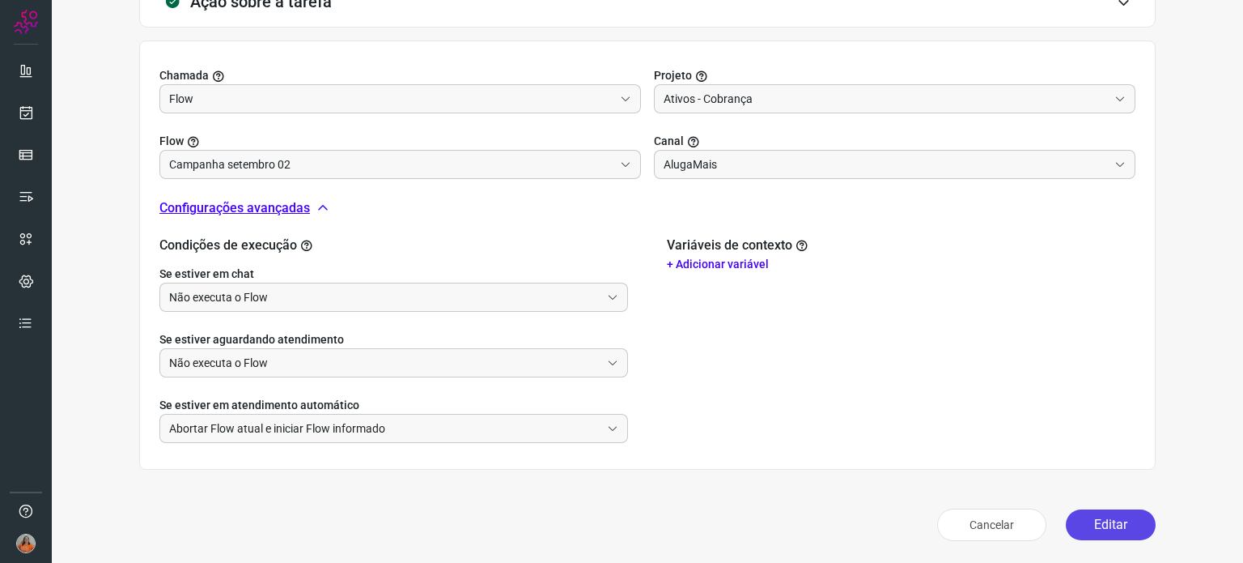
click at [1097, 524] on button "Editar" at bounding box center [1111, 524] width 90 height 31
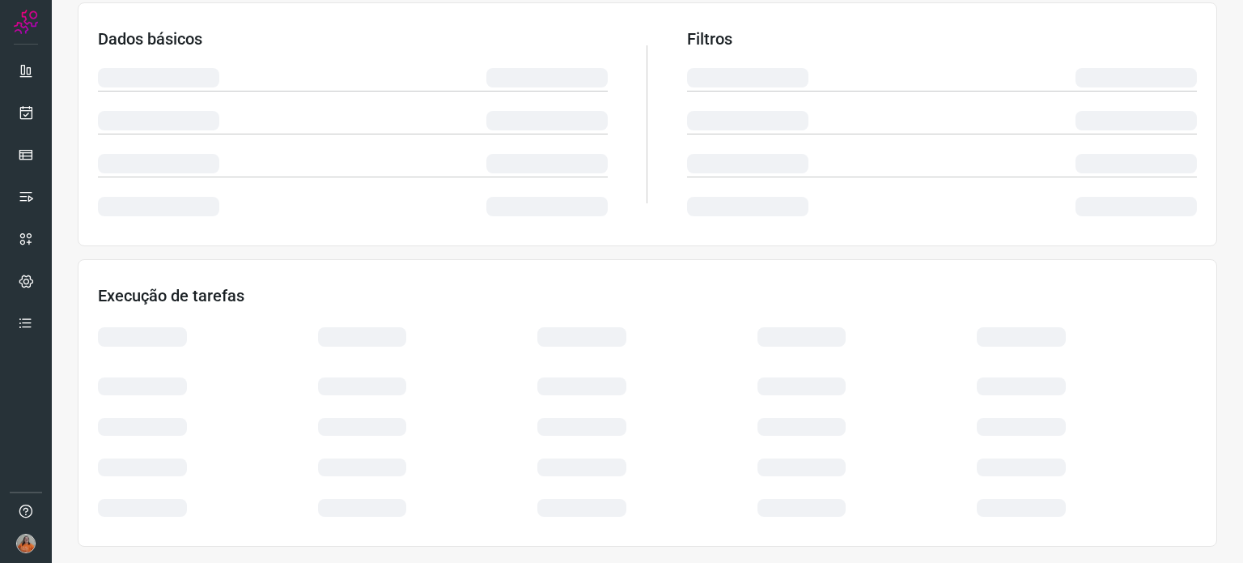
scroll to position [271, 0]
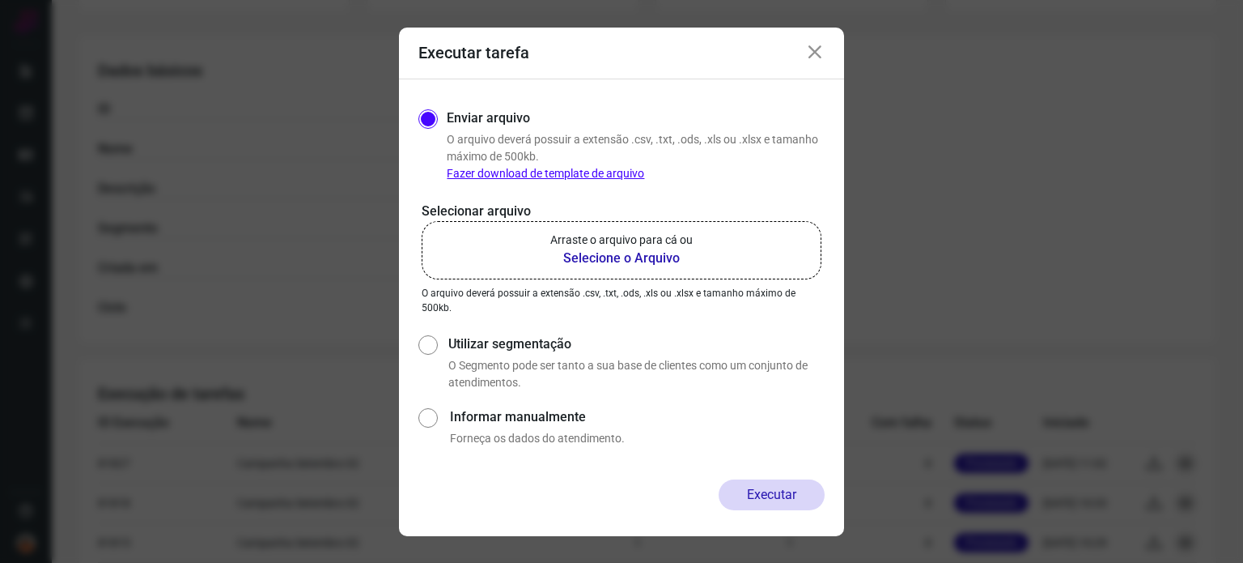
click at [662, 255] on b "Selecione o Arquivo" at bounding box center [621, 258] width 142 height 19
click at [0, 0] on input "Arraste o arquivo para cá ou Selecione o Arquivo" at bounding box center [0, 0] width 0 height 0
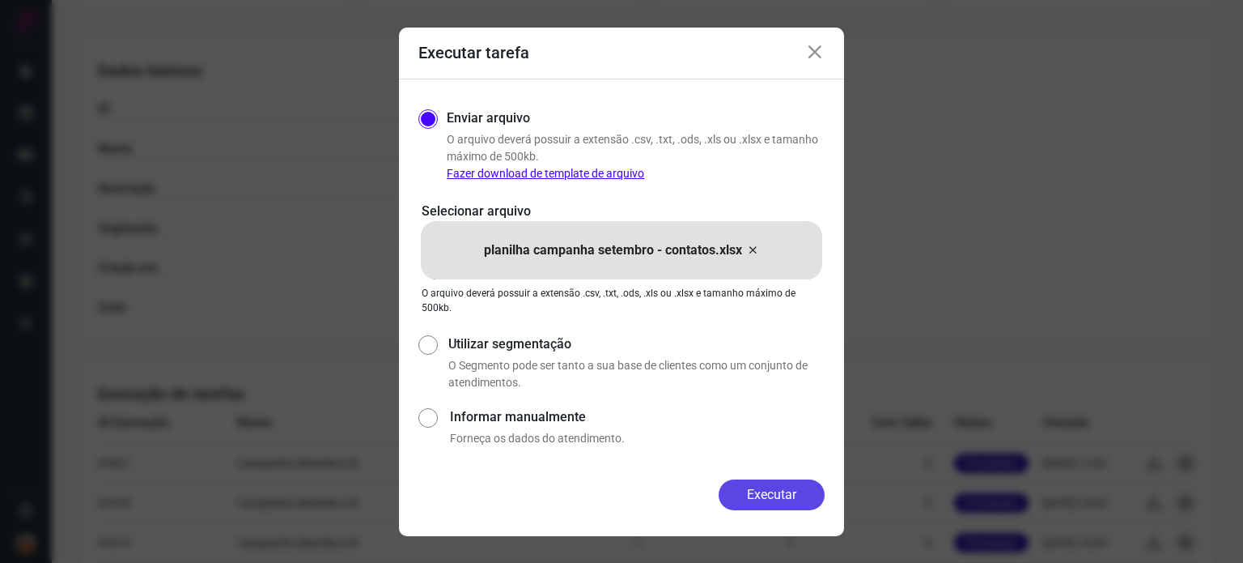
click at [751, 491] on button "Executar" at bounding box center [772, 494] width 106 height 31
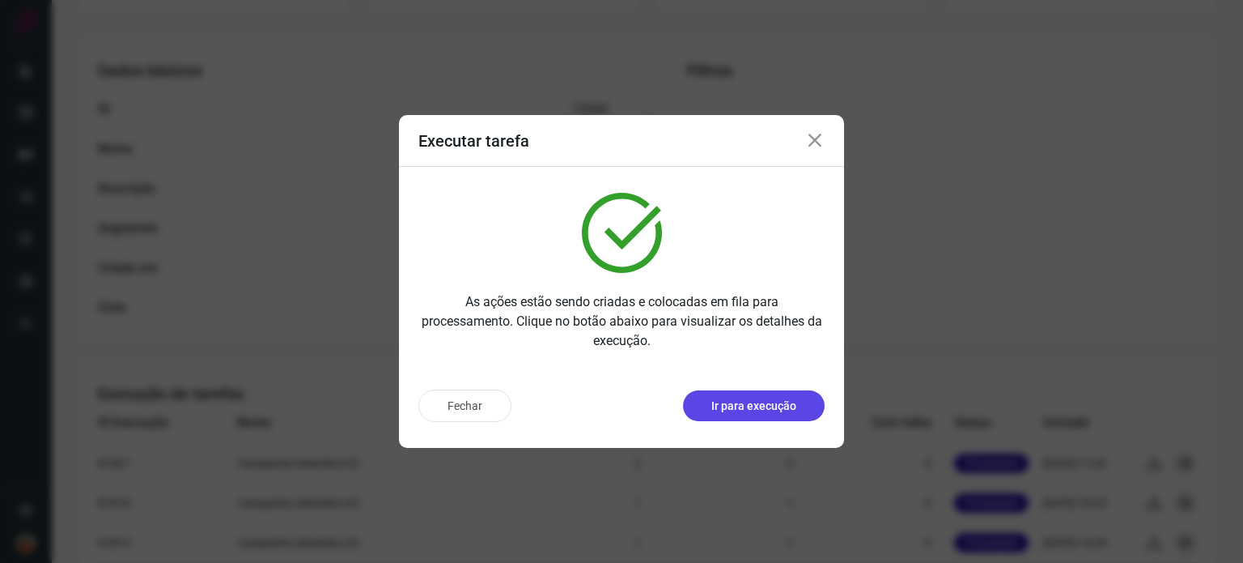
click at [758, 407] on p "Ir para execução" at bounding box center [754, 405] width 85 height 17
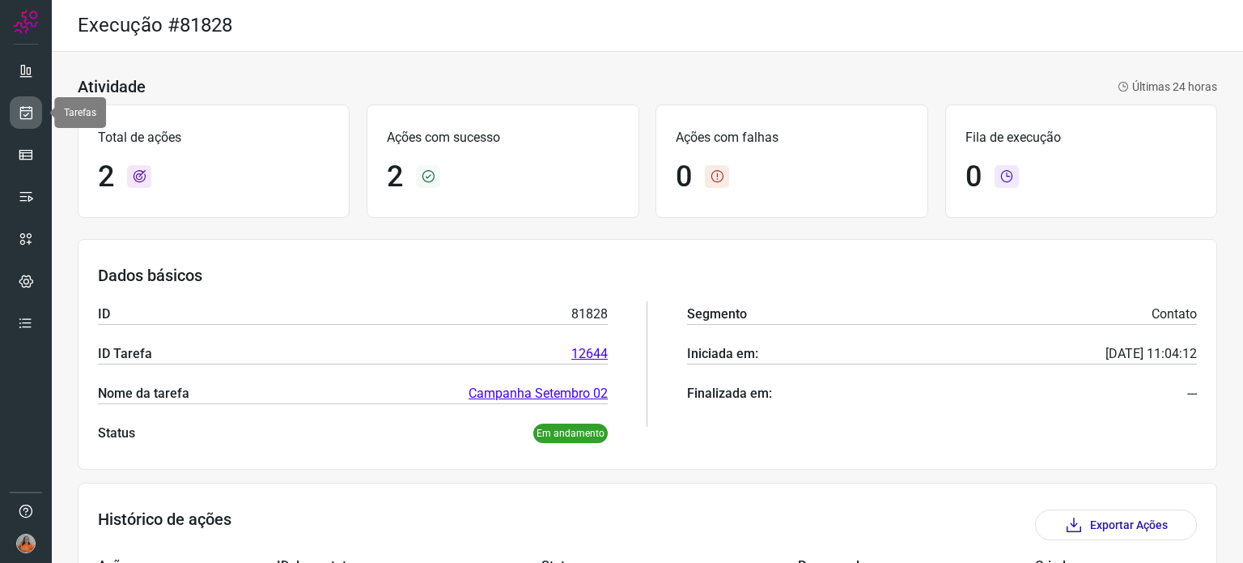
click at [28, 117] on icon at bounding box center [26, 112] width 17 height 16
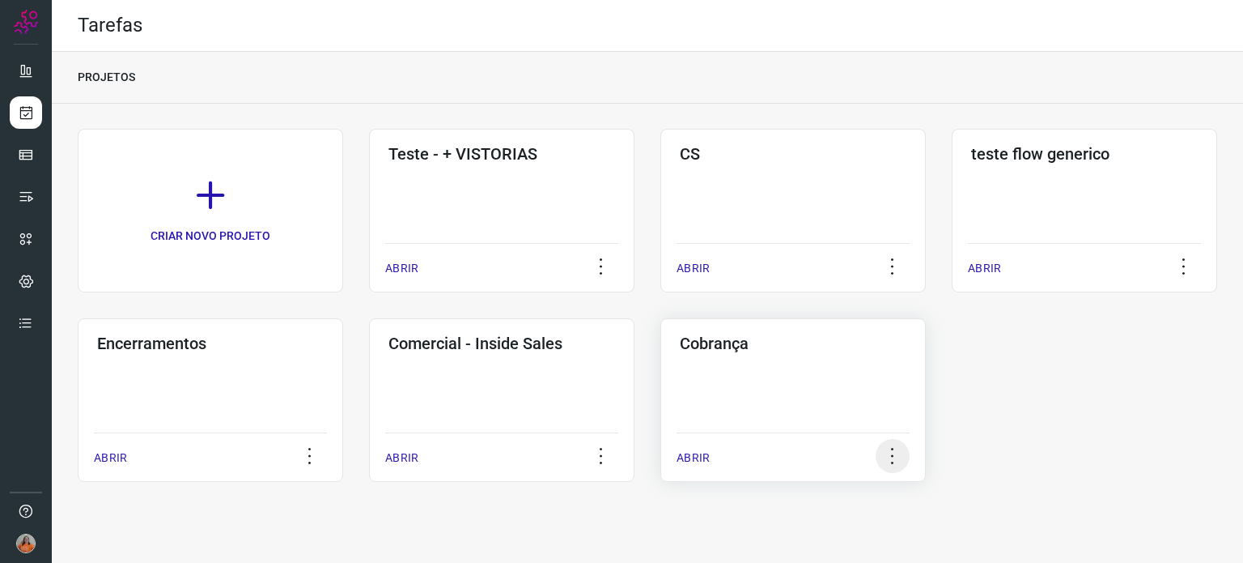
click at [893, 455] on icon at bounding box center [893, 456] width 34 height 34
click at [861, 375] on div "Cobrança ABRIR" at bounding box center [794, 400] width 266 height 164
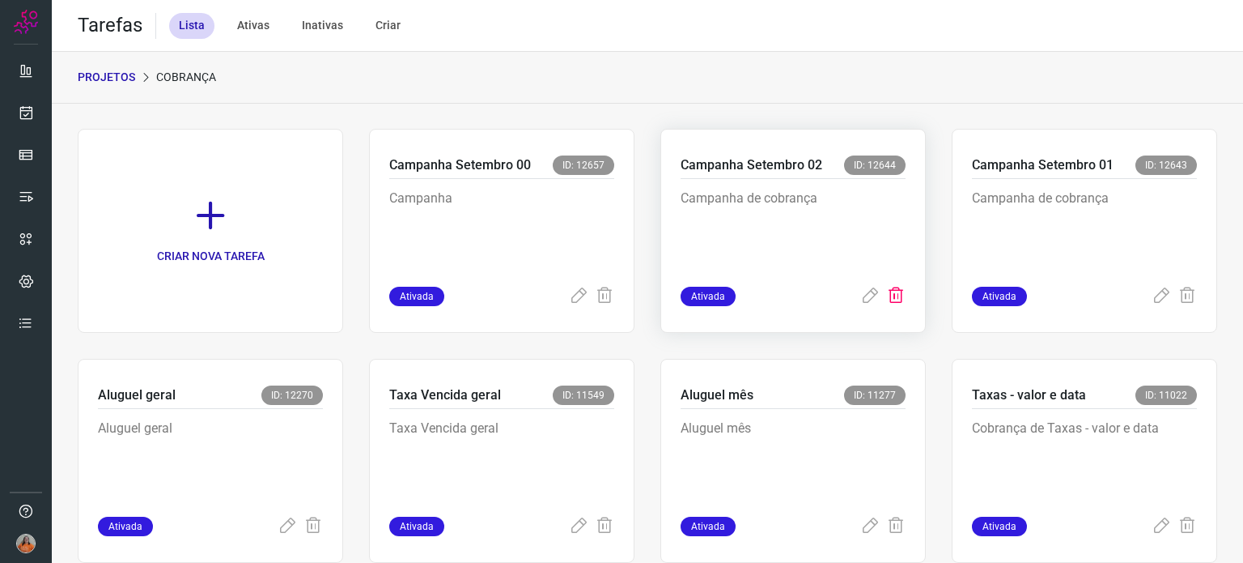
click at [892, 296] on icon at bounding box center [895, 296] width 19 height 19
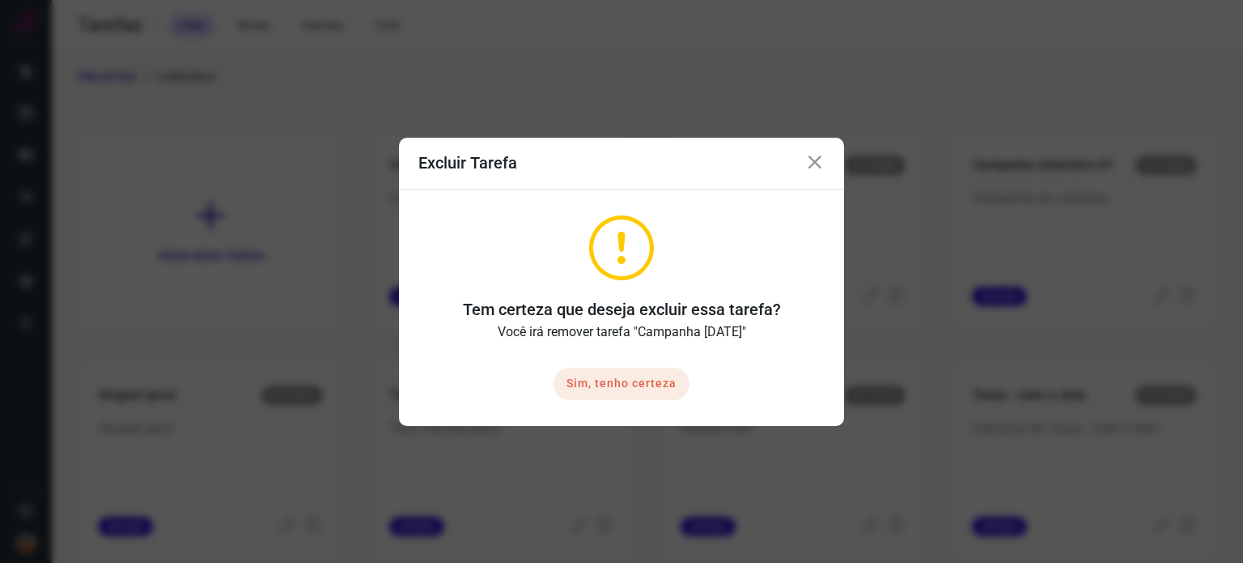
click at [601, 387] on button "Sim, tenho certeza" at bounding box center [622, 383] width 136 height 32
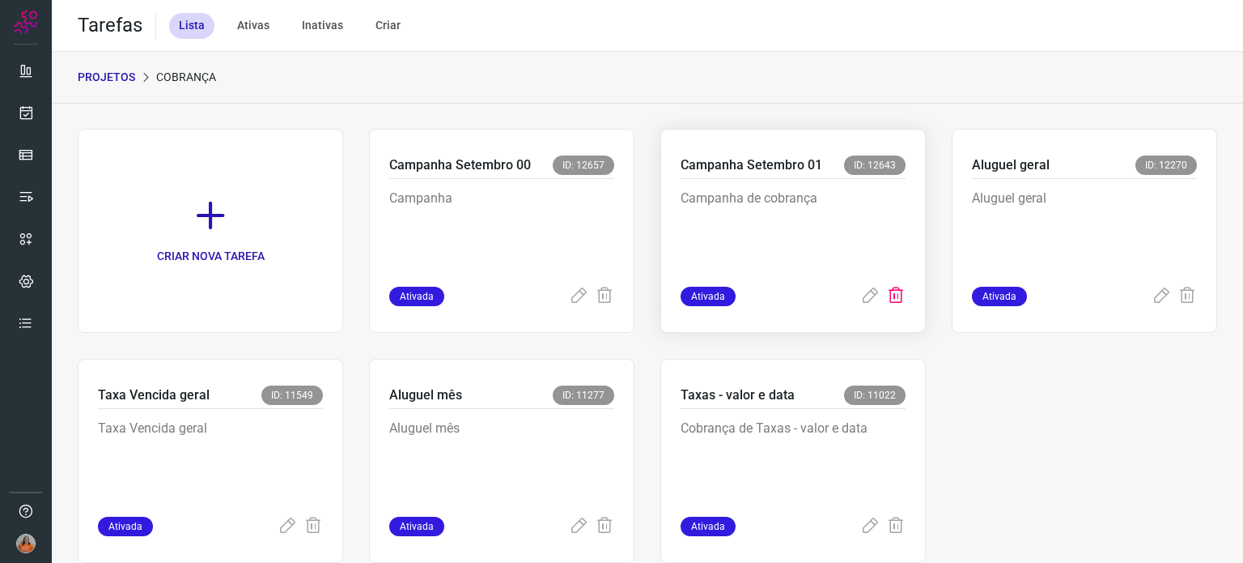
click at [886, 303] on icon at bounding box center [895, 296] width 19 height 19
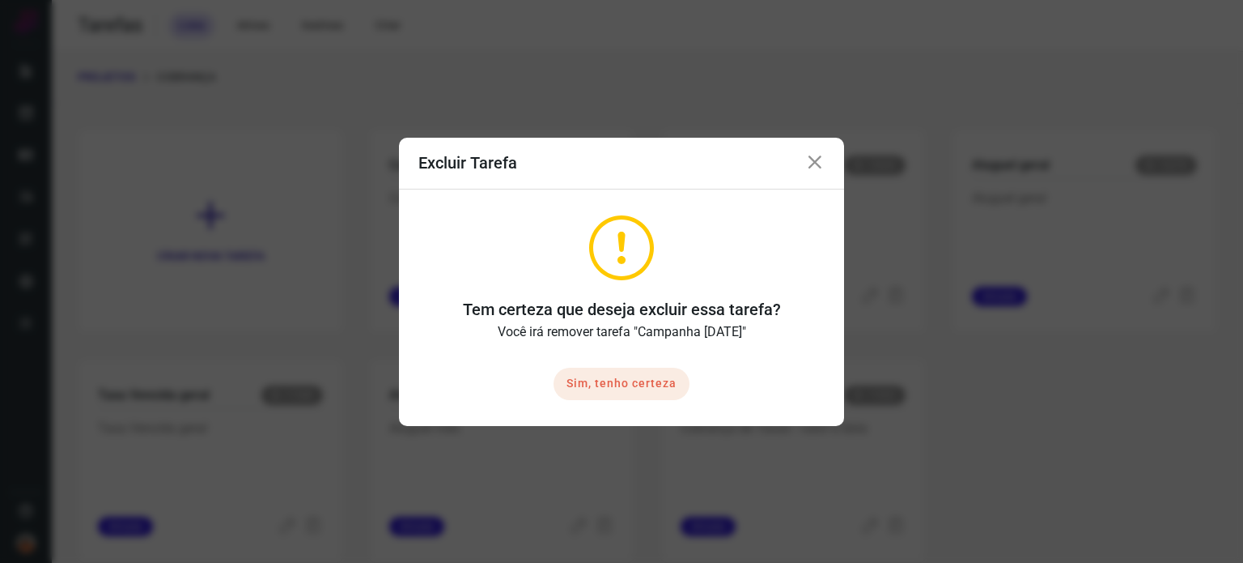
click at [618, 380] on button "Sim, tenho certeza" at bounding box center [622, 383] width 136 height 32
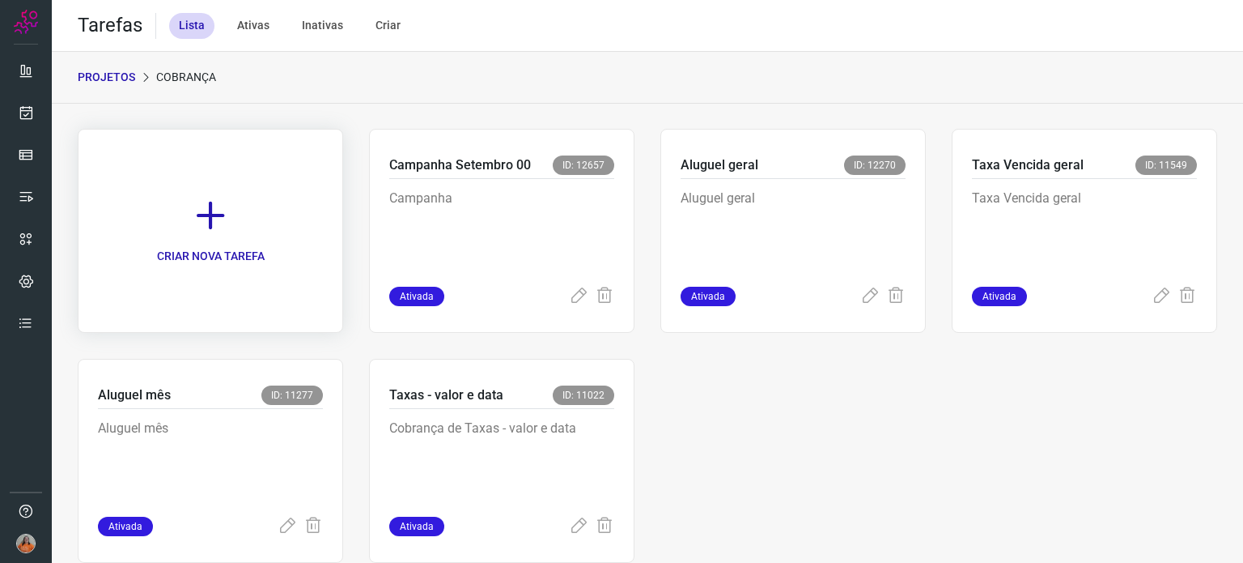
click at [210, 223] on icon at bounding box center [211, 216] width 36 height 36
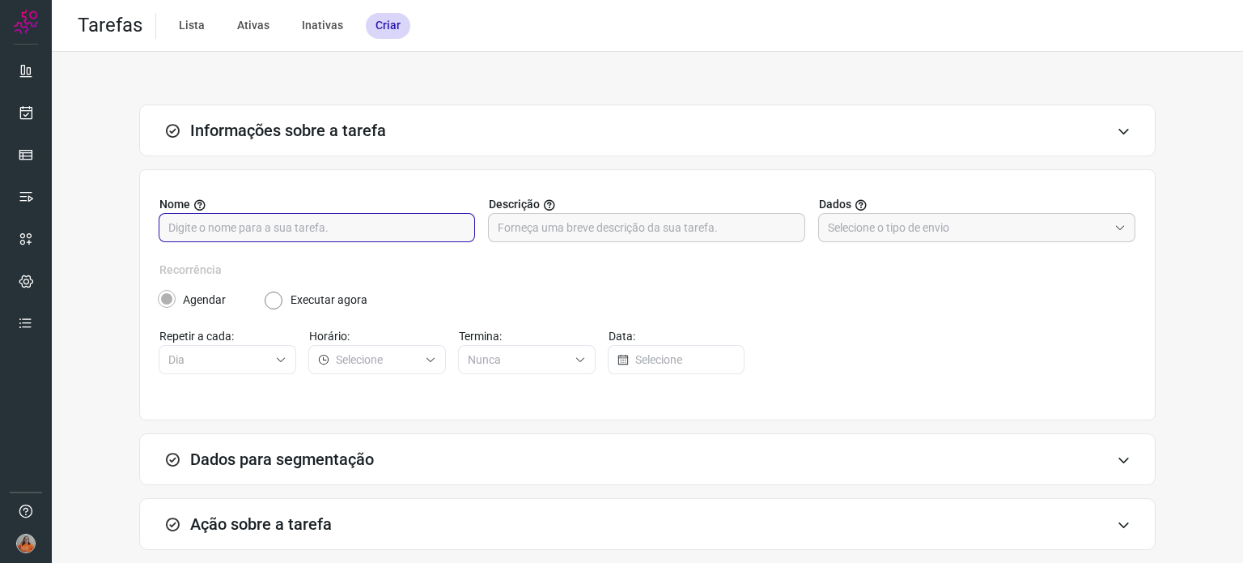
click at [260, 229] on input "text" at bounding box center [316, 228] width 297 height 28
type input "Campanha Setembro 01"
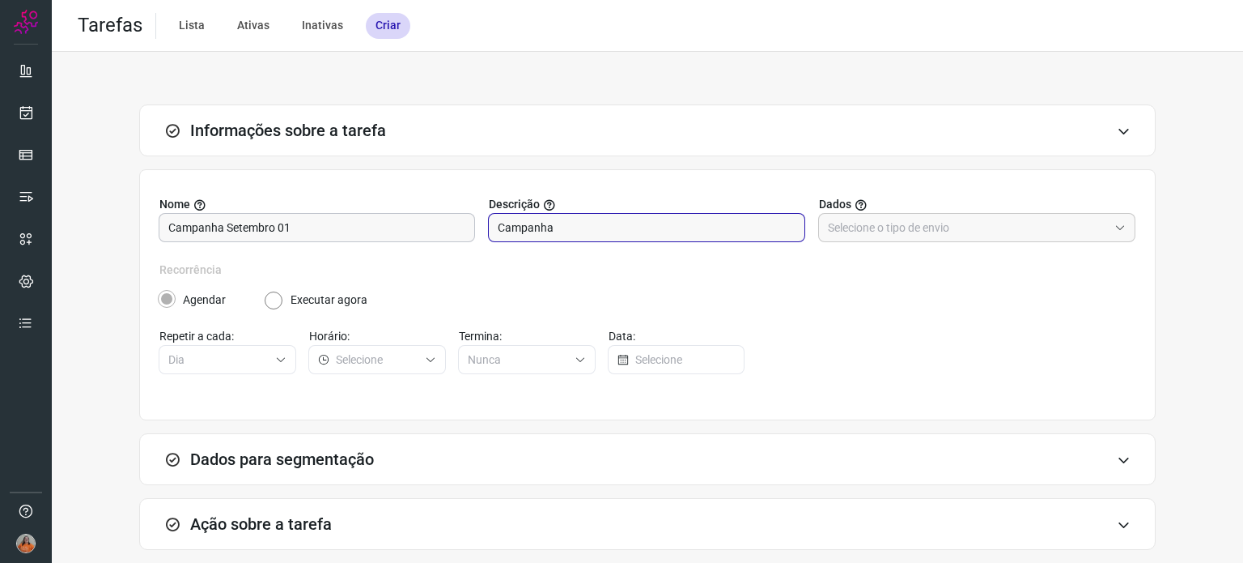
type input "Campanha"
click at [948, 226] on input "text" at bounding box center [968, 228] width 280 height 28
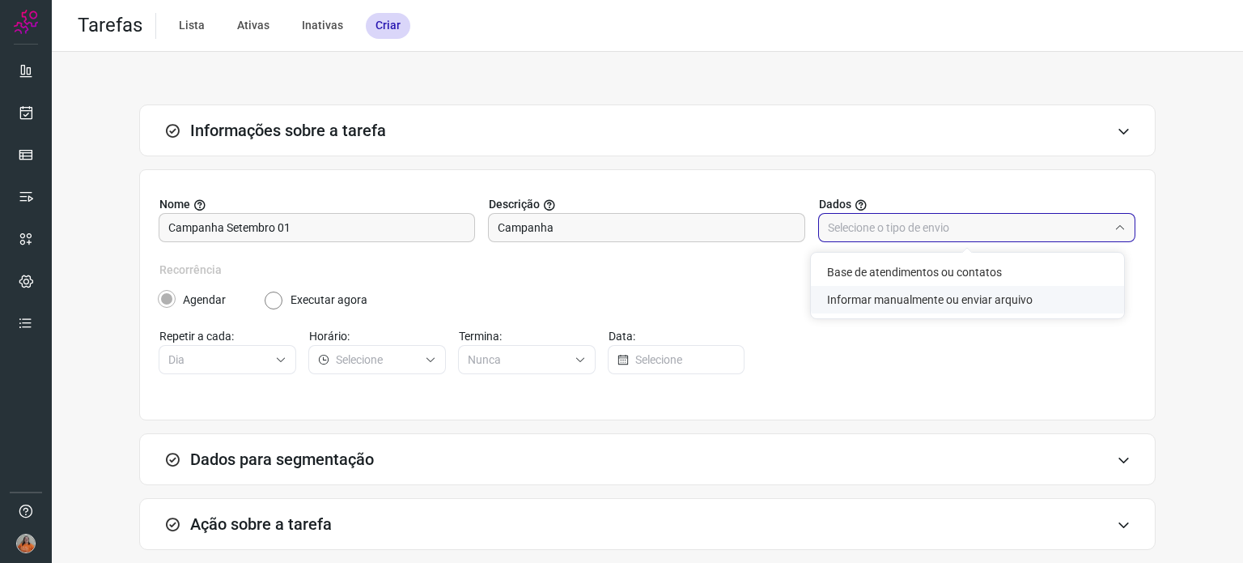
click at [940, 292] on li "Informar manualmente ou enviar arquivo" at bounding box center [967, 300] width 313 height 28
type input "Informar manualmente ou enviar arquivo"
radio input "false"
radio input "true"
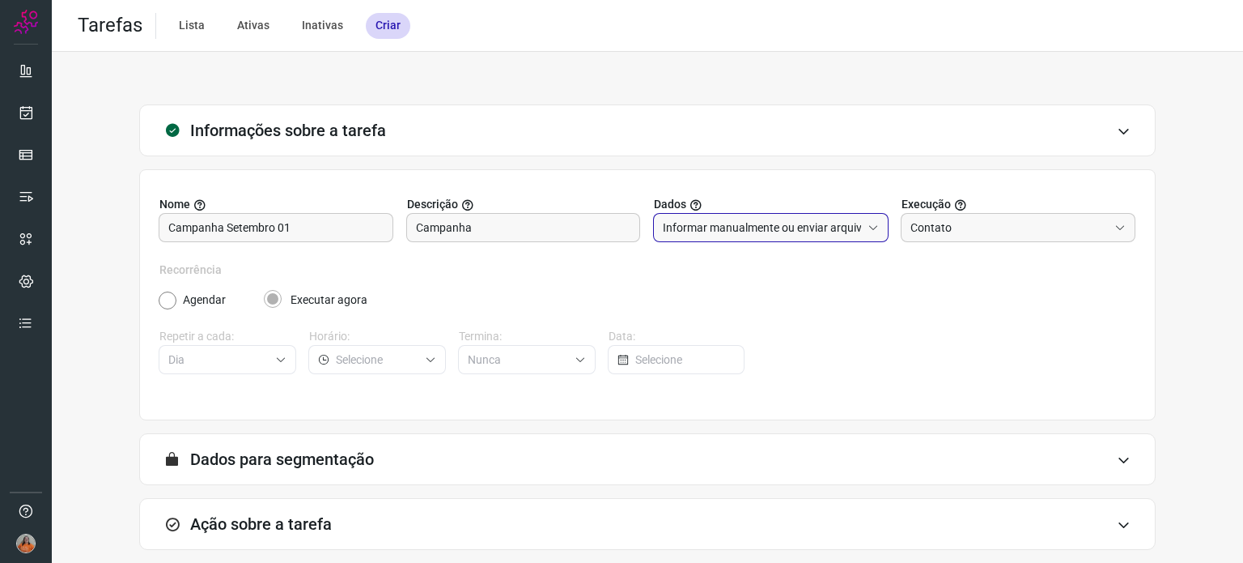
scroll to position [80, 0]
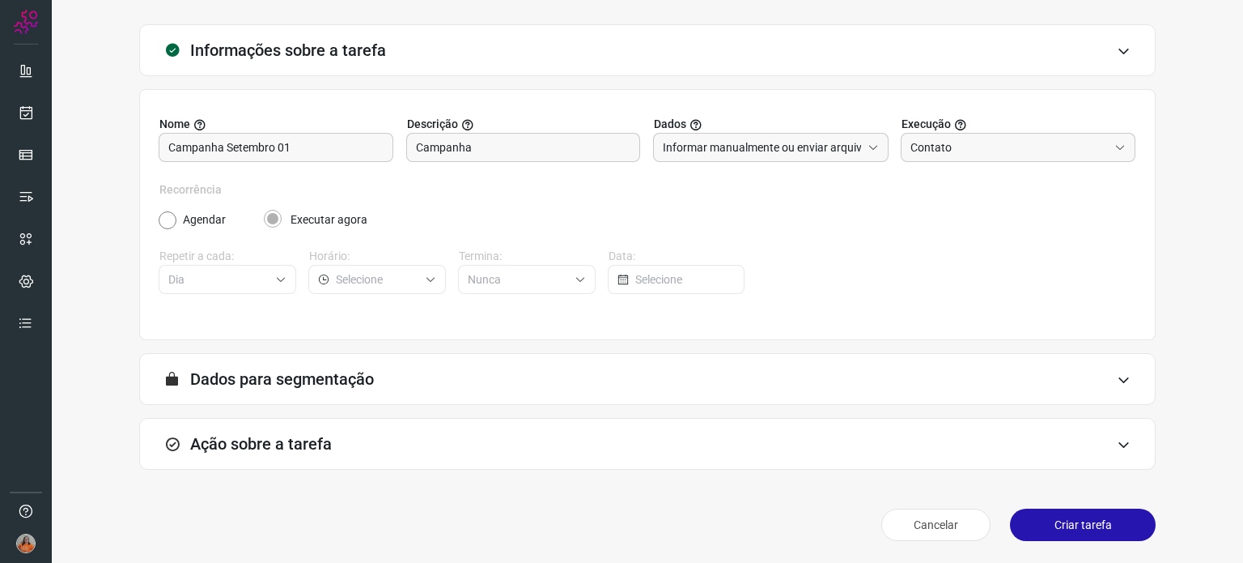
click at [353, 448] on div "Ação sobre a tarefa" at bounding box center [647, 444] width 1017 height 52
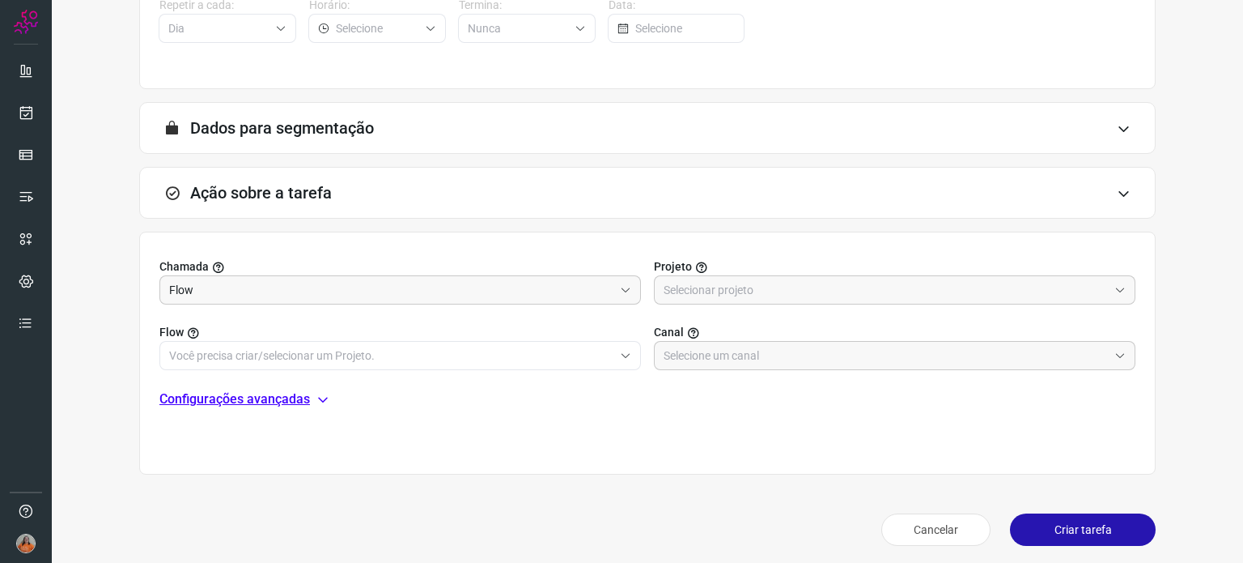
scroll to position [336, 0]
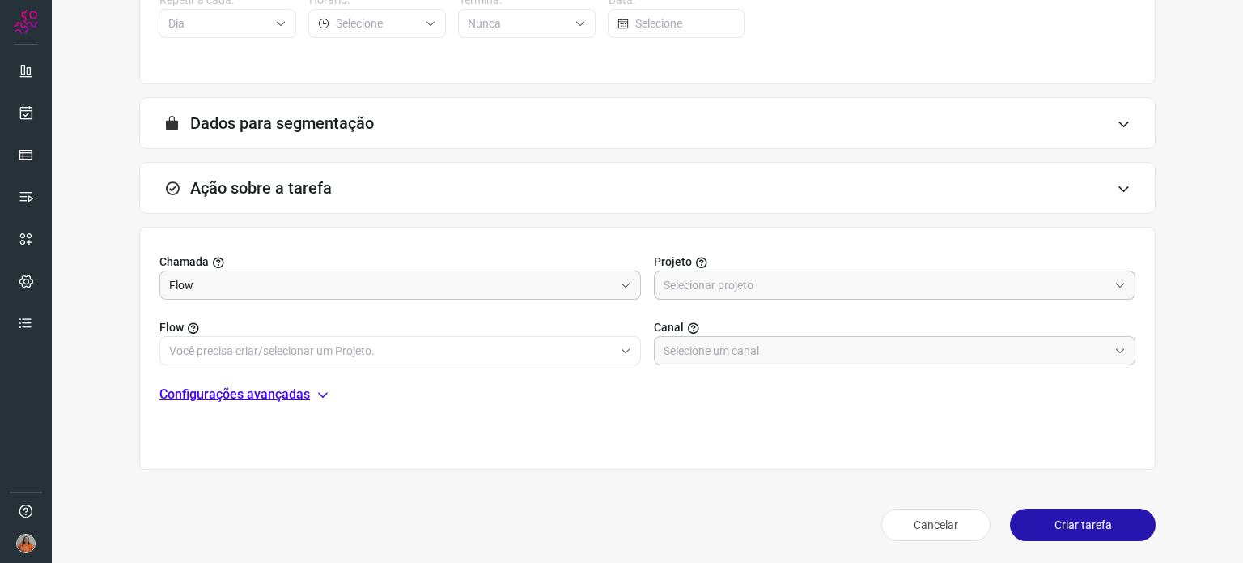
click at [742, 284] on input "text" at bounding box center [886, 285] width 444 height 28
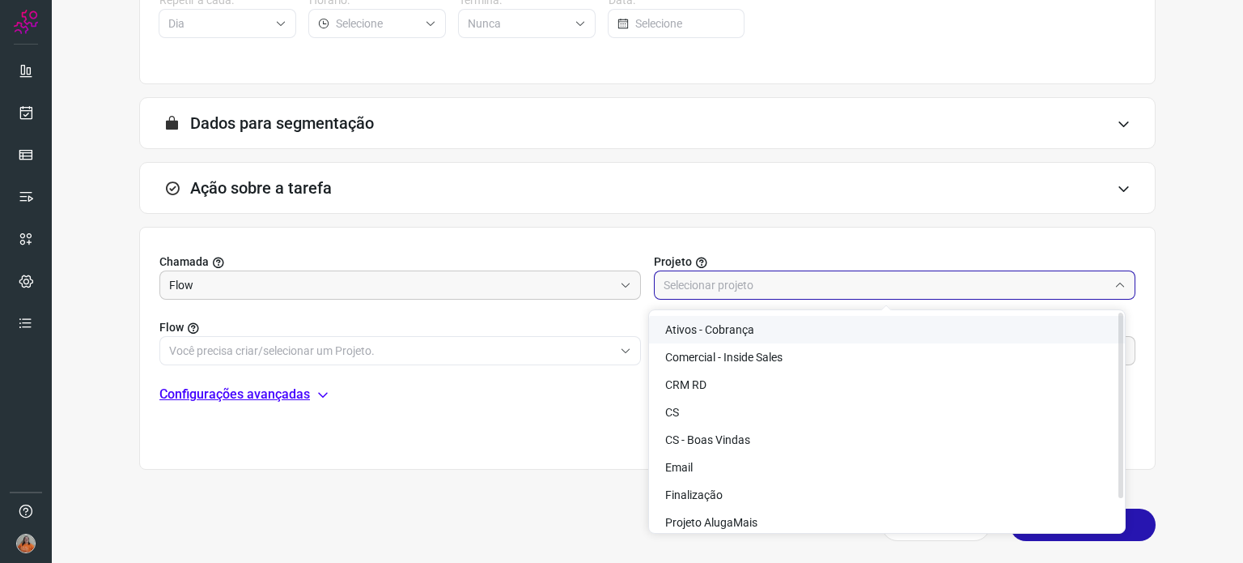
click at [739, 325] on span "Ativos - Cobrança" at bounding box center [709, 329] width 89 height 13
type input "Ativos - Cobrança"
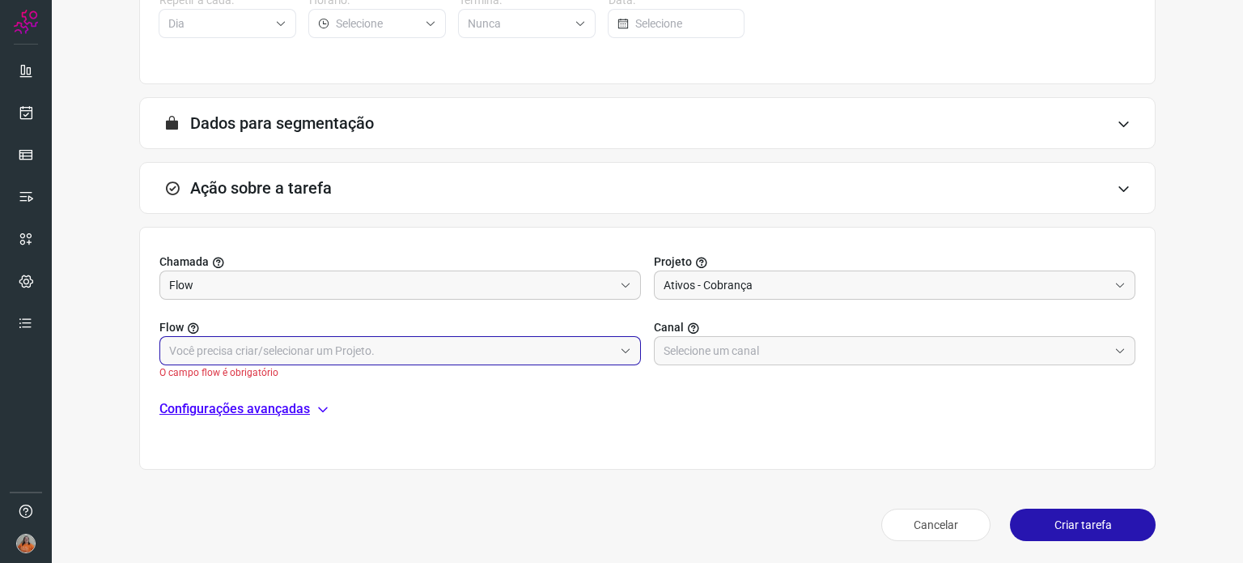
click at [392, 339] on input "text" at bounding box center [391, 351] width 444 height 28
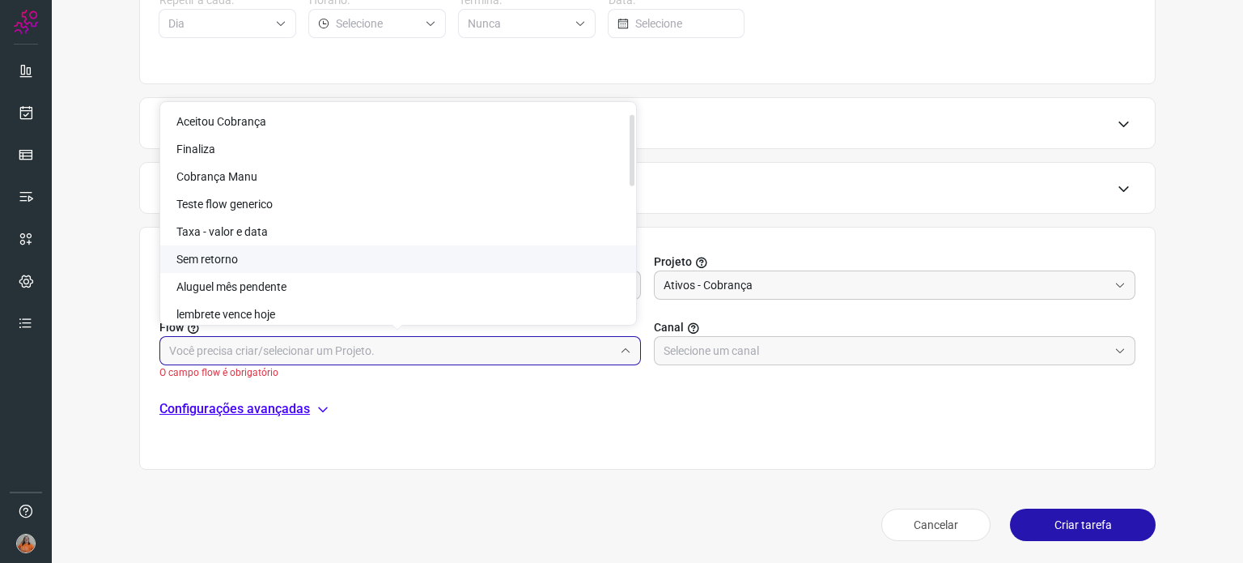
scroll to position [162, 0]
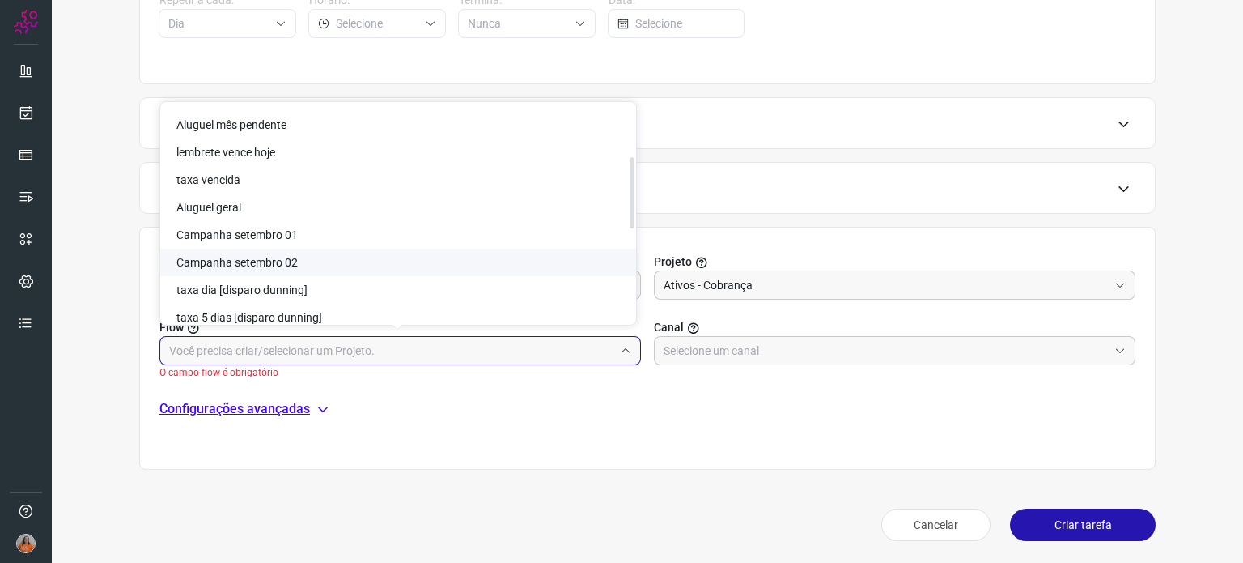
click at [369, 267] on li "Campanha setembro 02" at bounding box center [398, 263] width 476 height 28
type input "Campanha setembro 02"
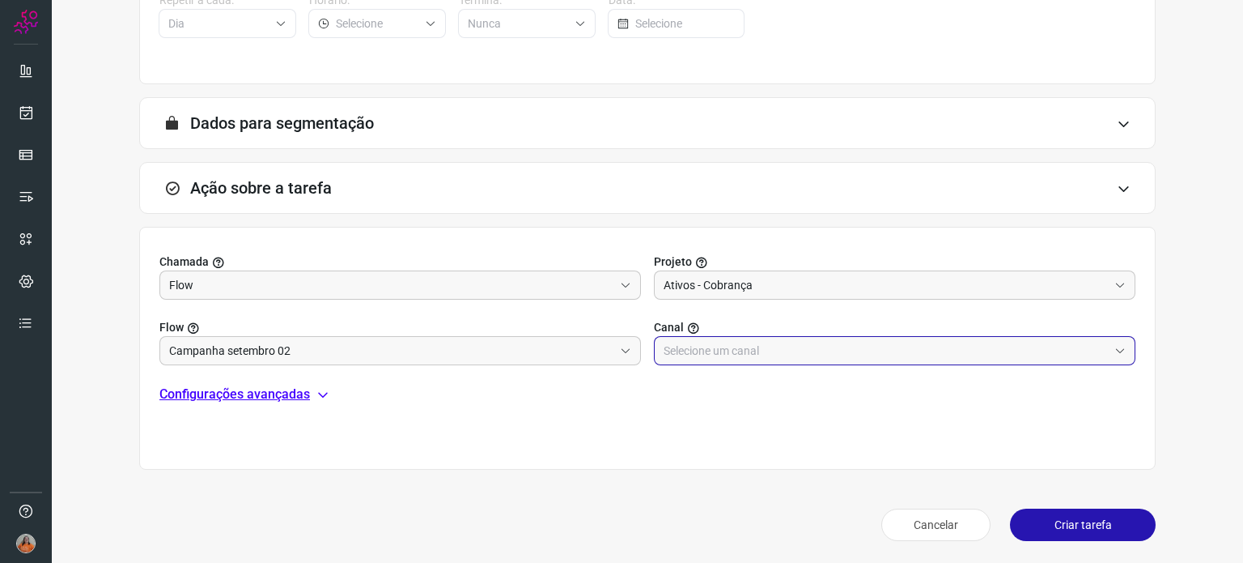
click at [790, 346] on input "text" at bounding box center [886, 351] width 444 height 28
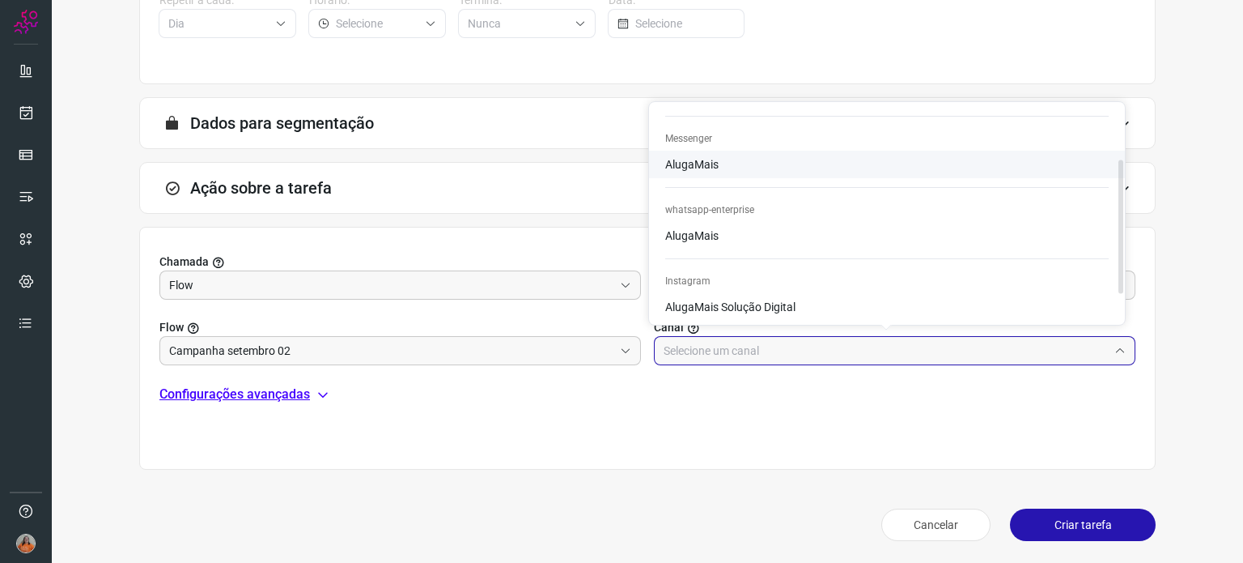
scroll to position [136, 0]
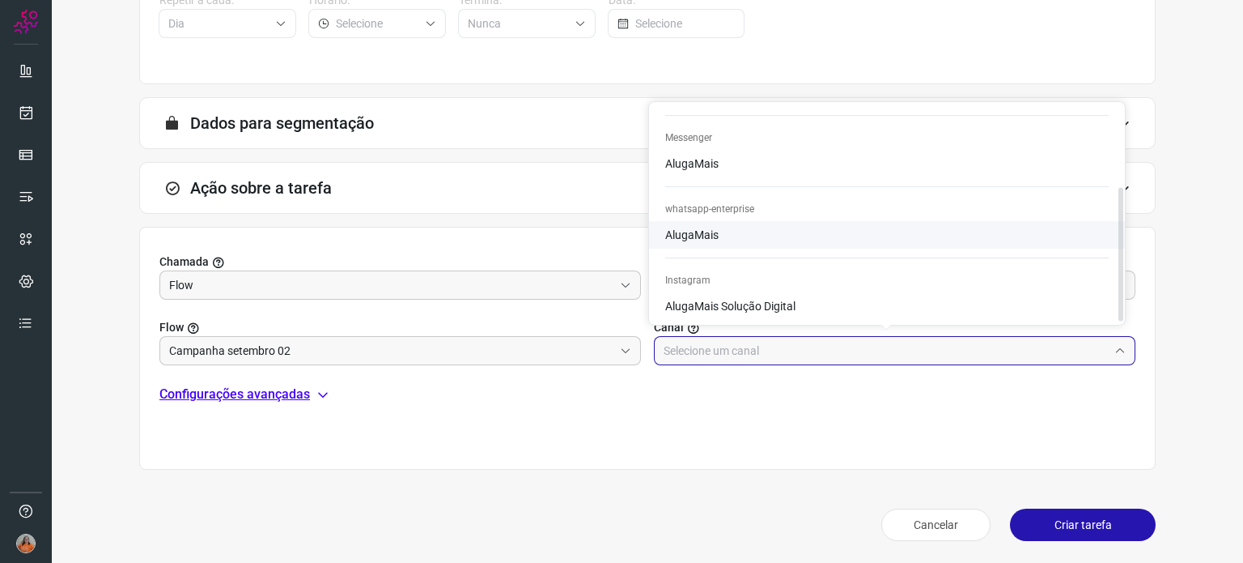
click at [771, 79] on li "AlugaMais" at bounding box center [887, 65] width 476 height 28
type input "AlugaMais"
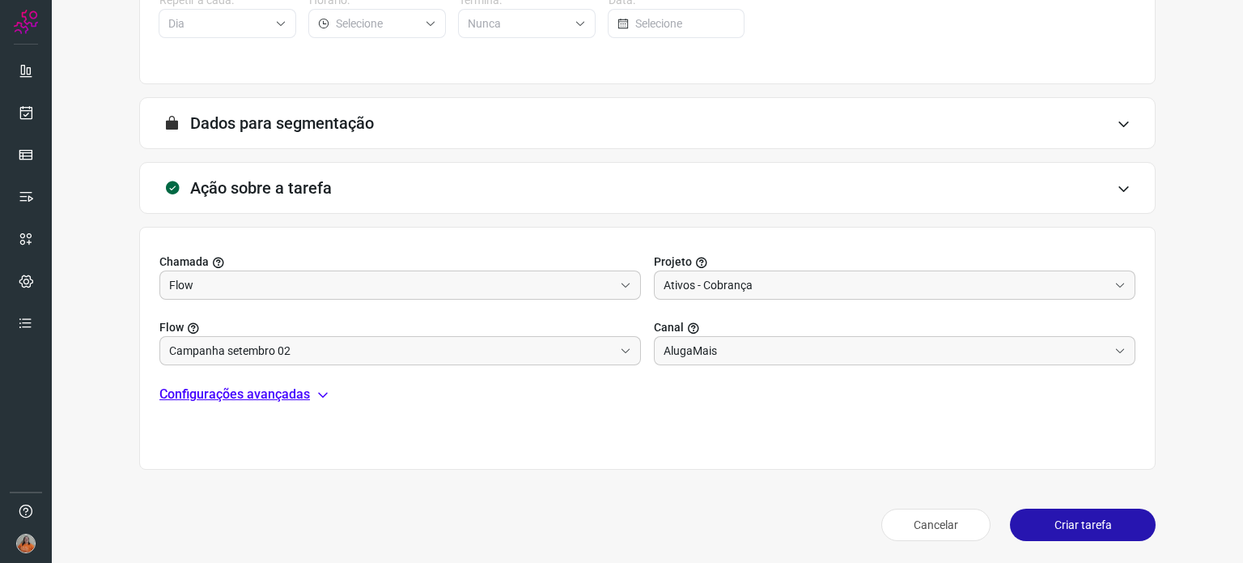
click at [266, 397] on p "Configurações avançadas" at bounding box center [234, 393] width 151 height 19
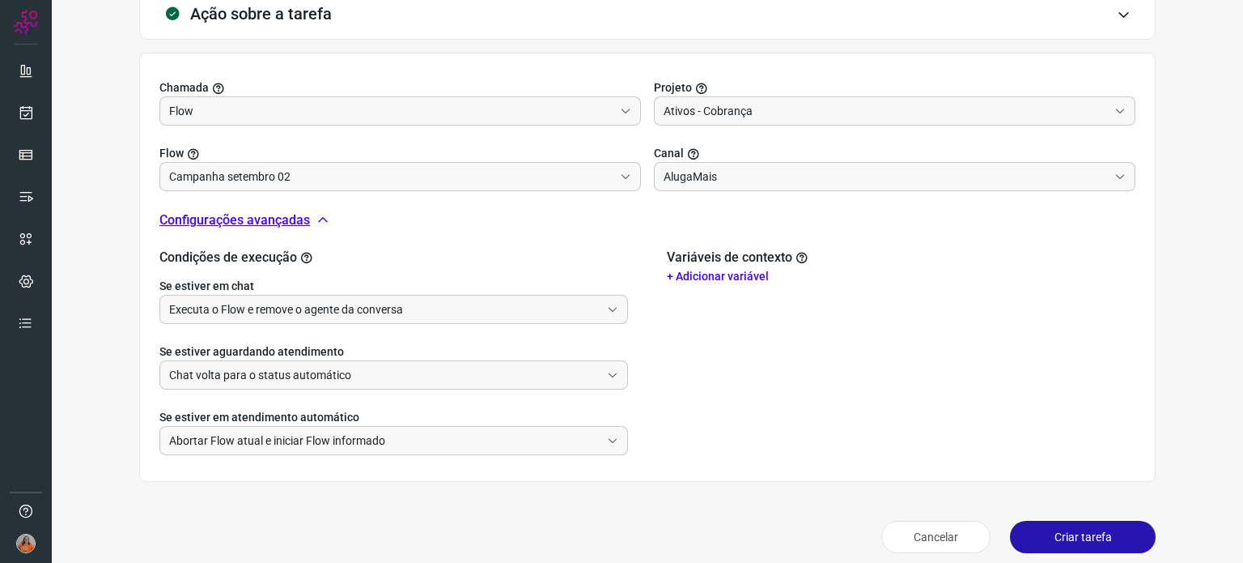
scroll to position [522, 0]
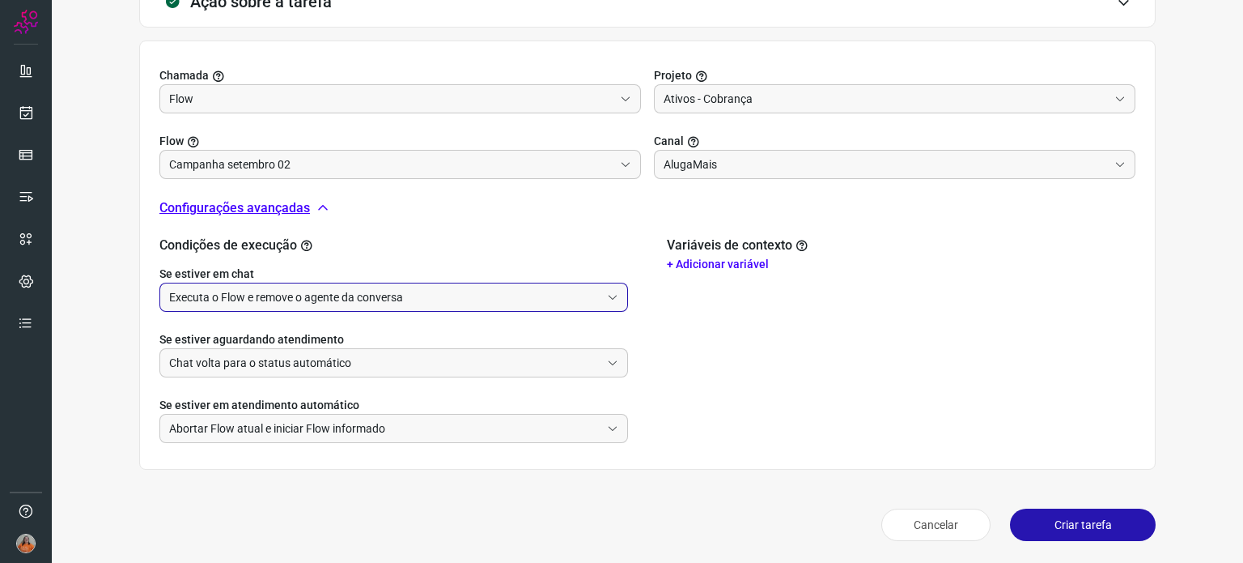
click at [317, 302] on input "Executa o Flow e remove o agente da conversa" at bounding box center [384, 297] width 431 height 28
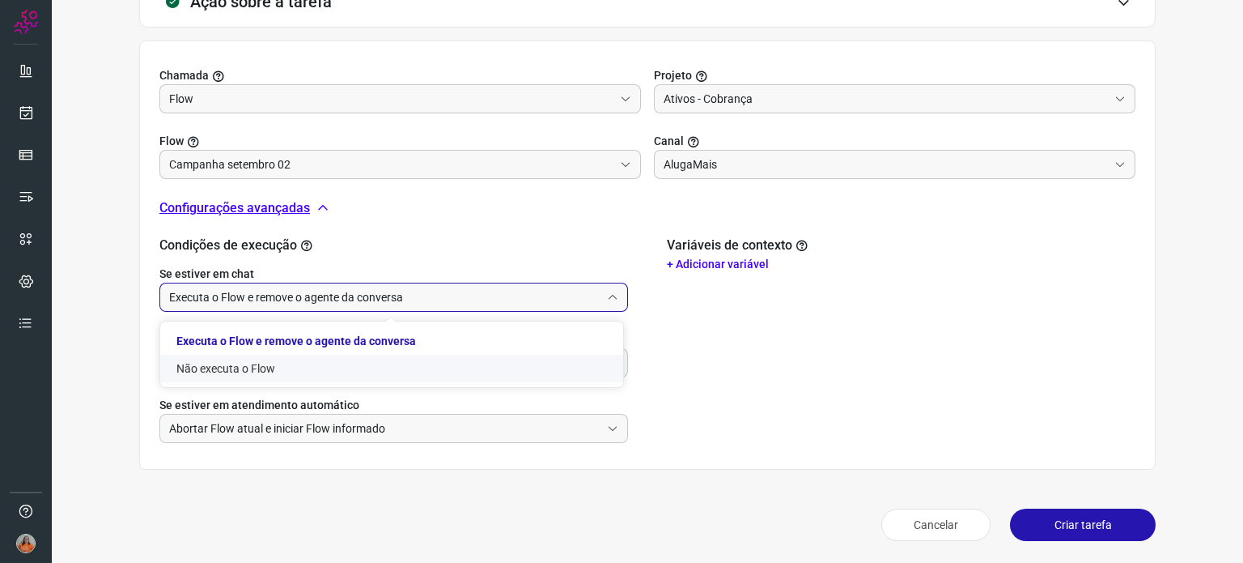
click at [287, 363] on li "Não executa o Flow" at bounding box center [391, 369] width 463 height 28
type input "Não executa o Flow"
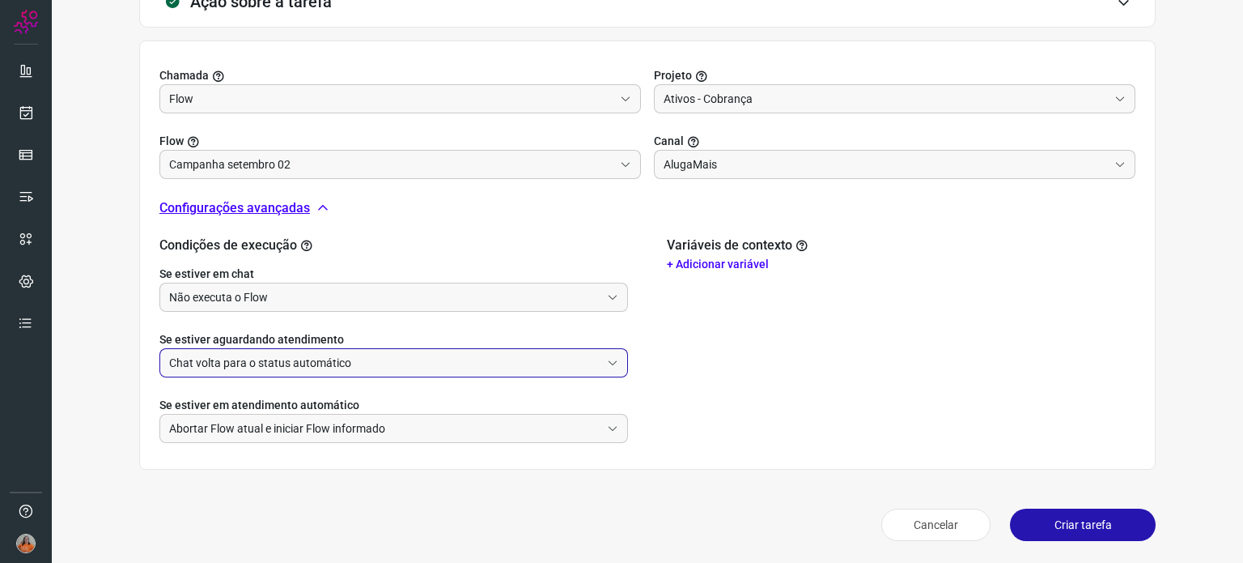
click at [283, 364] on input "Chat volta para o status automático" at bounding box center [384, 363] width 431 height 28
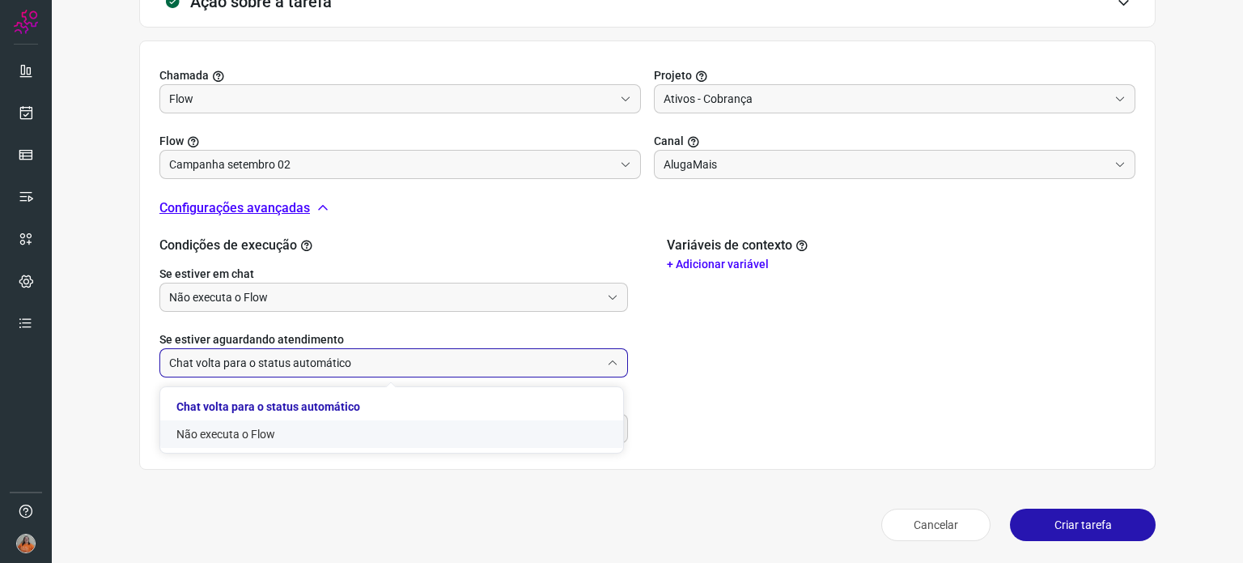
click at [225, 434] on li "Não executa o Flow" at bounding box center [391, 434] width 463 height 28
type input "Não executa o Flow"
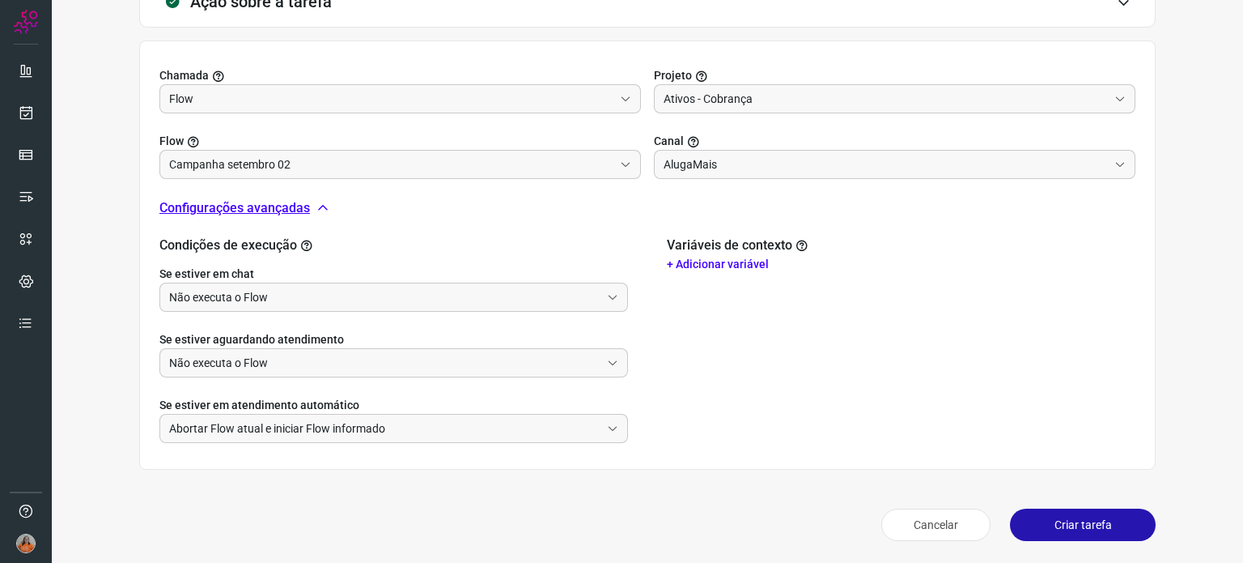
click at [1060, 525] on button "Criar tarefa" at bounding box center [1083, 524] width 146 height 32
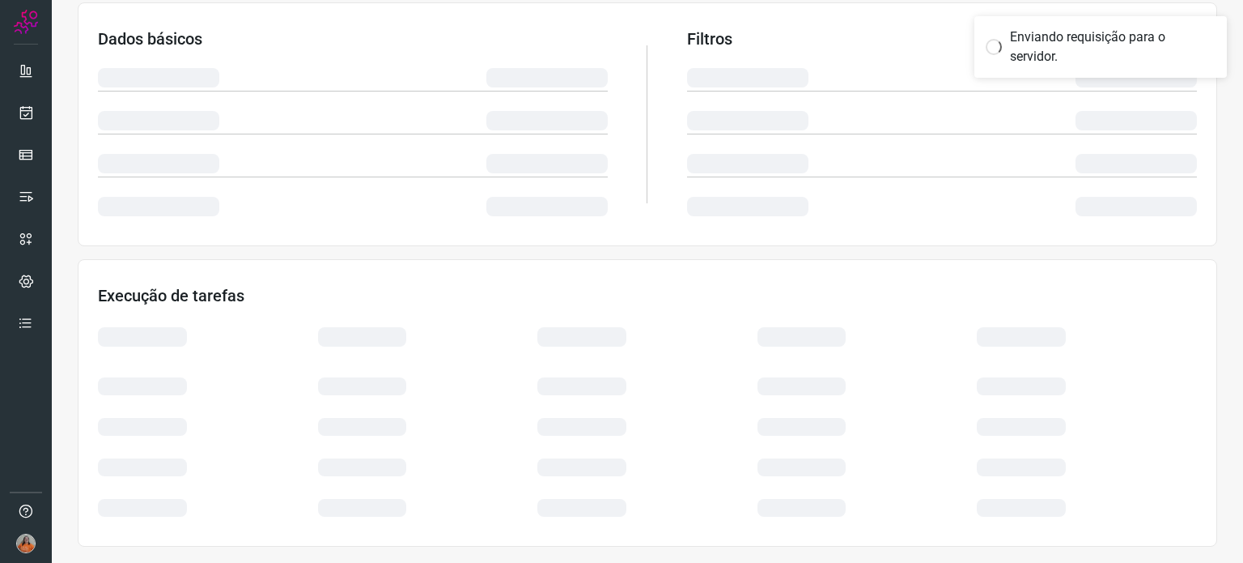
scroll to position [271, 0]
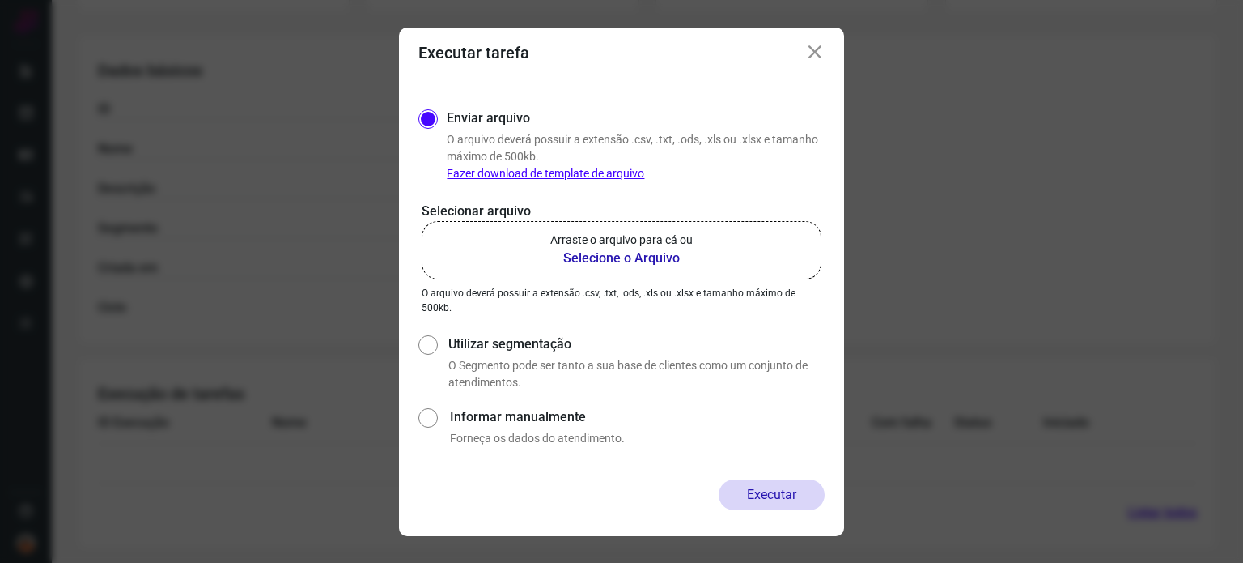
click at [631, 261] on b "Selecione o Arquivo" at bounding box center [621, 258] width 142 height 19
click at [0, 0] on input "Arraste o arquivo para cá ou Selecione o Arquivo" at bounding box center [0, 0] width 0 height 0
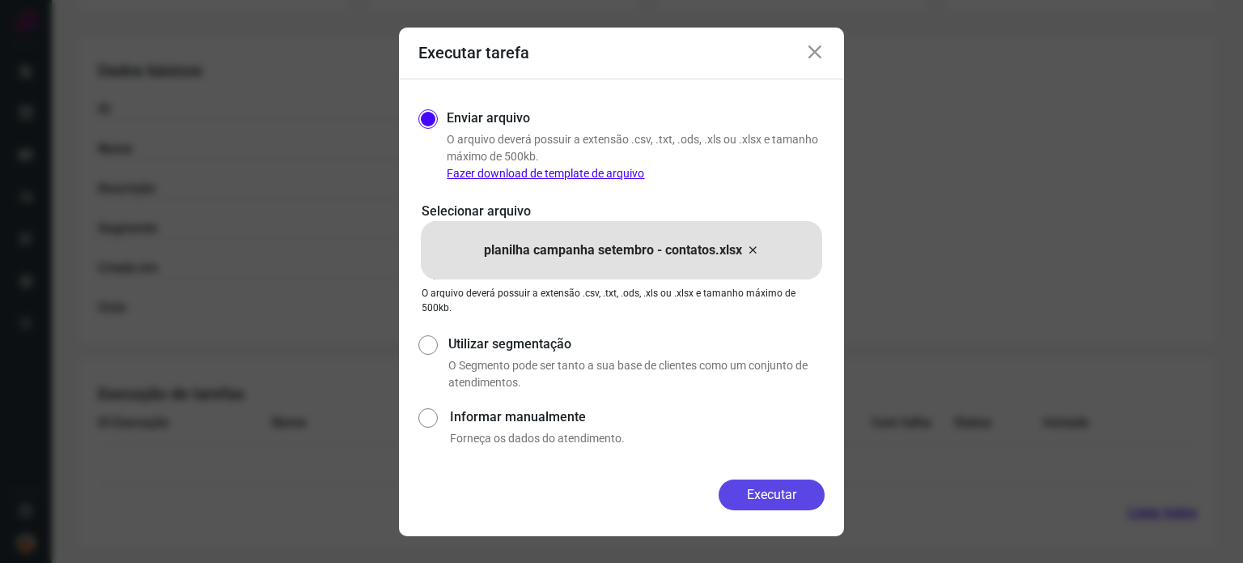
click at [764, 500] on button "Executar" at bounding box center [772, 494] width 106 height 31
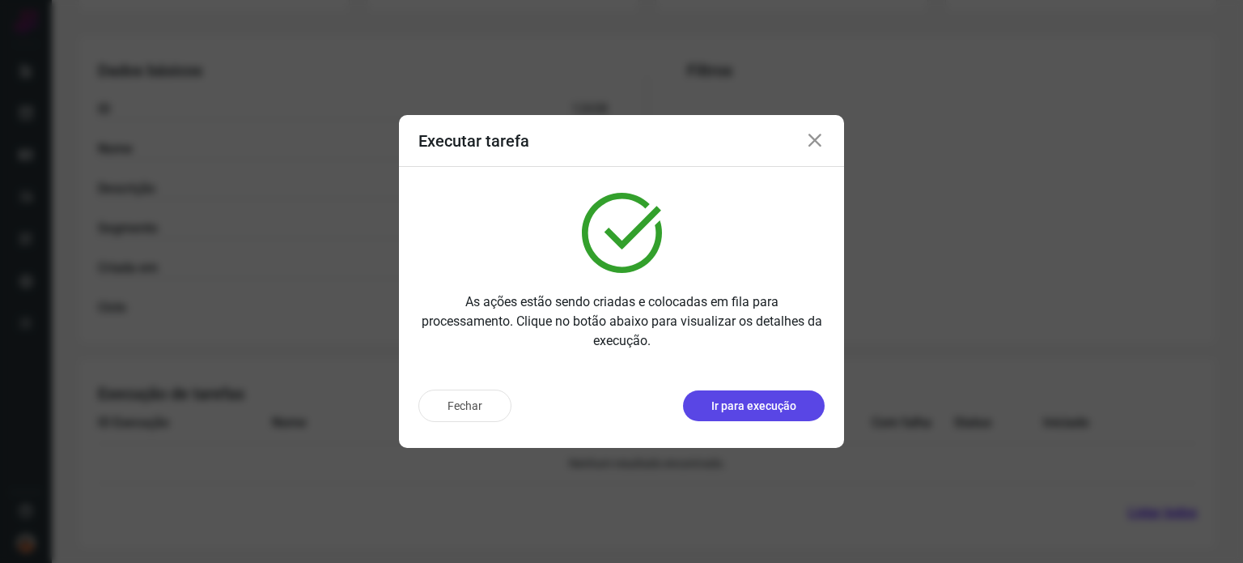
click at [720, 414] on button "Ir para execução" at bounding box center [754, 405] width 142 height 31
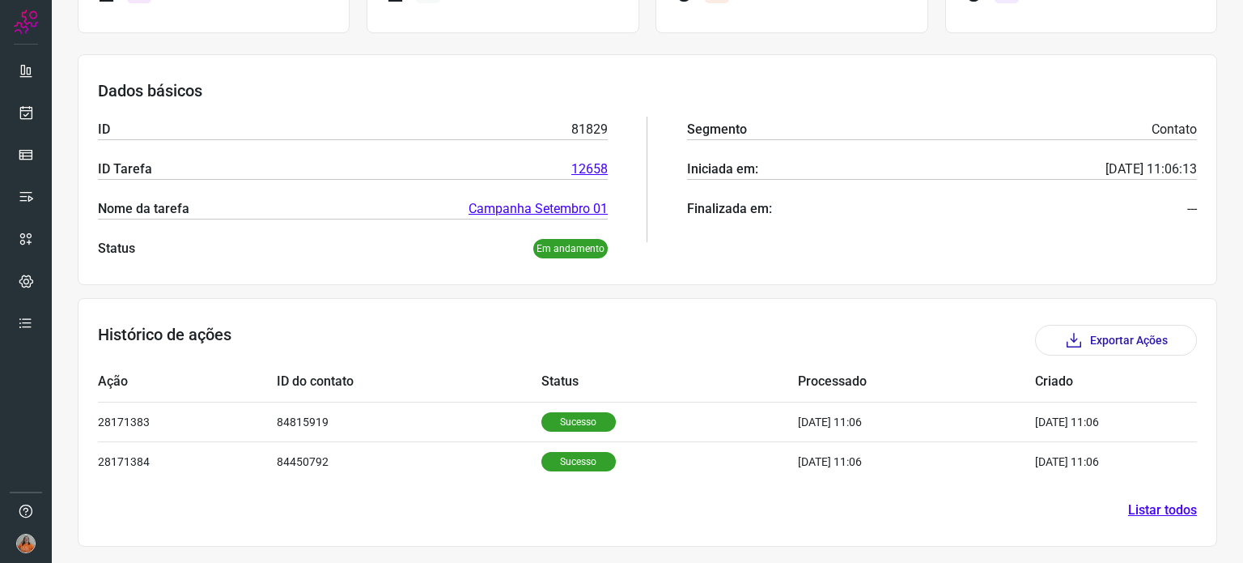
scroll to position [183, 0]
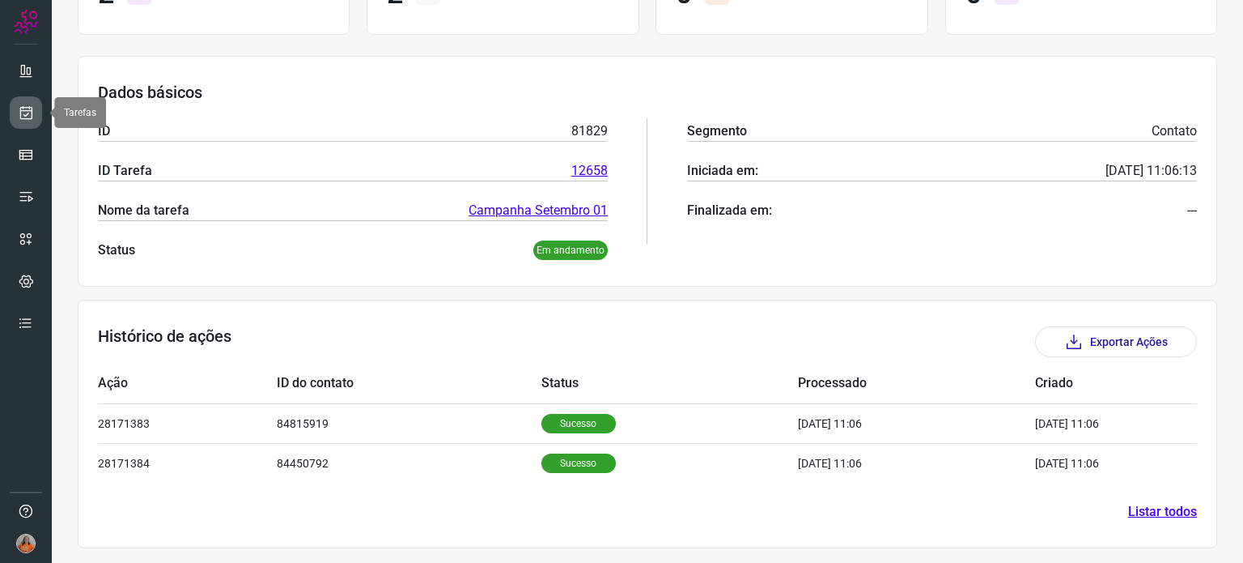
click at [28, 116] on icon at bounding box center [26, 112] width 17 height 16
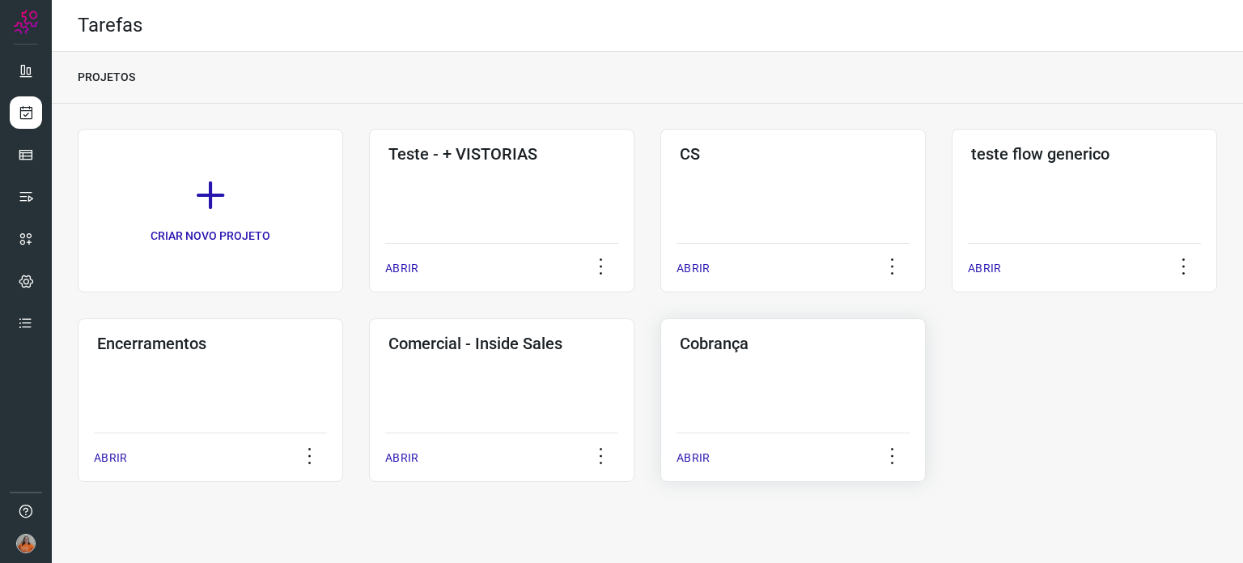
click at [844, 389] on div "Cobrança ABRIR" at bounding box center [794, 400] width 266 height 164
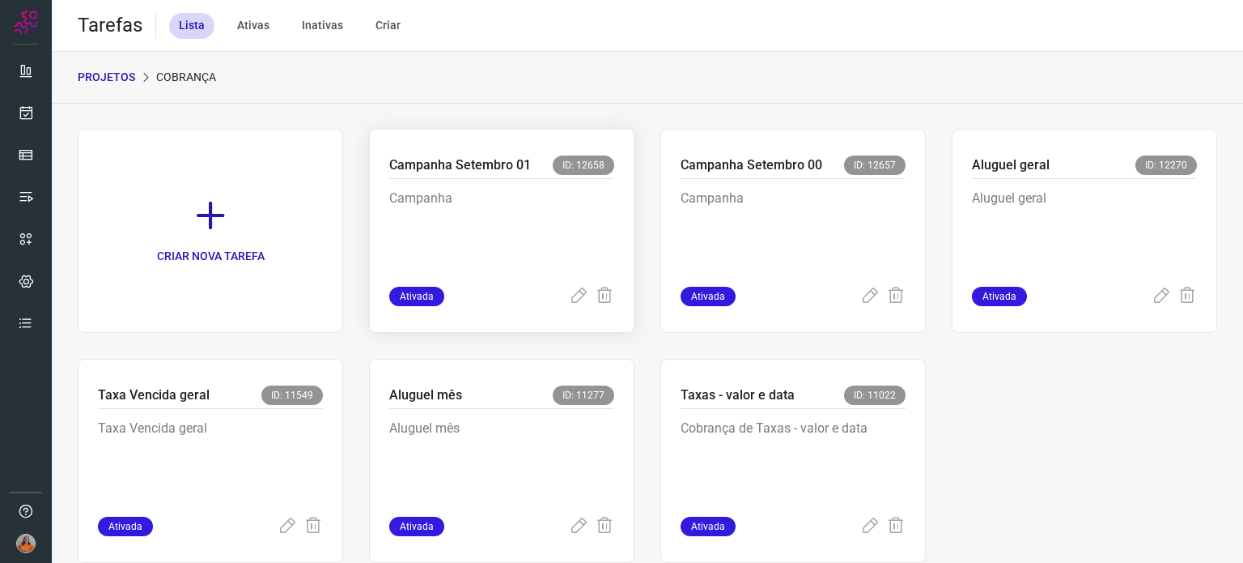
click at [527, 249] on p "Campanha" at bounding box center [501, 229] width 225 height 81
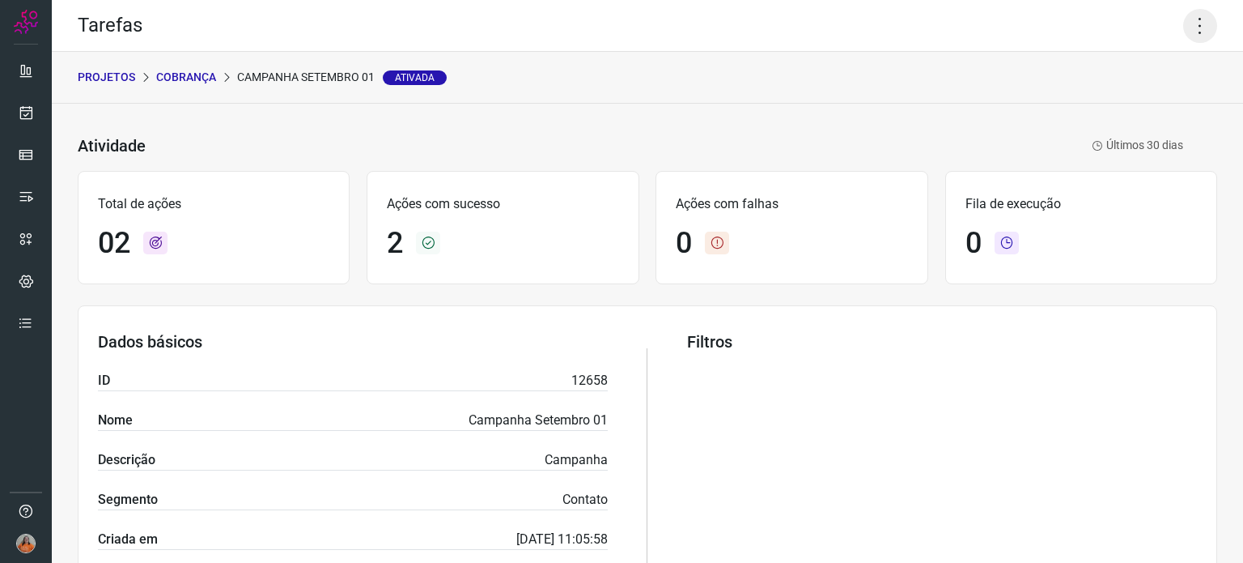
click at [1187, 28] on icon at bounding box center [1200, 26] width 34 height 34
click at [739, 102] on div "PROJETOS Cobrança Campanha [DATE] Ativada" at bounding box center [648, 78] width 1192 height 52
click at [1186, 25] on icon at bounding box center [1200, 26] width 34 height 34
click at [1131, 106] on li "Executar" at bounding box center [1130, 106] width 147 height 26
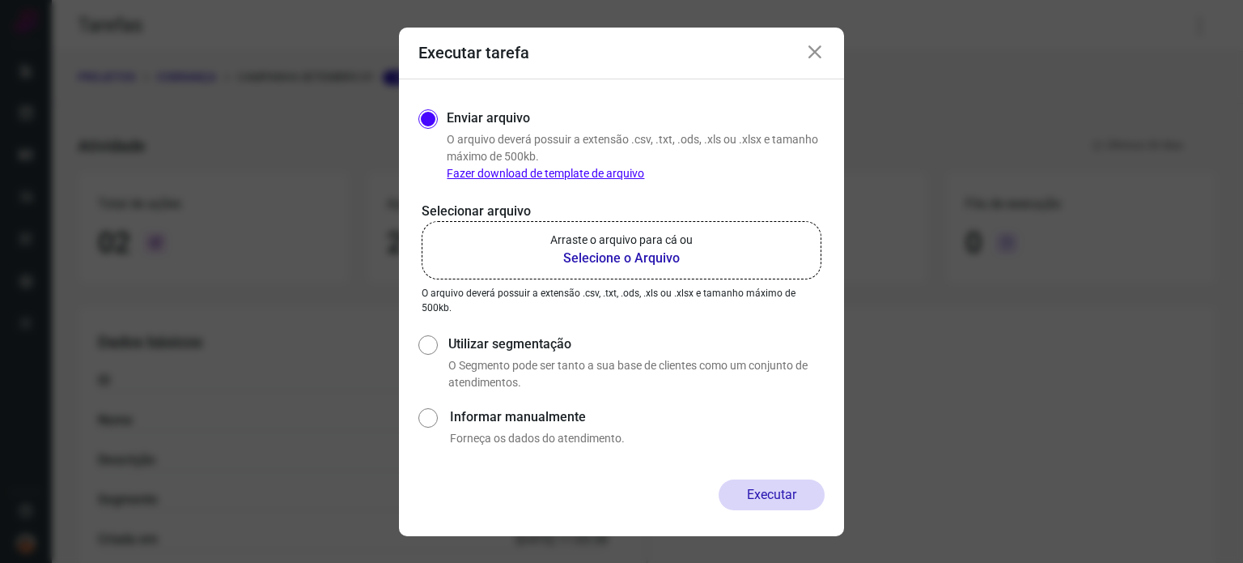
click at [607, 253] on b "Selecione o Arquivo" at bounding box center [621, 258] width 142 height 19
click at [0, 0] on input "Arraste o arquivo para cá ou Selecione o Arquivo" at bounding box center [0, 0] width 0 height 0
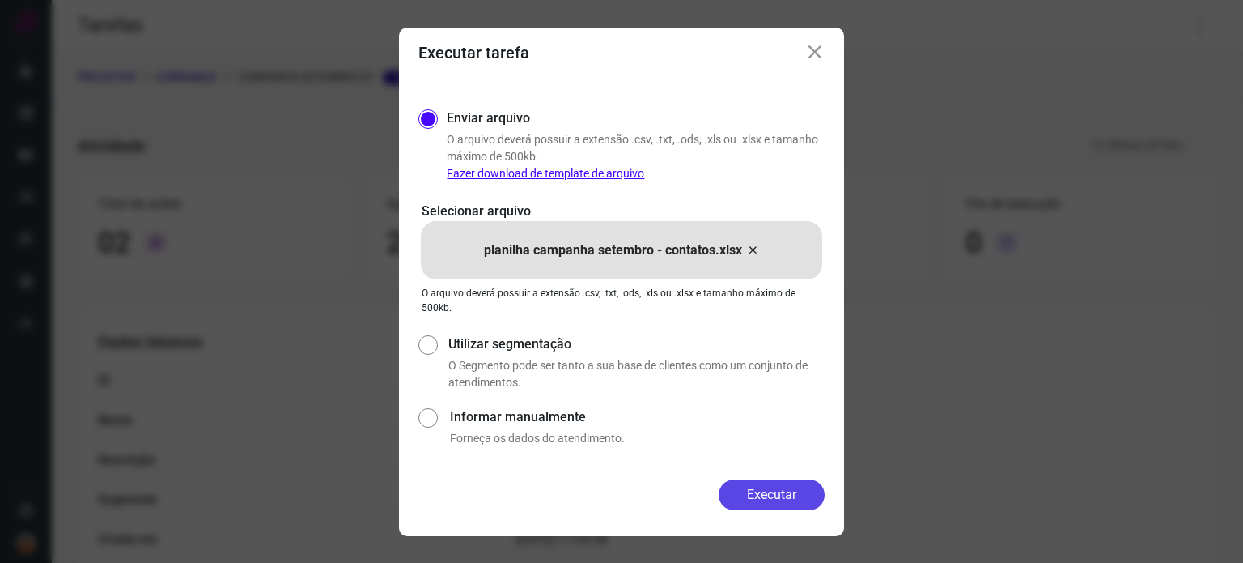
click at [769, 499] on button "Executar" at bounding box center [772, 494] width 106 height 31
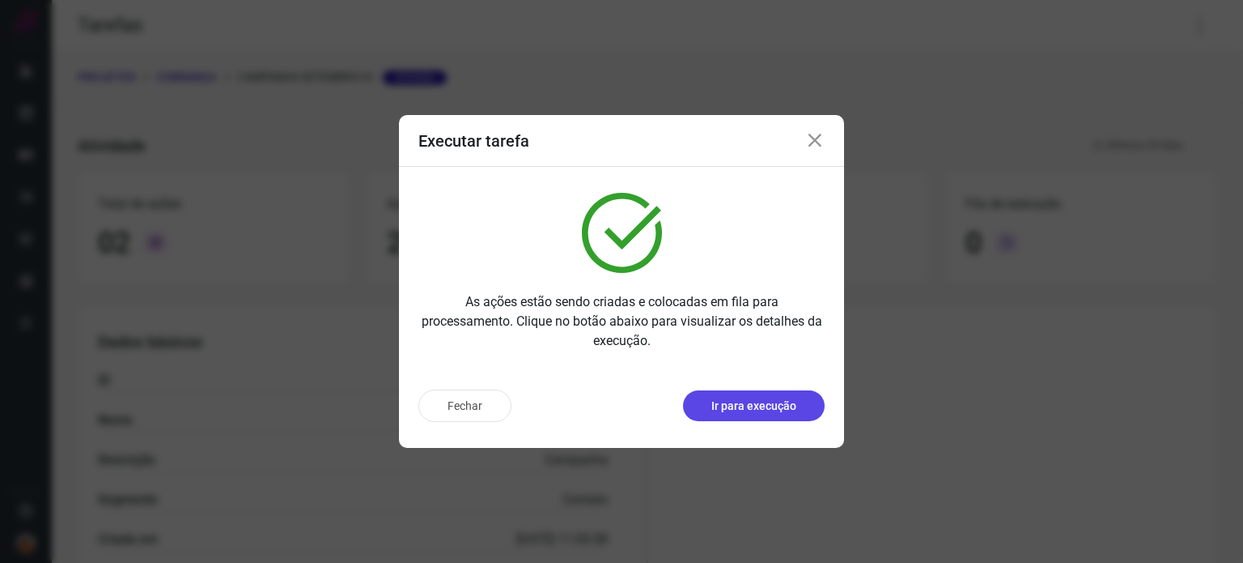
click at [781, 410] on p "Ir para execução" at bounding box center [754, 405] width 85 height 17
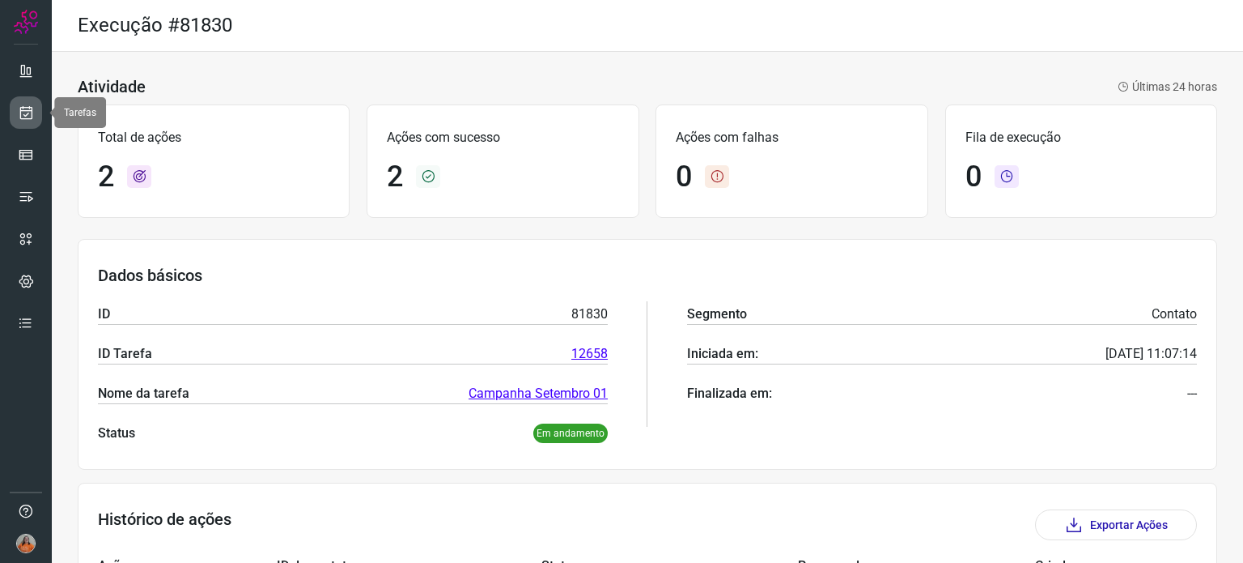
click at [18, 106] on icon at bounding box center [26, 112] width 17 height 16
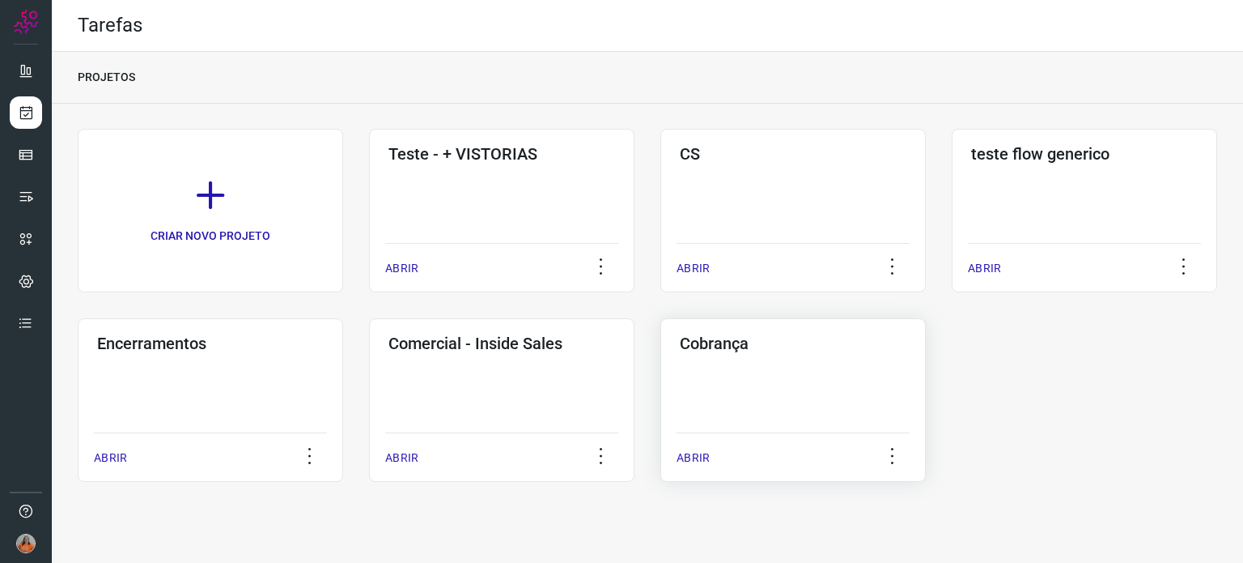
click at [761, 400] on div "Cobrança ABRIR" at bounding box center [794, 400] width 266 height 164
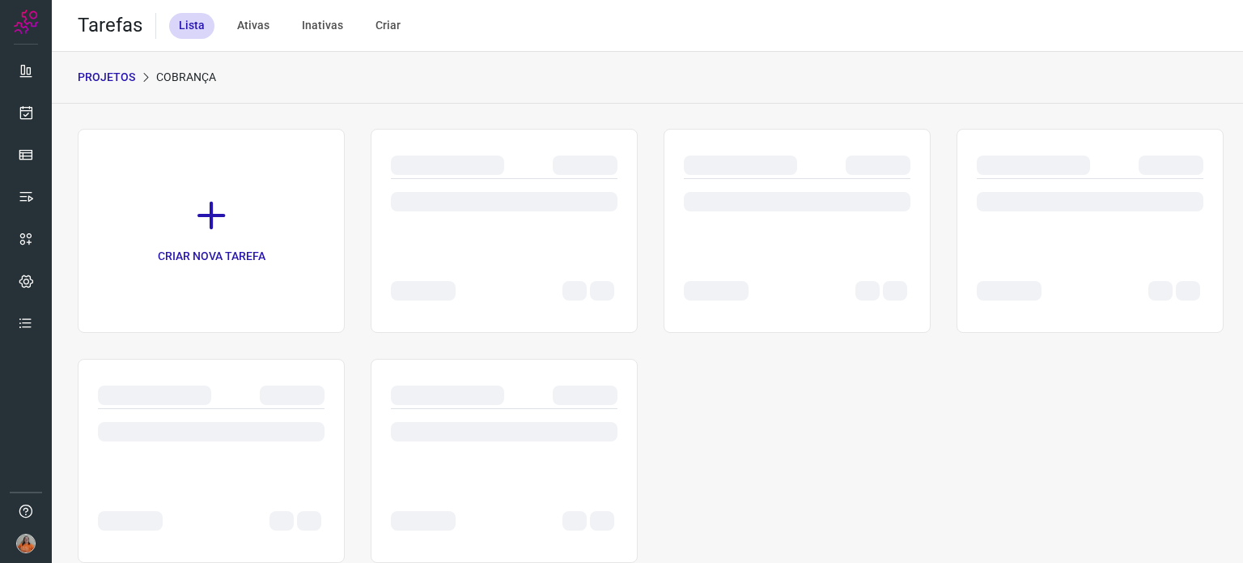
click at [761, 400] on div "CRIAR NOVA TAREFA" at bounding box center [648, 346] width 1140 height 434
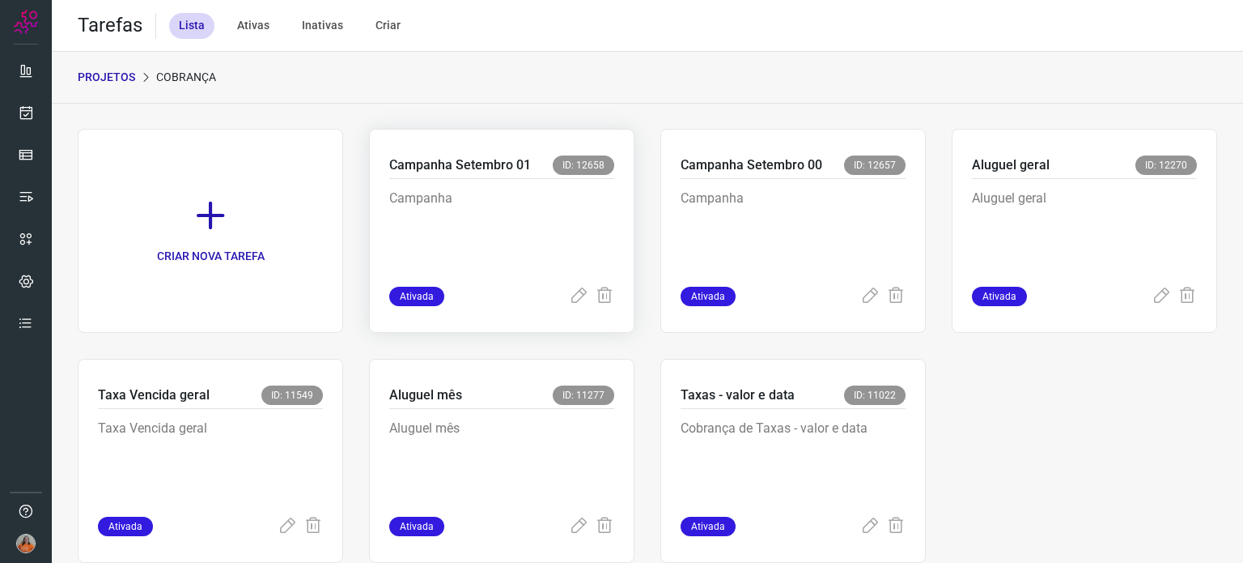
click at [528, 216] on p "Campanha" at bounding box center [501, 229] width 225 height 81
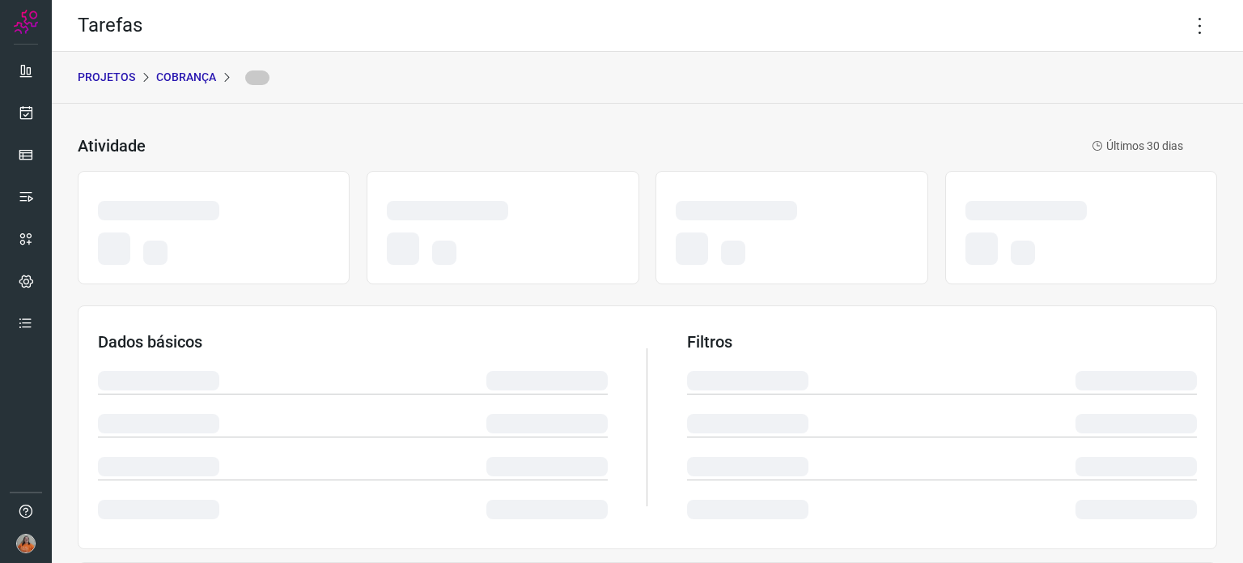
click at [528, 216] on div at bounding box center [503, 213] width 232 height 25
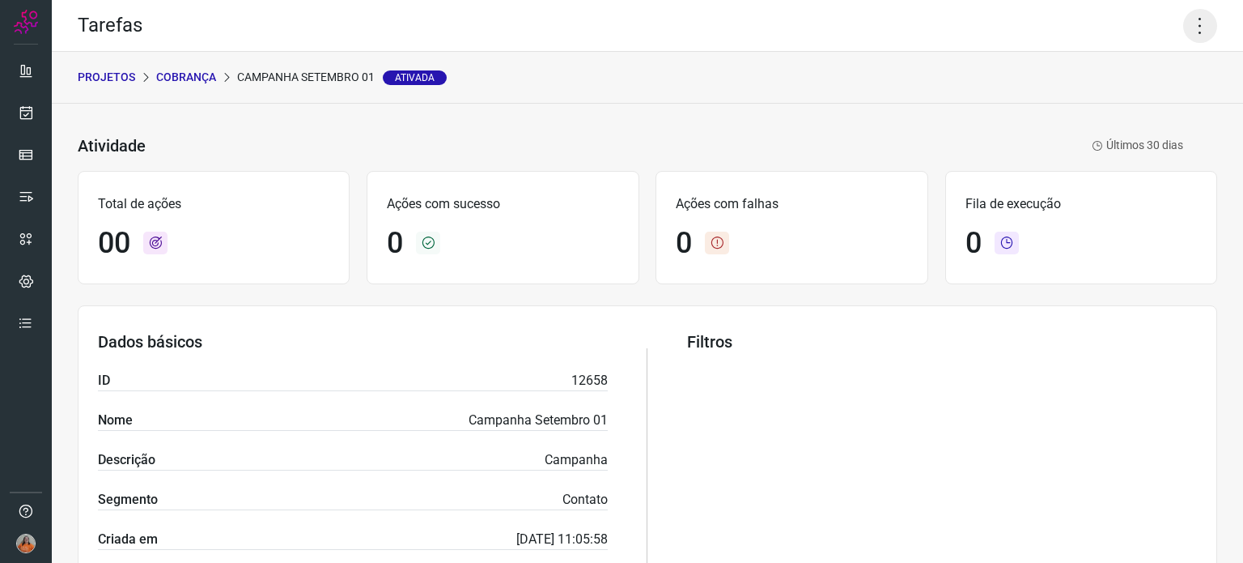
click at [1183, 35] on icon at bounding box center [1200, 26] width 34 height 34
click at [1132, 109] on li "Executar" at bounding box center [1130, 106] width 147 height 26
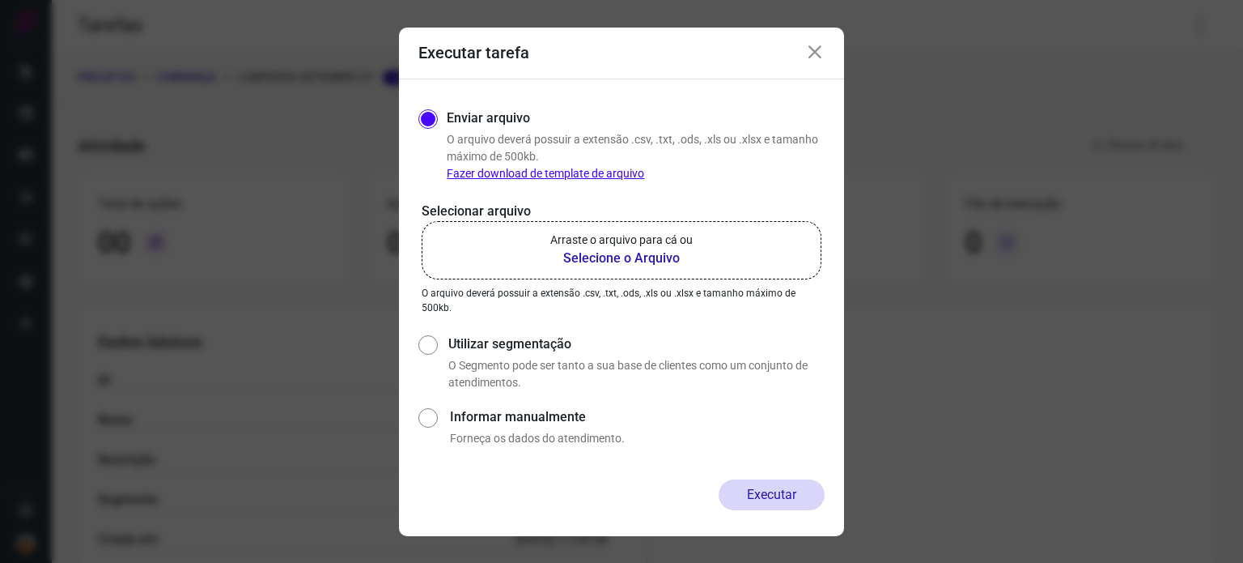
click at [654, 258] on b "Selecione o Arquivo" at bounding box center [621, 258] width 142 height 19
click at [0, 0] on input "Arraste o arquivo para cá ou Selecione o Arquivo" at bounding box center [0, 0] width 0 height 0
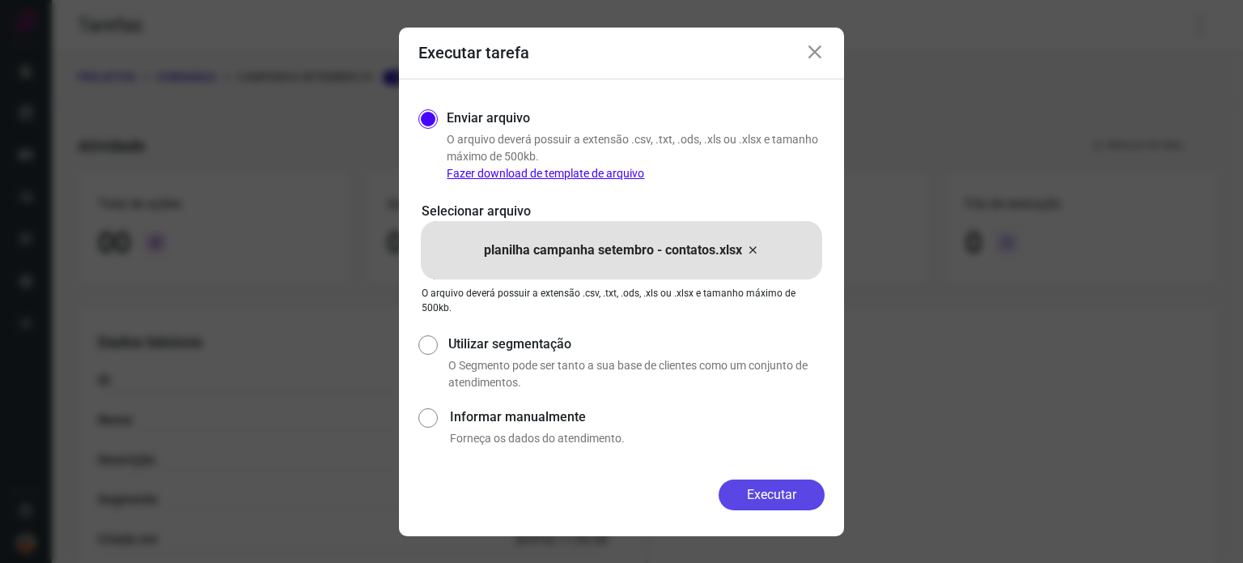
click at [776, 492] on button "Executar" at bounding box center [772, 494] width 106 height 31
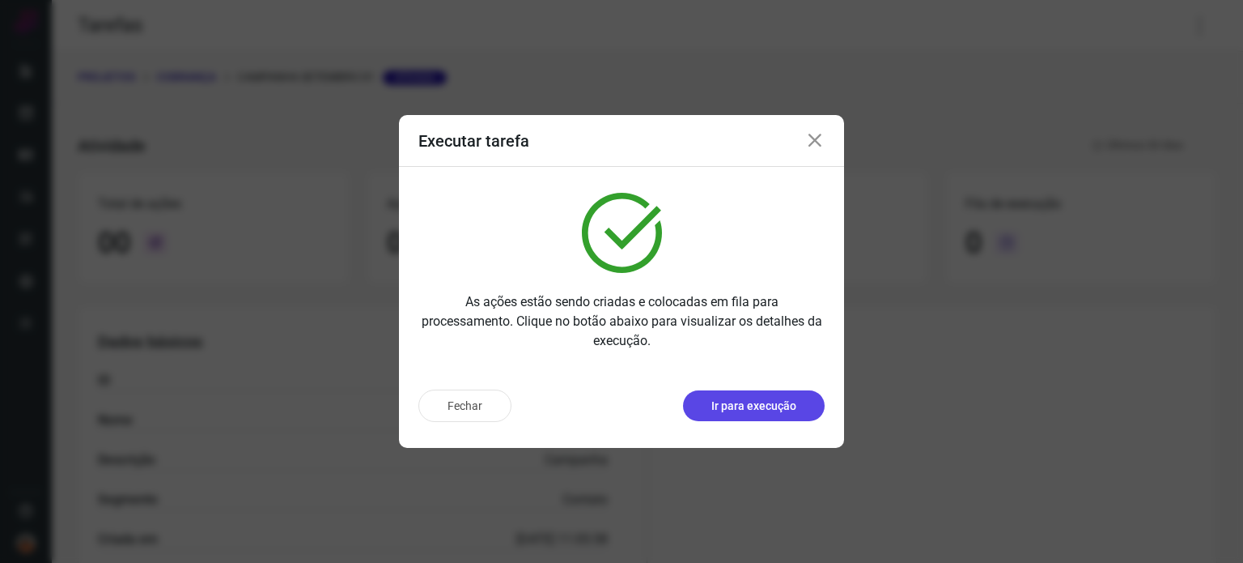
click at [779, 404] on p "Ir para execução" at bounding box center [754, 405] width 85 height 17
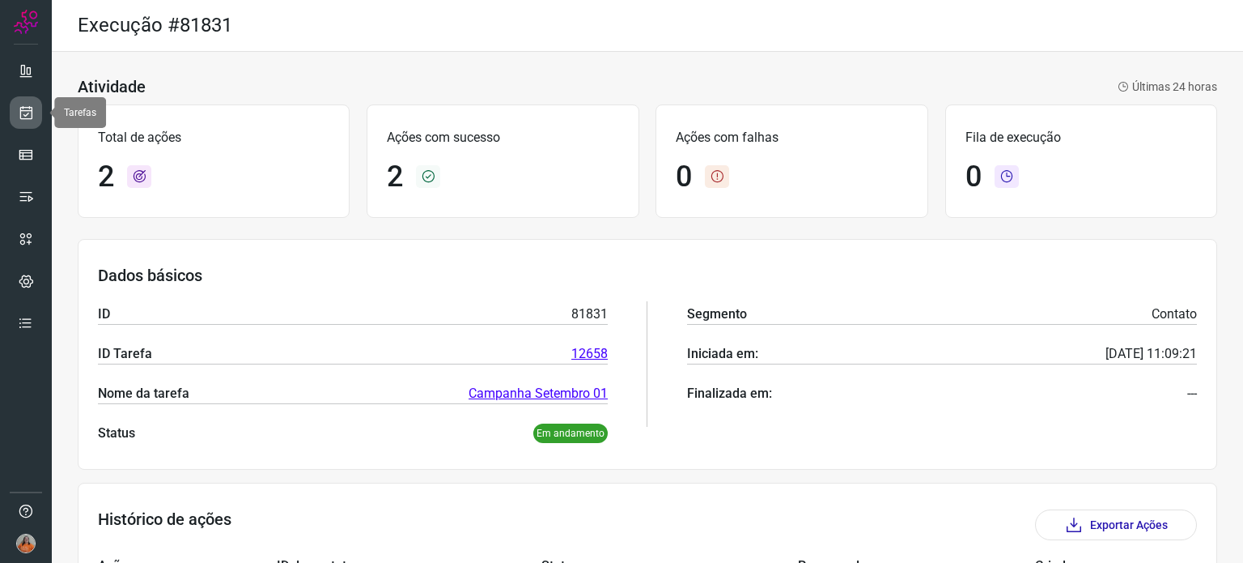
click at [34, 113] on link at bounding box center [26, 112] width 32 height 32
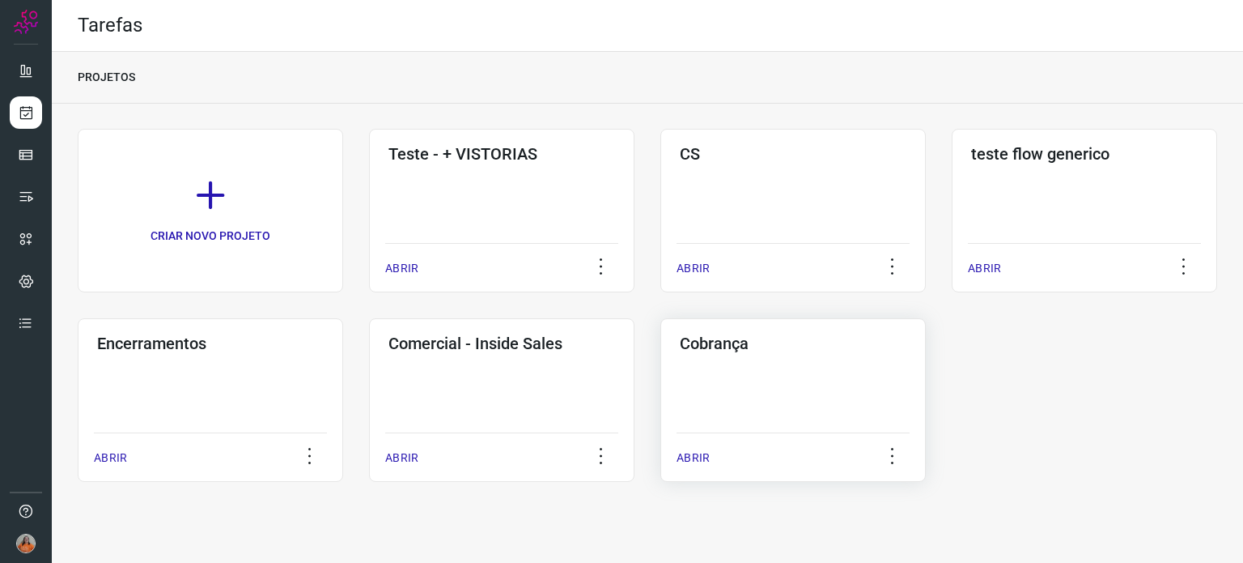
click at [823, 362] on div "Cobrança ABRIR" at bounding box center [794, 400] width 266 height 164
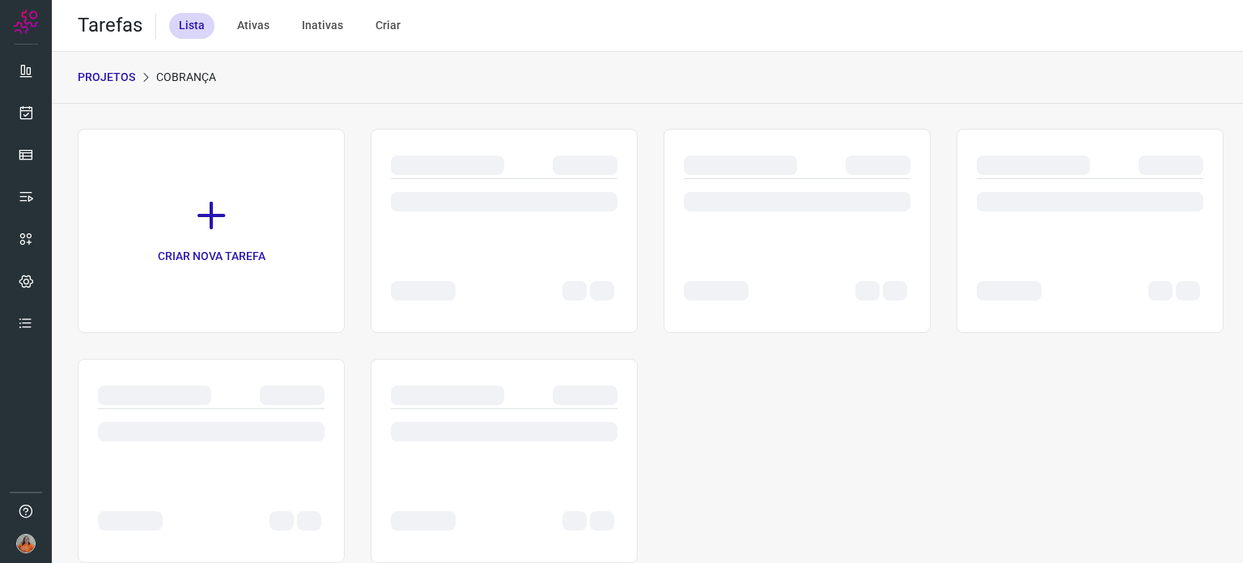
click at [823, 362] on div "CRIAR NOVA TAREFA" at bounding box center [648, 346] width 1140 height 434
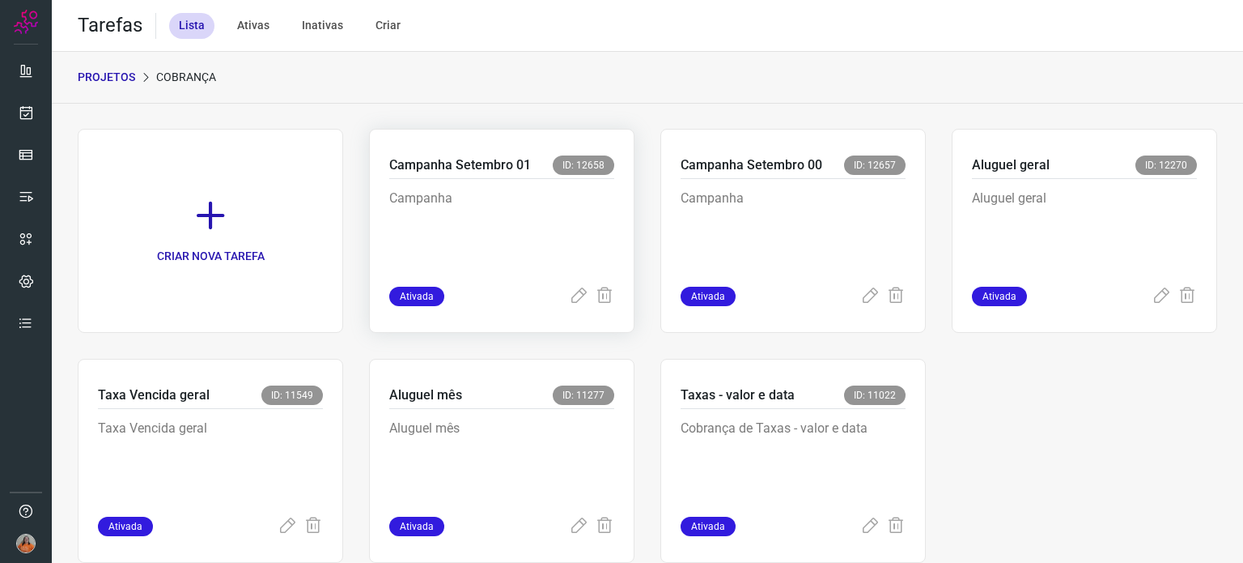
click at [559, 241] on p "Campanha" at bounding box center [501, 229] width 225 height 81
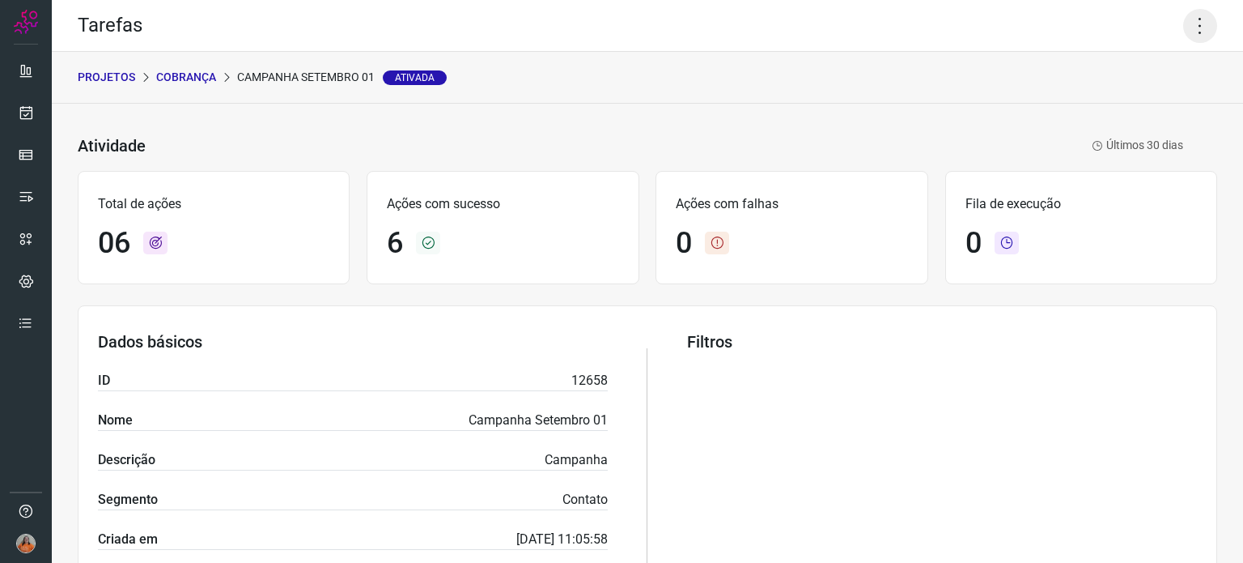
click at [1194, 28] on icon at bounding box center [1200, 26] width 34 height 34
click at [1117, 117] on li "Executar" at bounding box center [1130, 106] width 147 height 26
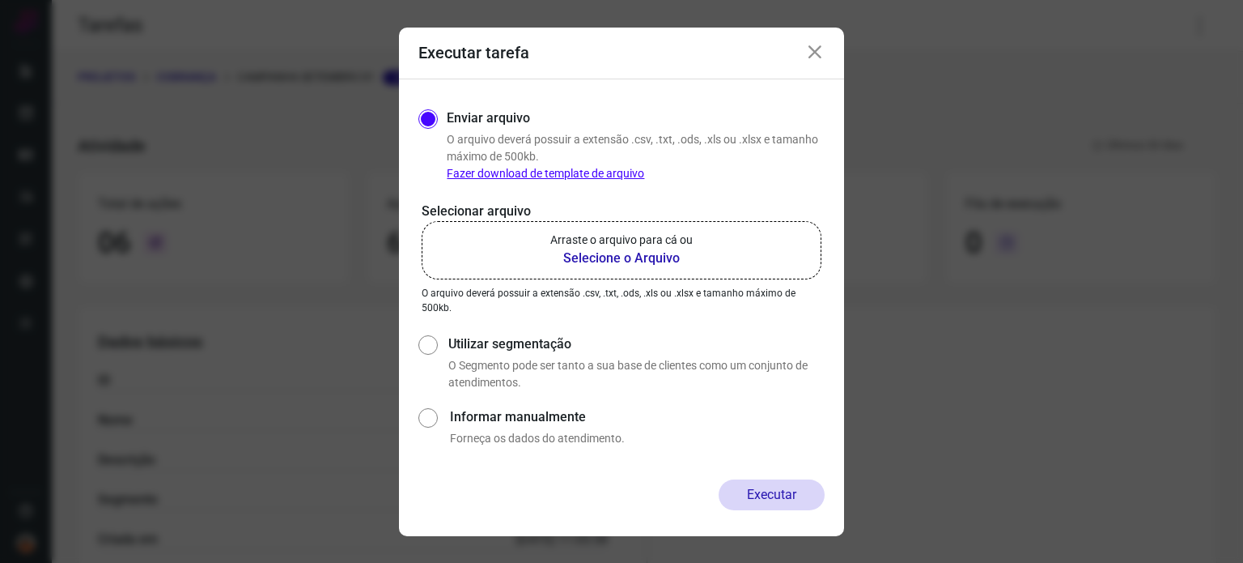
click at [608, 263] on b "Selecione o Arquivo" at bounding box center [621, 258] width 142 height 19
click at [0, 0] on input "Arraste o arquivo para cá ou Selecione o Arquivo" at bounding box center [0, 0] width 0 height 0
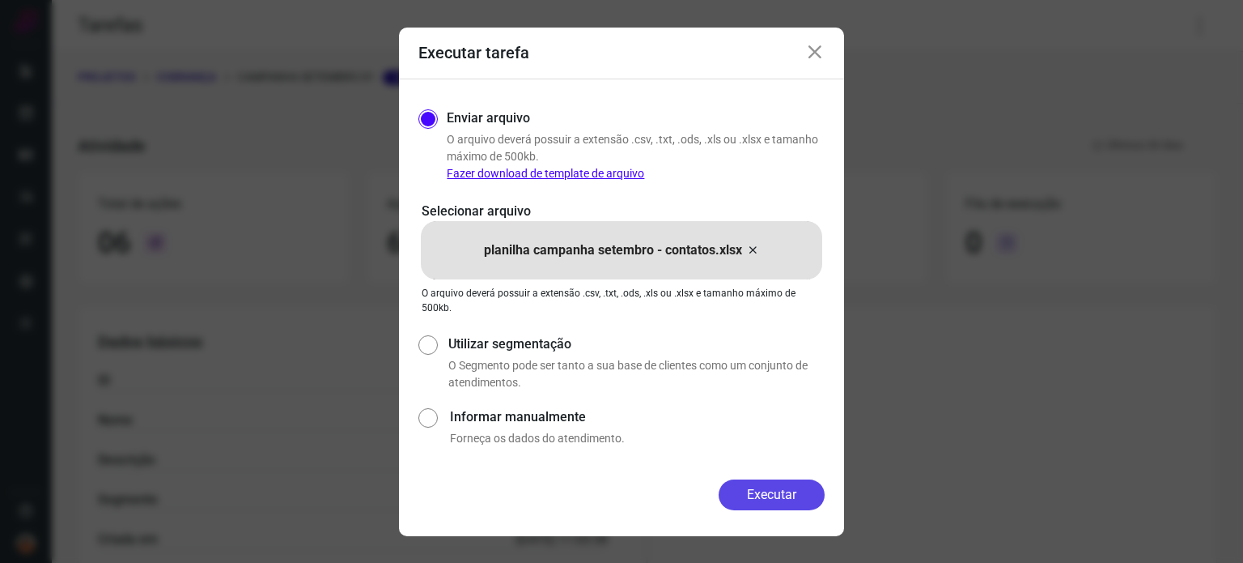
click at [780, 493] on button "Executar" at bounding box center [772, 494] width 106 height 31
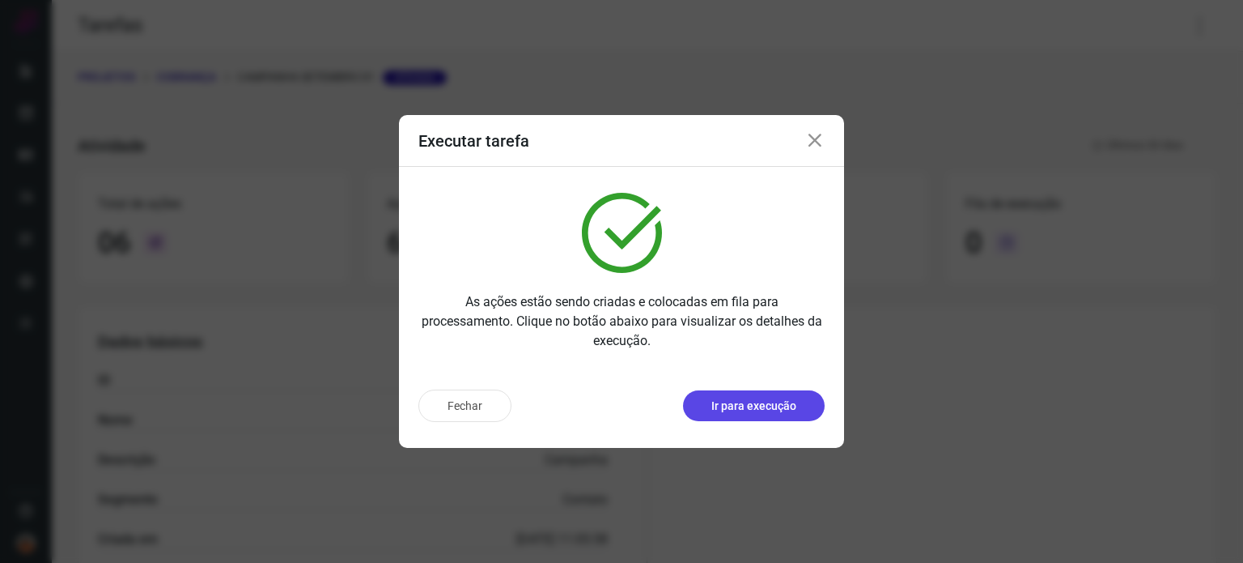
click at [776, 415] on button "Ir para execução" at bounding box center [754, 405] width 142 height 31
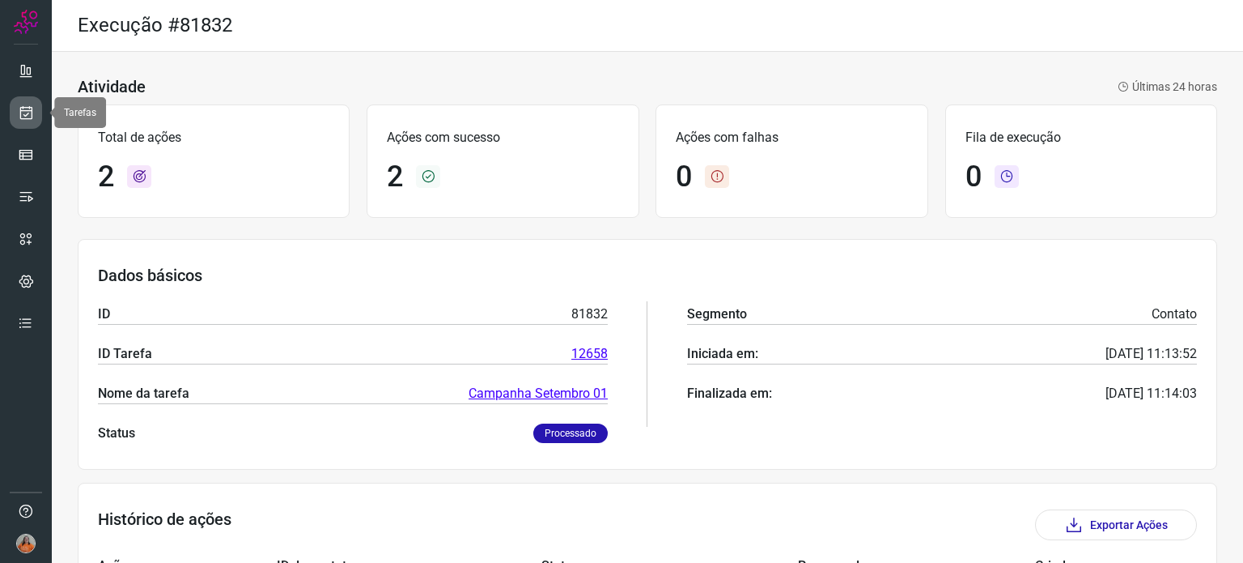
click at [34, 109] on link at bounding box center [26, 112] width 32 height 32
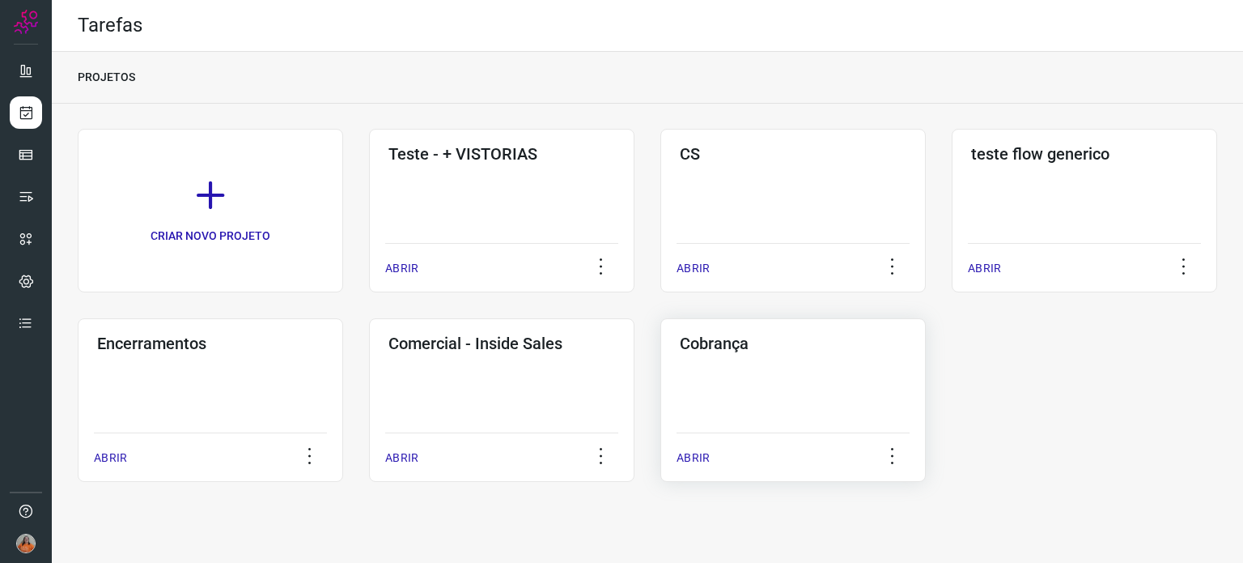
click at [807, 410] on div "Cobrança ABRIR" at bounding box center [794, 400] width 266 height 164
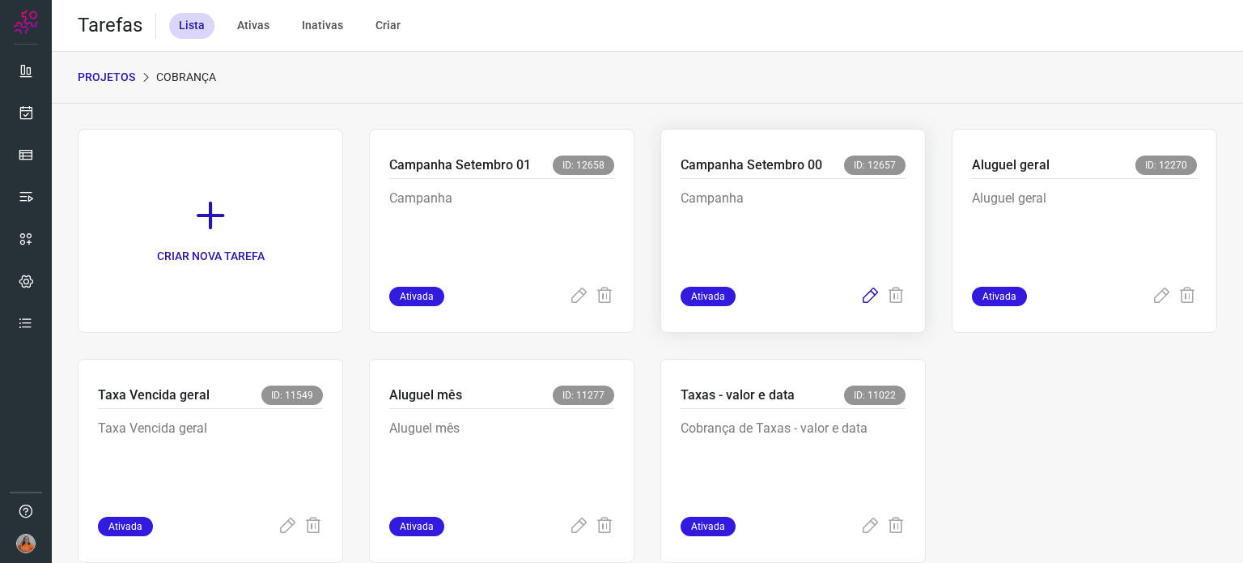
click at [860, 295] on icon at bounding box center [869, 296] width 19 height 19
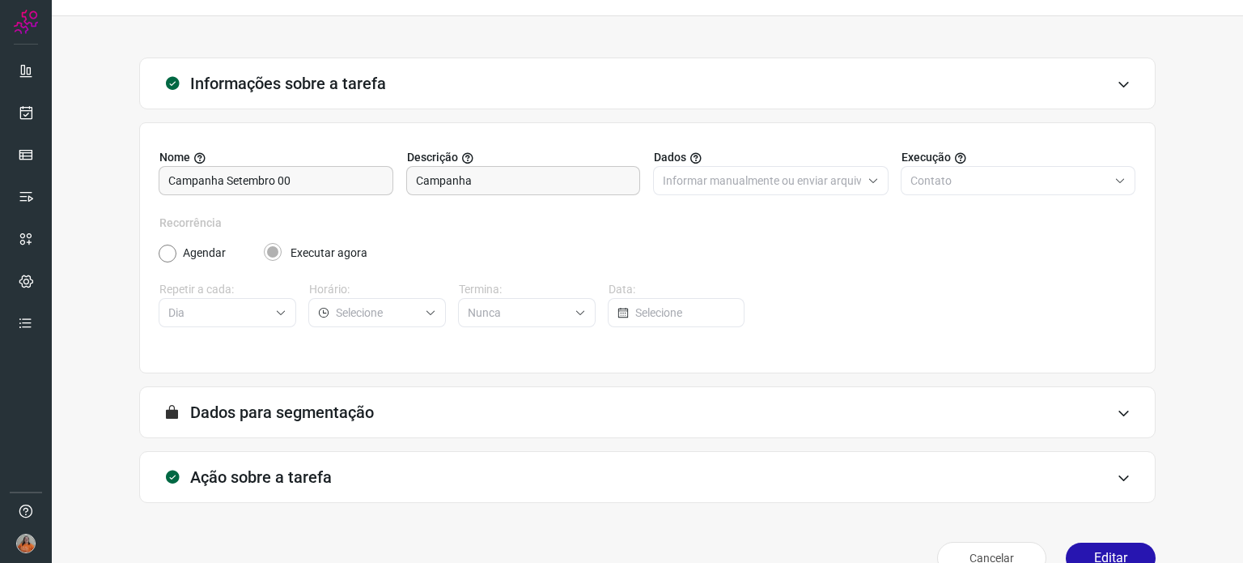
scroll to position [69, 0]
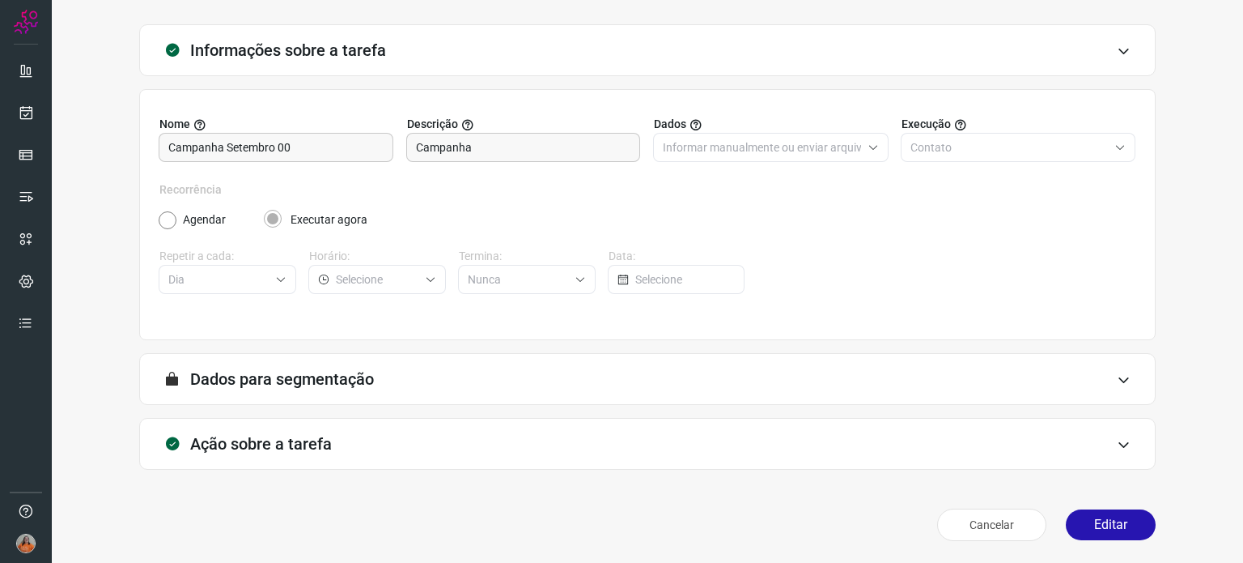
click at [550, 451] on div "Ação sobre a tarefa" at bounding box center [647, 444] width 1017 height 52
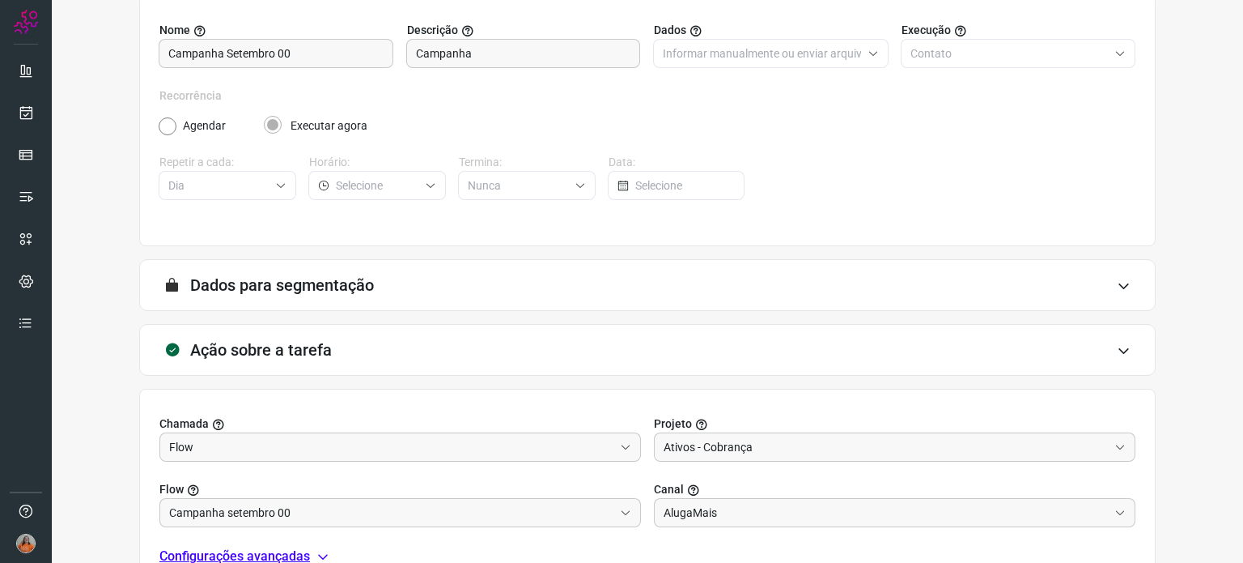
scroll to position [325, 0]
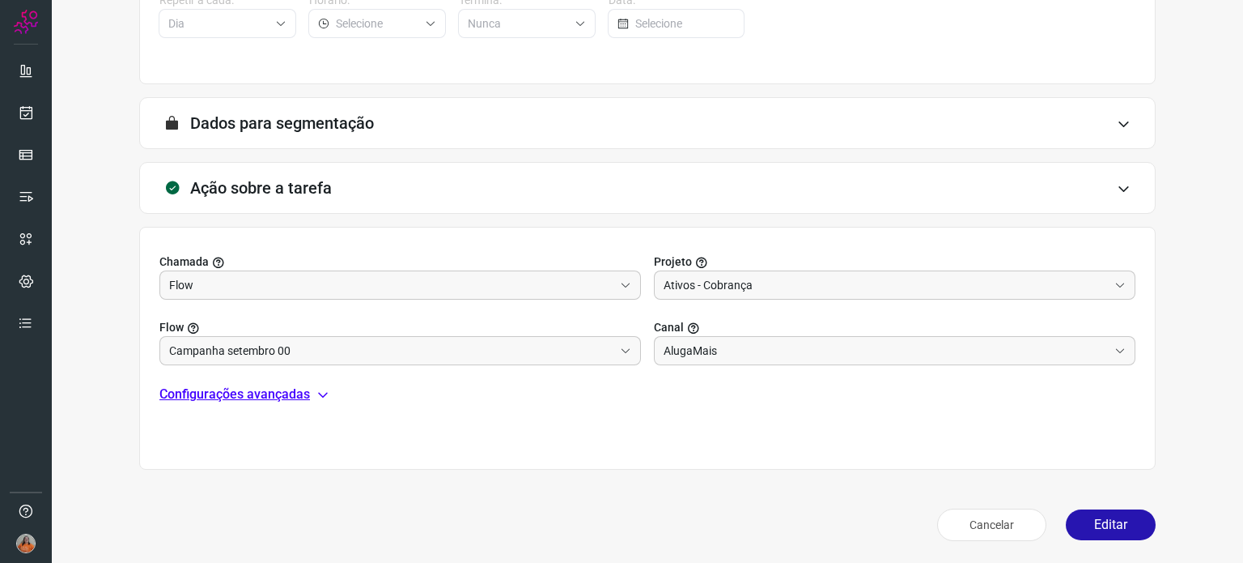
click at [295, 394] on p "Configurações avançadas" at bounding box center [234, 393] width 151 height 19
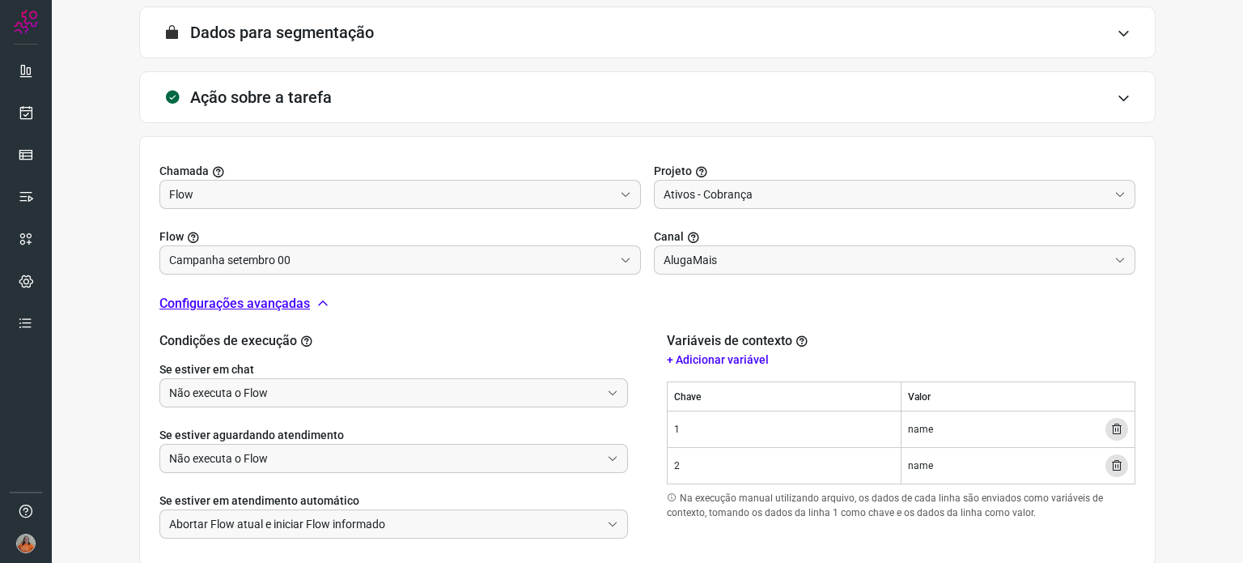
scroll to position [511, 0]
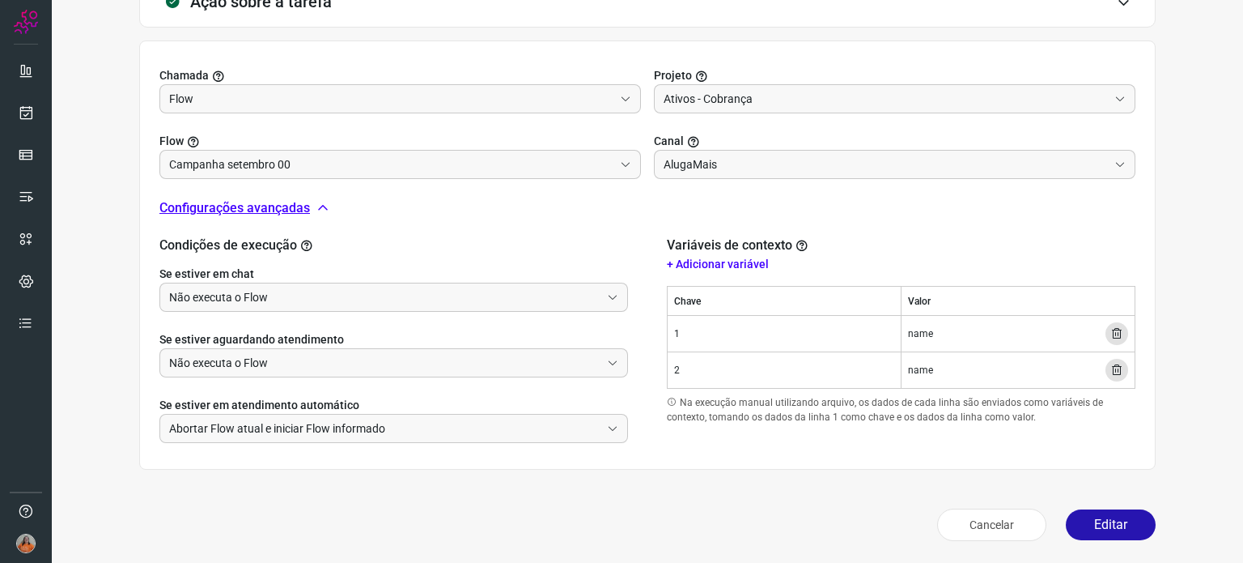
click at [1111, 334] on icon at bounding box center [1117, 333] width 13 height 13
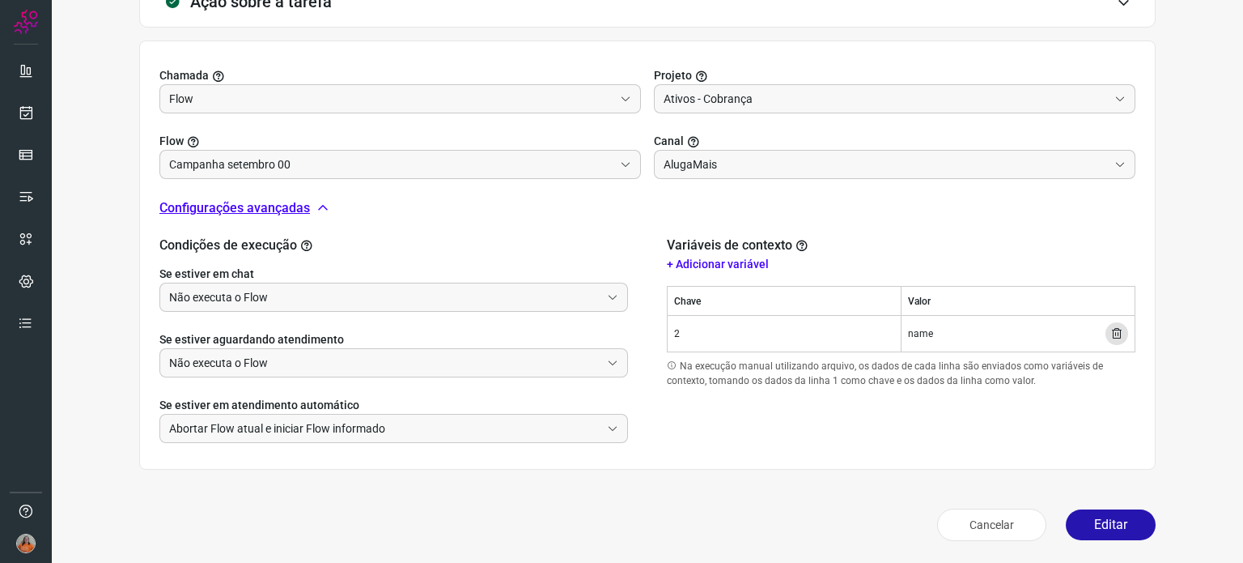
click at [1111, 334] on icon at bounding box center [1117, 333] width 13 height 13
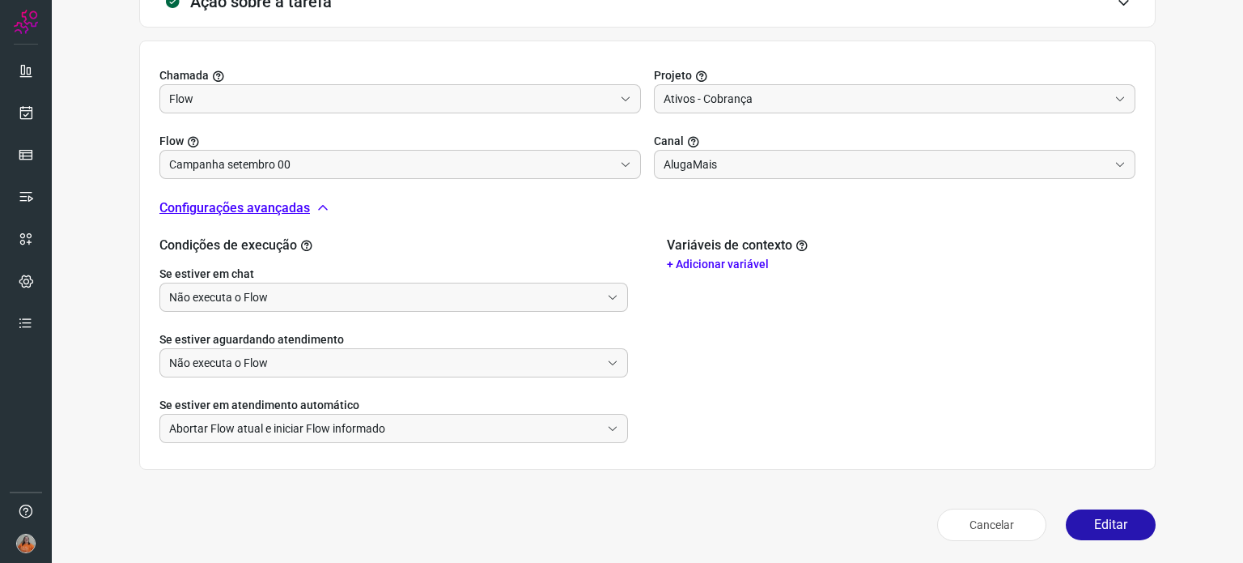
click at [736, 261] on p "+ Adicionar variável" at bounding box center [901, 264] width 469 height 17
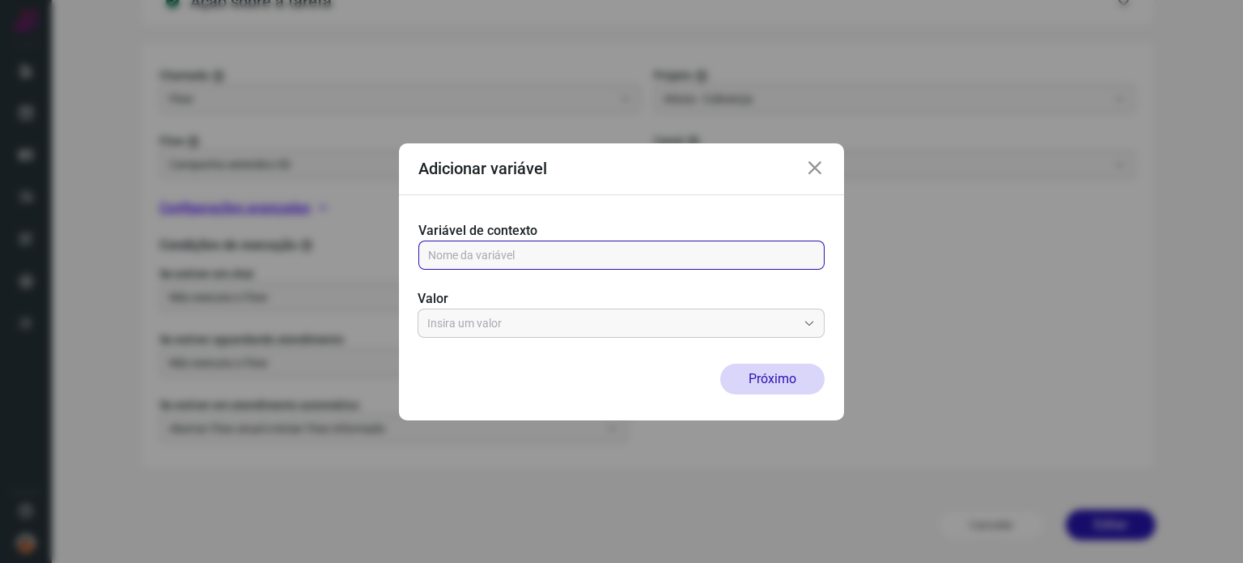
click at [736, 261] on input "text" at bounding box center [621, 255] width 387 height 28
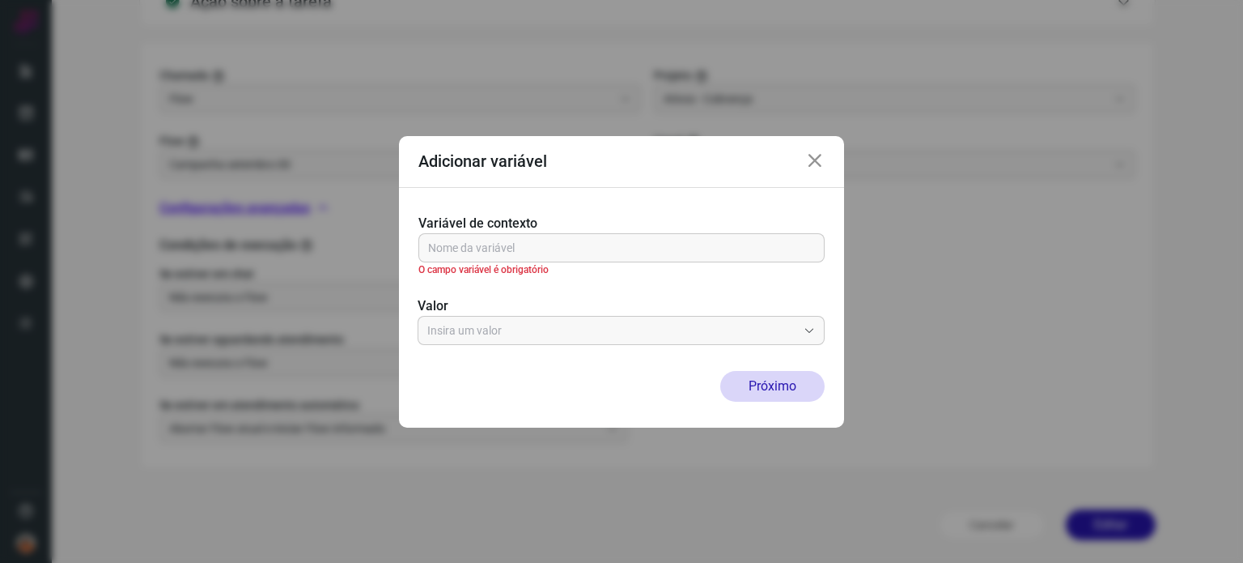
click at [809, 166] on icon at bounding box center [814, 160] width 19 height 19
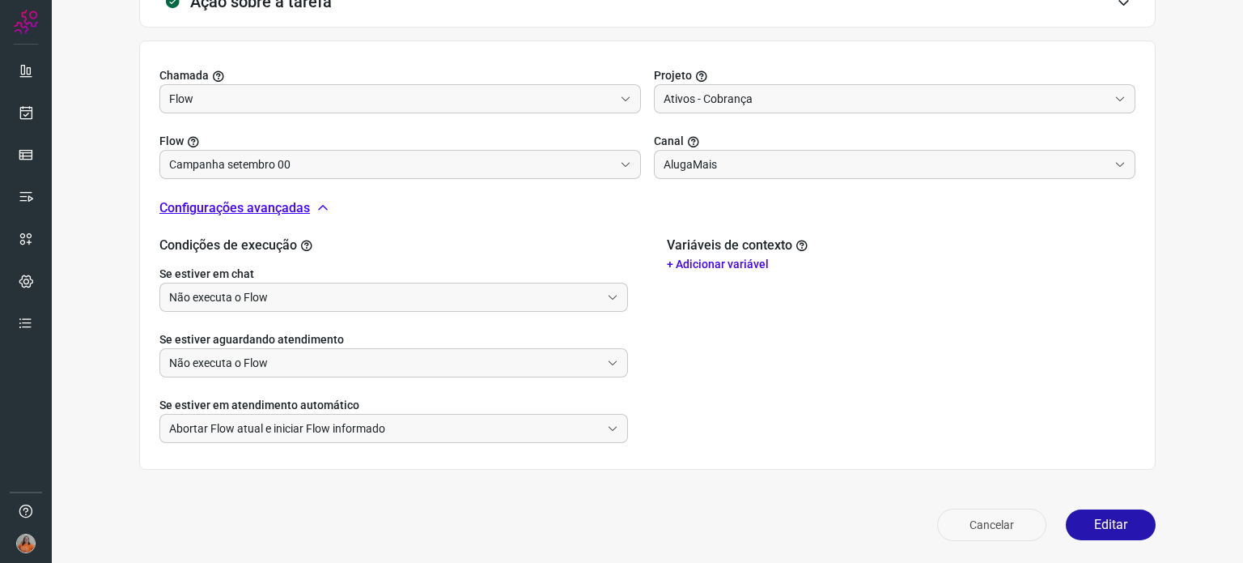
click at [968, 518] on button "Cancelar" at bounding box center [991, 524] width 109 height 32
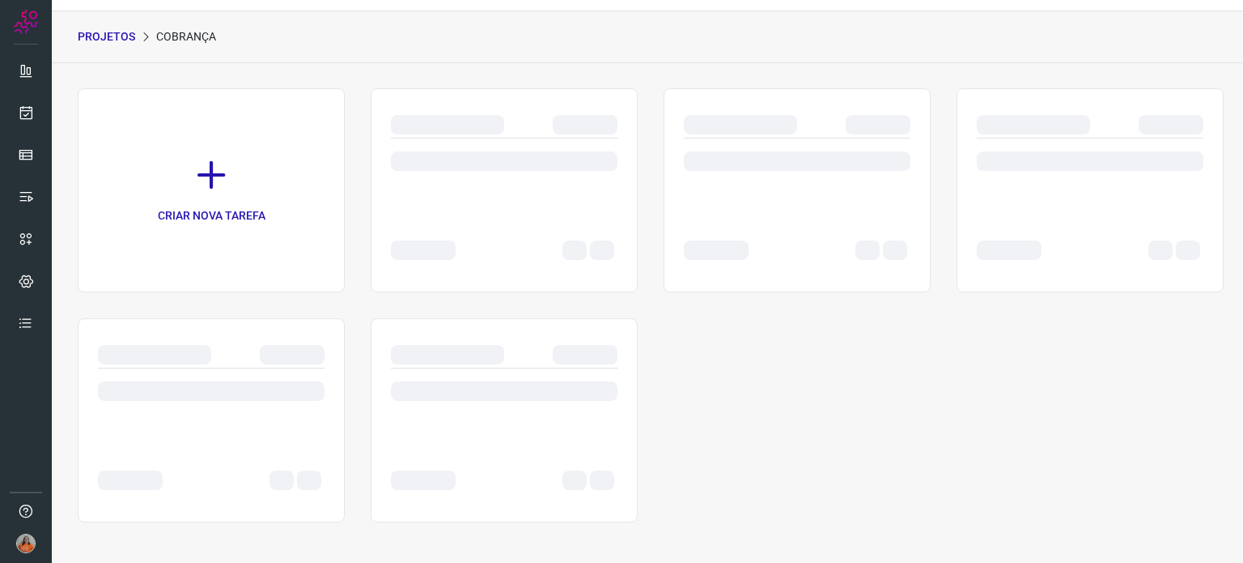
scroll to position [40, 0]
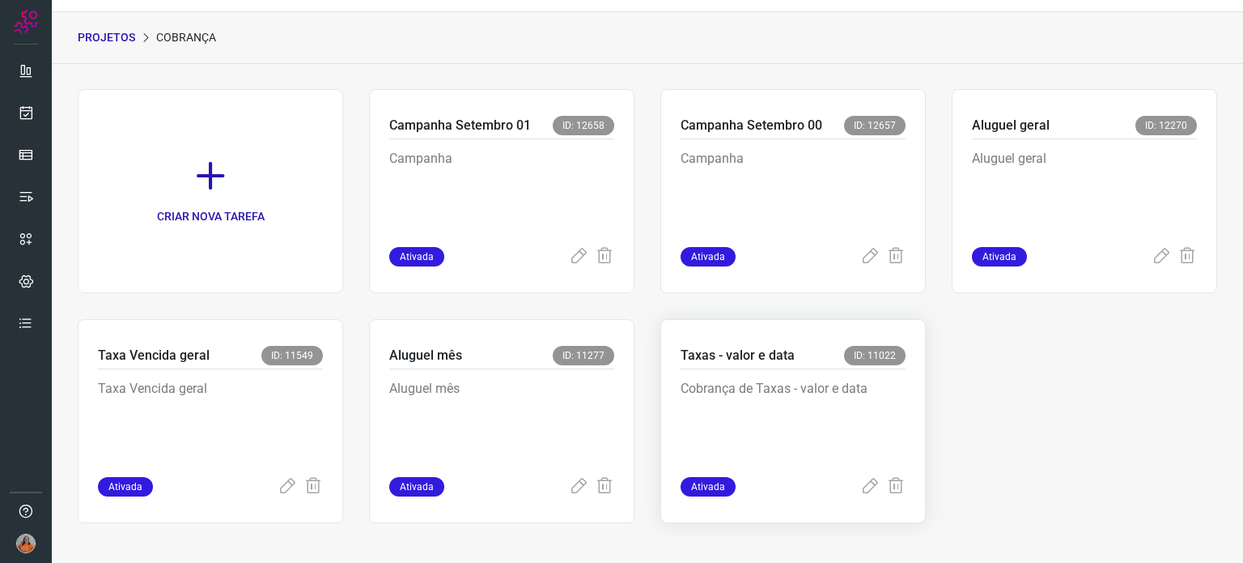
click at [769, 414] on p "Cobrança de Taxas - valor e data" at bounding box center [793, 419] width 225 height 81
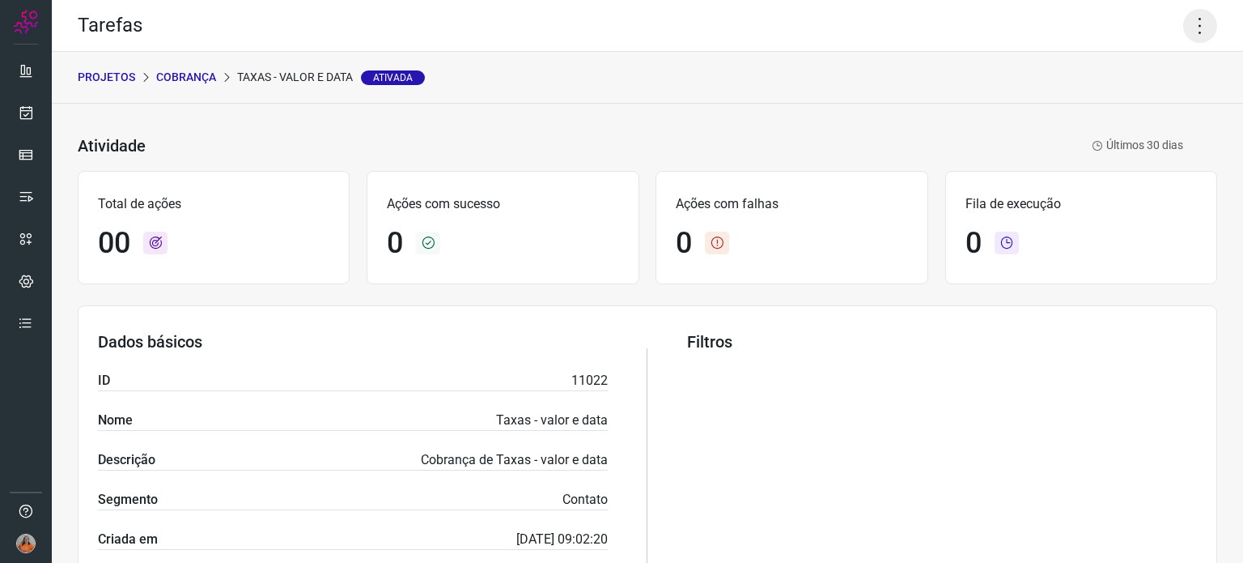
click at [1190, 21] on icon at bounding box center [1200, 26] width 34 height 34
click at [1146, 83] on li "Editar" at bounding box center [1130, 75] width 147 height 26
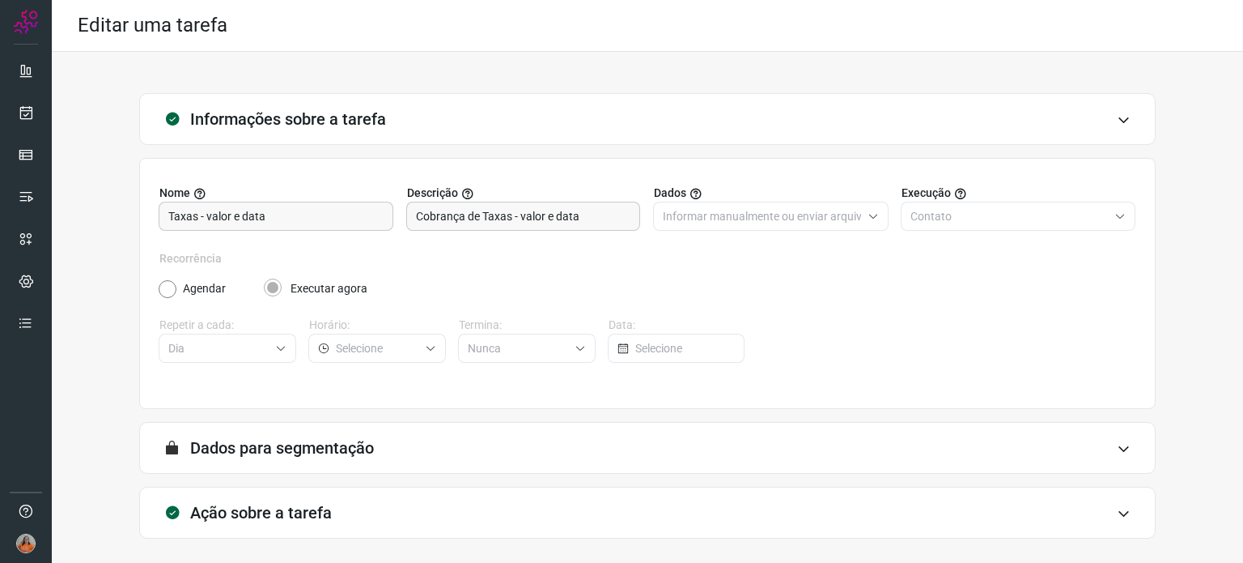
scroll to position [69, 0]
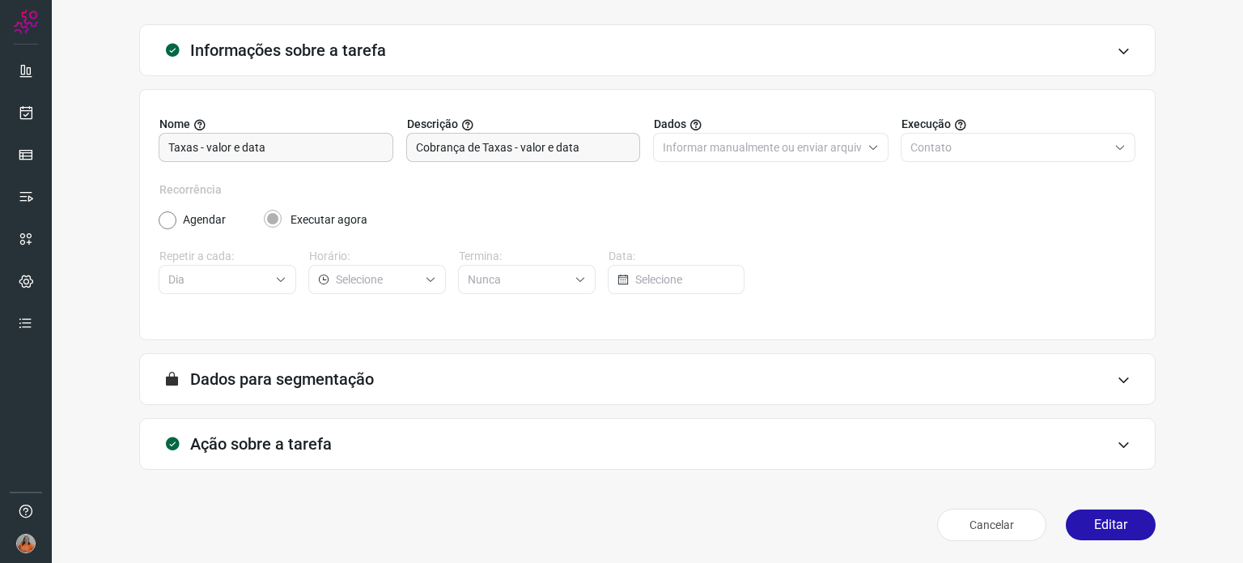
click at [312, 447] on h3 "Ação sobre a tarefa" at bounding box center [261, 443] width 142 height 19
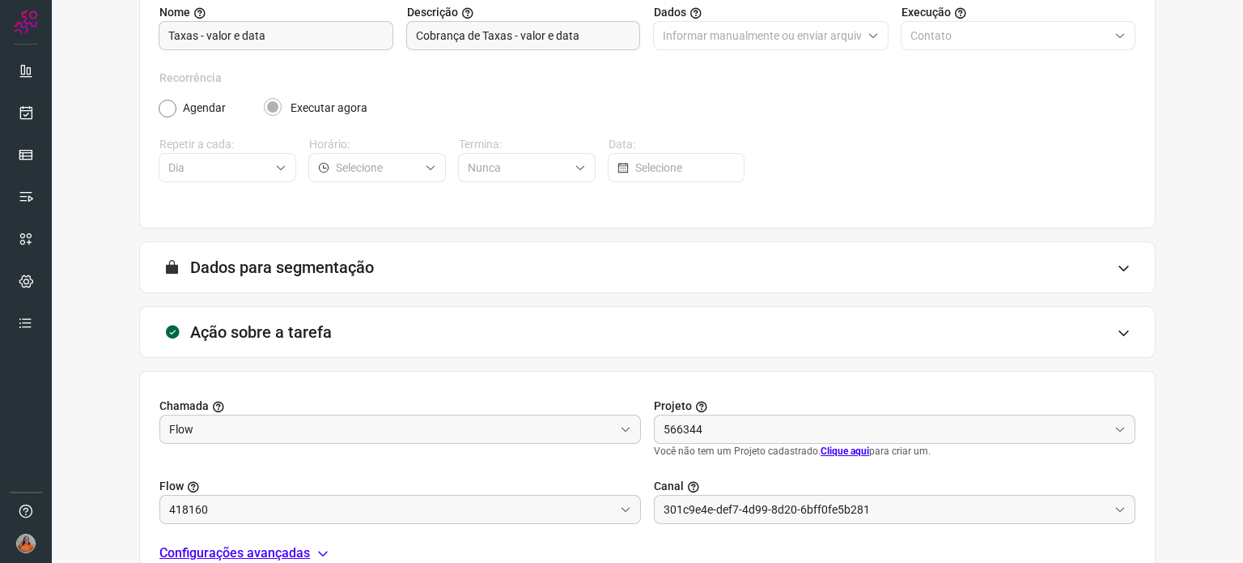
scroll to position [325, 0]
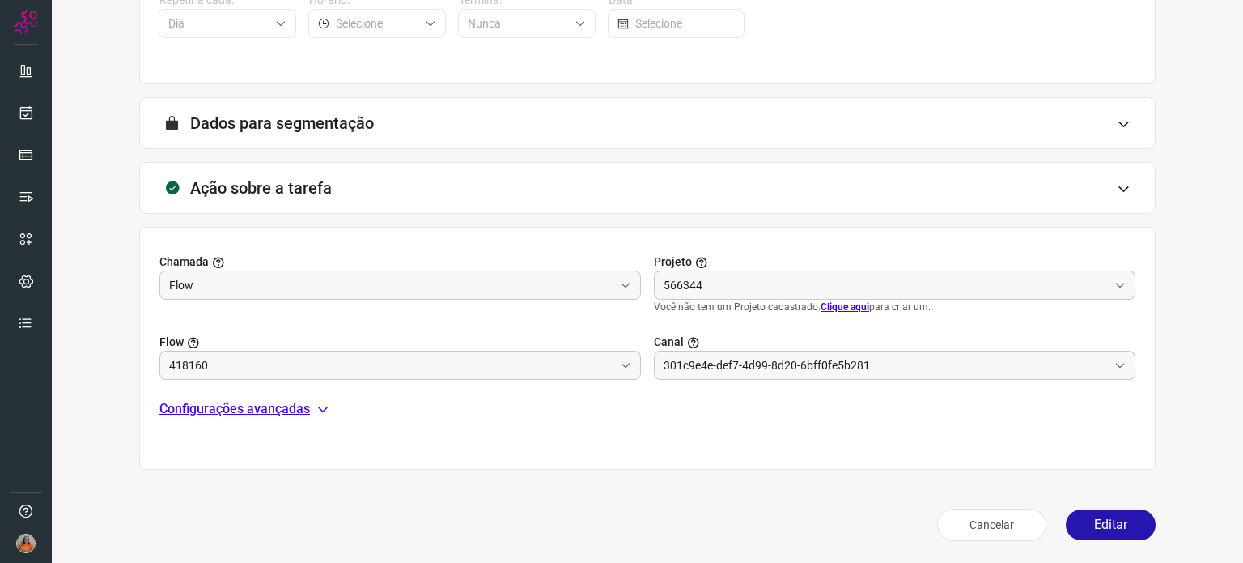
type input "AlugaMais"
type input "Ativos - Cobrança"
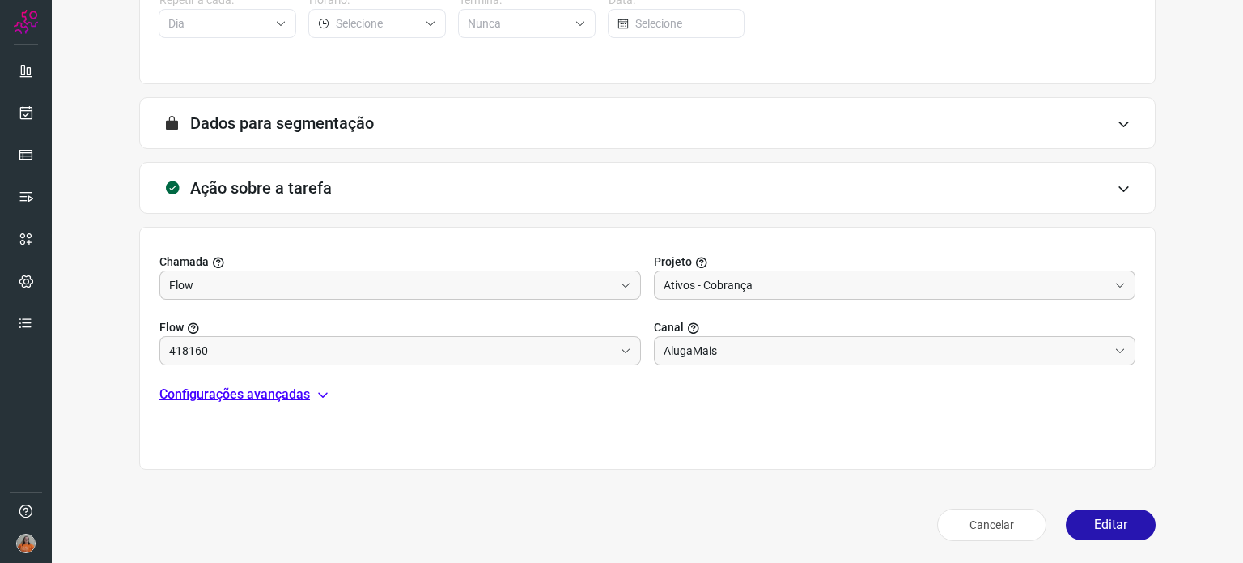
type input "Taxa - valor e data"
click at [298, 393] on p "Configurações avançadas" at bounding box center [234, 393] width 151 height 19
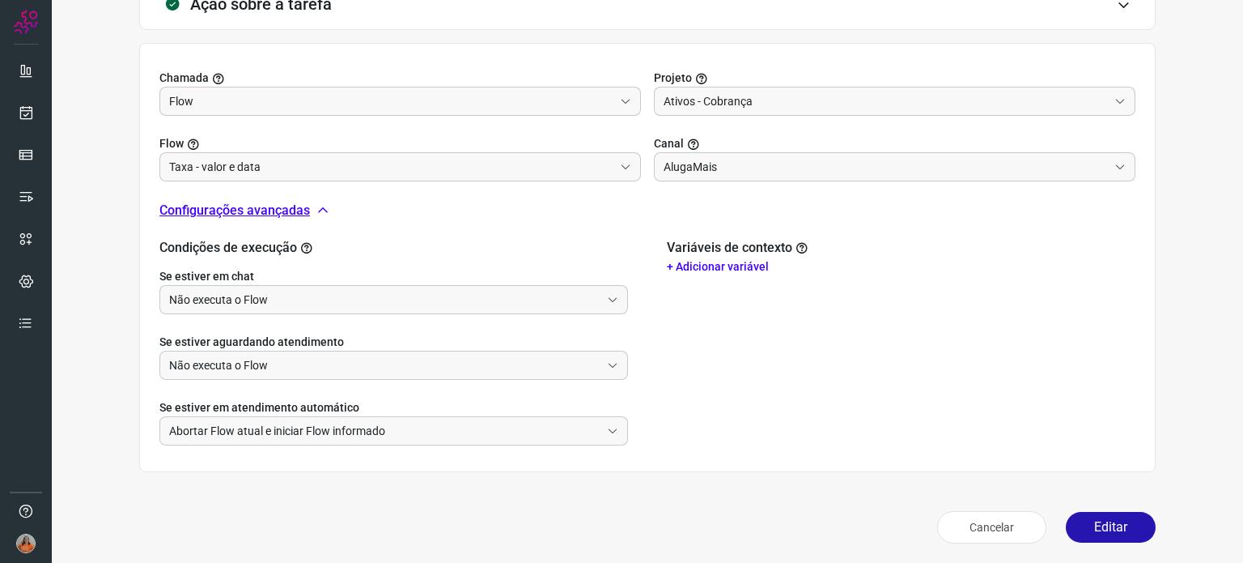
scroll to position [511, 0]
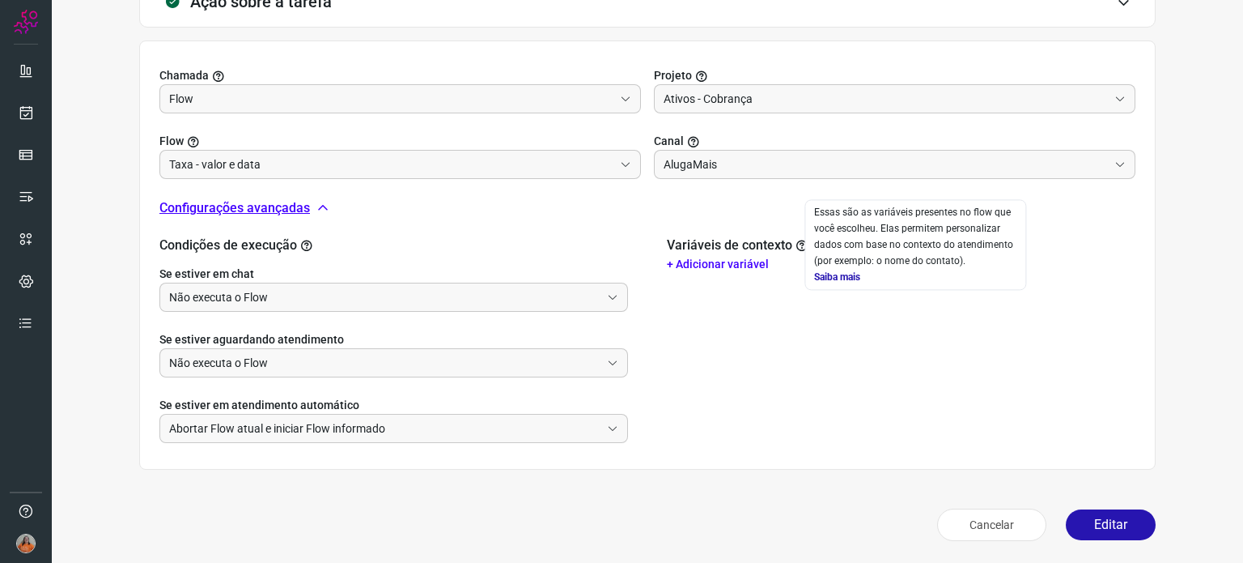
click at [826, 276] on link "Saiba mais" at bounding box center [837, 276] width 46 height 11
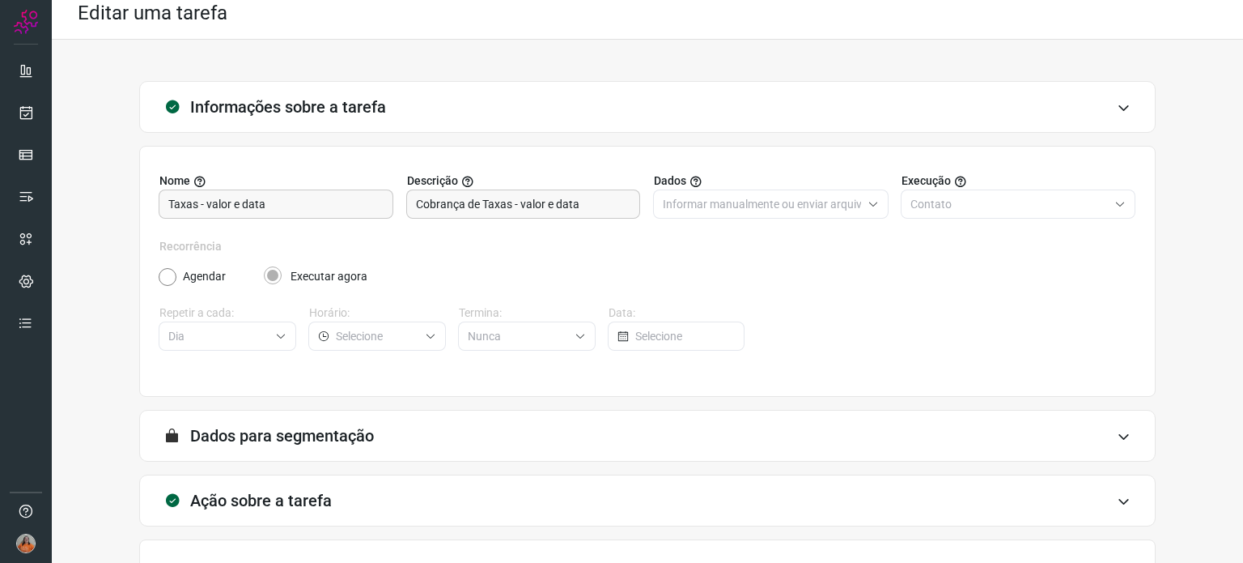
scroll to position [0, 0]
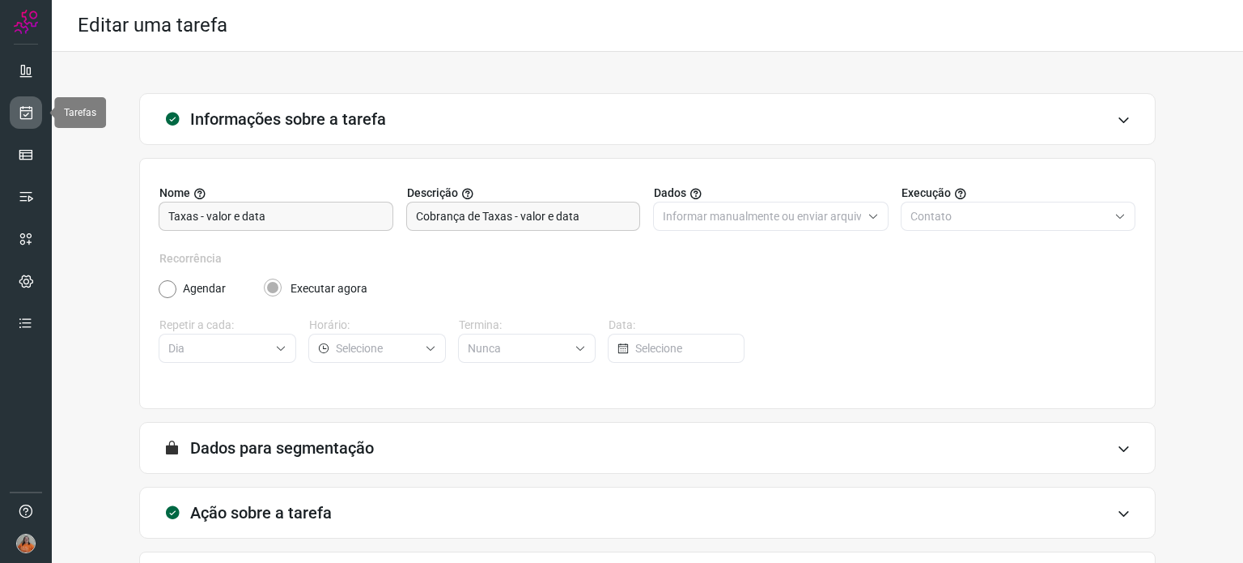
click at [26, 112] on icon at bounding box center [26, 112] width 17 height 16
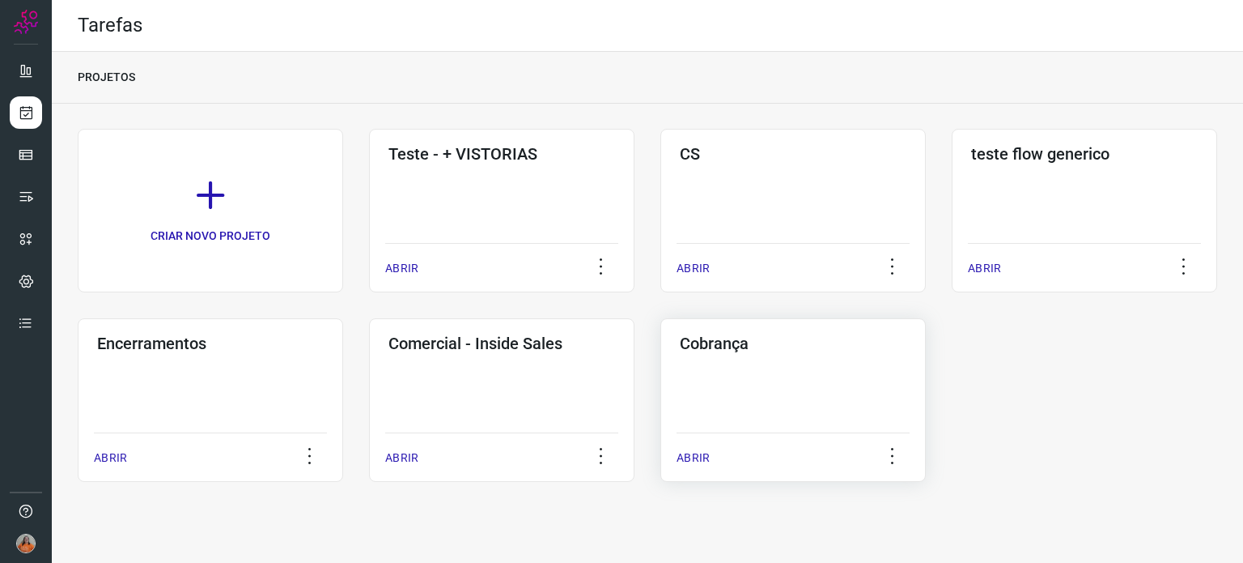
click at [829, 410] on div "Cobrança ABRIR" at bounding box center [794, 400] width 266 height 164
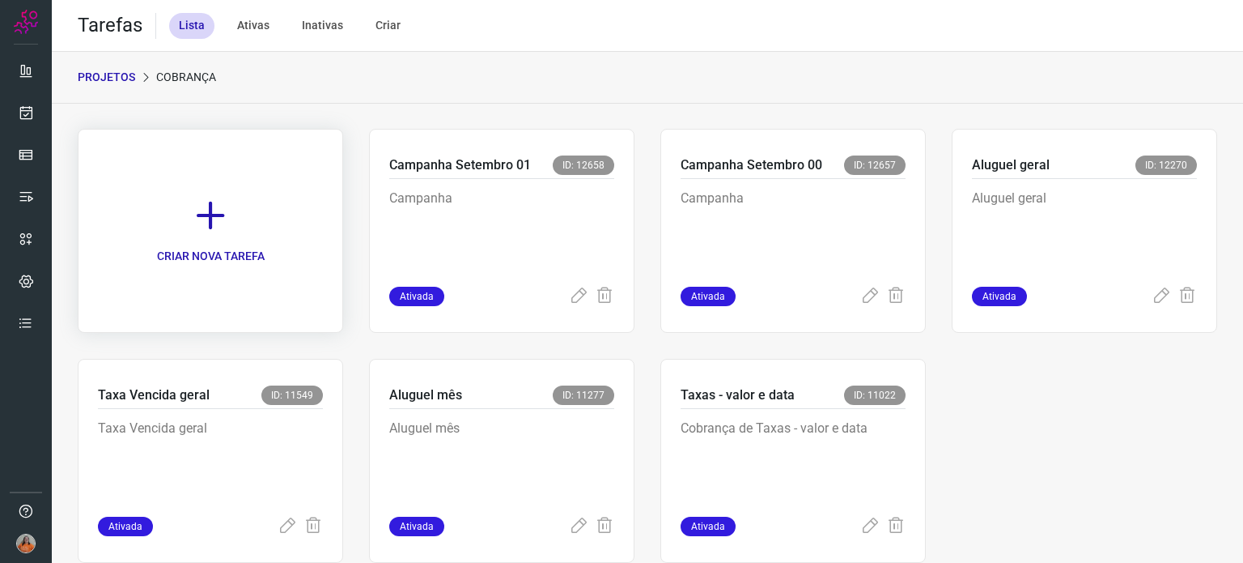
click at [214, 226] on icon at bounding box center [211, 216] width 36 height 36
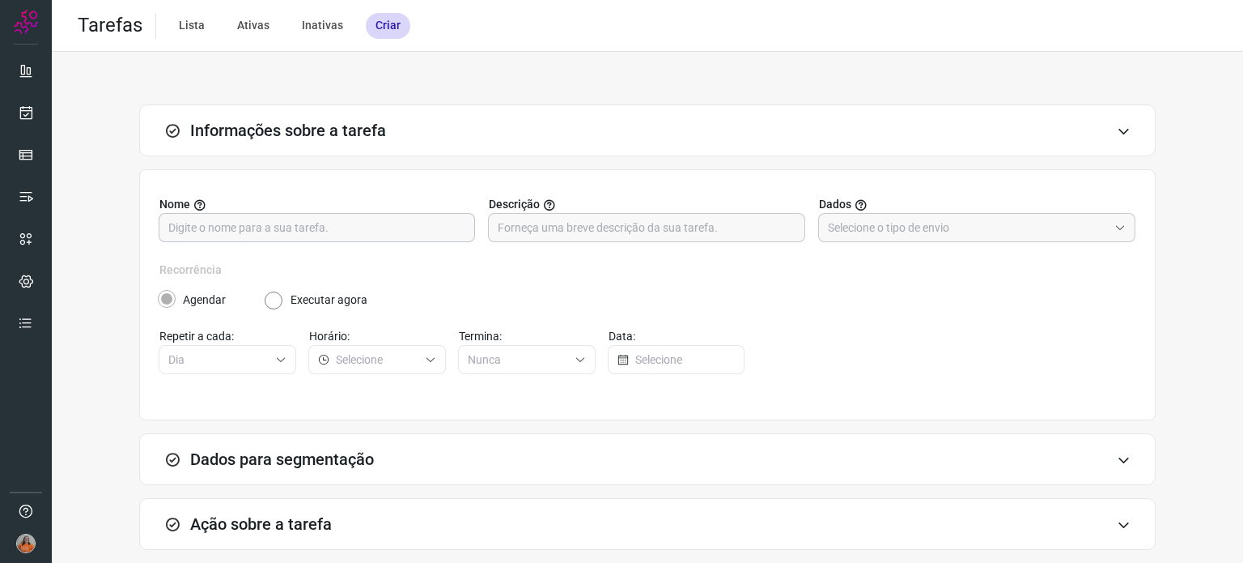
click at [295, 232] on input "text" at bounding box center [316, 228] width 297 height 28
type input "Campanha setembro 02"
click at [576, 229] on input "text" at bounding box center [646, 228] width 297 height 28
type input "campanha"
click at [966, 236] on input "text" at bounding box center [968, 228] width 280 height 28
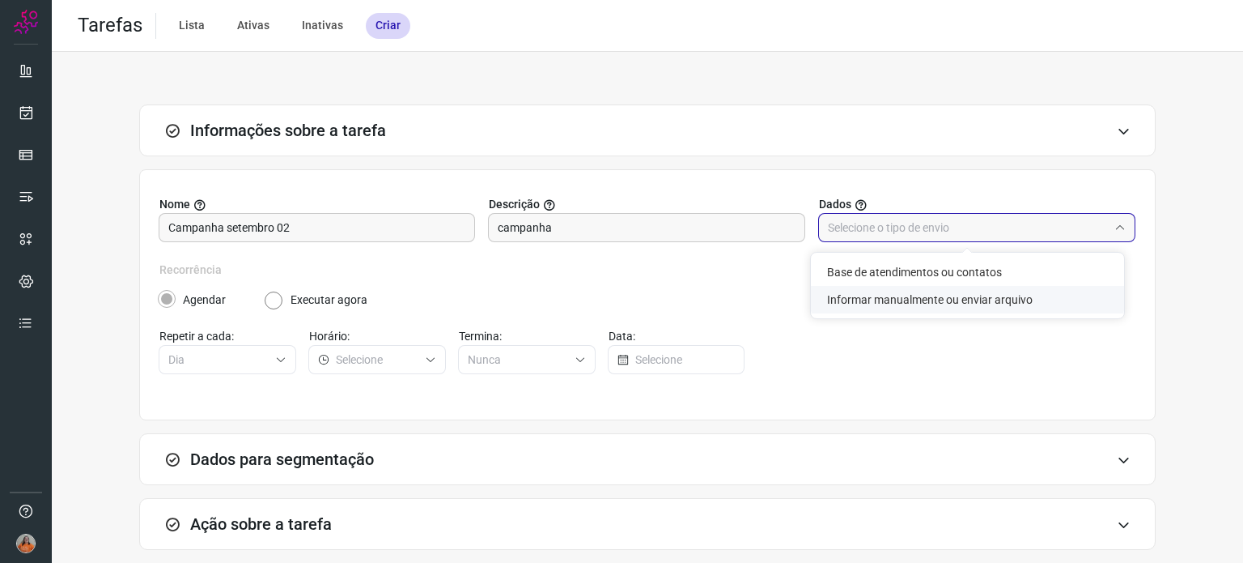
click at [915, 308] on li "Informar manualmente ou enviar arquivo" at bounding box center [967, 300] width 313 height 28
type input "Informar manualmente ou enviar arquivo"
radio input "false"
radio input "true"
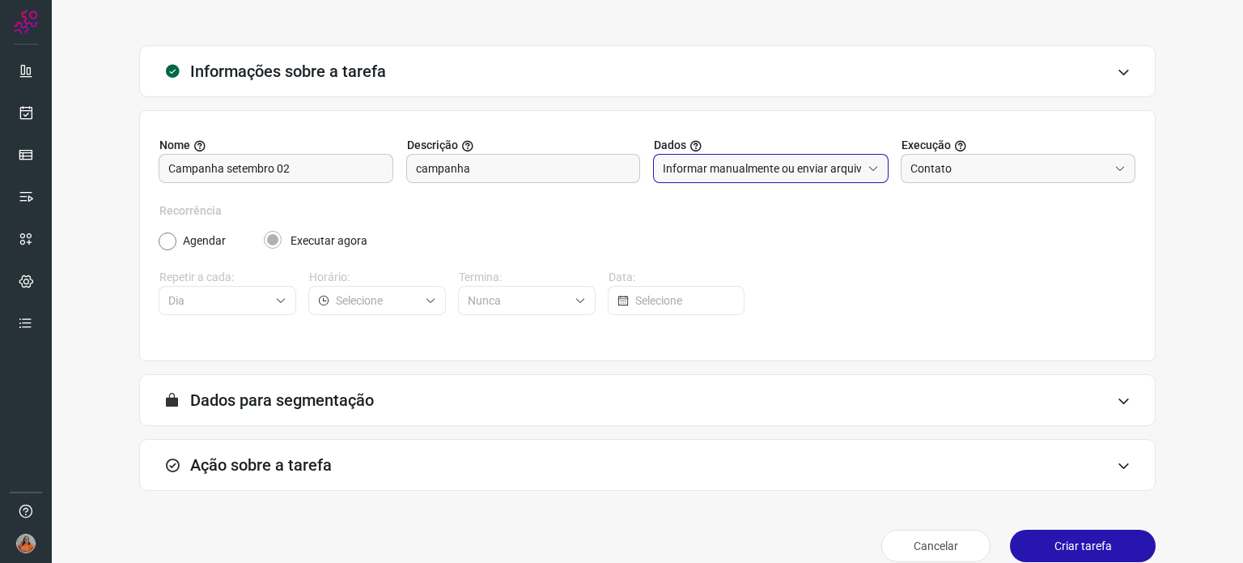
scroll to position [80, 0]
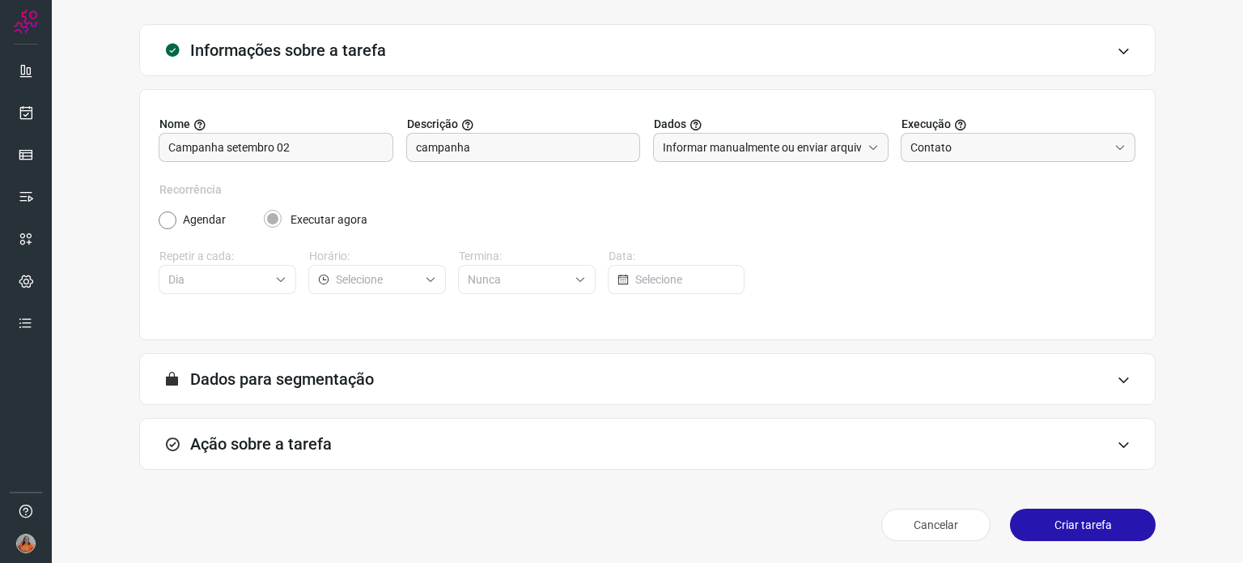
click at [326, 424] on div "Ação sobre a tarefa" at bounding box center [647, 444] width 1017 height 52
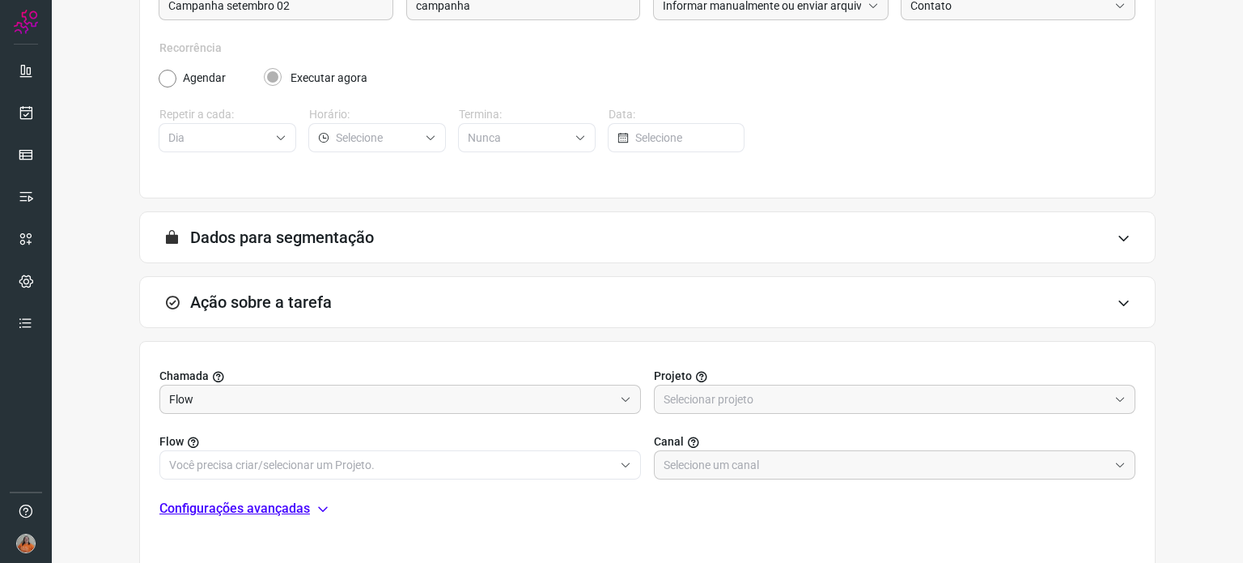
scroll to position [323, 0]
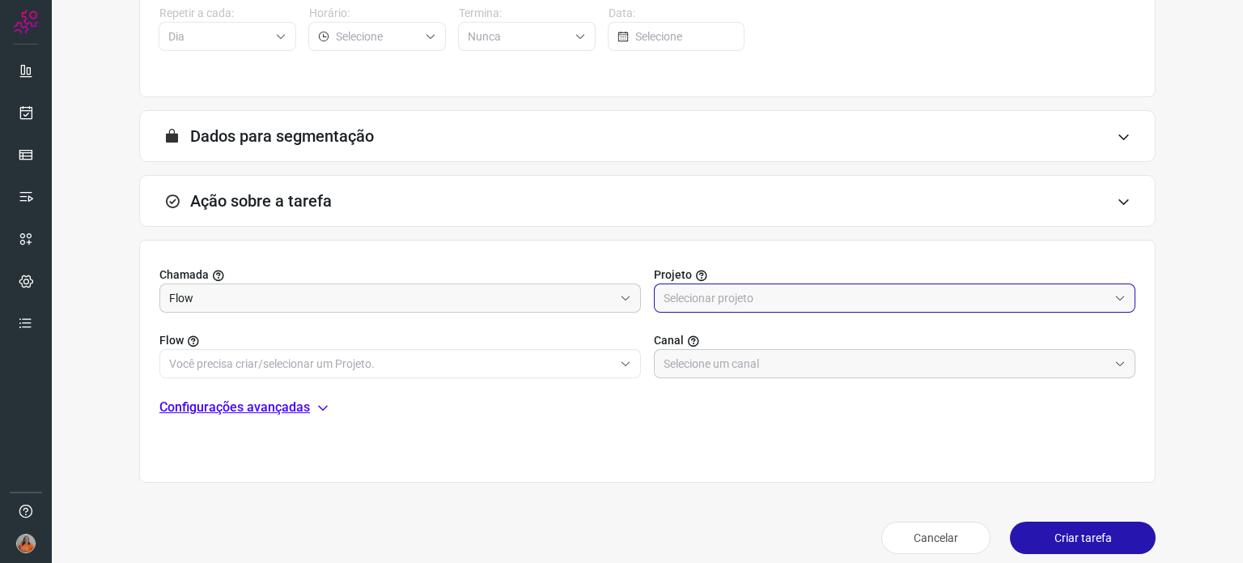
click at [780, 300] on input "text" at bounding box center [886, 298] width 444 height 28
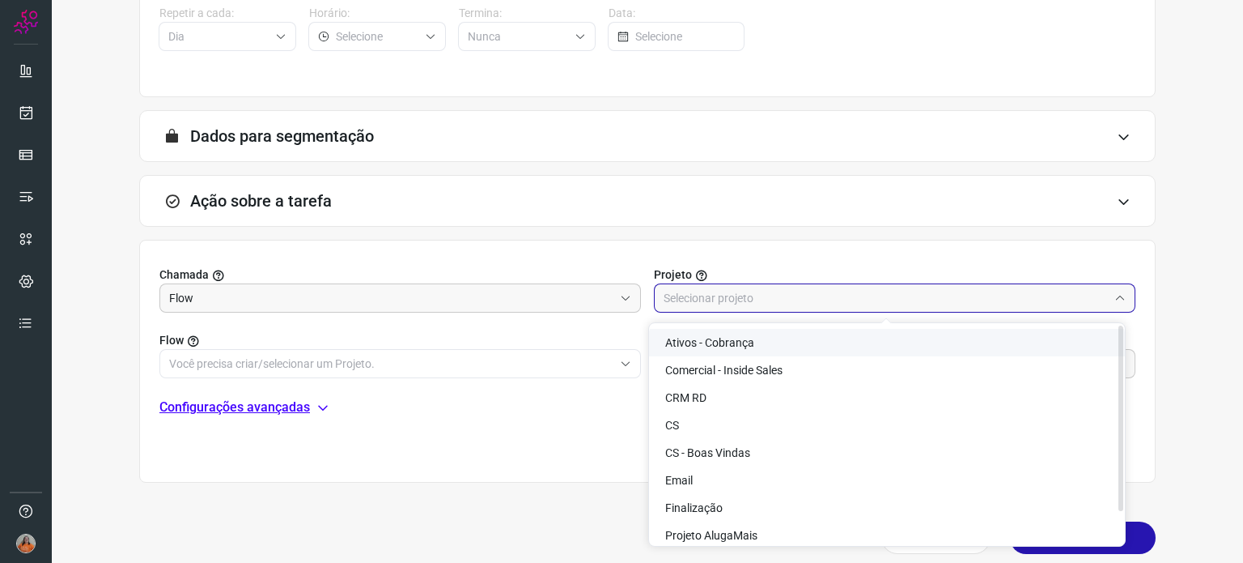
click at [772, 346] on li "Ativos - Cobrança" at bounding box center [887, 343] width 476 height 28
type input "Ativos - Cobrança"
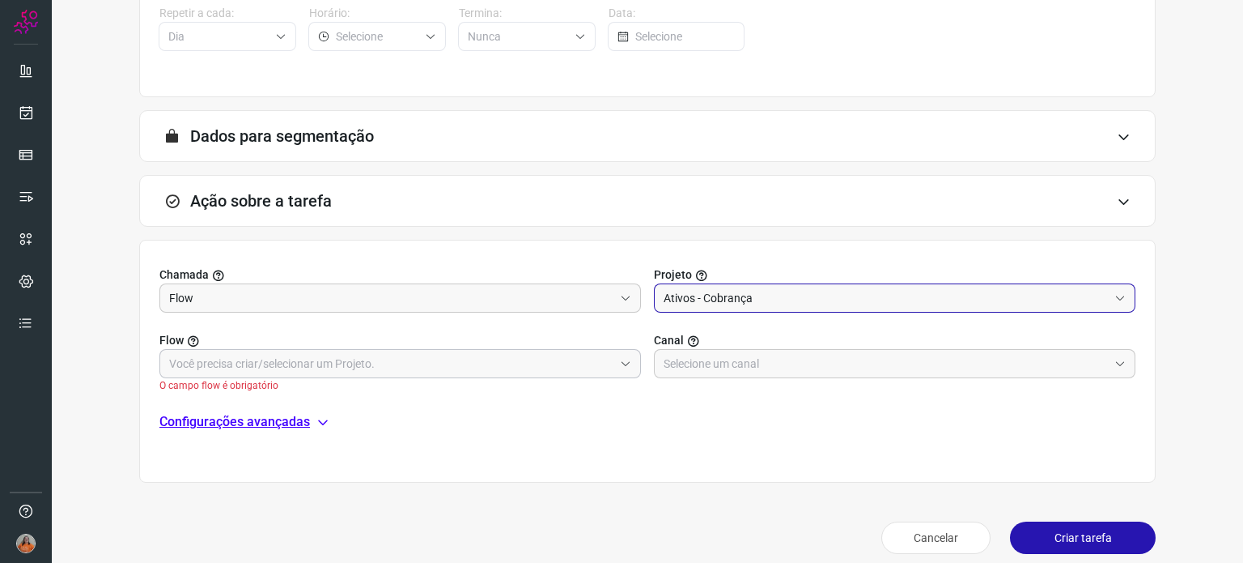
click at [327, 365] on input "text" at bounding box center [391, 364] width 444 height 28
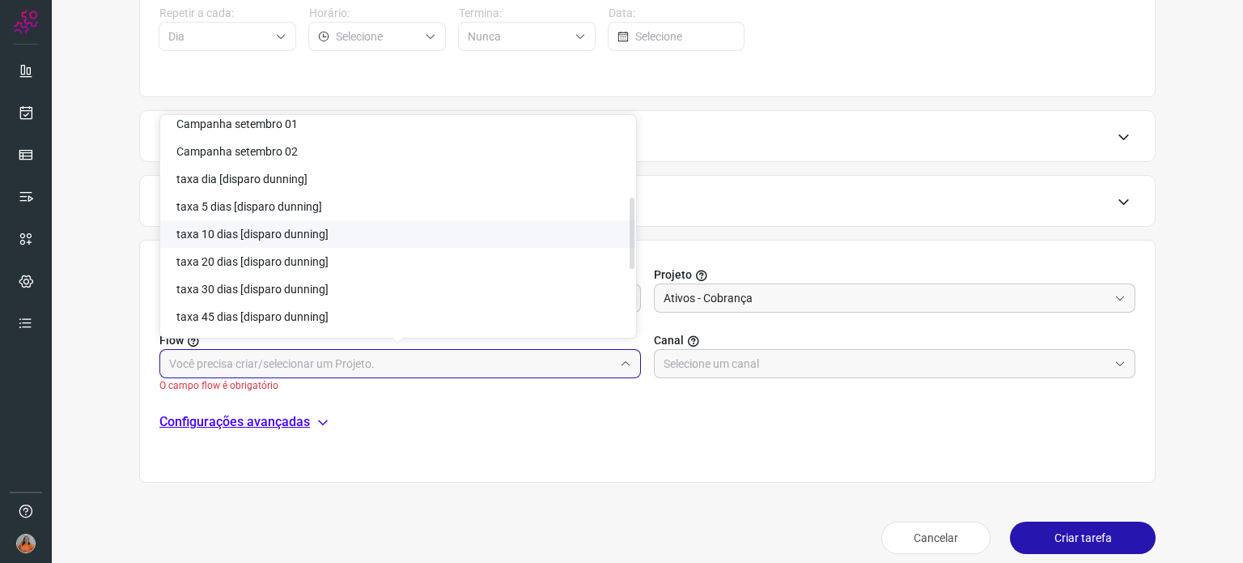
scroll to position [205, 0]
click at [349, 237] on li "Campanha setembro 02" at bounding box center [398, 233] width 476 height 28
type input "Campanha setembro 02"
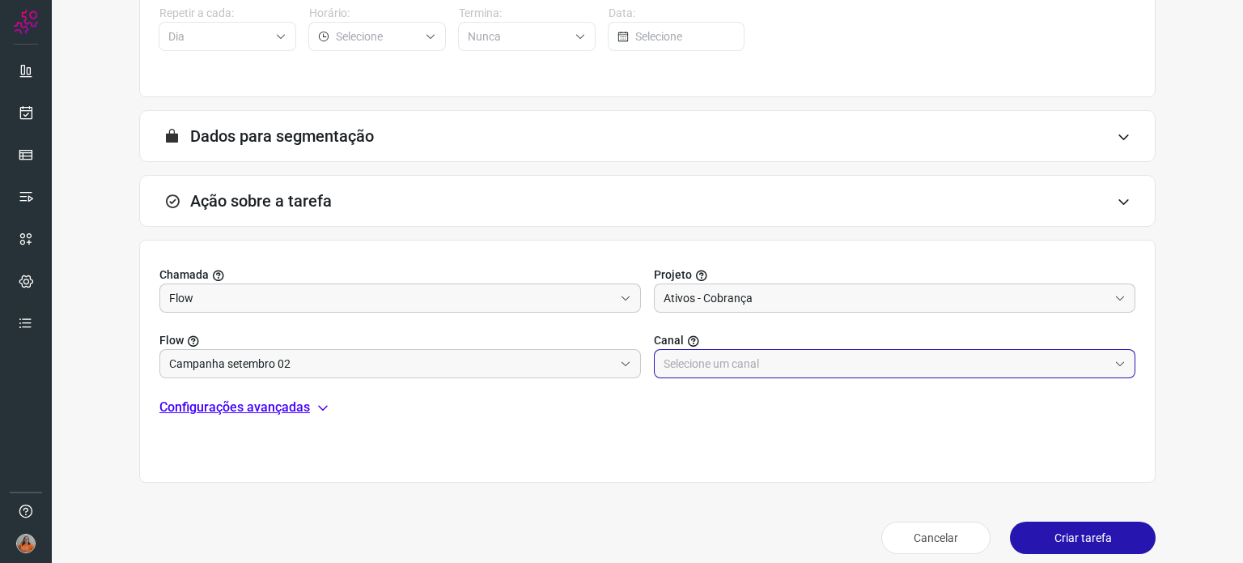
click at [719, 362] on input "text" at bounding box center [886, 364] width 444 height 28
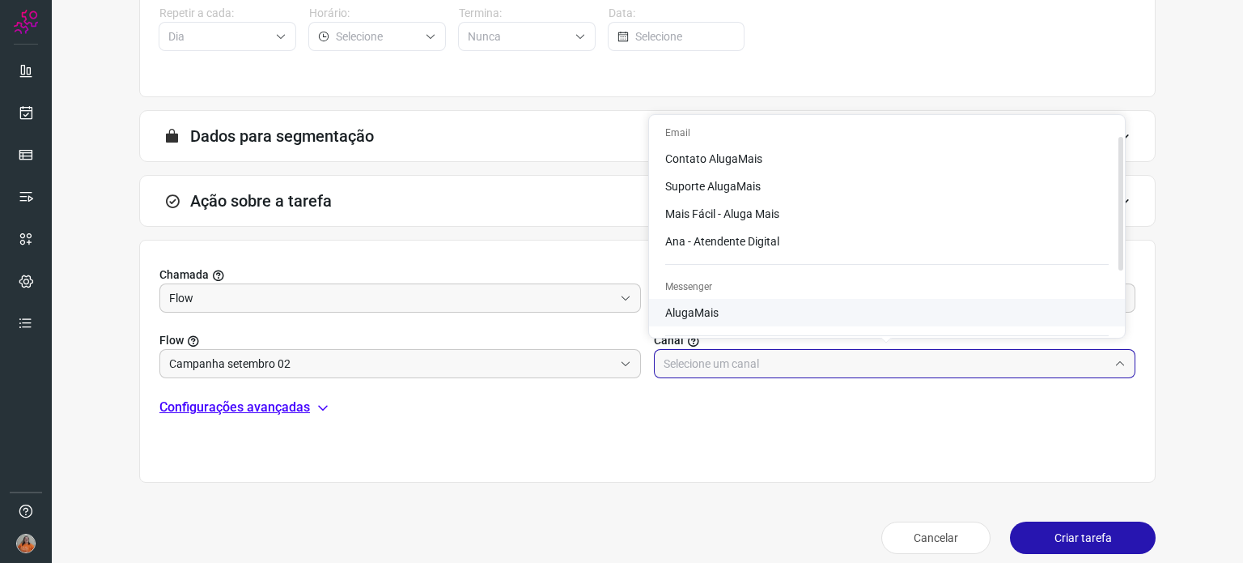
scroll to position [81, 0]
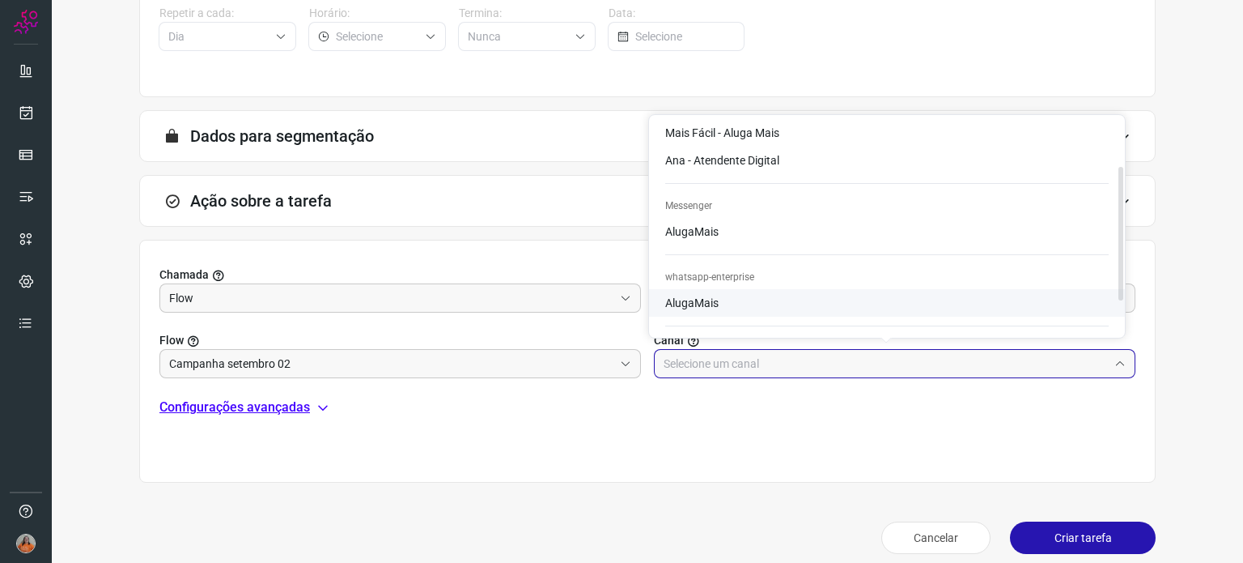
click at [718, 309] on span "AlugaMais" at bounding box center [691, 302] width 53 height 13
type input "AlugaMais"
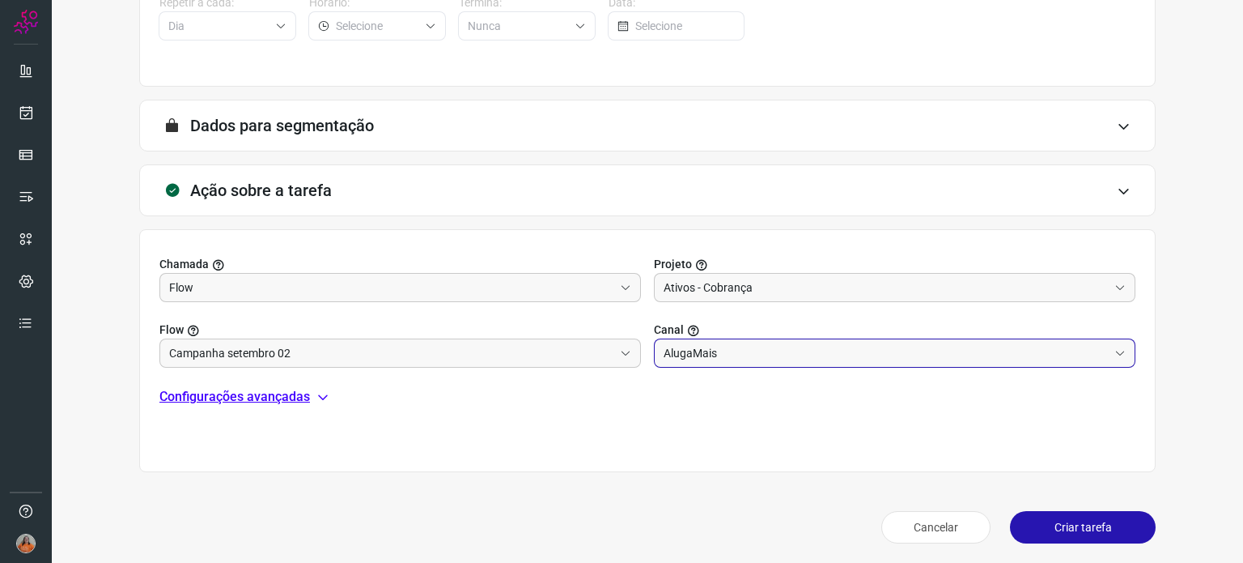
scroll to position [336, 0]
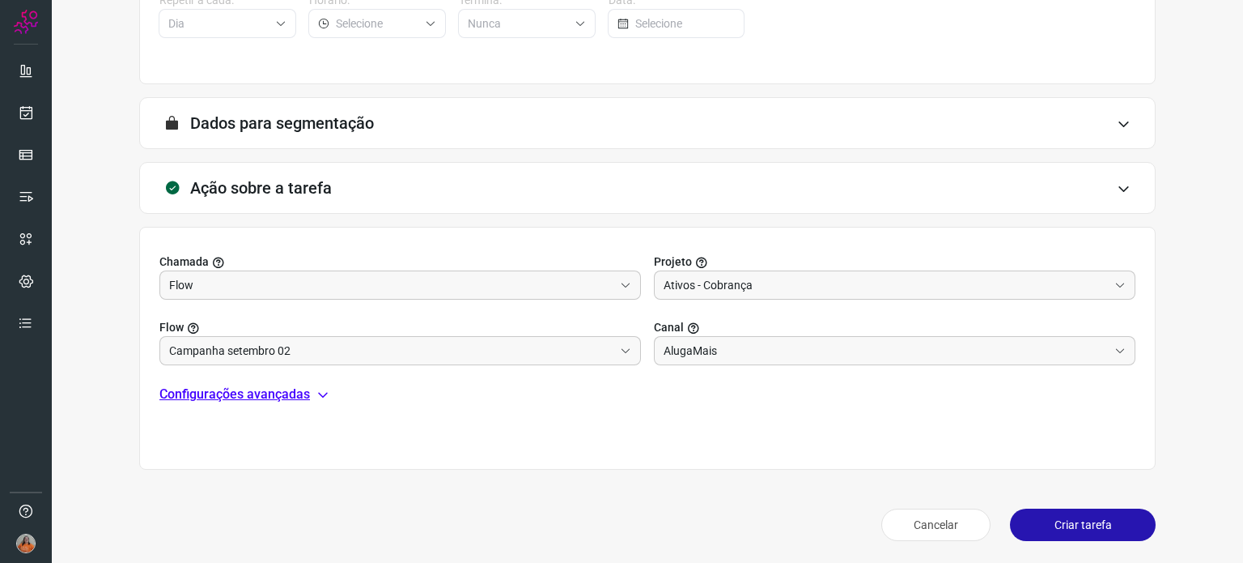
click at [266, 390] on p "Configurações avançadas" at bounding box center [234, 393] width 151 height 19
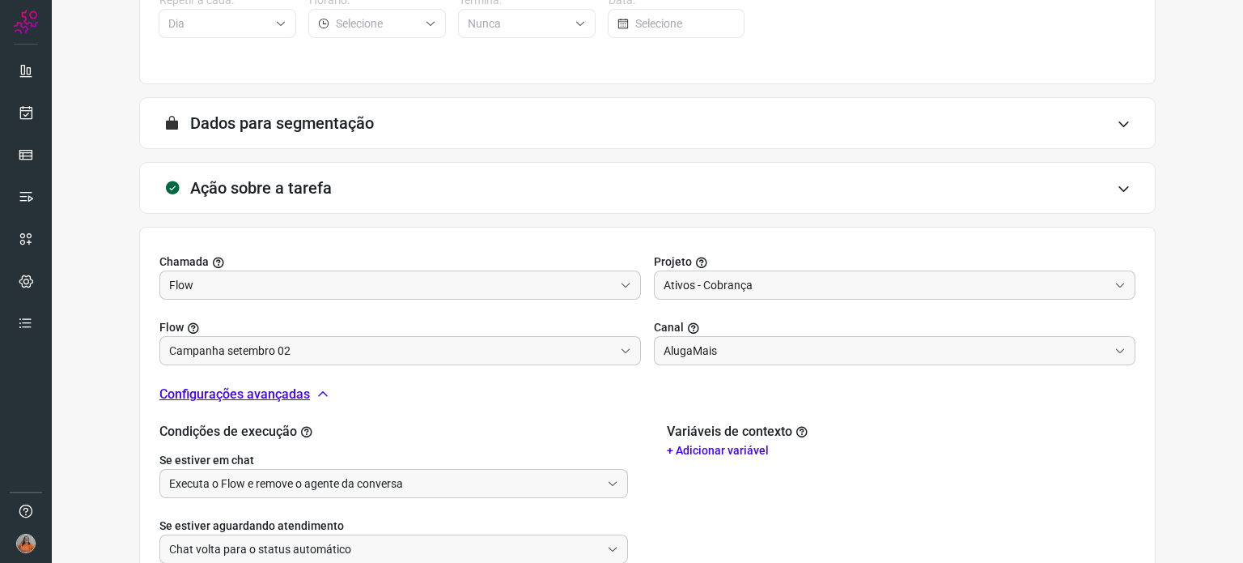
scroll to position [498, 0]
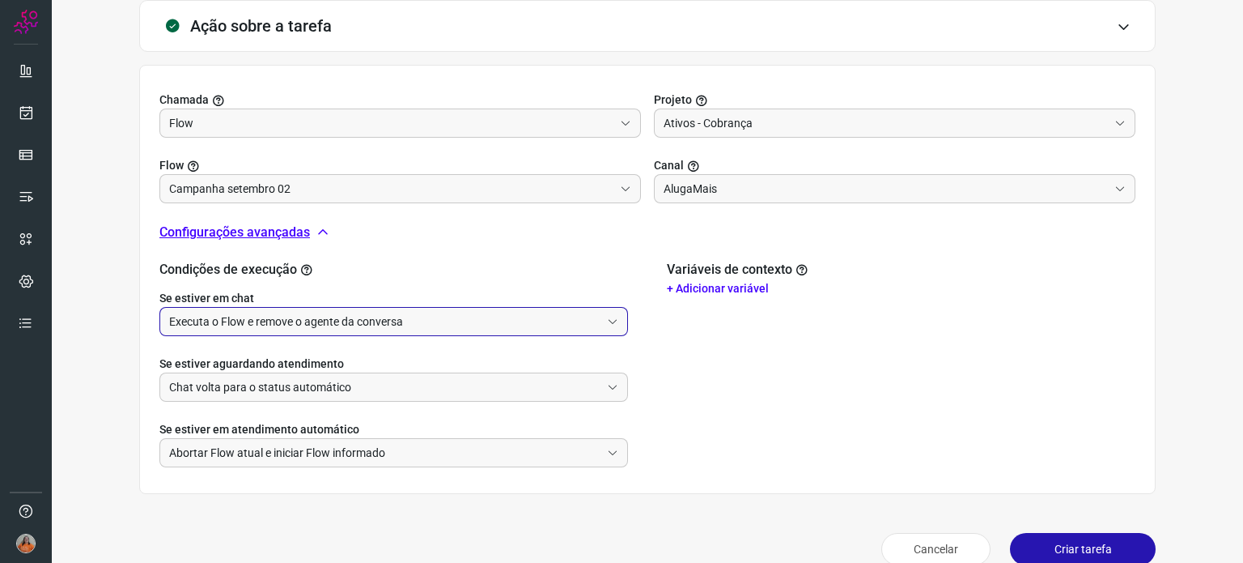
click at [343, 317] on input "Executa o Flow e remove o agente da conversa" at bounding box center [384, 322] width 431 height 28
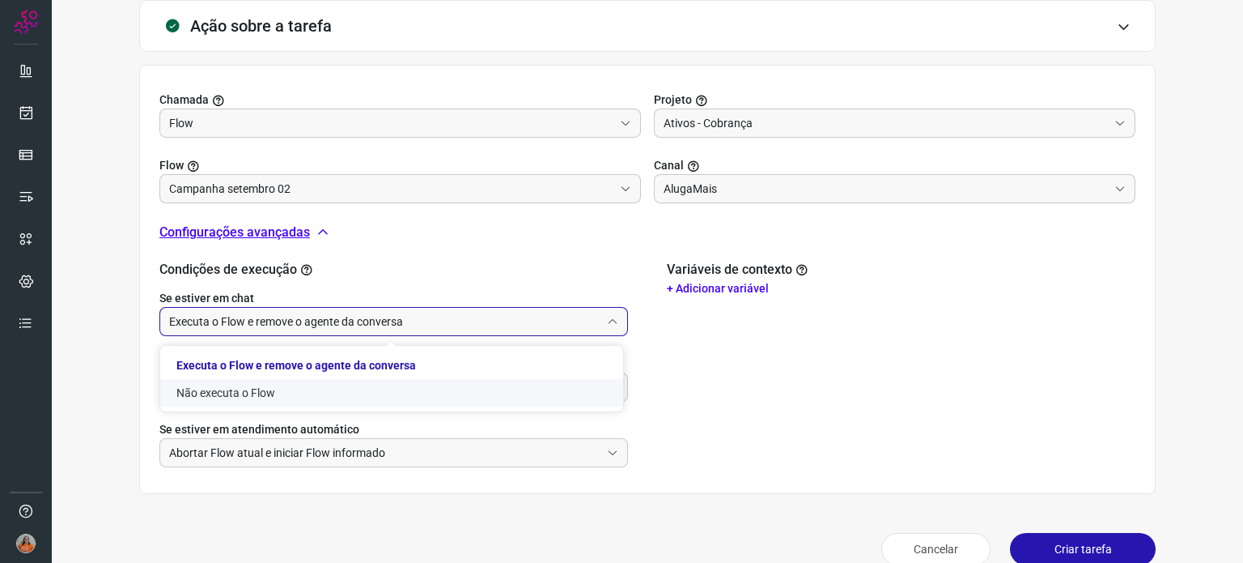
click at [253, 390] on li "Não executa o Flow" at bounding box center [391, 393] width 463 height 28
type input "Não executa o Flow"
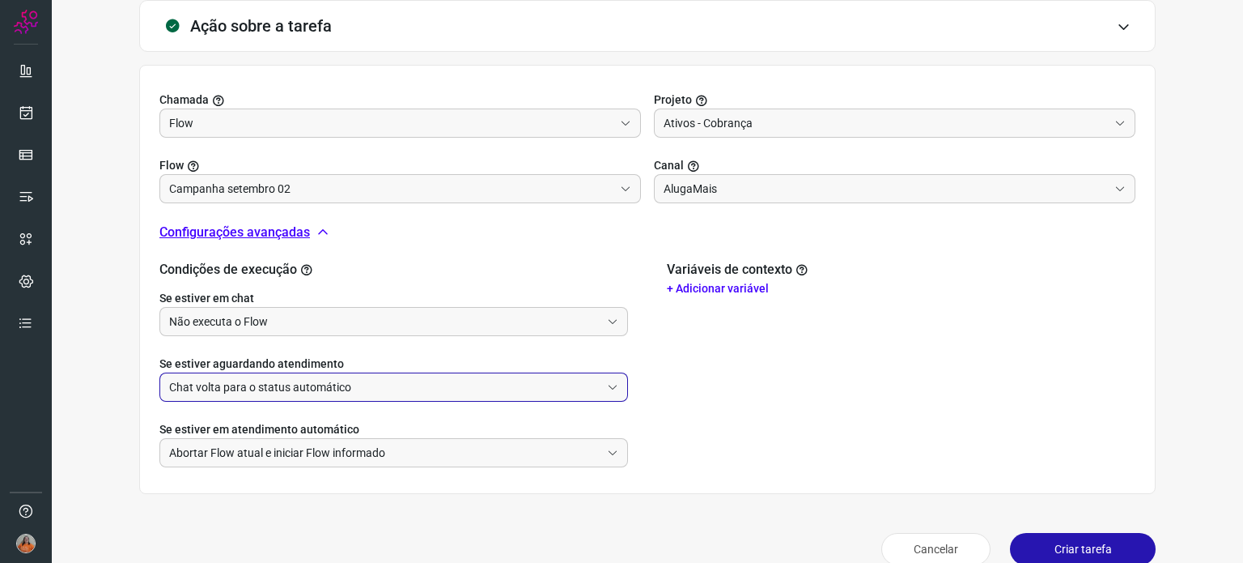
click at [253, 380] on input "Chat volta para o status automático" at bounding box center [384, 387] width 431 height 28
click at [249, 460] on li "Não executa o Flow" at bounding box center [391, 458] width 463 height 28
type input "Não executa o Flow"
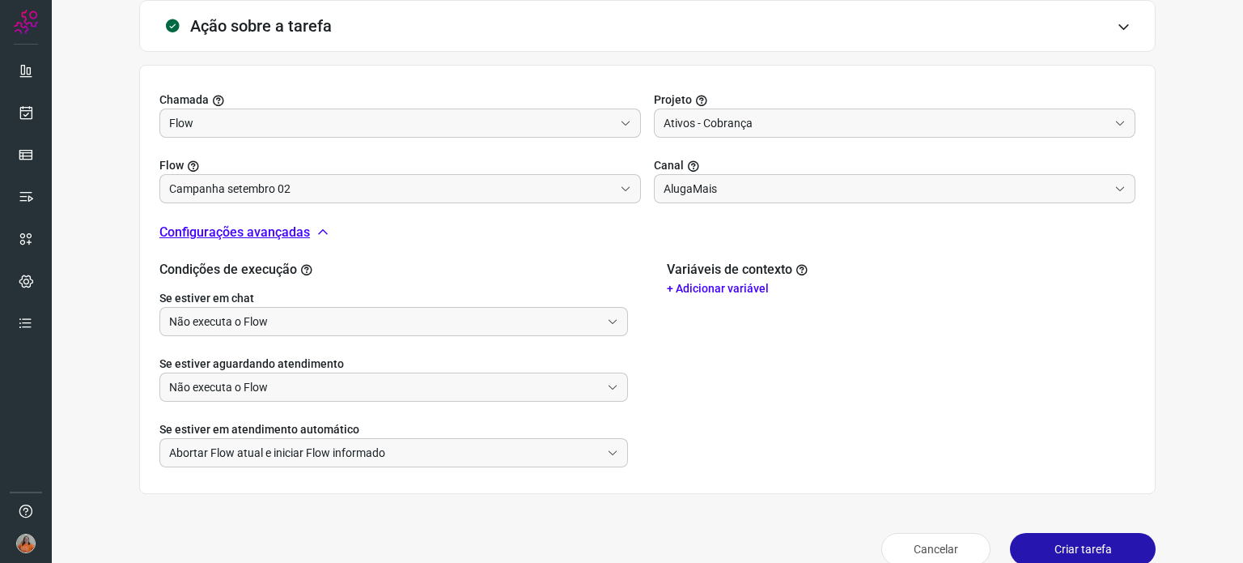
click at [1077, 546] on button "Criar tarefa" at bounding box center [1083, 549] width 146 height 32
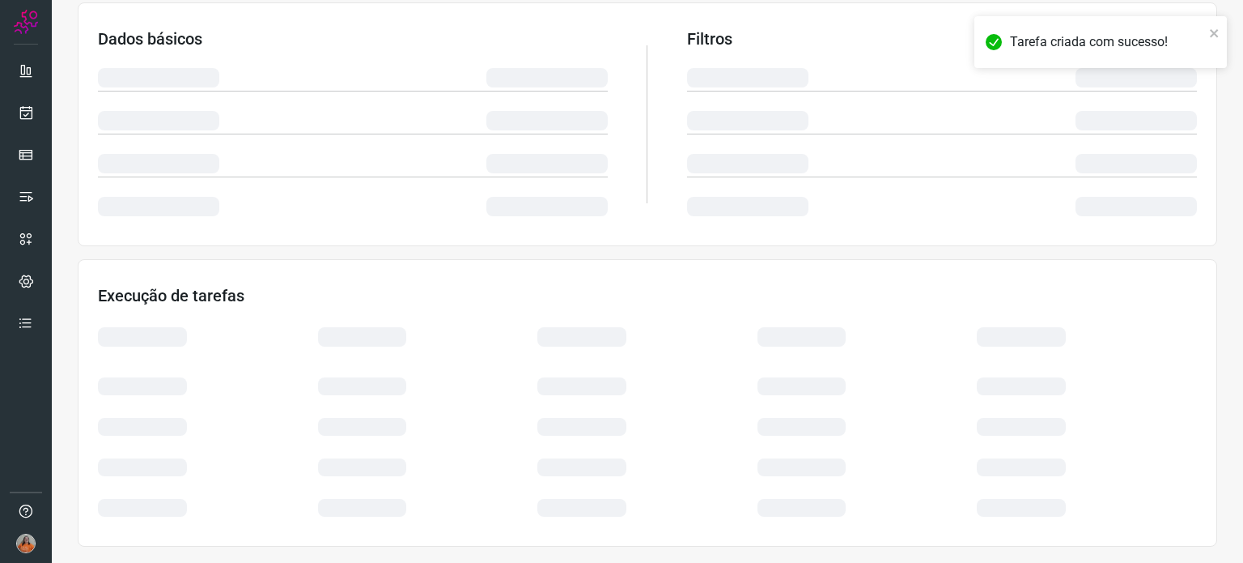
scroll to position [271, 0]
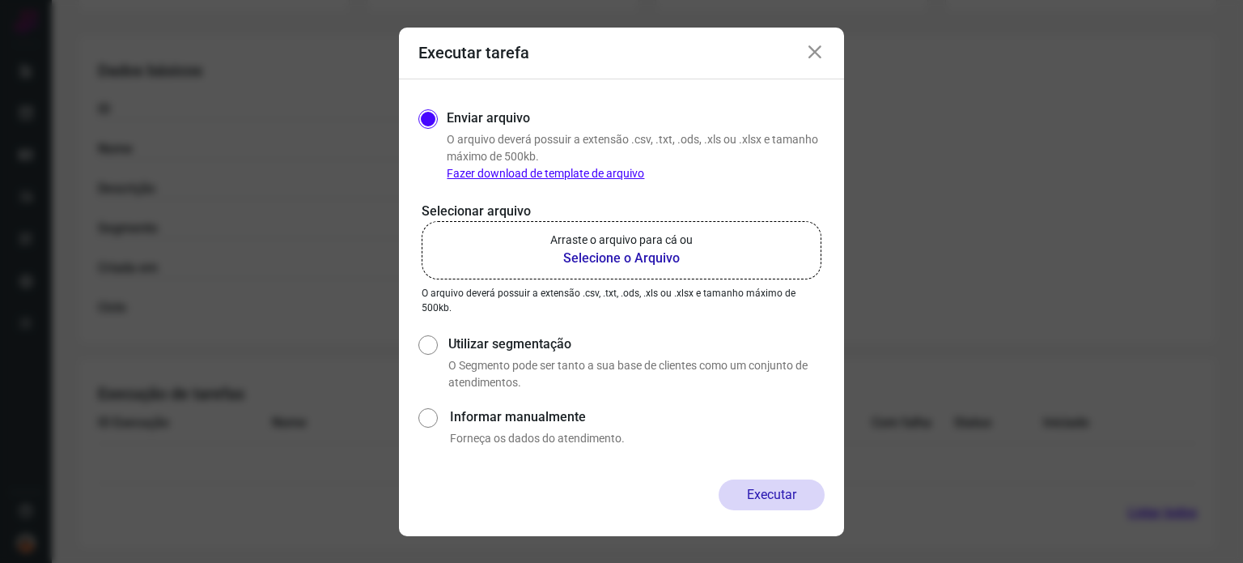
click at [623, 257] on b "Selecione o Arquivo" at bounding box center [621, 258] width 142 height 19
click at [0, 0] on input "Arraste o arquivo para cá ou Selecione o Arquivo" at bounding box center [0, 0] width 0 height 0
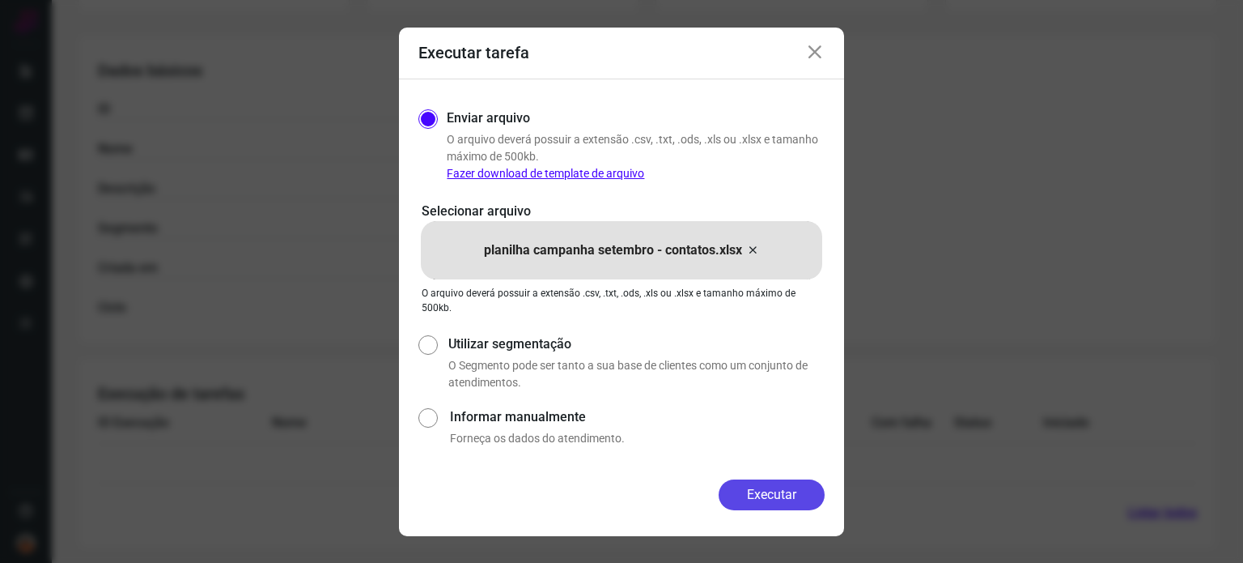
click at [758, 491] on button "Executar" at bounding box center [772, 494] width 106 height 31
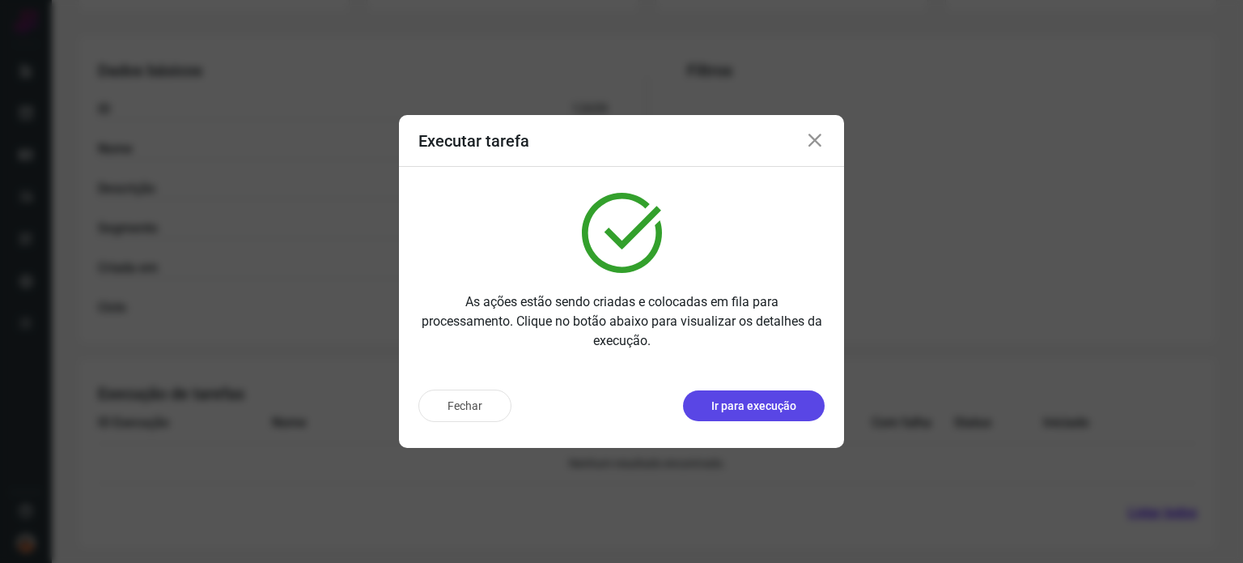
click at [745, 408] on p "Ir para execução" at bounding box center [754, 405] width 85 height 17
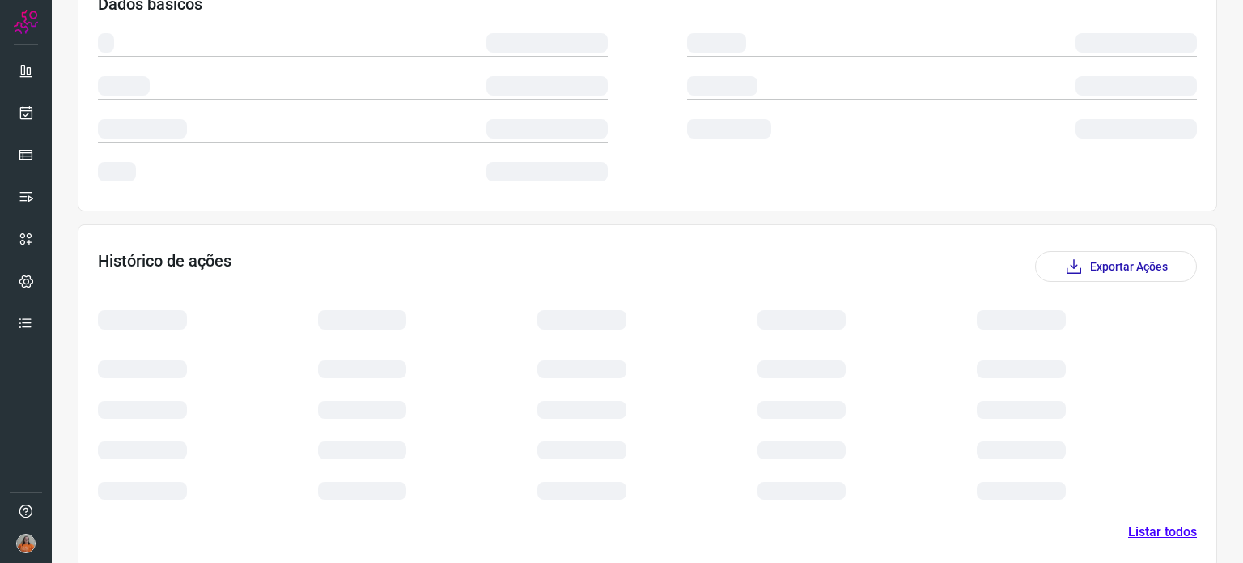
scroll to position [183, 0]
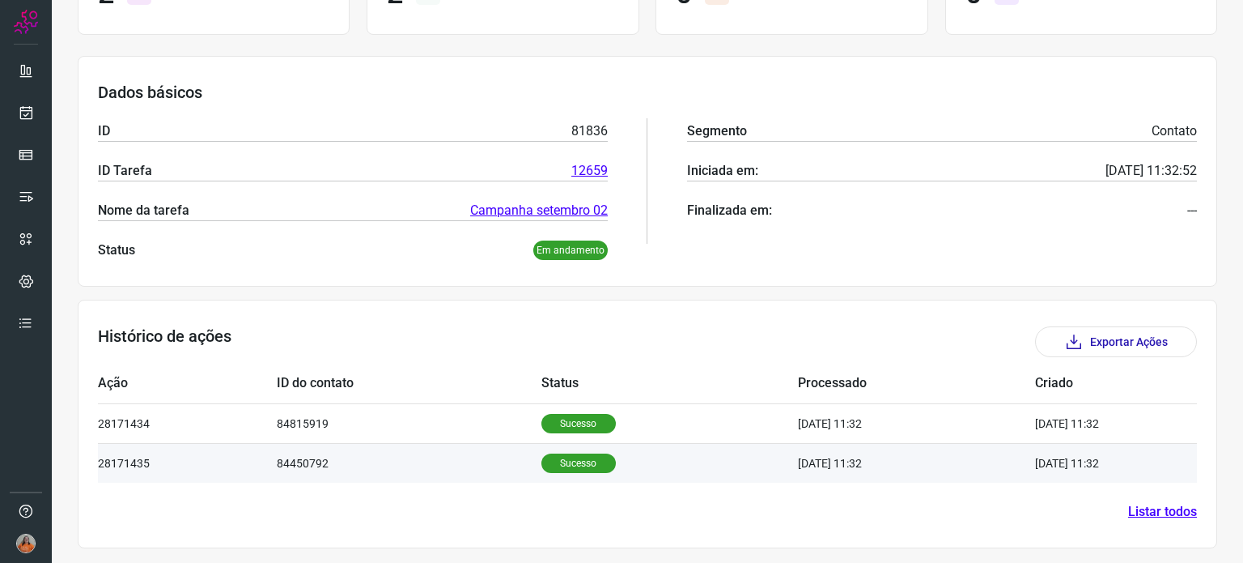
click at [639, 457] on td "Sucesso" at bounding box center [670, 463] width 257 height 40
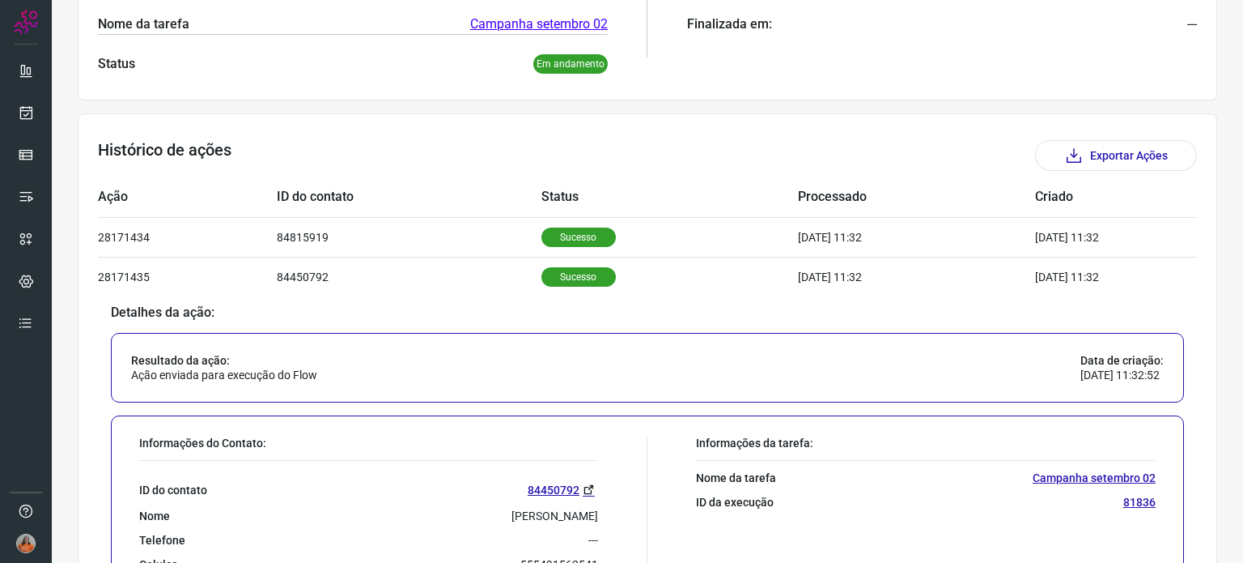
scroll to position [332, 0]
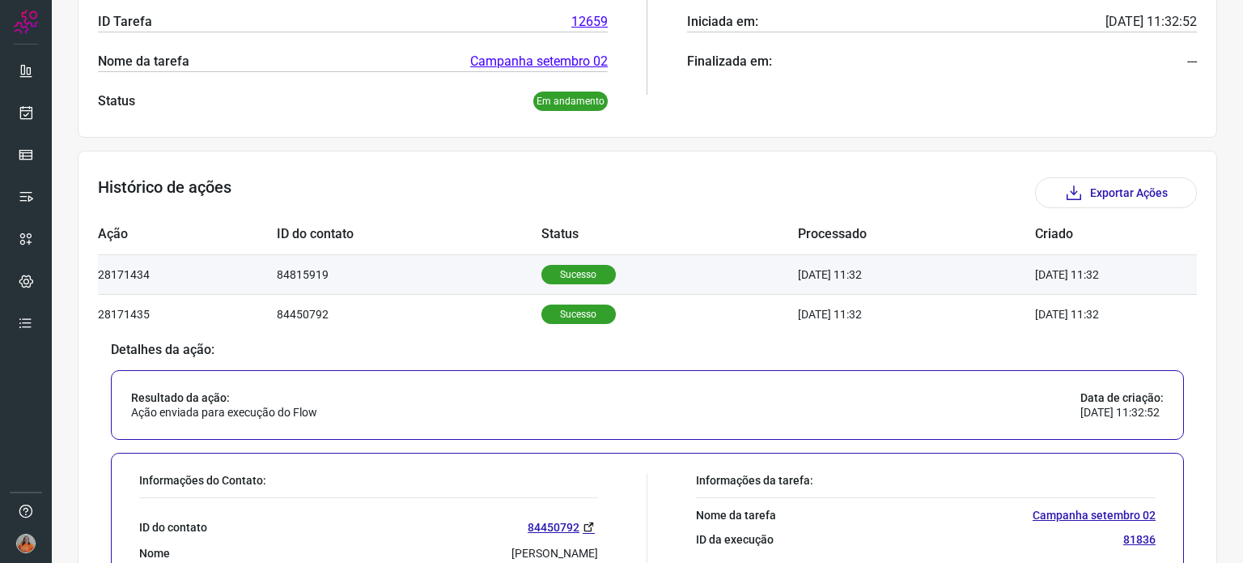
click at [655, 263] on td "Sucesso" at bounding box center [670, 274] width 257 height 40
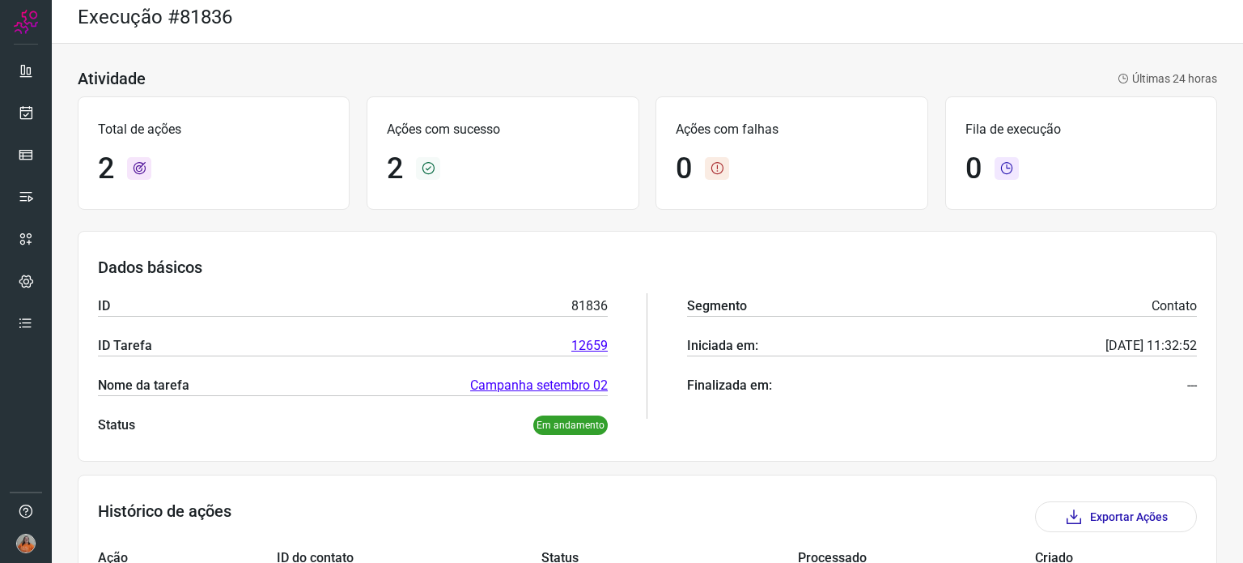
scroll to position [0, 0]
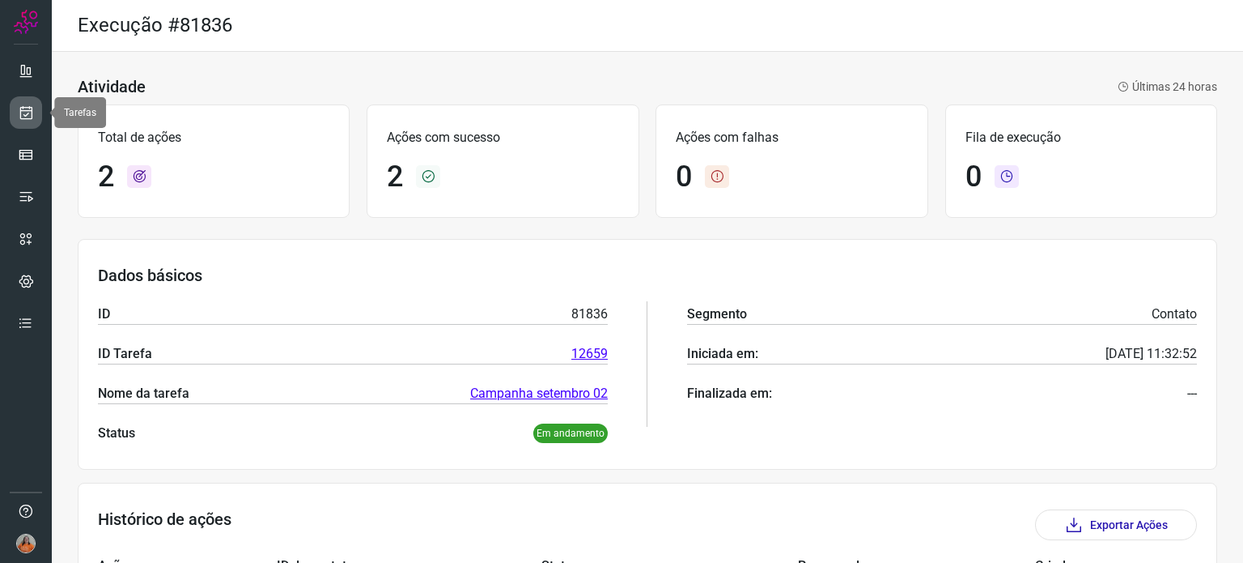
click at [26, 115] on icon at bounding box center [26, 112] width 17 height 16
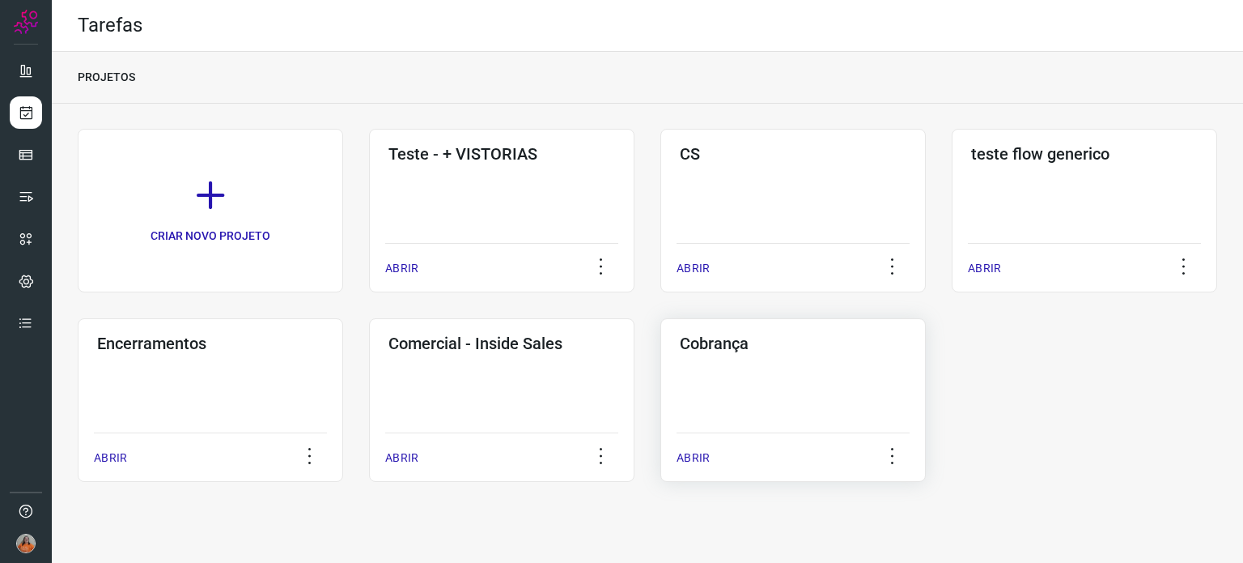
click at [839, 396] on div "Cobrança ABRIR" at bounding box center [794, 400] width 266 height 164
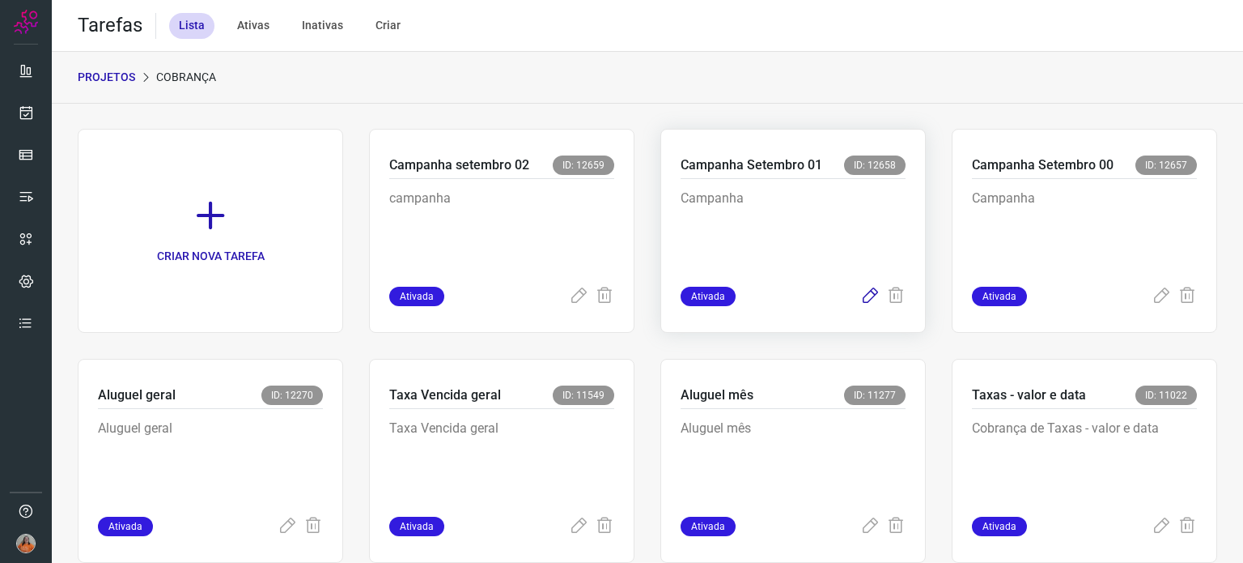
click at [860, 293] on icon at bounding box center [869, 296] width 19 height 19
click at [811, 242] on p "Campanha" at bounding box center [793, 229] width 225 height 81
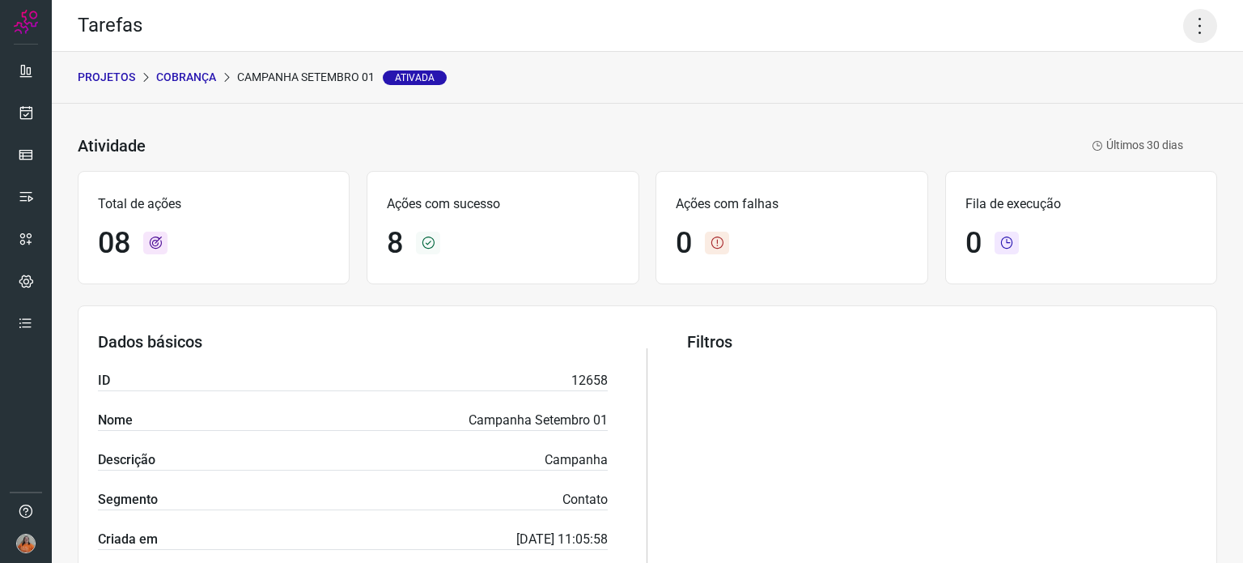
click at [1186, 28] on icon at bounding box center [1200, 26] width 34 height 34
click at [1134, 106] on li "Executar" at bounding box center [1130, 106] width 147 height 26
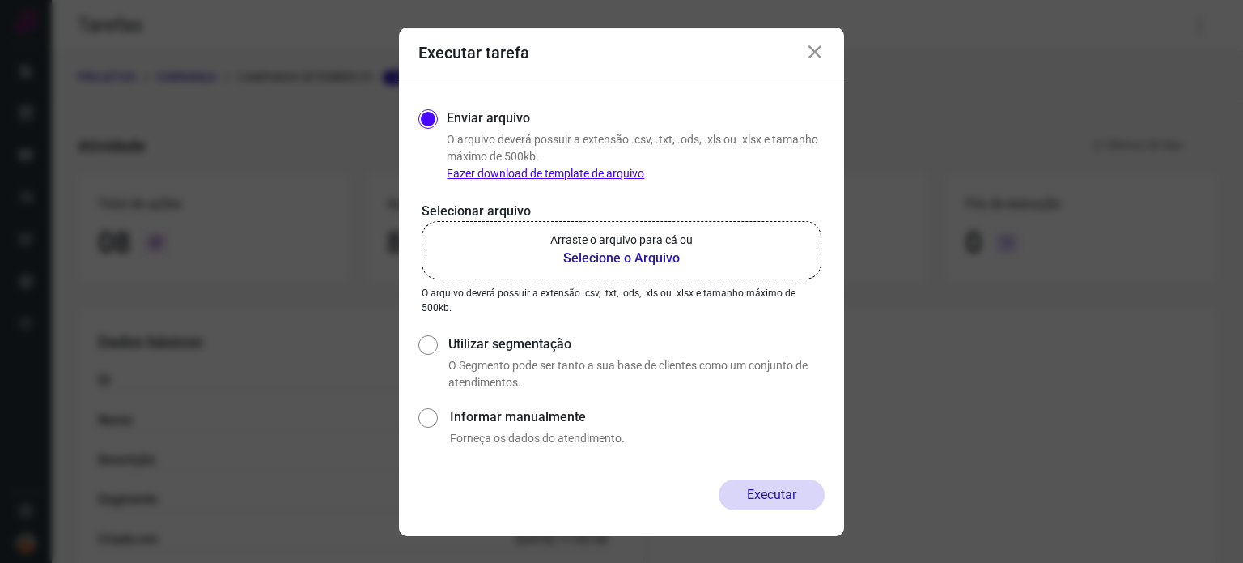
click at [640, 257] on b "Selecione o Arquivo" at bounding box center [621, 258] width 142 height 19
click at [0, 0] on input "Arraste o arquivo para cá ou Selecione o Arquivo" at bounding box center [0, 0] width 0 height 0
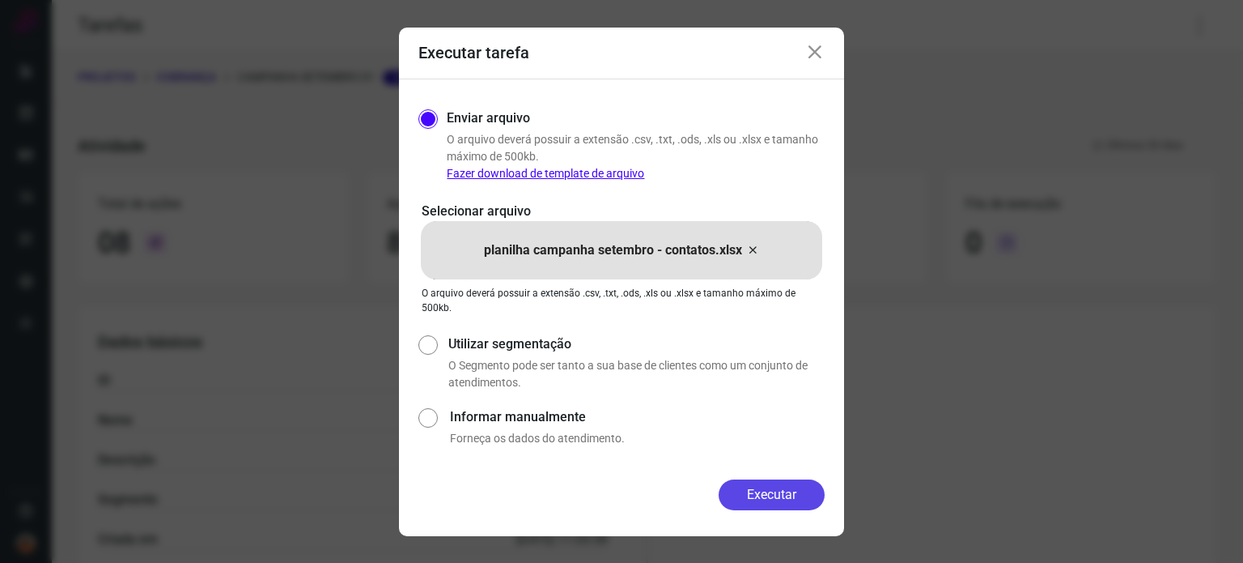
click at [748, 493] on button "Executar" at bounding box center [772, 494] width 106 height 31
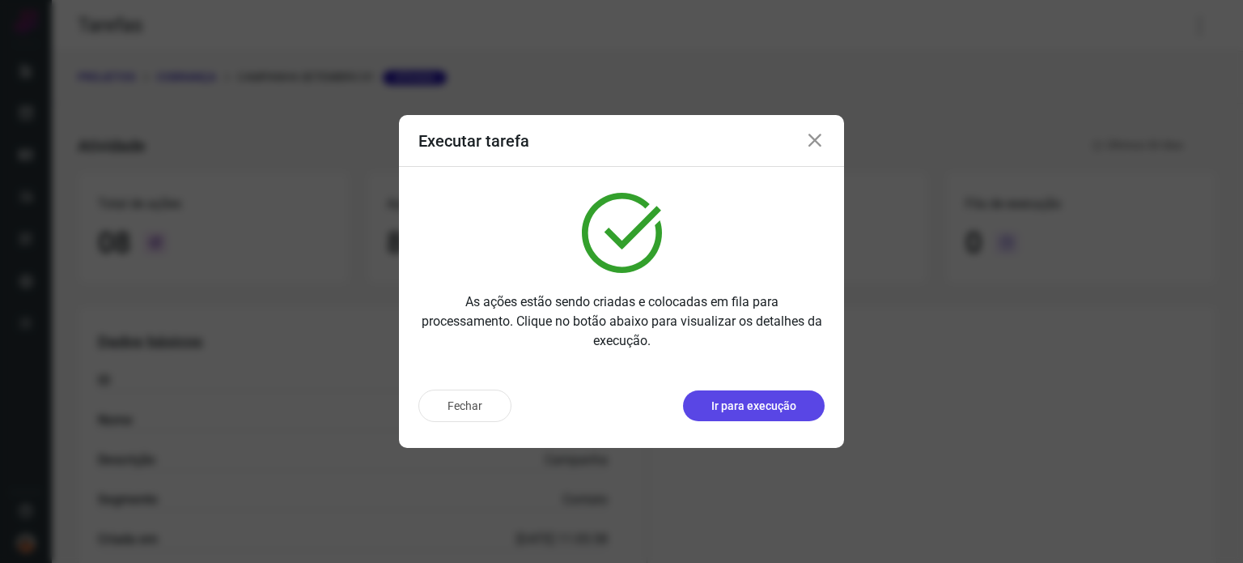
click at [724, 415] on button "Ir para execução" at bounding box center [754, 405] width 142 height 31
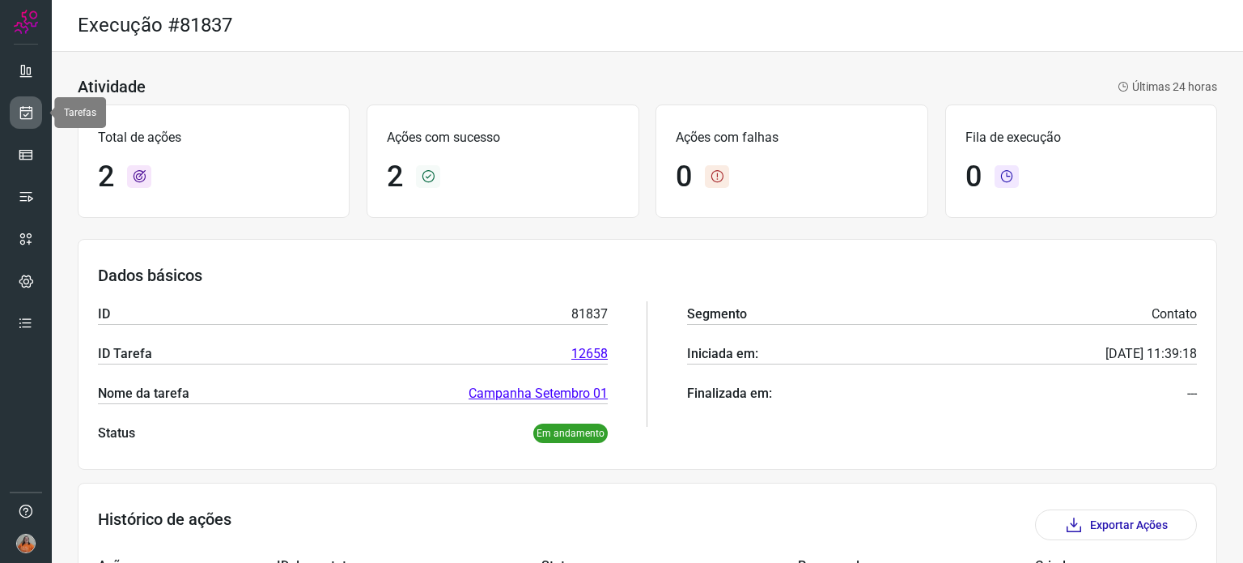
click at [26, 113] on icon at bounding box center [26, 112] width 17 height 16
